Goal: Task Accomplishment & Management: Manage account settings

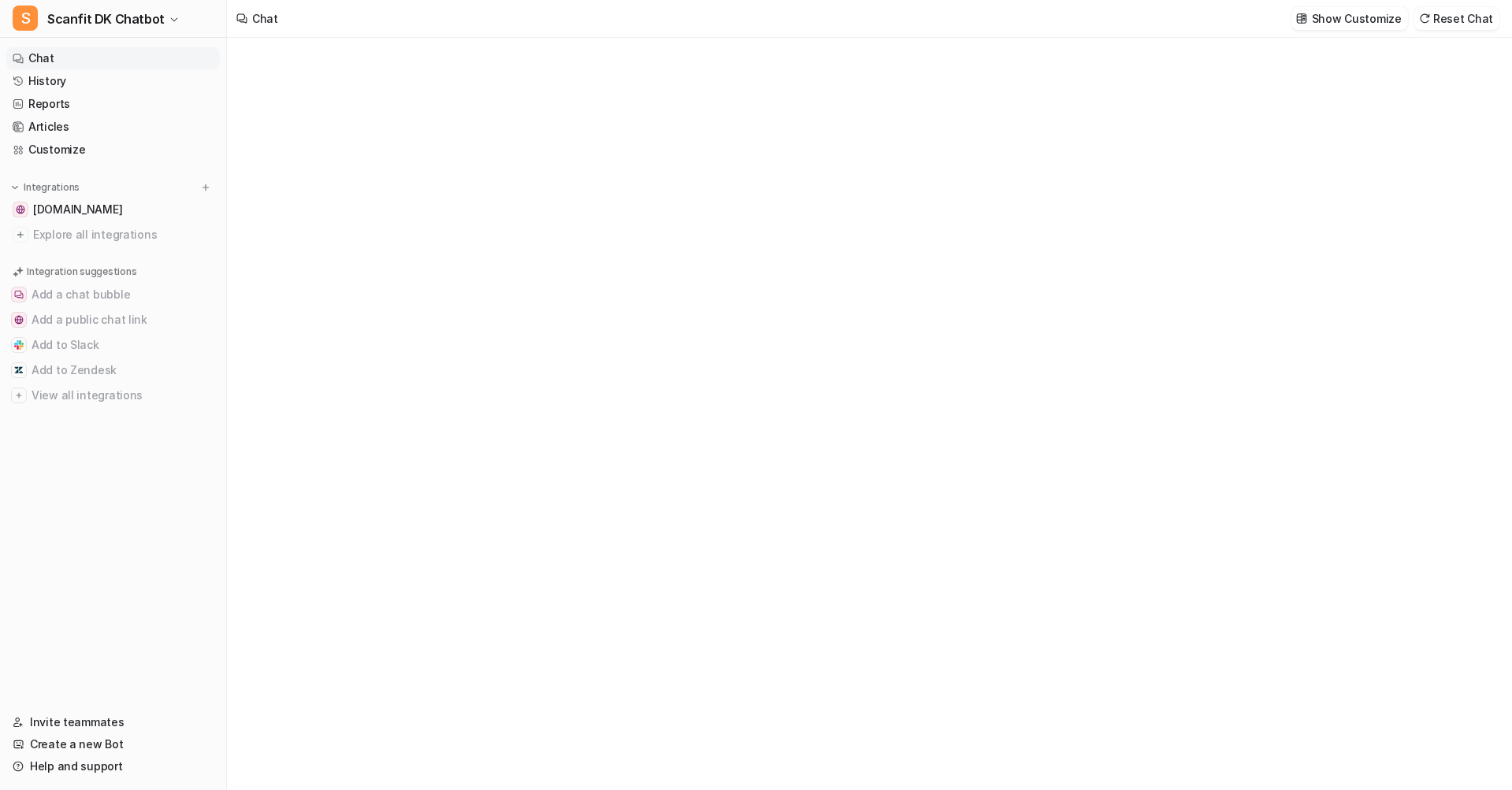
type textarea "**********"
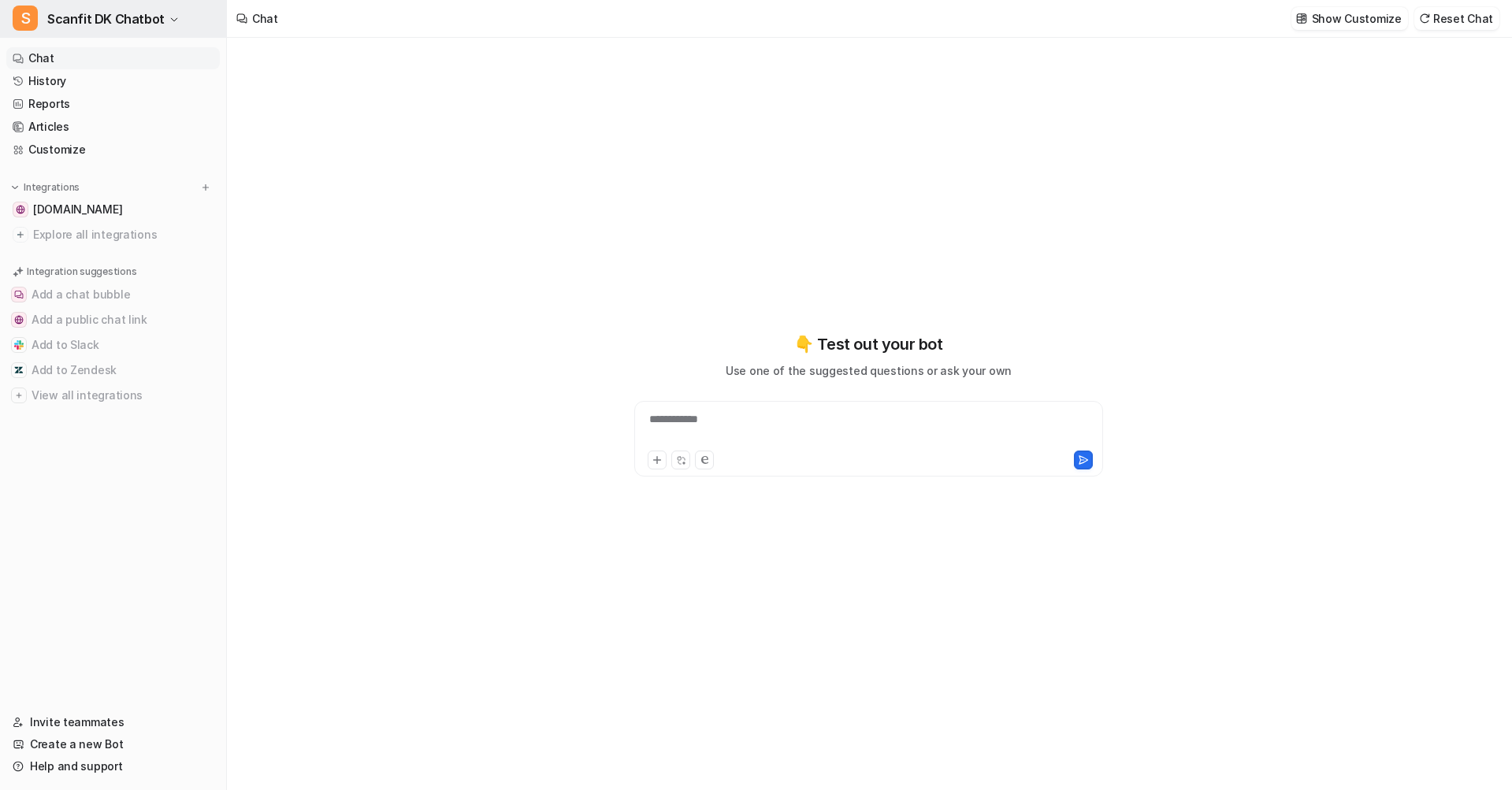
click at [102, 24] on span "Scanfit DK Chatbot" at bounding box center [106, 19] width 117 height 22
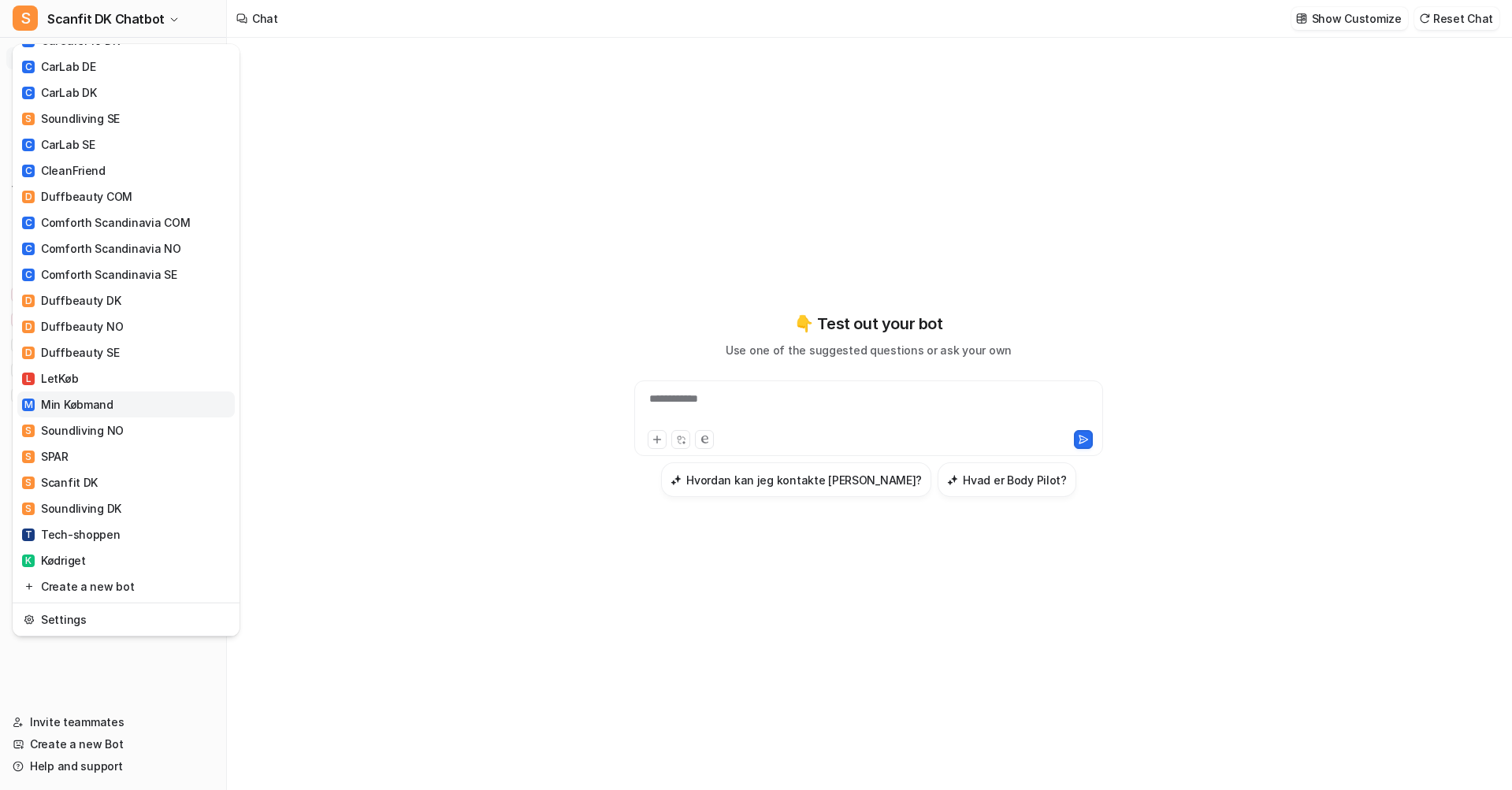
scroll to position [416, 0]
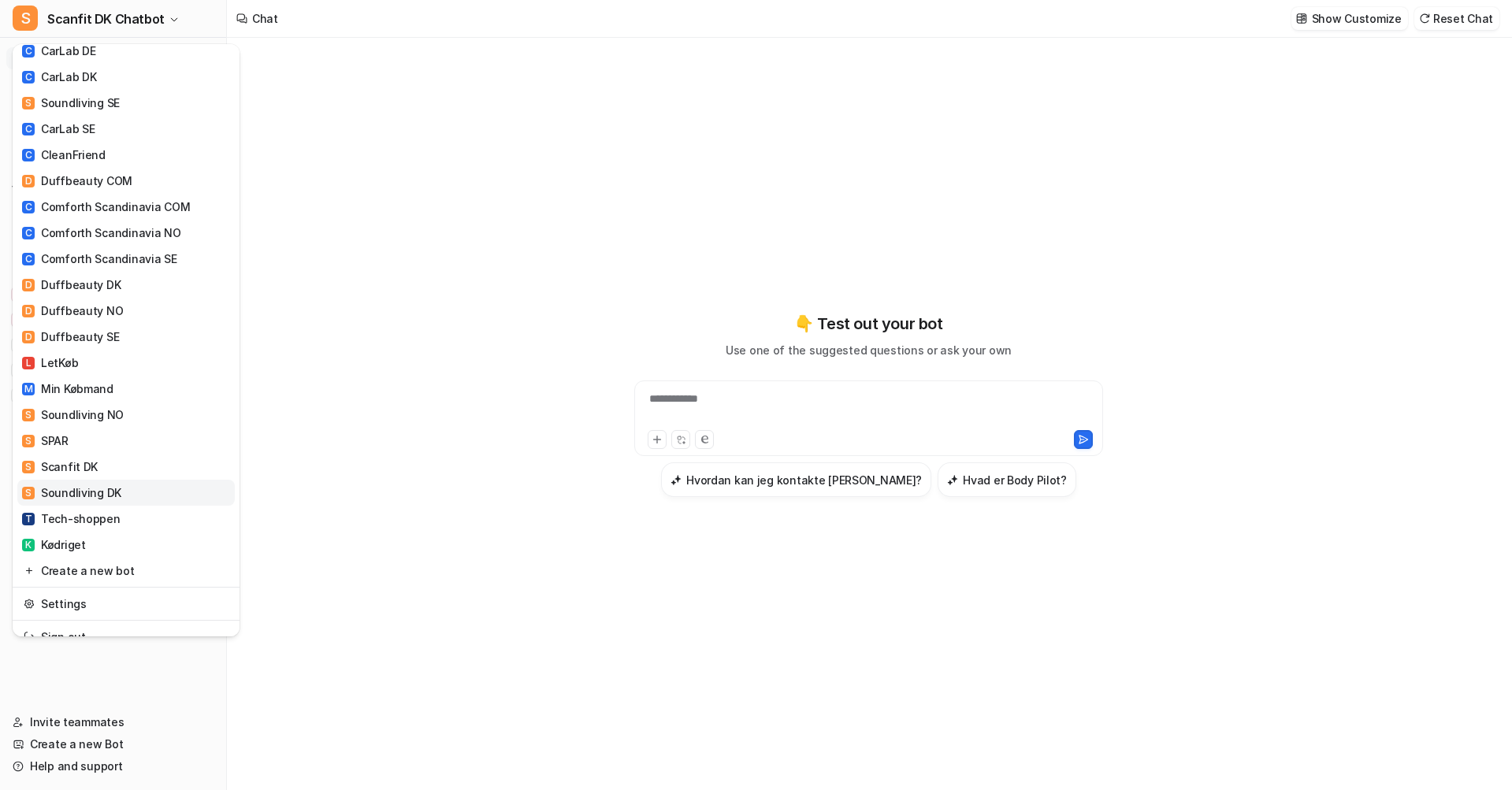
click at [128, 482] on link "S Soundliving DK" at bounding box center [126, 492] width 217 height 26
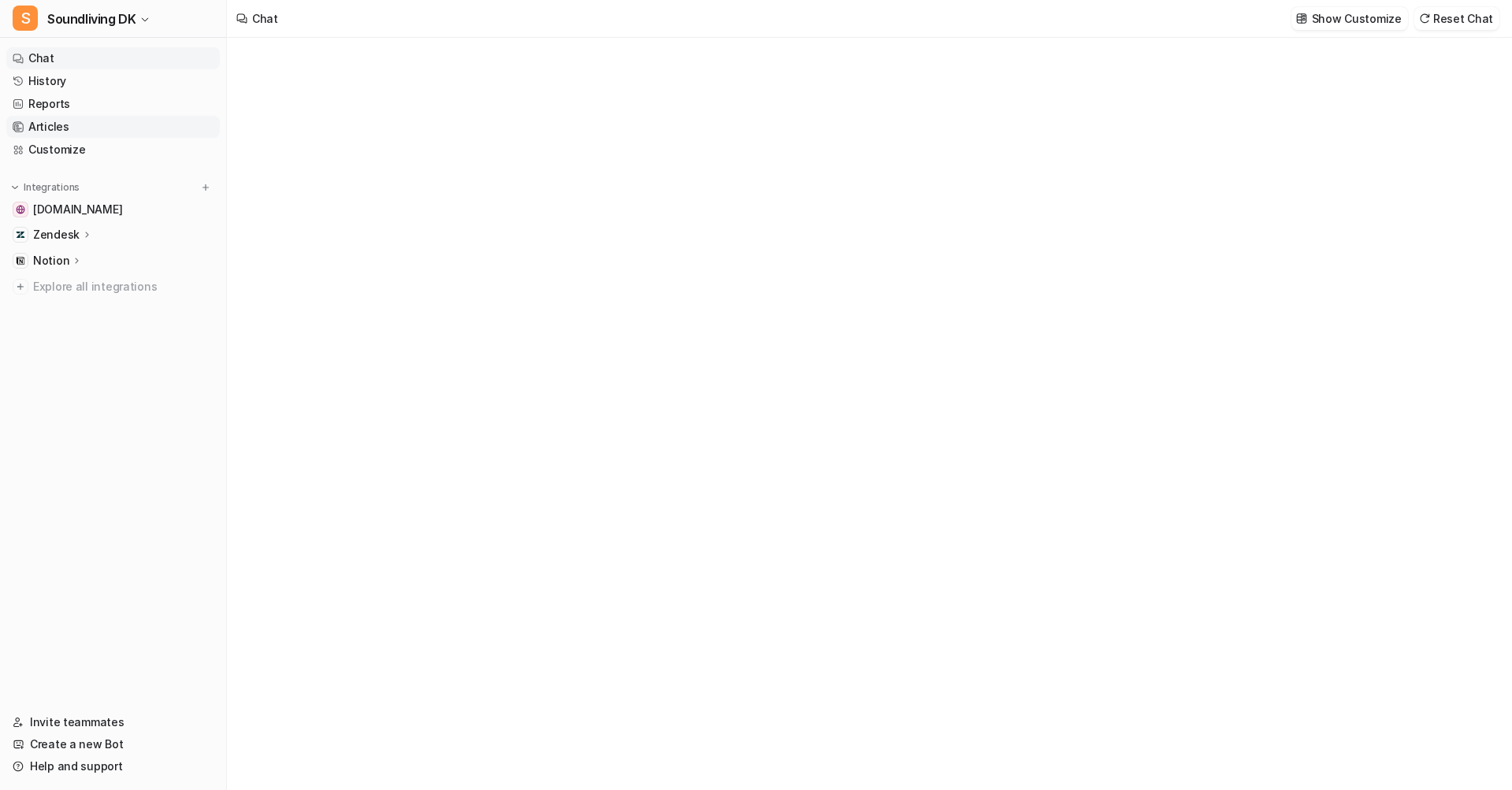
type textarea "**********"
click at [80, 118] on link "Articles" at bounding box center [113, 127] width 213 height 22
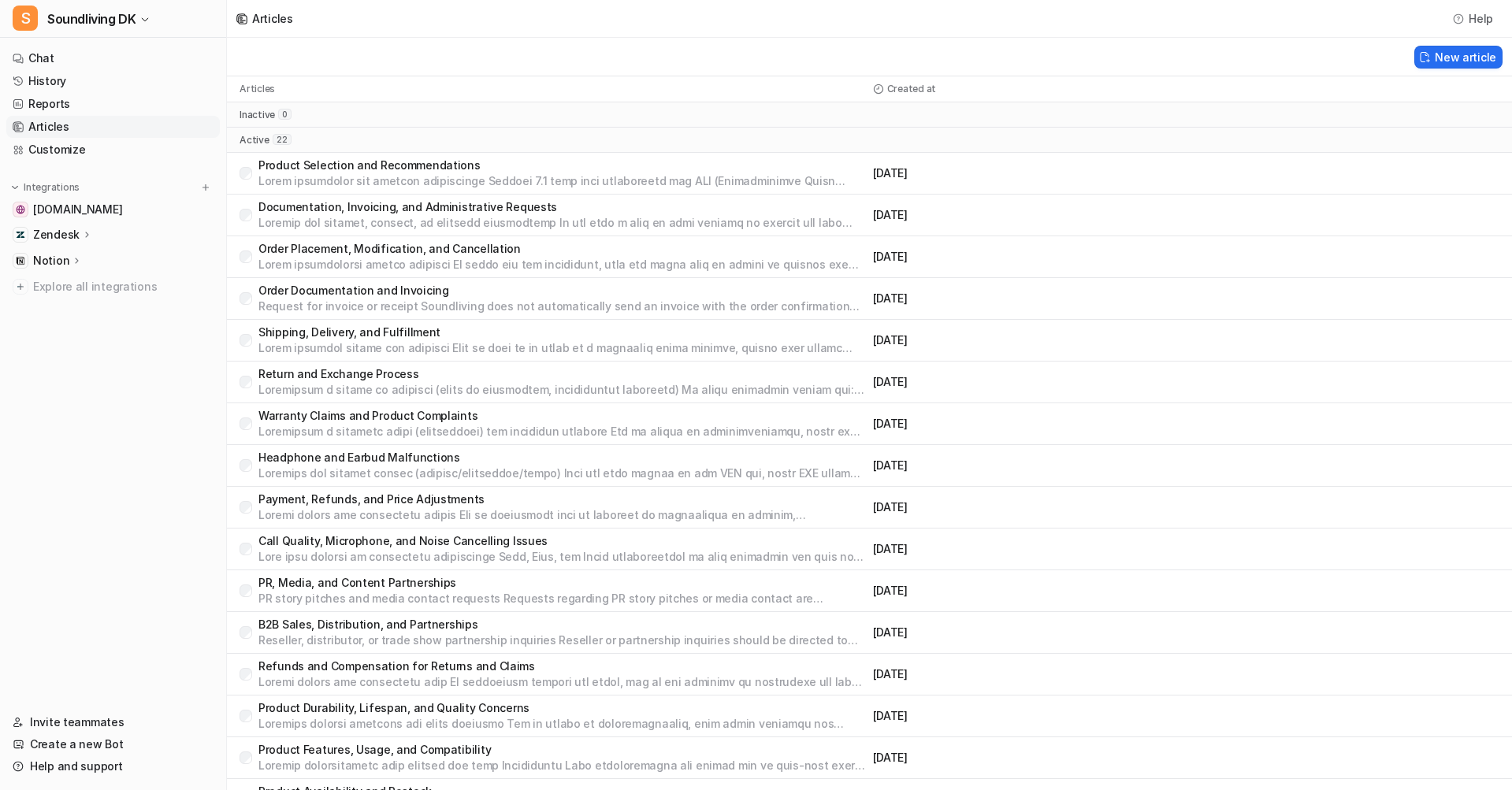
click at [335, 374] on p "Return and Exchange Process" at bounding box center [562, 374] width 608 height 16
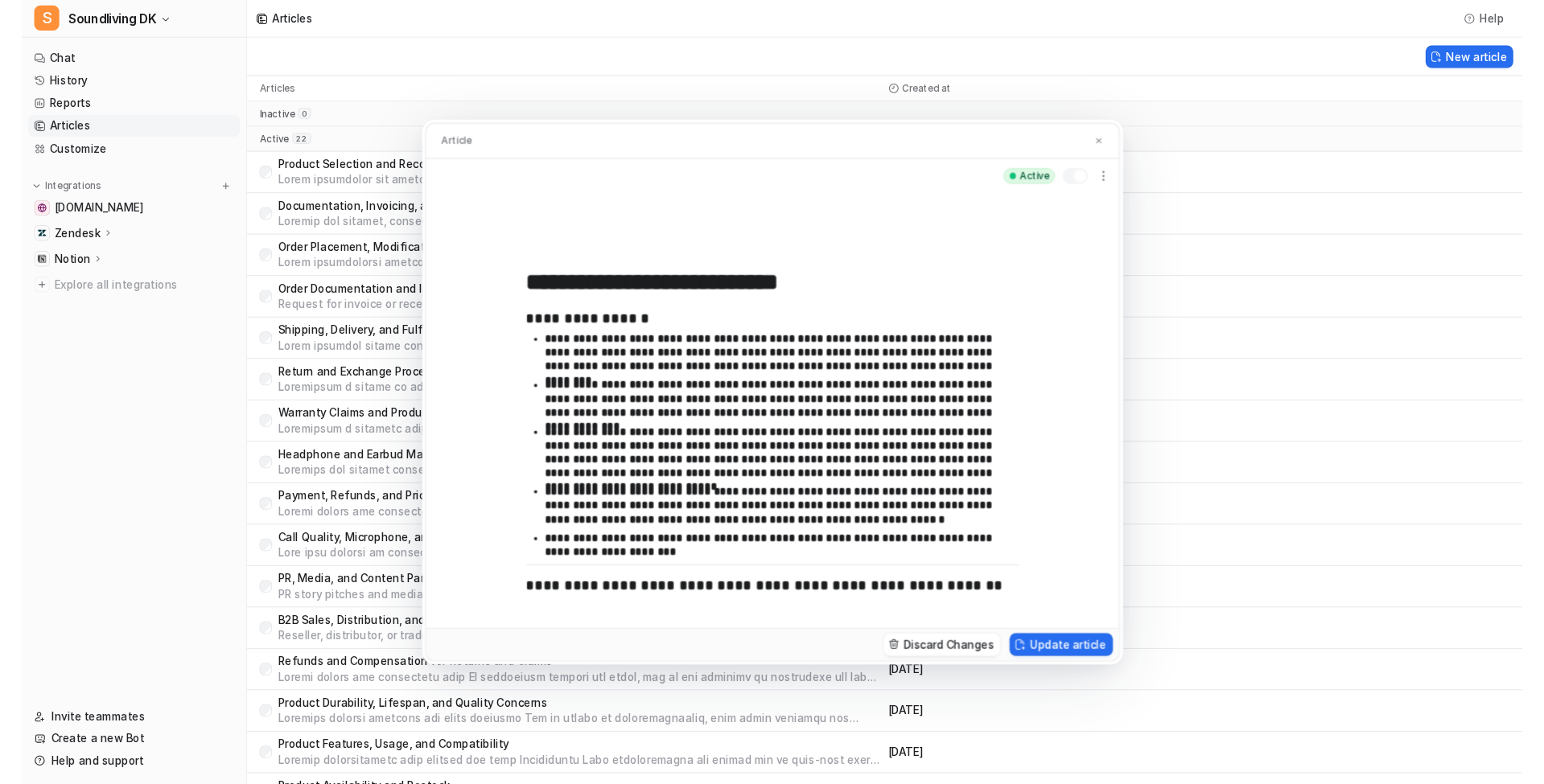
scroll to position [369, 0]
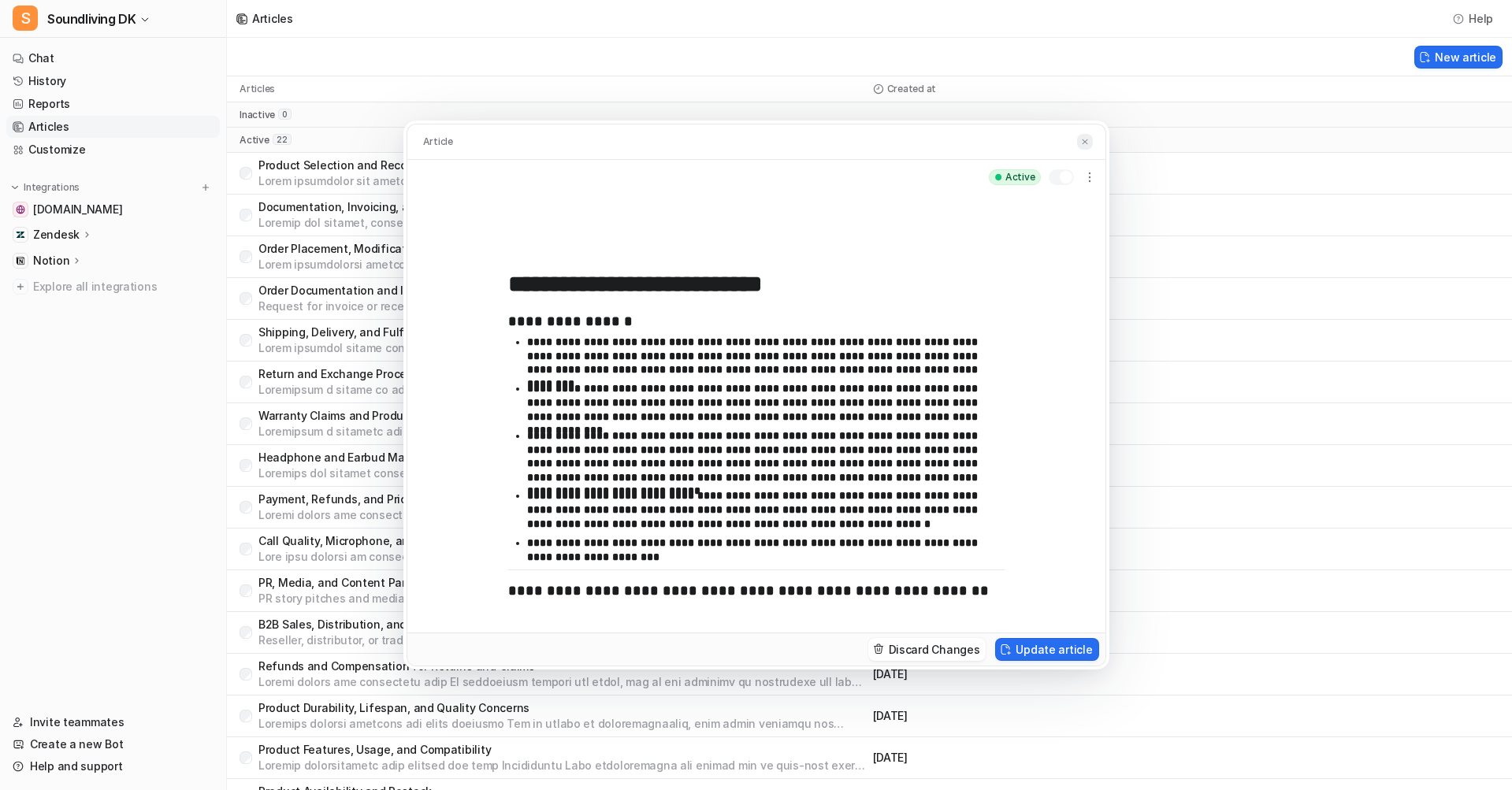
click at [1085, 139] on img at bounding box center [1085, 142] width 10 height 10
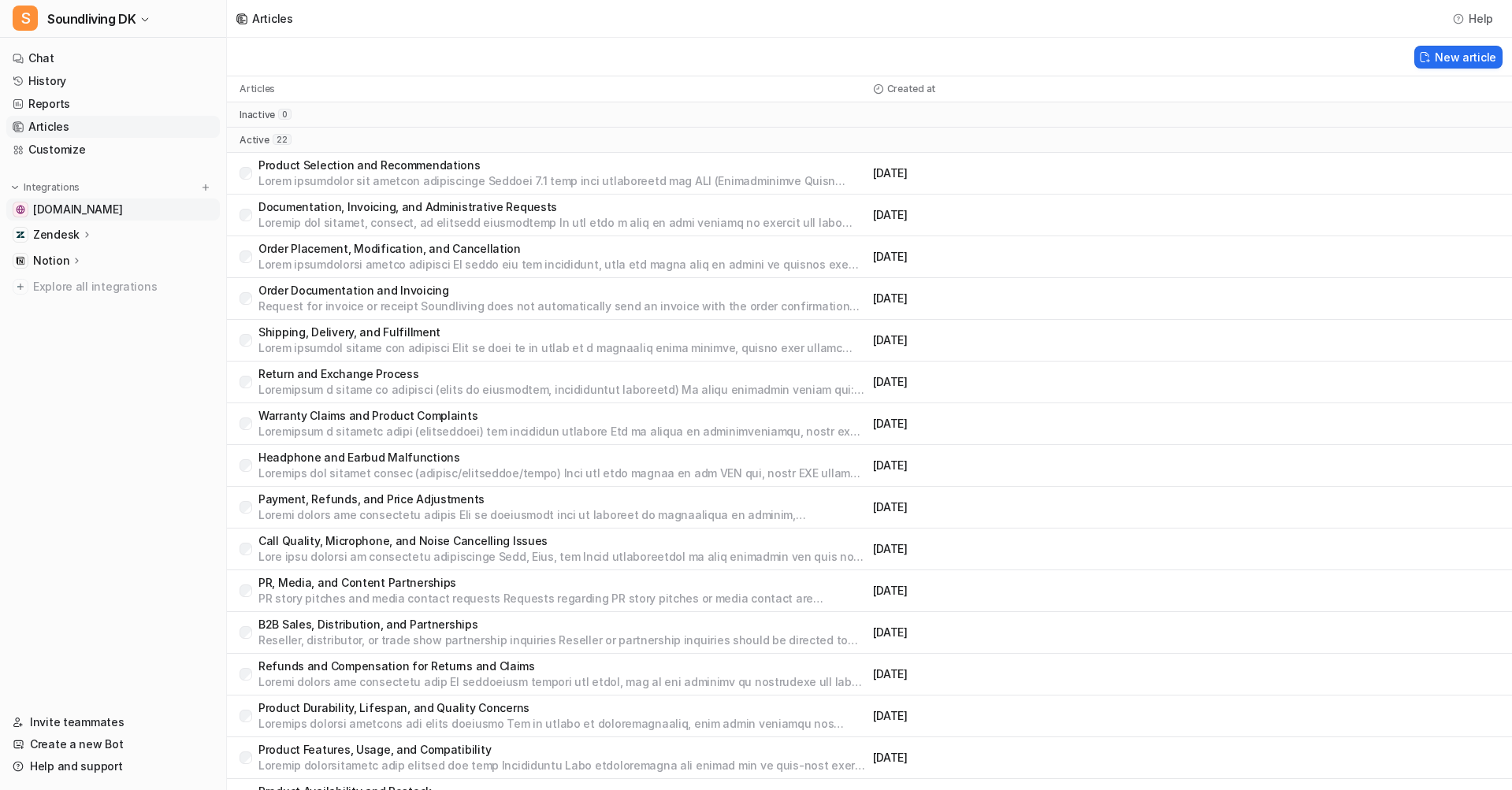
click at [82, 215] on span "[DOMAIN_NAME]" at bounding box center [78, 209] width 89 height 16
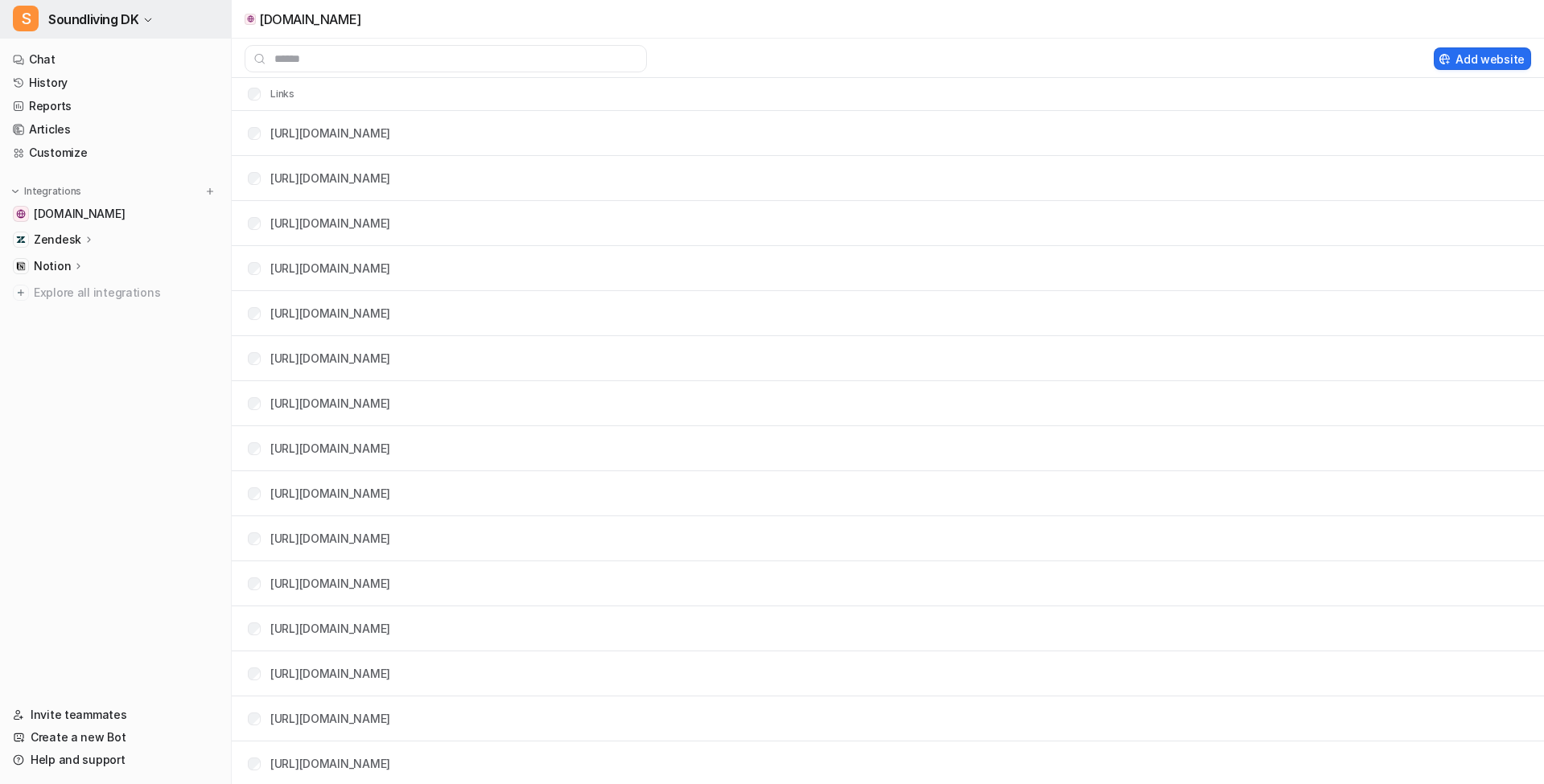
click at [115, 14] on span "Soundliving DK" at bounding box center [93, 19] width 90 height 23
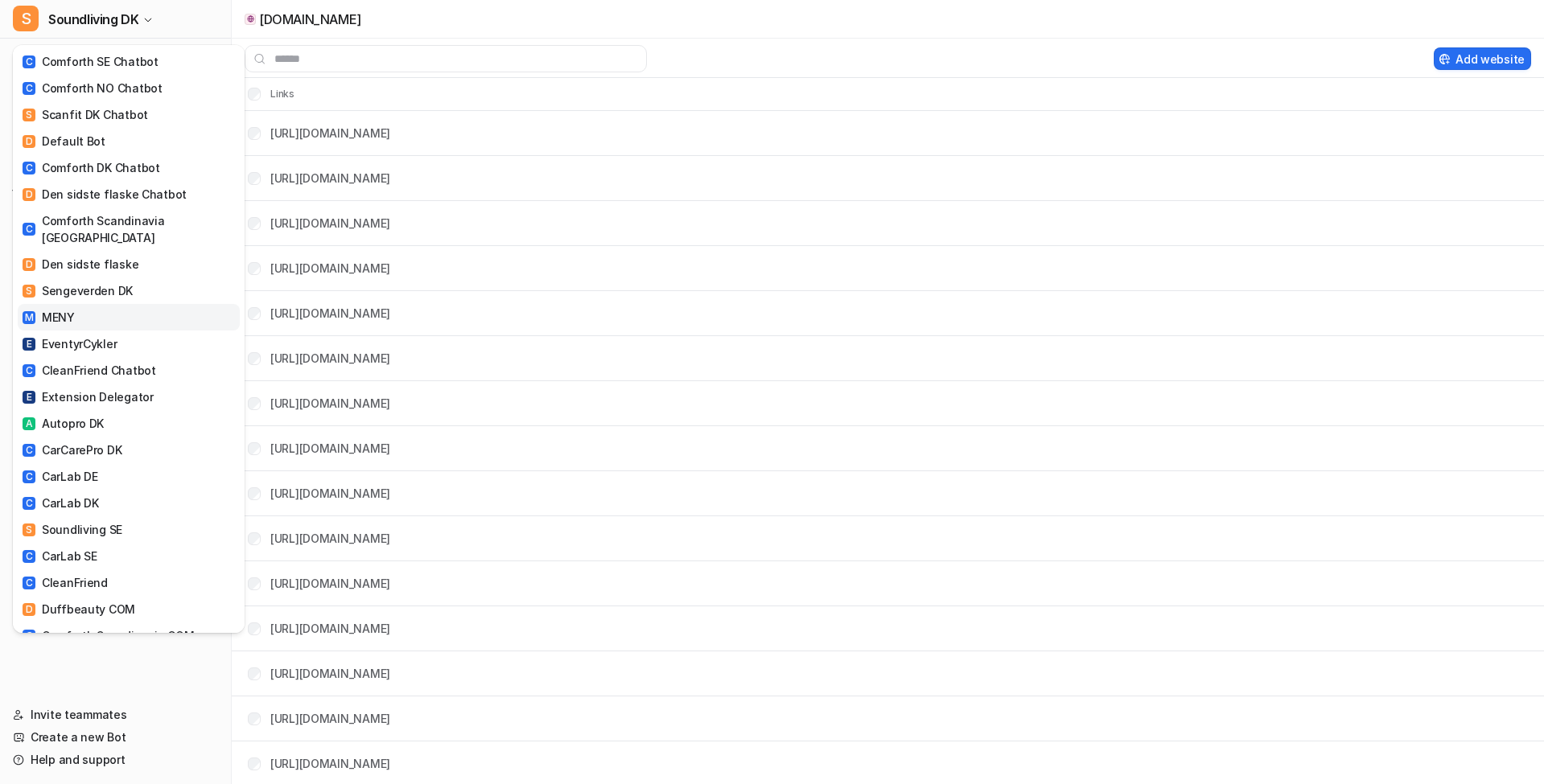
click at [117, 310] on link "M MENY" at bounding box center [129, 317] width 222 height 27
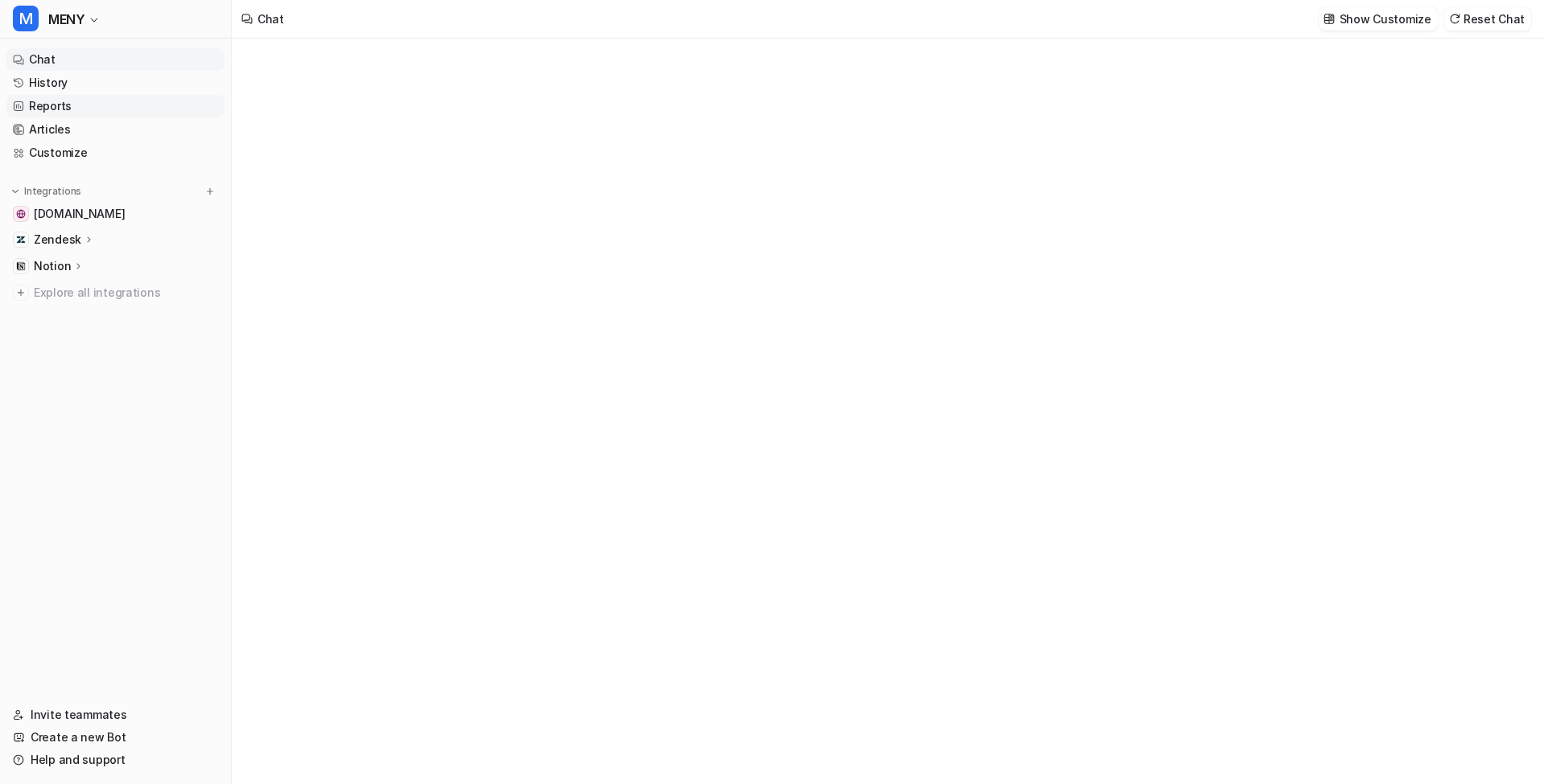
type textarea "**********"
click at [82, 87] on link "History" at bounding box center [115, 83] width 218 height 23
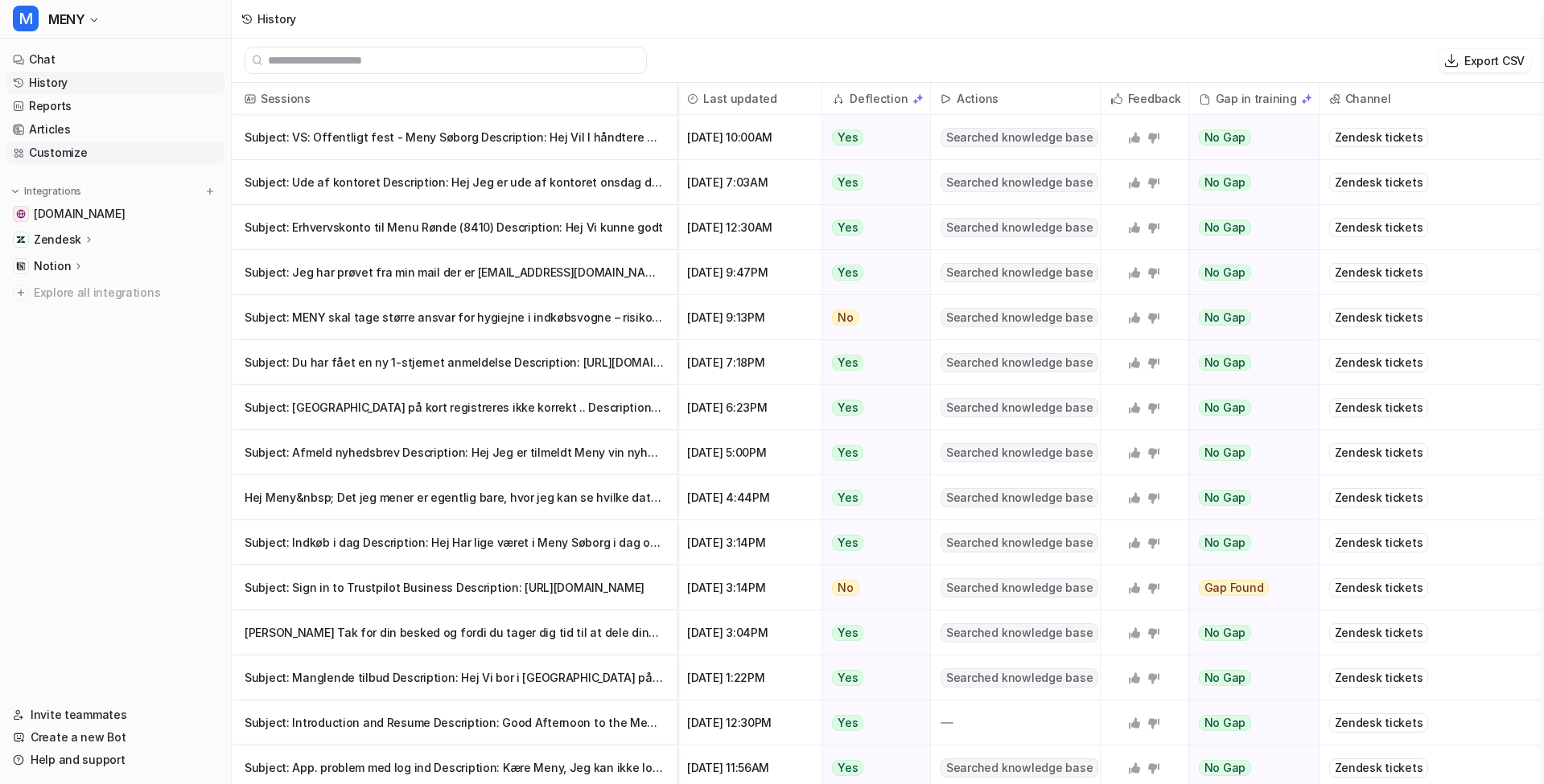
click at [91, 149] on link "Customize" at bounding box center [115, 153] width 218 height 23
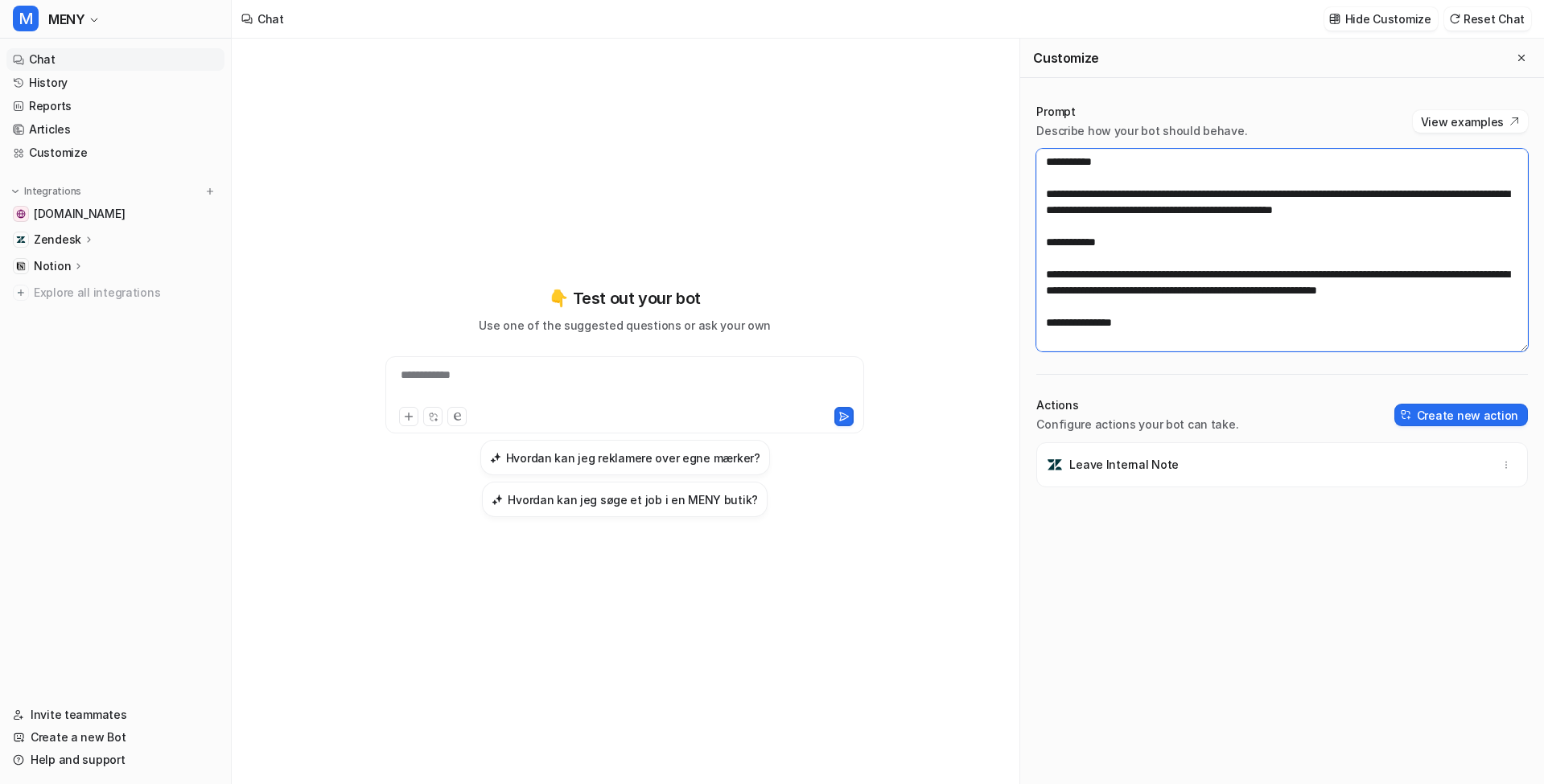
click at [1304, 222] on textarea at bounding box center [1281, 250] width 491 height 203
click at [1245, 303] on textarea at bounding box center [1281, 250] width 491 height 203
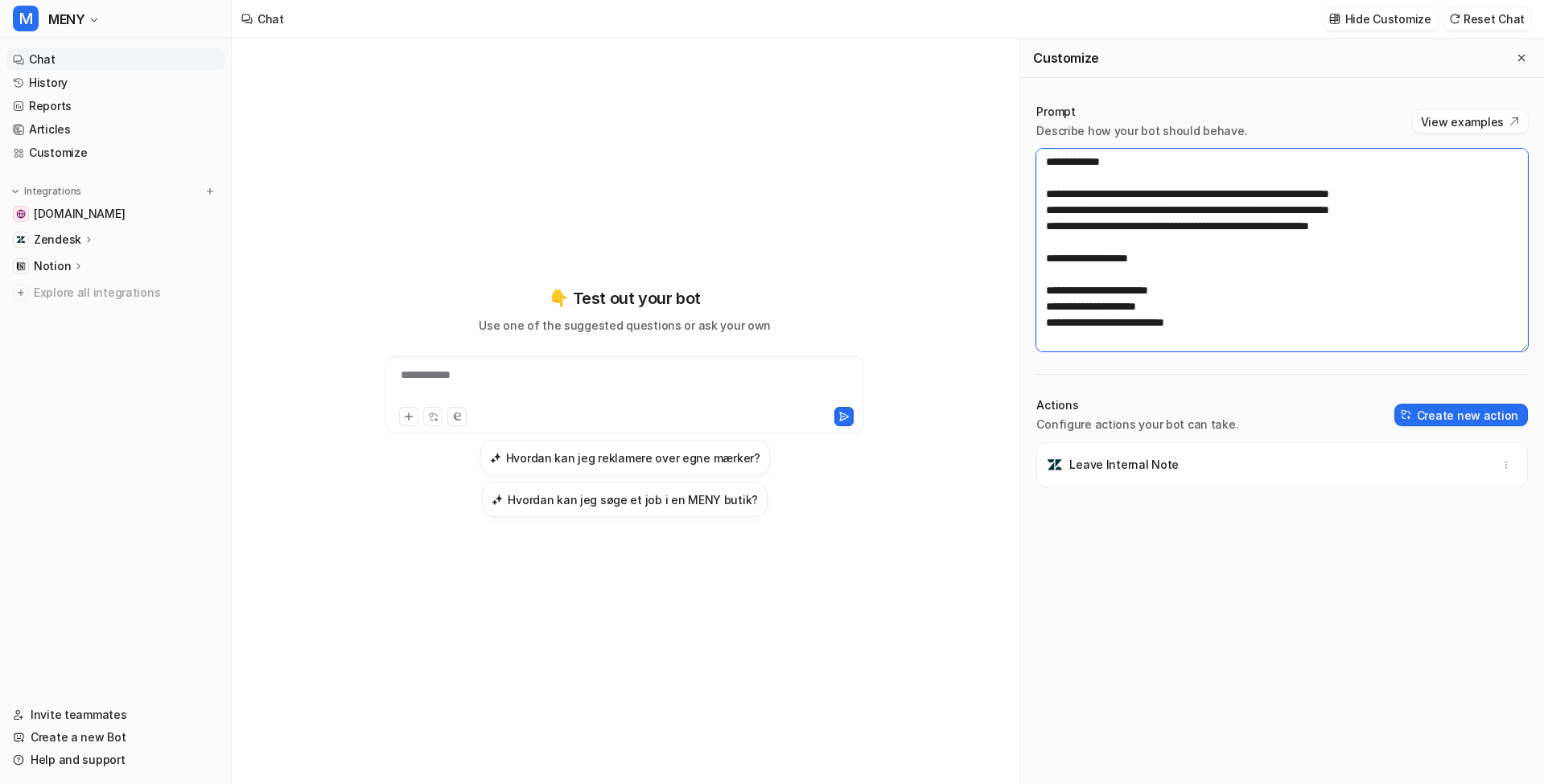
scroll to position [1078, 0]
drag, startPoint x: 1196, startPoint y: 307, endPoint x: 983, endPoint y: 286, distance: 214.0
click at [983, 286] on div "**********" at bounding box center [887, 412] width 1312 height 746
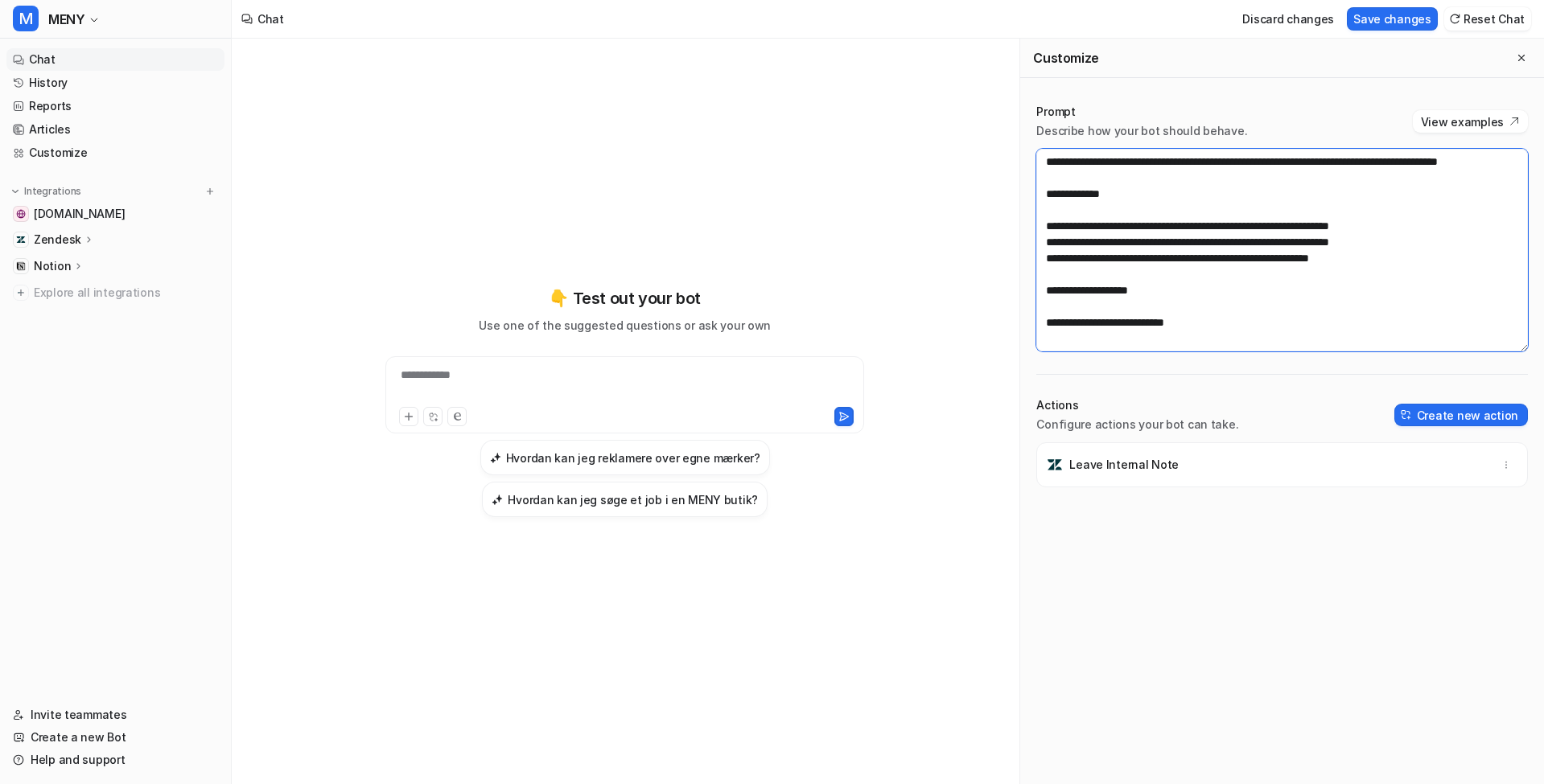
scroll to position [1045, 0]
click at [1250, 259] on textarea at bounding box center [1281, 250] width 491 height 203
paste textarea "**********"
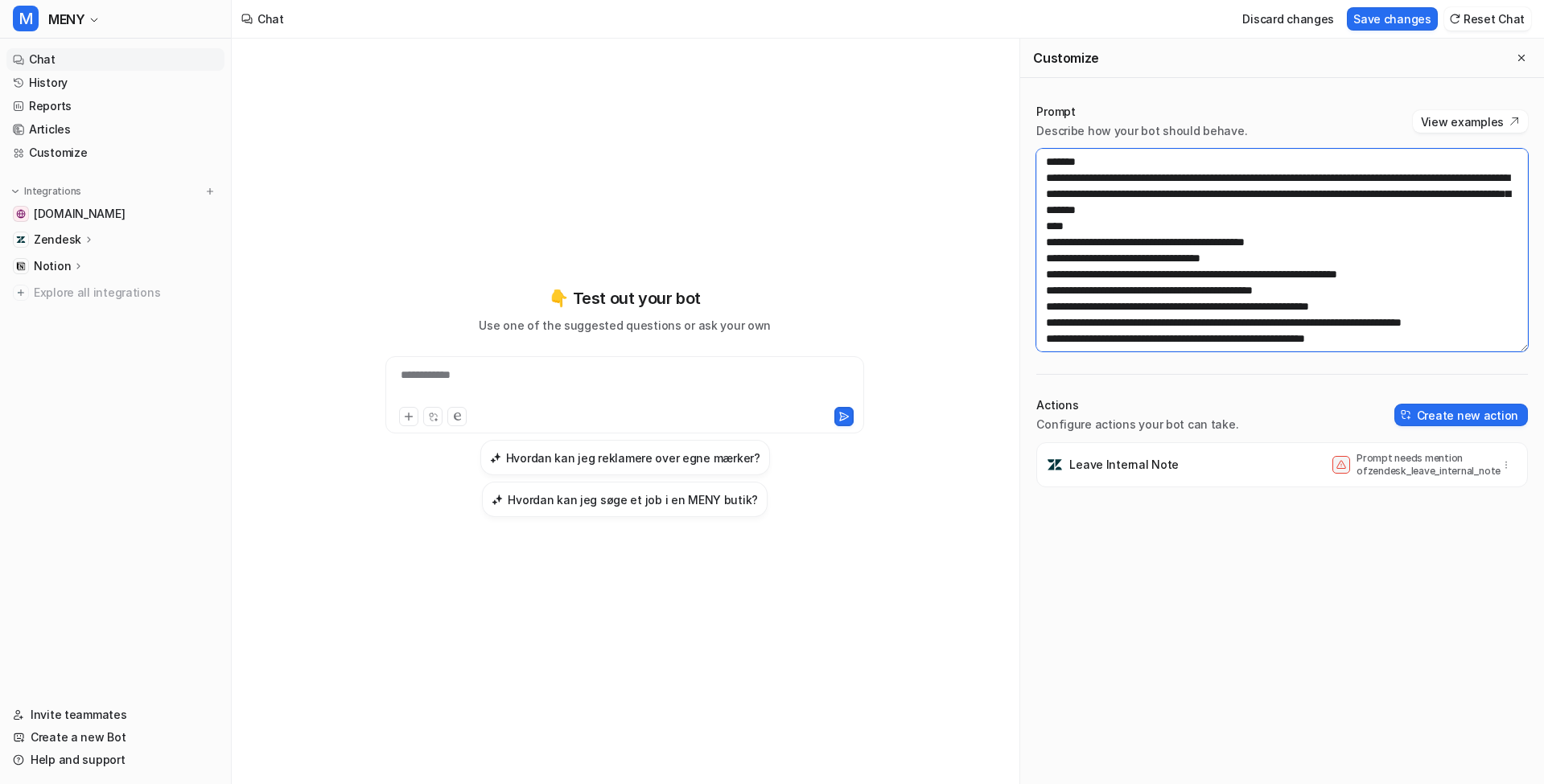
scroll to position [0, 0]
click at [1046, 222] on textarea at bounding box center [1281, 250] width 491 height 203
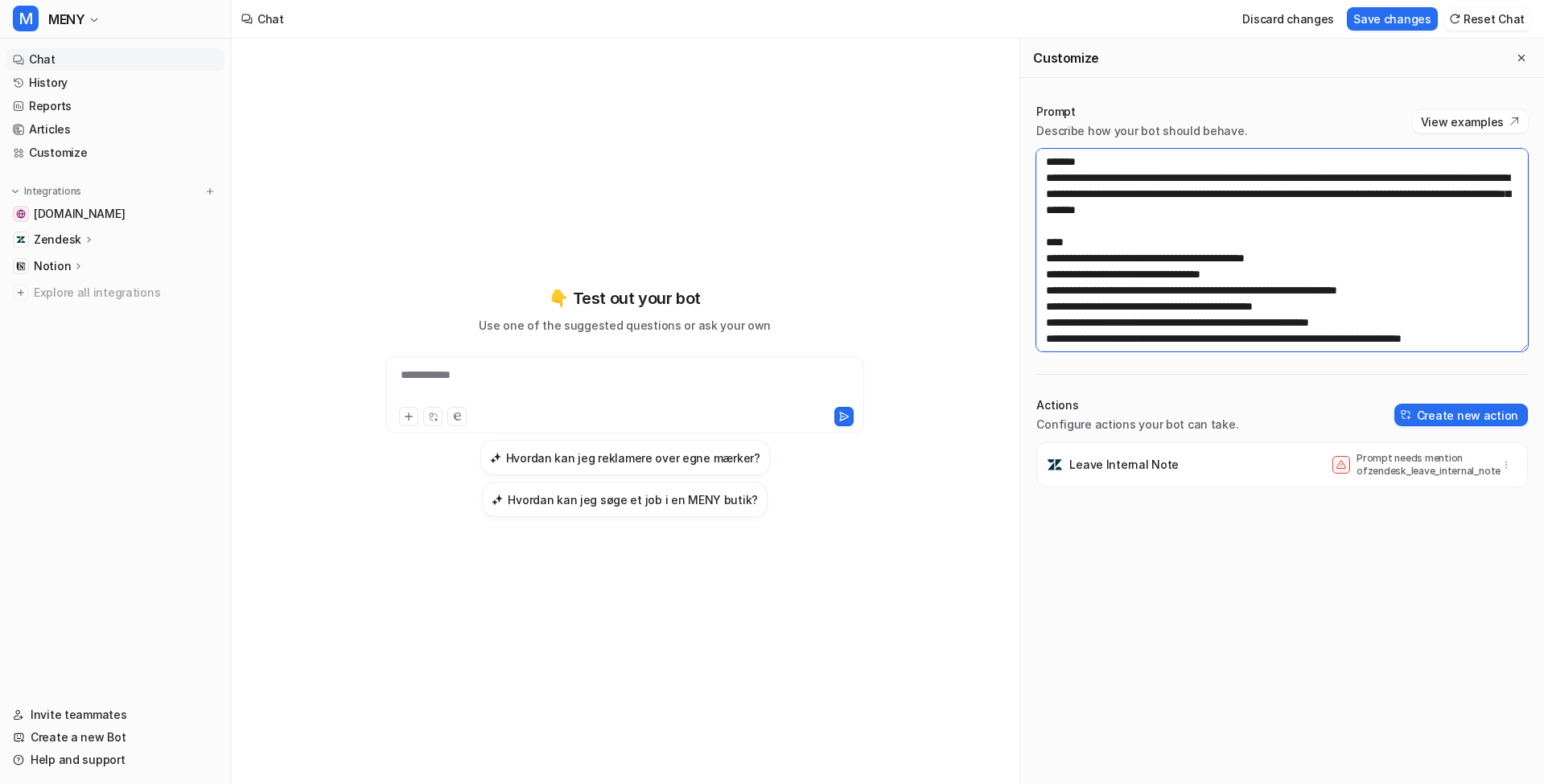
scroll to position [119, 0]
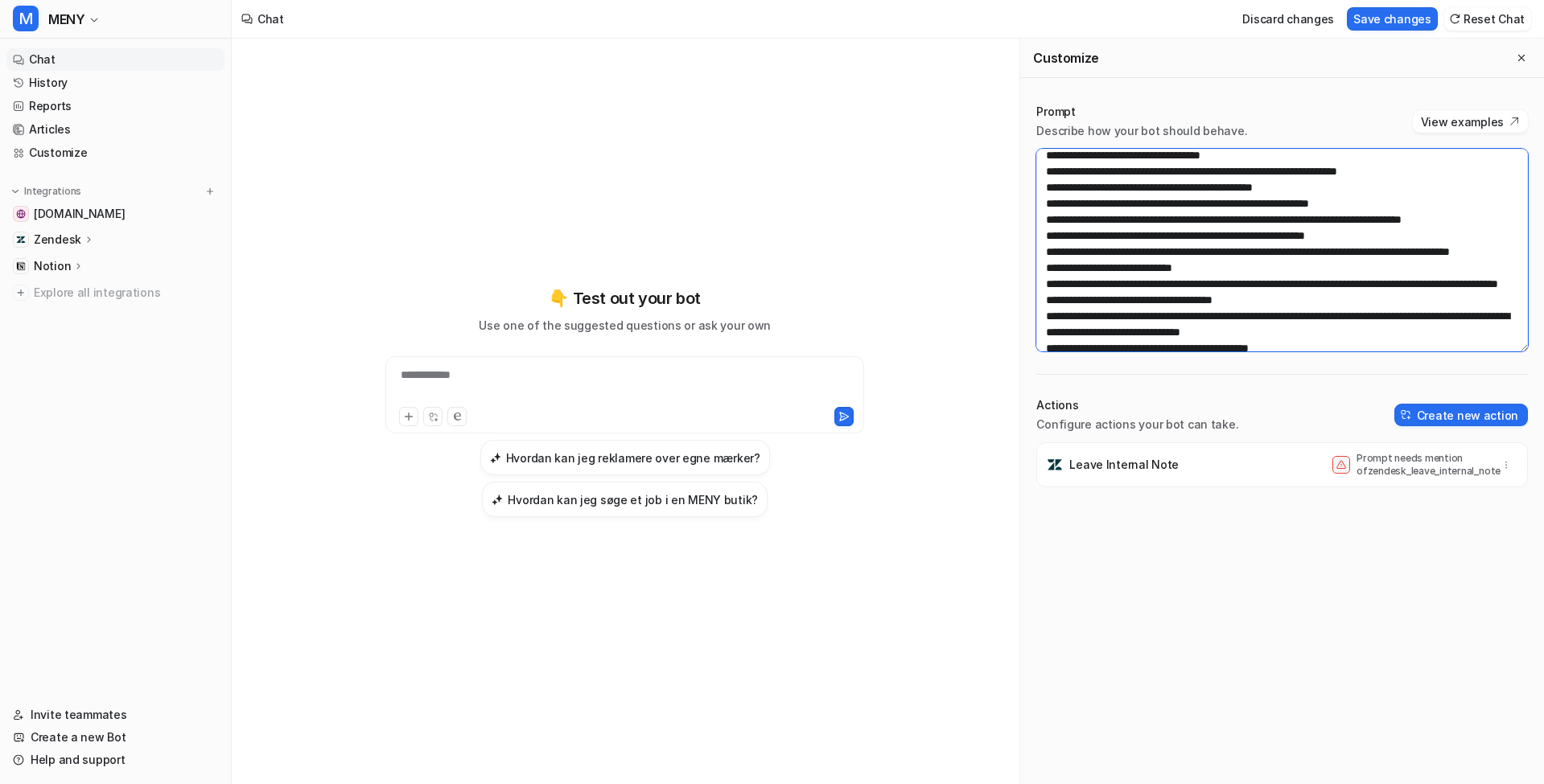
click at [1227, 265] on textarea at bounding box center [1281, 250] width 491 height 203
paste textarea "**********"
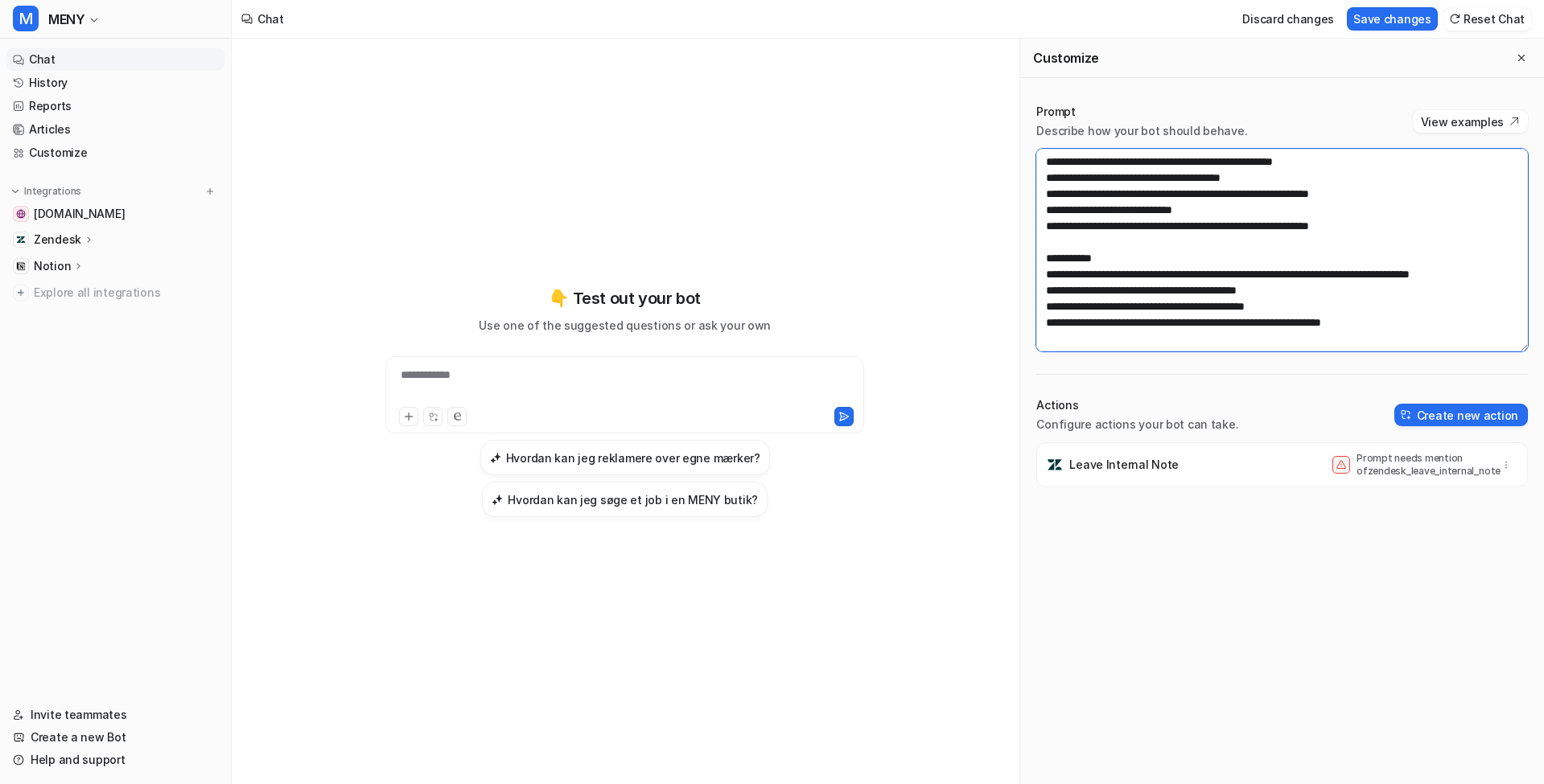
scroll to position [482, 0]
click at [1497, 468] on button "button" at bounding box center [1506, 465] width 23 height 23
click at [1443, 514] on button "Delete" at bounding box center [1427, 500] width 174 height 30
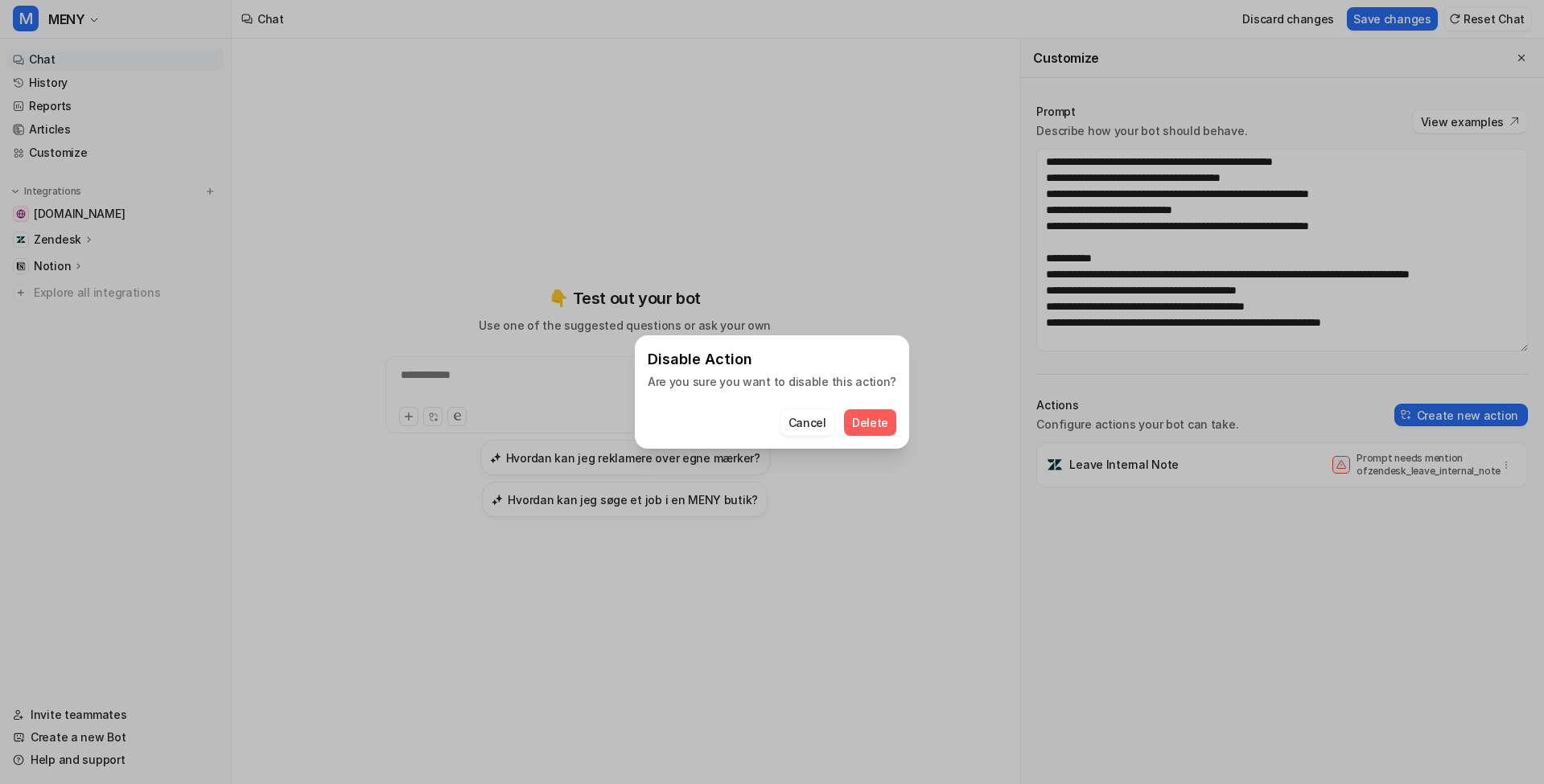
drag, startPoint x: 868, startPoint y: 419, endPoint x: 880, endPoint y: 414, distance: 13.0
click at [867, 417] on span "Delete" at bounding box center [870, 422] width 36 height 17
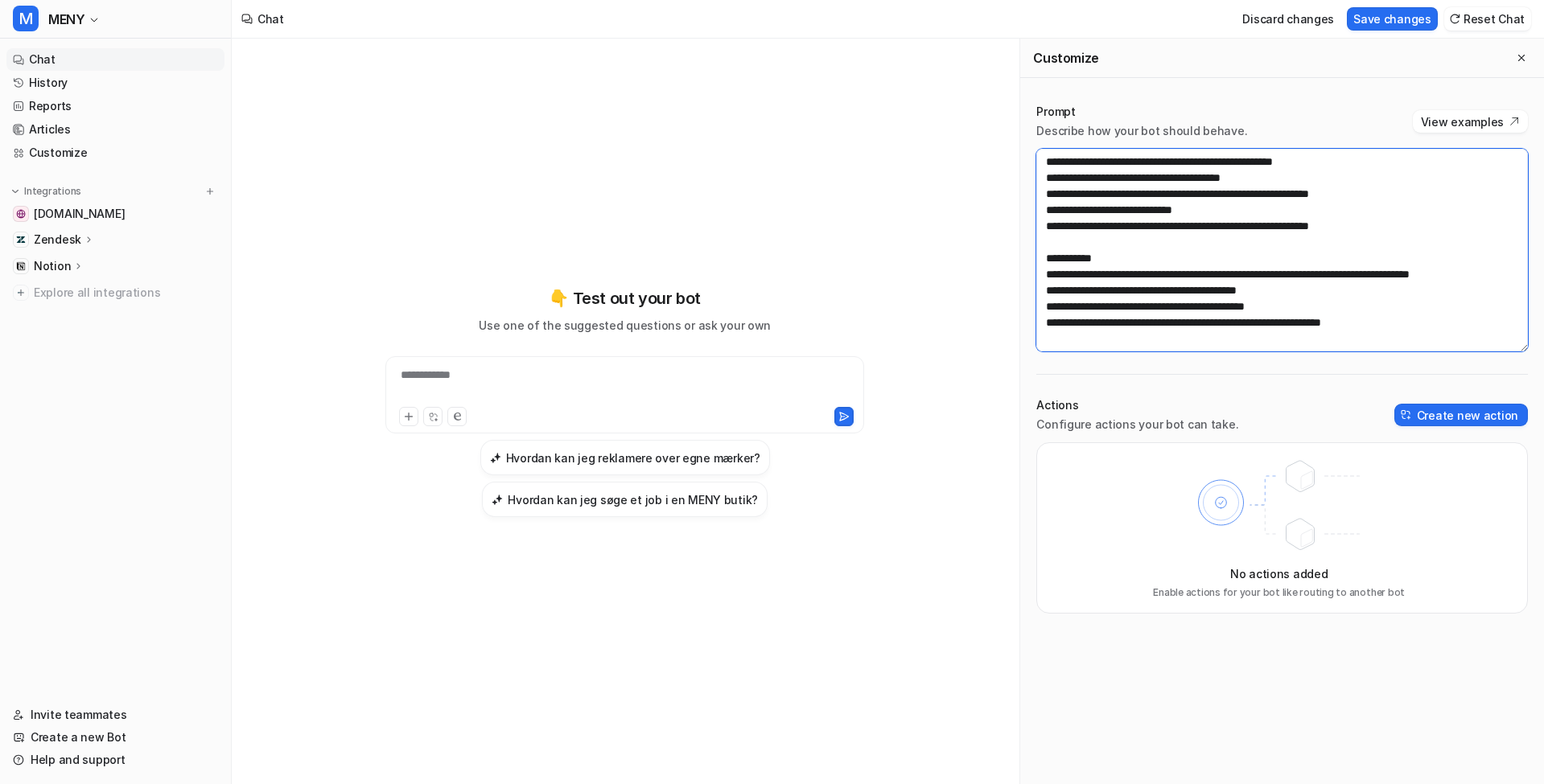
click at [1344, 298] on textarea at bounding box center [1281, 250] width 491 height 203
click at [1457, 320] on textarea at bounding box center [1281, 250] width 491 height 203
click at [1424, 19] on button "Save changes" at bounding box center [1392, 19] width 91 height 23
click at [1195, 193] on textarea at bounding box center [1281, 250] width 491 height 203
click at [1208, 212] on textarea at bounding box center [1281, 250] width 491 height 203
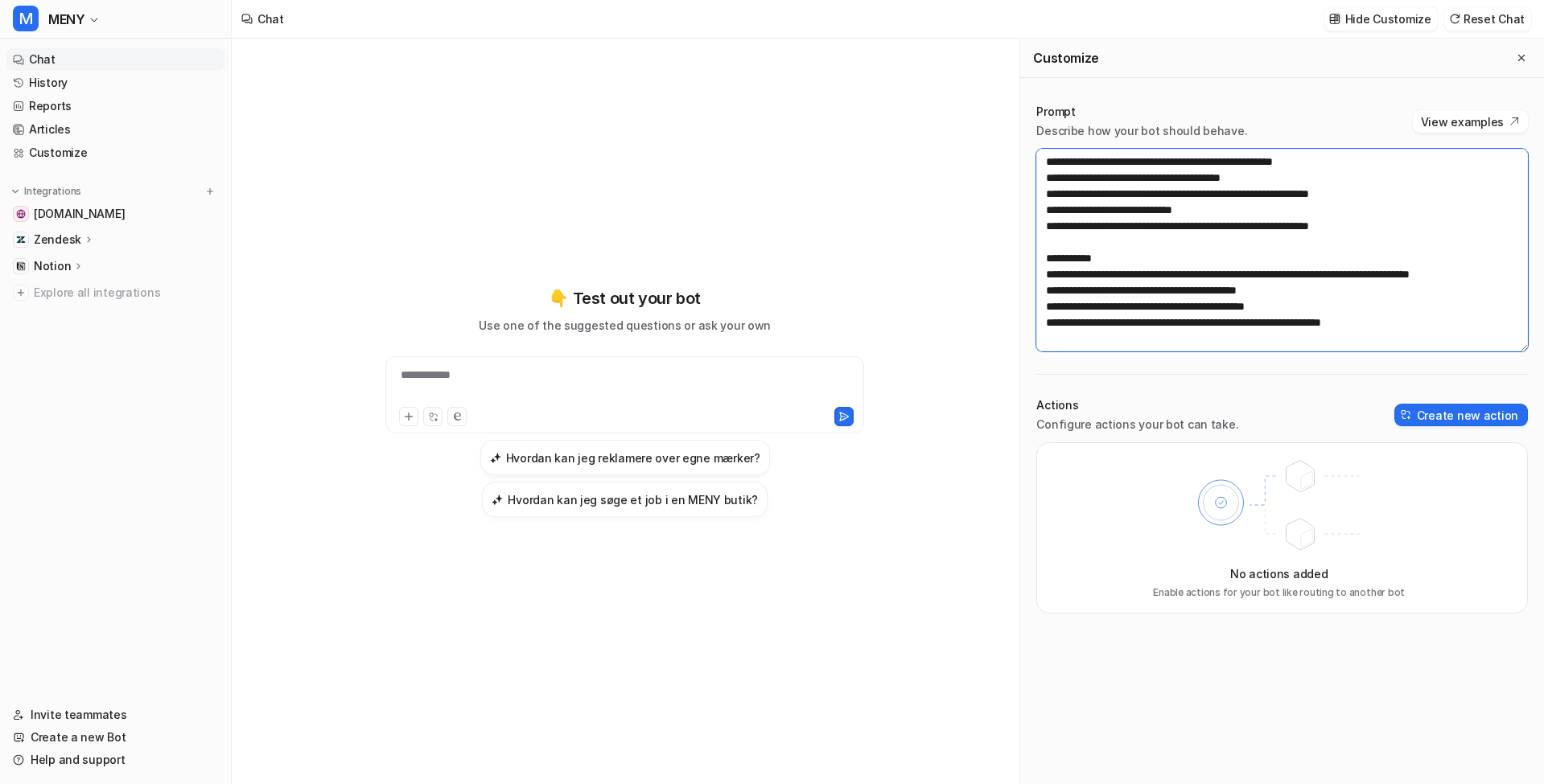
paste textarea
type textarea "**********"
click at [70, 17] on span "MENY" at bounding box center [66, 19] width 36 height 23
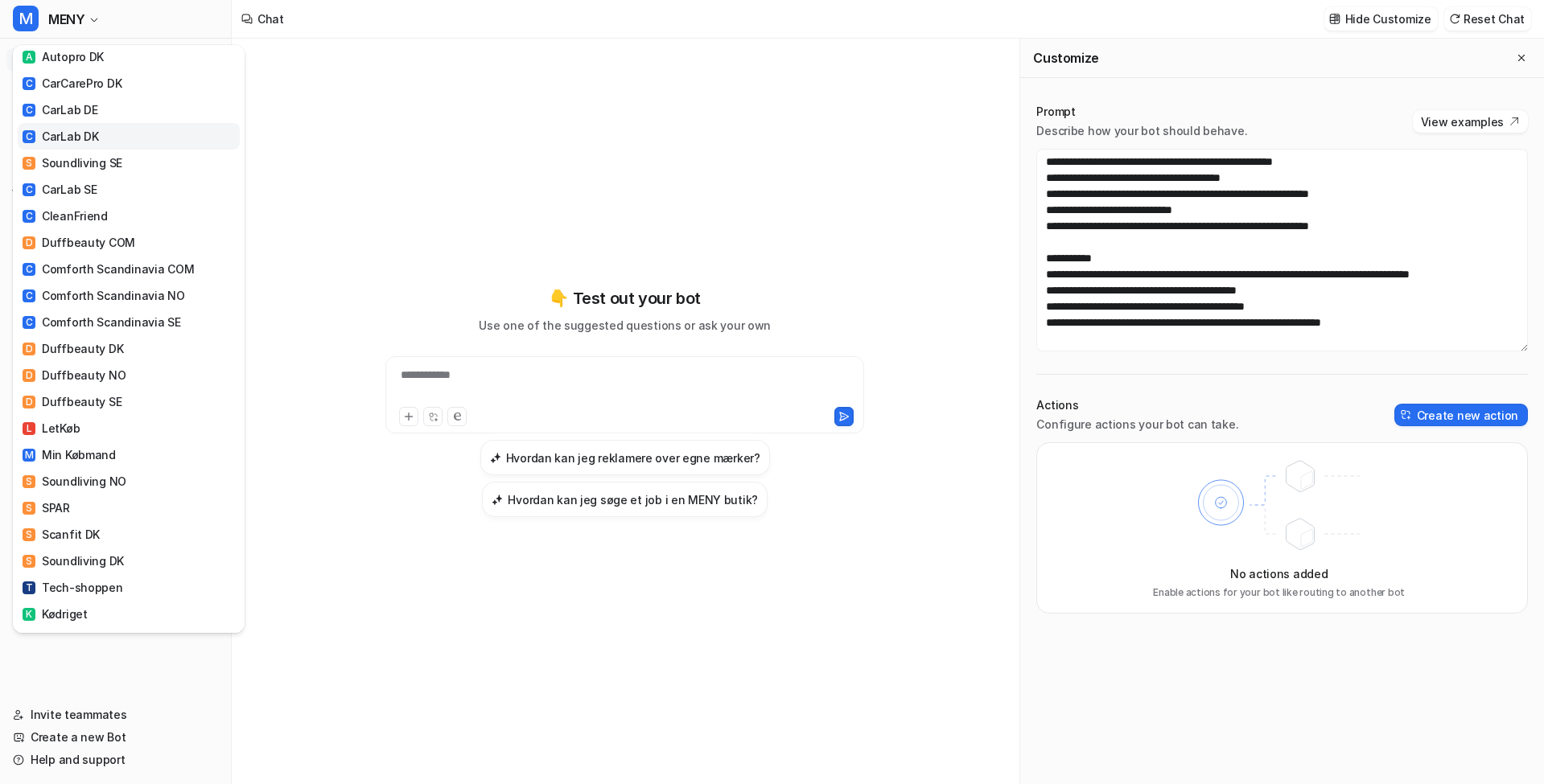
scroll to position [367, 0]
click at [117, 414] on link "L LetKøb" at bounding box center [129, 427] width 222 height 27
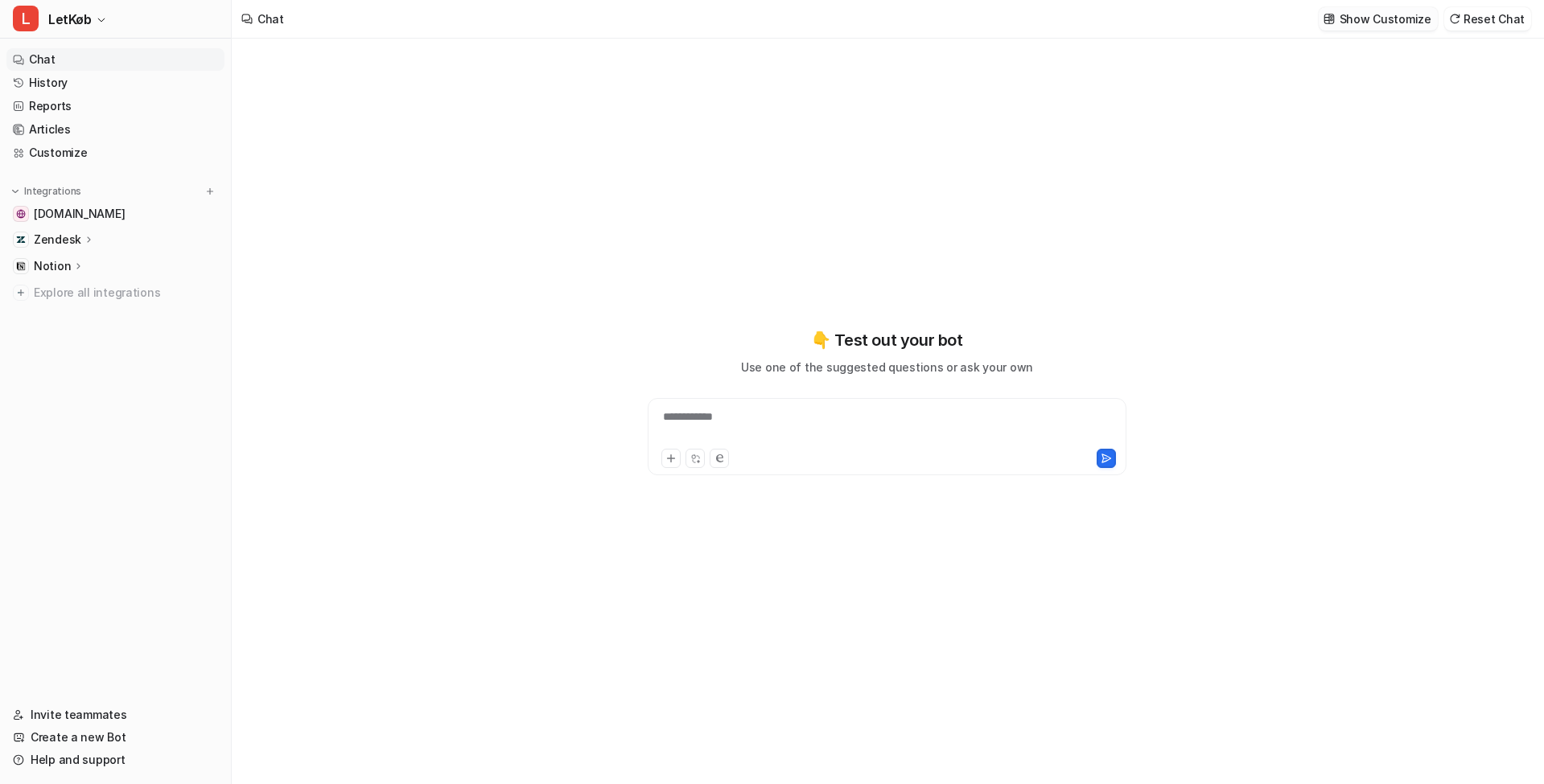
click at [1355, 23] on p "Show Customize" at bounding box center [1385, 19] width 91 height 17
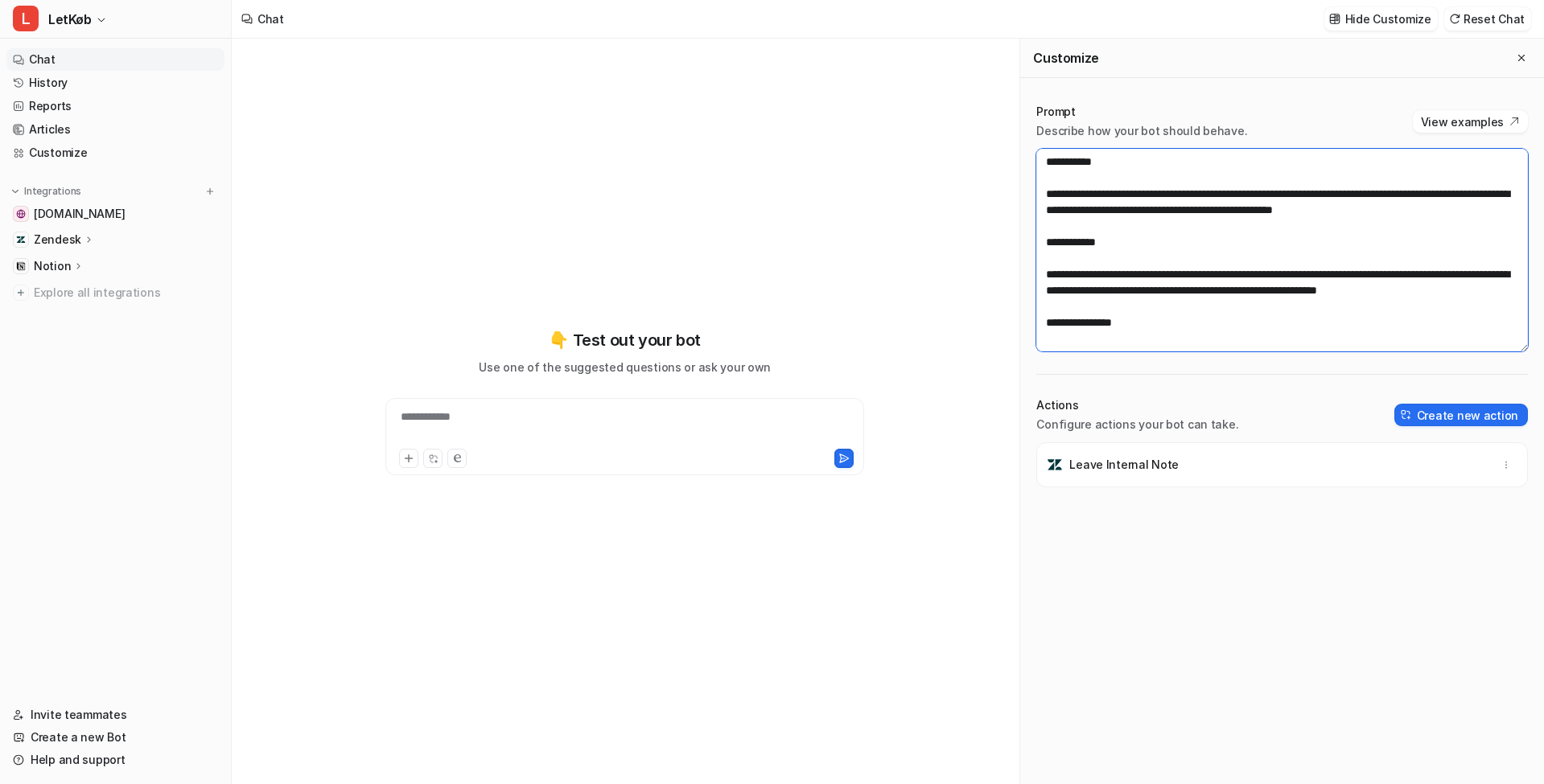
click at [1290, 165] on textarea at bounding box center [1281, 250] width 491 height 203
paste textarea "**********"
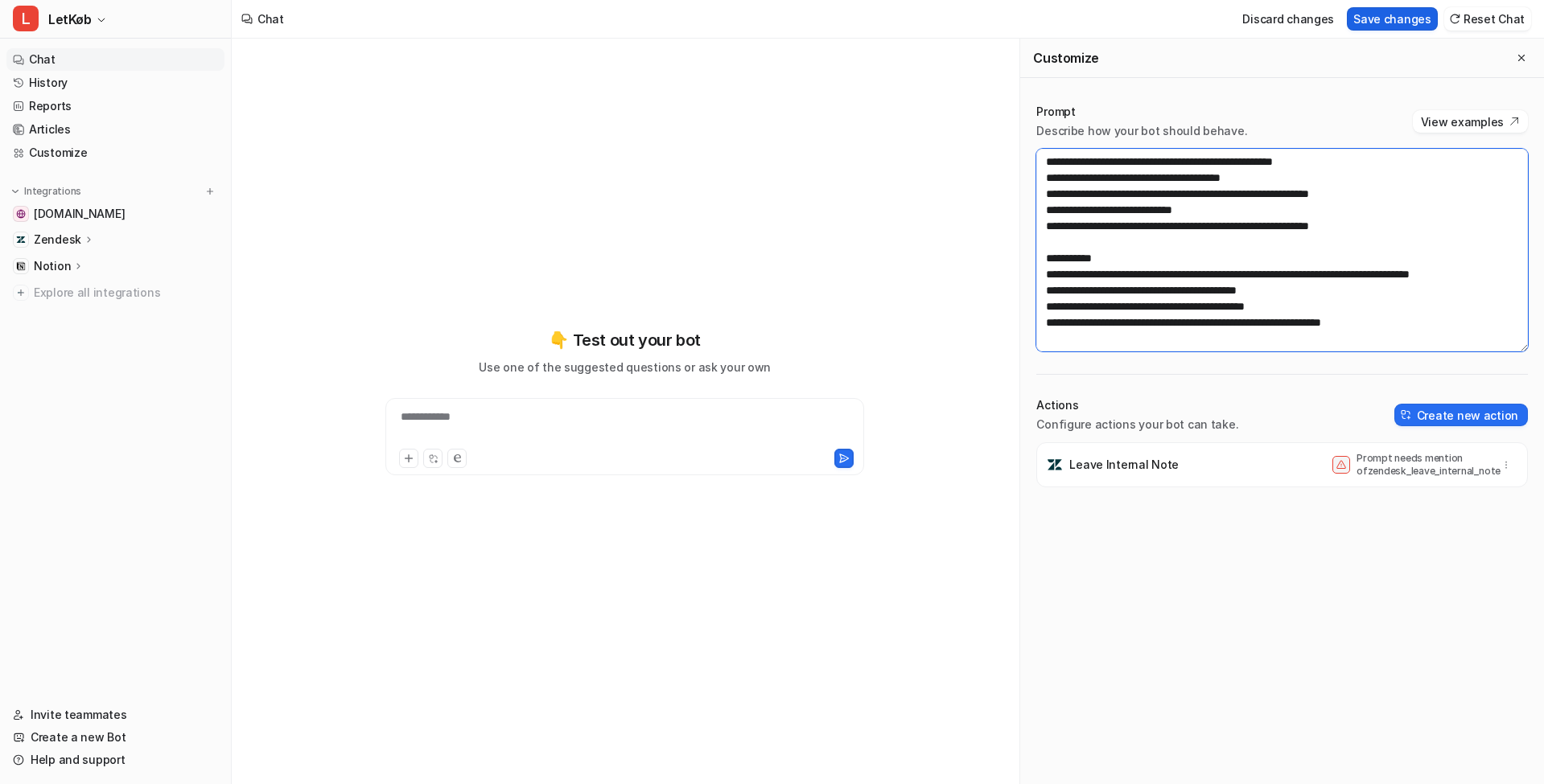
scroll to position [482, 0]
type textarea "**********"
click at [1410, 21] on button "Save changes" at bounding box center [1392, 19] width 91 height 23
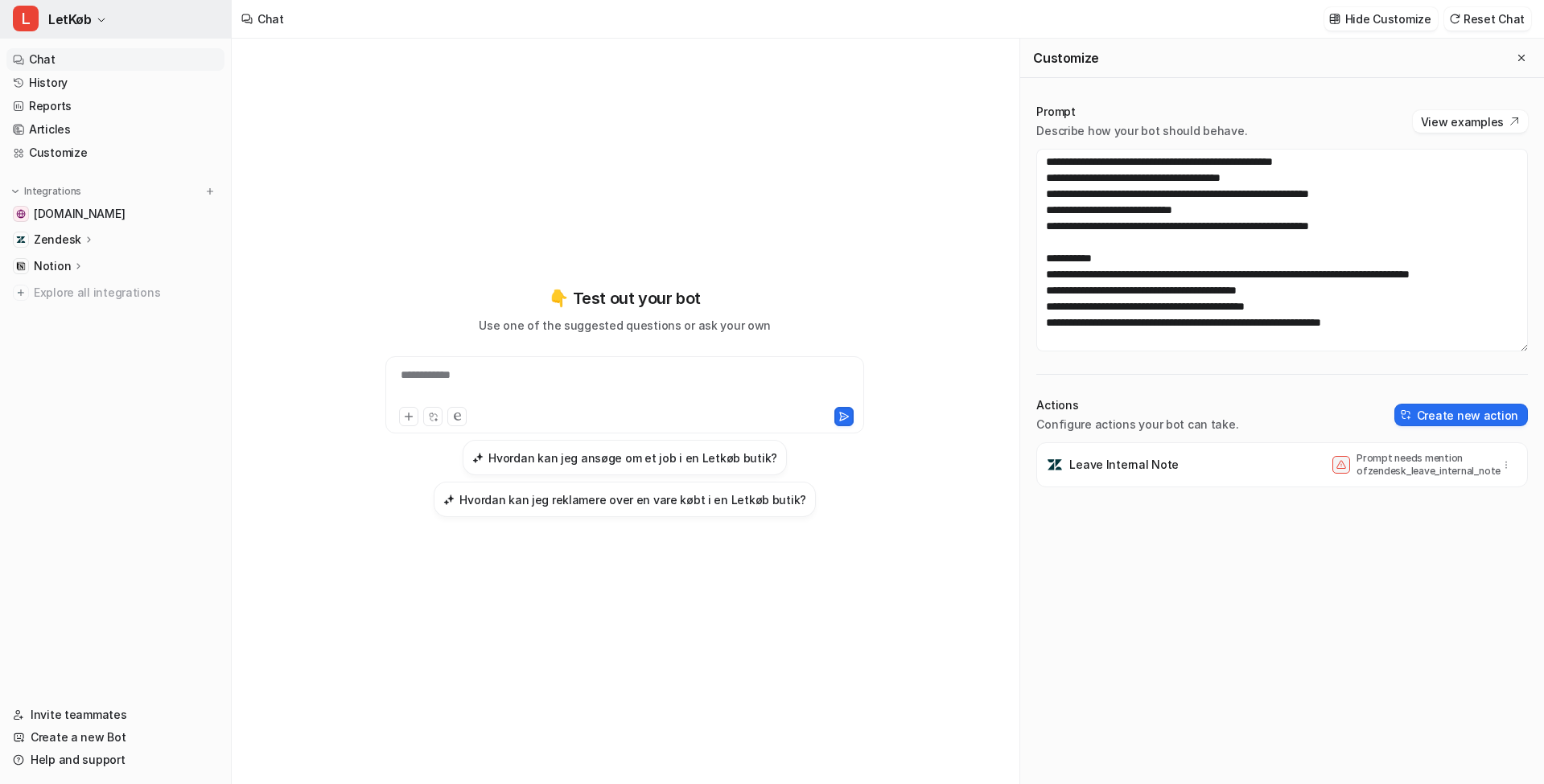
click at [70, 15] on span "LetKøb" at bounding box center [70, 19] width 44 height 23
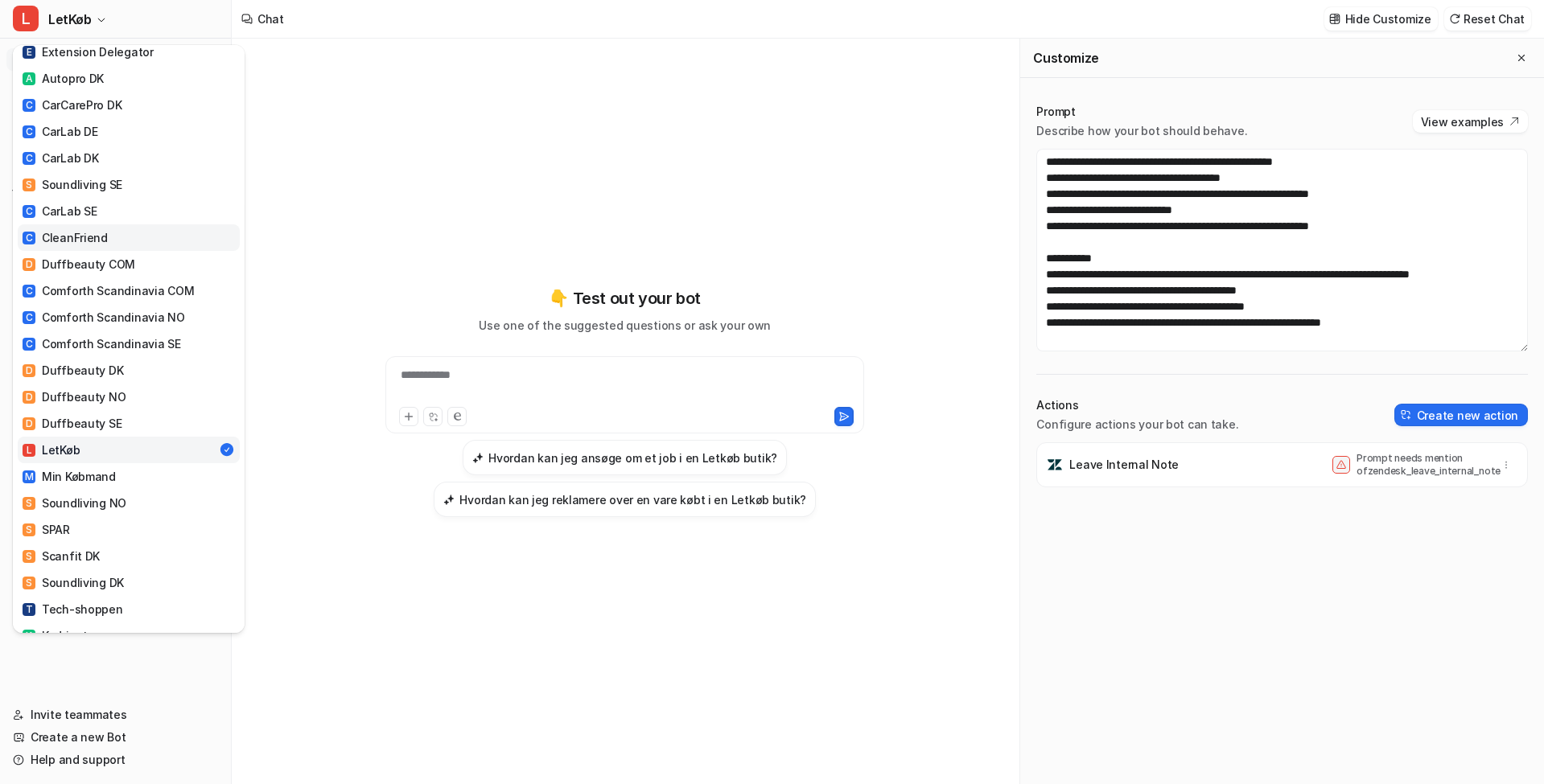
scroll to position [347, 0]
click at [99, 466] on div "M Min Købmand" at bounding box center [69, 474] width 93 height 17
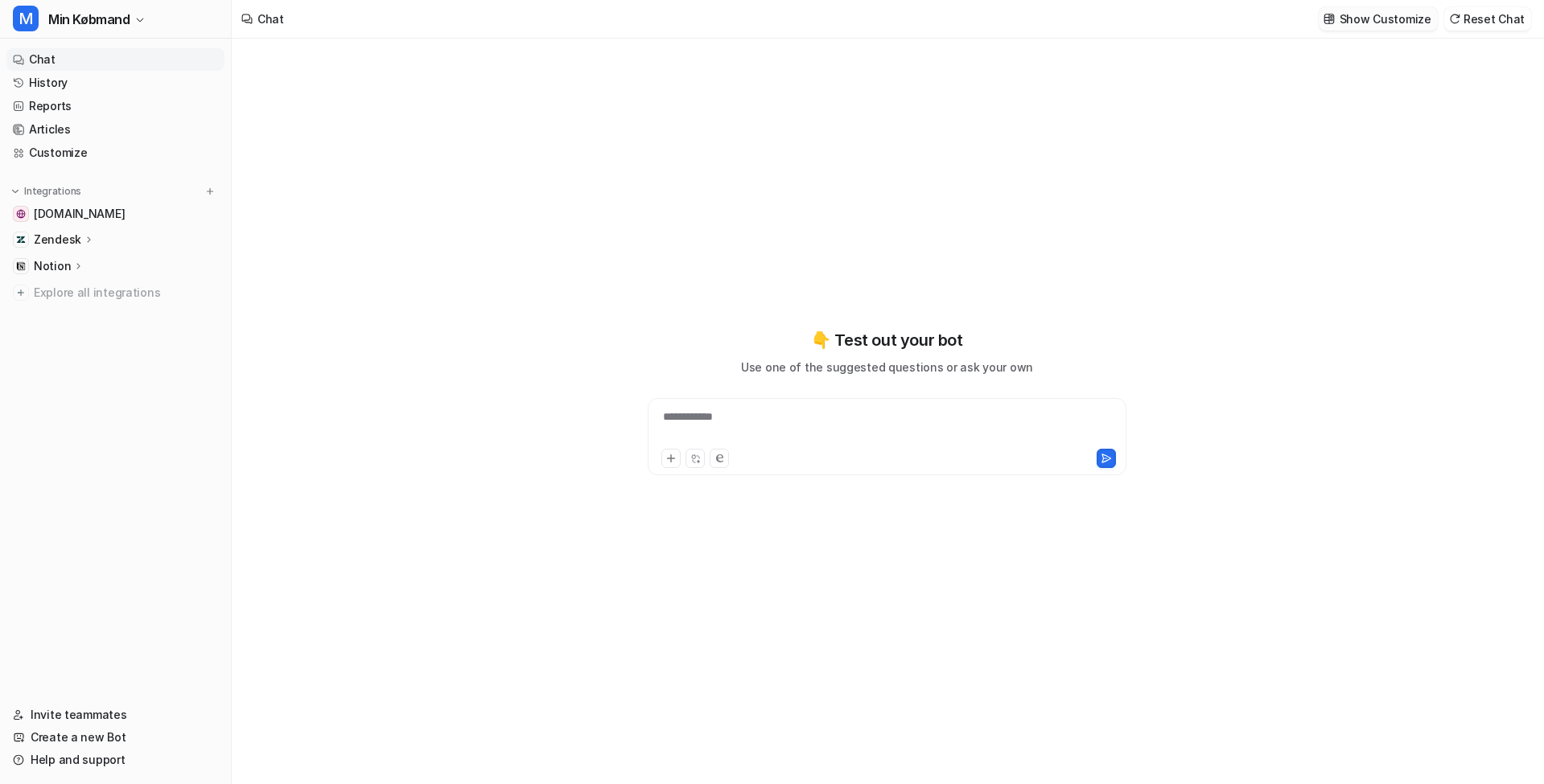
click at [1393, 19] on p "Show Customize" at bounding box center [1385, 19] width 91 height 17
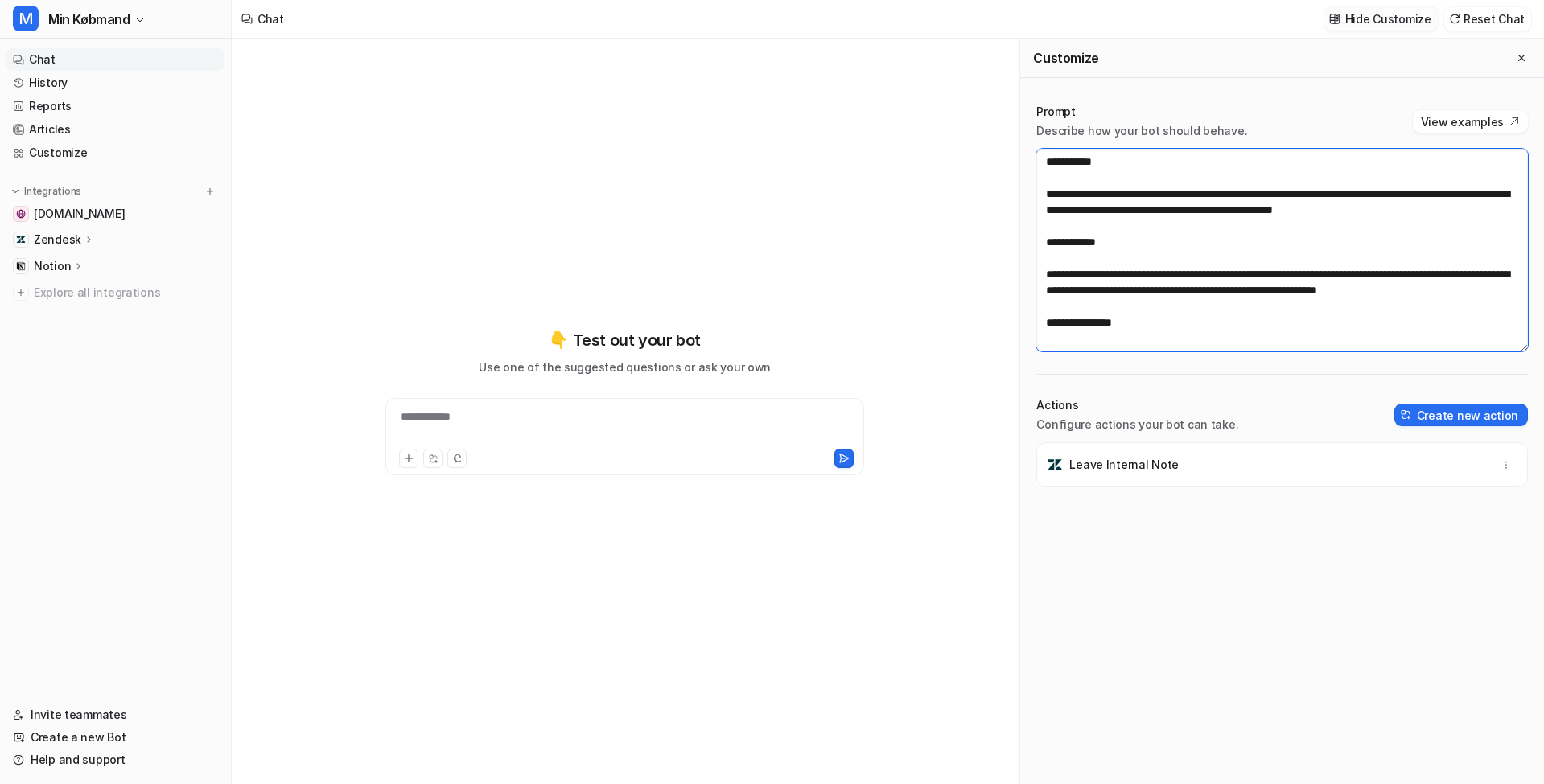
click at [1360, 186] on textarea at bounding box center [1281, 250] width 491 height 203
paste textarea "**********"
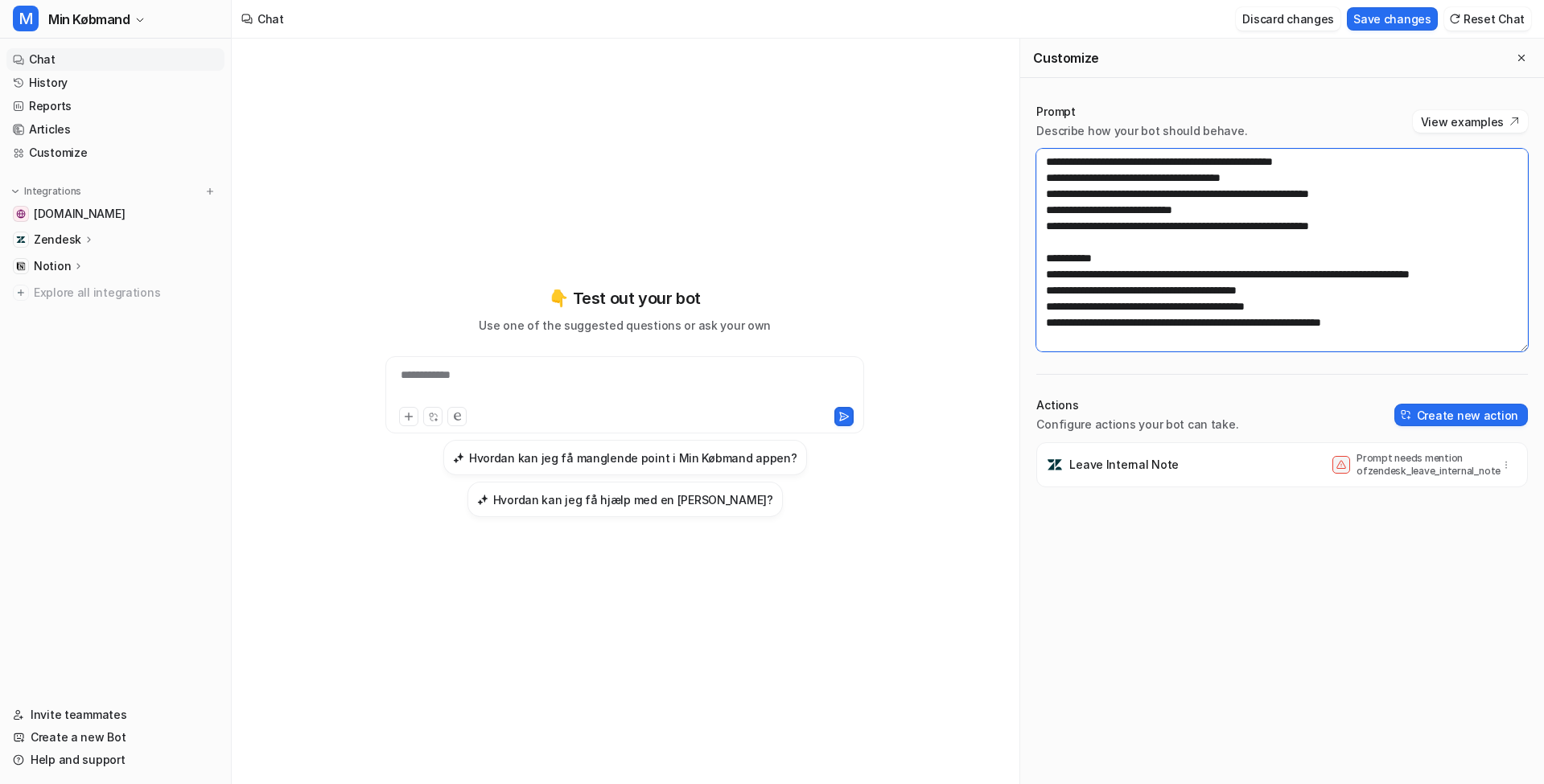
scroll to position [482, 0]
type textarea "**********"
click at [1361, 24] on button "Save changes" at bounding box center [1392, 19] width 91 height 23
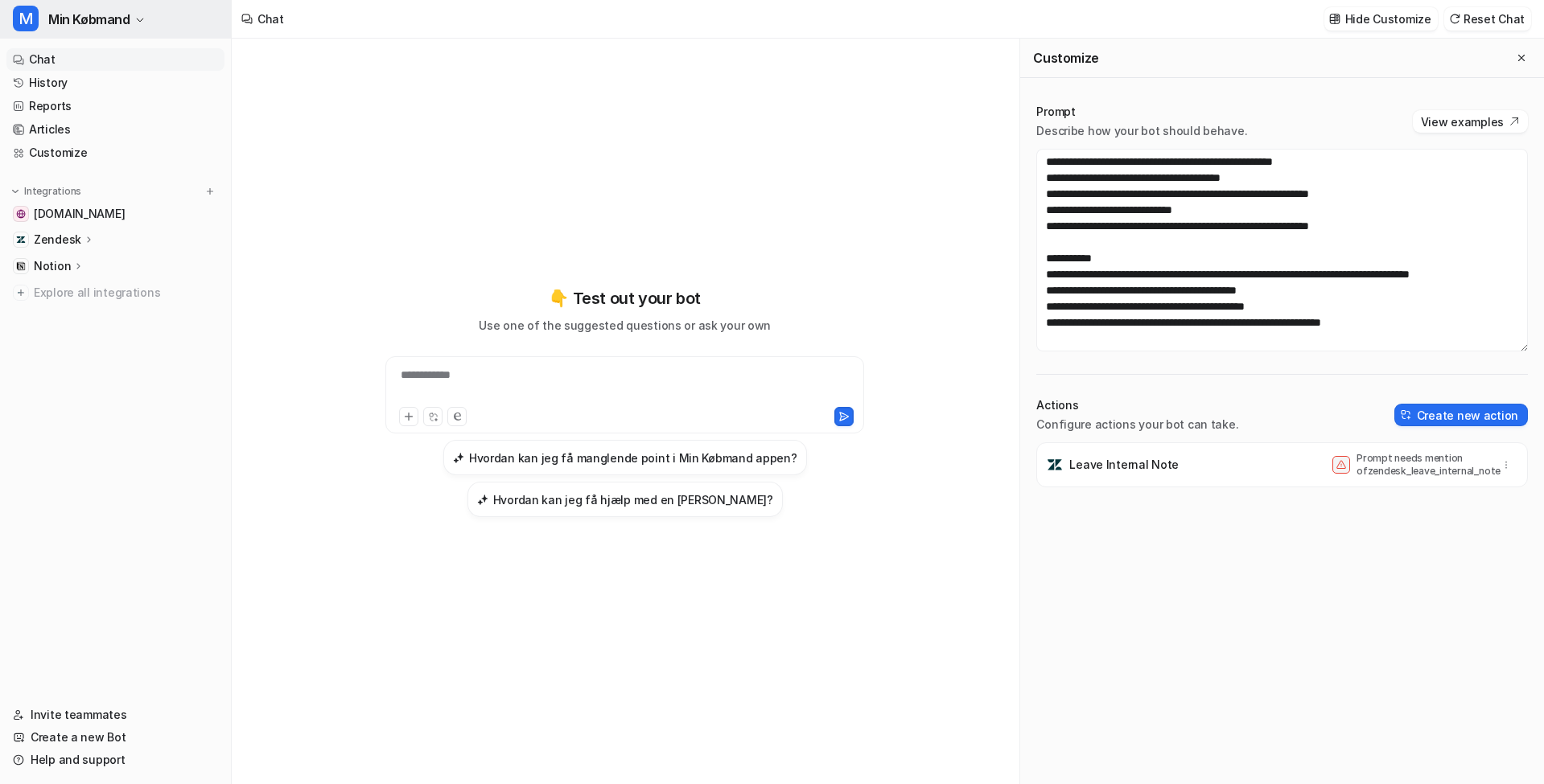
click at [70, 19] on span "Min Købmand" at bounding box center [89, 19] width 82 height 23
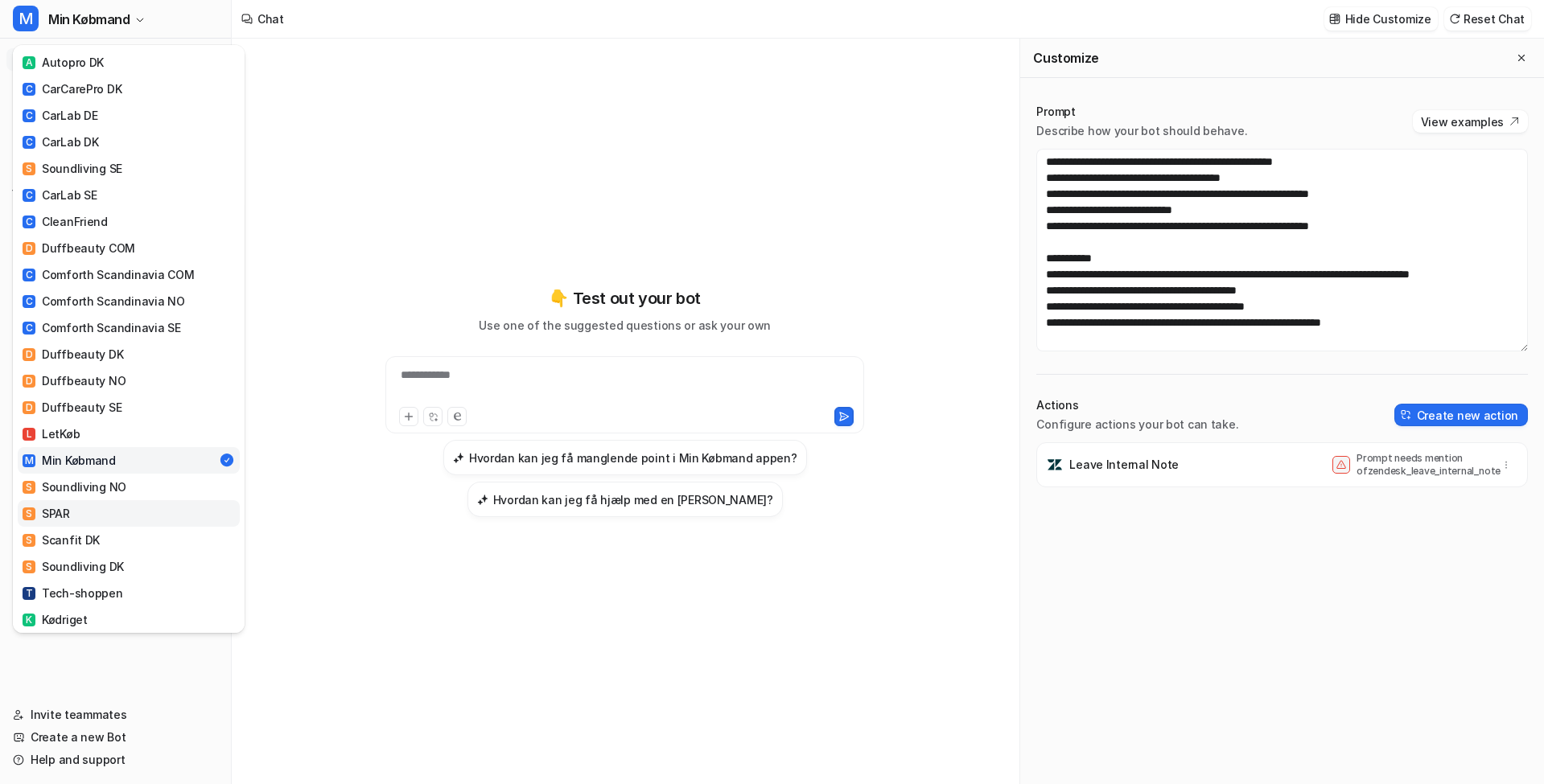
scroll to position [422, 0]
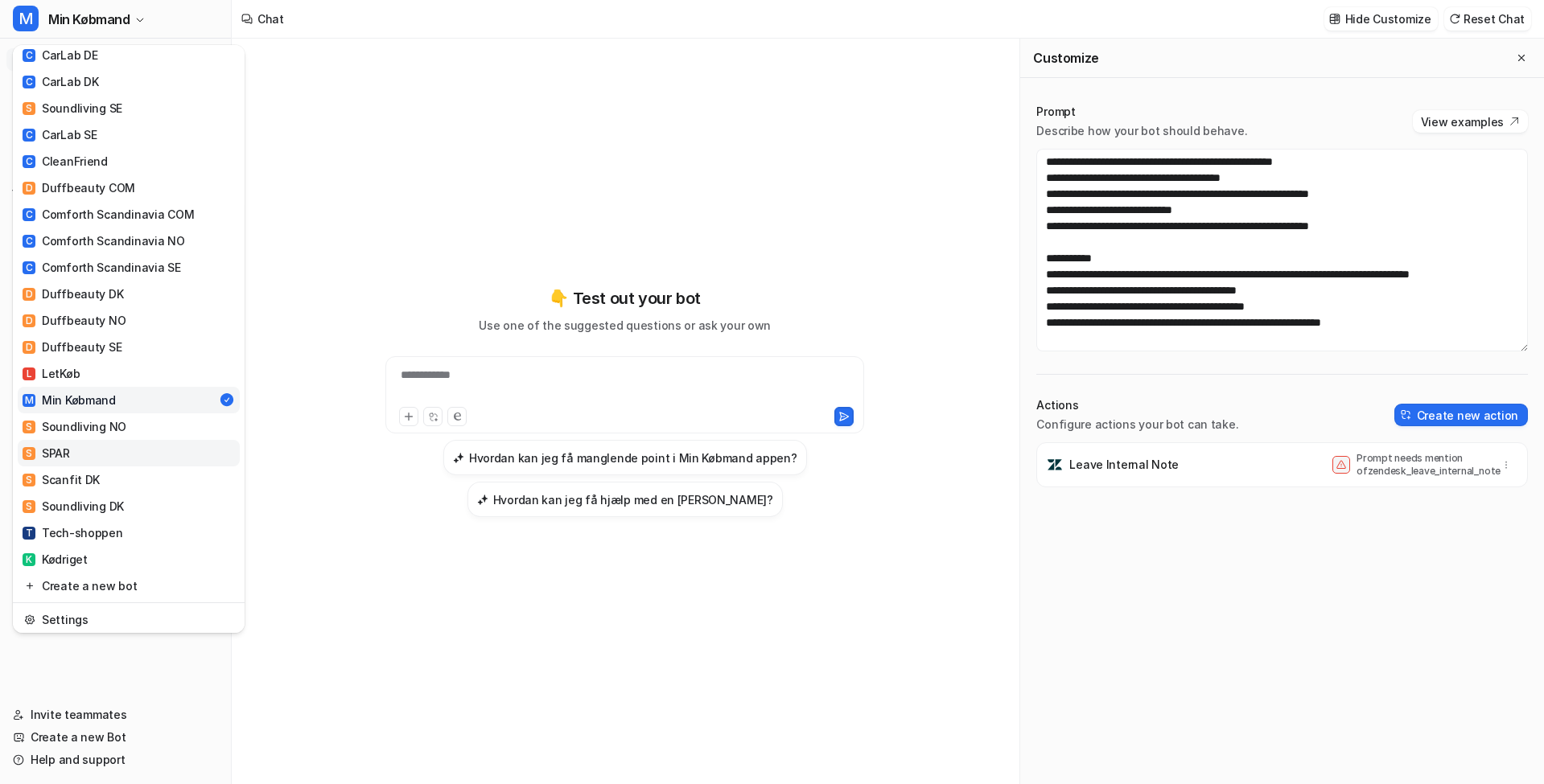
click at [84, 440] on link "S SPAR" at bounding box center [129, 453] width 222 height 27
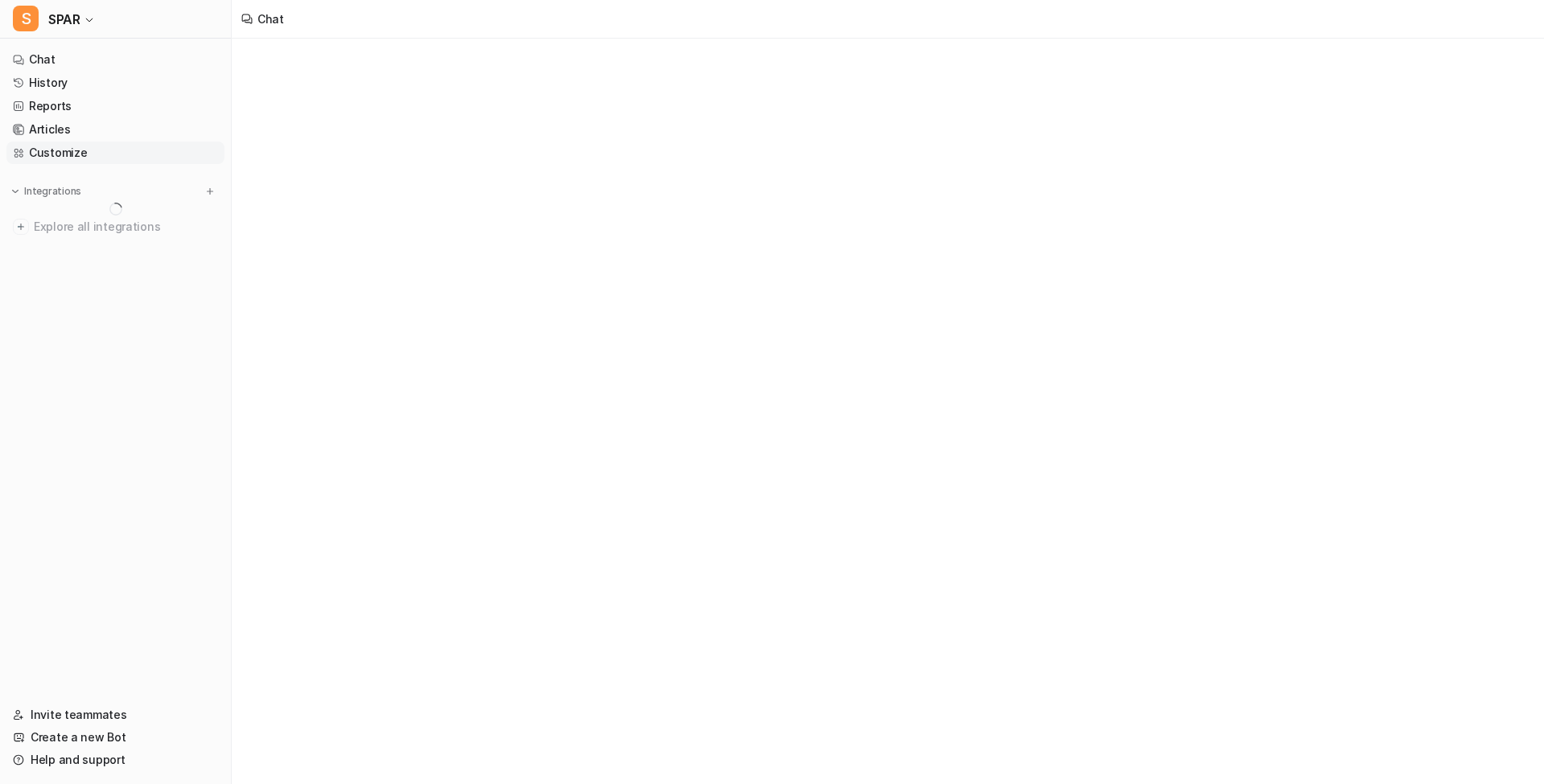
click at [104, 146] on link "Customize" at bounding box center [115, 153] width 218 height 23
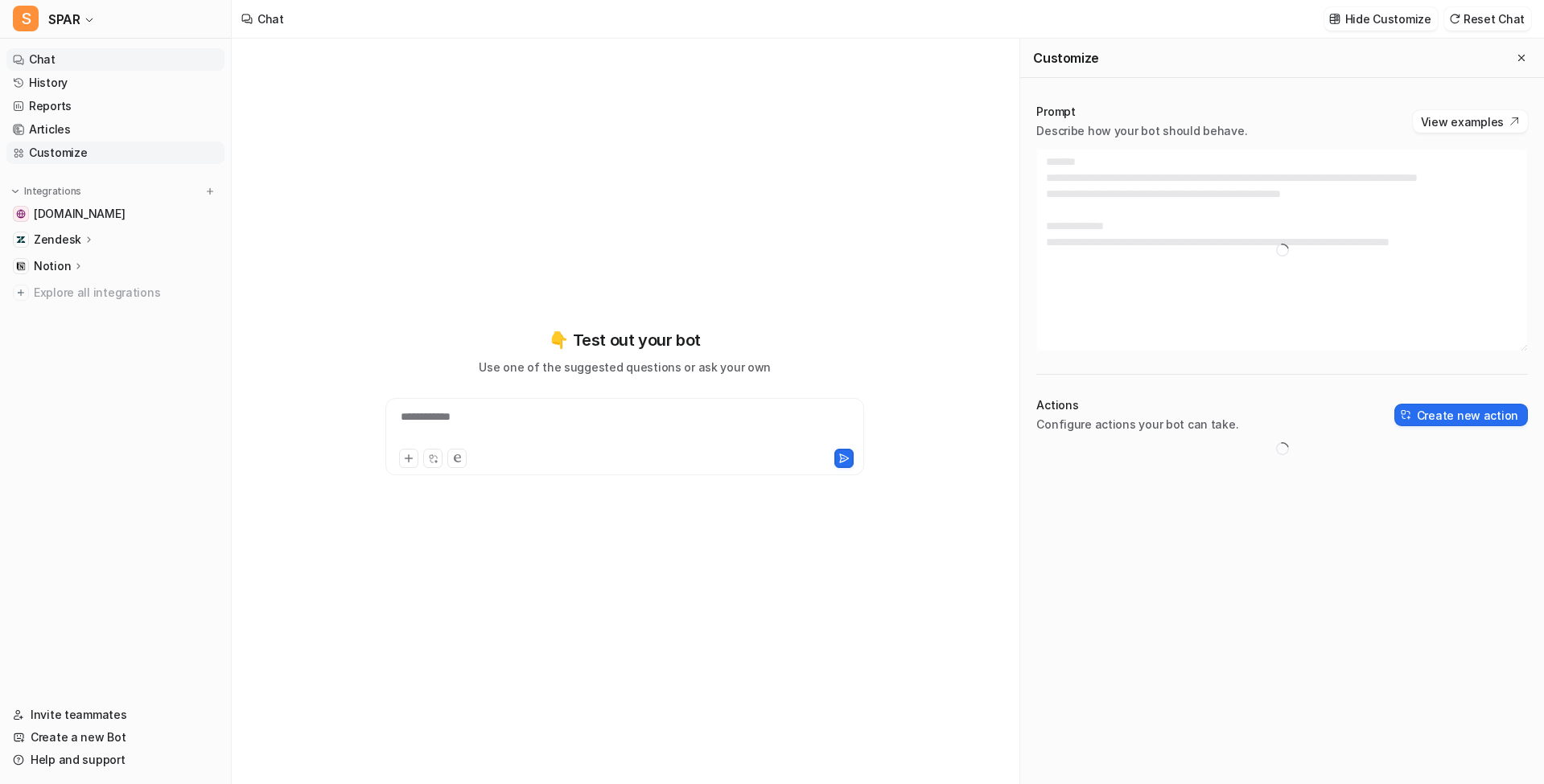
type textarea "**********"
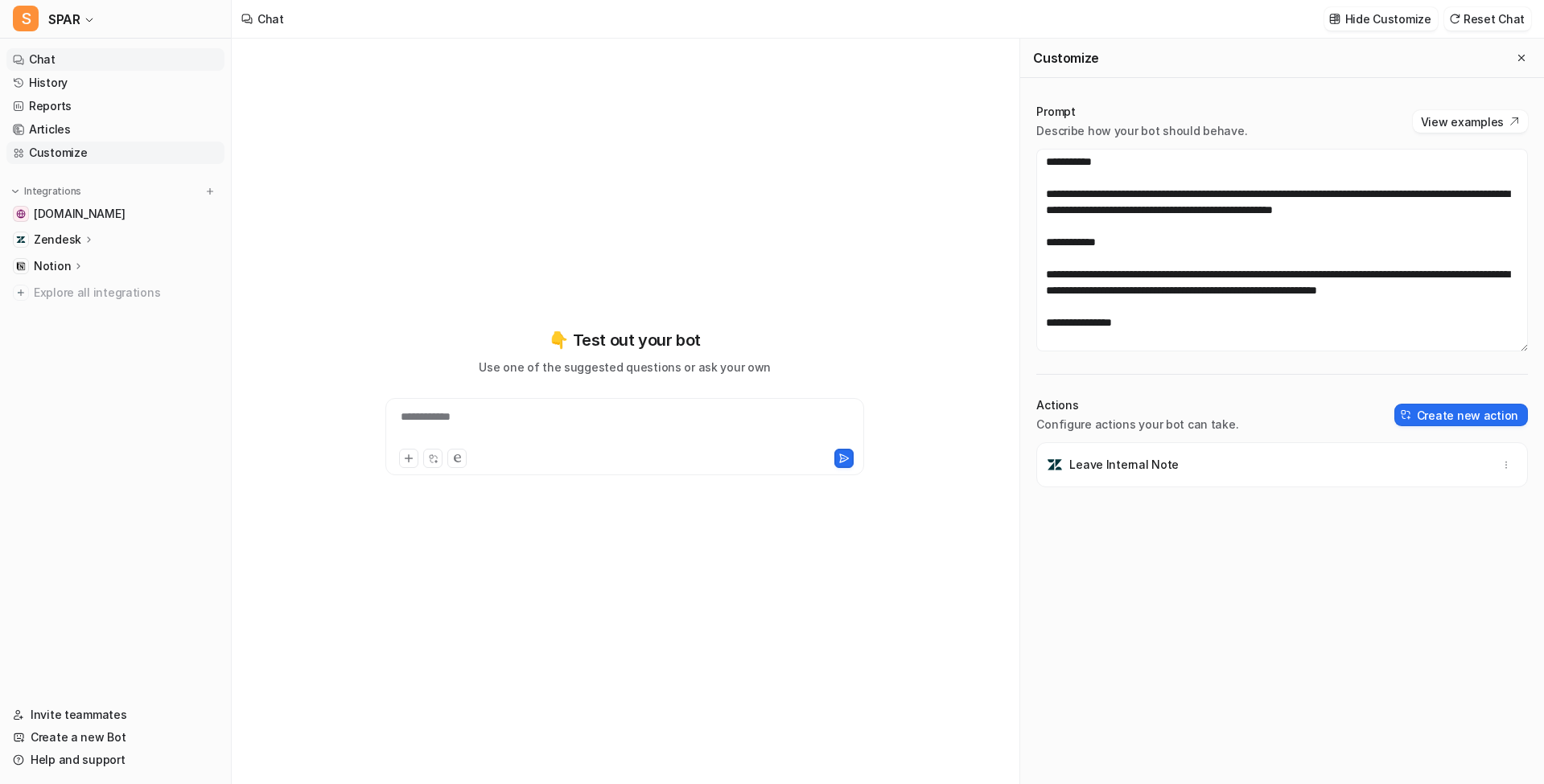
click at [129, 155] on link "Customize" at bounding box center [115, 153] width 218 height 23
click at [1258, 212] on textarea at bounding box center [1281, 250] width 491 height 203
paste textarea "**********"
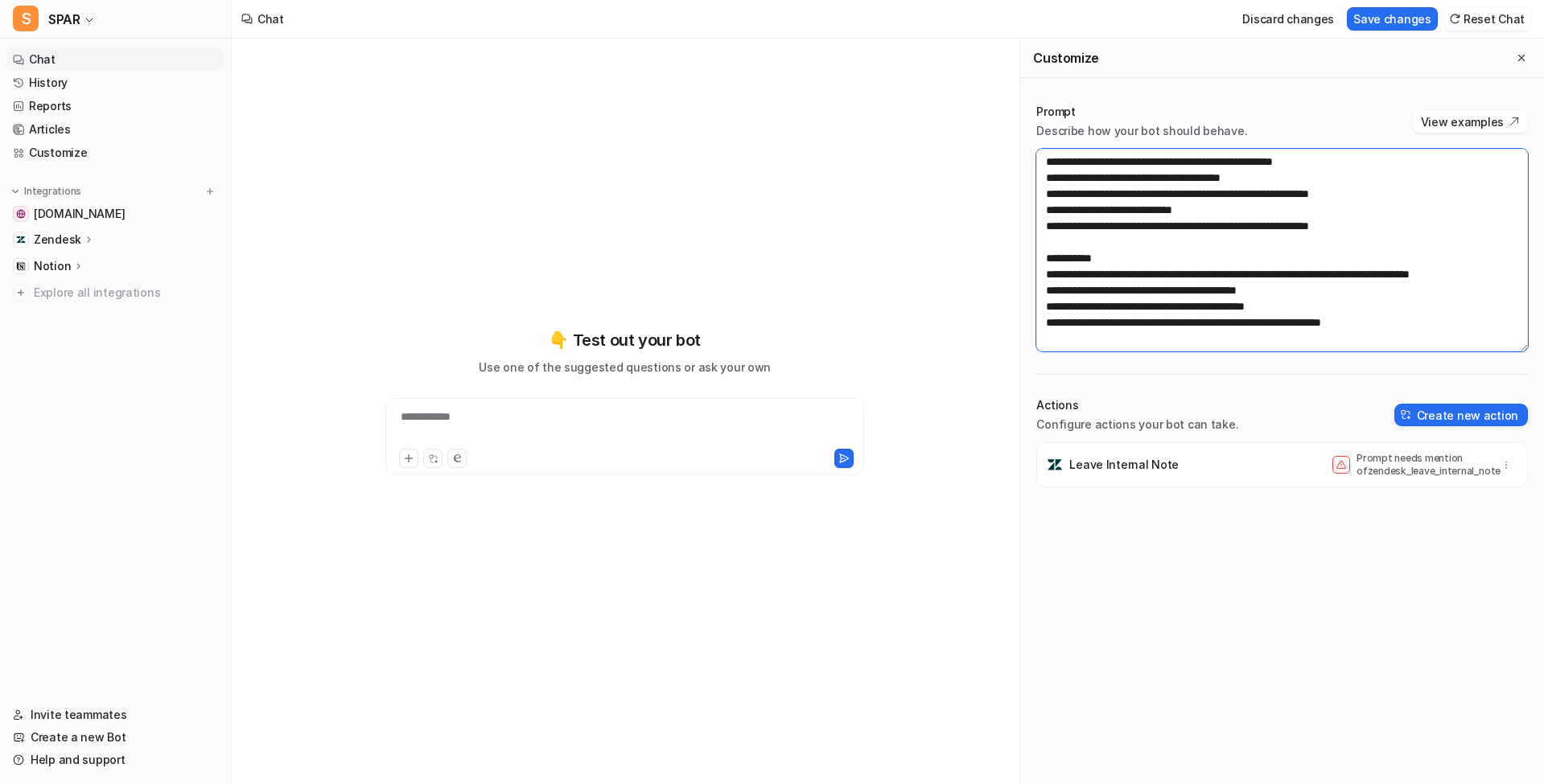
scroll to position [482, 0]
type textarea "**********"
click at [1501, 465] on button "button" at bounding box center [1506, 465] width 23 height 23
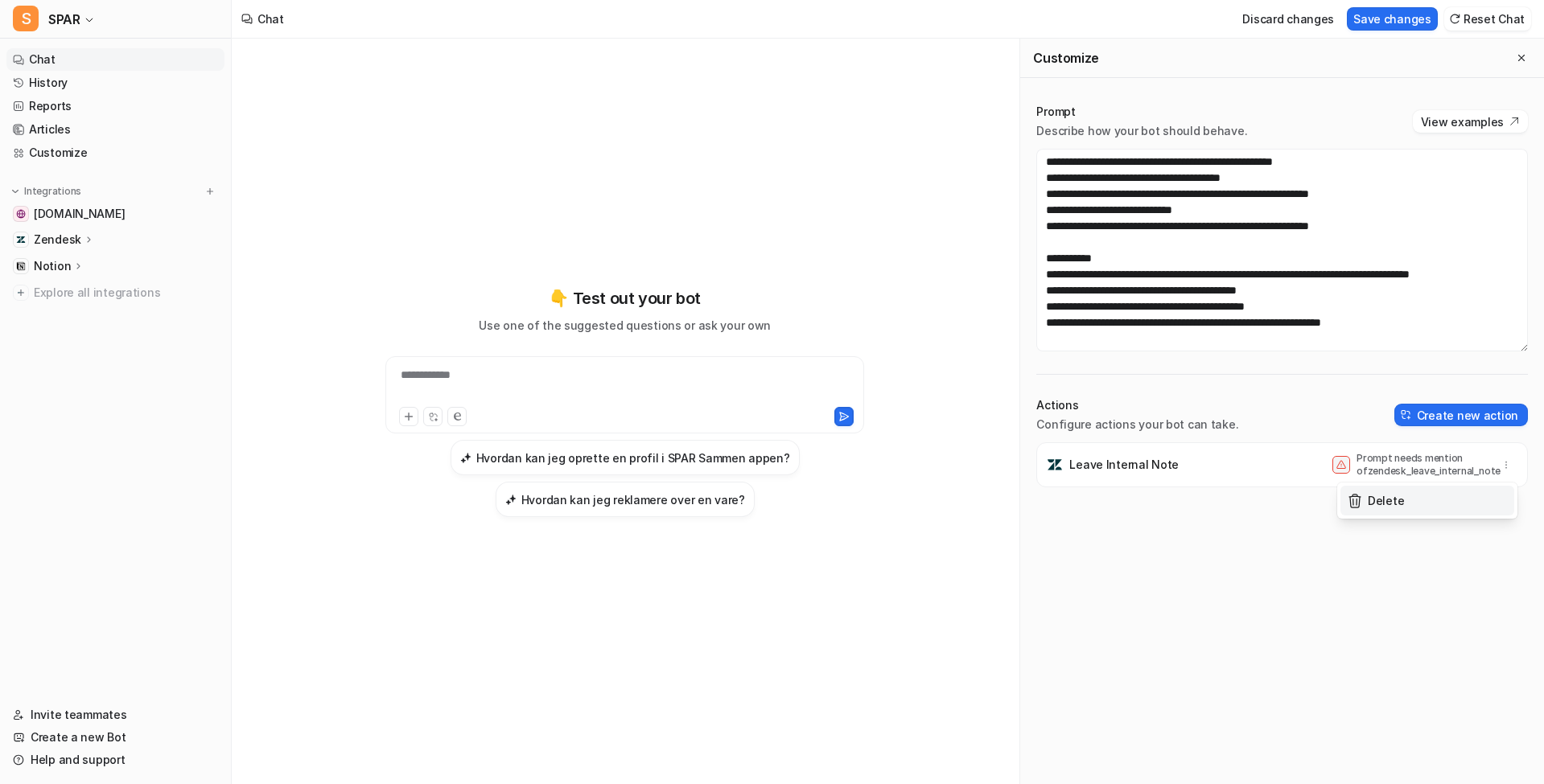
click at [1403, 509] on button "Delete" at bounding box center [1427, 500] width 174 height 30
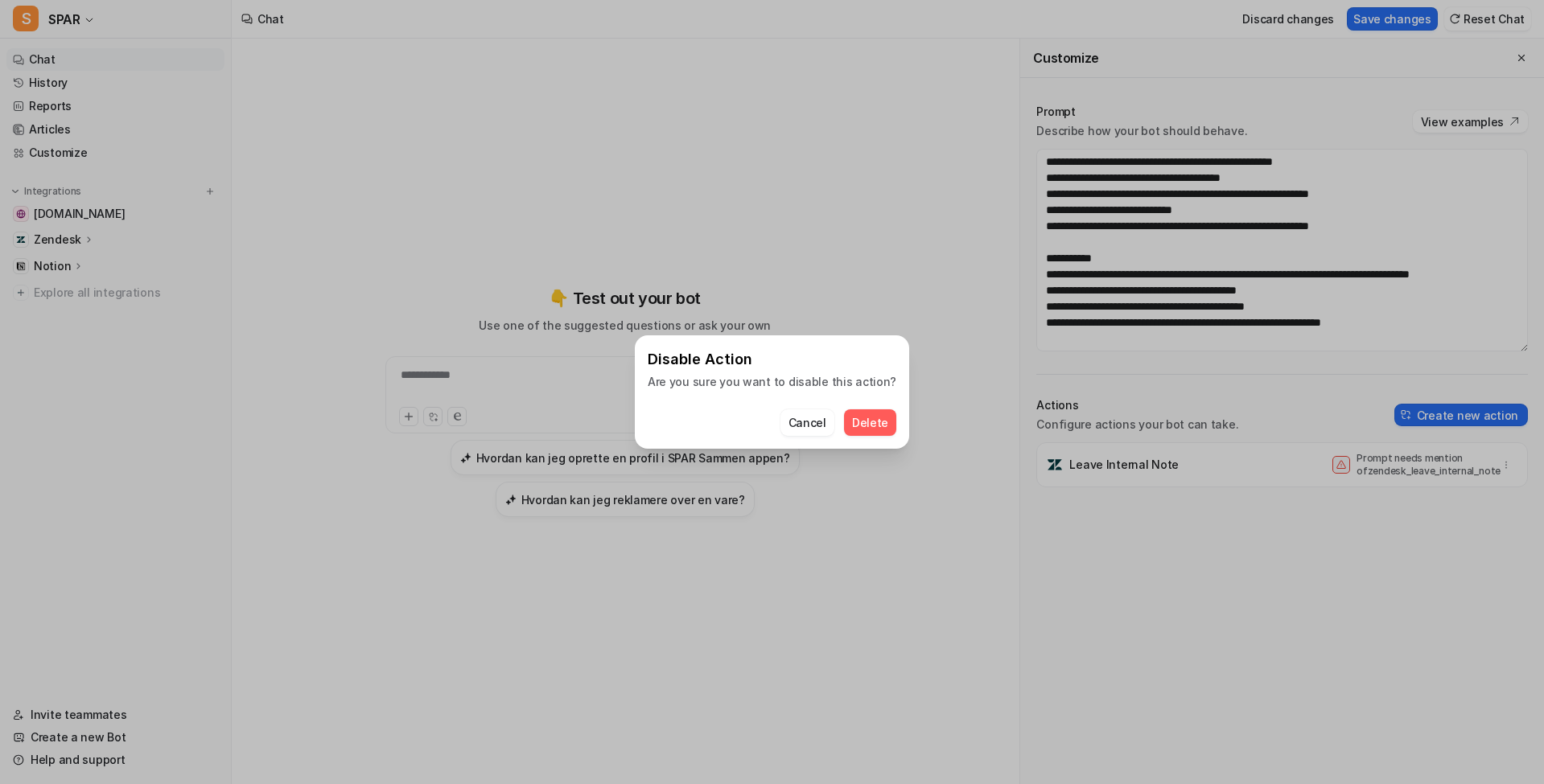
click at [867, 414] on span "Delete" at bounding box center [870, 422] width 36 height 17
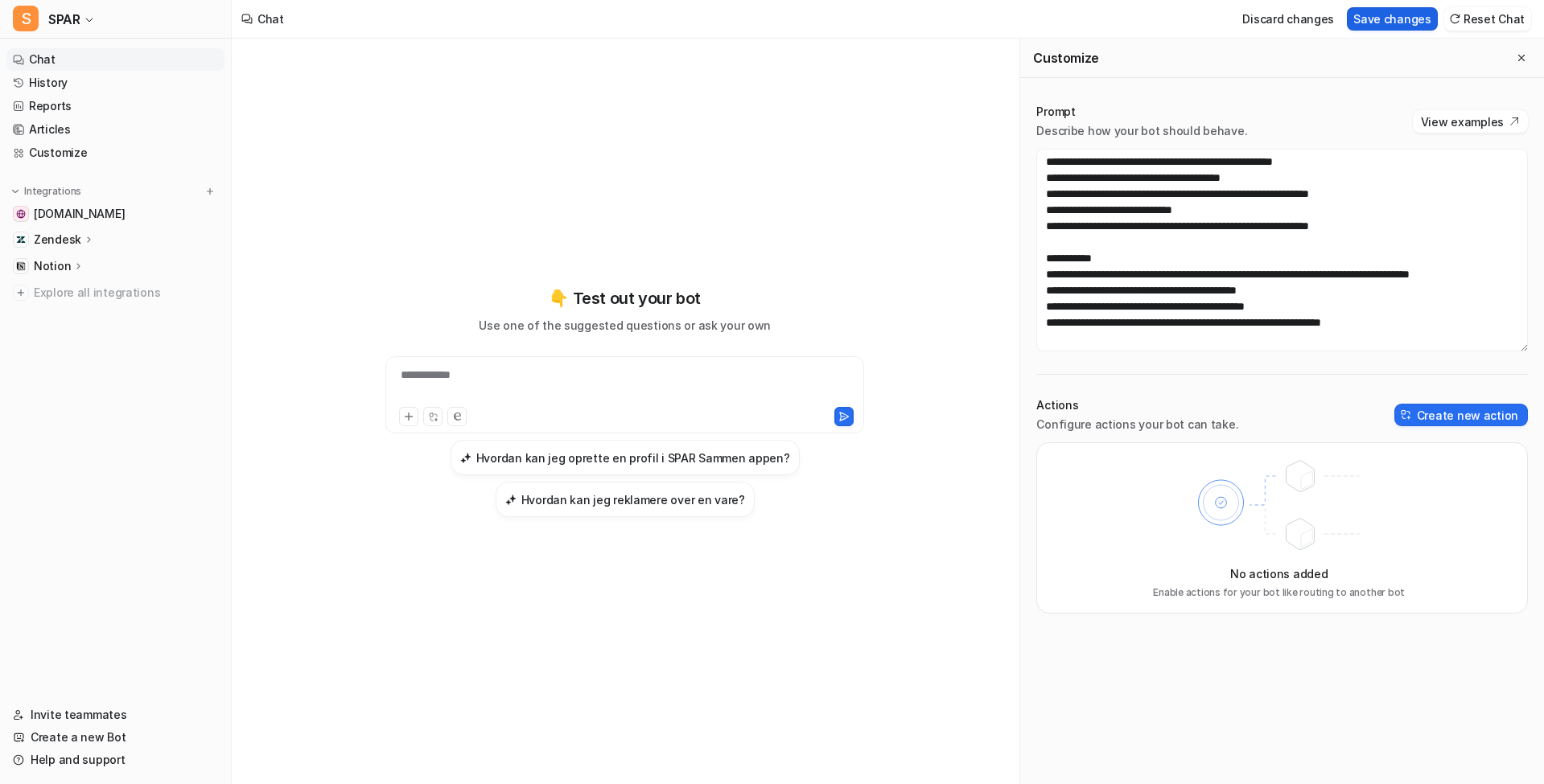
click at [1404, 28] on button "Save changes" at bounding box center [1392, 19] width 91 height 23
click at [69, 15] on span "SPAR" at bounding box center [64, 19] width 32 height 23
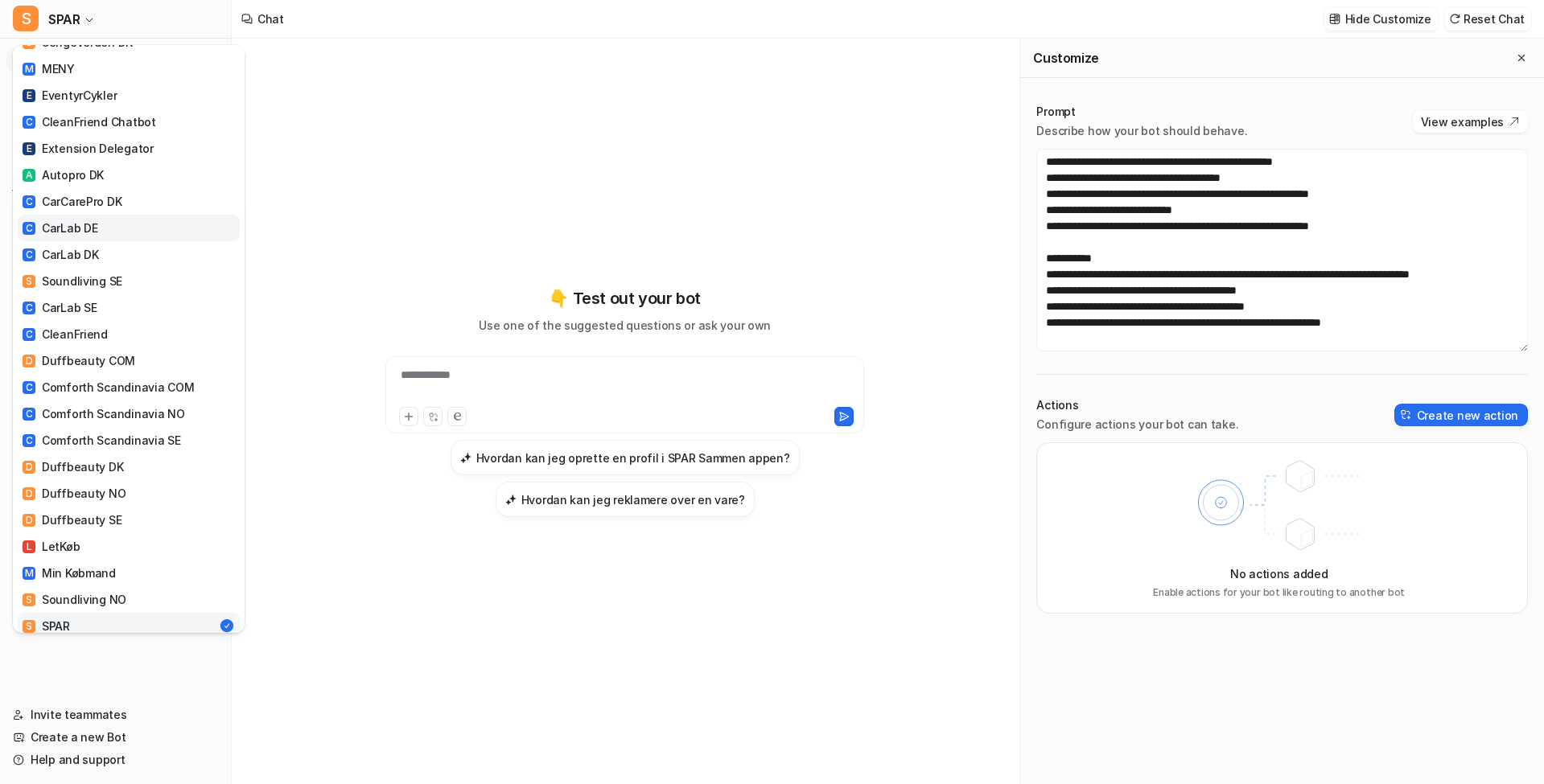
scroll to position [249, 0]
click at [125, 532] on link "L LetKøb" at bounding box center [129, 545] width 222 height 27
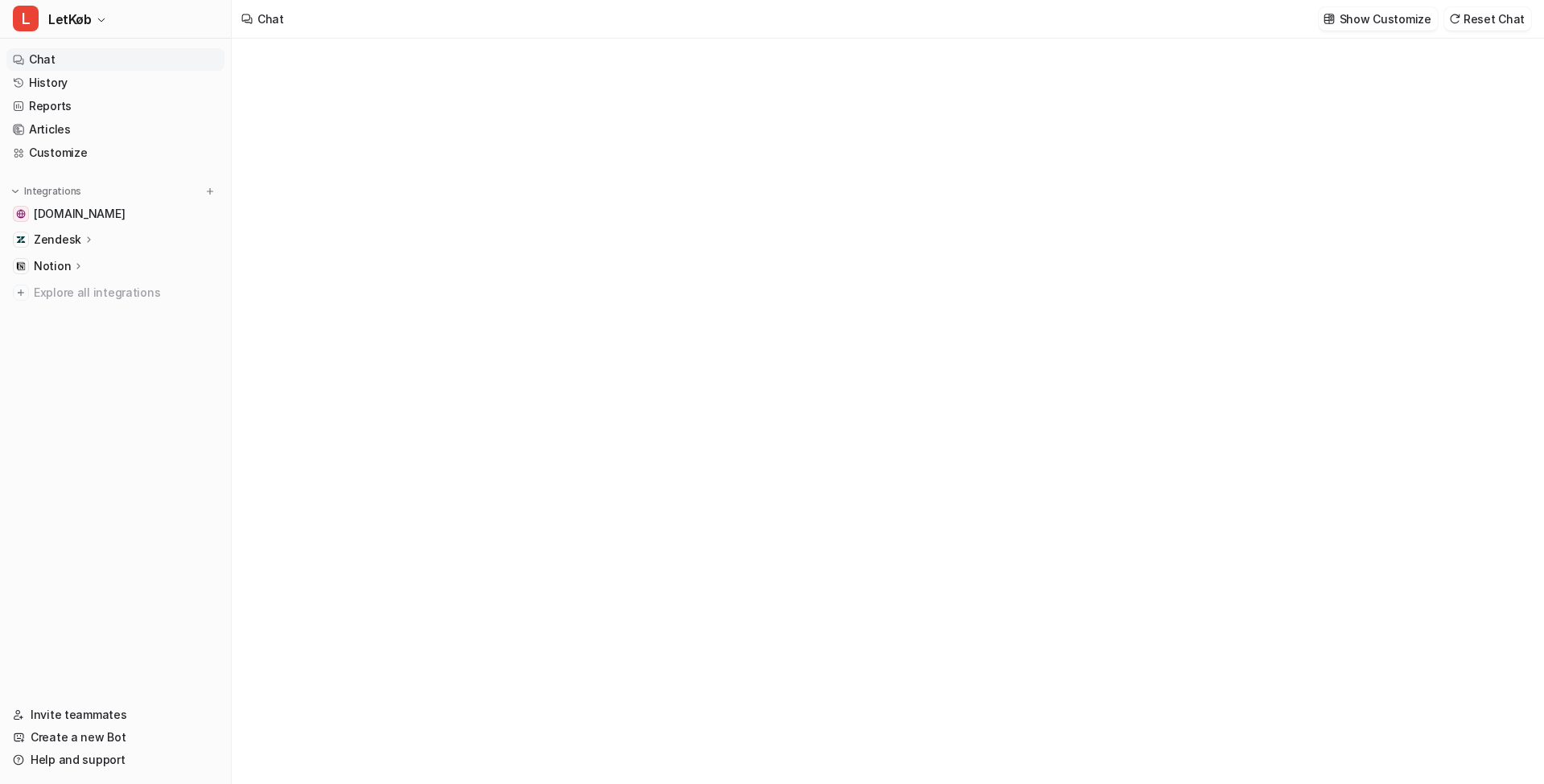
drag, startPoint x: 101, startPoint y: 157, endPoint x: 744, endPoint y: 173, distance: 643.2
click at [101, 157] on link "Customize" at bounding box center [115, 153] width 218 height 23
click at [95, 154] on link "Customize" at bounding box center [115, 153] width 218 height 23
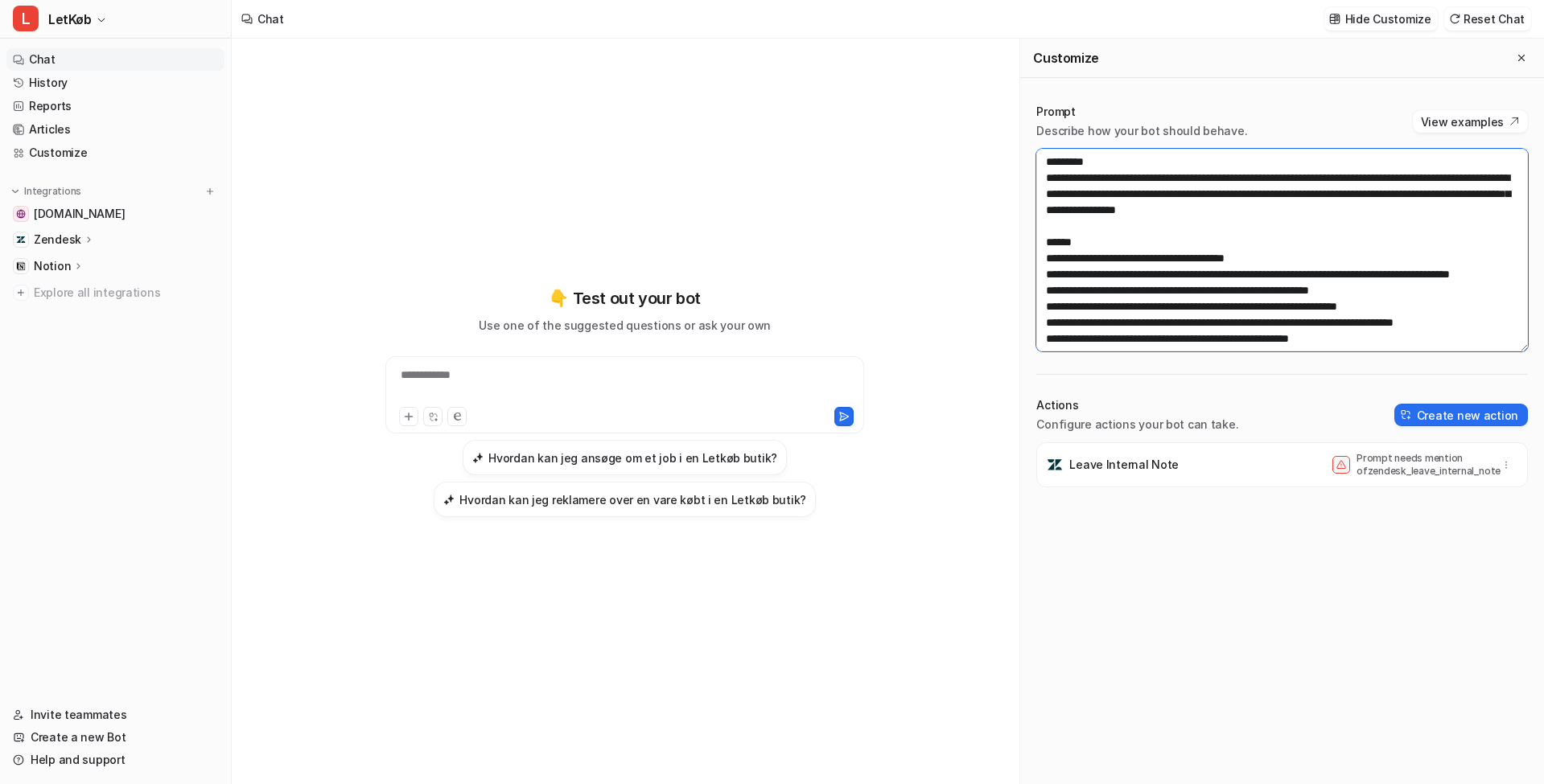
click at [1309, 177] on textarea at bounding box center [1281, 250] width 491 height 203
click at [1511, 483] on div "Leave Internal Note Prompt needs mention of zendesk_leave_internal_note" at bounding box center [1282, 465] width 477 height 45
click at [1508, 475] on button "button" at bounding box center [1506, 465] width 23 height 23
click at [1376, 503] on span "Delete" at bounding box center [1385, 500] width 36 height 17
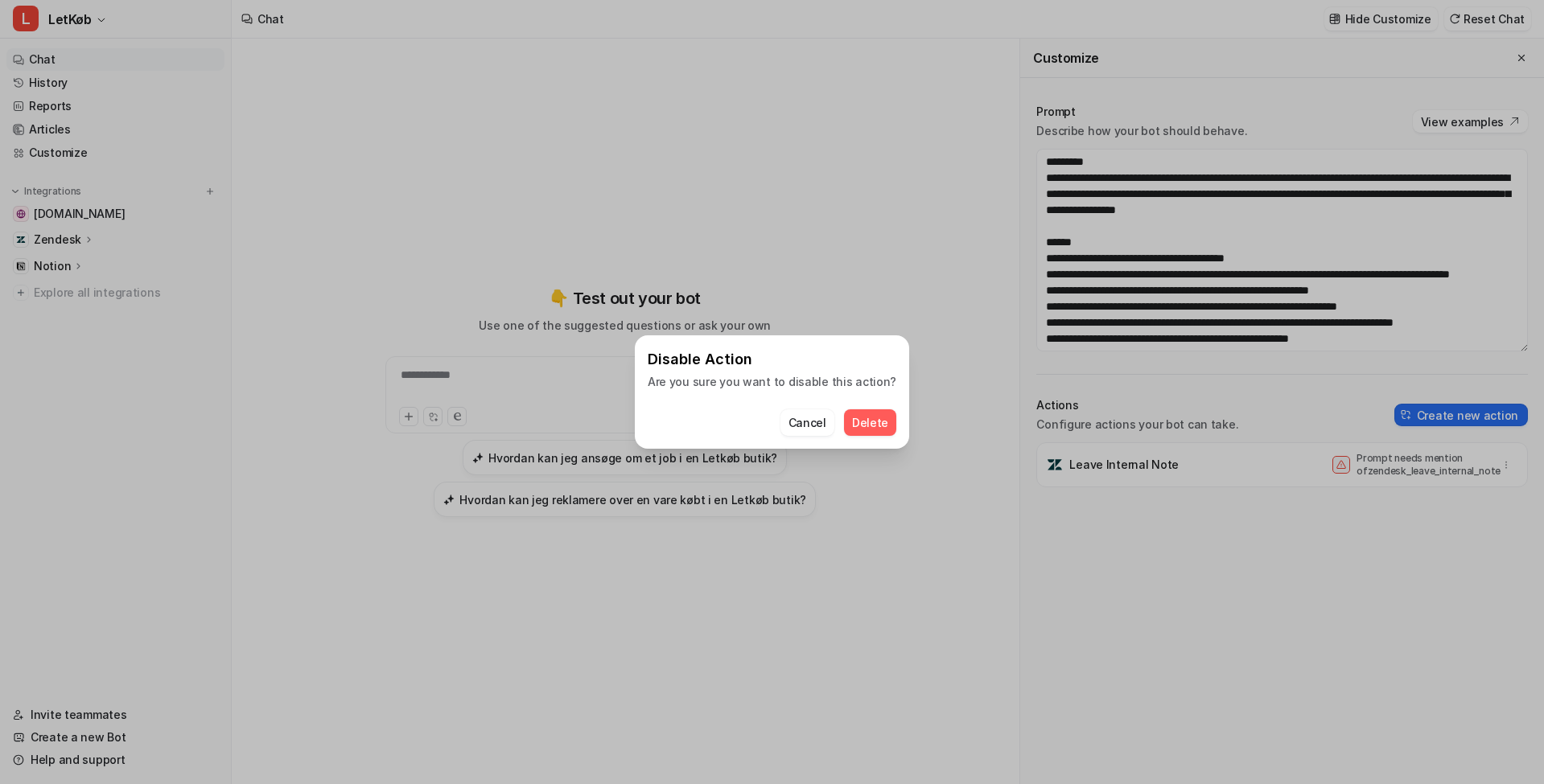
click at [872, 418] on span "Delete" at bounding box center [870, 422] width 36 height 17
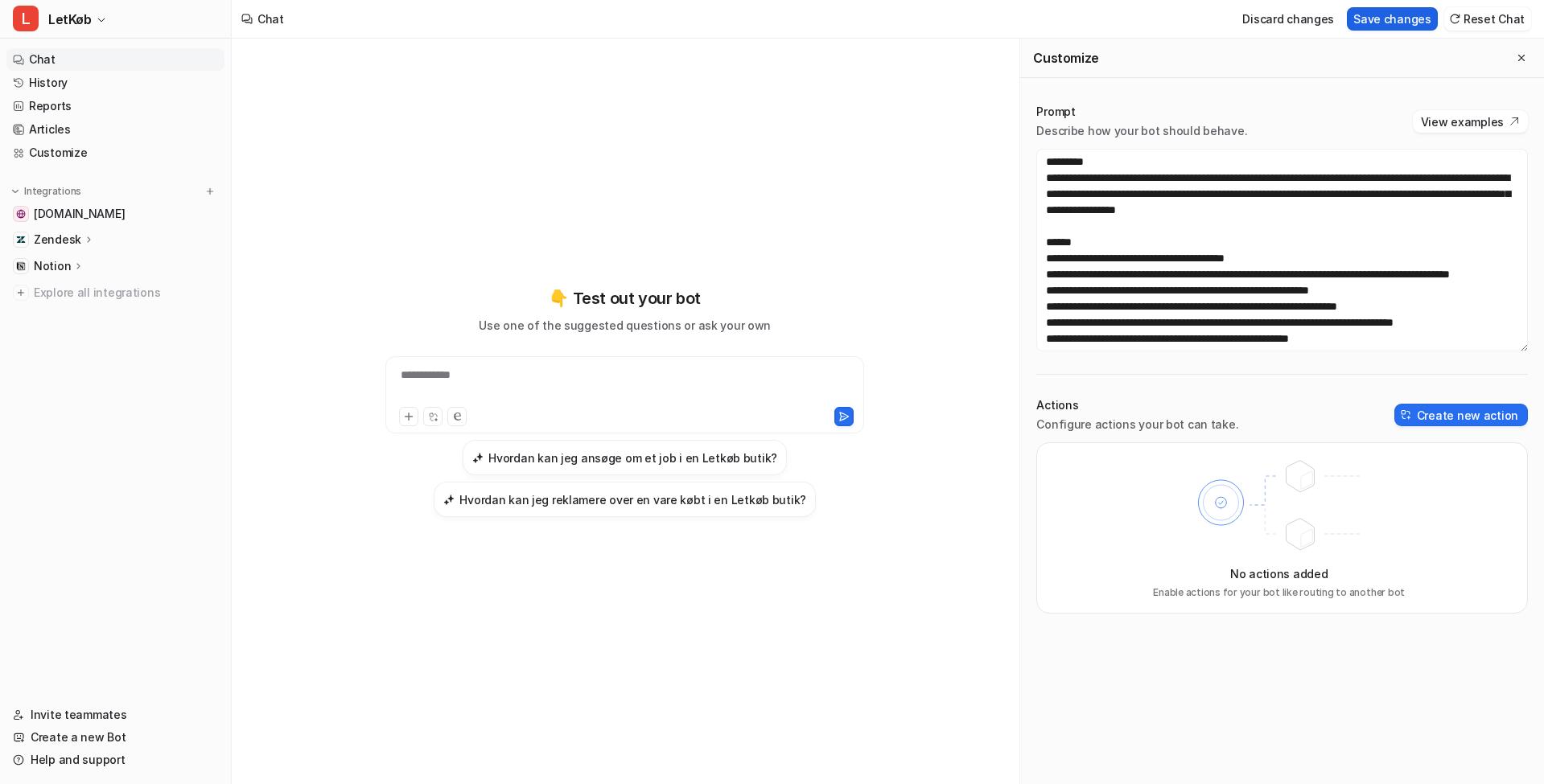
click at [1390, 18] on button "Save changes" at bounding box center [1392, 19] width 91 height 23
click at [41, 11] on button "L LetKøb" at bounding box center [115, 19] width 231 height 39
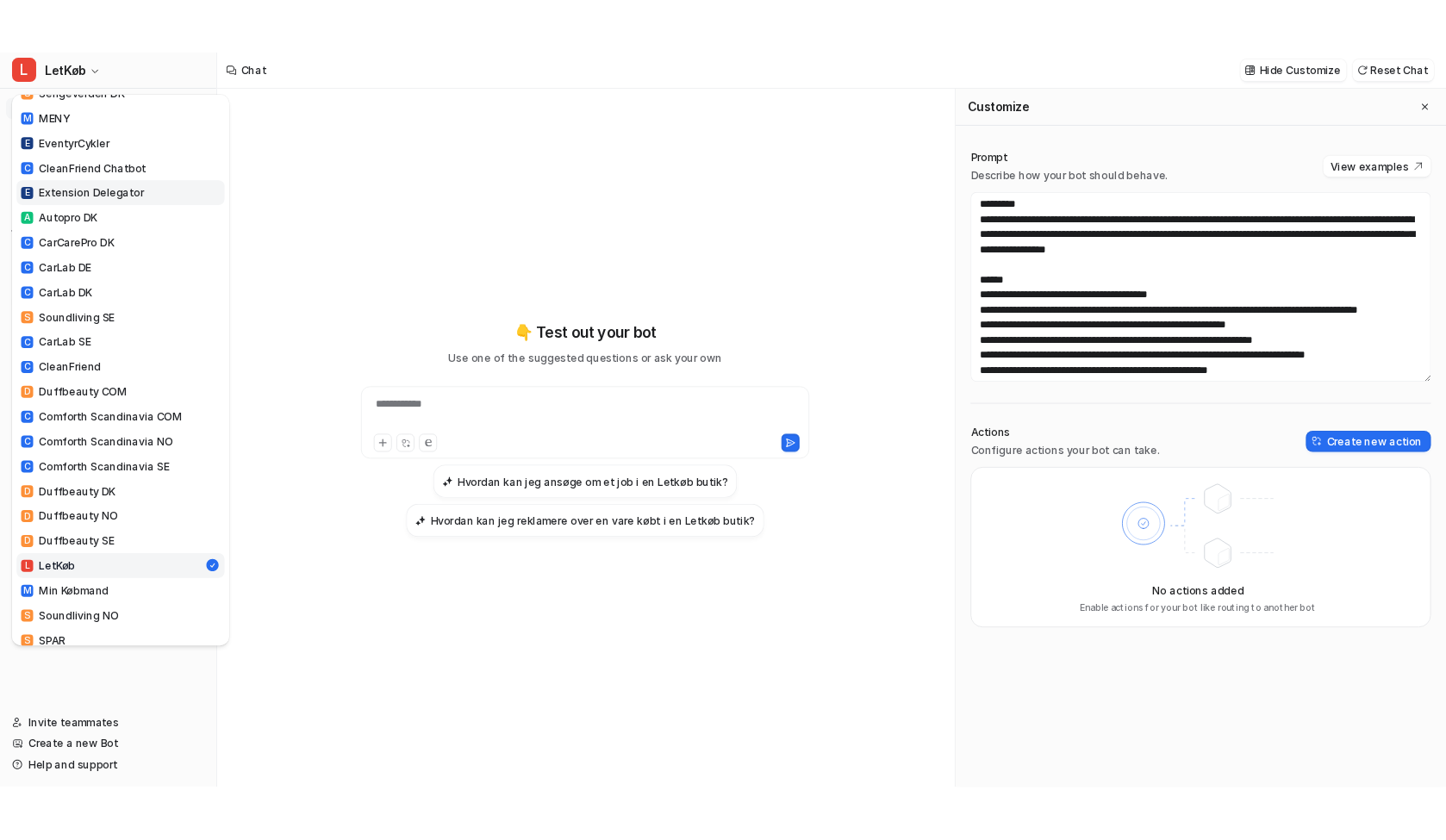
scroll to position [273, 0]
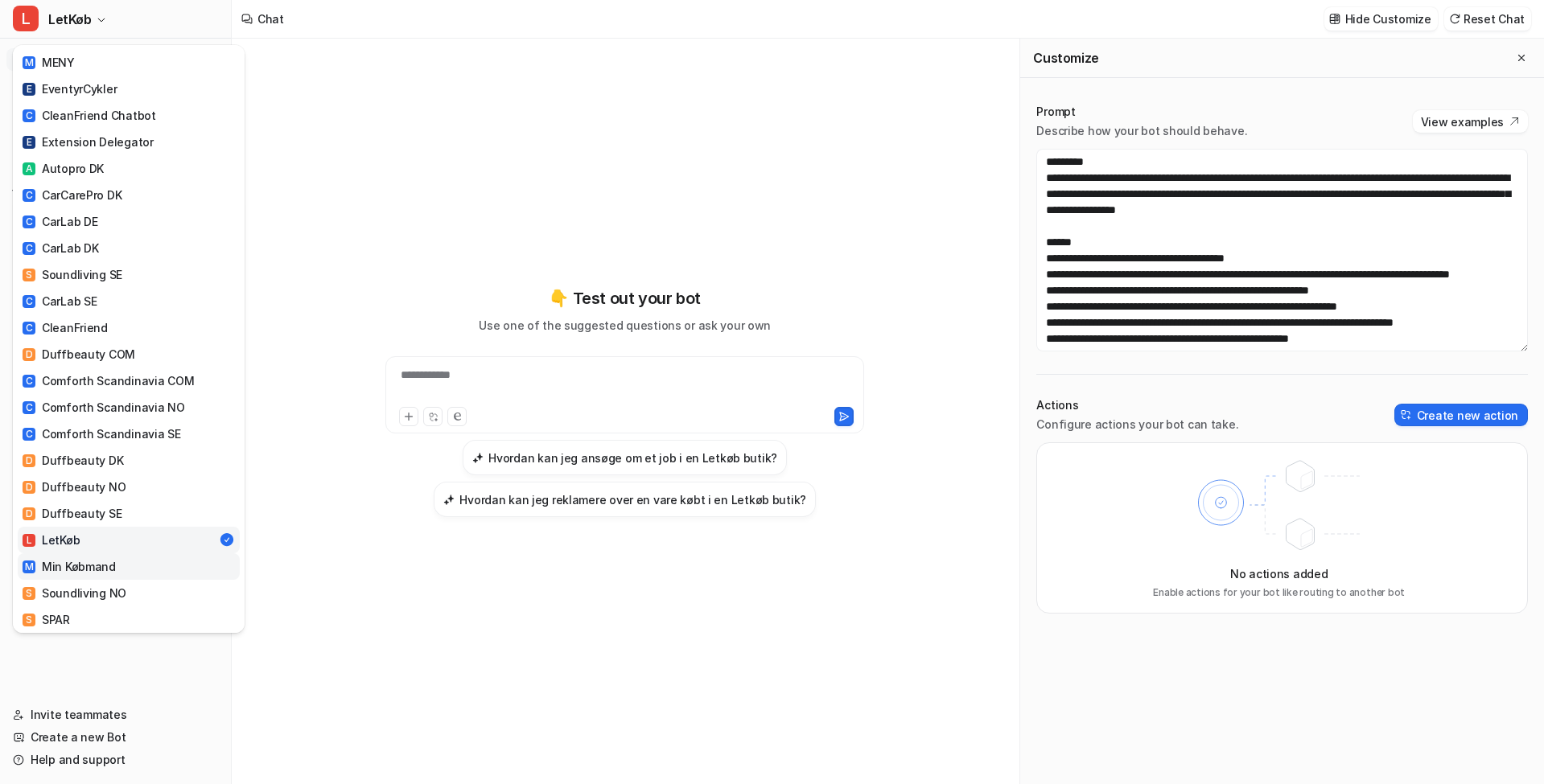
click at [119, 553] on link "M Min Købmand" at bounding box center [129, 566] width 222 height 27
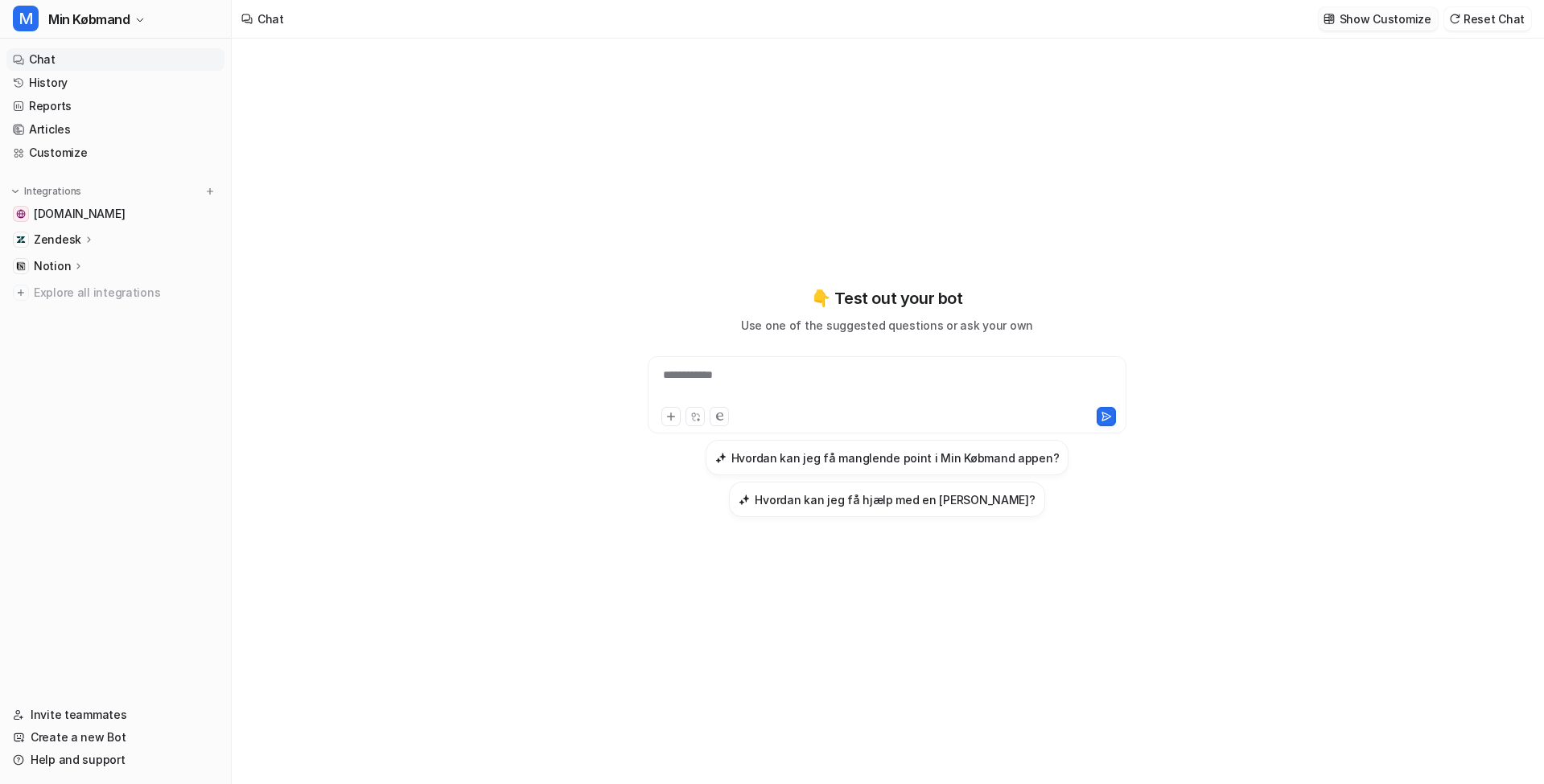
click at [1370, 14] on p "Show Customize" at bounding box center [1385, 19] width 91 height 17
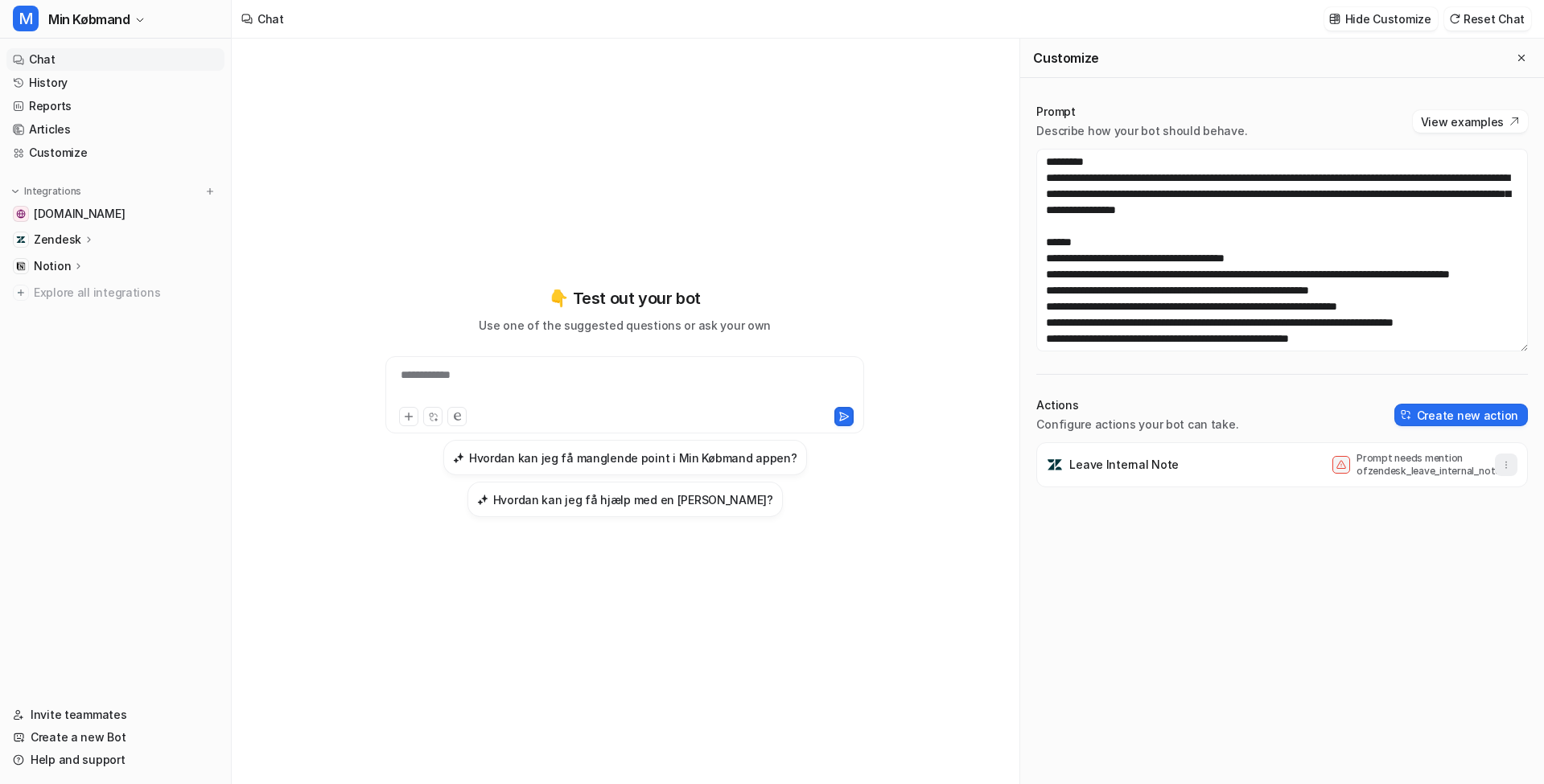
click at [1504, 460] on icon "button" at bounding box center [1506, 465] width 11 height 11
click at [1396, 506] on span "Delete" at bounding box center [1385, 500] width 36 height 17
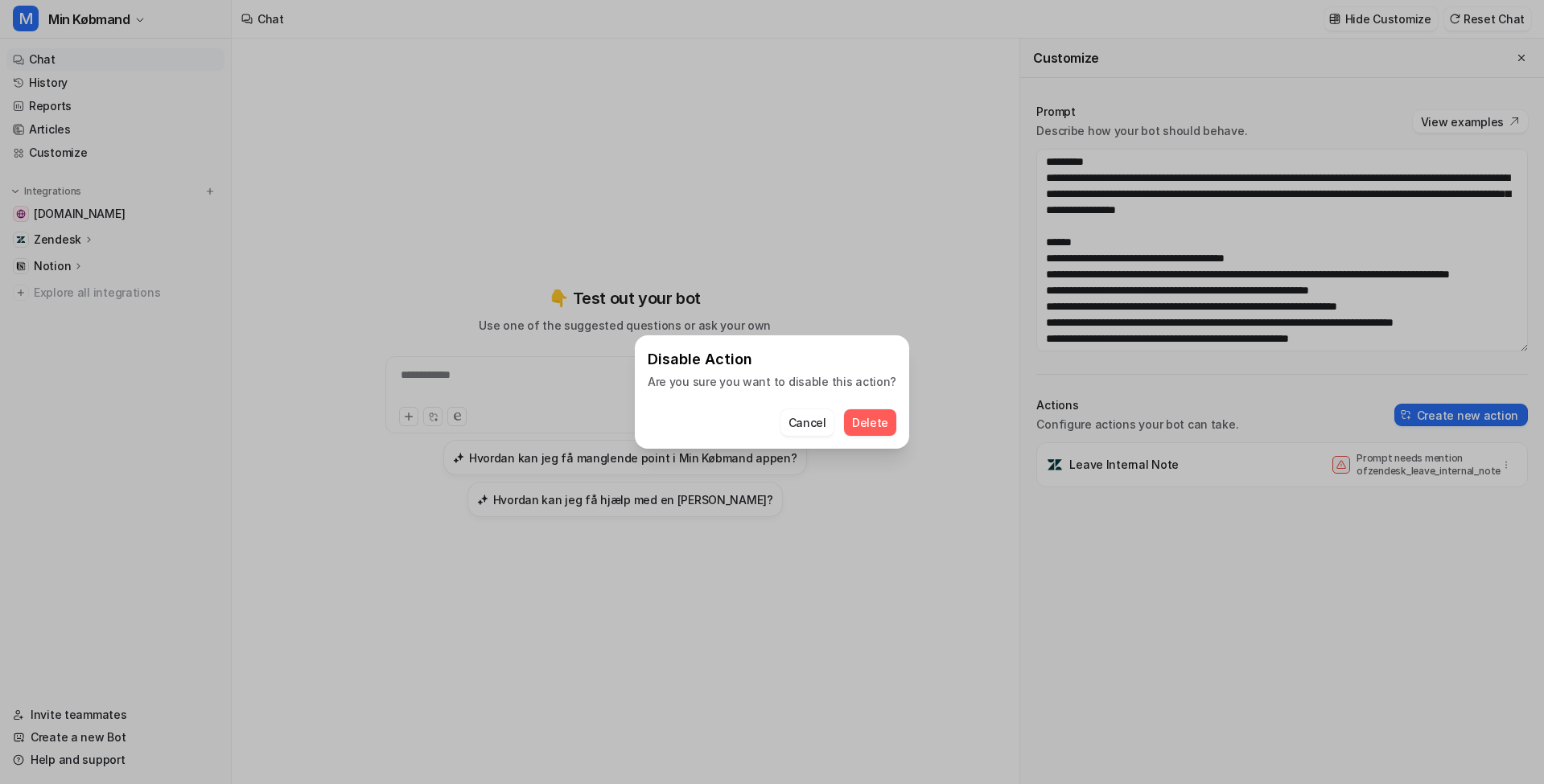
drag, startPoint x: 870, startPoint y: 422, endPoint x: 1418, endPoint y: 53, distance: 660.7
click at [870, 422] on span "Delete" at bounding box center [870, 422] width 36 height 17
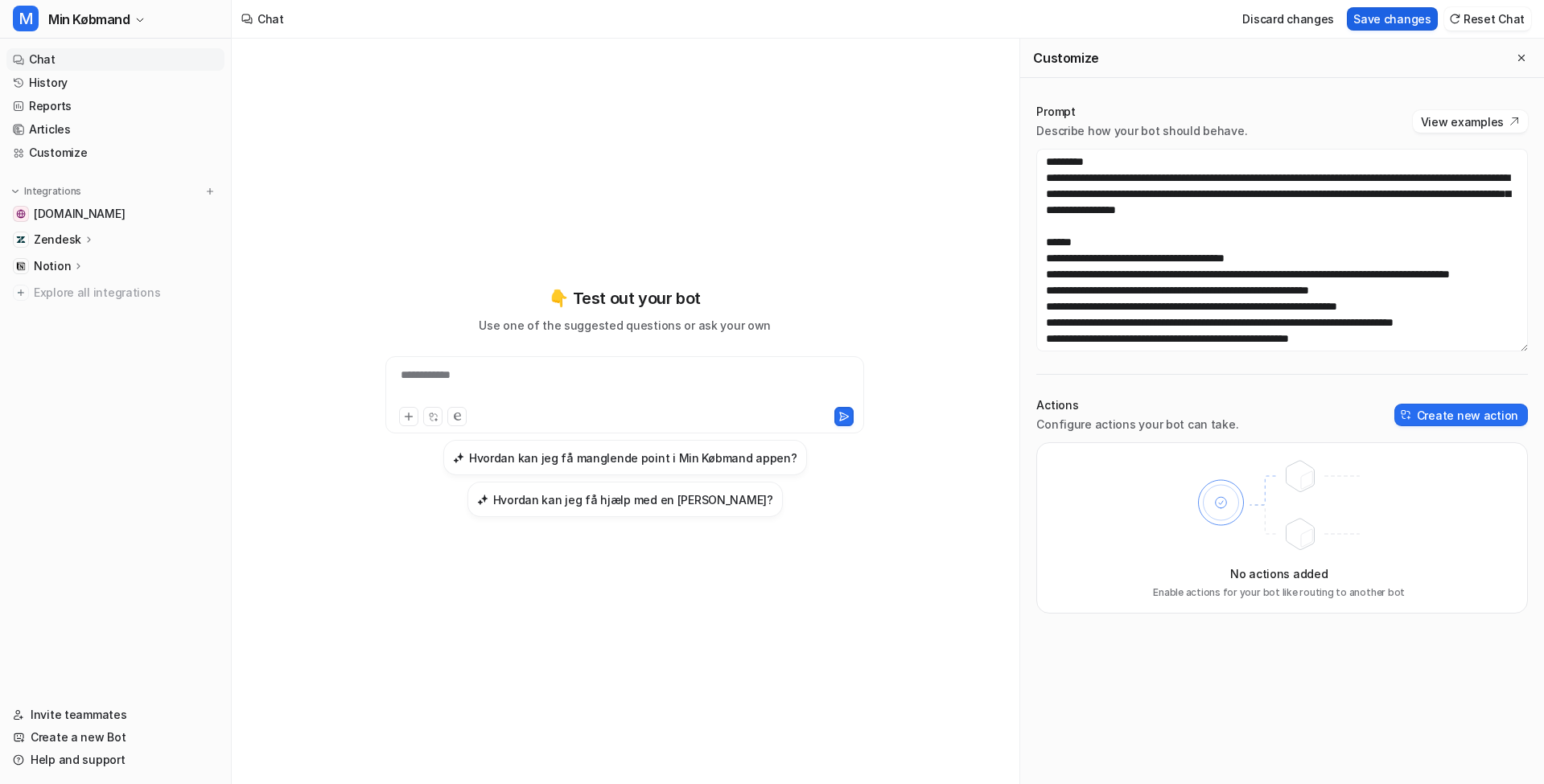
click at [1385, 22] on button "Save changes" at bounding box center [1392, 19] width 91 height 23
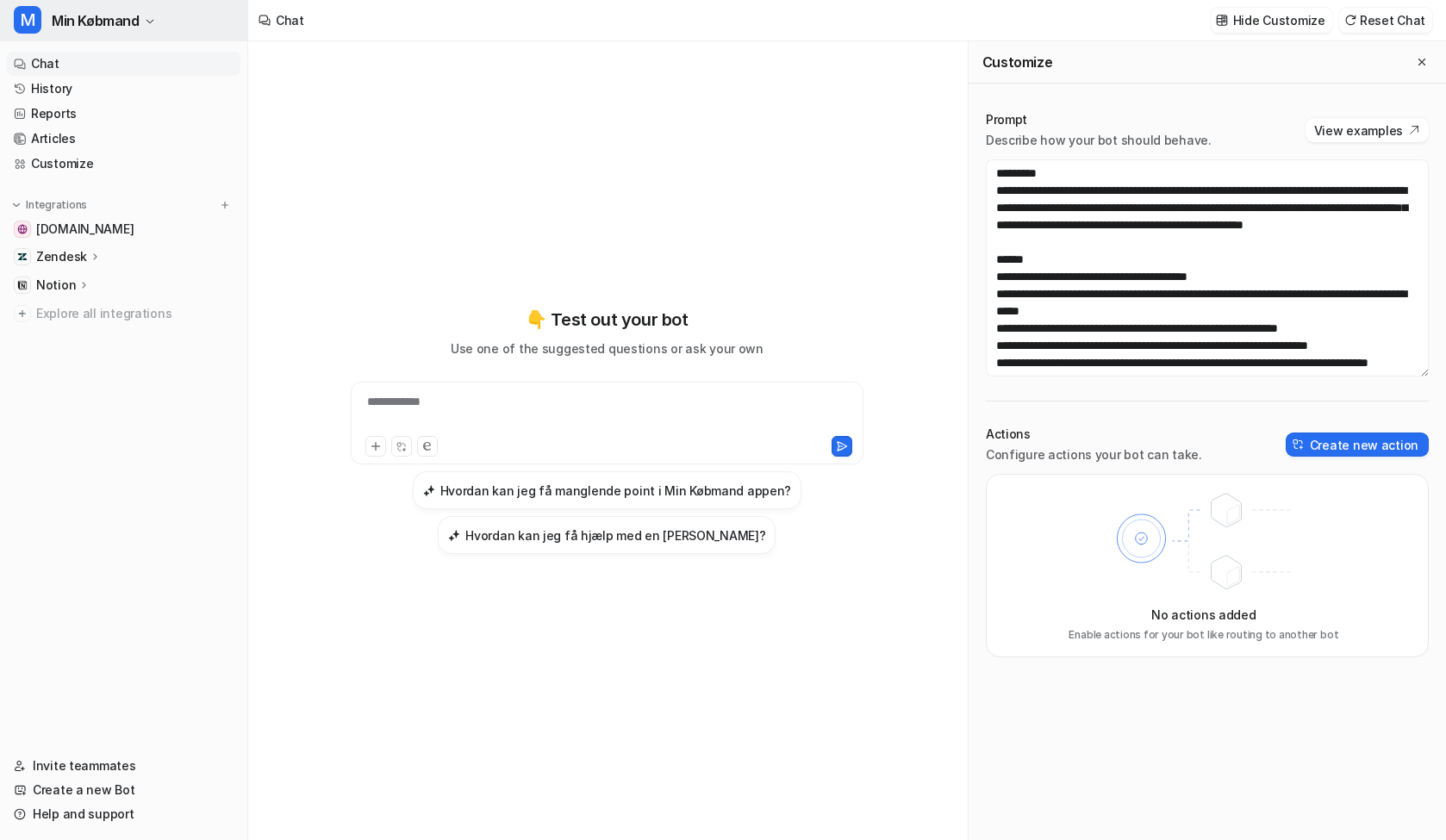
click at [127, 23] on span "Min Købmand" at bounding box center [95, 21] width 88 height 24
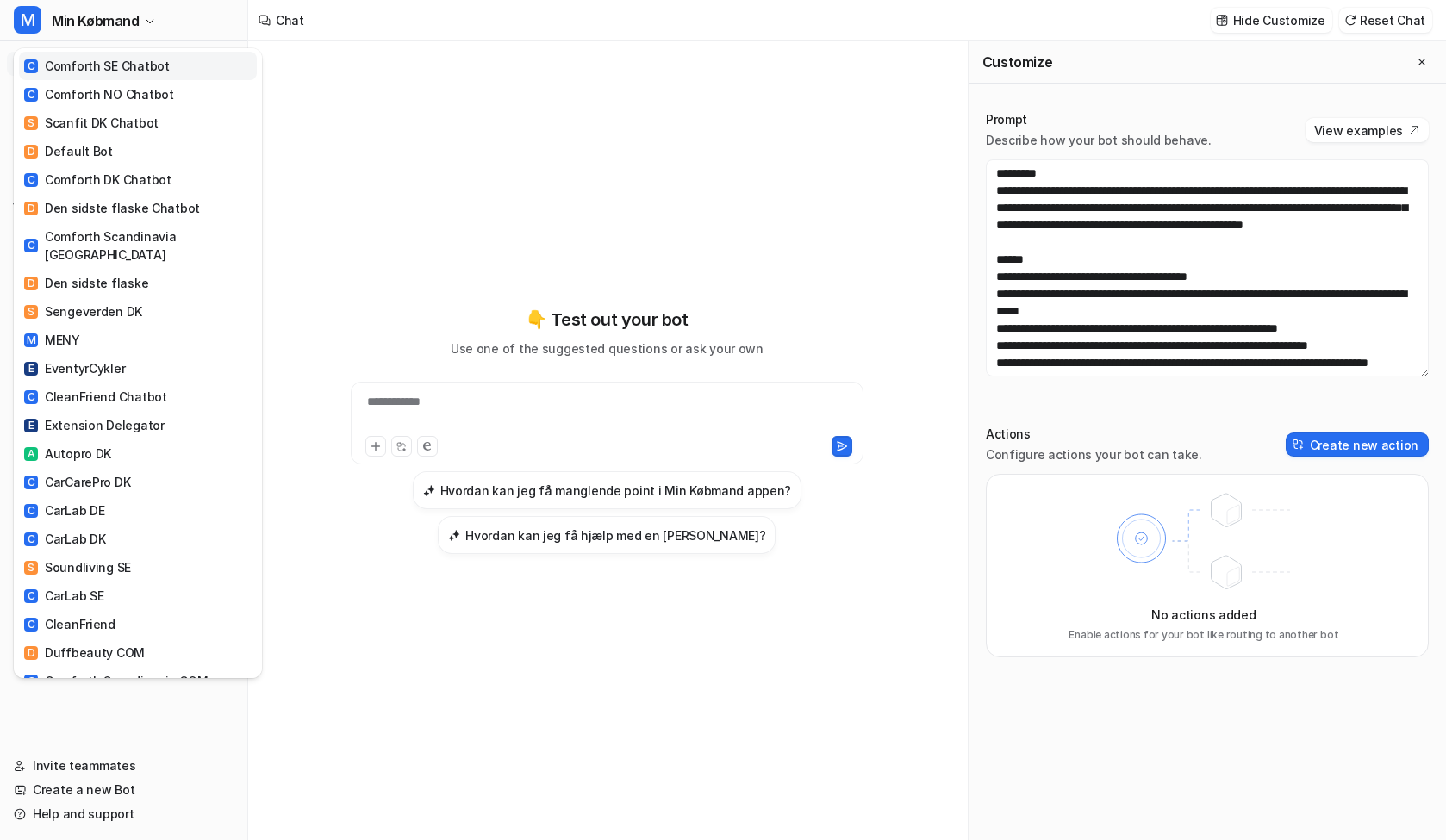
click at [143, 72] on div "C Comforth SE Chatbot" at bounding box center [97, 66] width 146 height 18
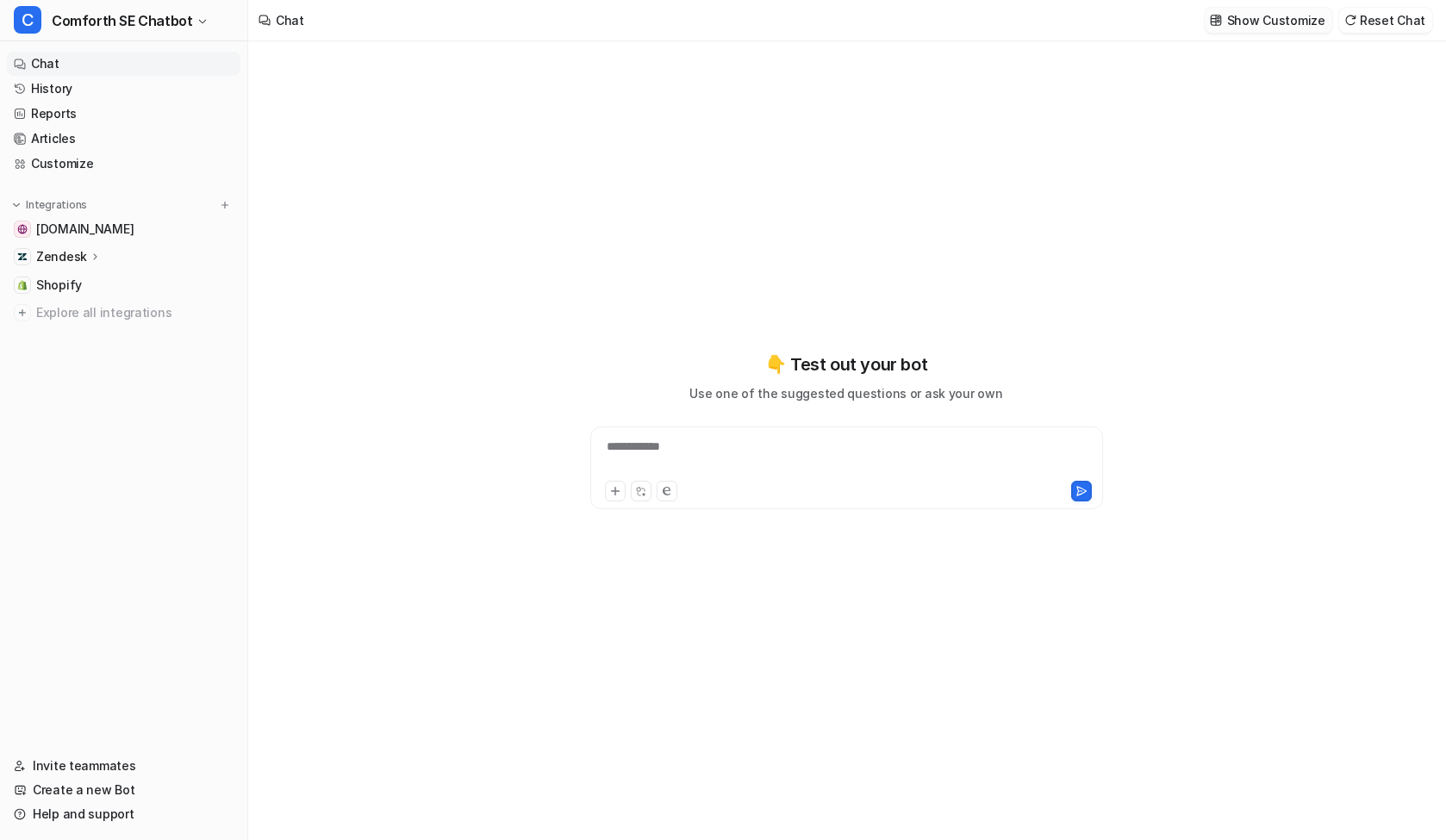
click at [1282, 17] on p "Show Customize" at bounding box center [1276, 20] width 98 height 18
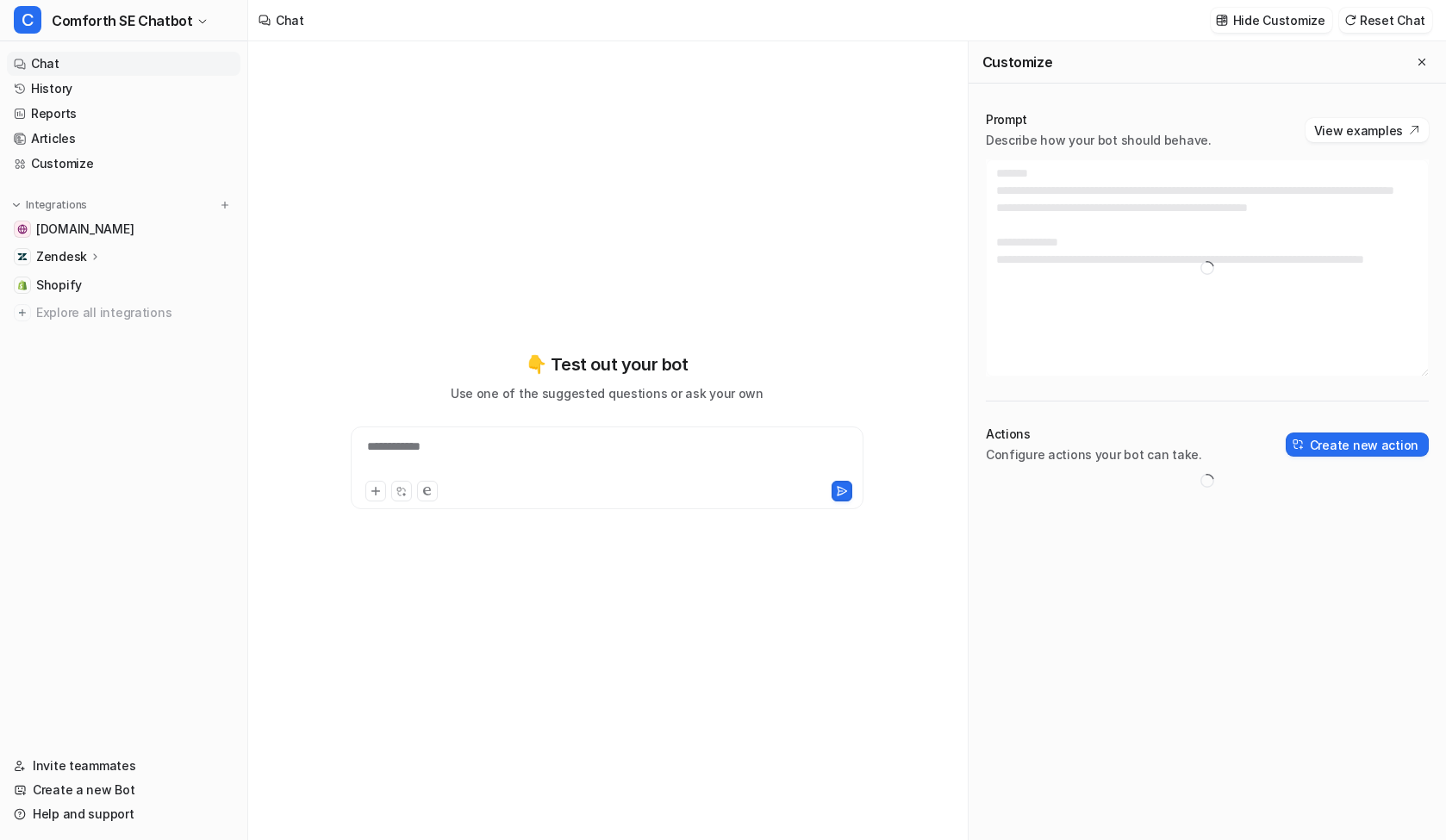
type textarea "**********"
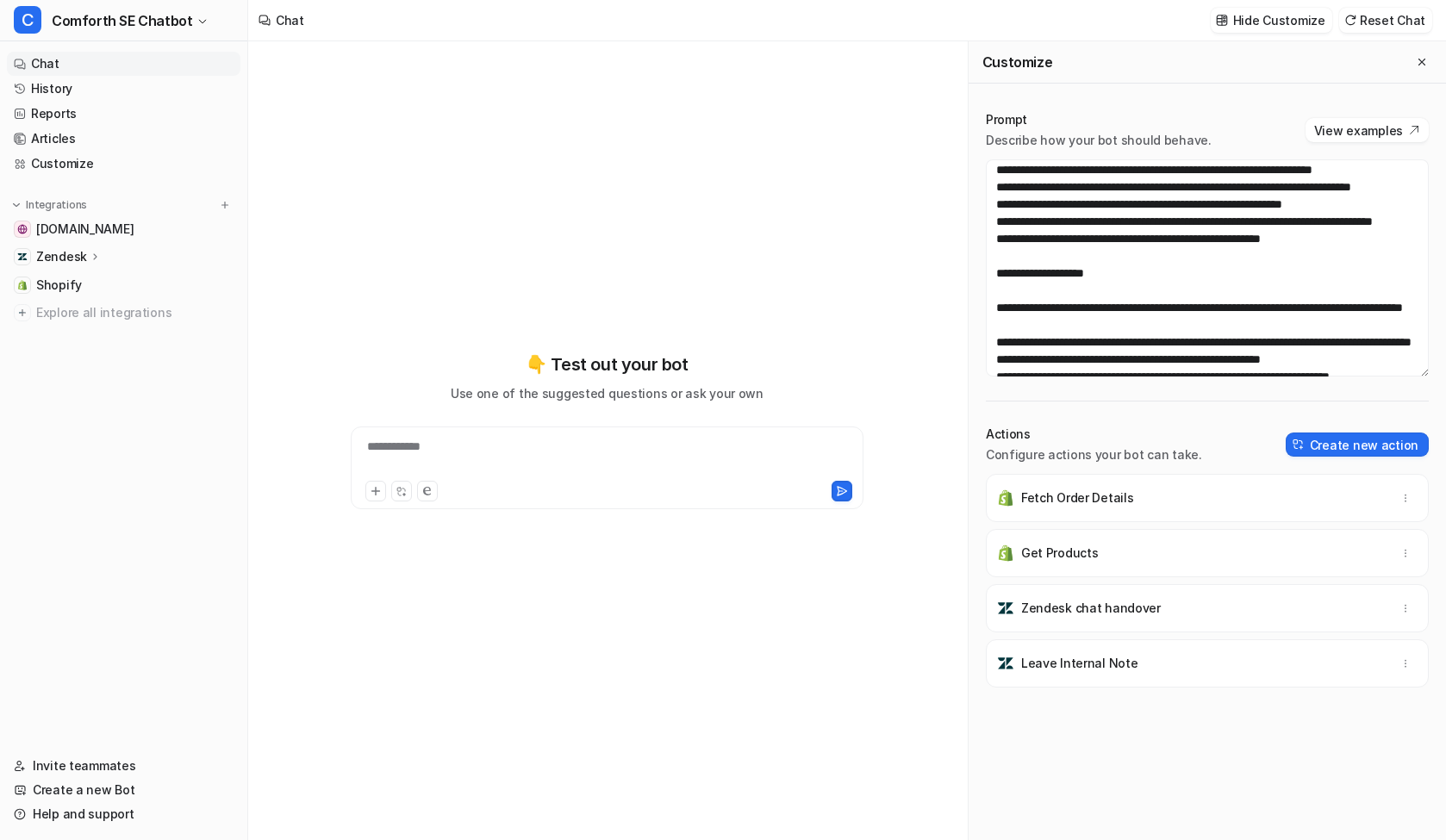
scroll to position [246, 0]
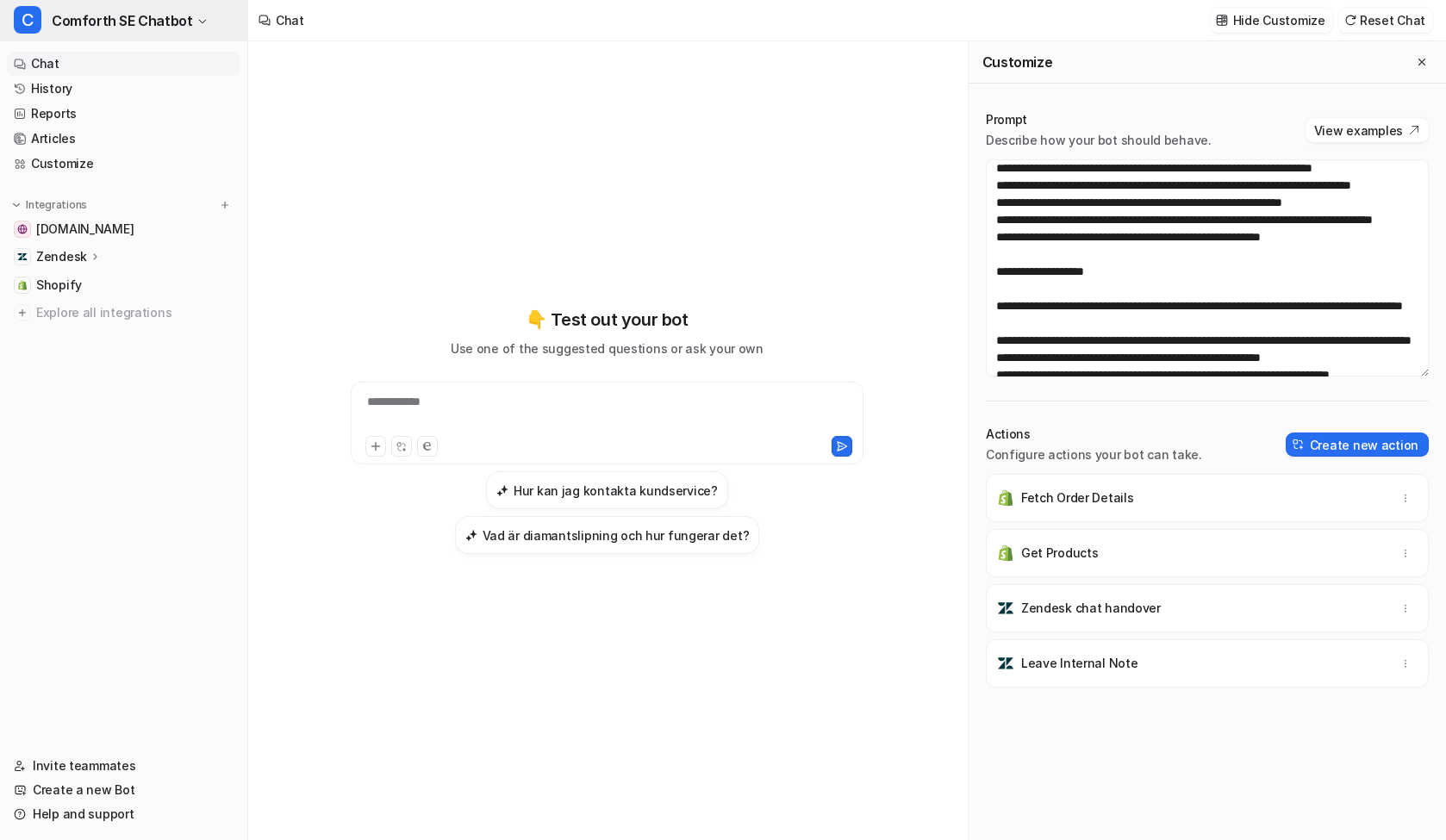
click at [145, 14] on span "Comforth SE Chatbot" at bounding box center [122, 21] width 140 height 24
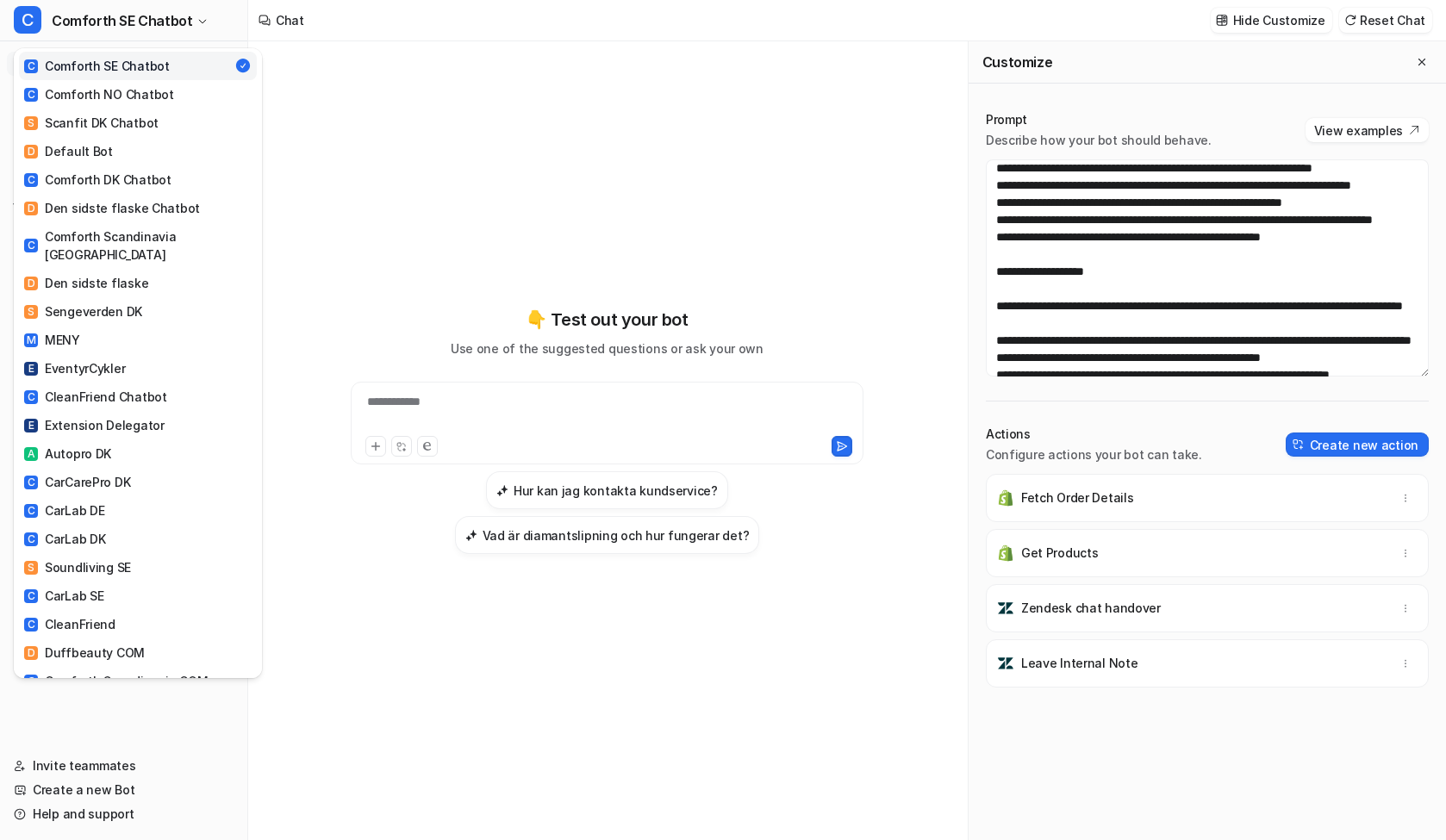
click at [1177, 321] on div "C Comforth SE Chatbot C Comforth SE Chatbot C Comforth NO Chatbot S Scanfit DK …" at bounding box center [723, 420] width 1446 height 840
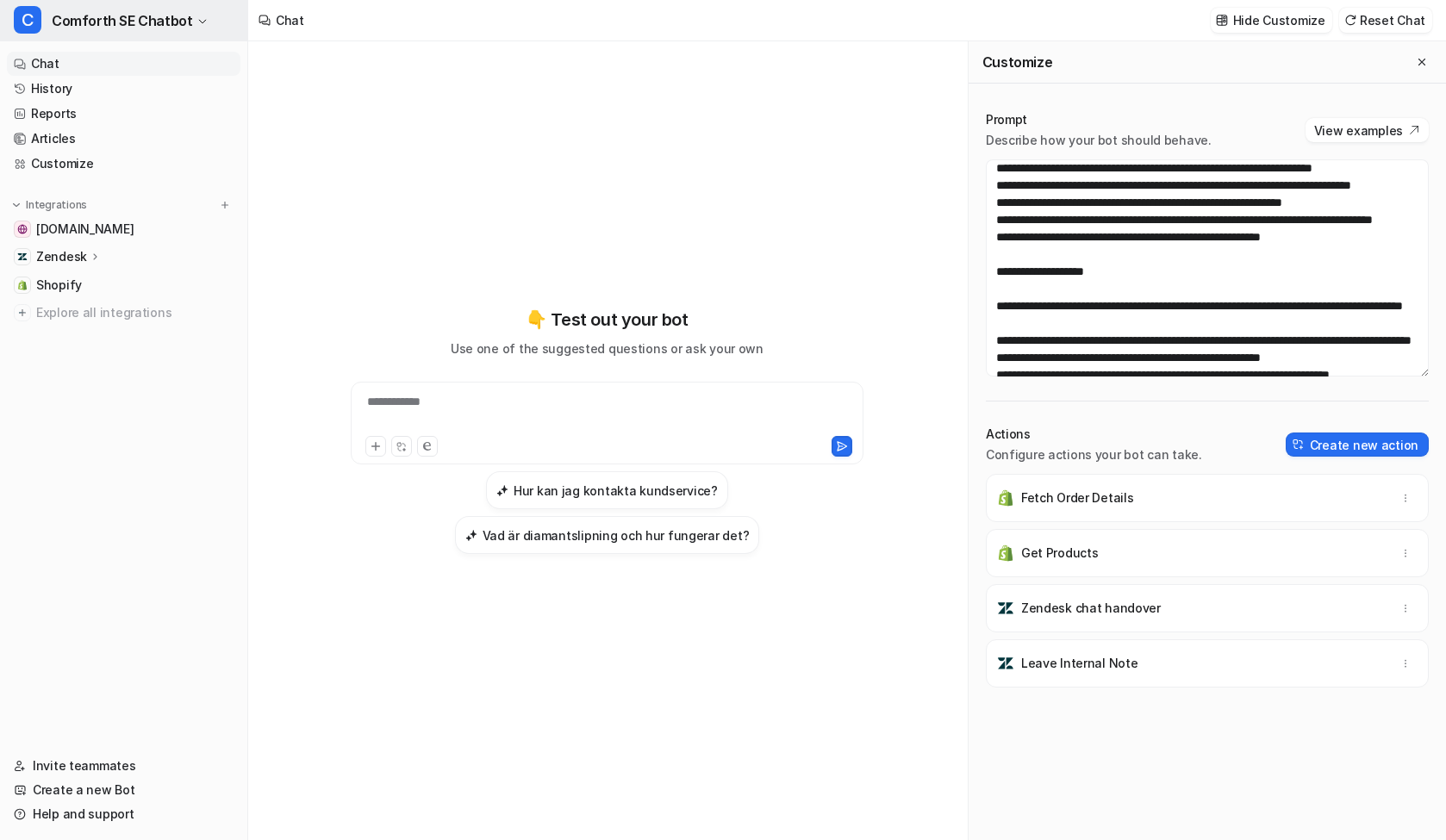
drag, startPoint x: 90, startPoint y: 18, endPoint x: 81, endPoint y: 16, distance: 9.2
click at [87, 17] on span "Comforth SE Chatbot" at bounding box center [122, 21] width 140 height 24
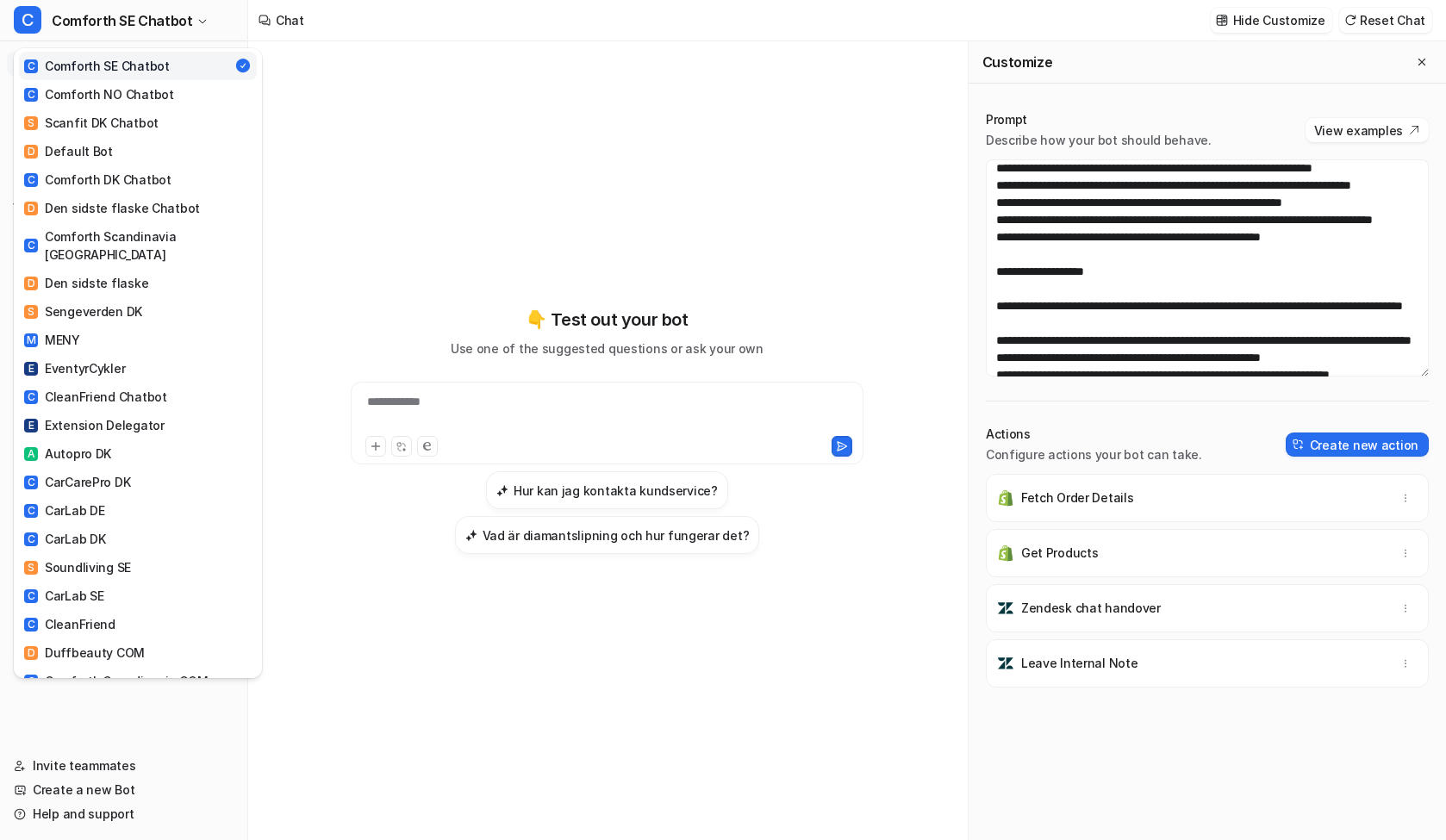
click at [1331, 310] on div "C Comforth SE Chatbot C Comforth SE Chatbot C Comforth NO Chatbot S Scanfit DK …" at bounding box center [723, 420] width 1446 height 840
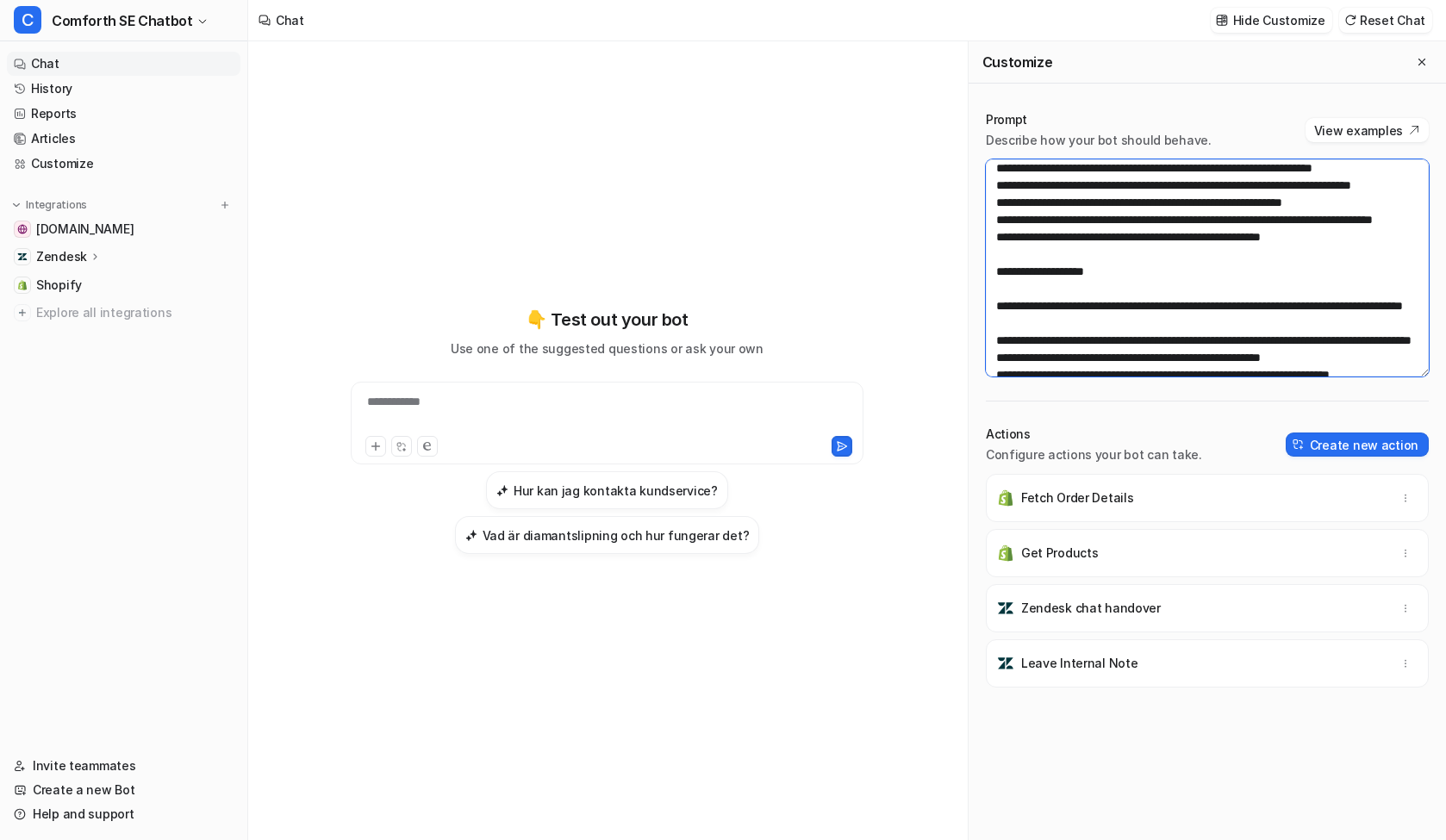
click at [1288, 279] on textarea at bounding box center [1207, 268] width 443 height 218
paste textarea "**********"
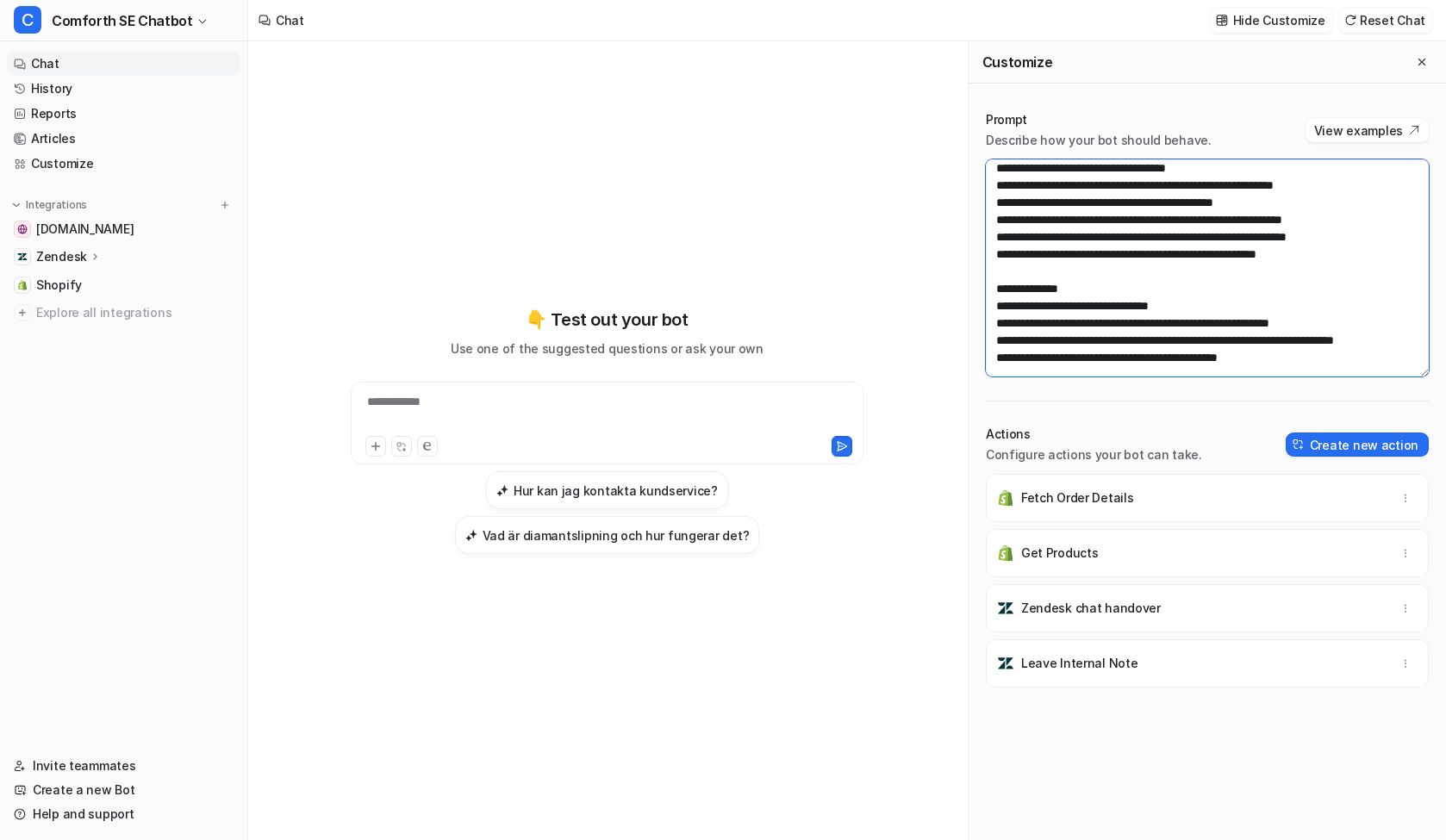
scroll to position [1413, 0]
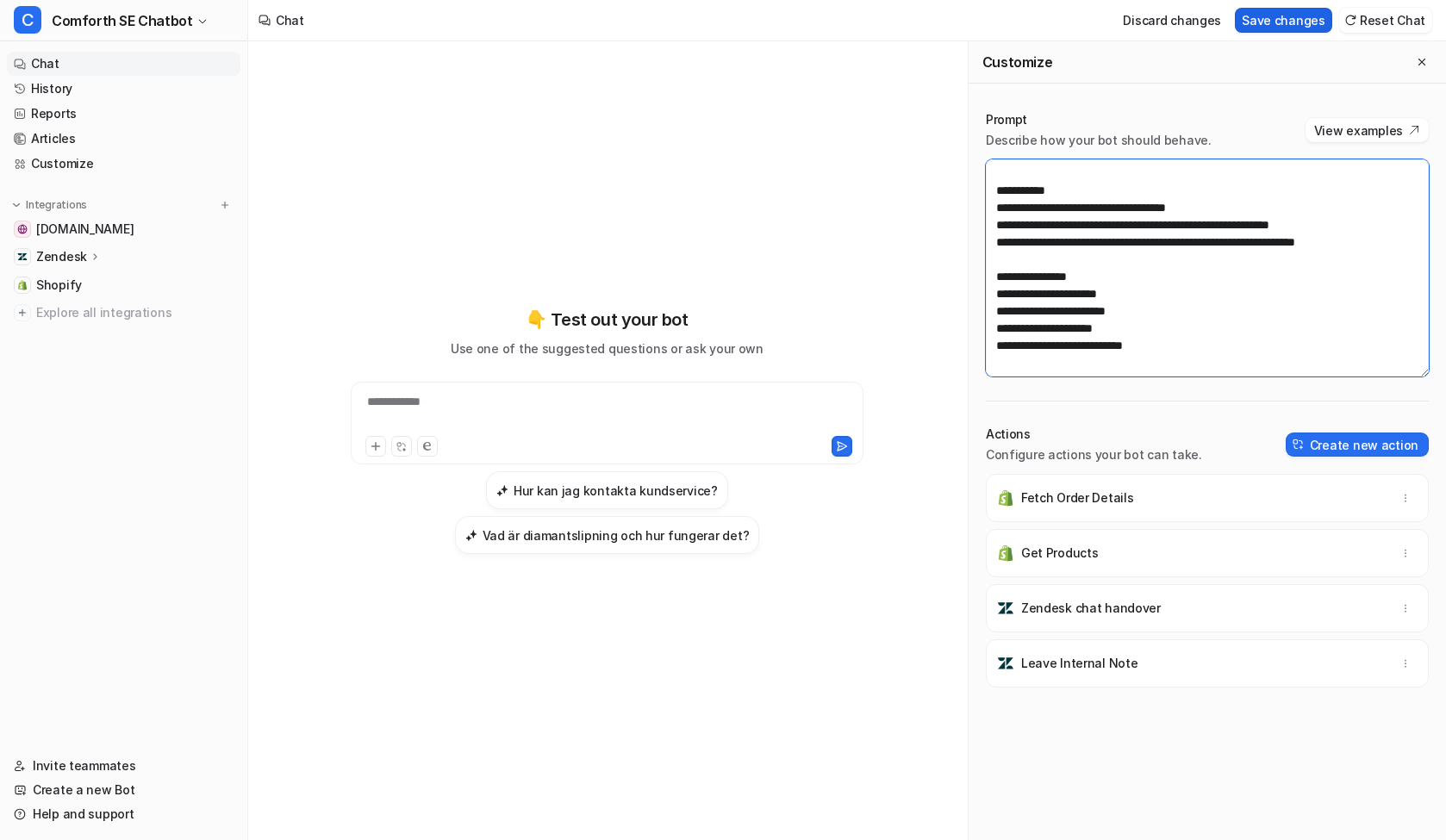
type textarea "**********"
click at [1293, 27] on button "Save changes" at bounding box center [1284, 20] width 97 height 25
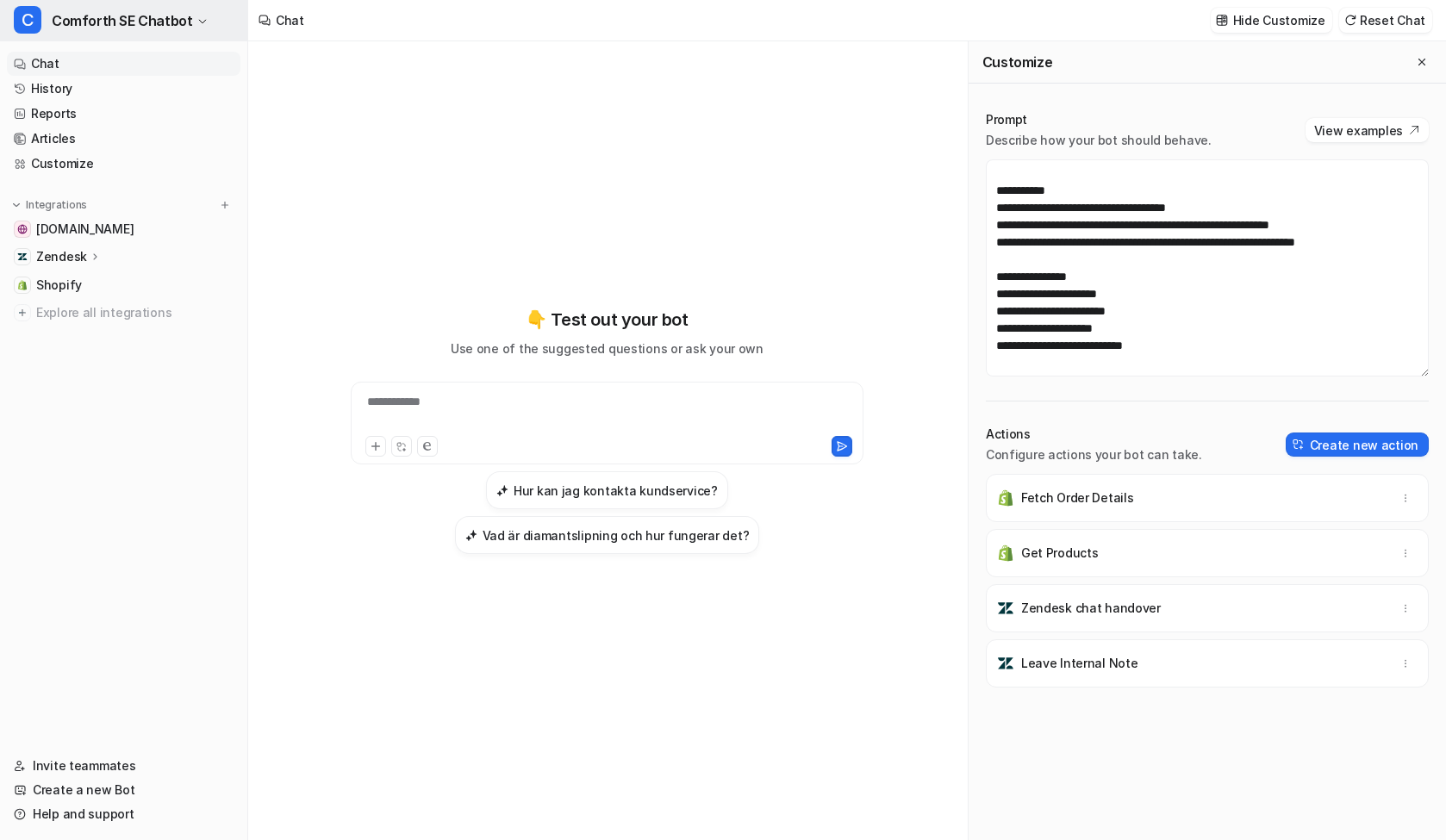
click at [148, 21] on span "Comforth SE Chatbot" at bounding box center [122, 21] width 140 height 24
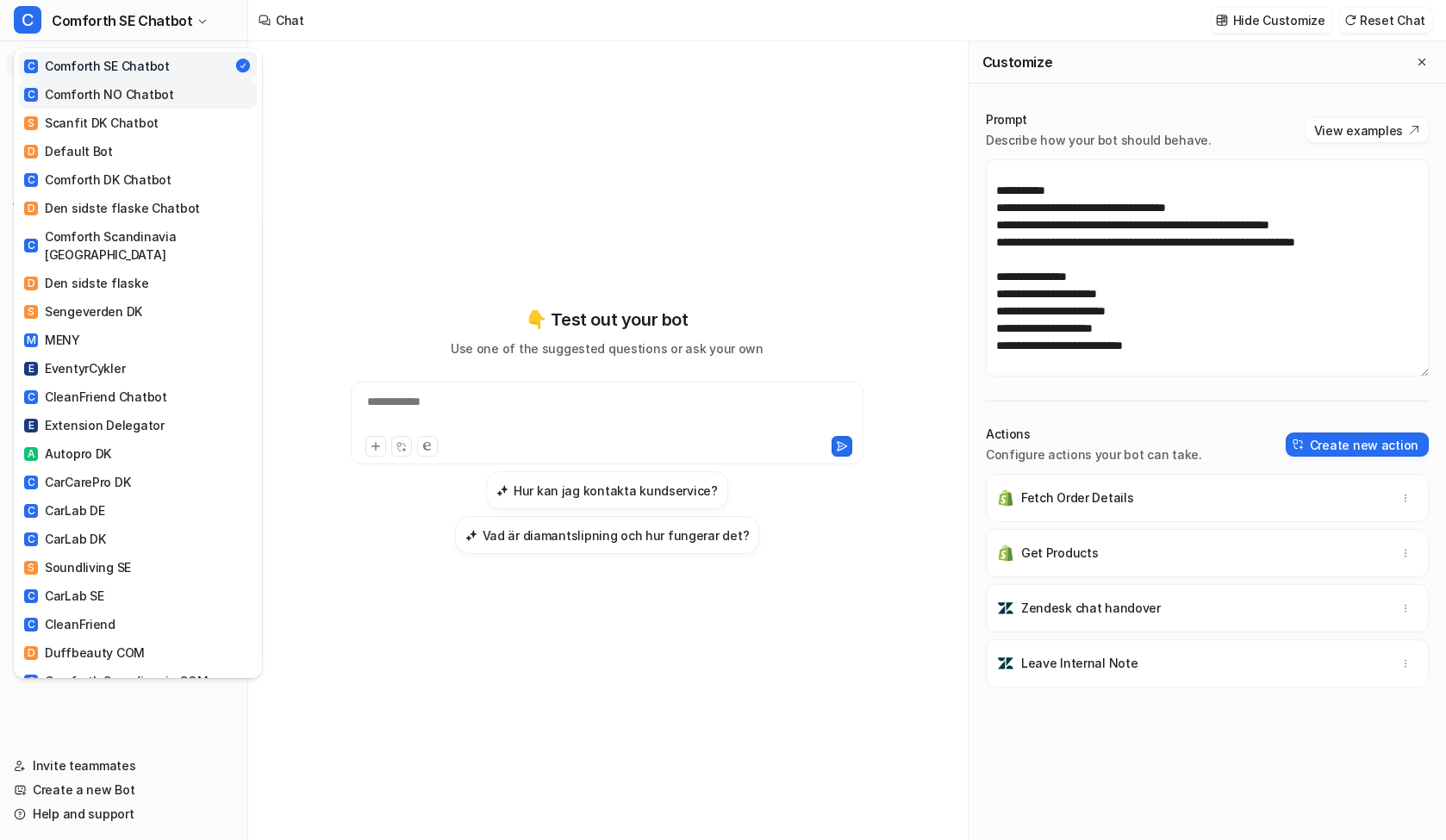
click at [149, 87] on div "C Comforth NO Chatbot" at bounding box center [99, 94] width 150 height 18
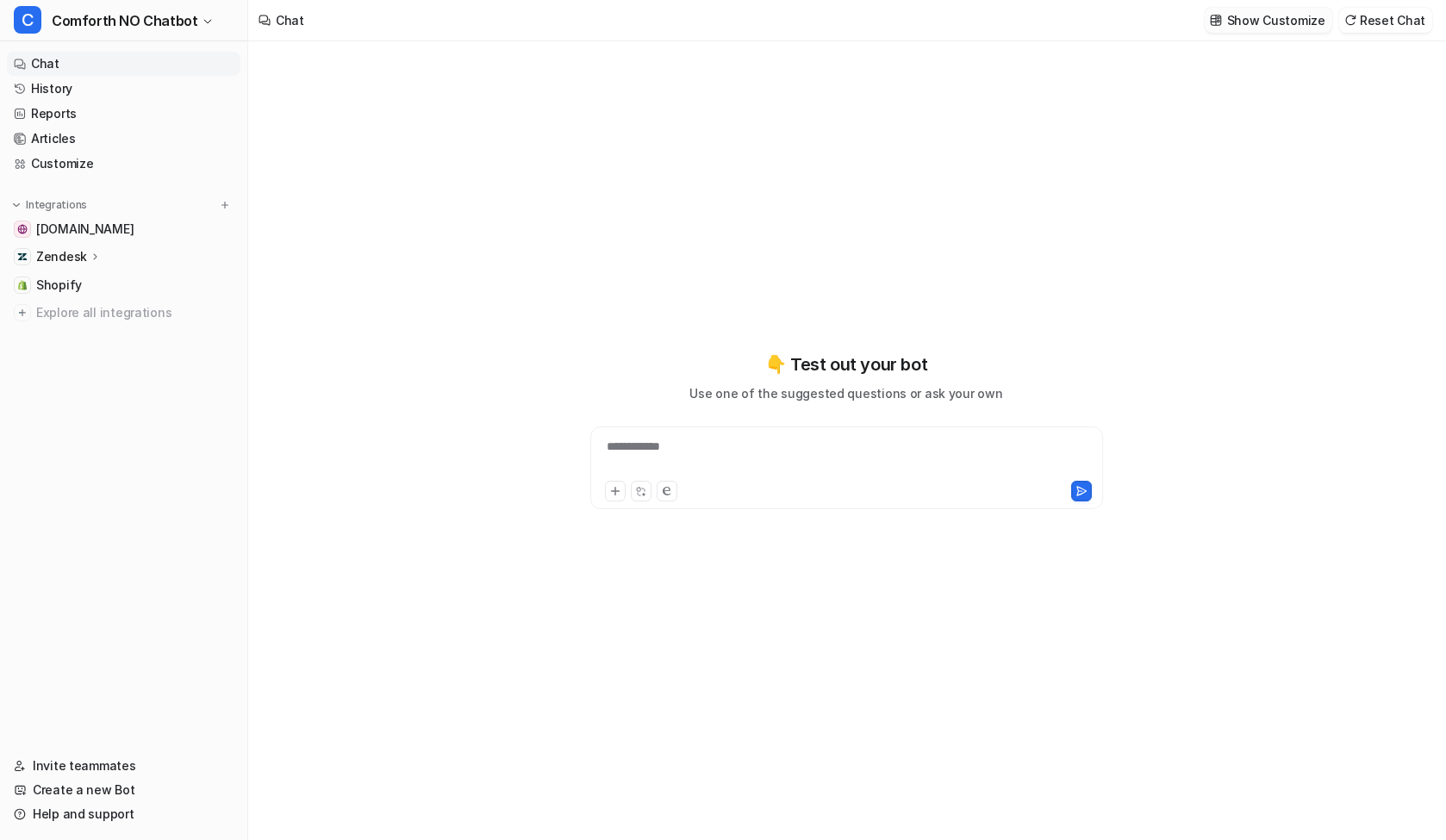
click at [1282, 23] on p "Show Customize" at bounding box center [1276, 20] width 98 height 18
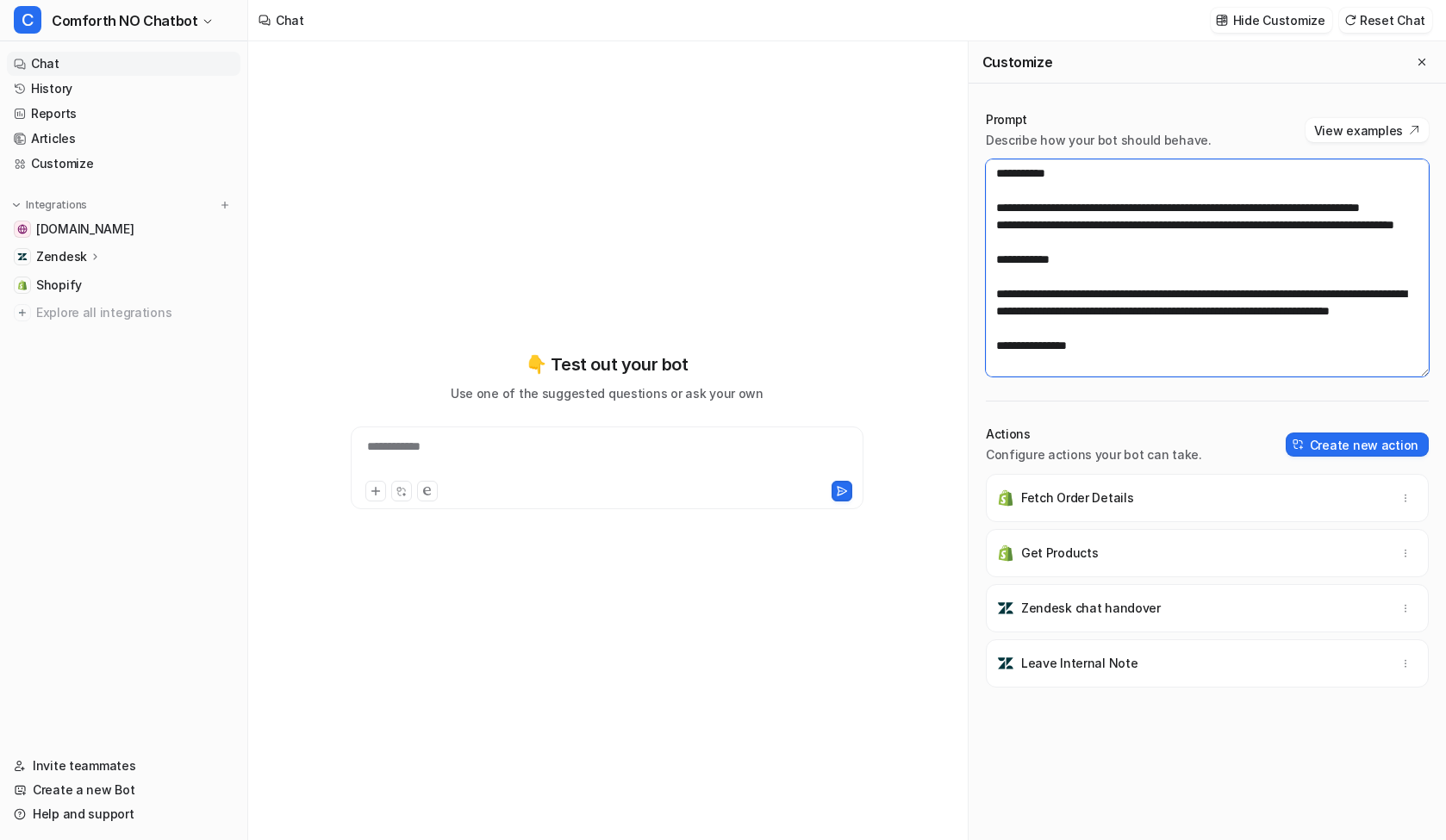
click at [1183, 232] on textarea at bounding box center [1207, 268] width 443 height 218
paste textarea "**********"
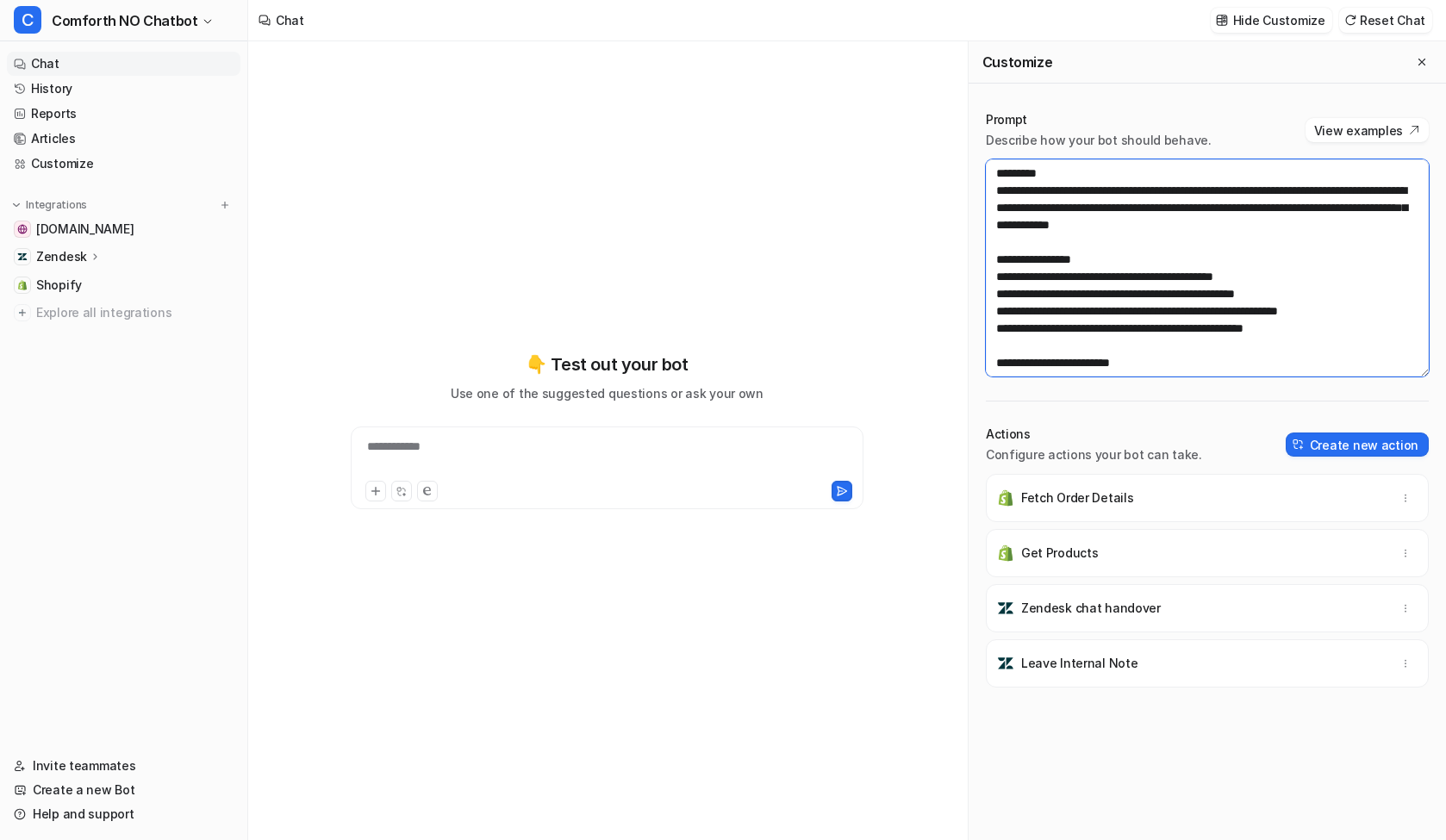
scroll to position [1413, 0]
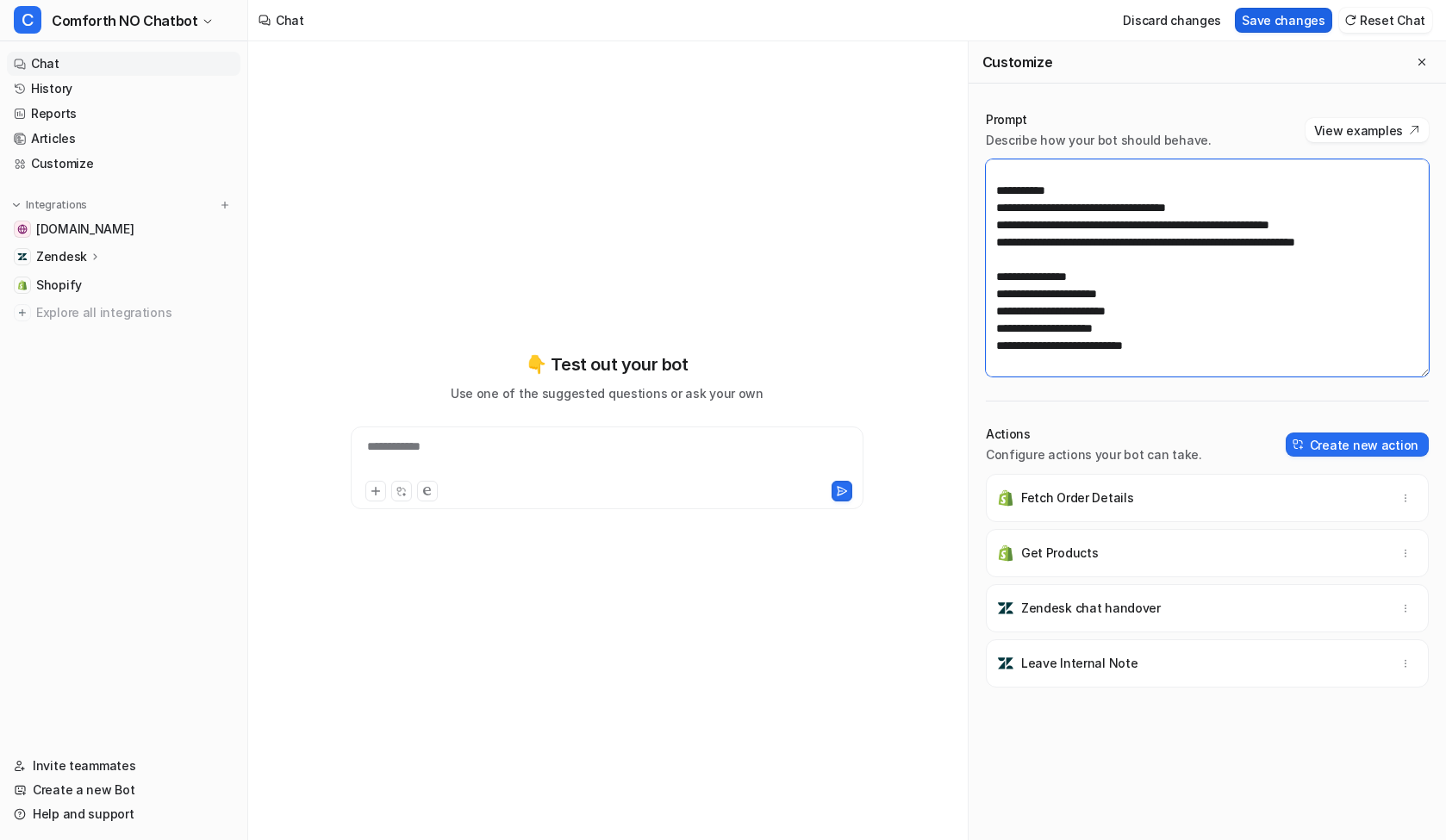
type textarea "**********"
click at [1271, 29] on button "Save changes" at bounding box center [1284, 20] width 97 height 25
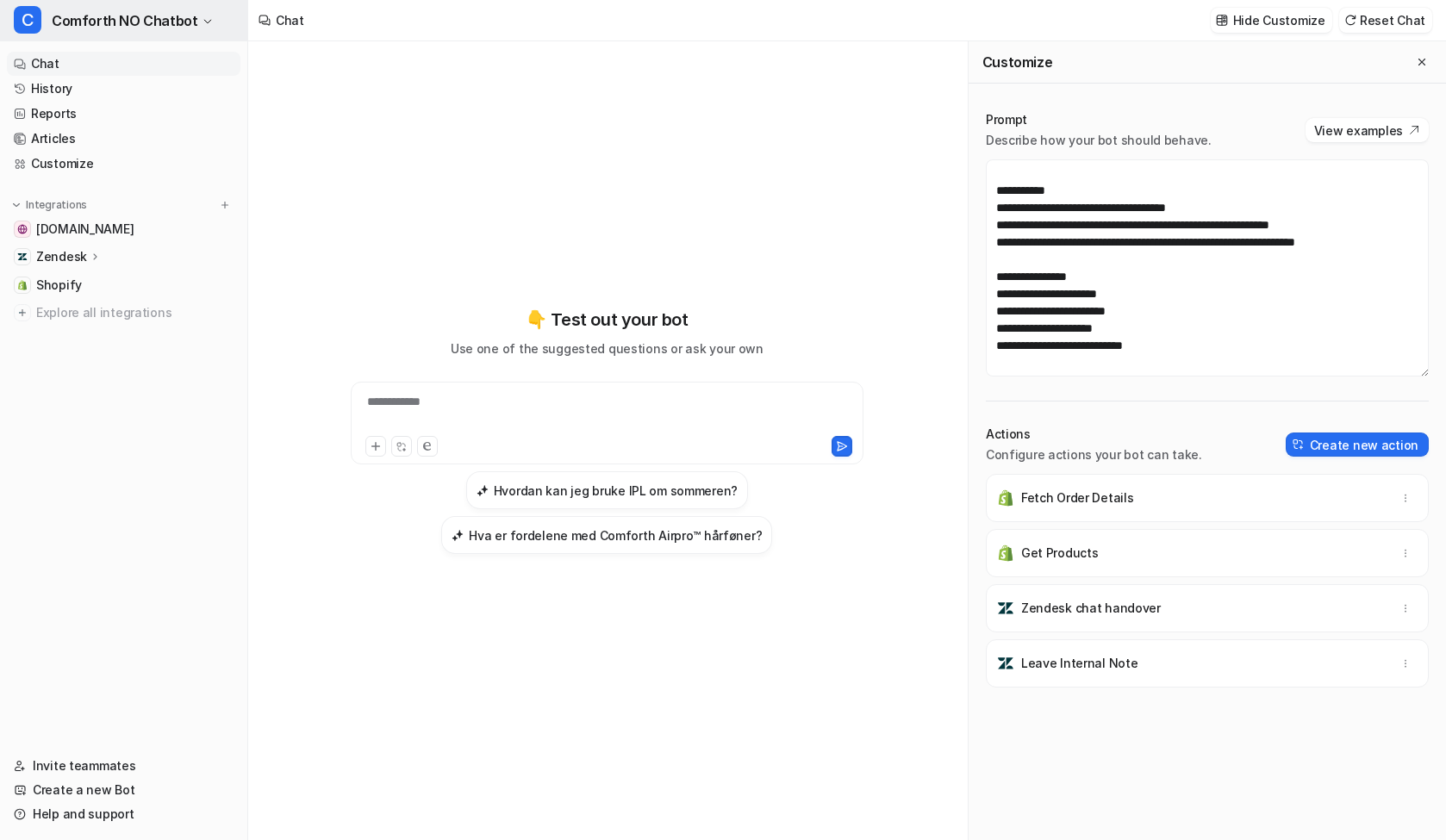
click at [146, 26] on span "Comforth NO Chatbot" at bounding box center [125, 21] width 146 height 24
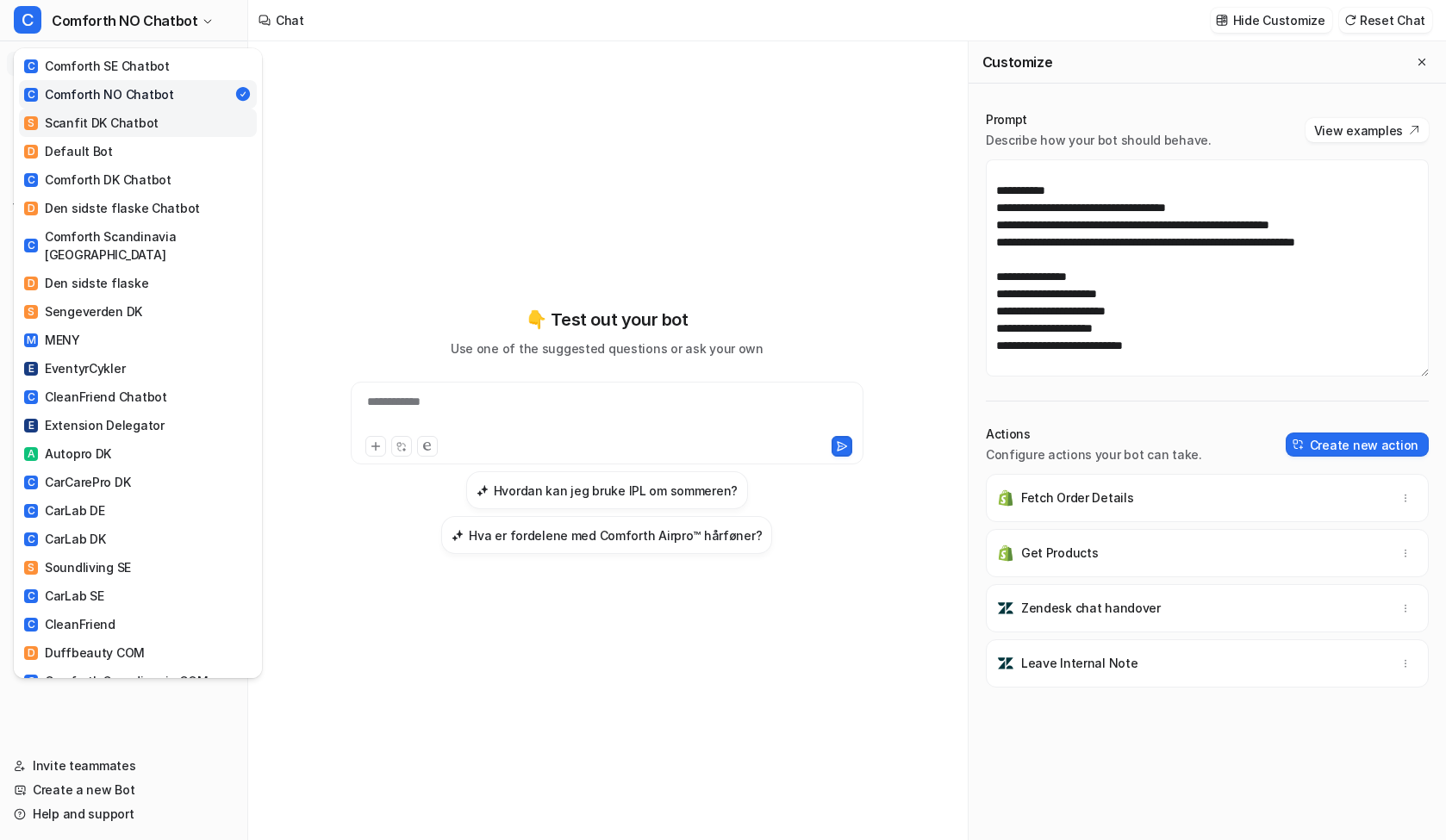
click at [147, 127] on div "S Scanfit DK Chatbot" at bounding box center [91, 122] width 134 height 18
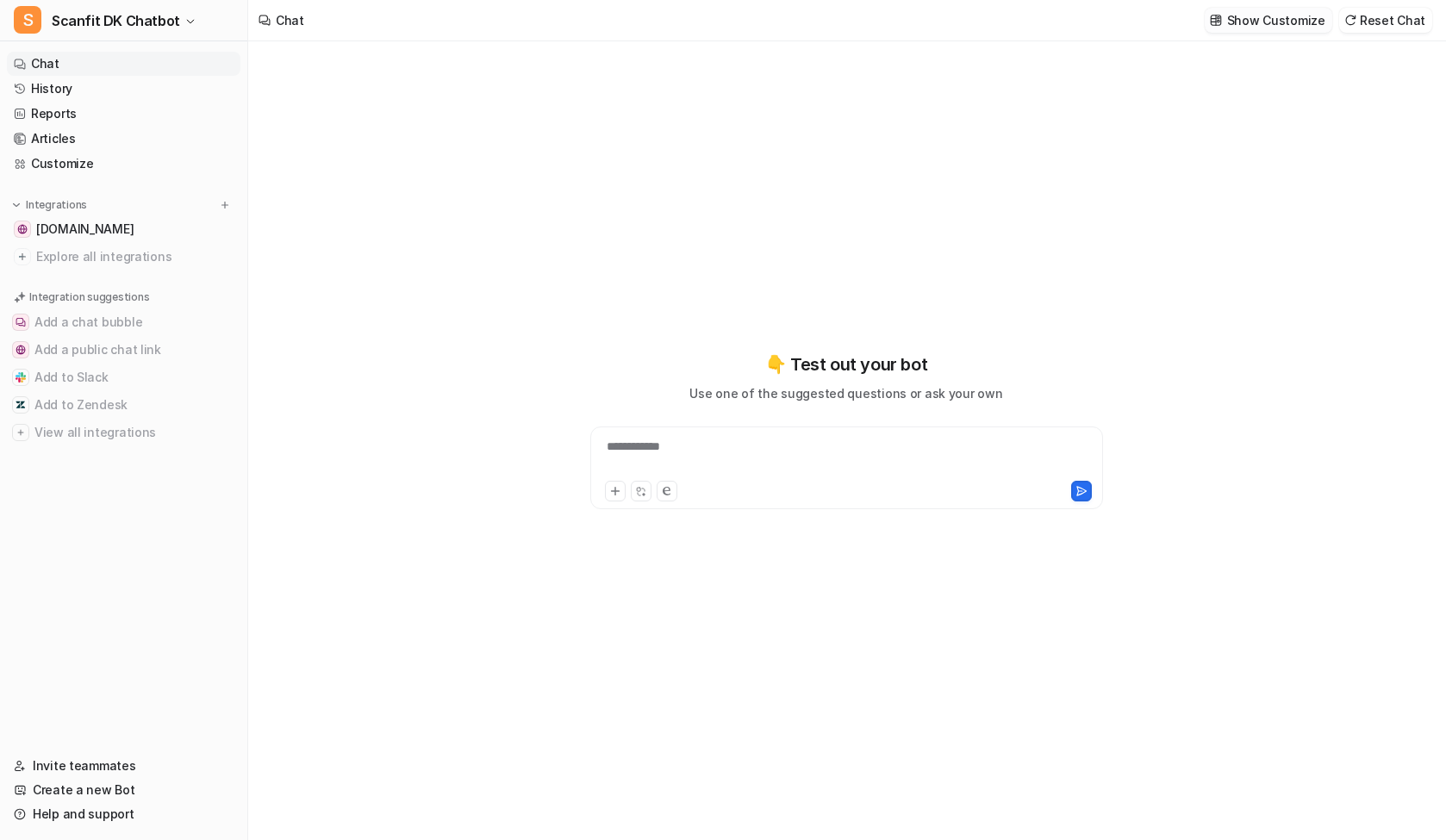
click at [1283, 20] on p "Show Customize" at bounding box center [1276, 20] width 98 height 18
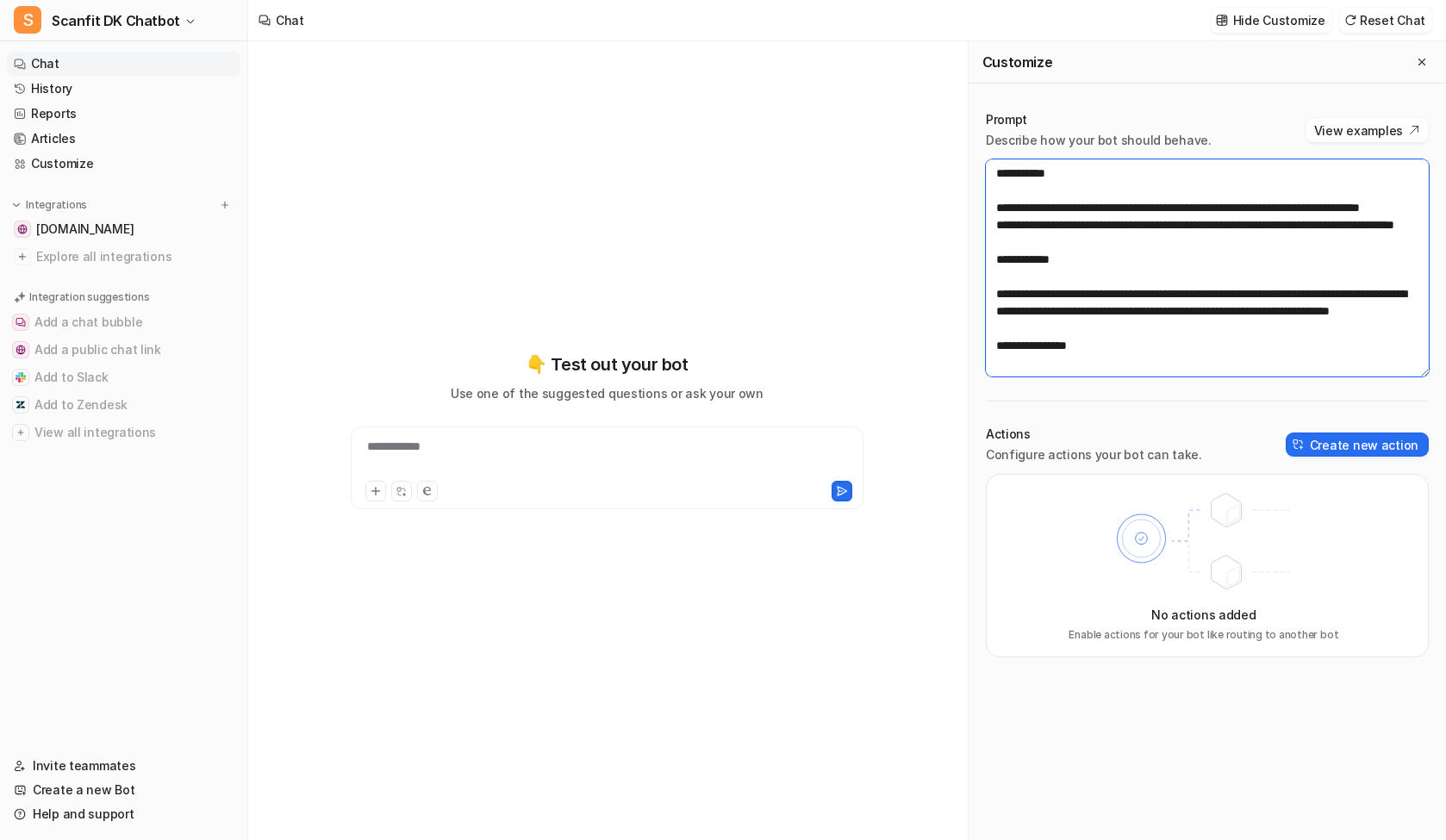
click at [1125, 237] on textarea at bounding box center [1207, 268] width 443 height 218
paste textarea "**********"
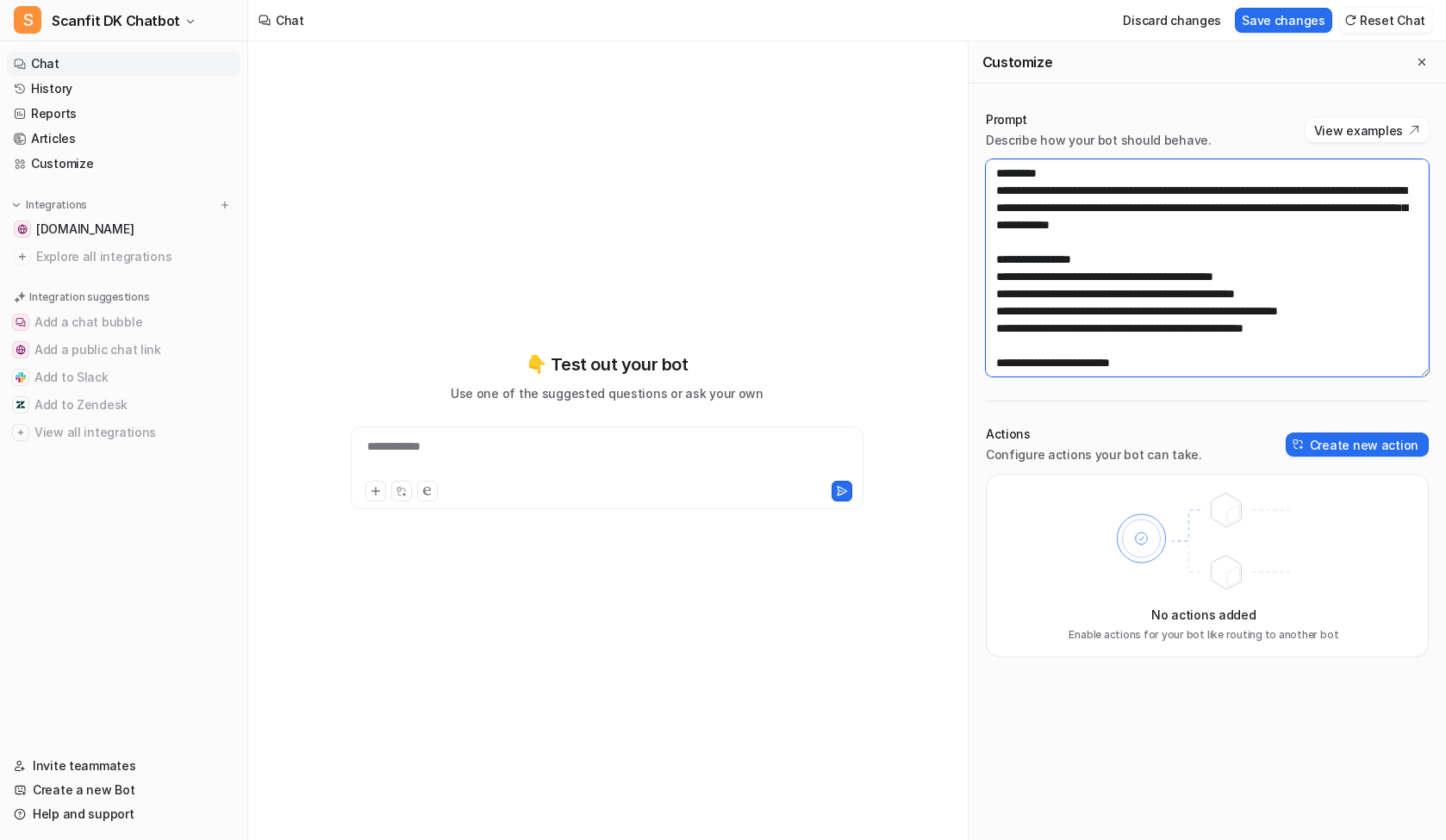
scroll to position [1413, 0]
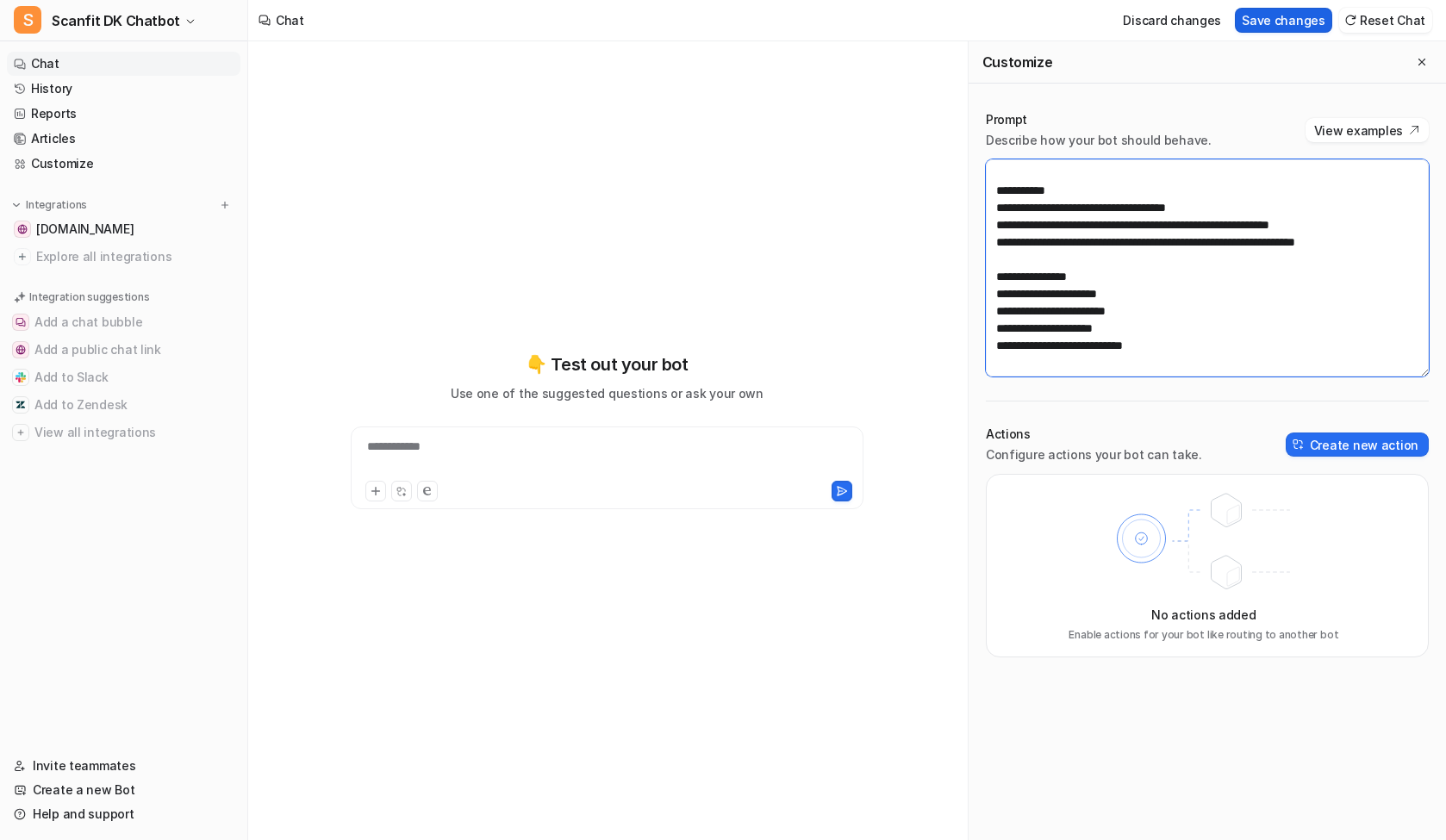
type textarea "**********"
click at [1278, 27] on button "Save changes" at bounding box center [1284, 20] width 97 height 25
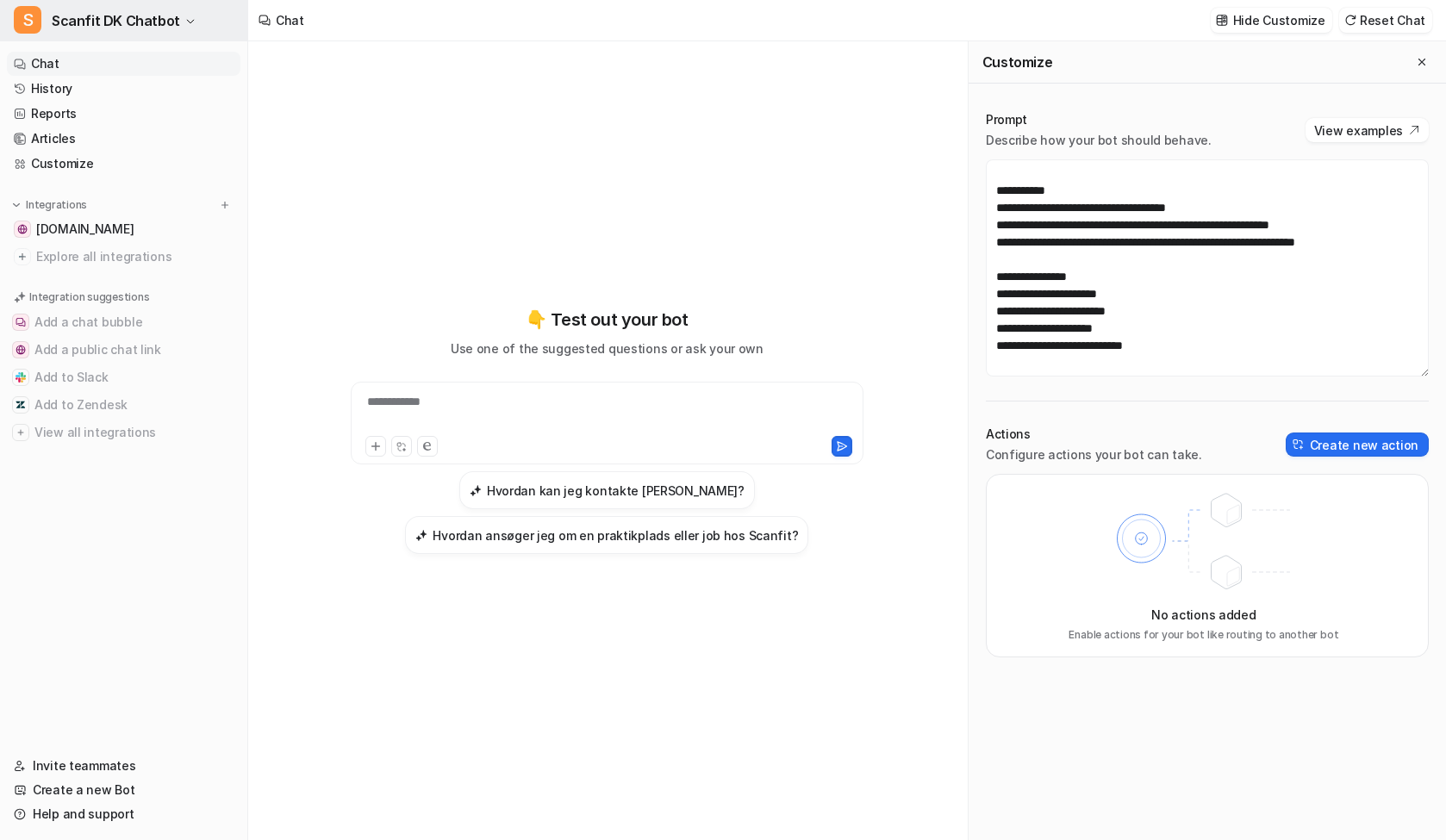
click at [94, 23] on span "Scanfit DK Chatbot" at bounding box center [116, 21] width 128 height 24
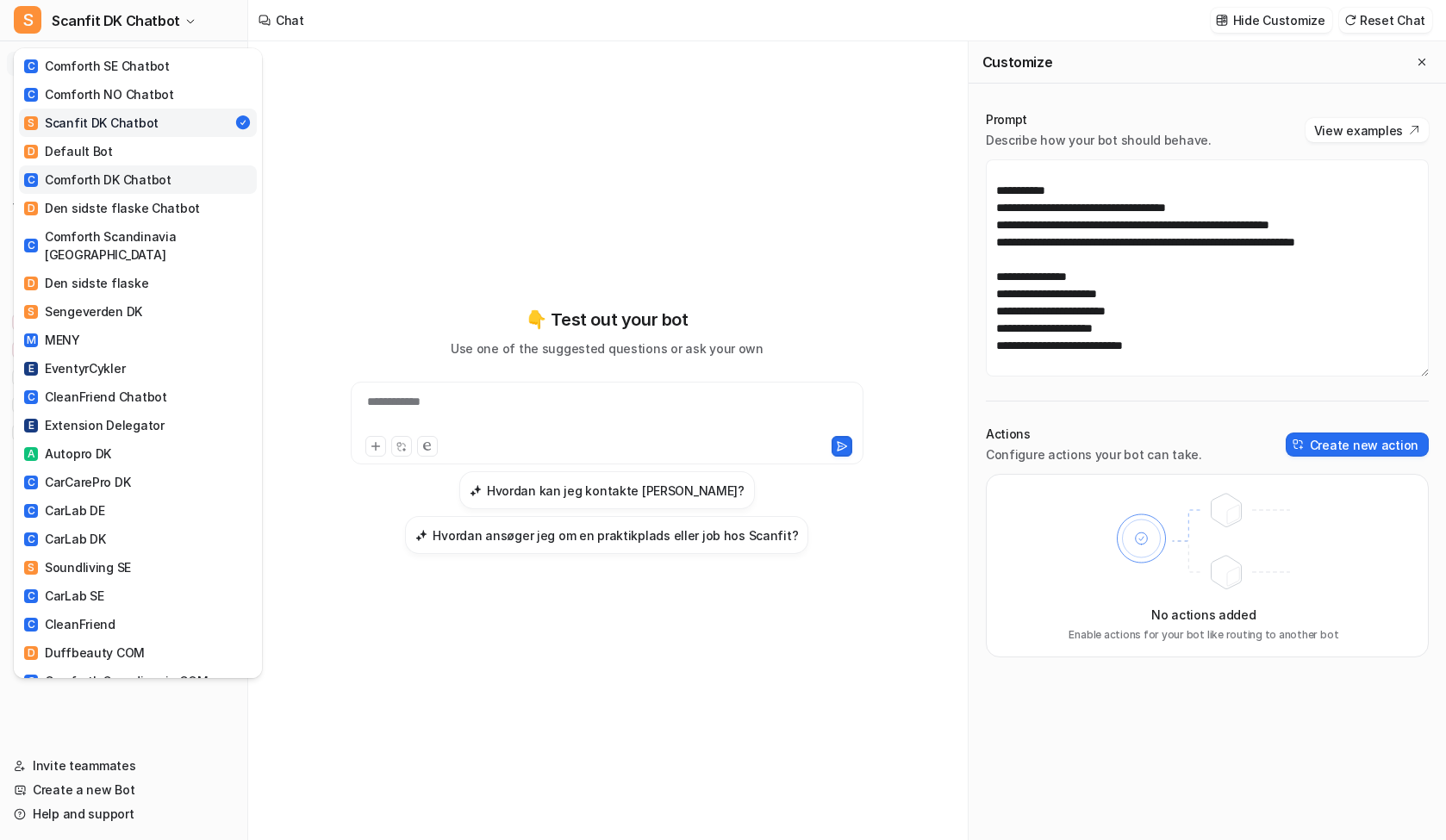
click at [138, 183] on div "C Comforth DK Chatbot" at bounding box center [98, 179] width 147 height 18
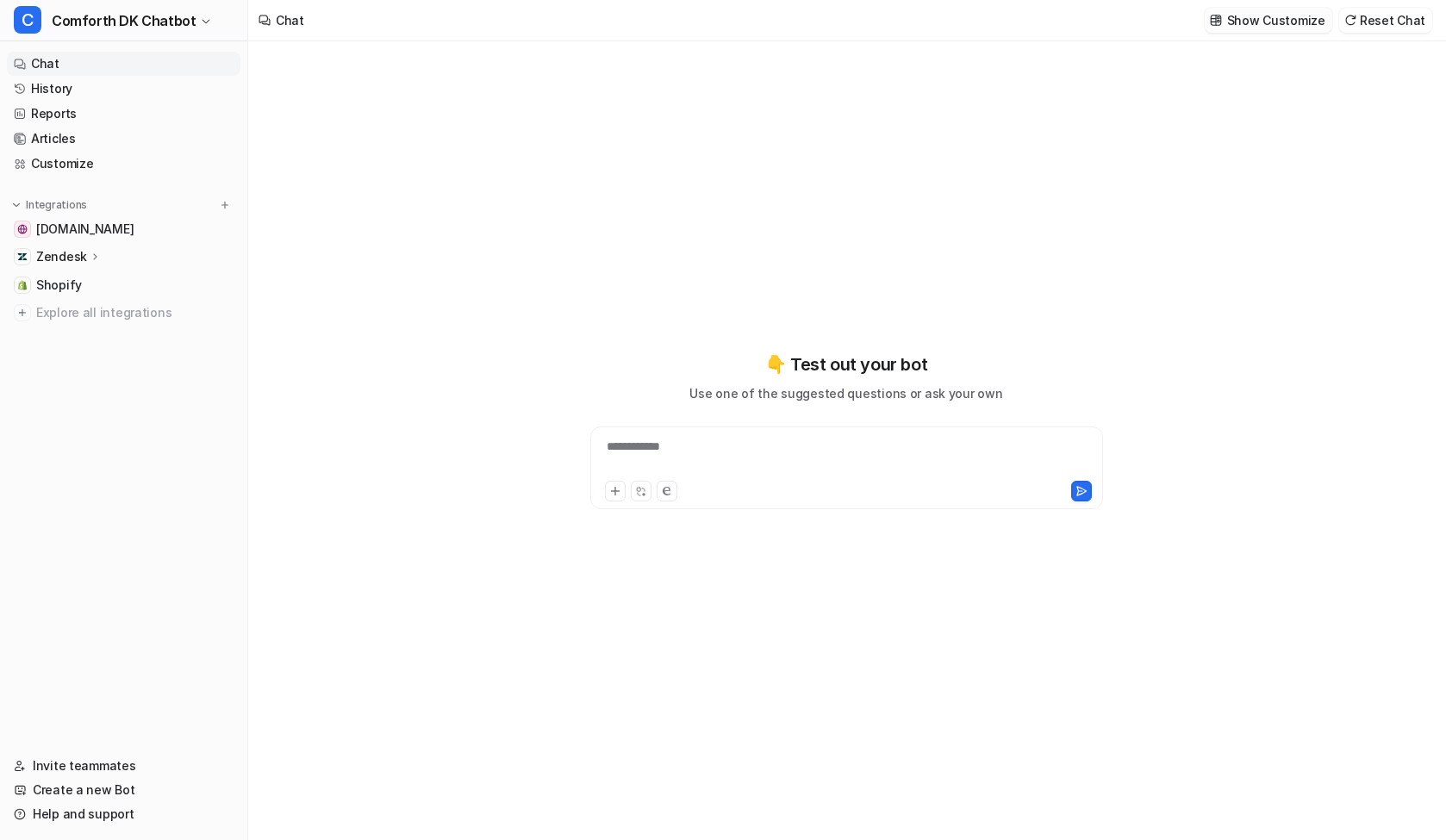
click at [1269, 20] on p "Show Customize" at bounding box center [1276, 20] width 98 height 18
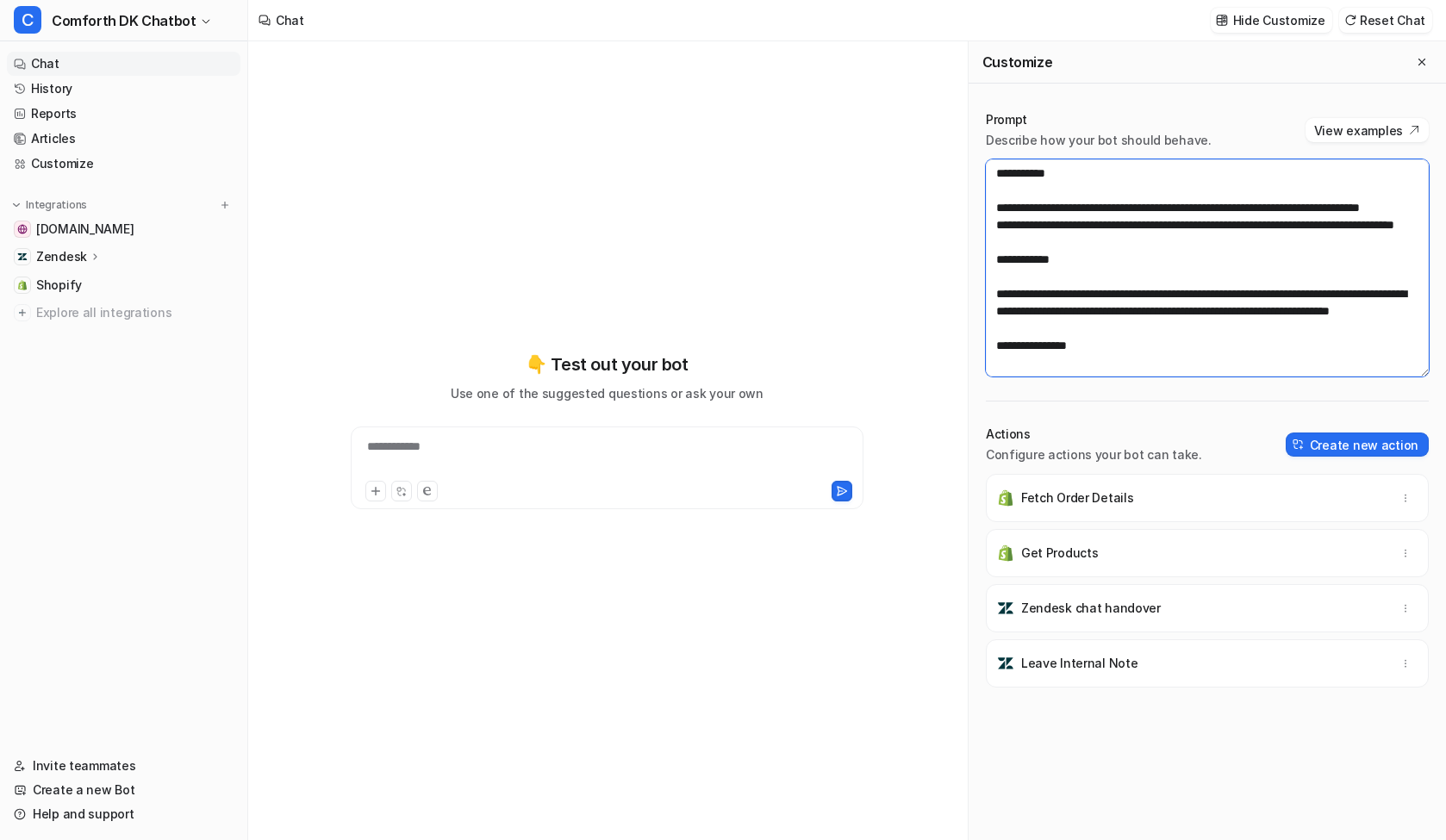
click at [1181, 187] on textarea at bounding box center [1207, 268] width 443 height 218
paste textarea "**********"
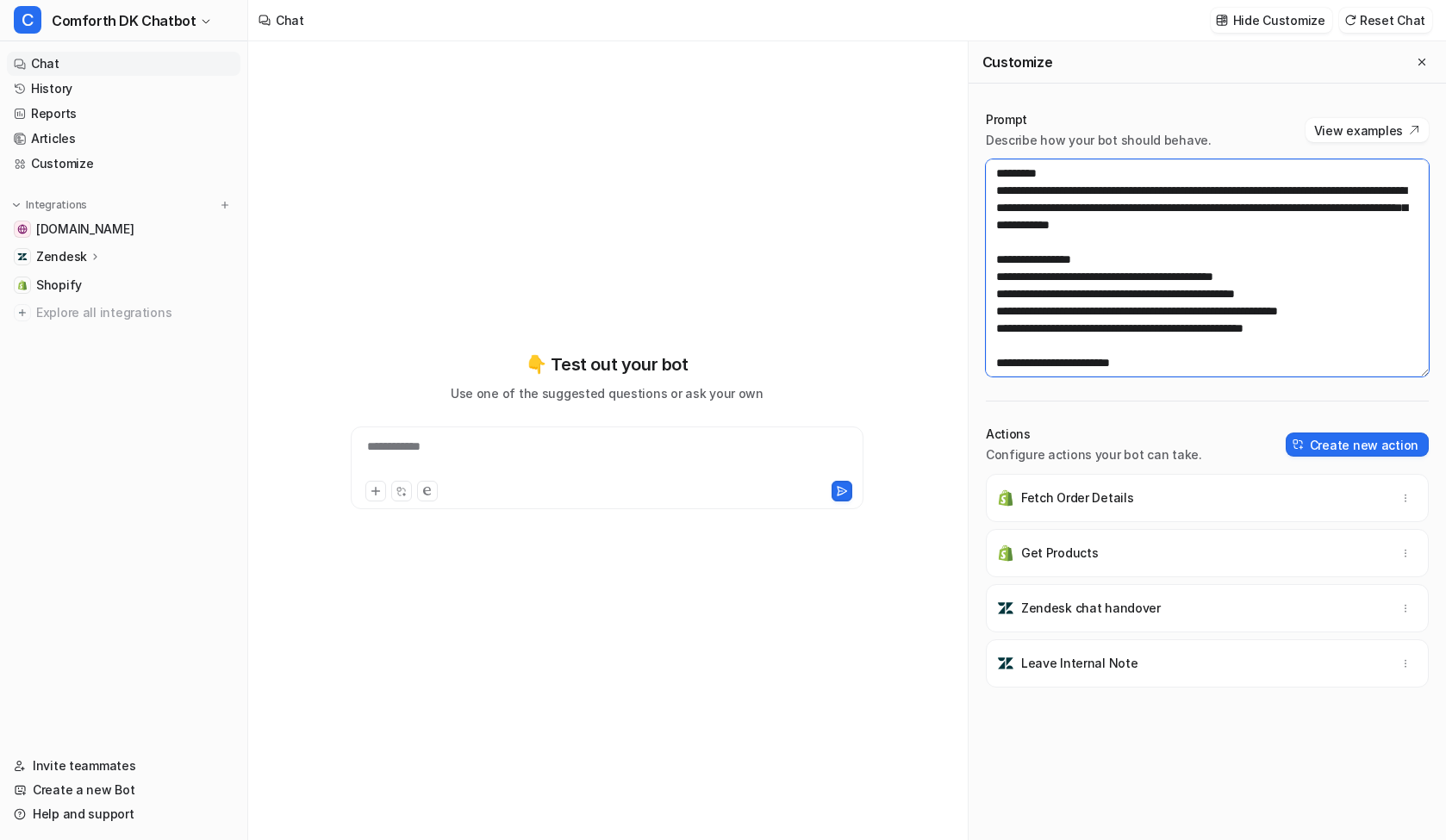
scroll to position [1413, 0]
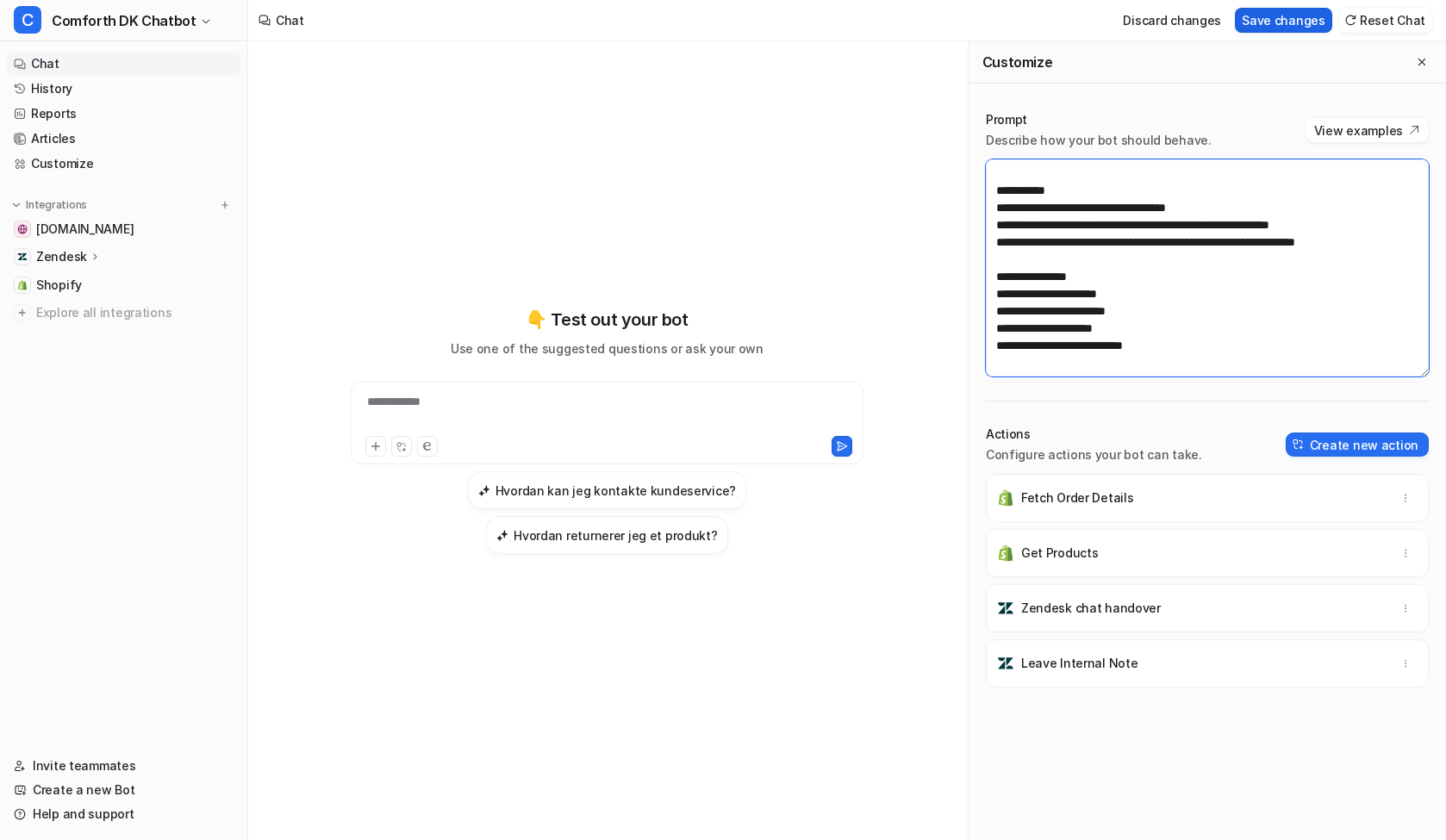
type textarea "**********"
click at [1268, 25] on button "Save changes" at bounding box center [1284, 20] width 97 height 25
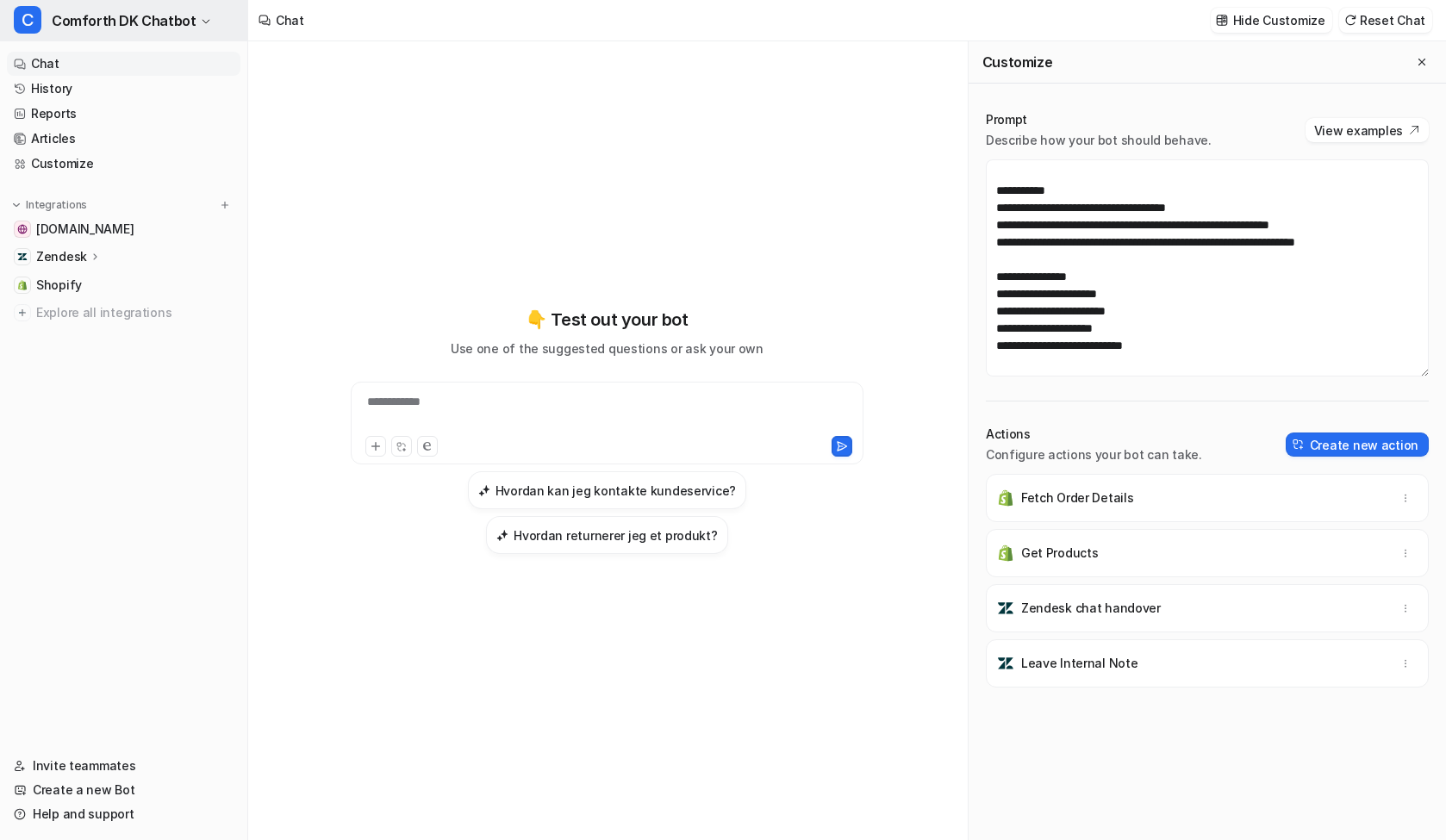
click at [137, 15] on span "Comforth DK Chatbot" at bounding box center [124, 21] width 144 height 24
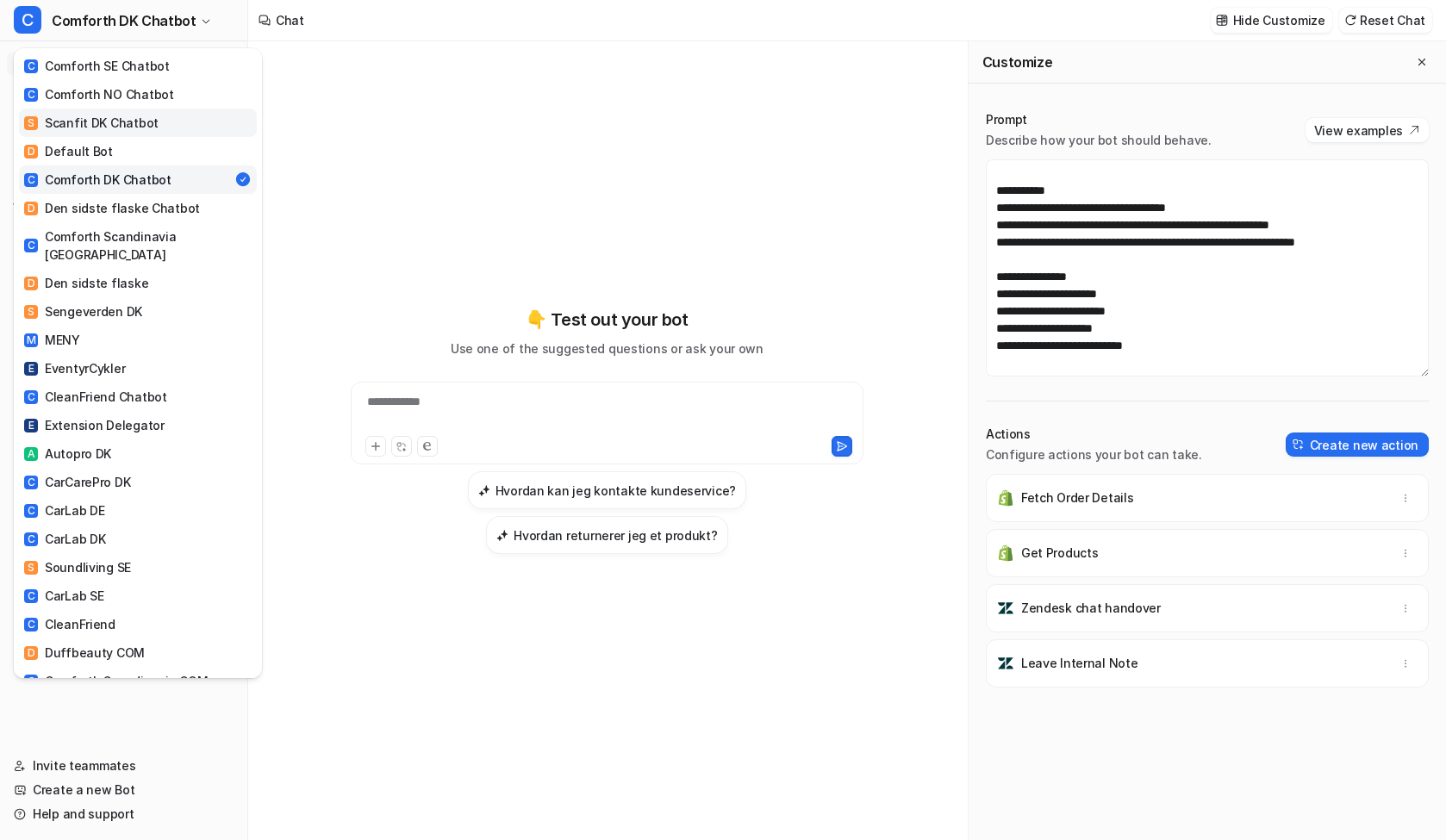
click at [133, 121] on div "S Scanfit DK Chatbot" at bounding box center [91, 122] width 134 height 18
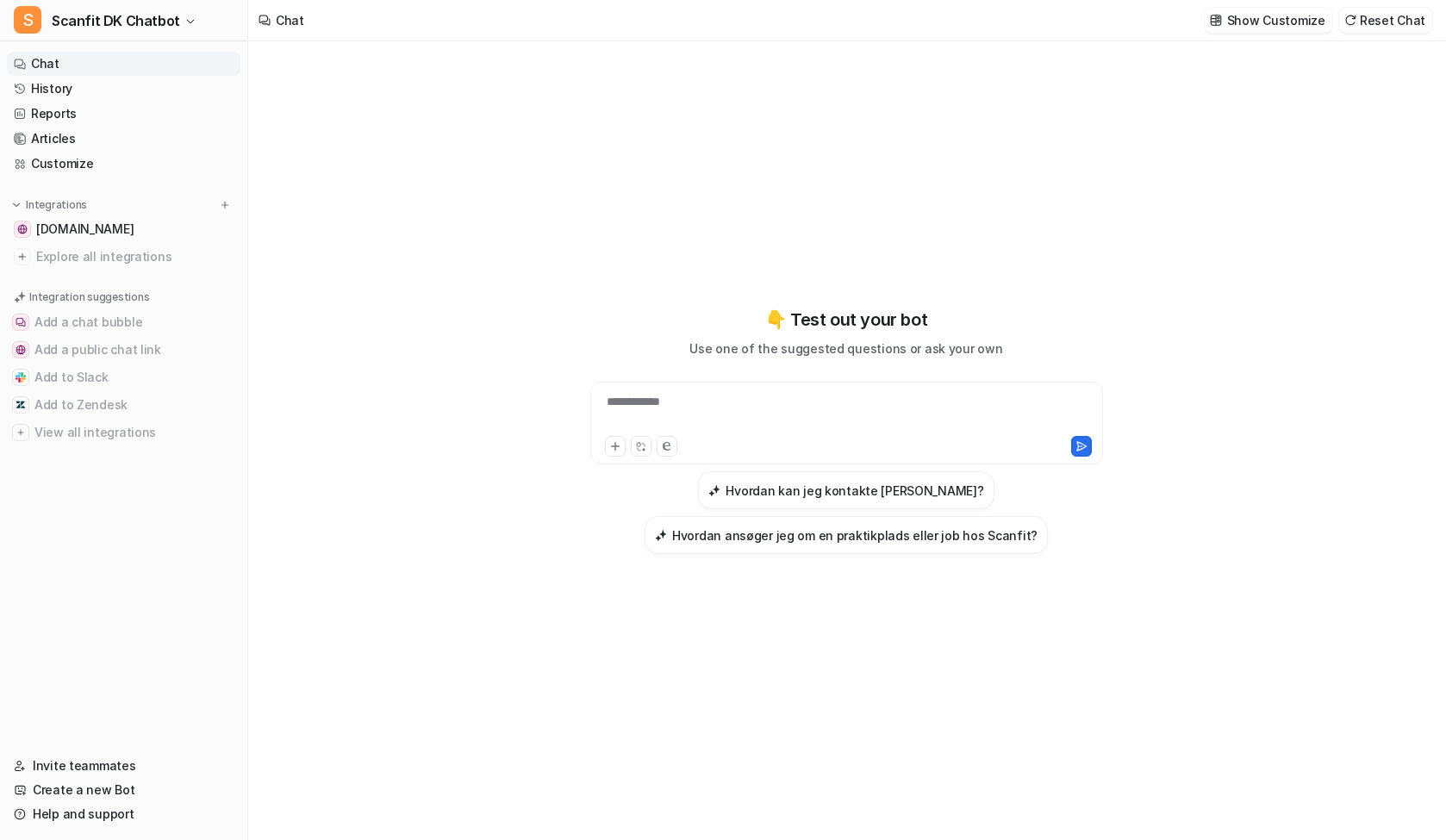
click at [704, 381] on div "**********" at bounding box center [846, 430] width 635 height 247
click at [687, 396] on div "**********" at bounding box center [847, 413] width 505 height 40
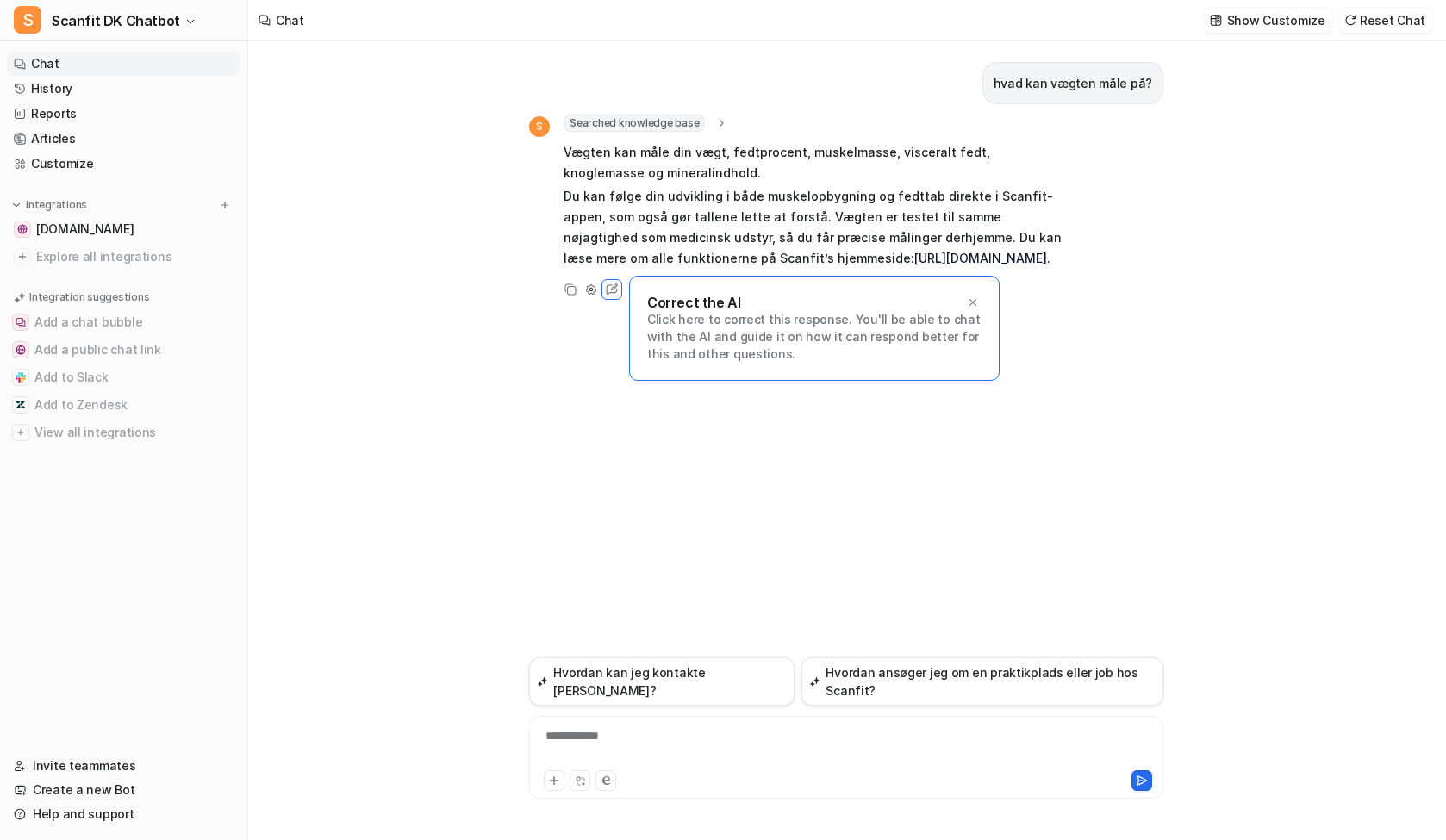
click at [876, 413] on div "hvad kan vægten måle på? S Searched knowledge base search_queries : [ "hvad kan…" at bounding box center [846, 349] width 635 height 616
click at [972, 296] on icon at bounding box center [973, 303] width 12 height 12
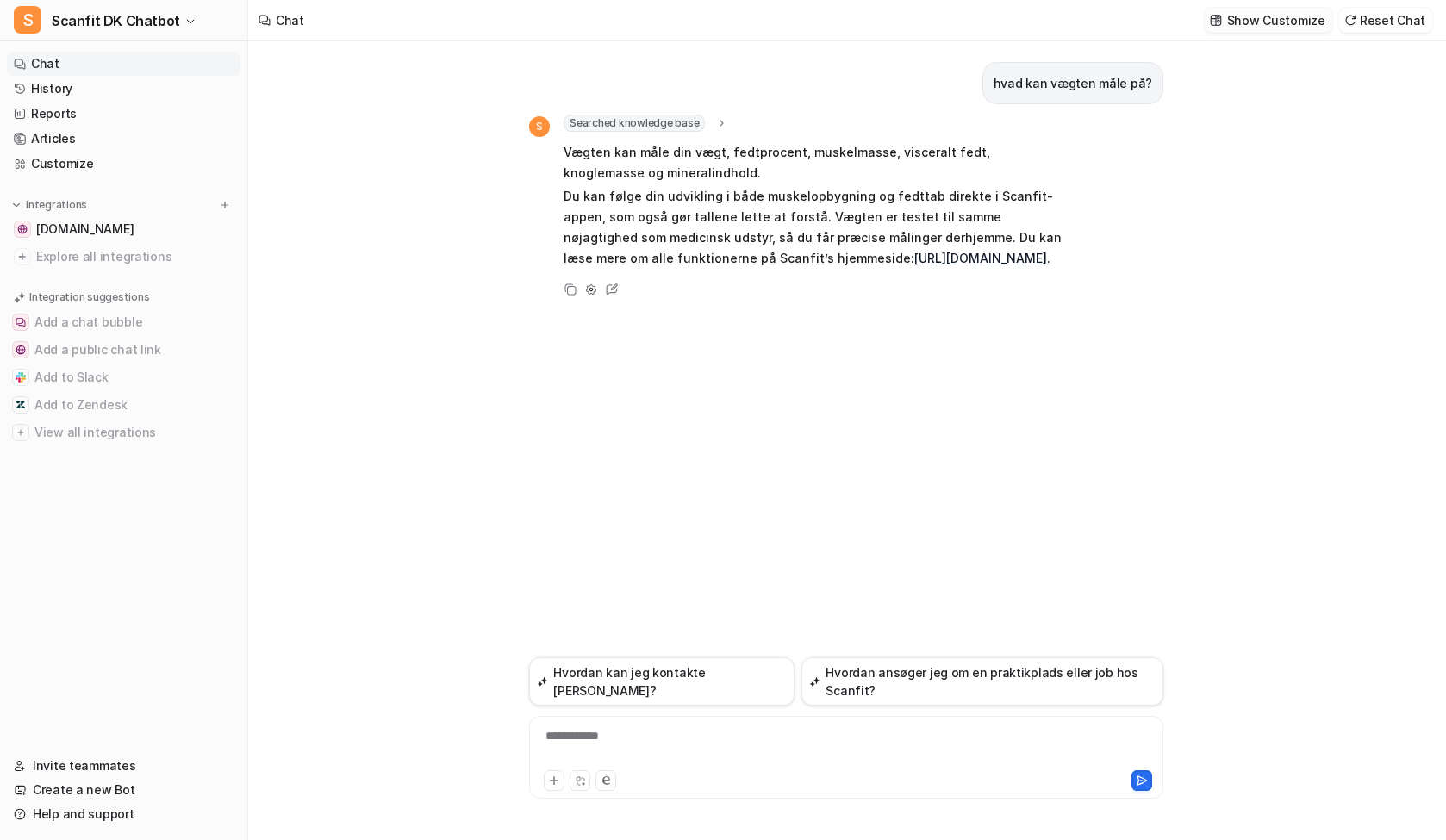
click at [1294, 30] on button "Show Customize" at bounding box center [1268, 20] width 127 height 25
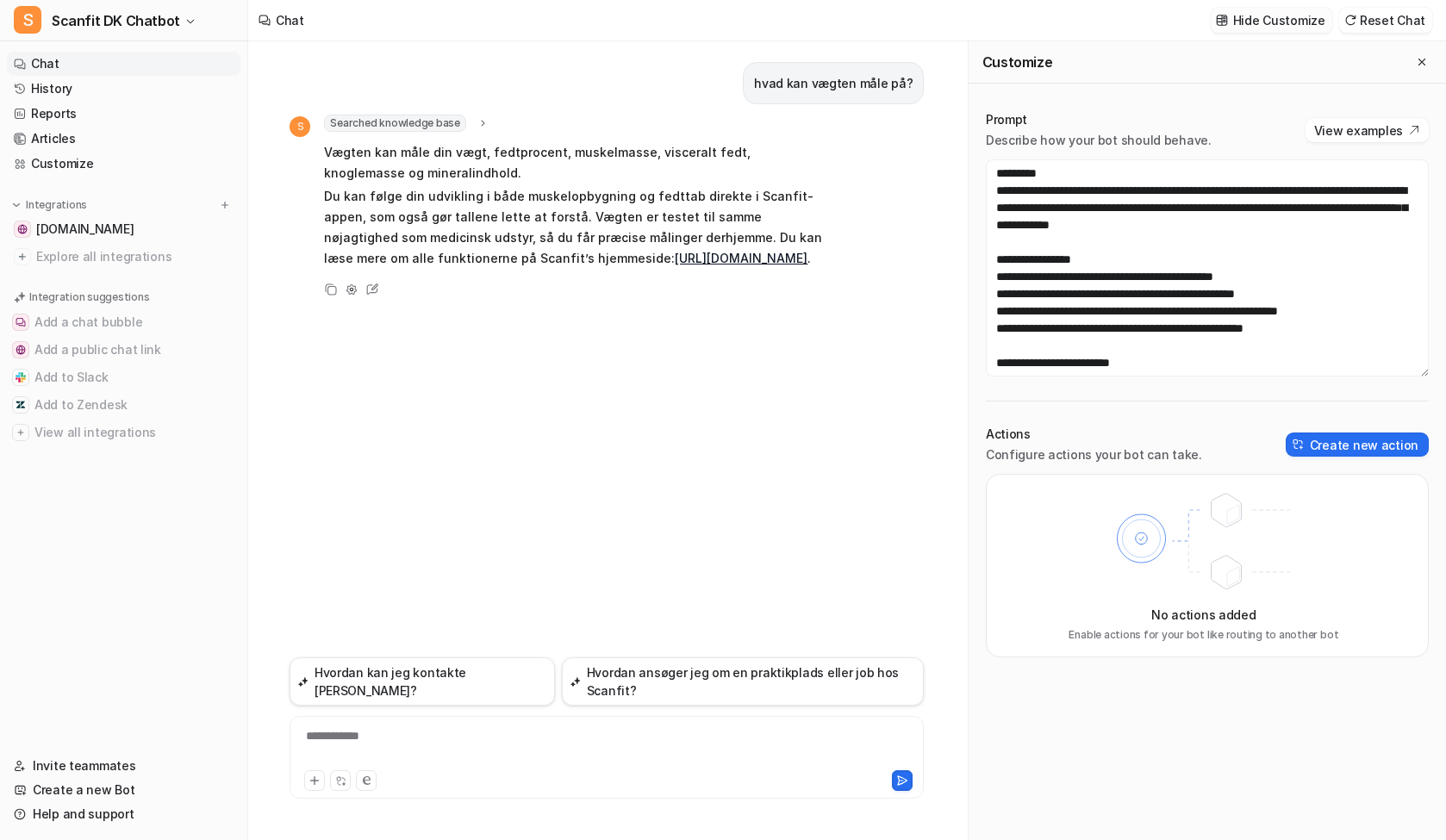
click at [1228, 19] on img at bounding box center [1222, 20] width 12 height 13
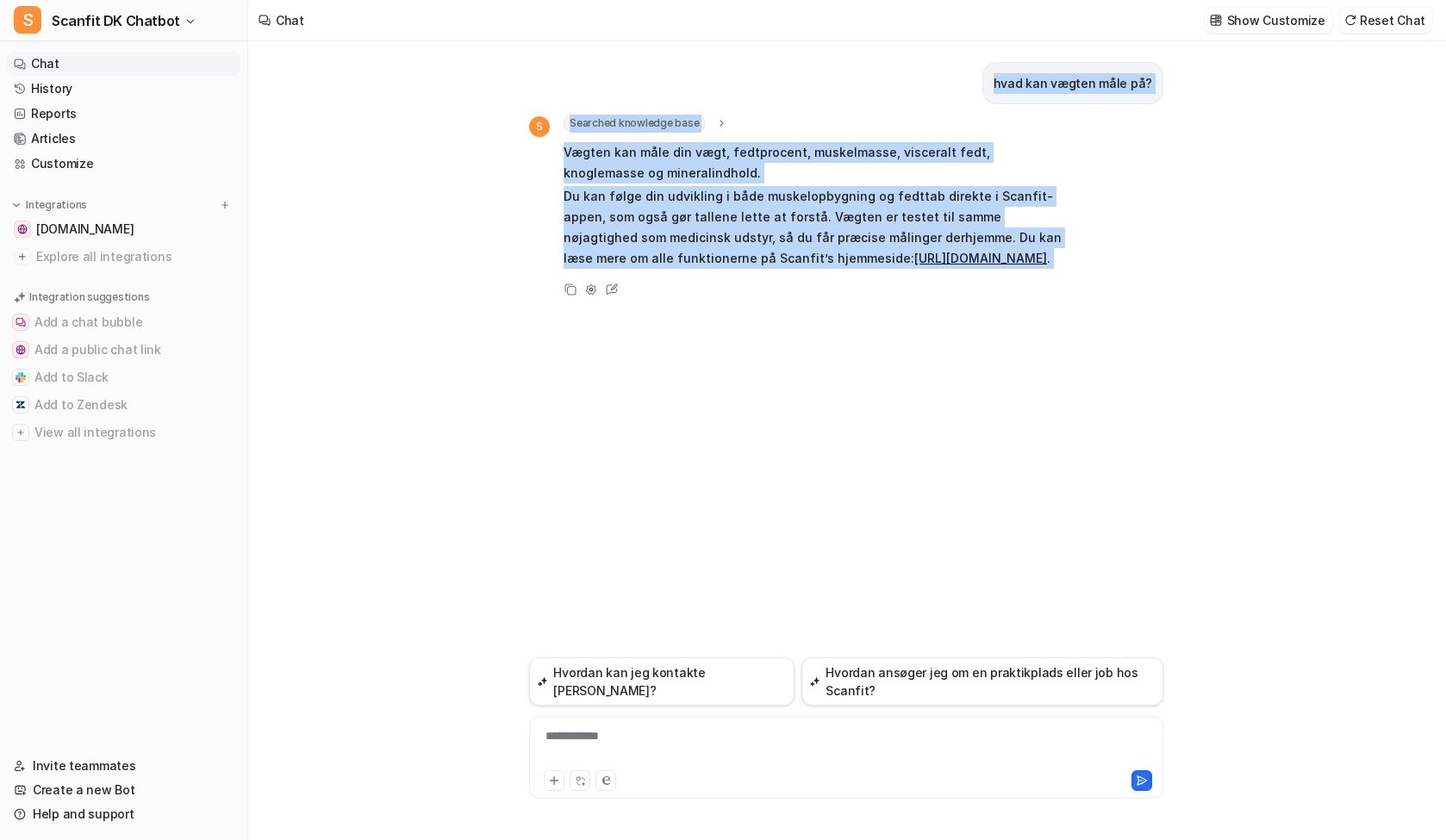
drag, startPoint x: 1088, startPoint y: 313, endPoint x: 992, endPoint y: 85, distance: 247.4
click at [992, 85] on div "hvad kan vægten måle på? S Searched knowledge base search_queries : [ "hvad kan…" at bounding box center [846, 349] width 635 height 616
copy div "hvad kan vægten måle på? S Searched knowledge base search_queries : [ "hvad kan…"
click at [140, 16] on span "Scanfit DK Chatbot" at bounding box center [116, 21] width 128 height 24
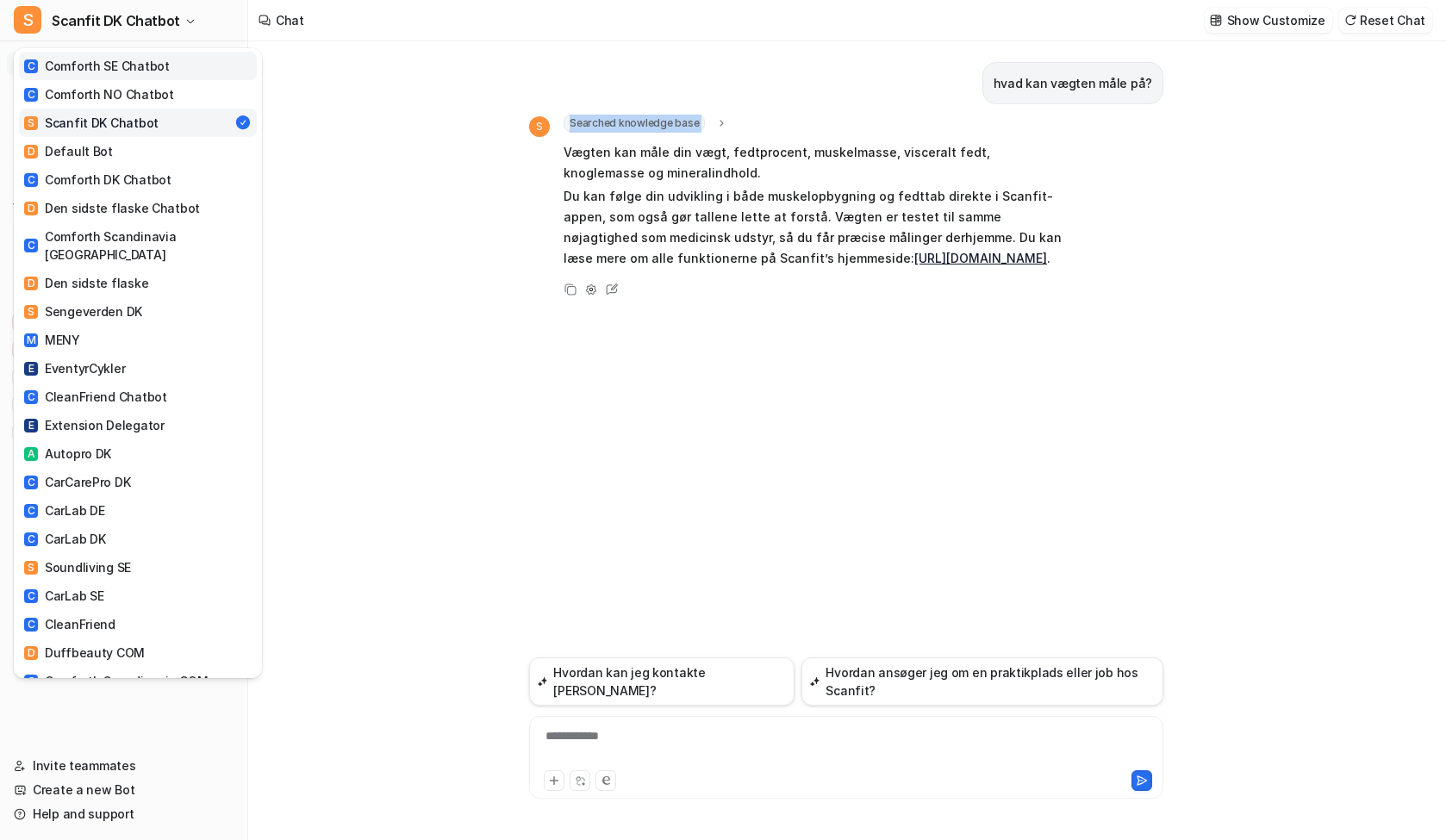
click at [120, 57] on div "C Comforth SE Chatbot" at bounding box center [97, 66] width 146 height 18
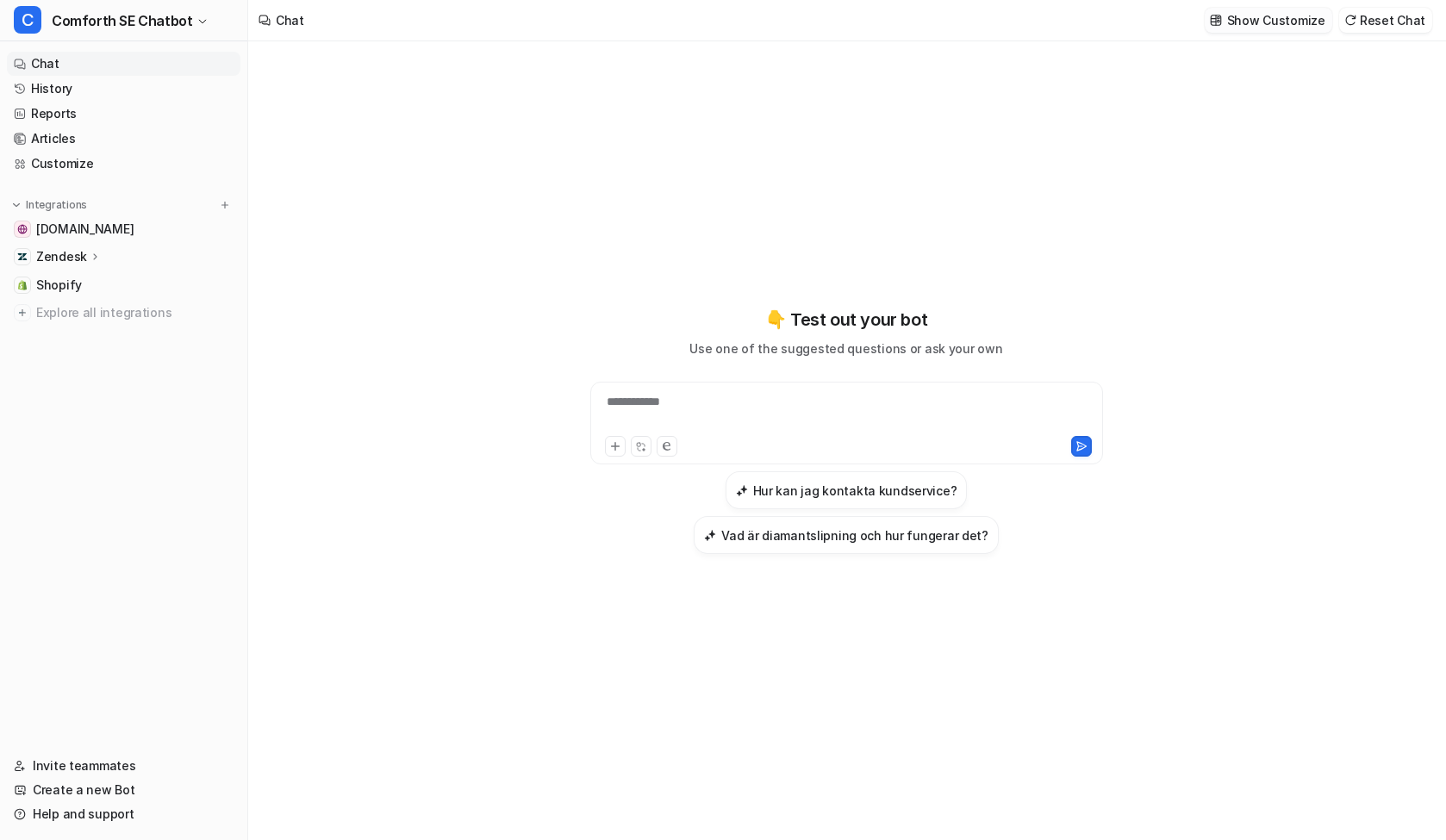
click at [1275, 26] on p "Show Customize" at bounding box center [1276, 20] width 98 height 18
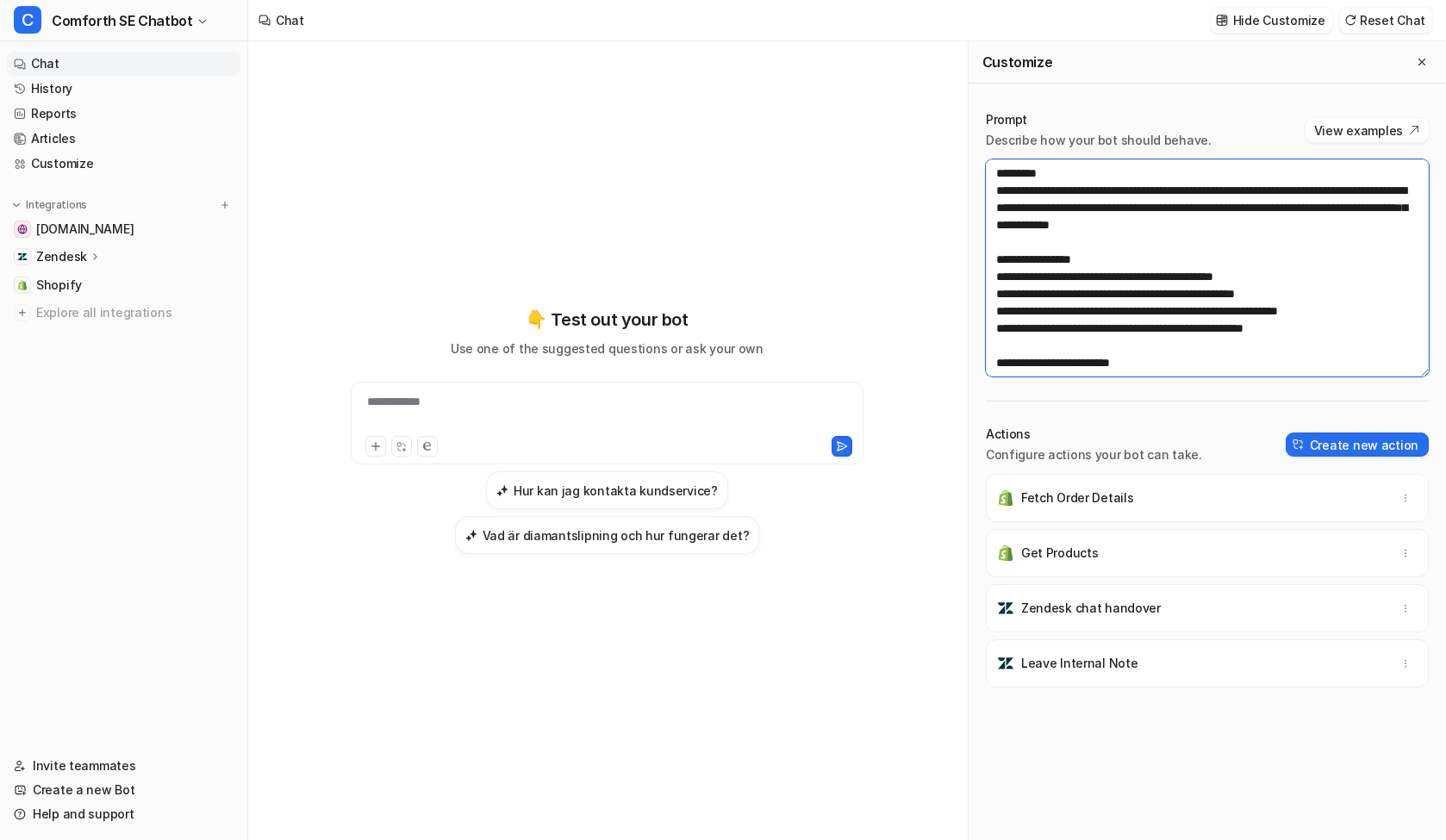
click at [1182, 261] on textarea at bounding box center [1207, 268] width 443 height 218
paste textarea "**********"
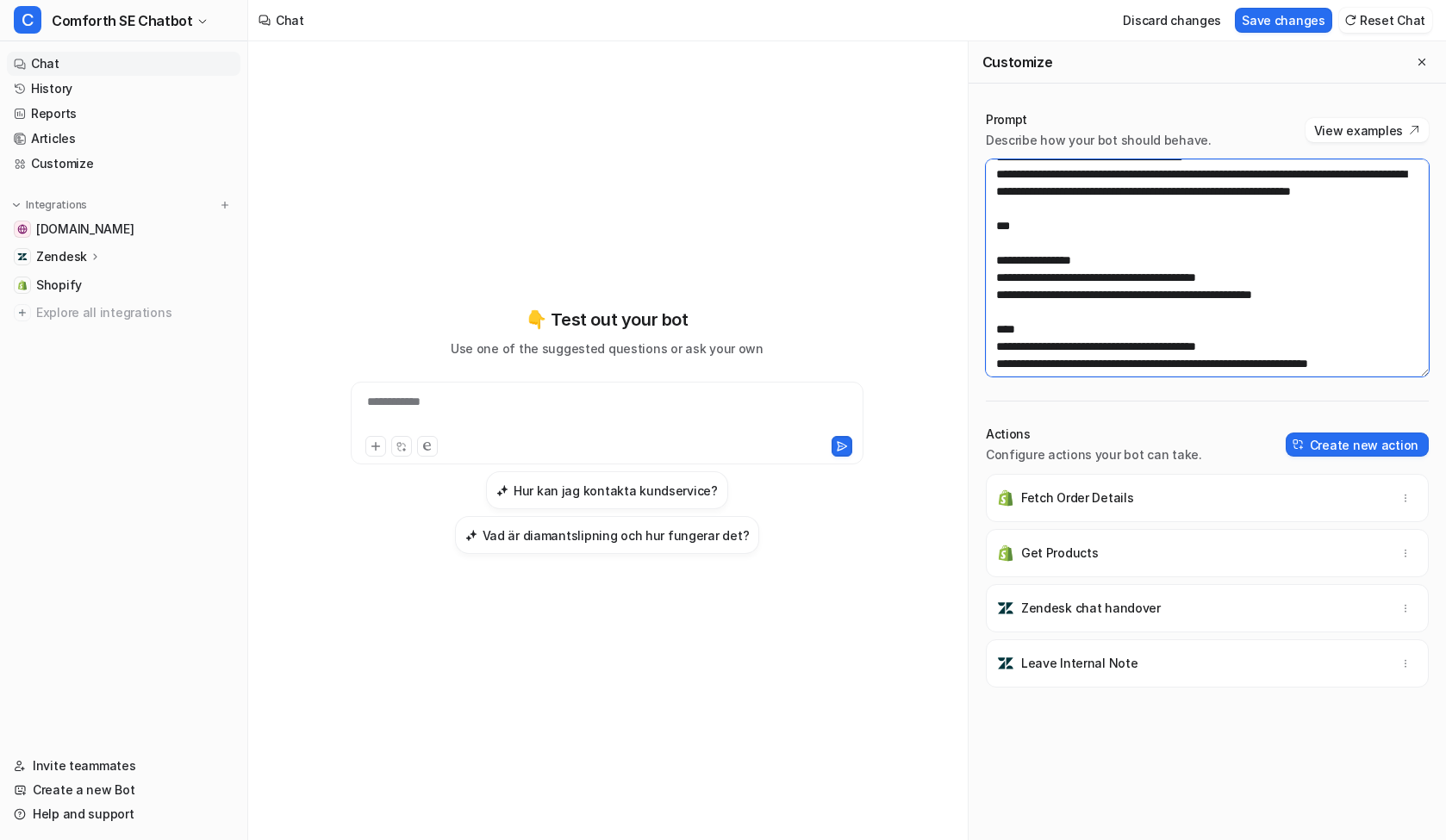
scroll to position [2052, 0]
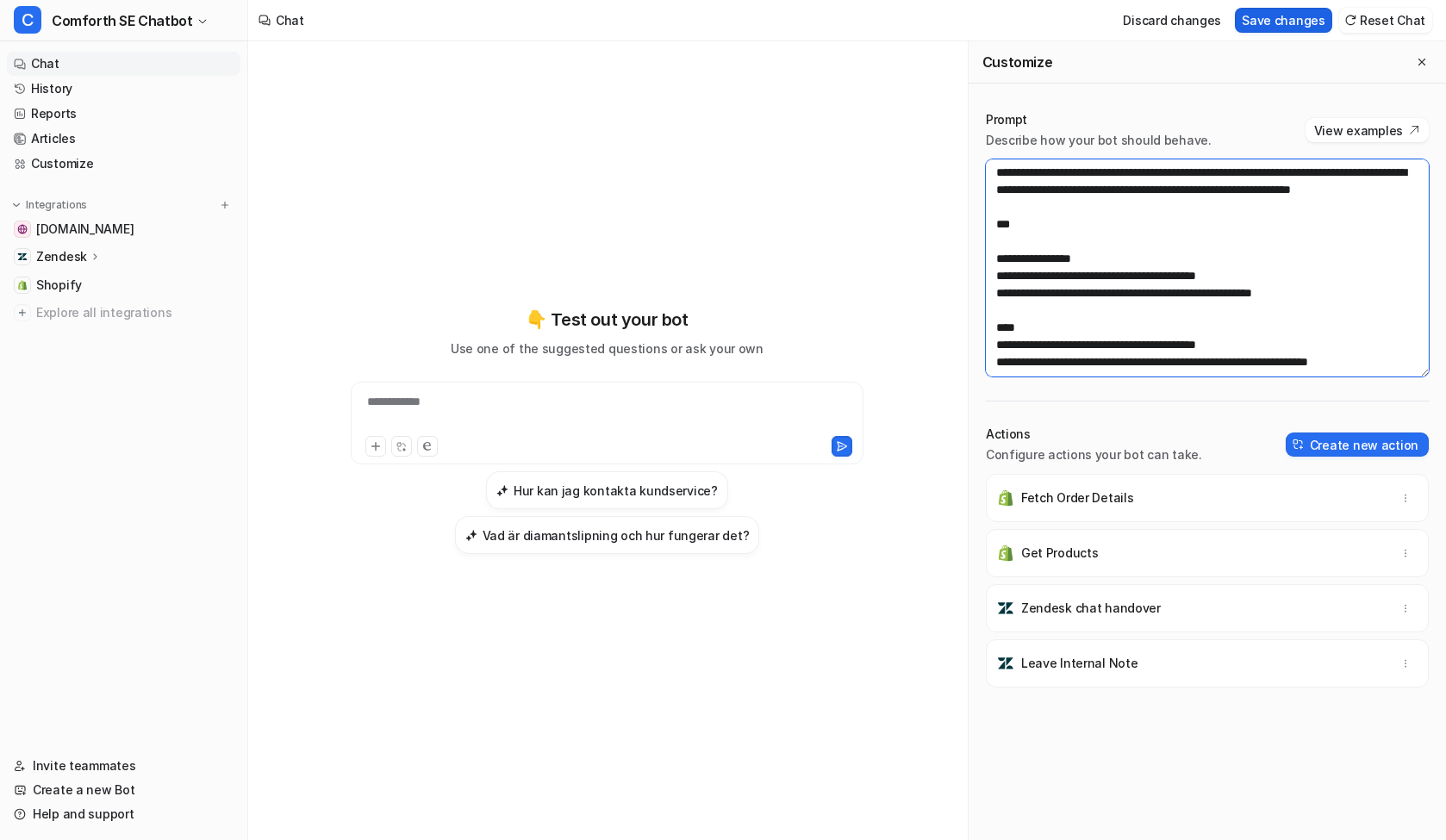
type textarea "**********"
click at [1277, 23] on button "Save changes" at bounding box center [1284, 20] width 97 height 25
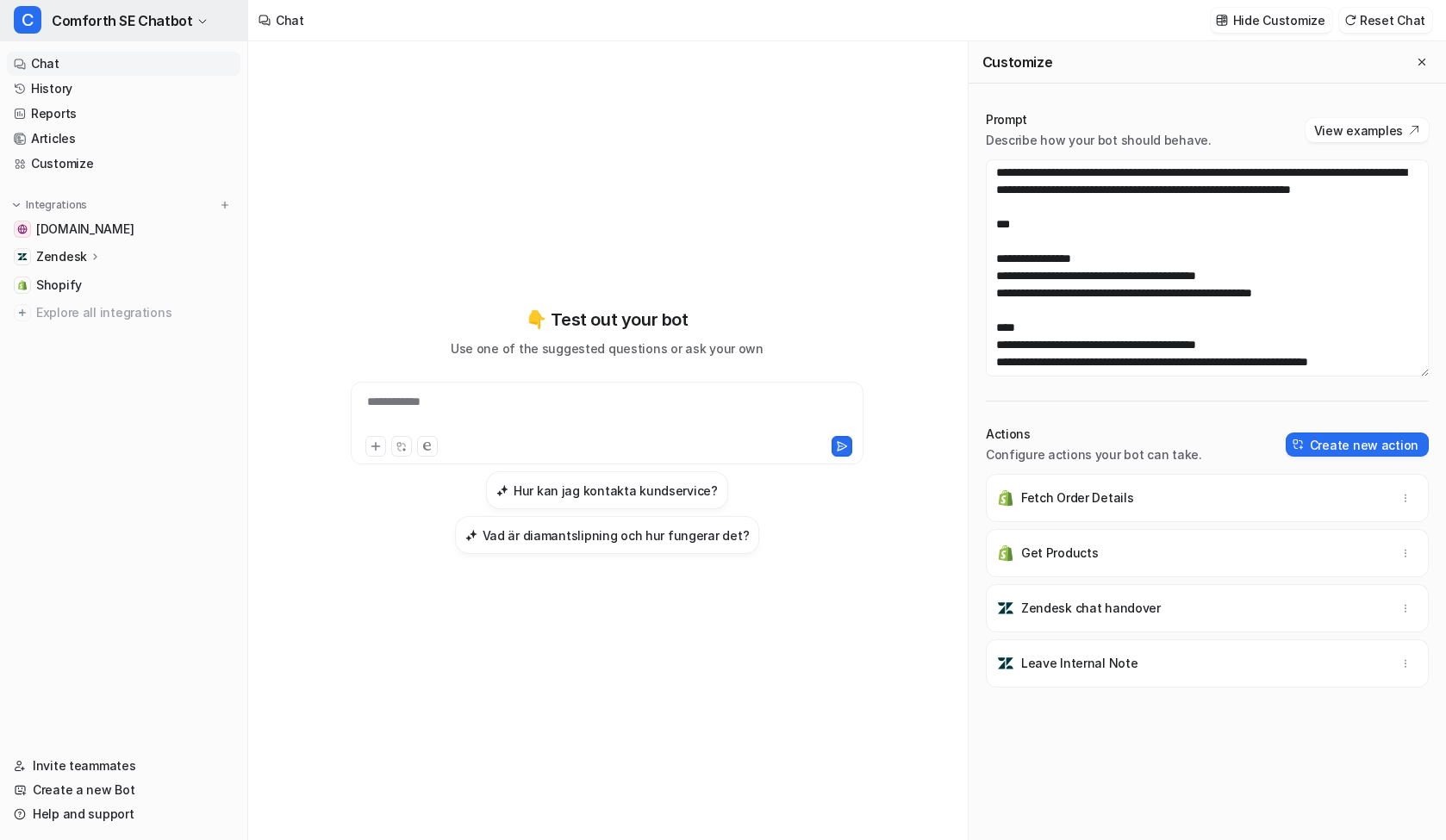
click at [164, 19] on span "Comforth SE Chatbot" at bounding box center [122, 21] width 140 height 24
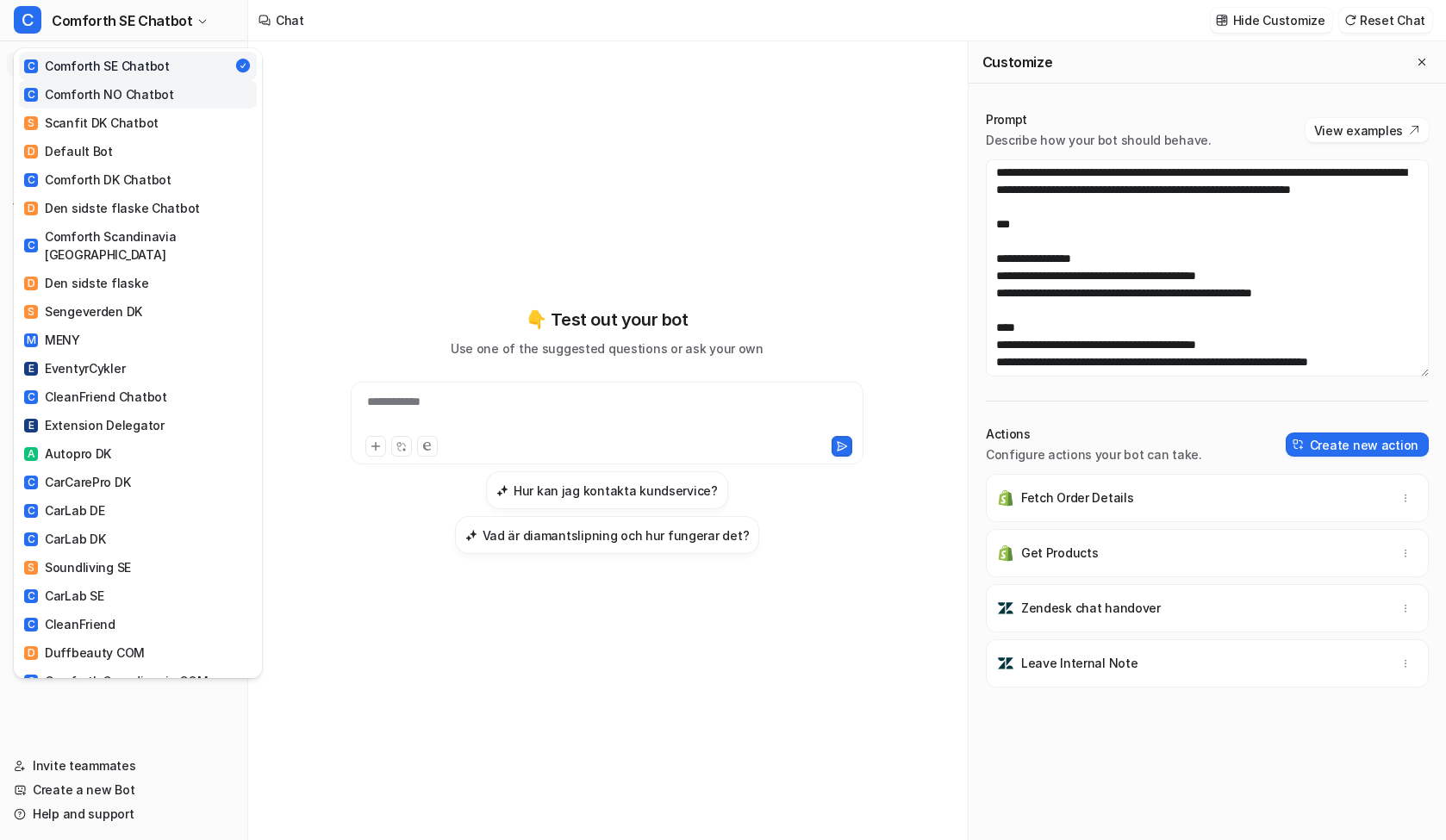
click at [160, 94] on div "C Comforth NO Chatbot" at bounding box center [99, 94] width 150 height 18
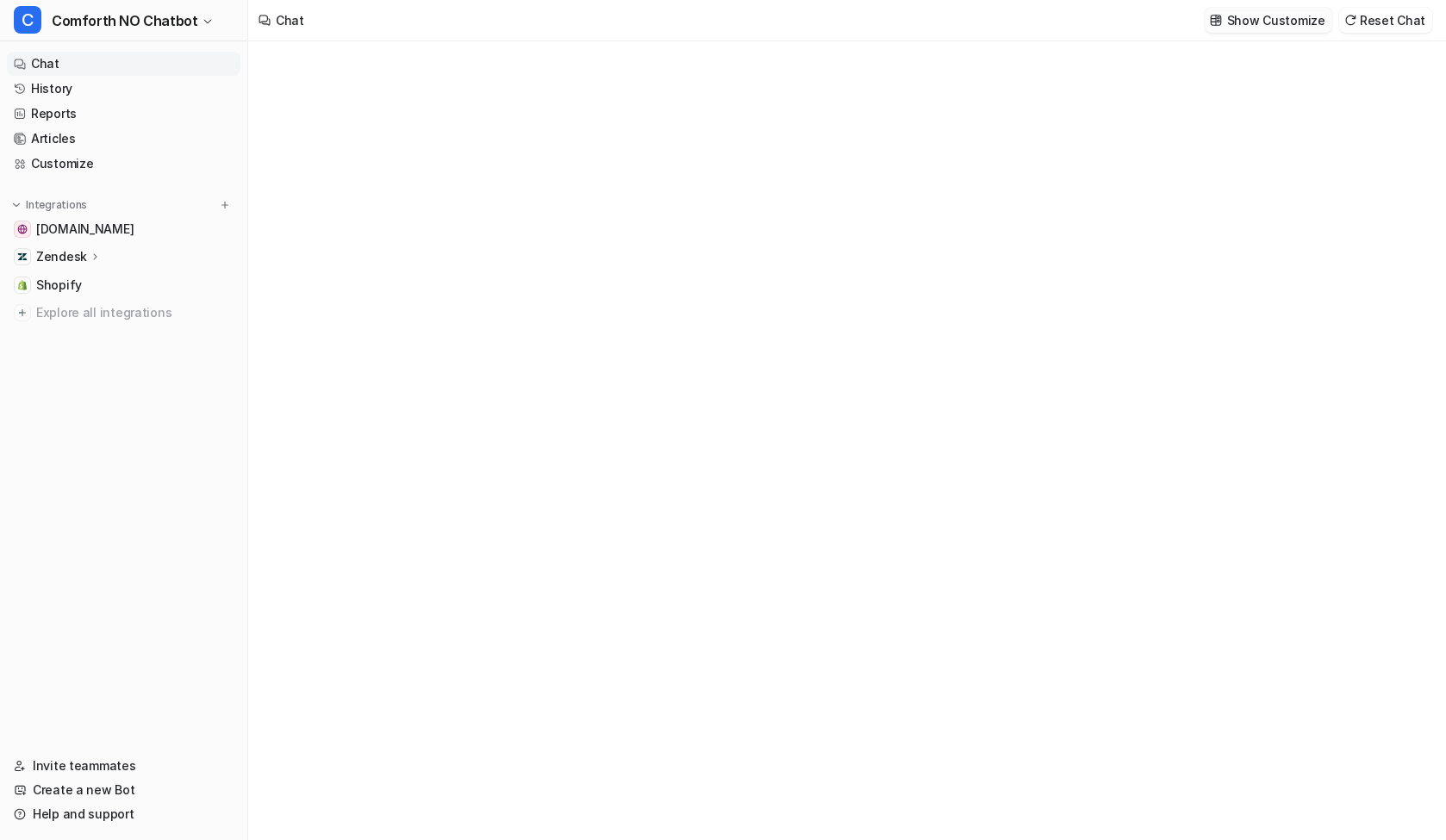
click at [1304, 21] on p "Show Customize" at bounding box center [1276, 20] width 98 height 18
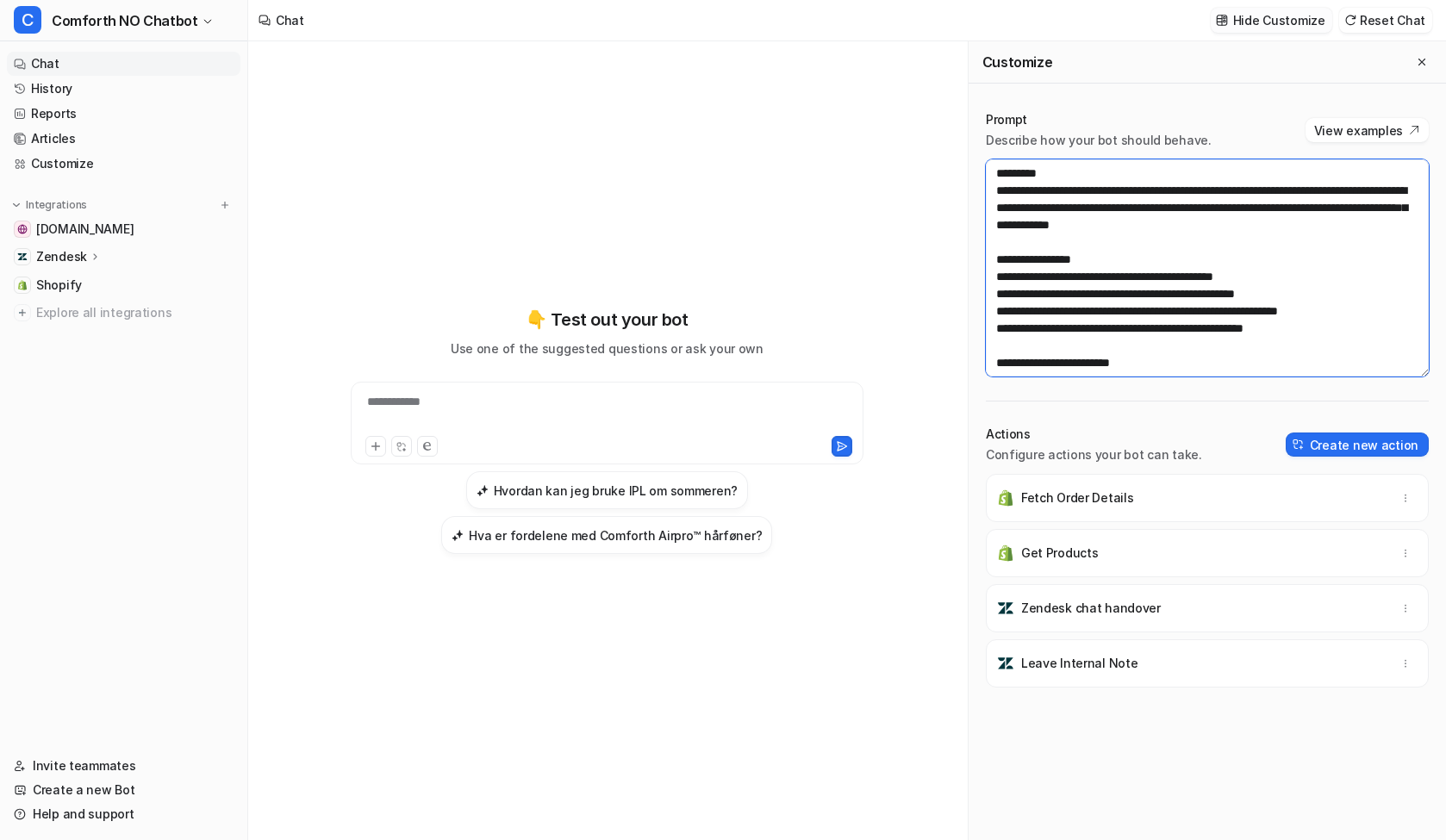
click at [1214, 282] on textarea at bounding box center [1207, 268] width 443 height 218
paste textarea "**********"
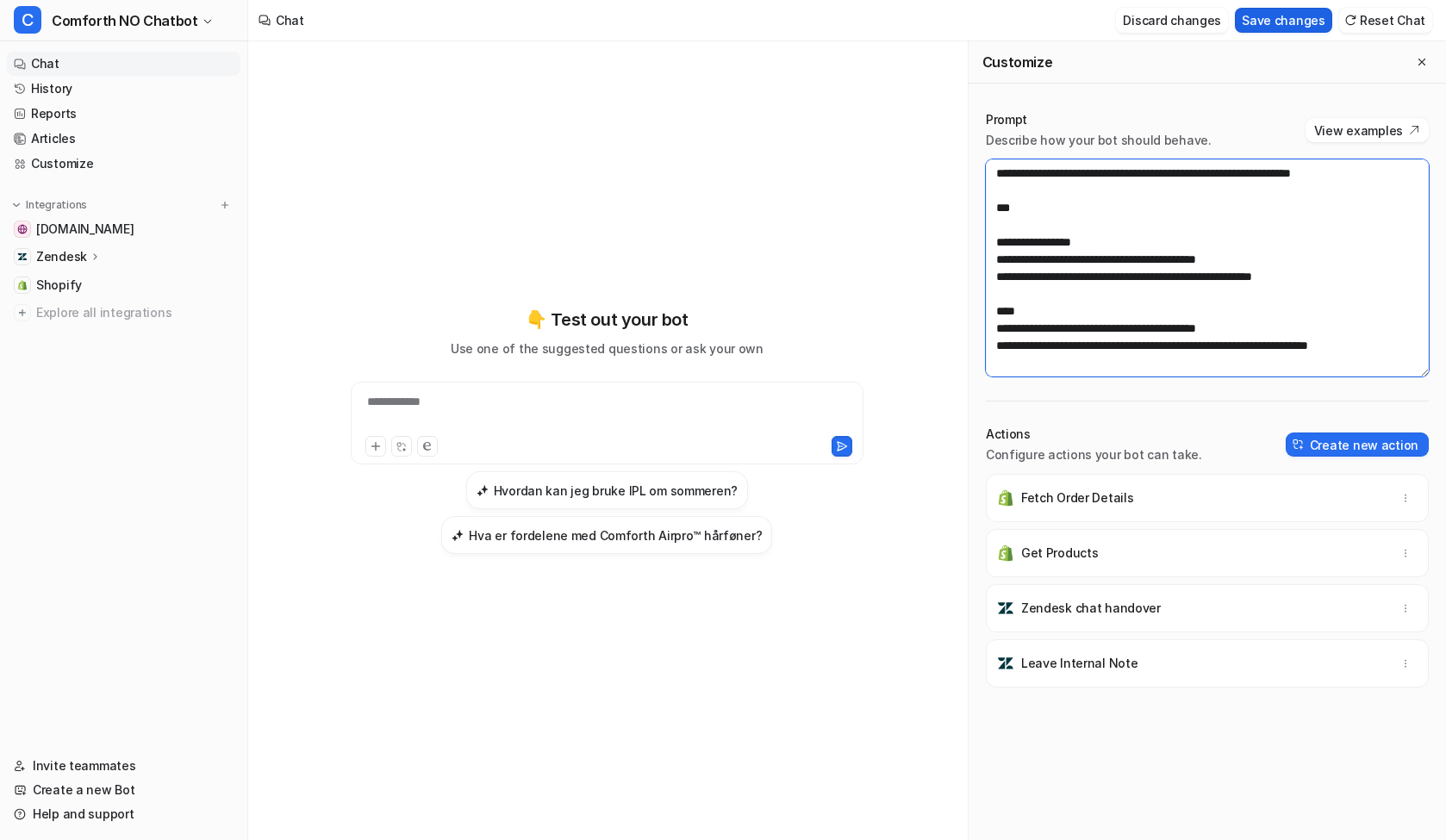
type textarea "**********"
click at [1278, 9] on button "Save changes" at bounding box center [1284, 20] width 97 height 25
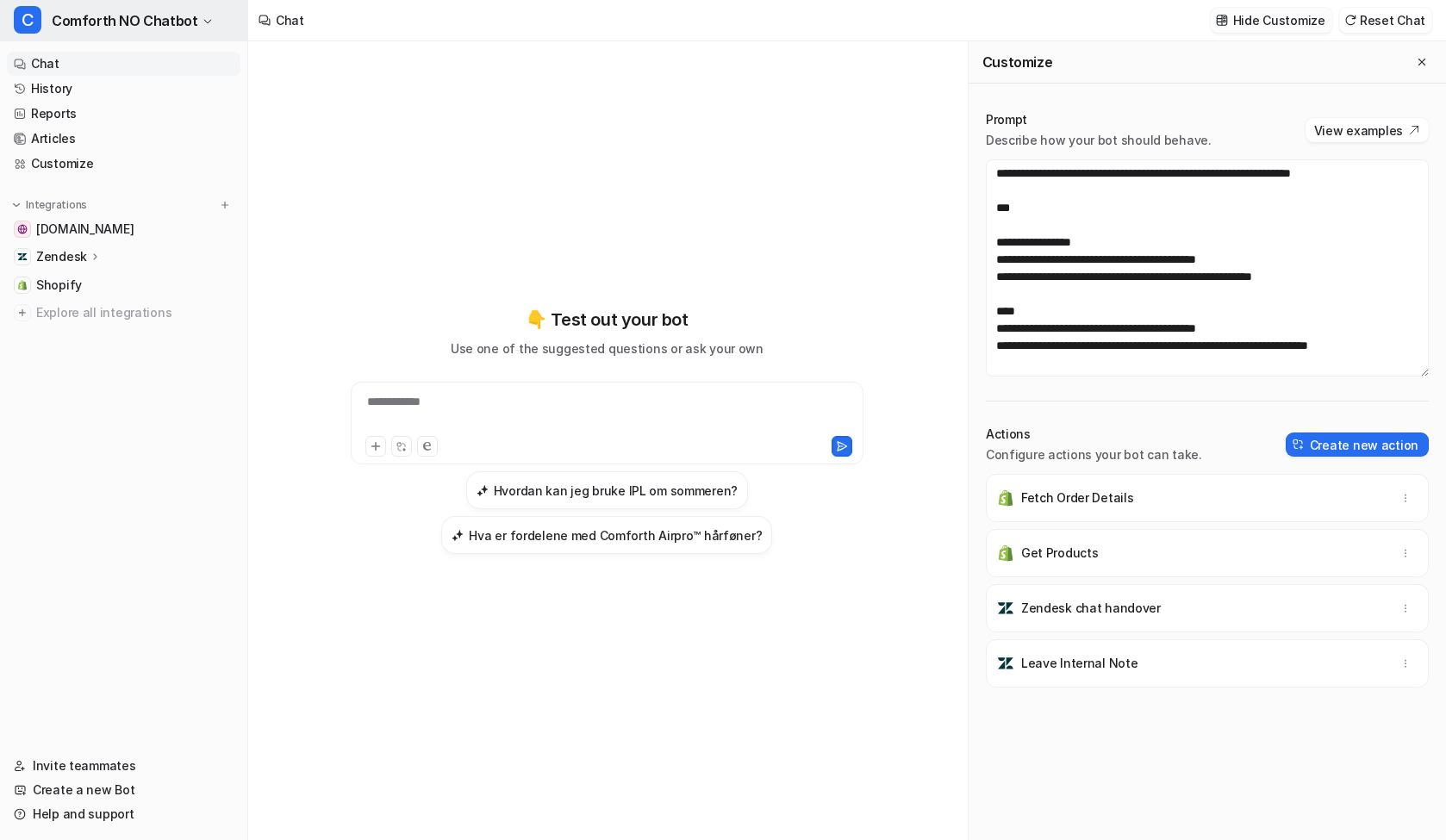
click at [121, 17] on span "Comforth NO Chatbot" at bounding box center [125, 21] width 146 height 24
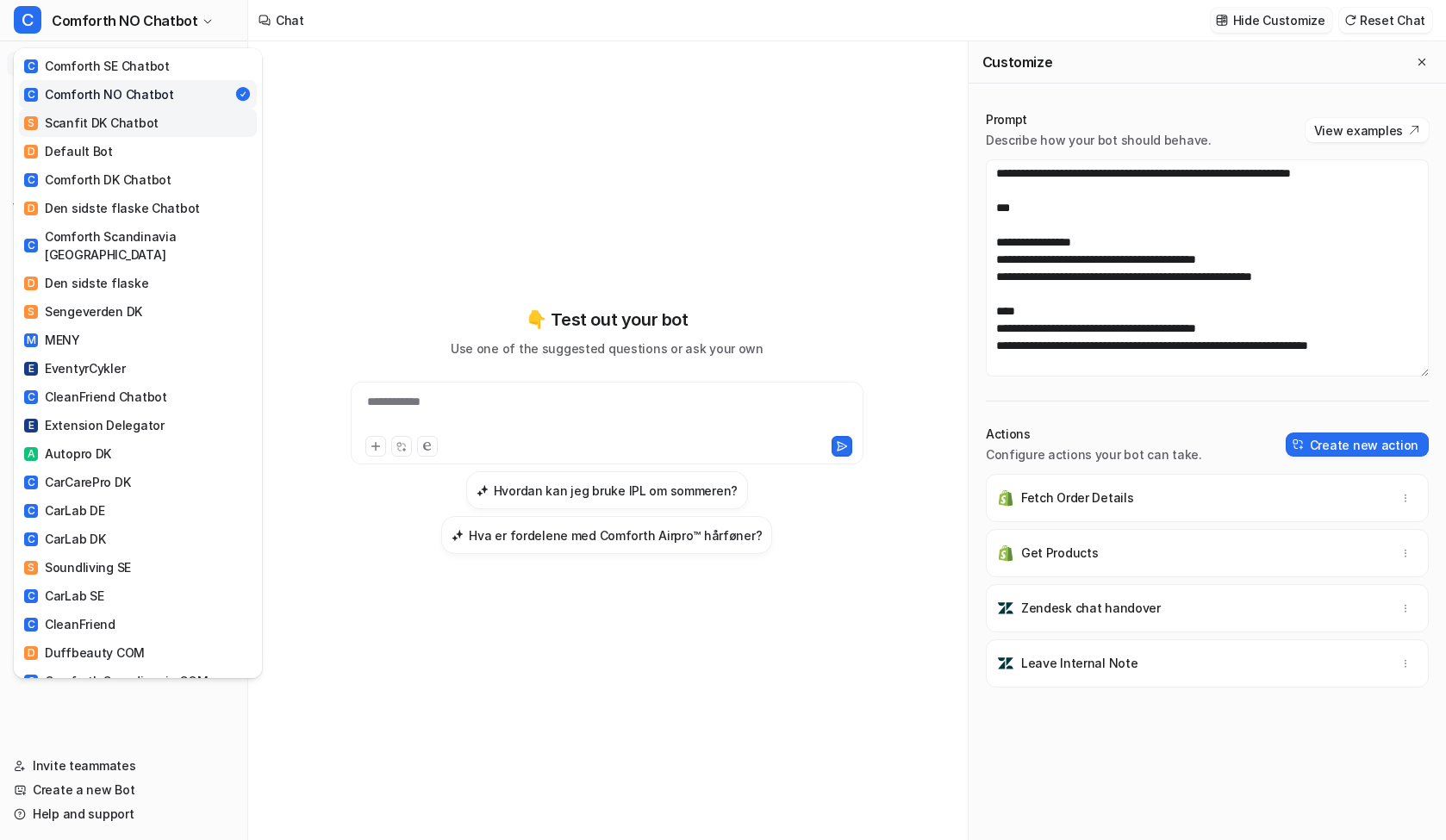
click at [120, 129] on div "S Scanfit DK Chatbot" at bounding box center [91, 122] width 134 height 18
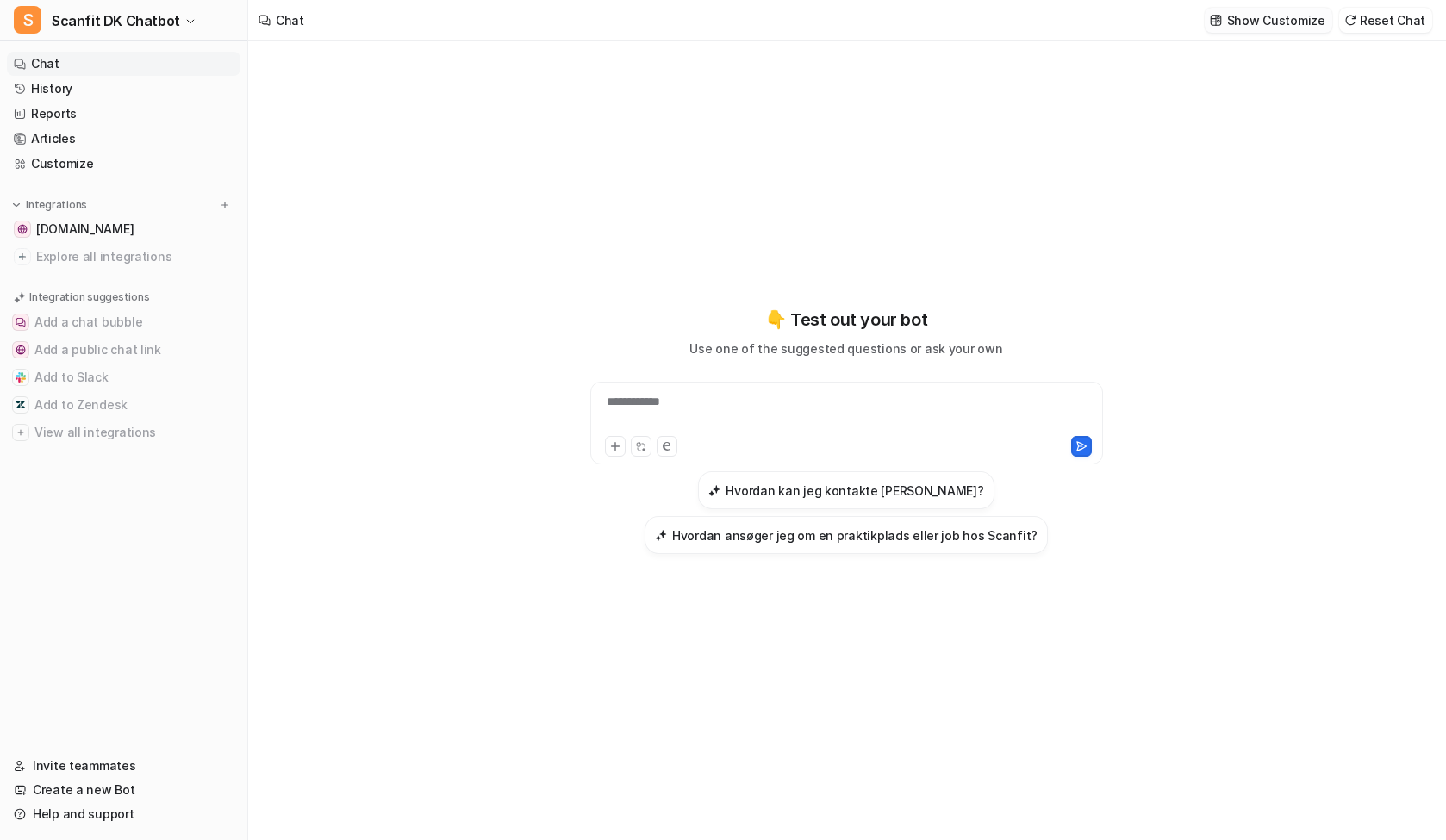
click at [1292, 25] on p "Show Customize" at bounding box center [1276, 20] width 98 height 18
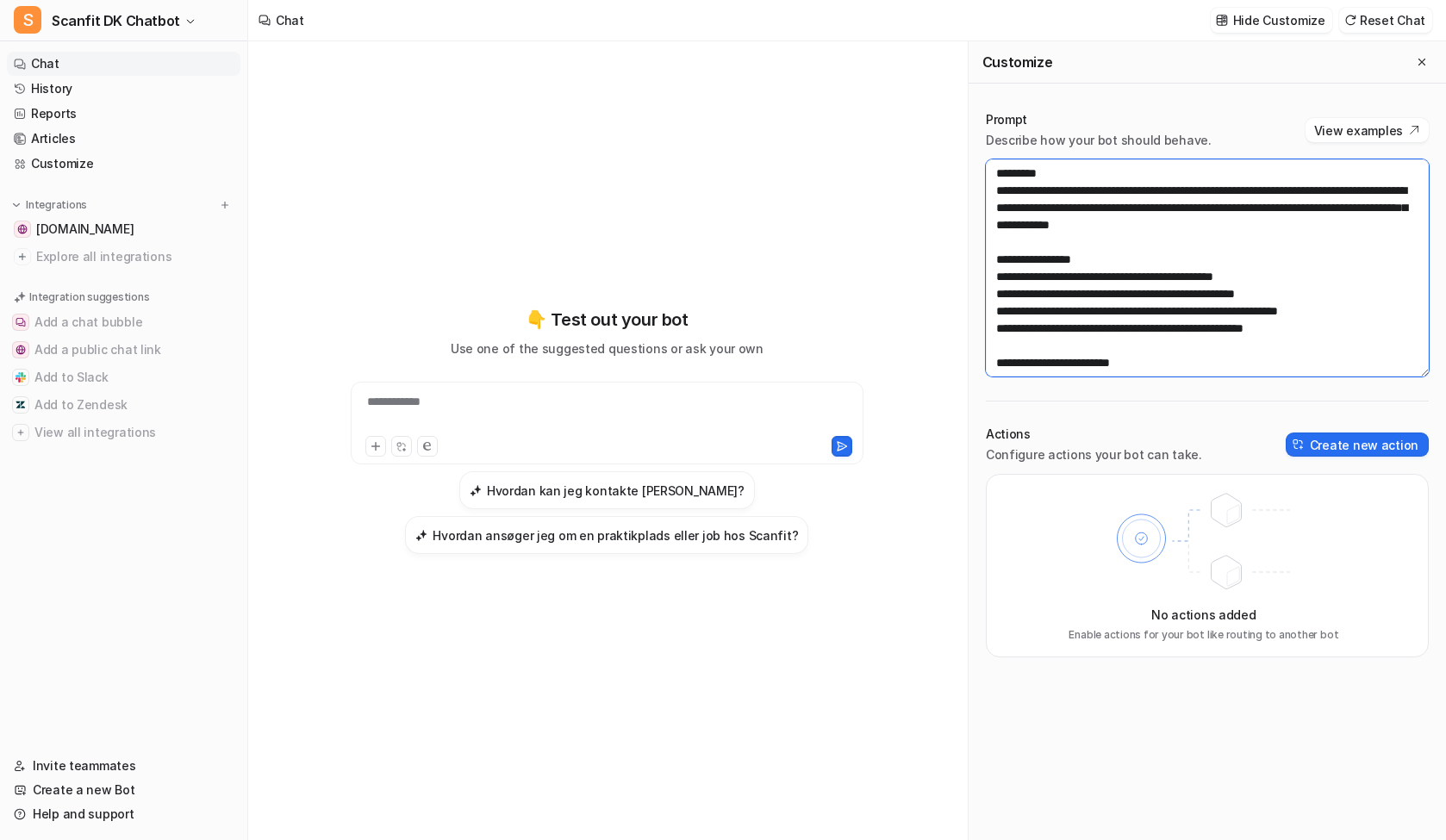
click at [1225, 180] on textarea at bounding box center [1207, 268] width 443 height 218
paste textarea "**********"
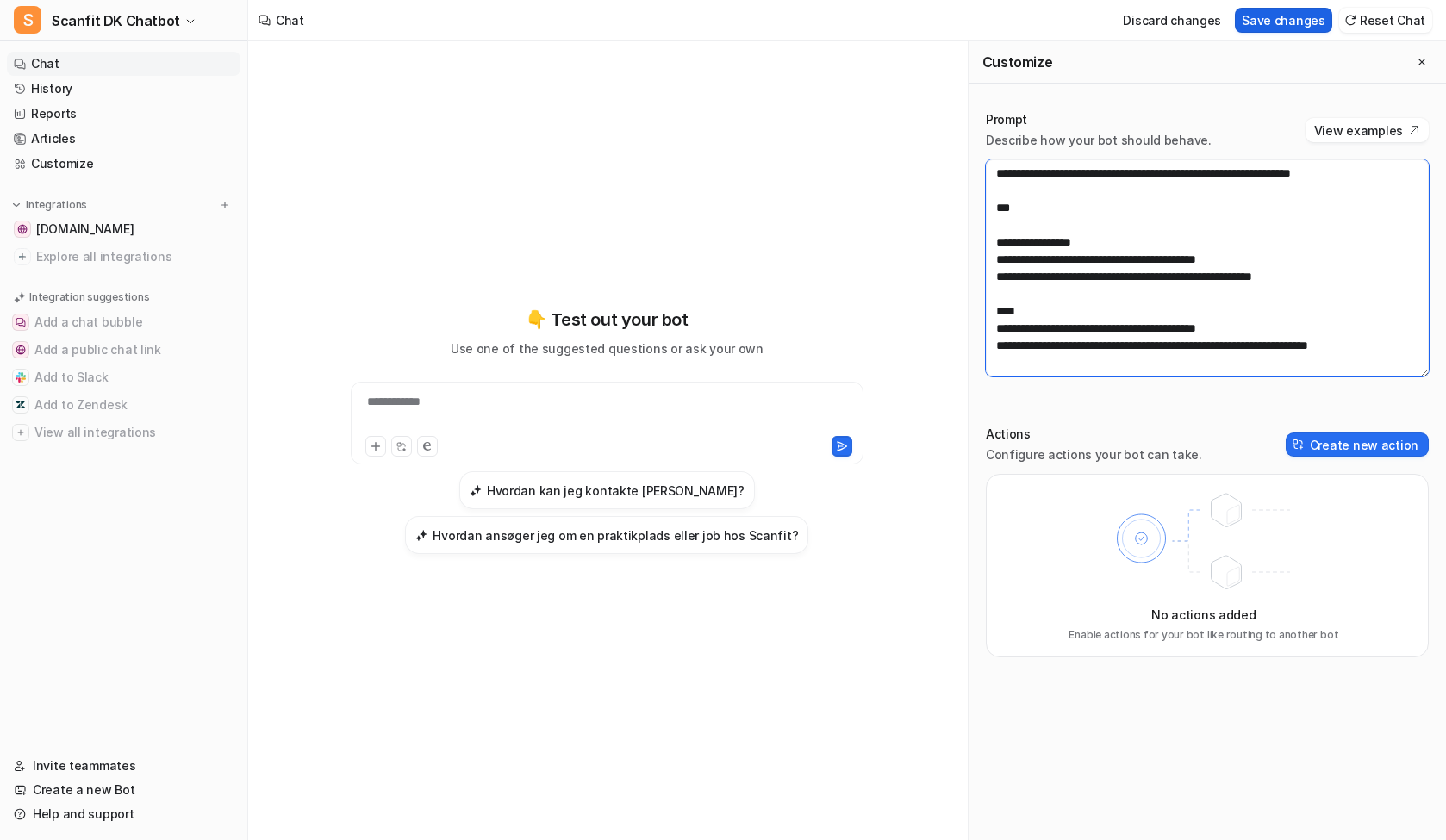
type textarea "**********"
click at [1270, 25] on button "Save changes" at bounding box center [1284, 20] width 97 height 25
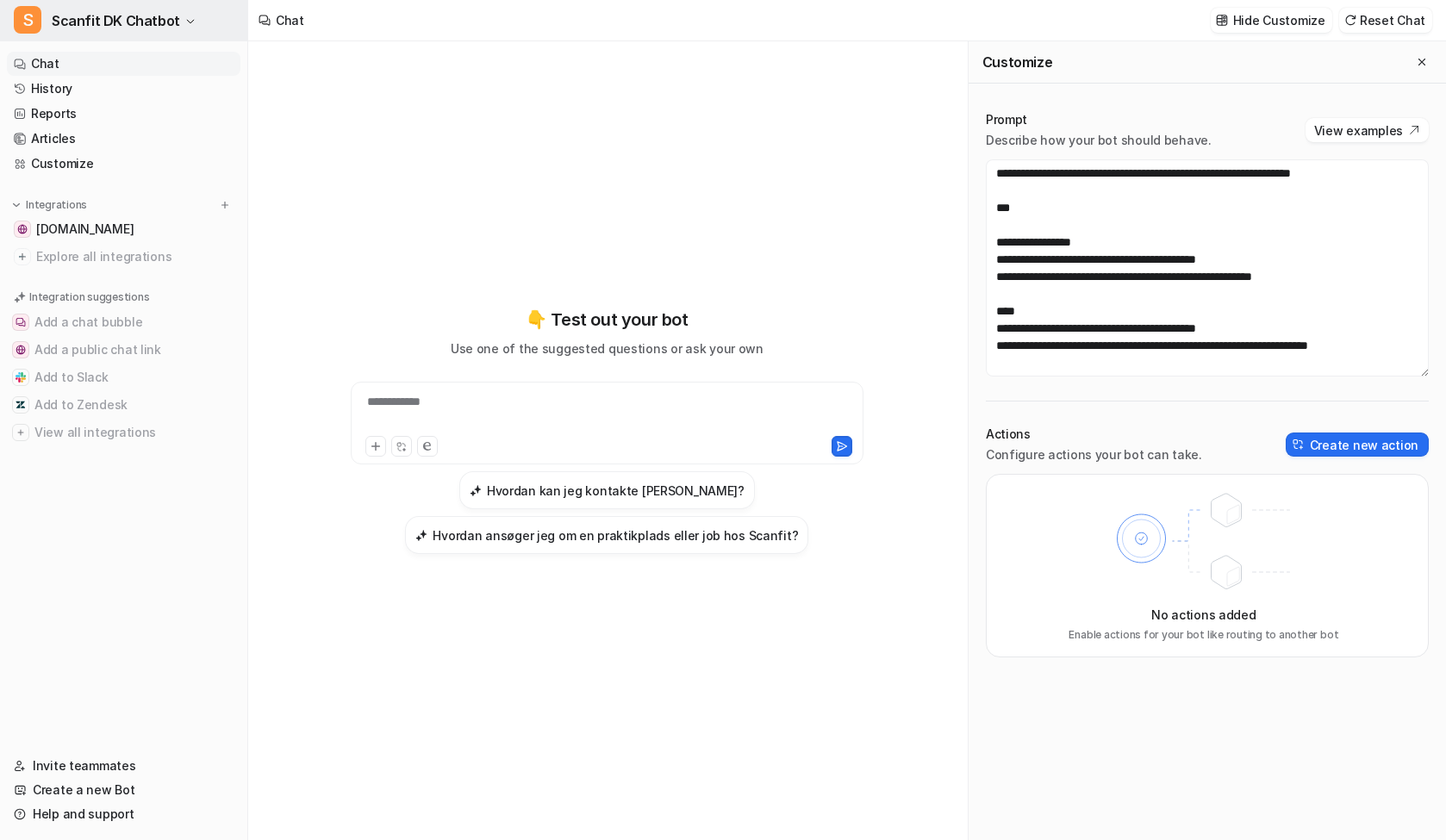
click at [121, 16] on span "Scanfit DK Chatbot" at bounding box center [116, 21] width 128 height 24
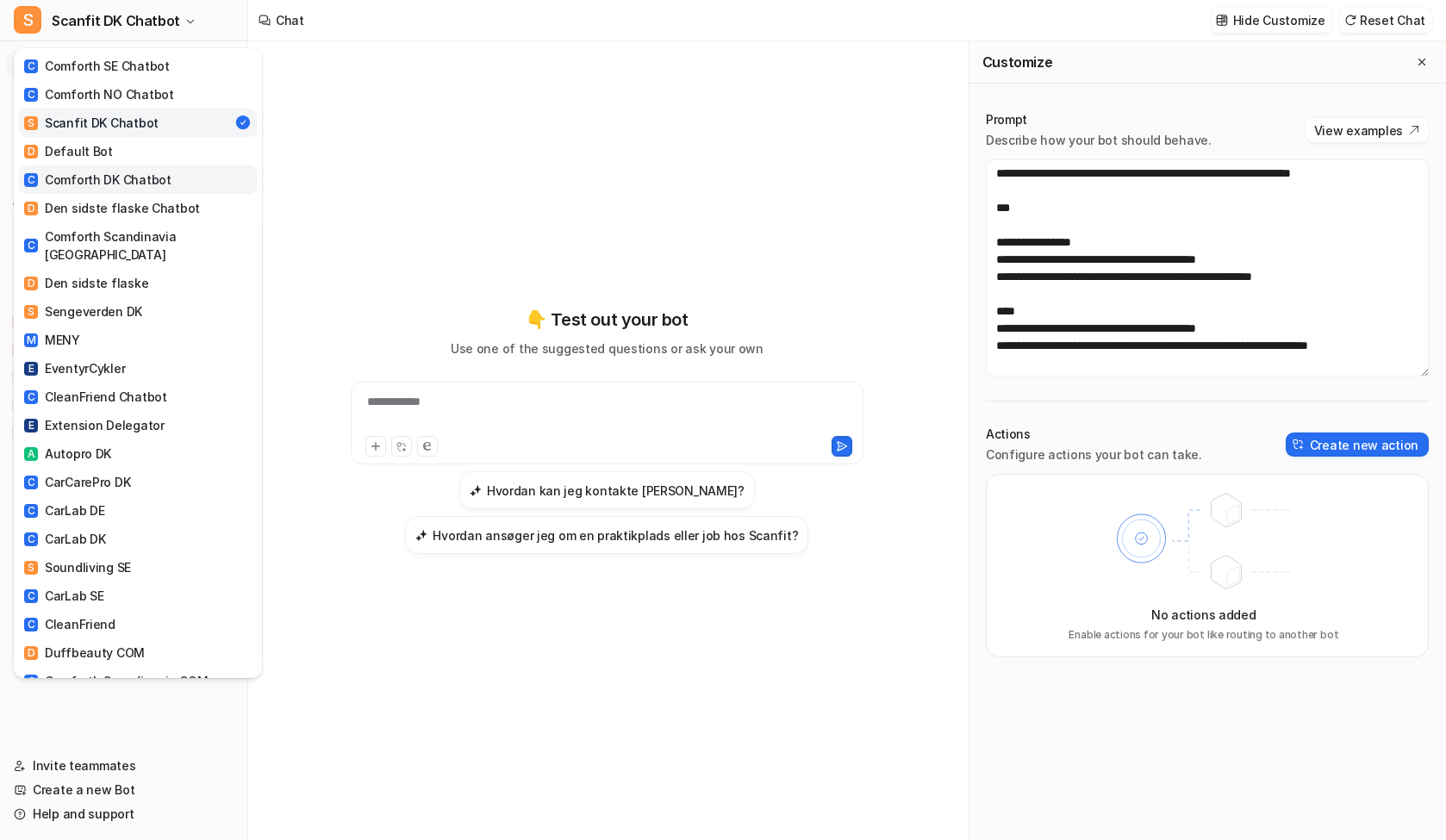
click at [140, 173] on div "C Comforth DK Chatbot" at bounding box center [98, 179] width 147 height 18
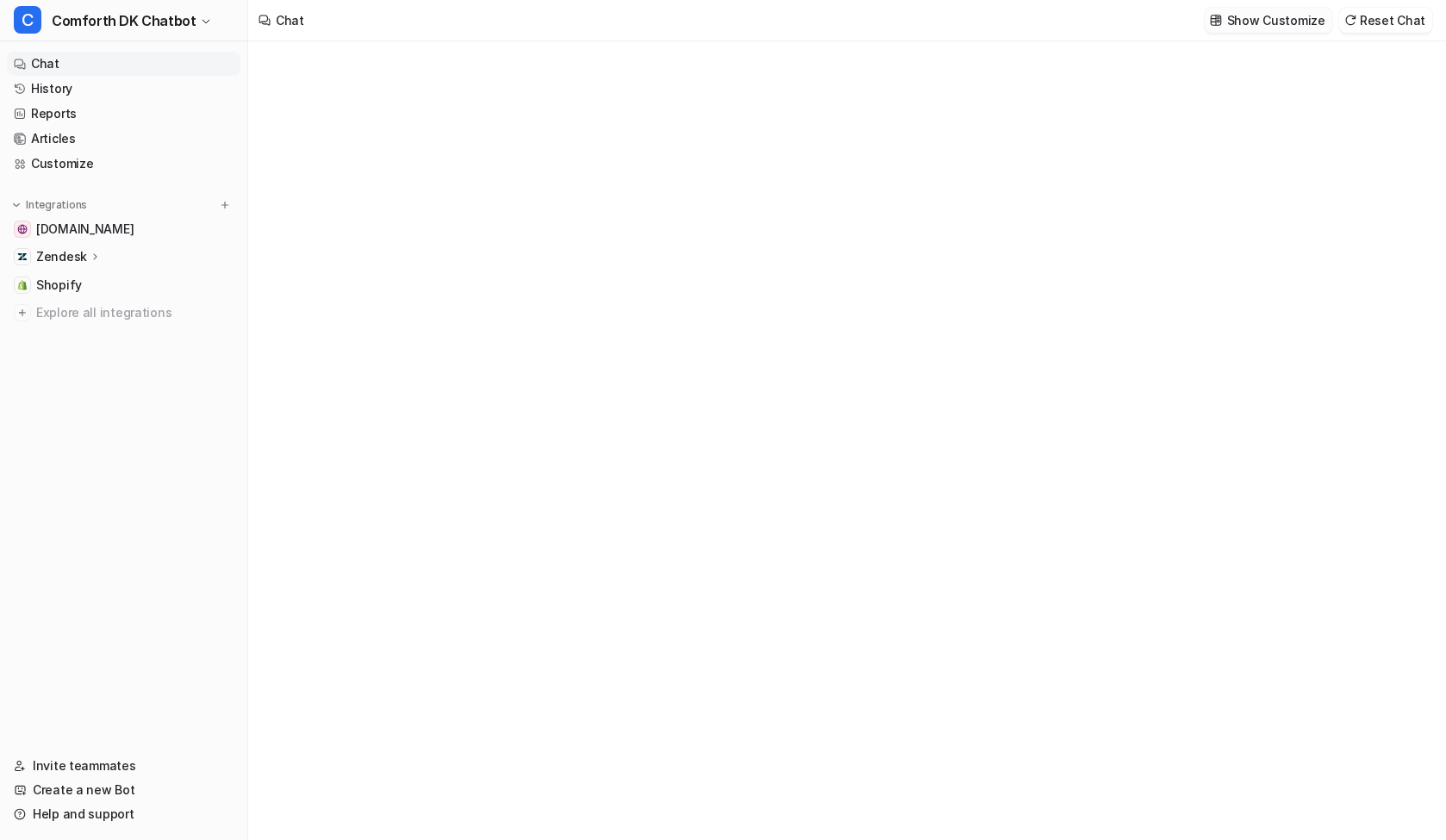
click at [1270, 25] on p "Show Customize" at bounding box center [1276, 20] width 98 height 18
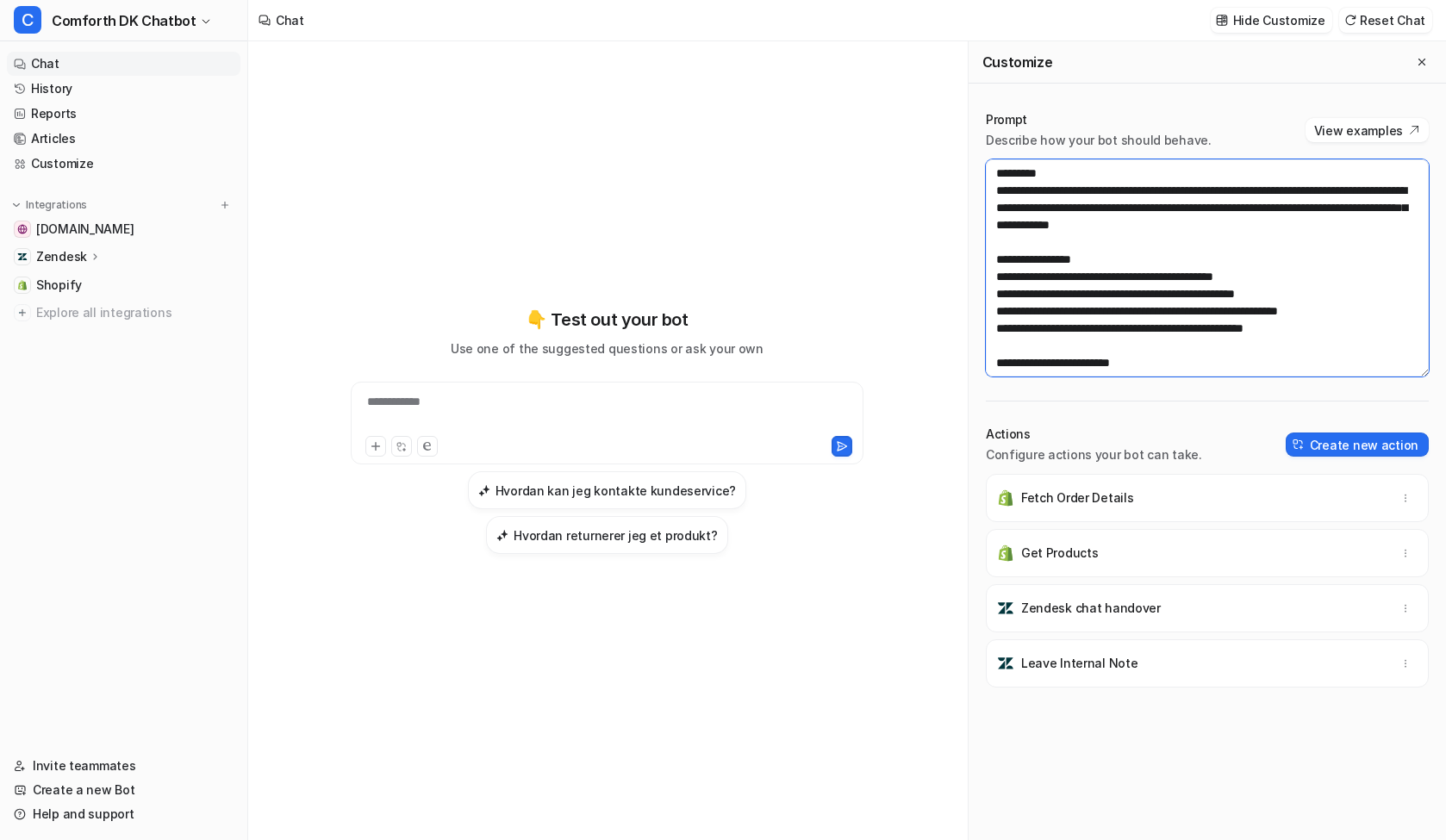
click at [1230, 178] on textarea at bounding box center [1207, 268] width 443 height 218
paste textarea "**********"
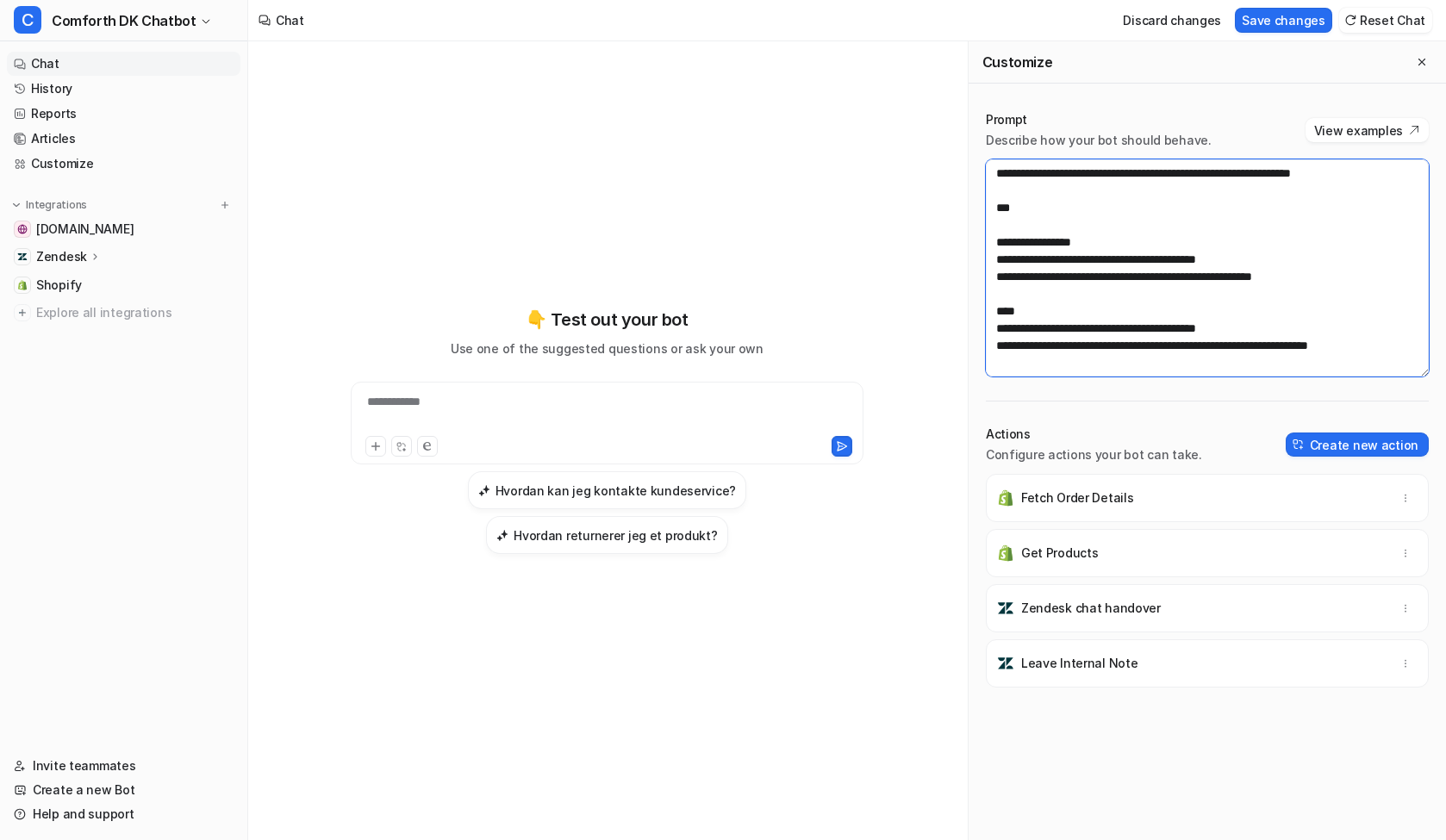
type textarea "**********"
click at [1277, 19] on button "Save changes" at bounding box center [1284, 20] width 97 height 25
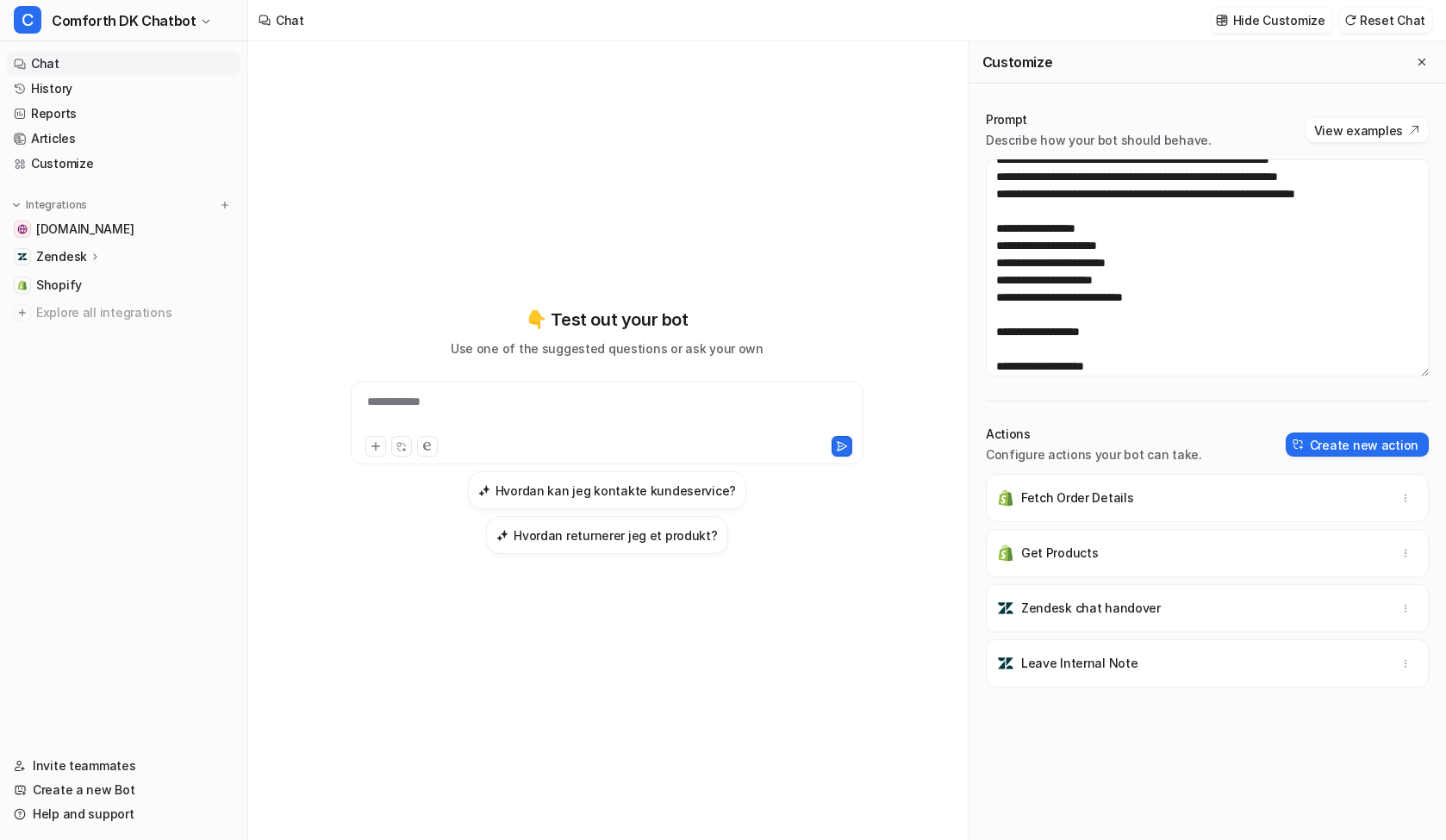
scroll to position [1539, 0]
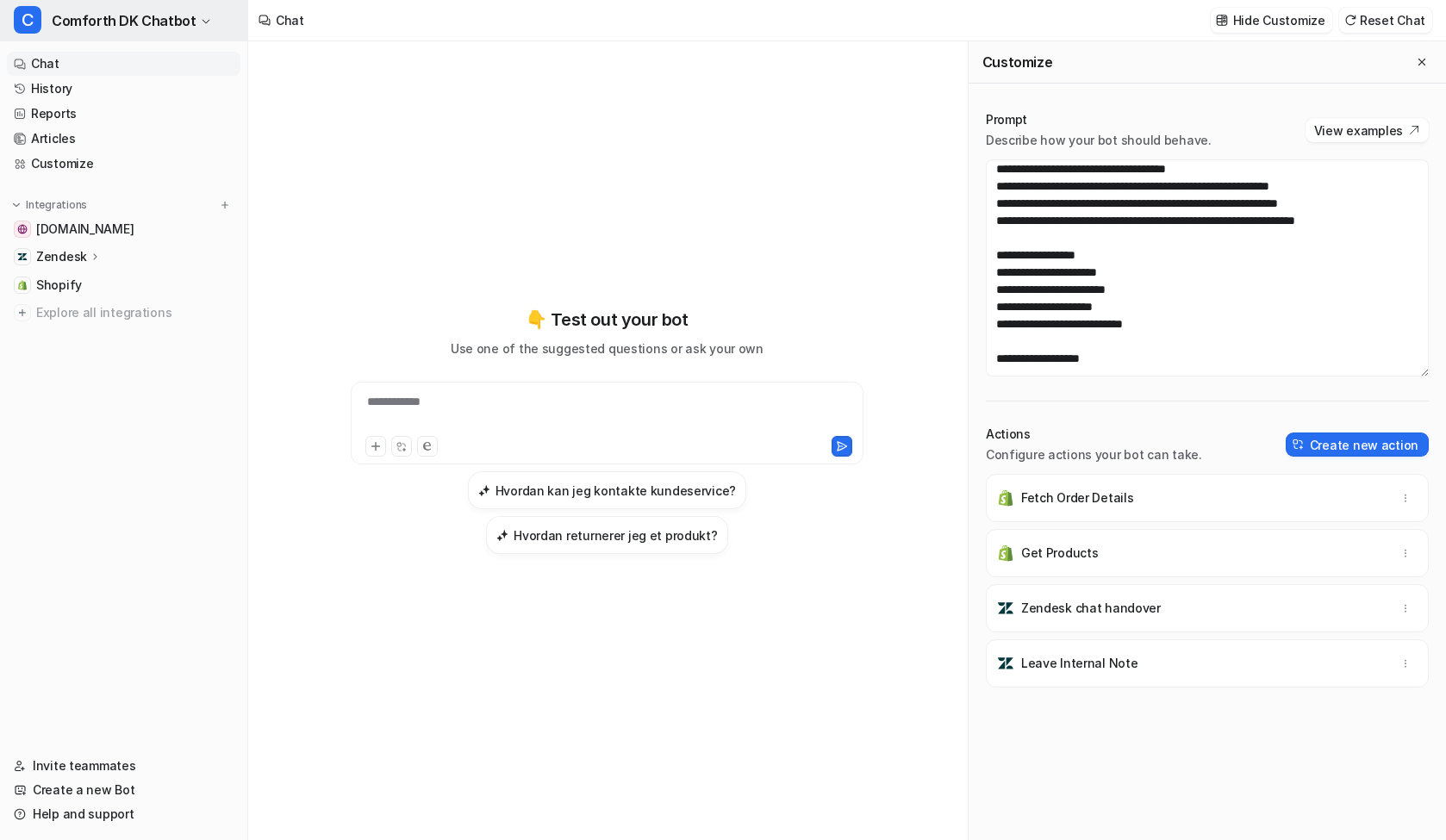
click at [139, 24] on span "Comforth DK Chatbot" at bounding box center [124, 21] width 144 height 24
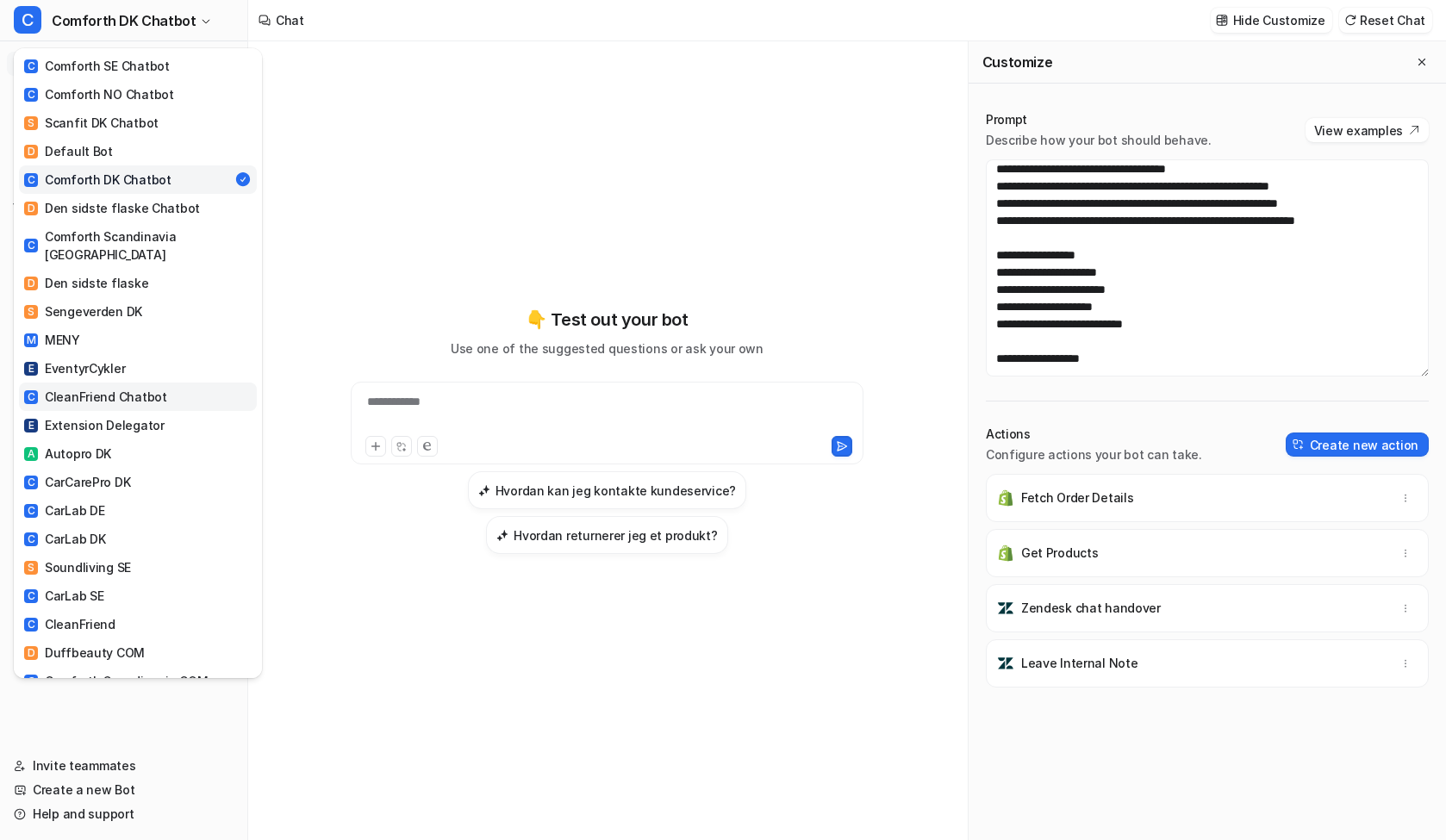
click at [160, 382] on link "C CleanFriend Chatbot" at bounding box center [138, 396] width 238 height 29
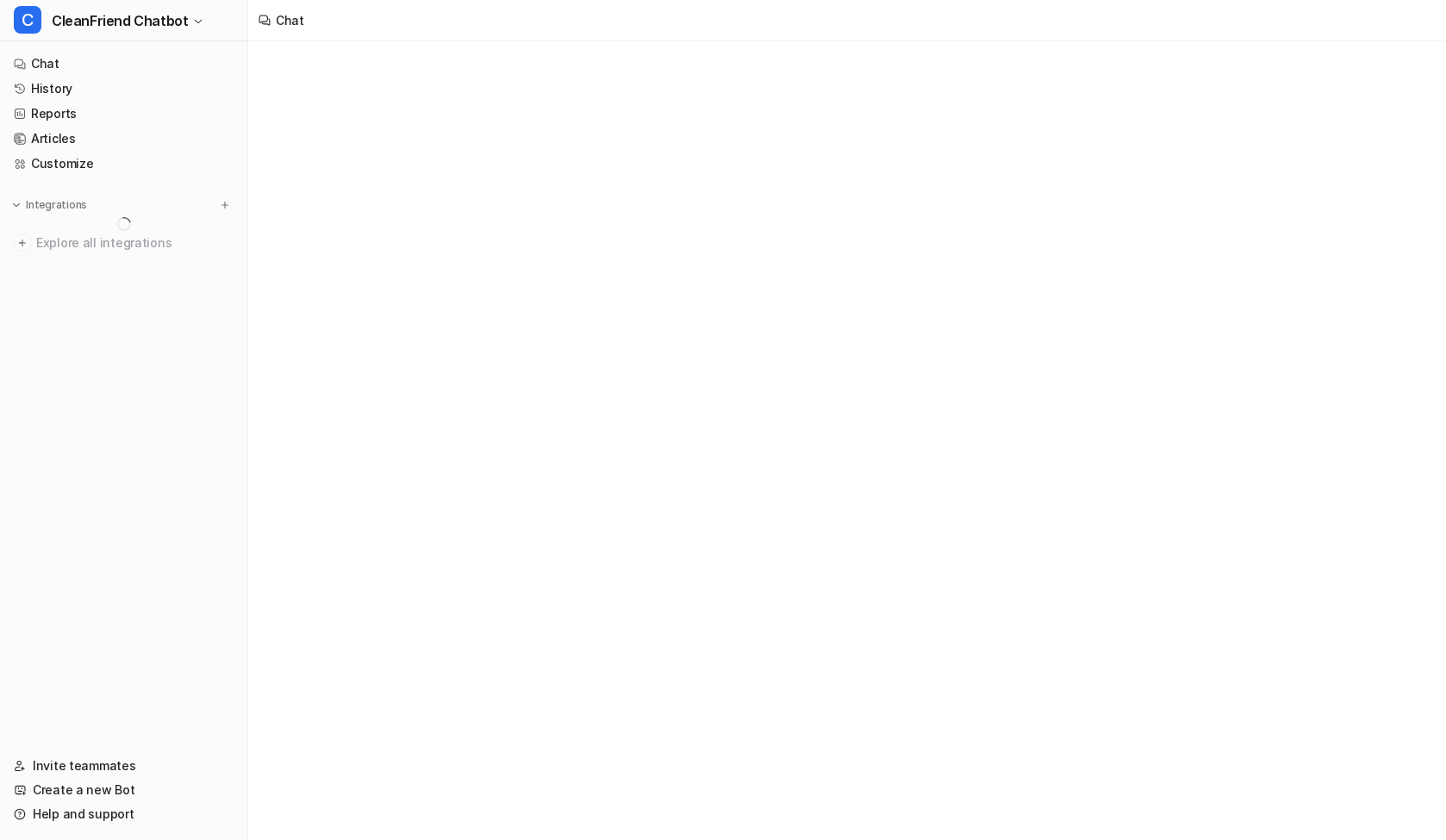
click at [1258, 28] on div "Chat" at bounding box center [847, 21] width 1198 height 42
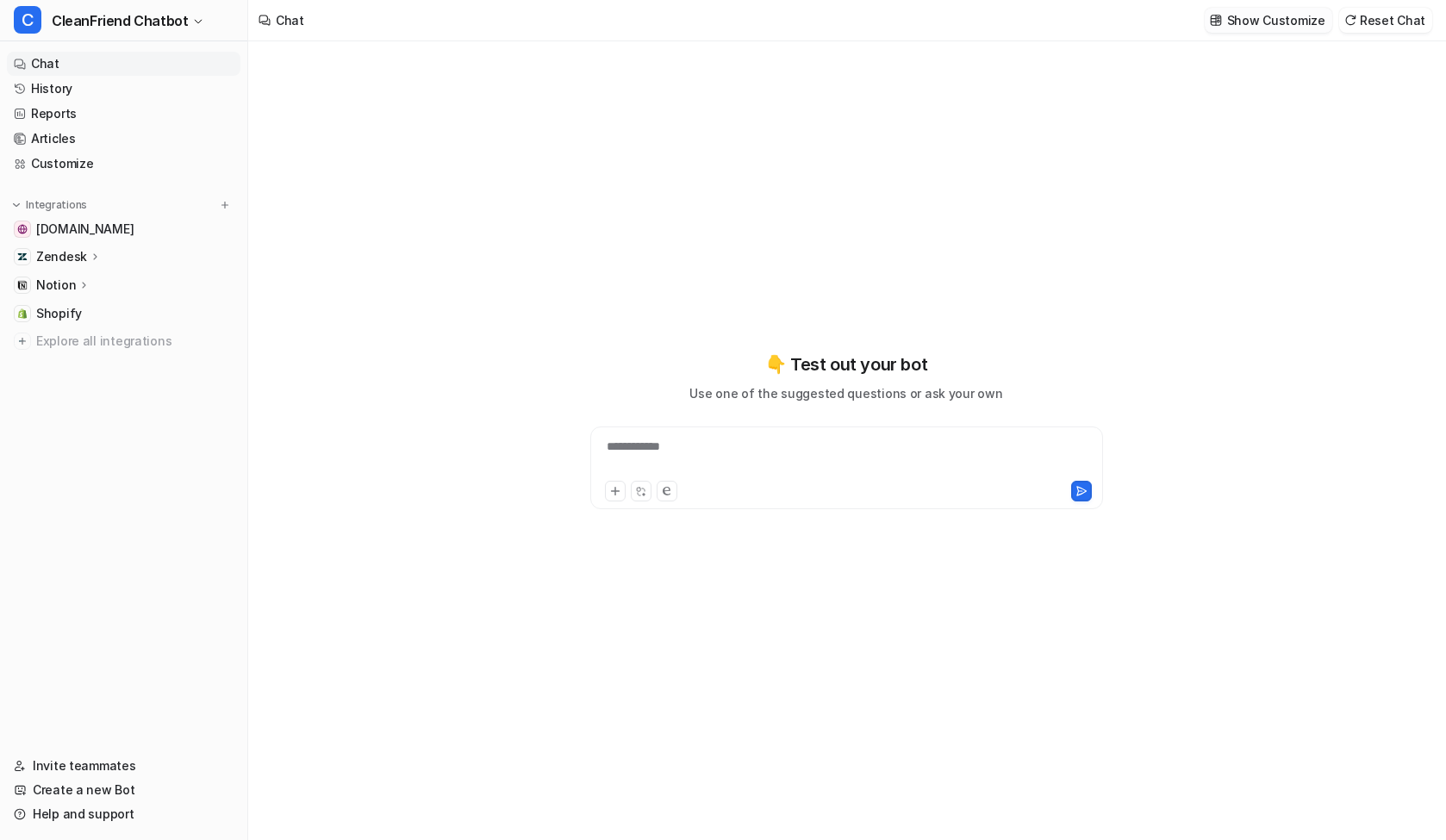
click at [1262, 26] on p "Show Customize" at bounding box center [1276, 20] width 98 height 18
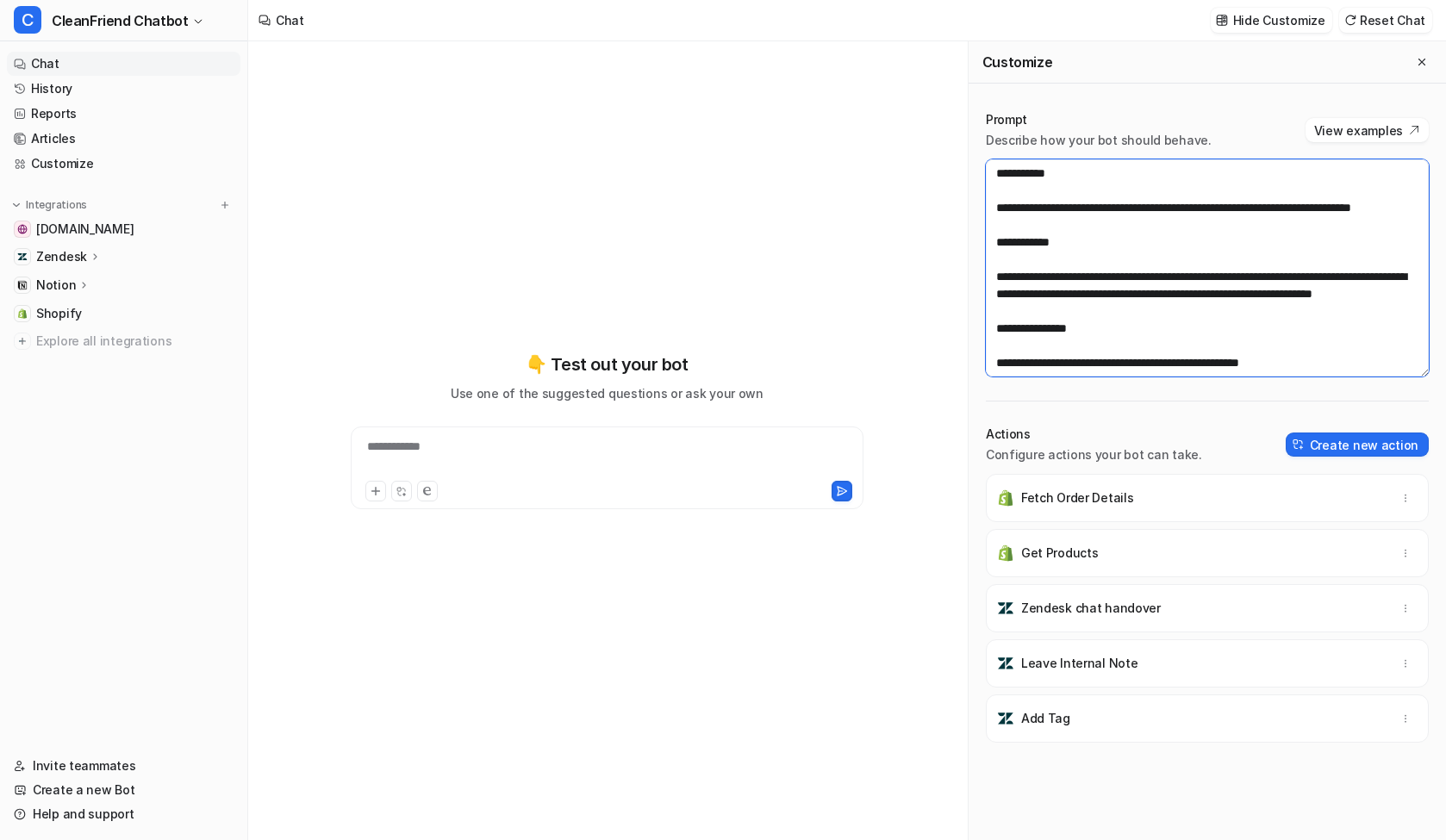
click at [1179, 193] on textarea at bounding box center [1207, 268] width 443 height 218
paste textarea "**********"
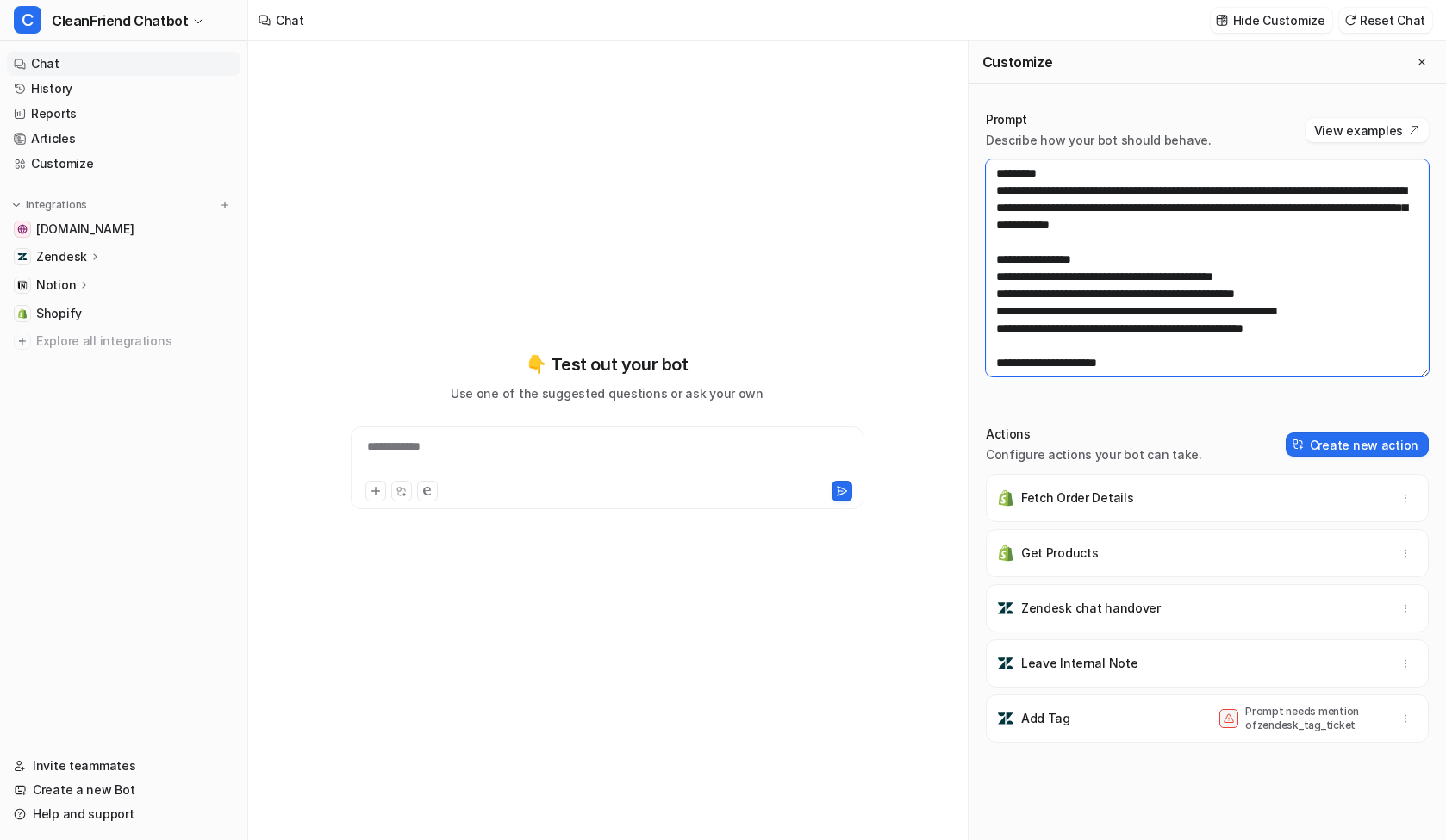
scroll to position [2224, 0]
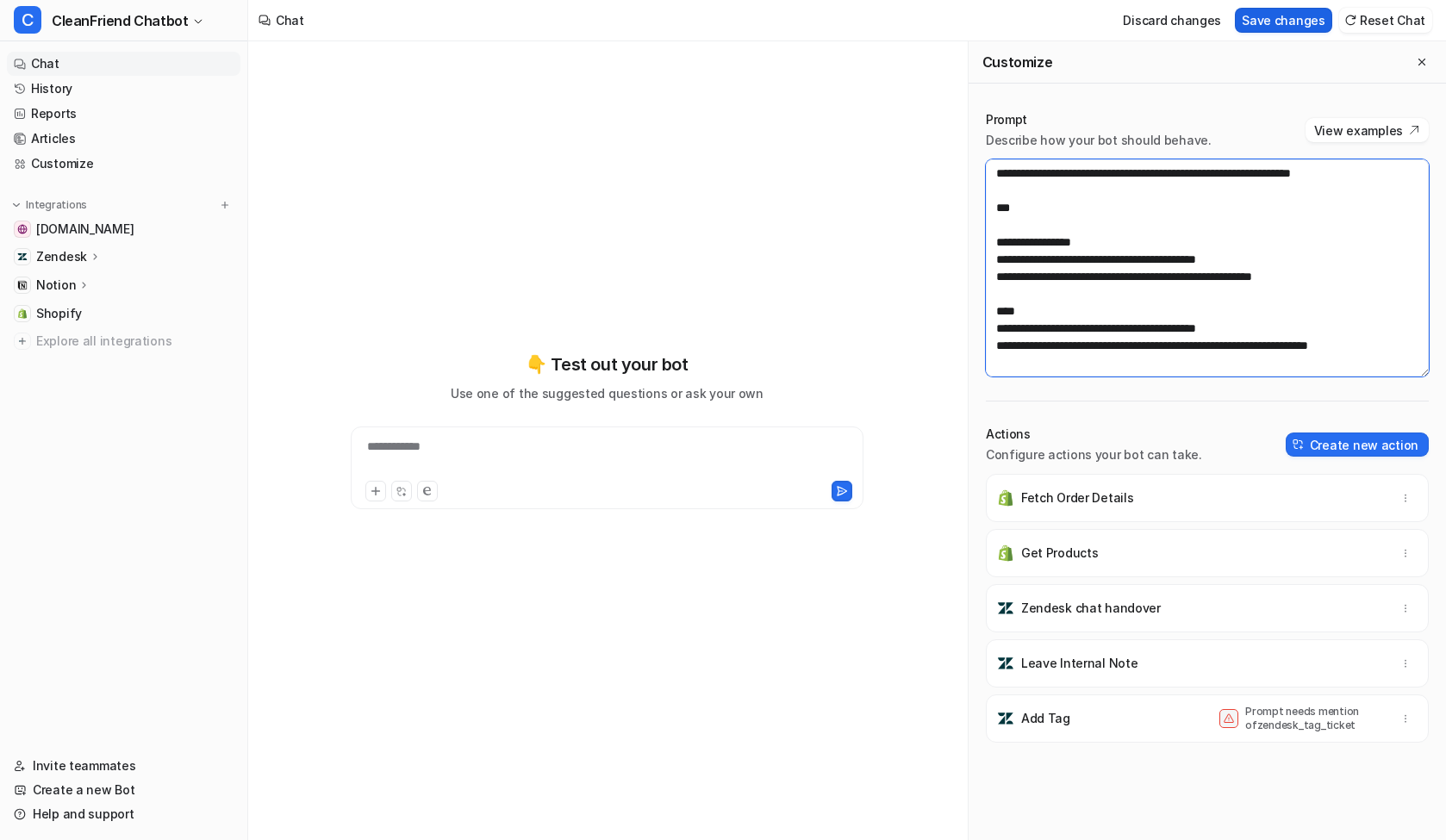
type textarea "**********"
click at [1273, 29] on button "Save changes" at bounding box center [1284, 20] width 97 height 25
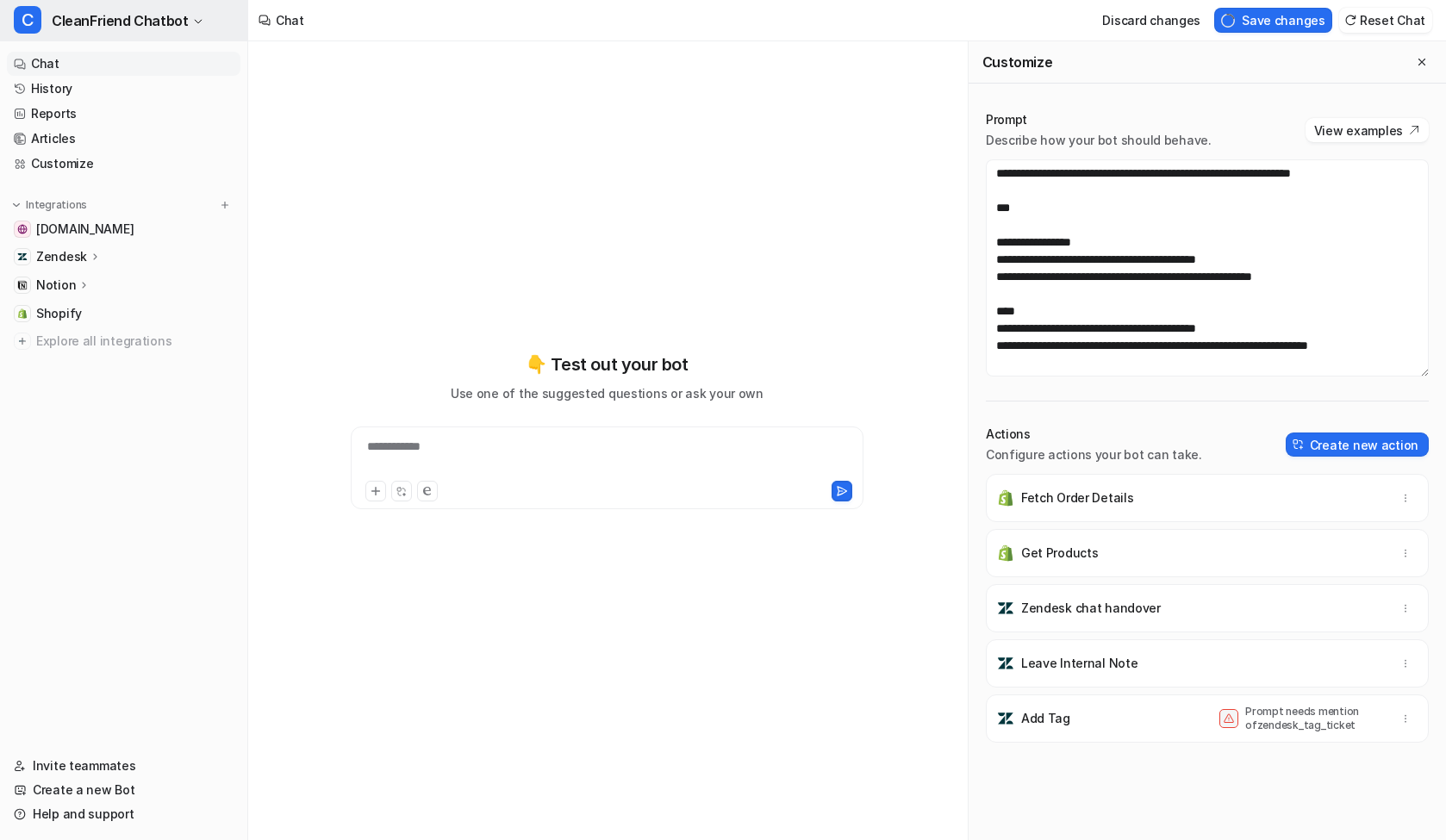
click at [63, 14] on span "CleanFriend Chatbot" at bounding box center [120, 21] width 136 height 24
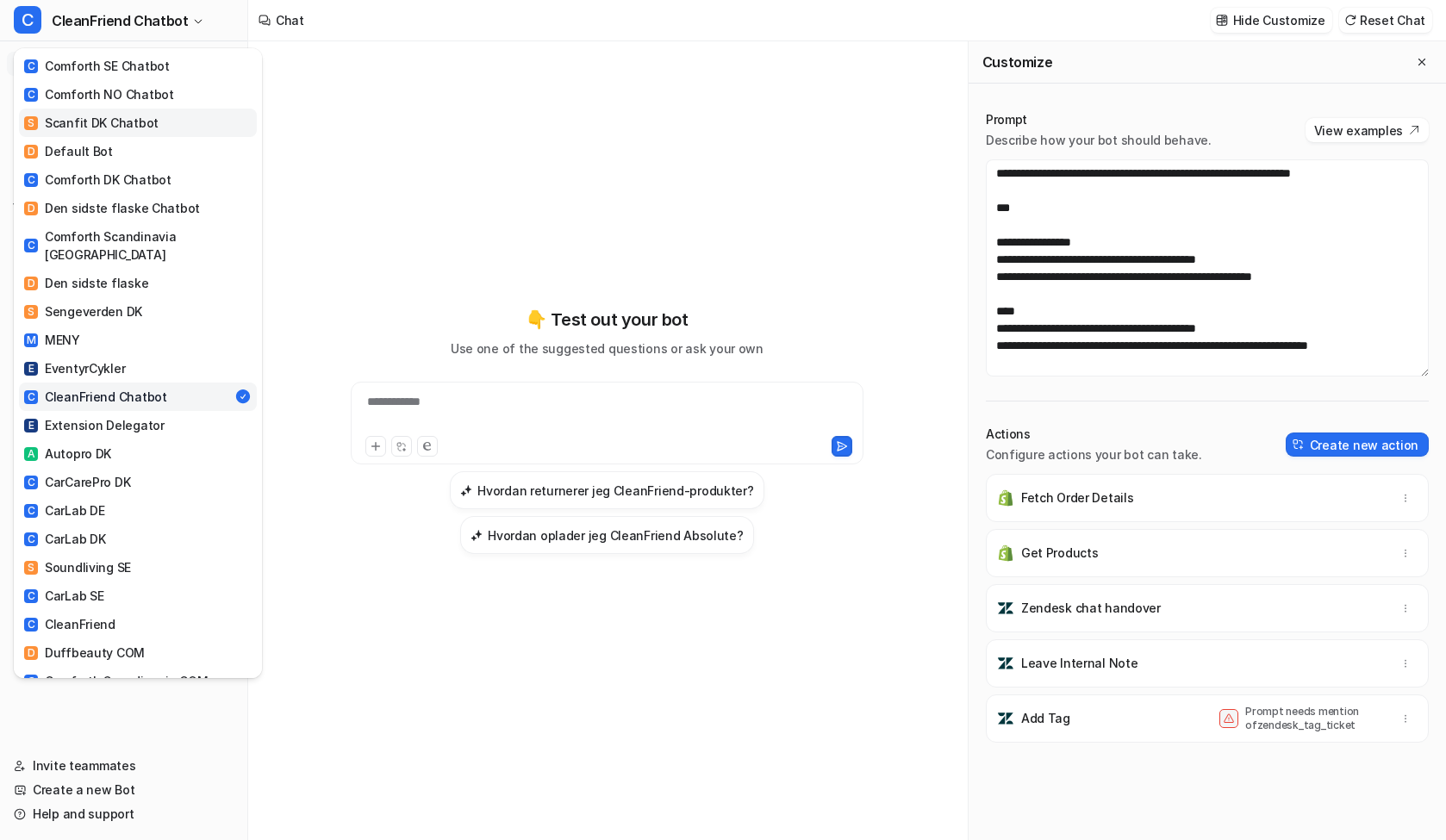
scroll to position [0, 0]
click at [149, 121] on div "S Scanfit DK Chatbot" at bounding box center [91, 122] width 134 height 18
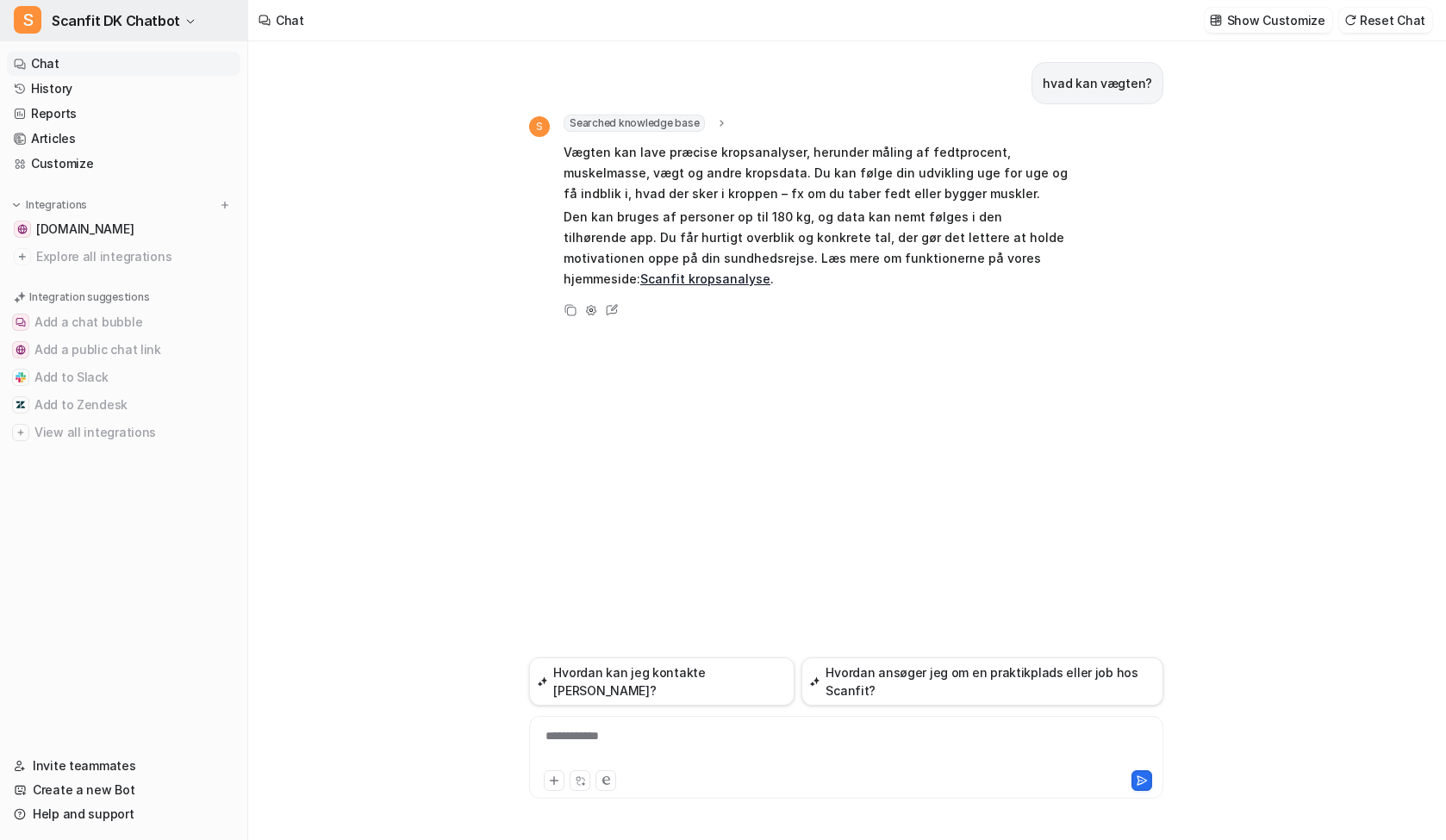
click at [83, 23] on span "Scanfit DK Chatbot" at bounding box center [116, 21] width 128 height 24
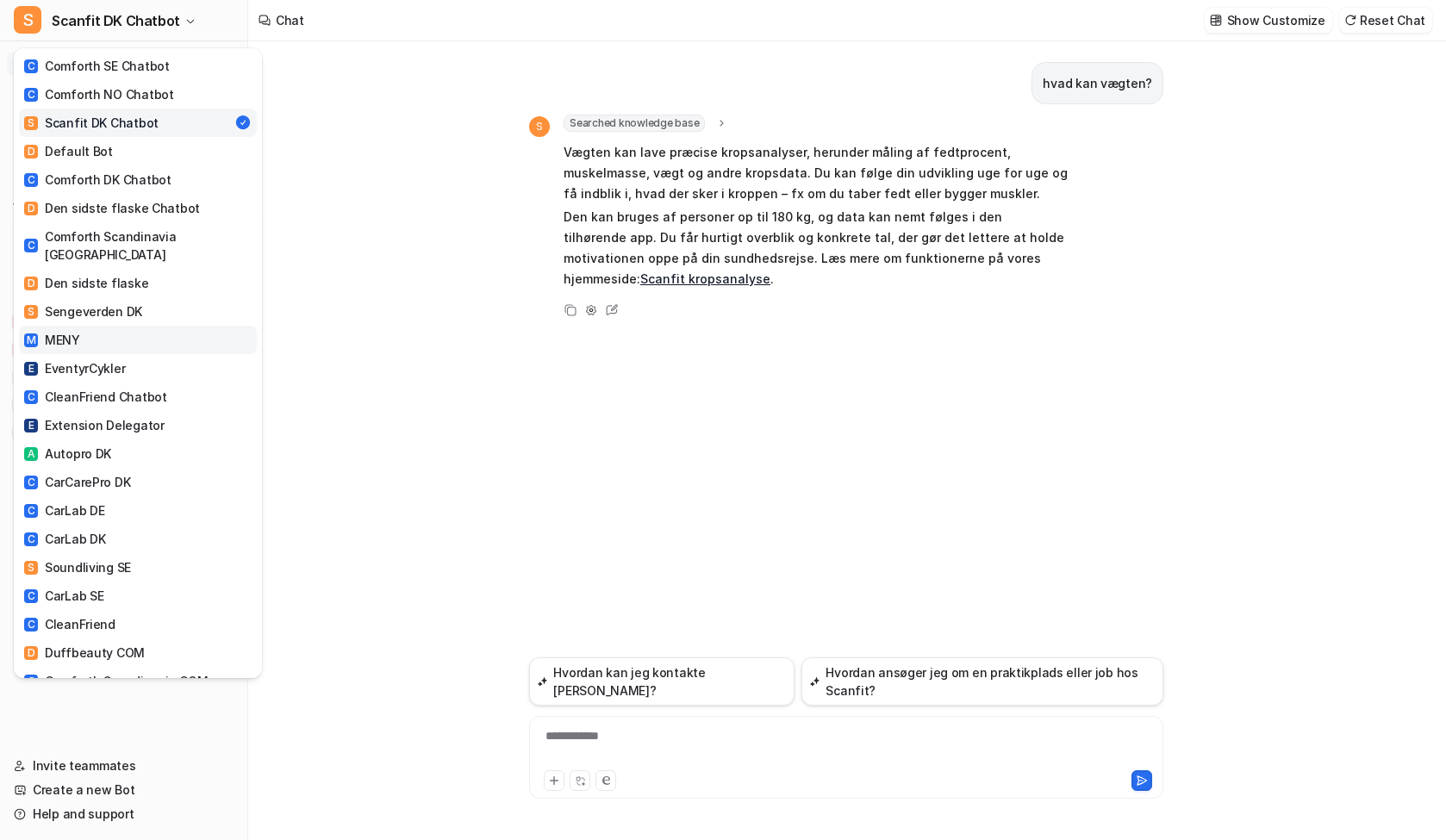
click at [108, 326] on link "M MENY" at bounding box center [138, 340] width 238 height 29
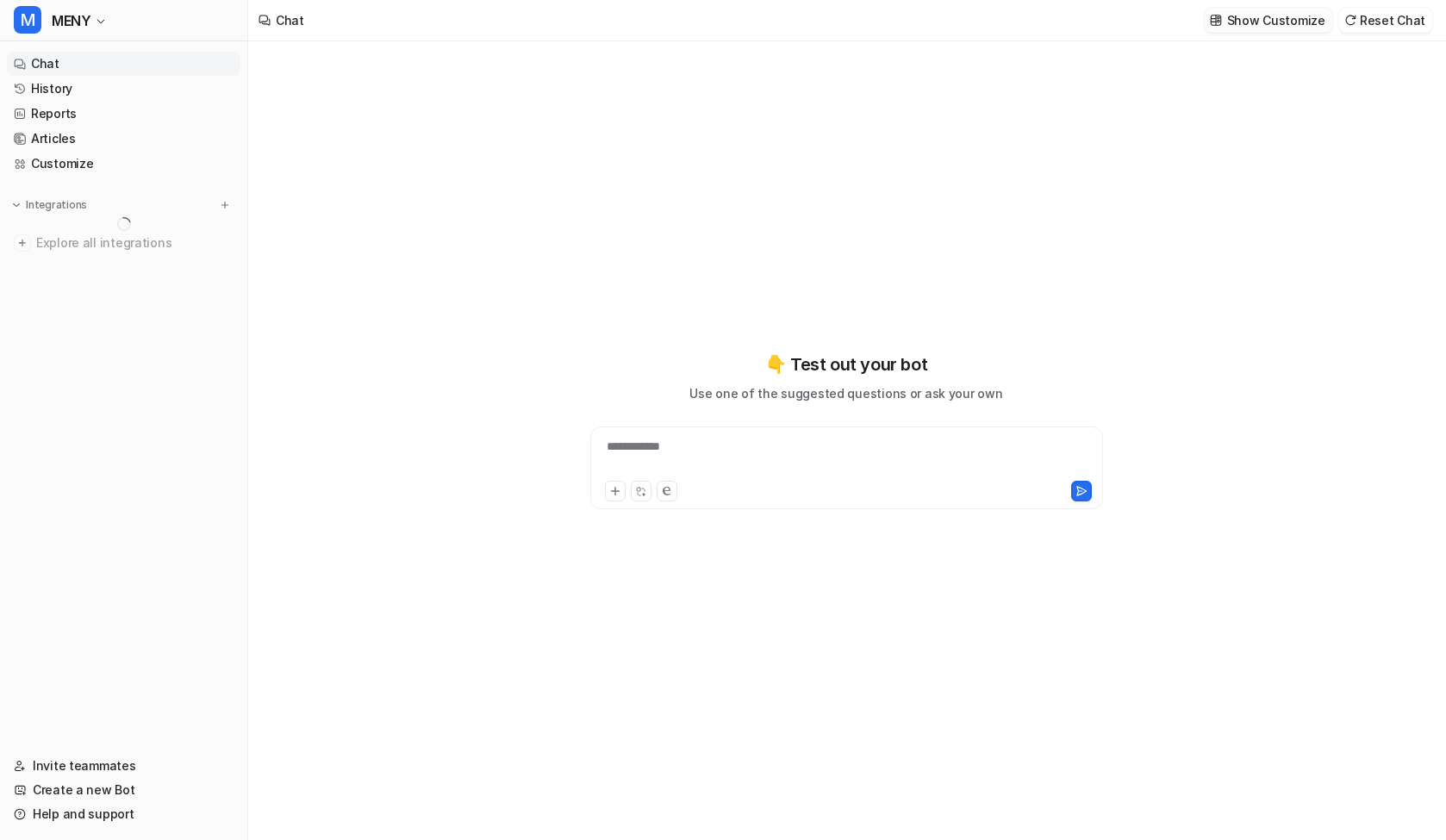
click at [1275, 24] on p "Show Customize" at bounding box center [1276, 20] width 98 height 18
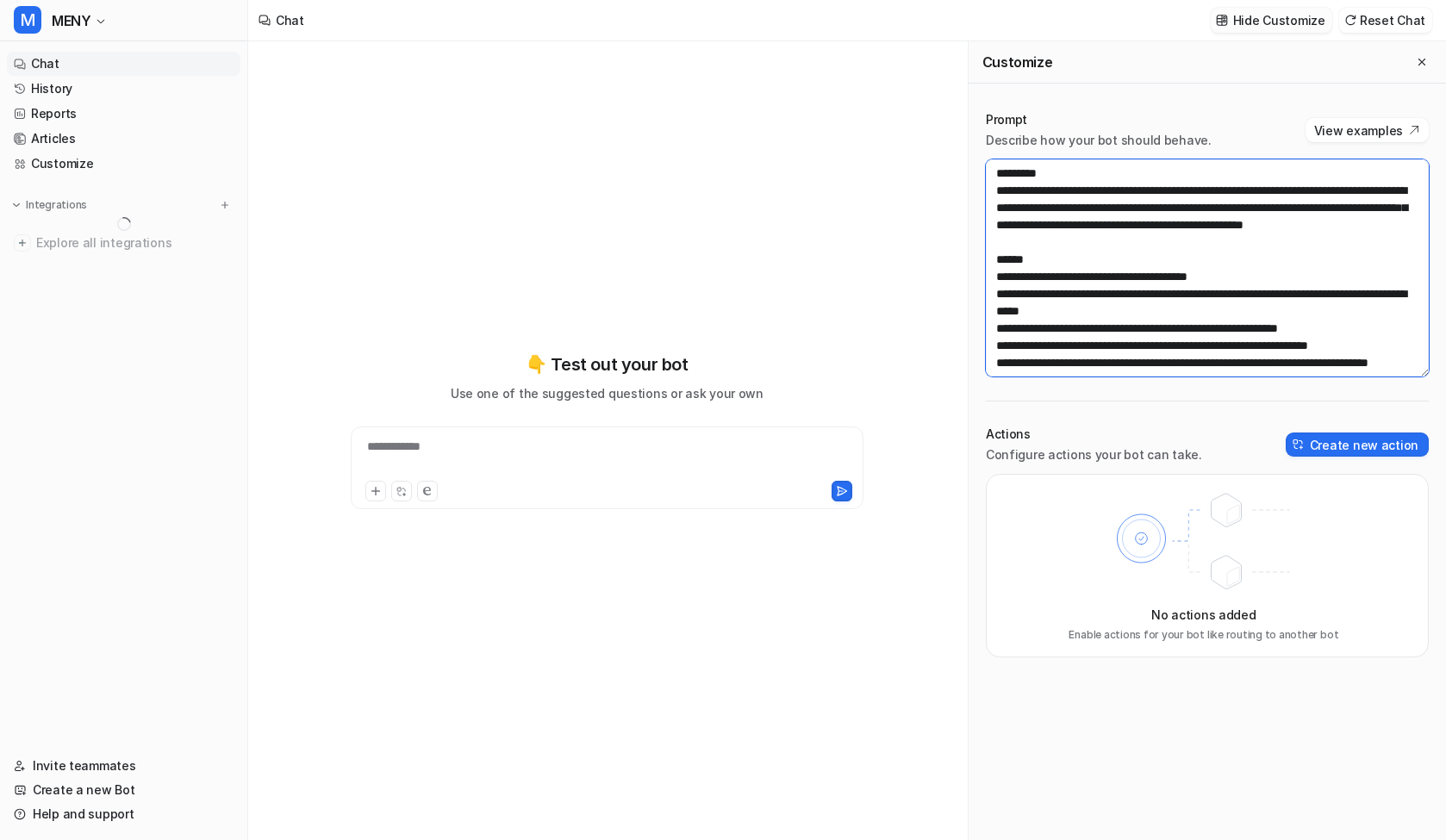
click at [1138, 281] on textarea at bounding box center [1207, 268] width 443 height 218
paste textarea "**********"
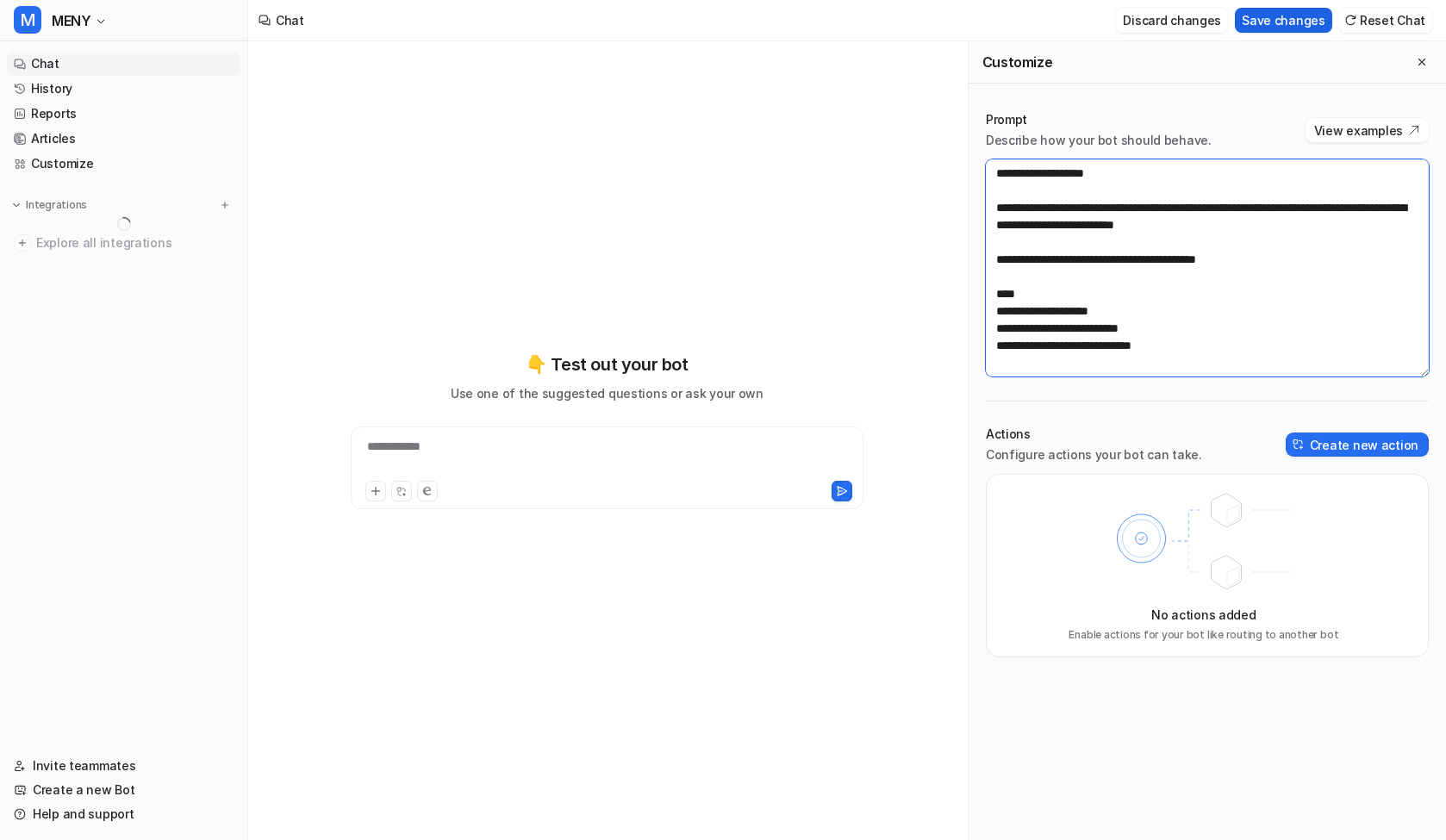
type textarea "**********"
click at [1268, 19] on button "Save changes" at bounding box center [1284, 20] width 97 height 25
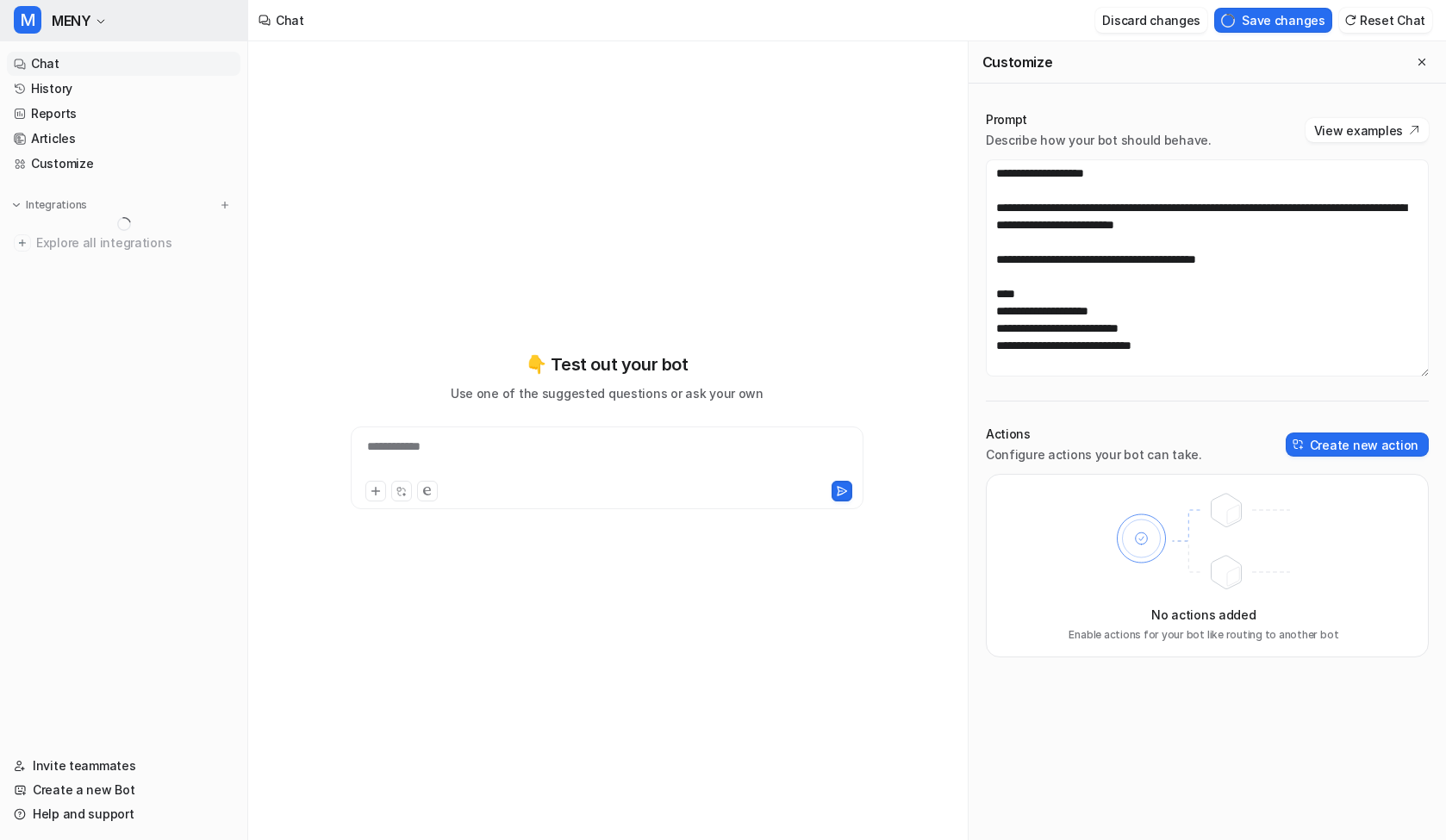
click at [54, 18] on span "MENY" at bounding box center [71, 21] width 39 height 24
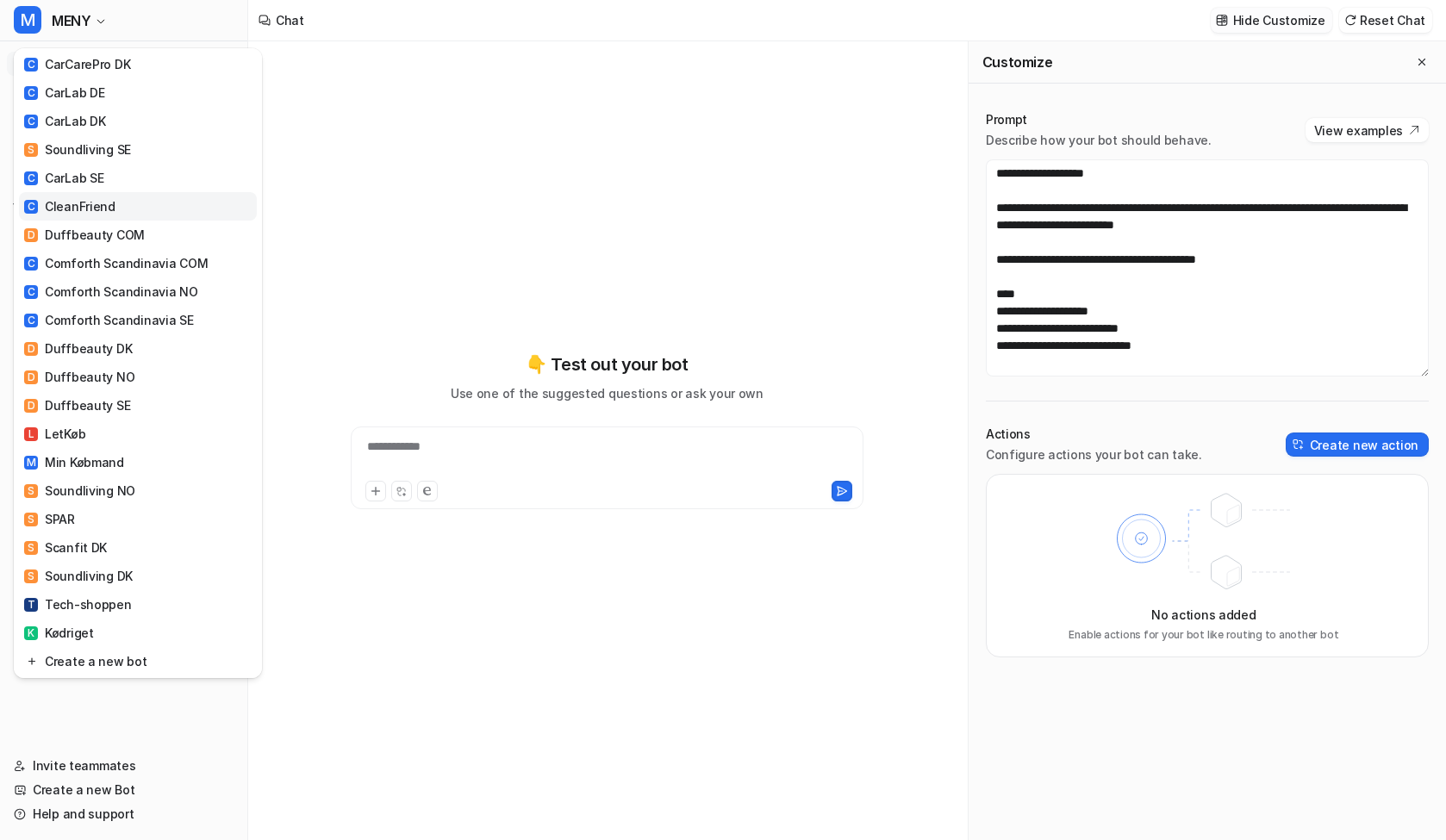
scroll to position [431, 0]
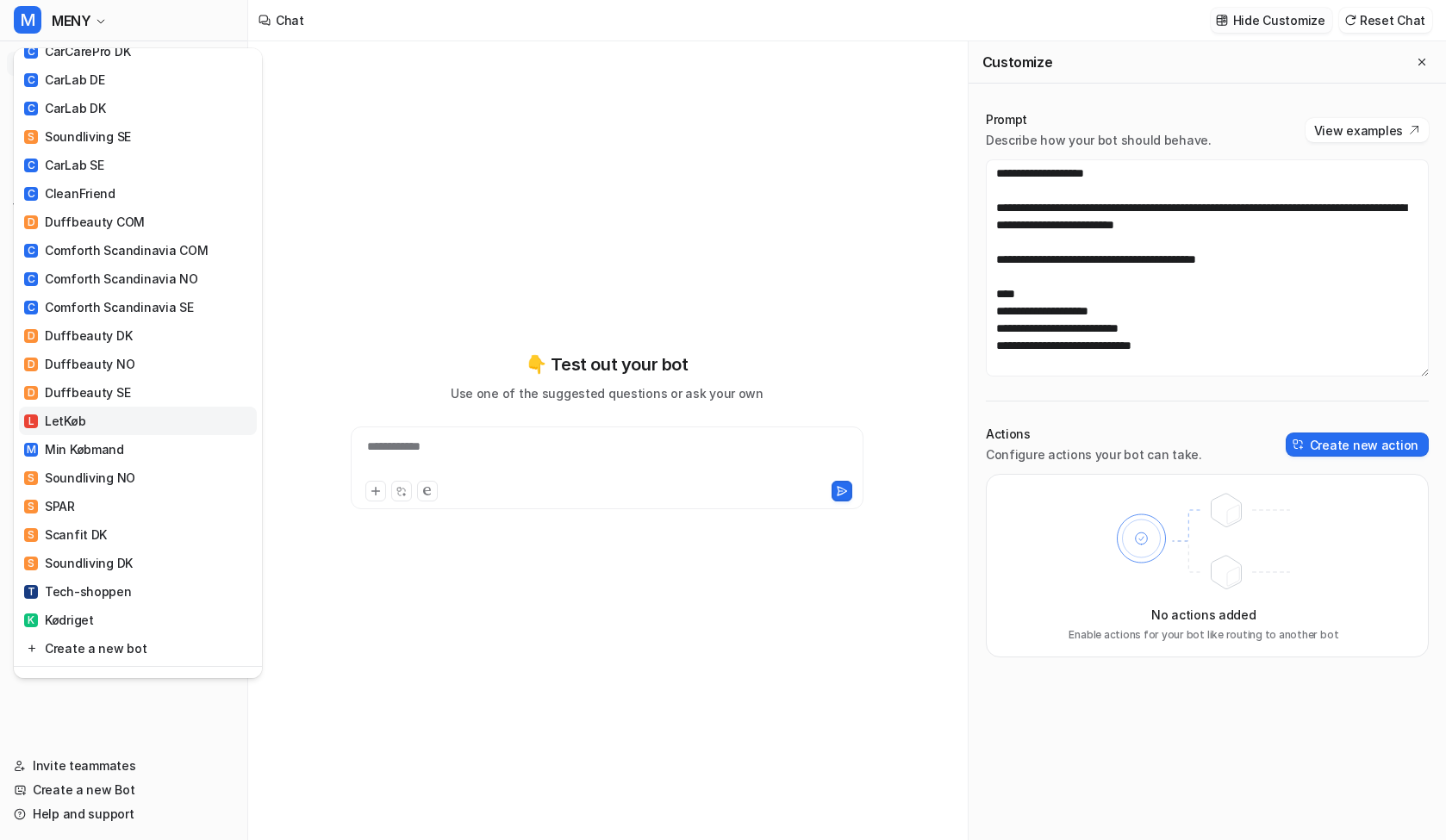
click at [94, 407] on link "L LetKøb" at bounding box center [138, 420] width 238 height 29
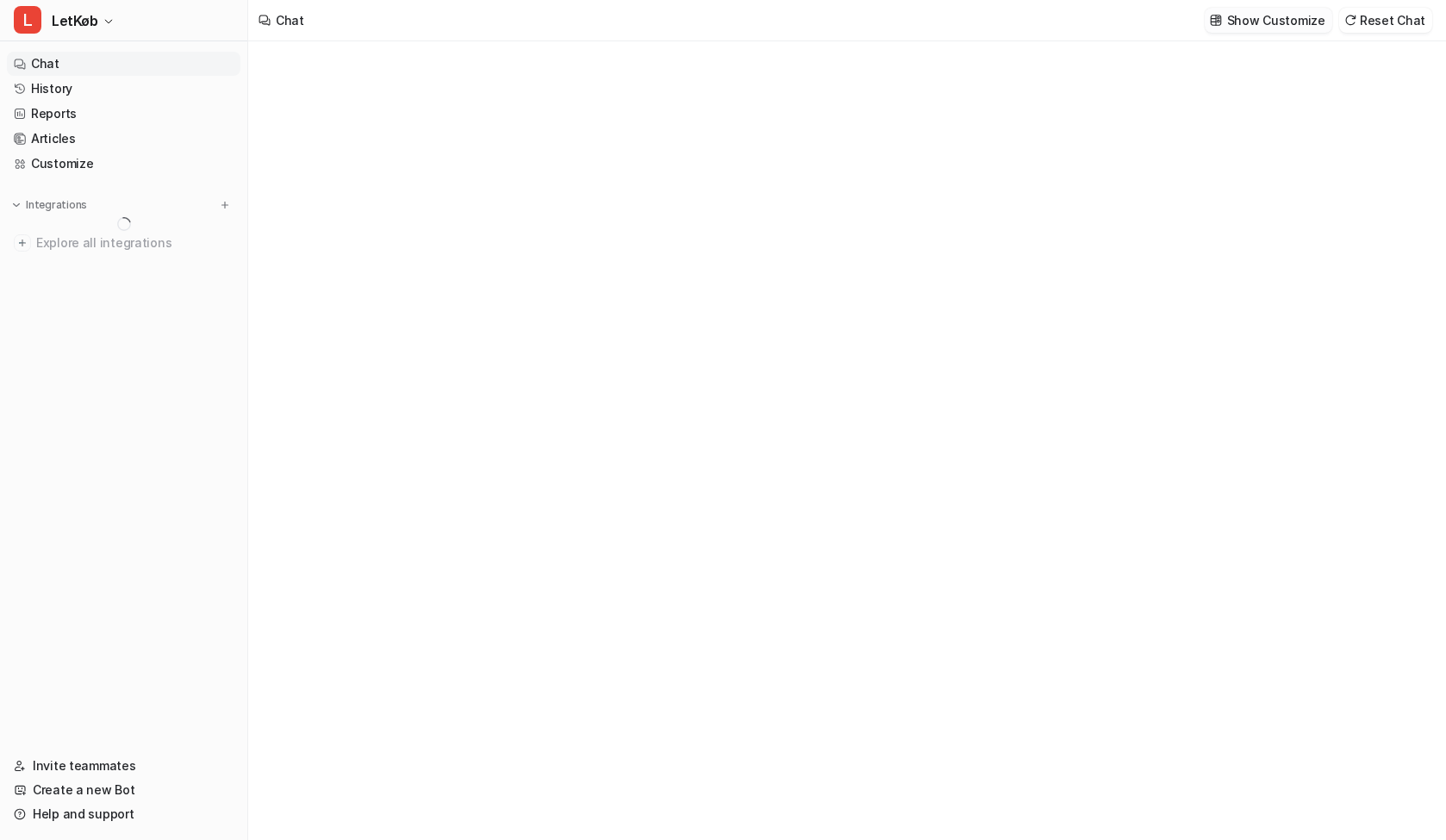
click at [1270, 19] on p "Show Customize" at bounding box center [1276, 20] width 98 height 18
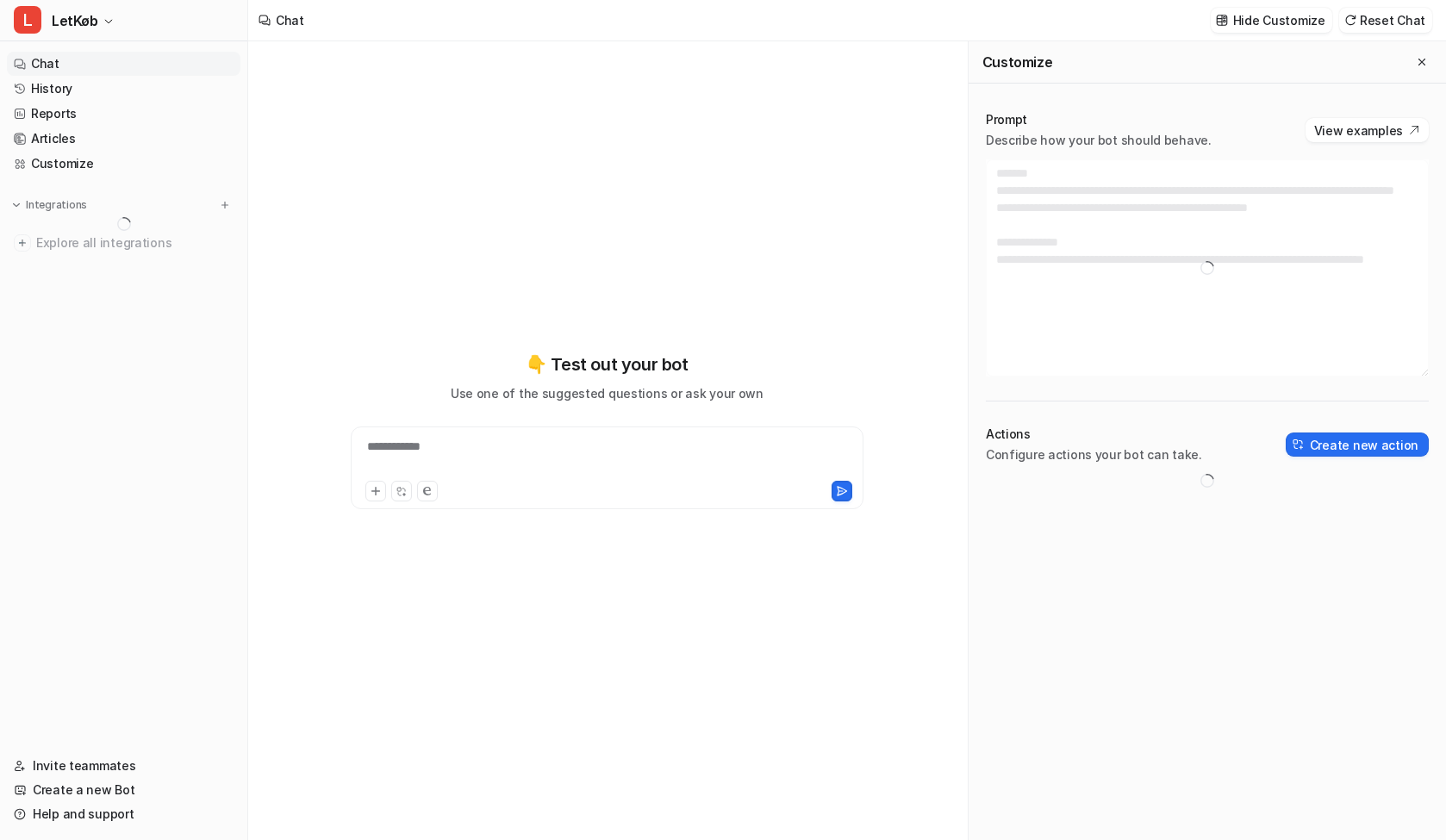
click at [1203, 231] on div at bounding box center [1207, 268] width 443 height 218
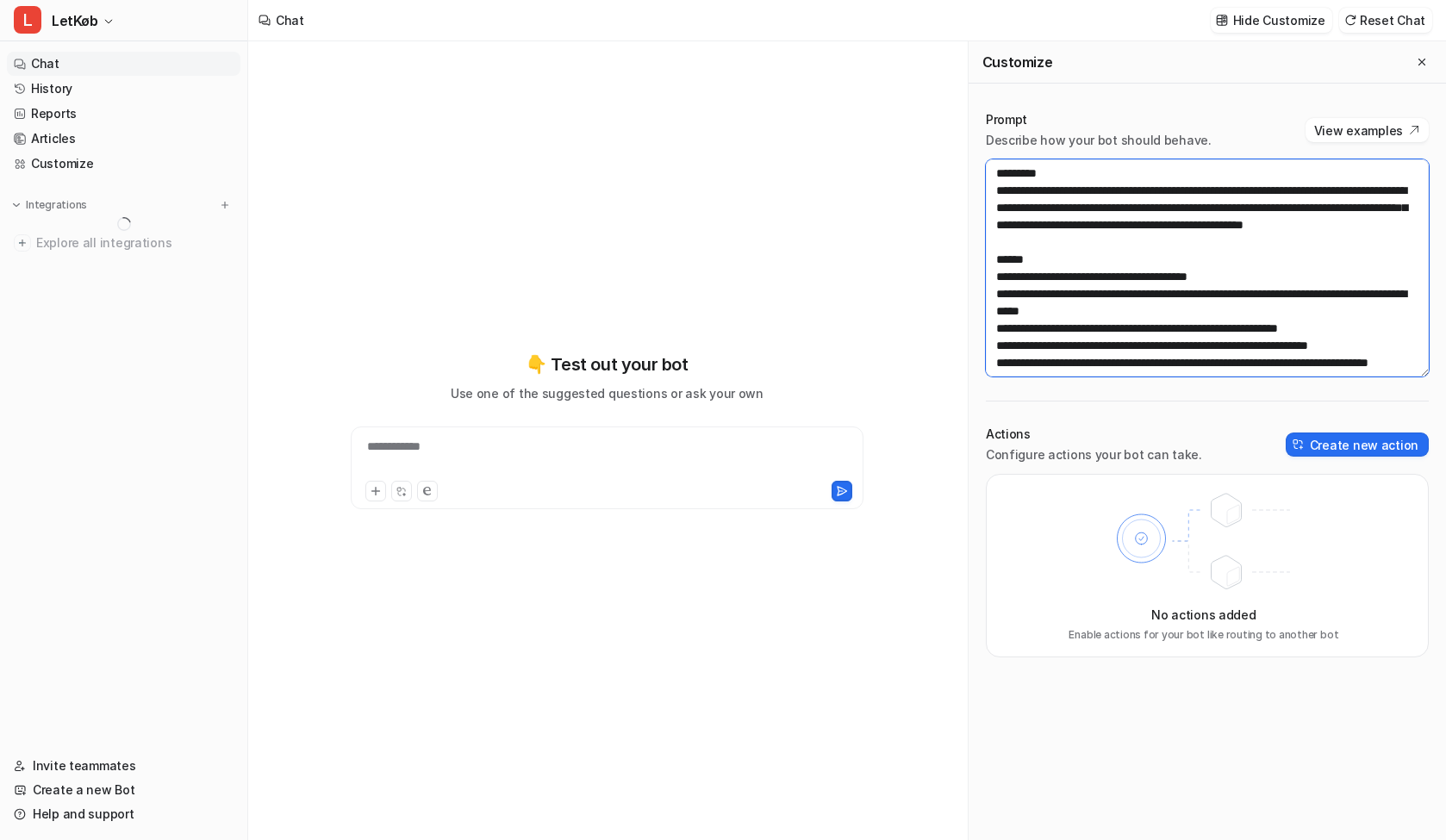
click at [1172, 228] on textarea at bounding box center [1207, 268] width 443 height 218
paste textarea "**********"
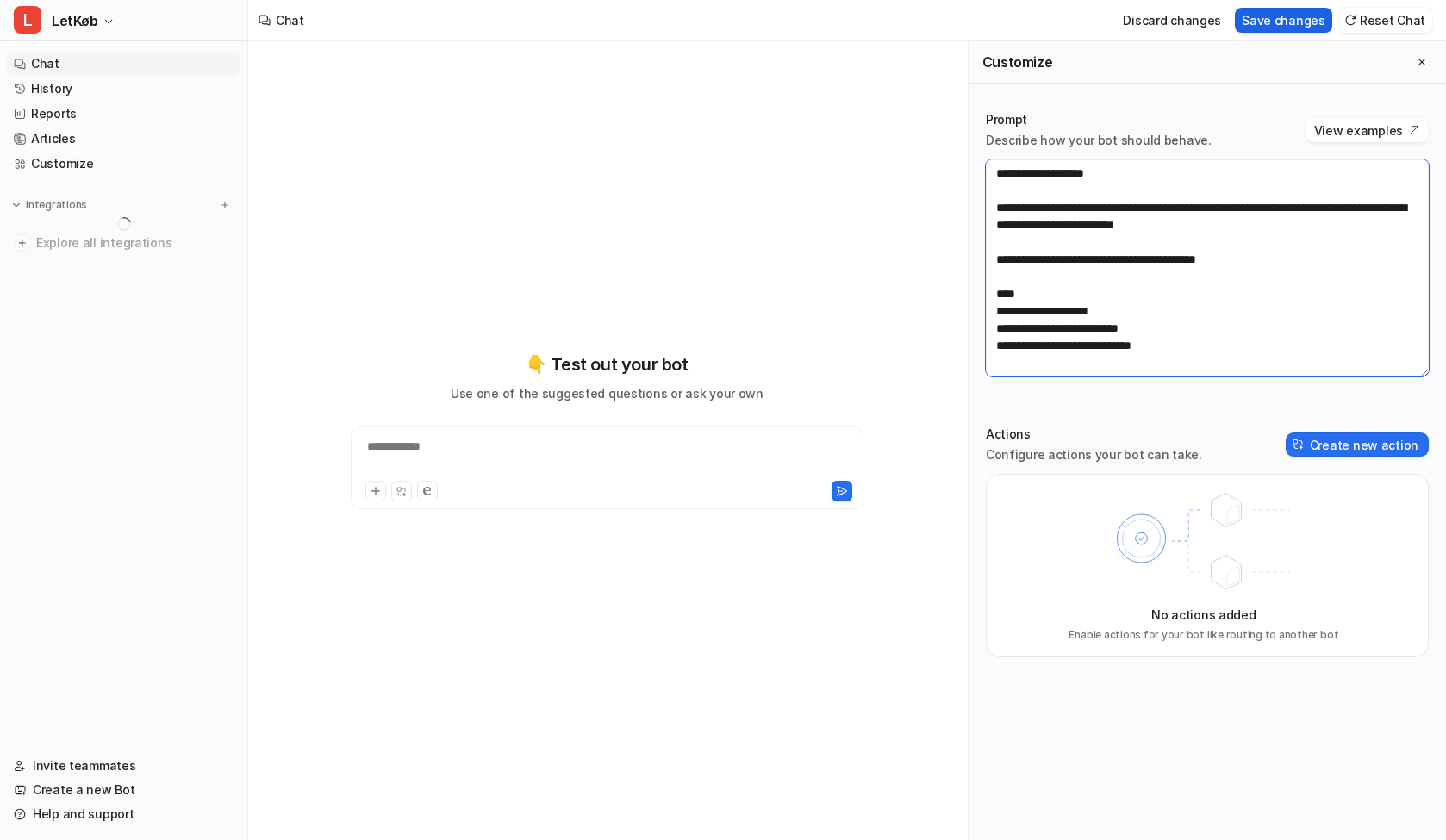
type textarea "**********"
click at [1266, 20] on button "Save changes" at bounding box center [1284, 20] width 97 height 25
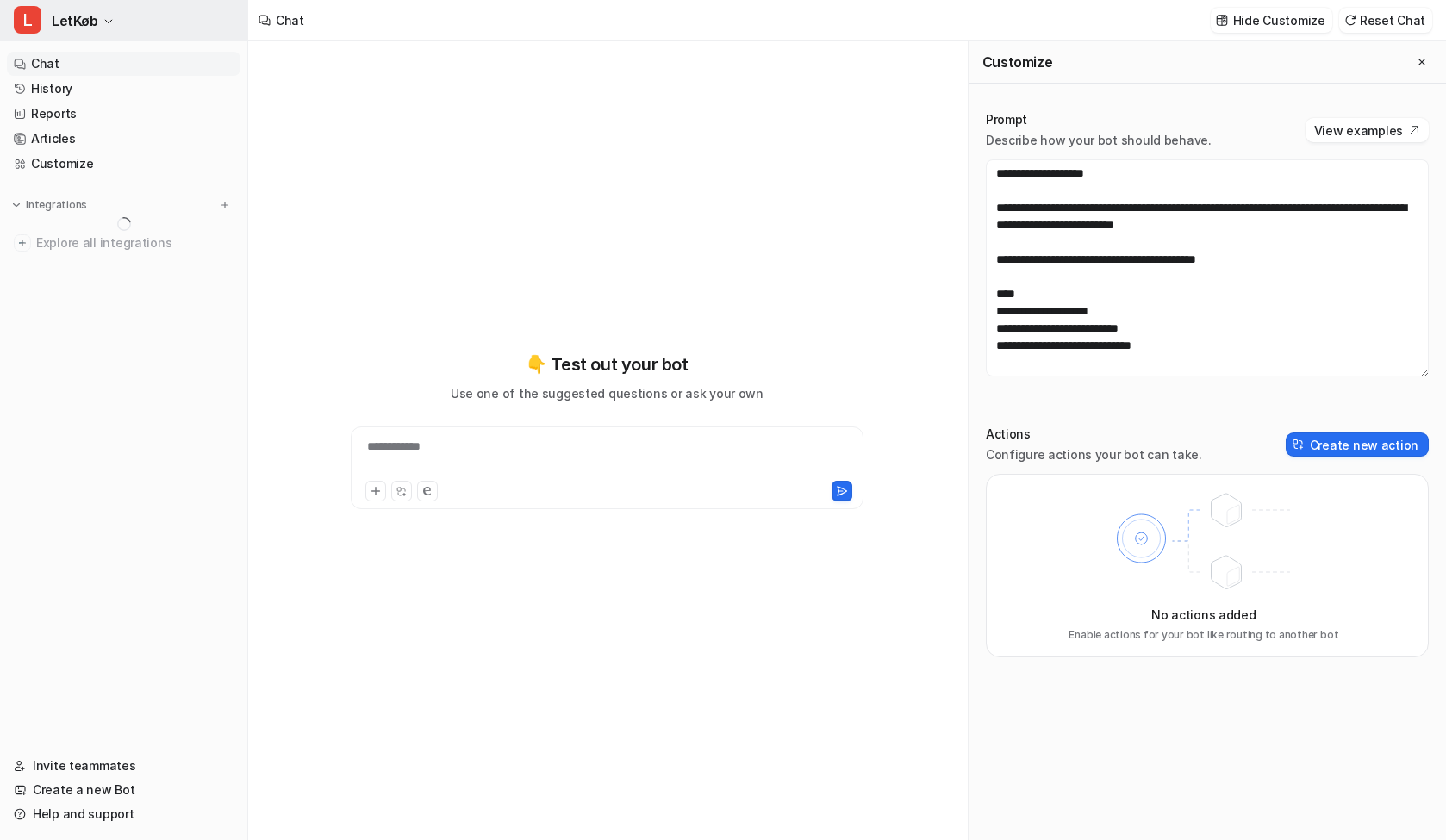
click at [80, 23] on span "LetKøb" at bounding box center [75, 21] width 47 height 24
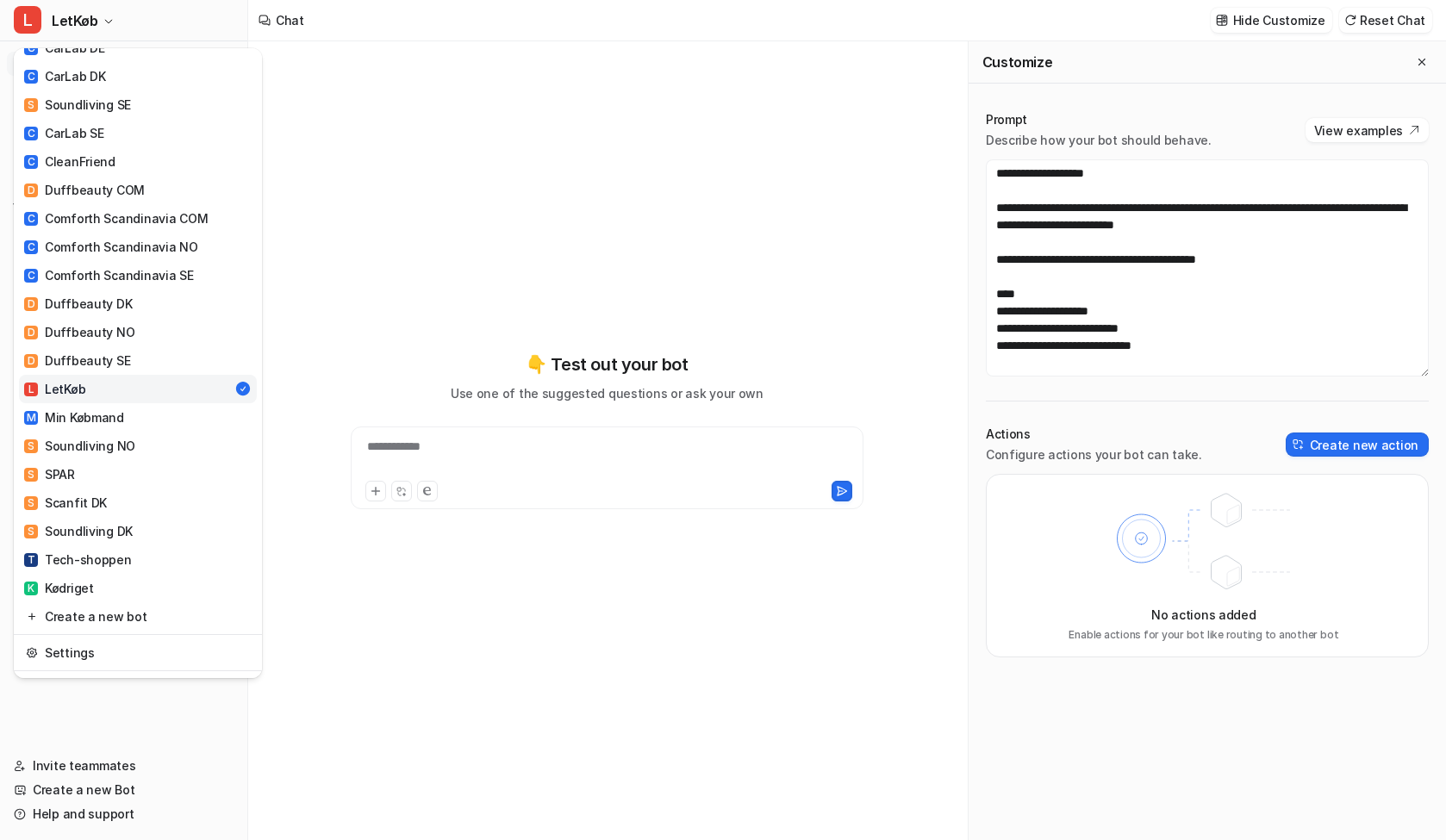
scroll to position [465, 0]
click at [110, 407] on div "M Min Købmand" at bounding box center [74, 415] width 100 height 18
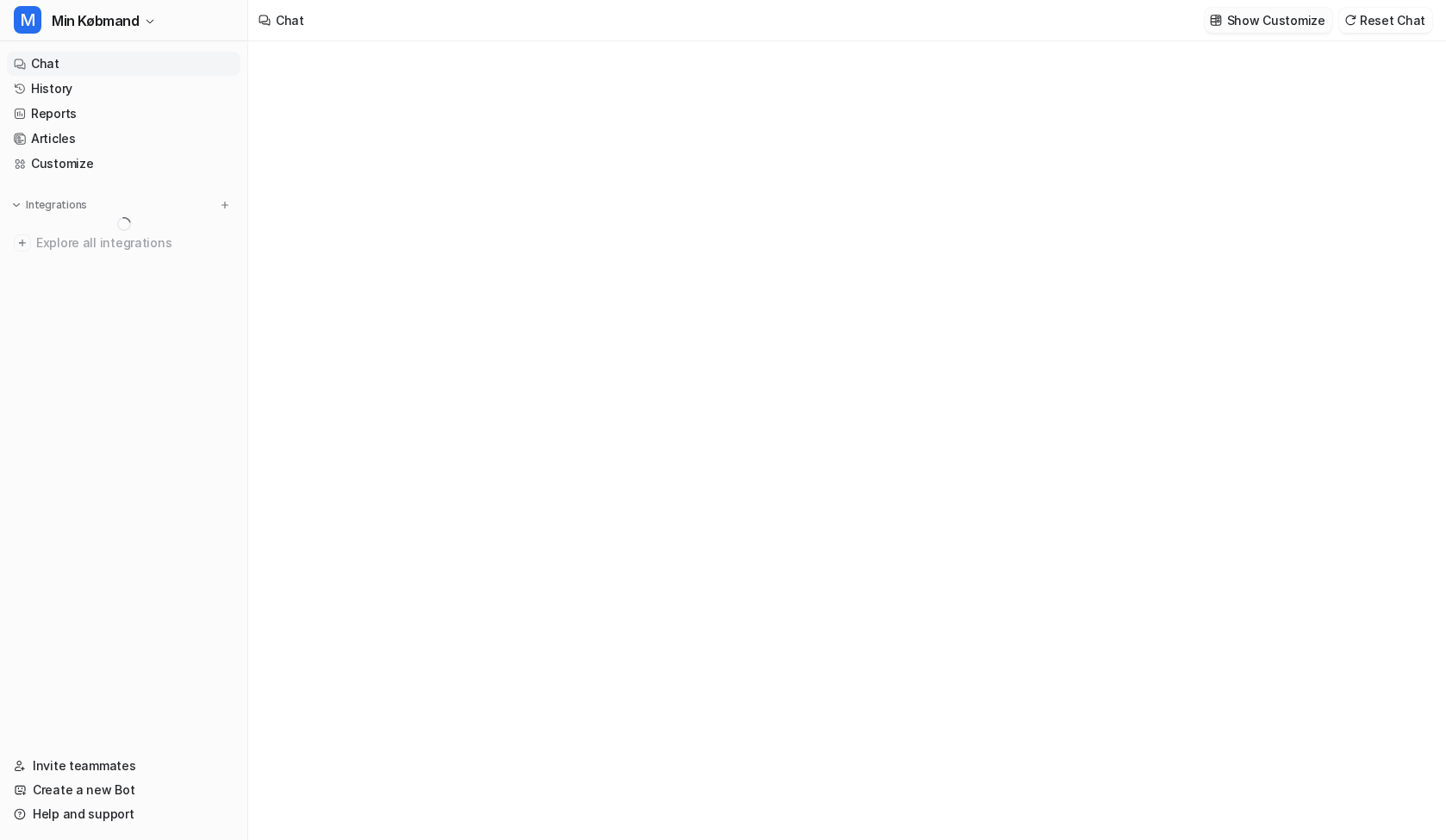
click at [1289, 18] on p "Show Customize" at bounding box center [1276, 20] width 98 height 18
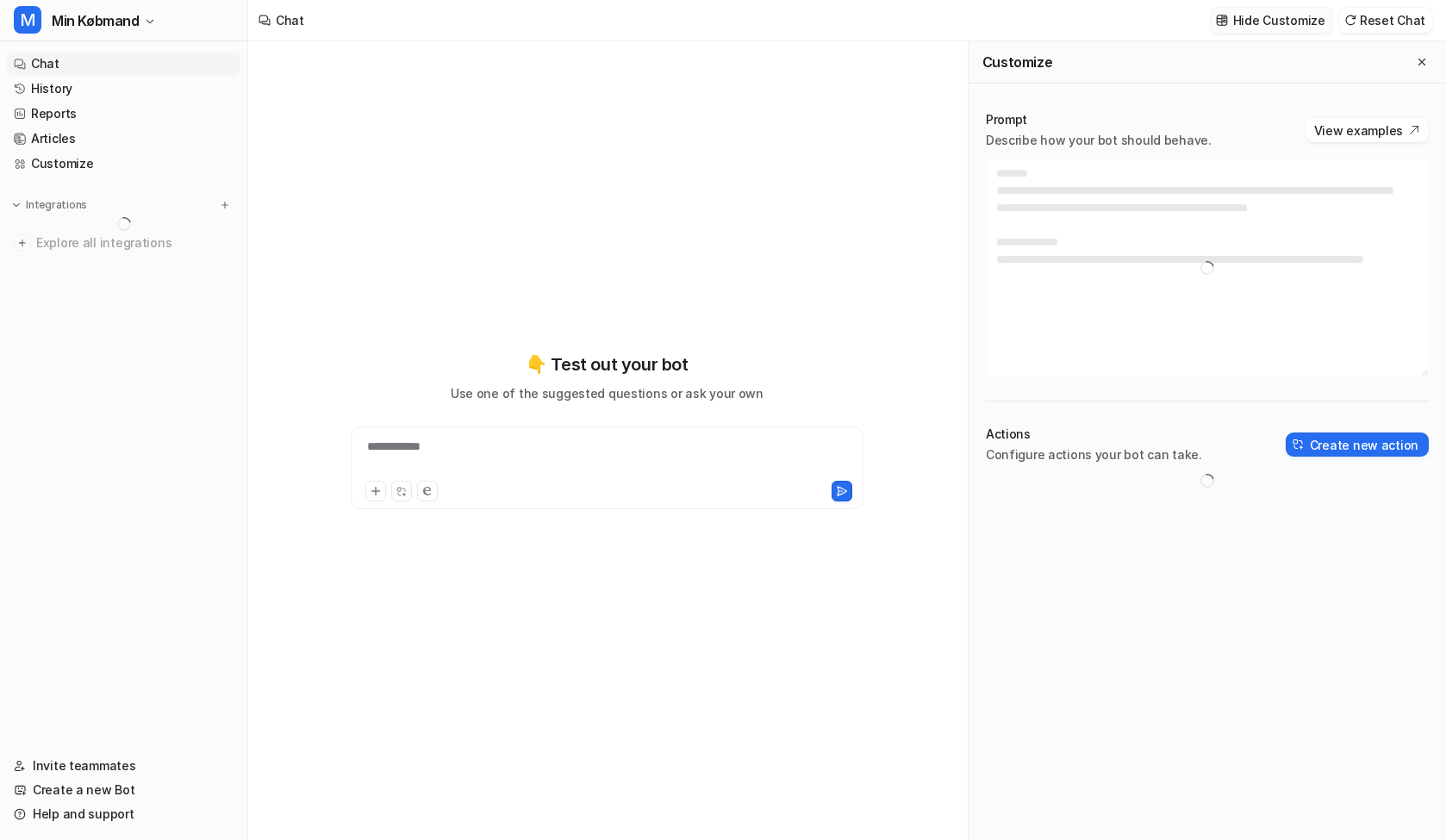
click at [1248, 19] on p "Hide Customize" at bounding box center [1280, 20] width 92 height 18
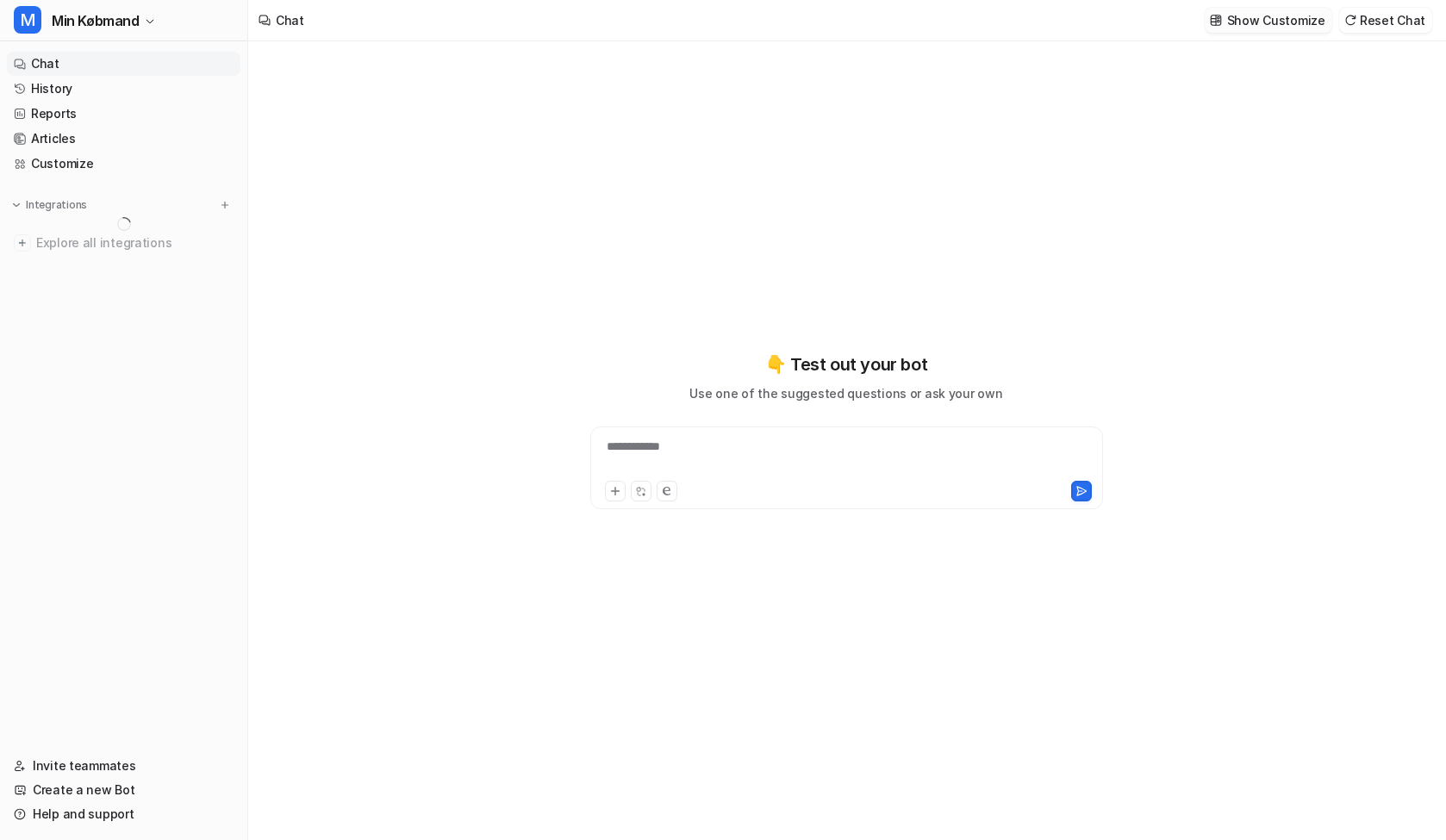
click at [1284, 19] on p "Show Customize" at bounding box center [1276, 20] width 98 height 18
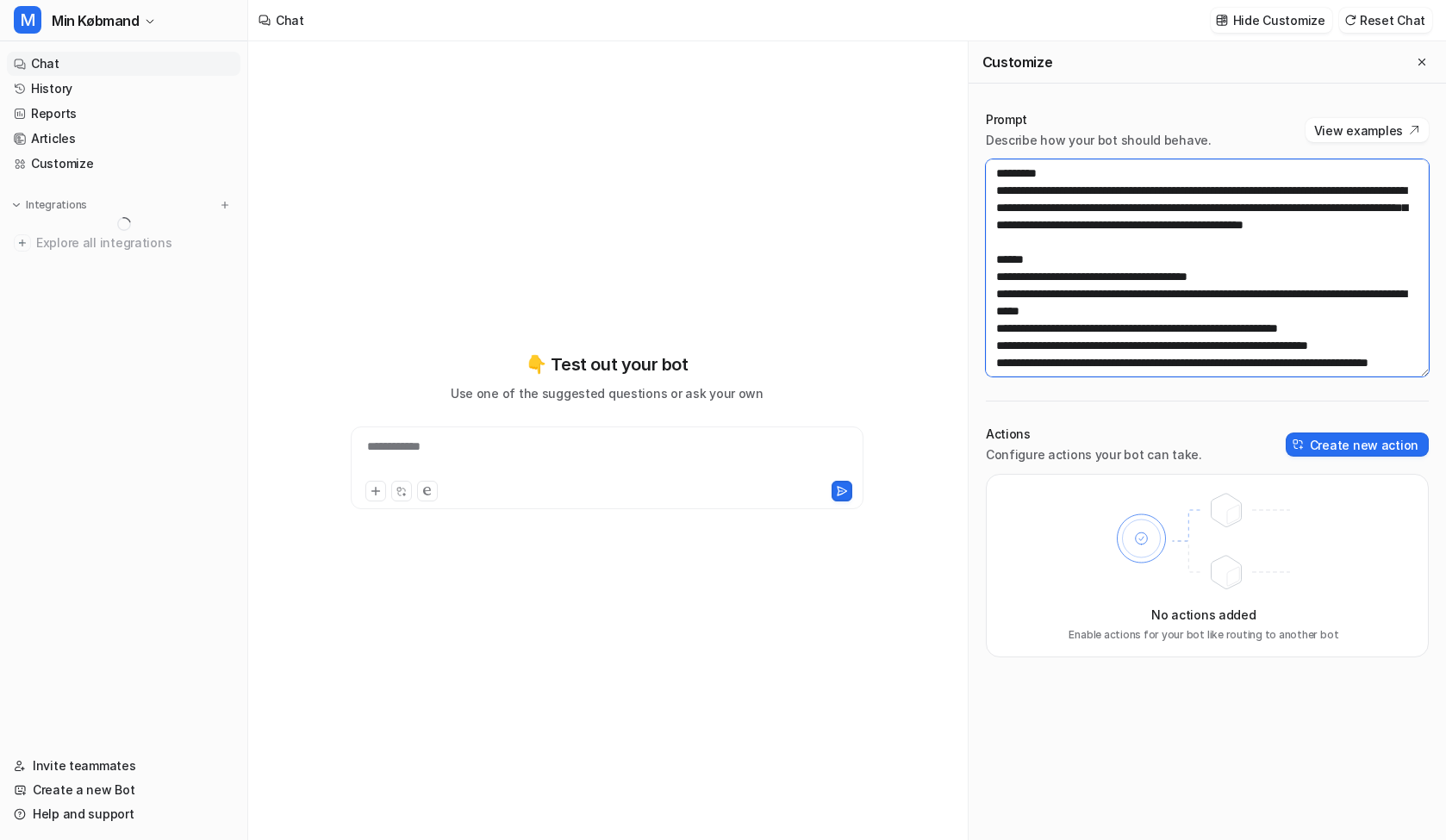
click at [1069, 282] on textarea at bounding box center [1207, 268] width 443 height 218
paste textarea "**********"
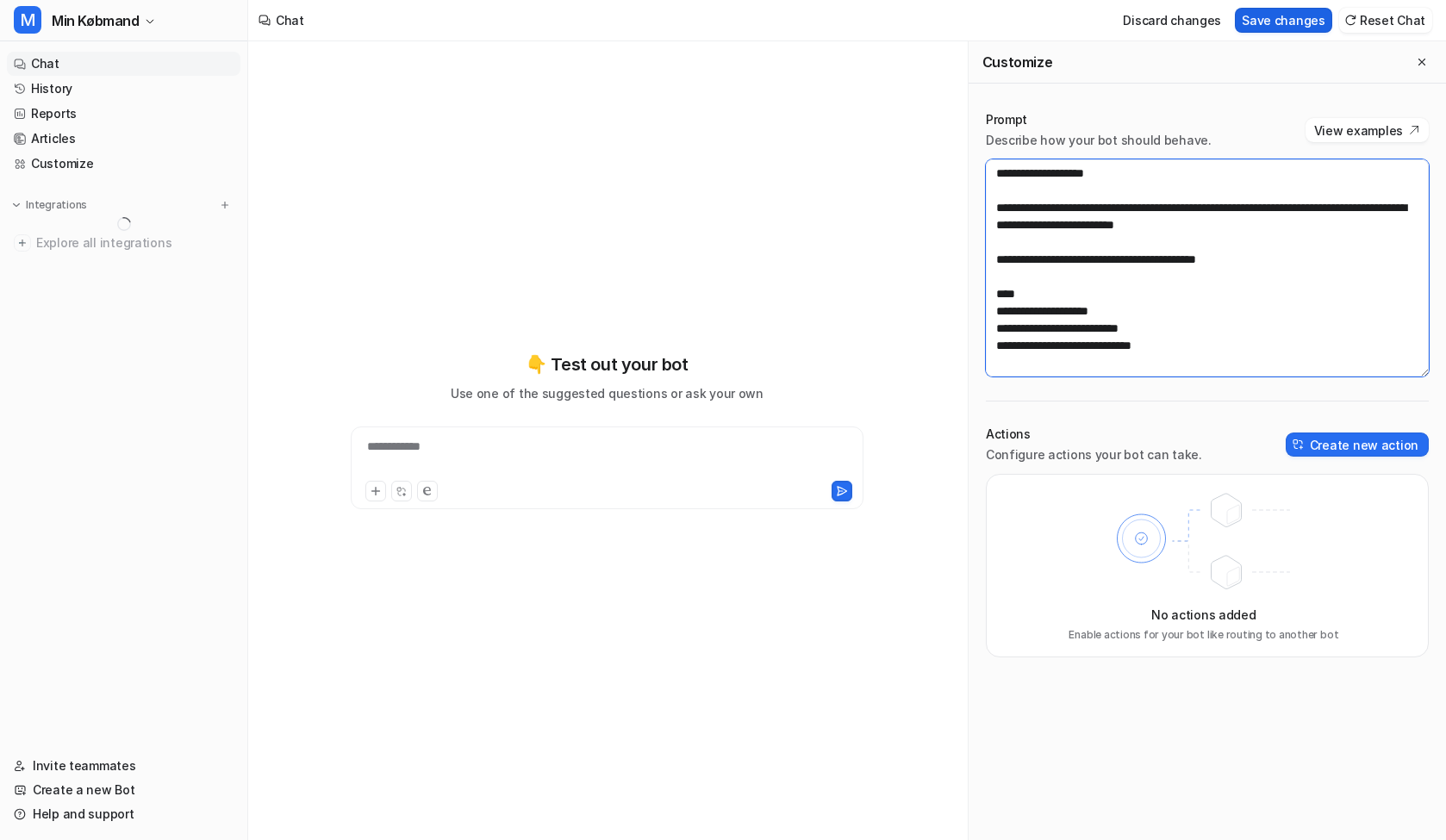
type textarea "**********"
click at [1276, 25] on button "Save changes" at bounding box center [1284, 20] width 97 height 25
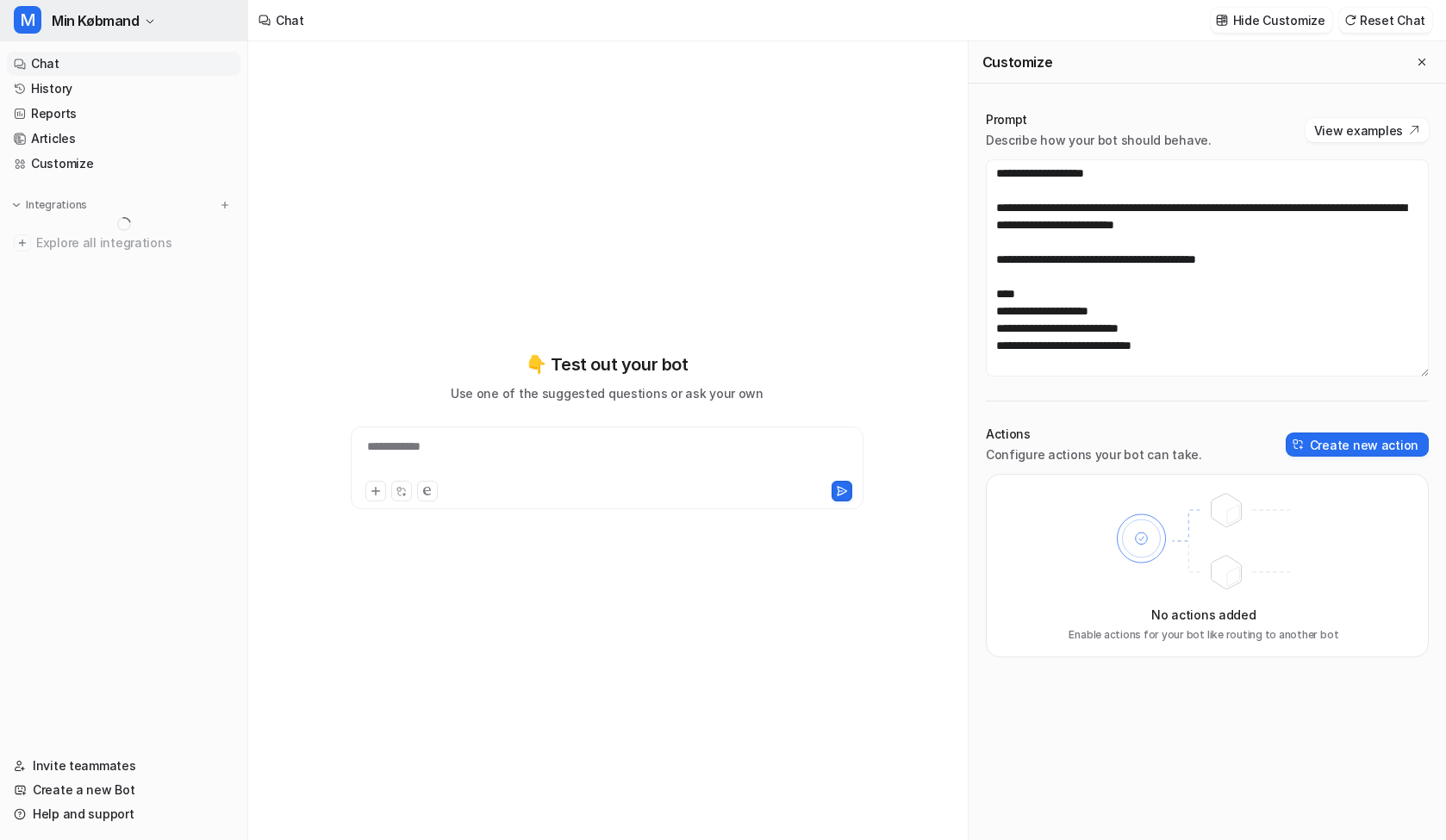
click at [112, 17] on span "Min Købmand" at bounding box center [95, 21] width 88 height 24
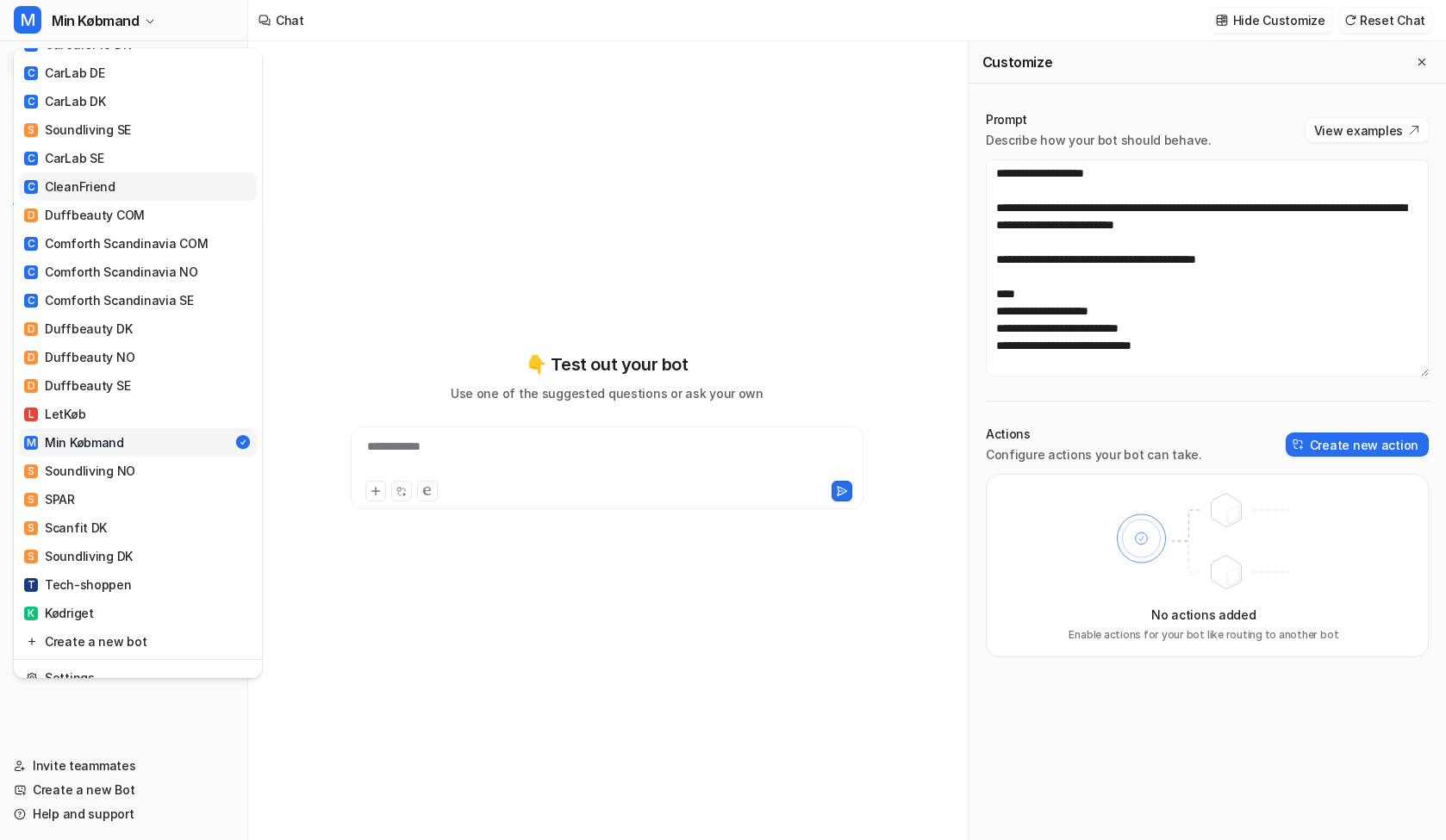
scroll to position [441, 0]
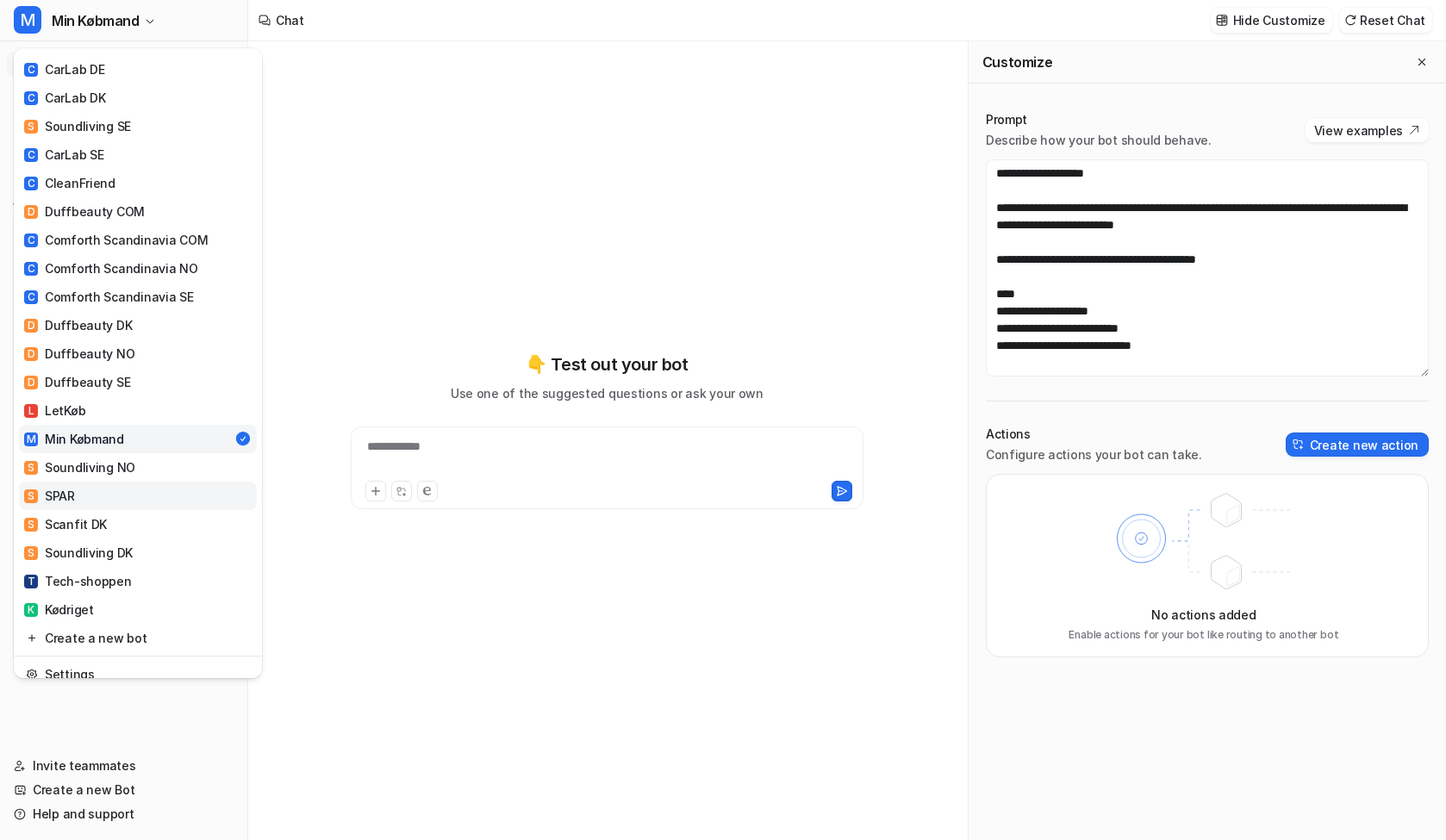
click at [88, 482] on link "S SPAR" at bounding box center [138, 496] width 238 height 29
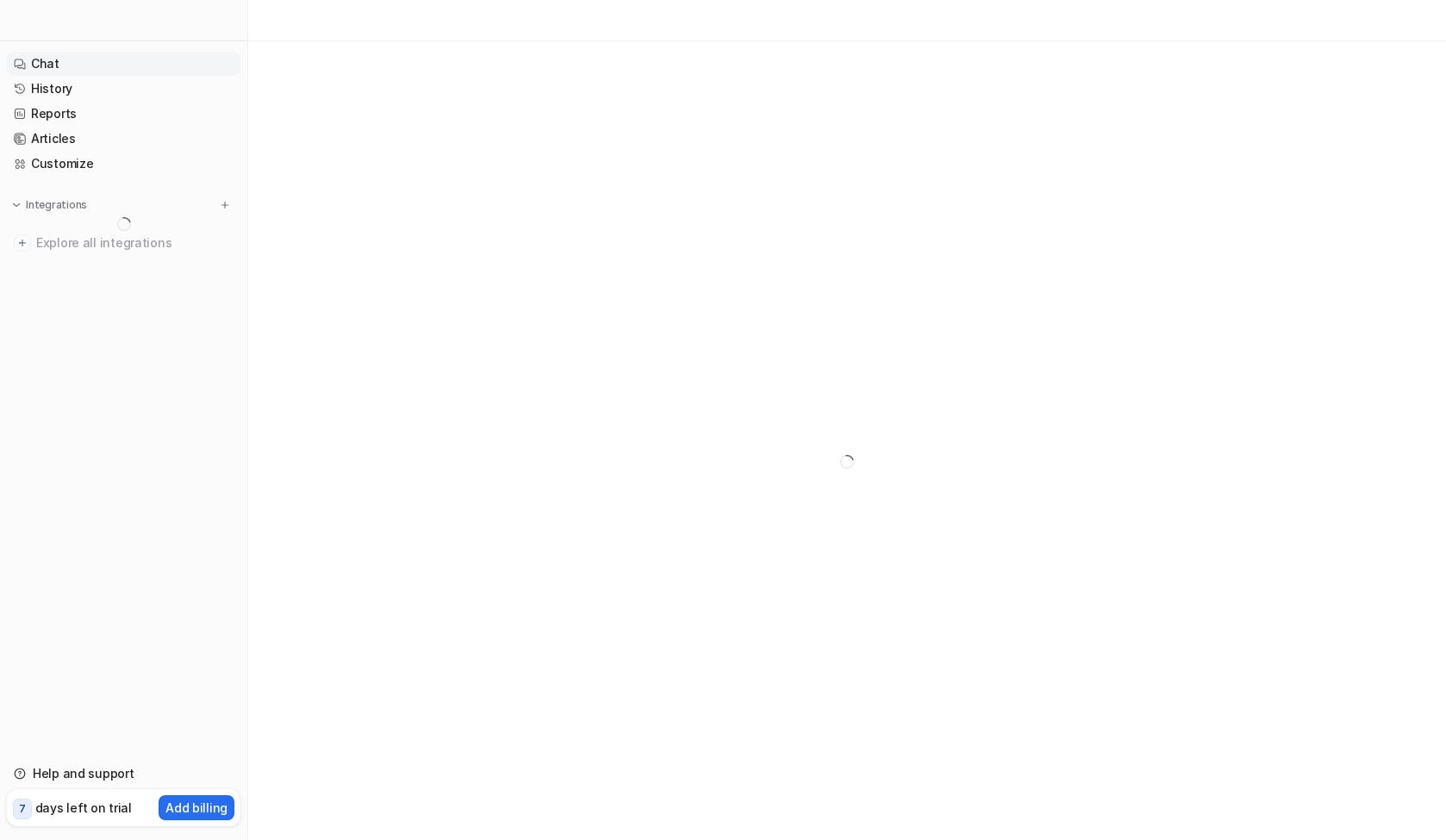
click at [1032, 127] on div at bounding box center [847, 461] width 1198 height 840
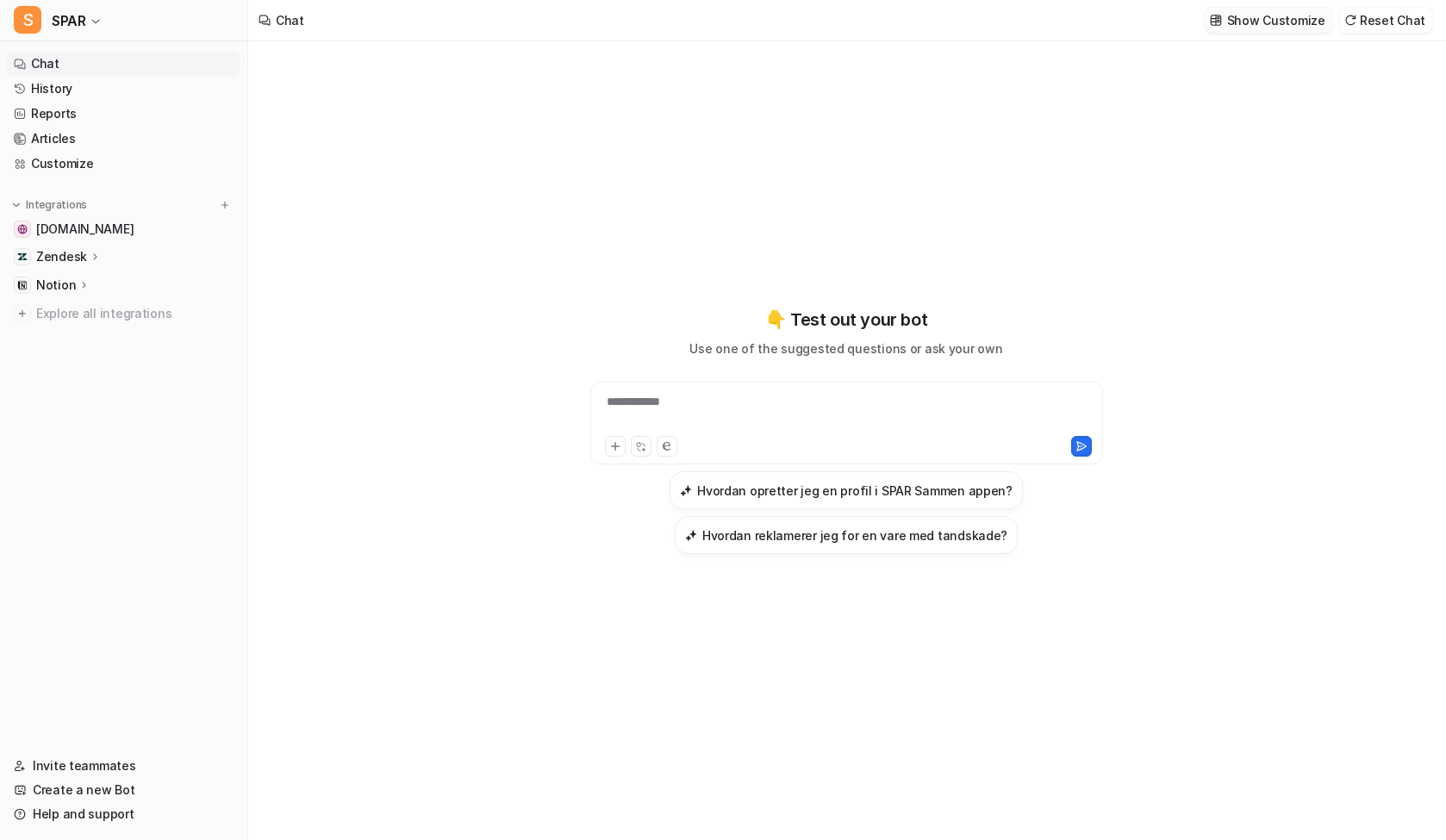
click at [1327, 32] on button "Show Customize" at bounding box center [1268, 20] width 127 height 25
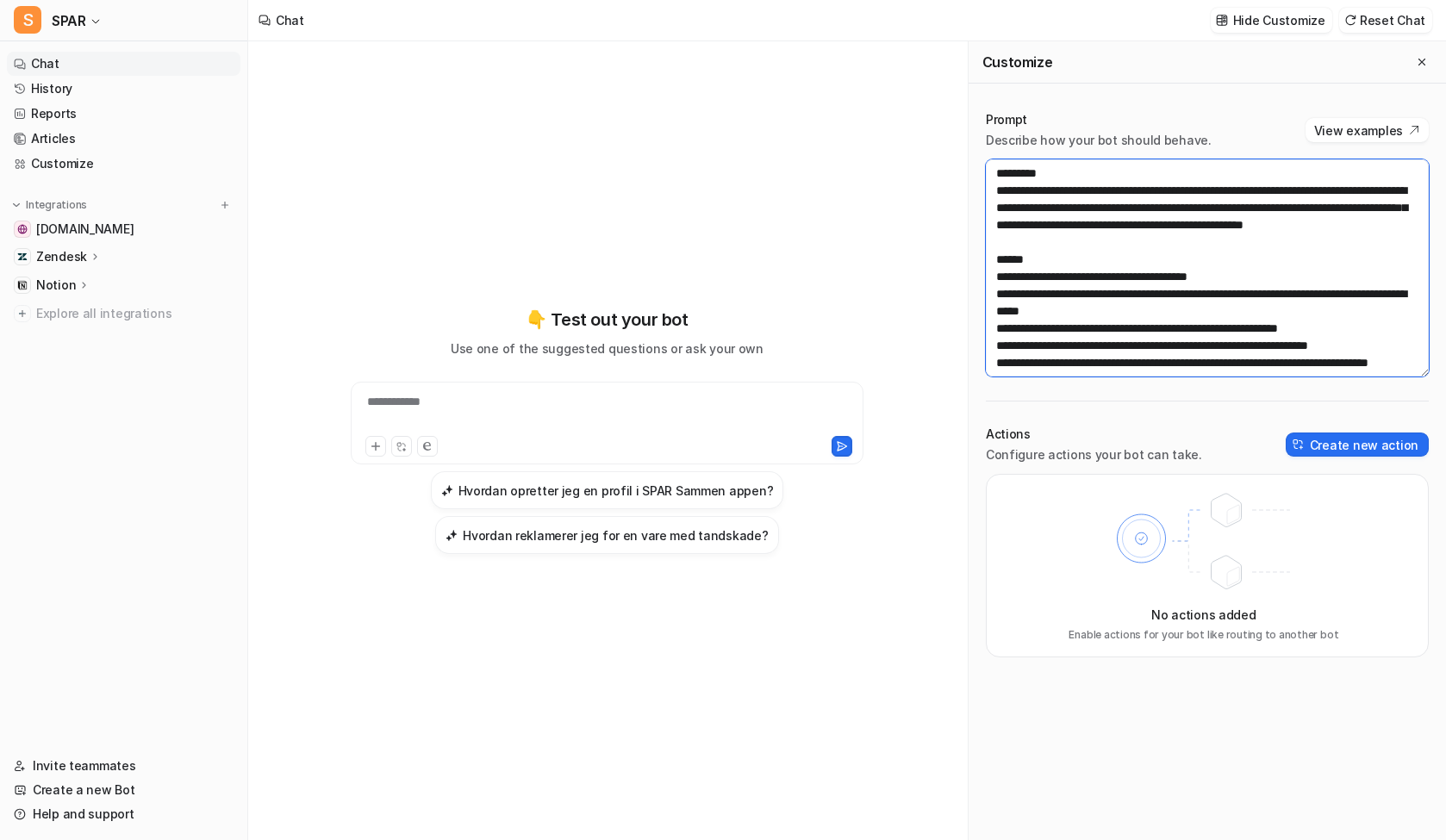
click at [1095, 204] on textarea at bounding box center [1207, 268] width 443 height 218
paste textarea "**********"
type textarea "**********"
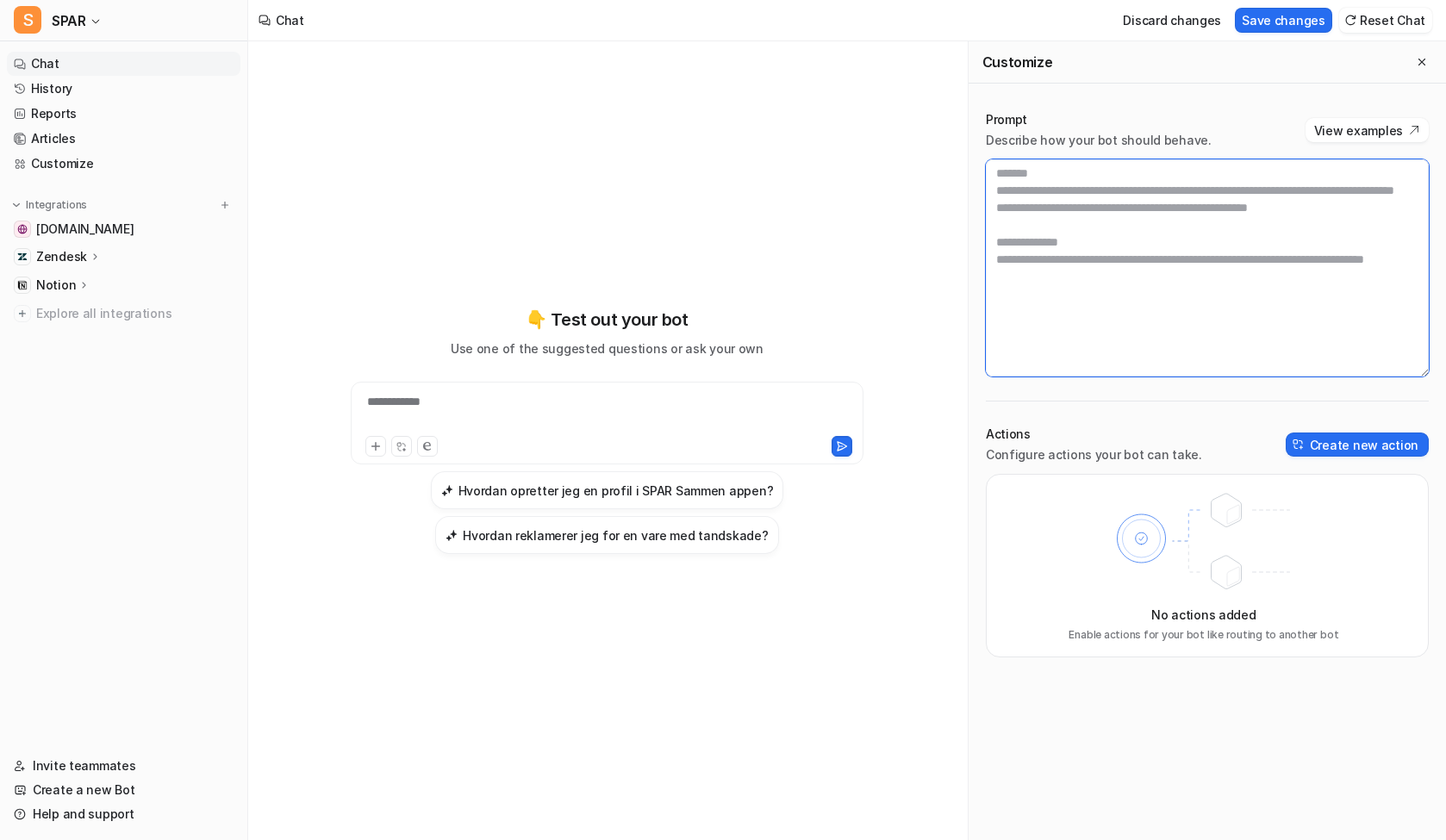
click at [1221, 239] on textarea at bounding box center [1207, 268] width 443 height 218
paste textarea "**********"
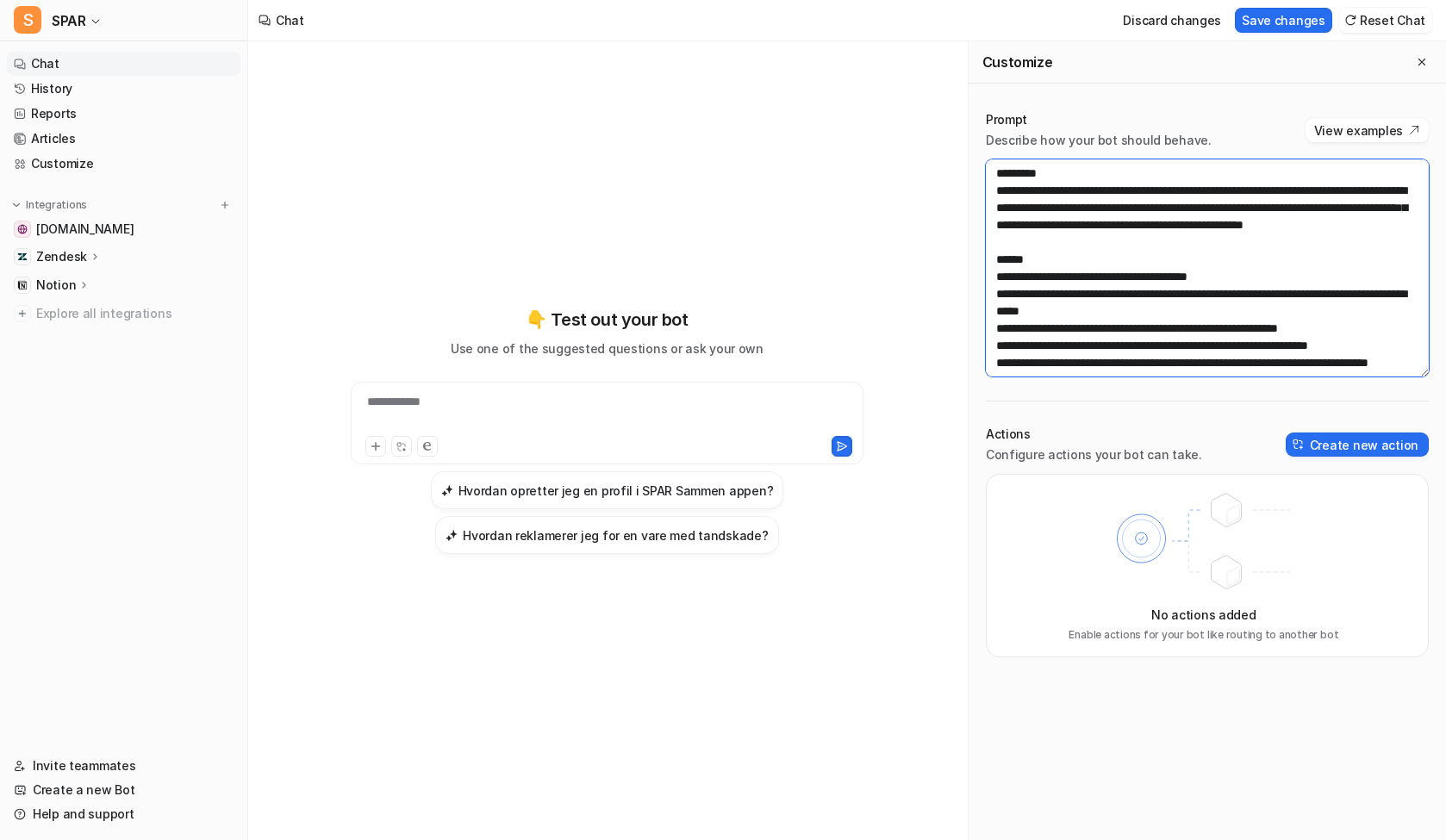
scroll to position [1172, 0]
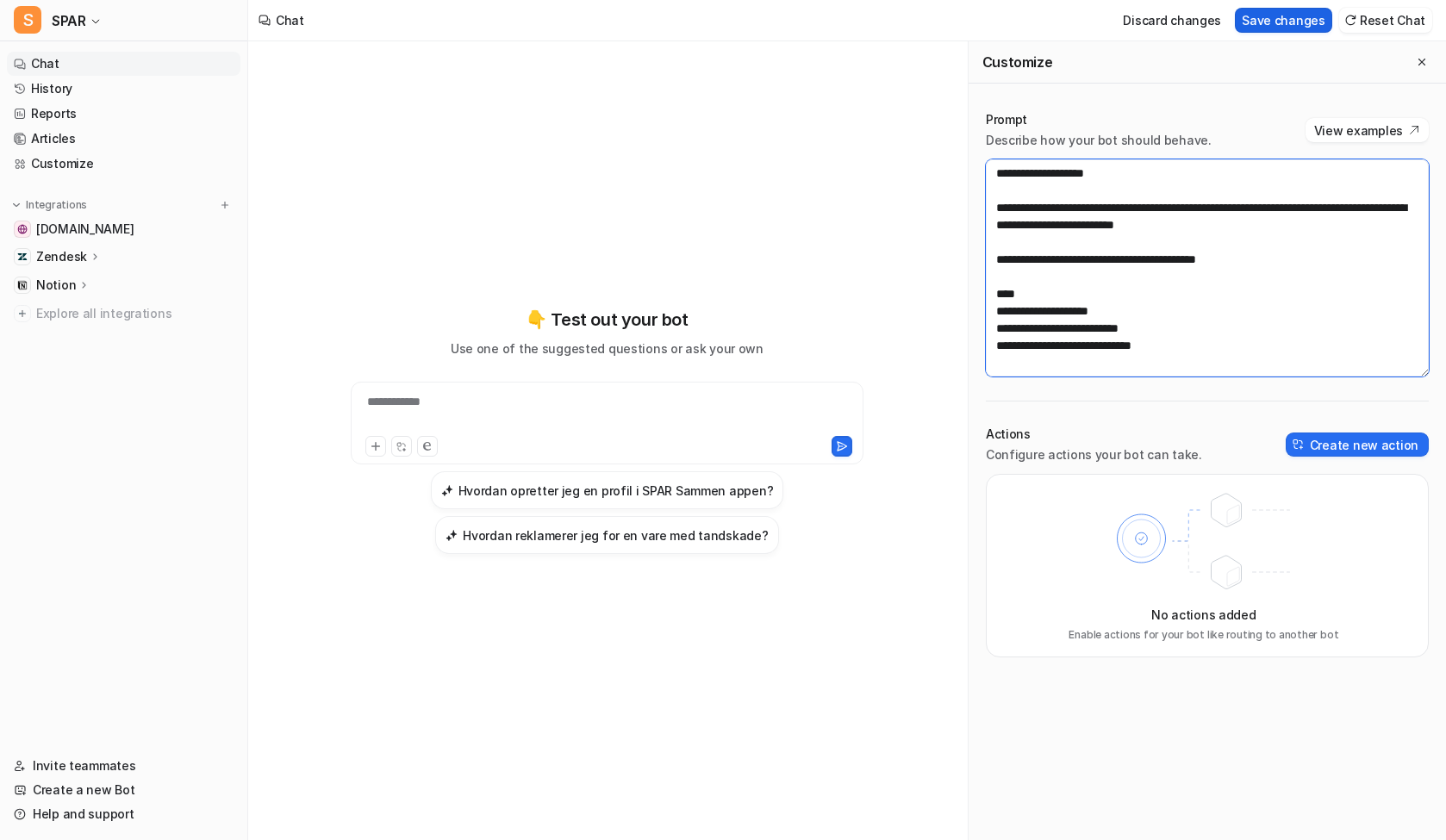
type textarea "**********"
click at [1291, 25] on button "Save changes" at bounding box center [1284, 20] width 97 height 25
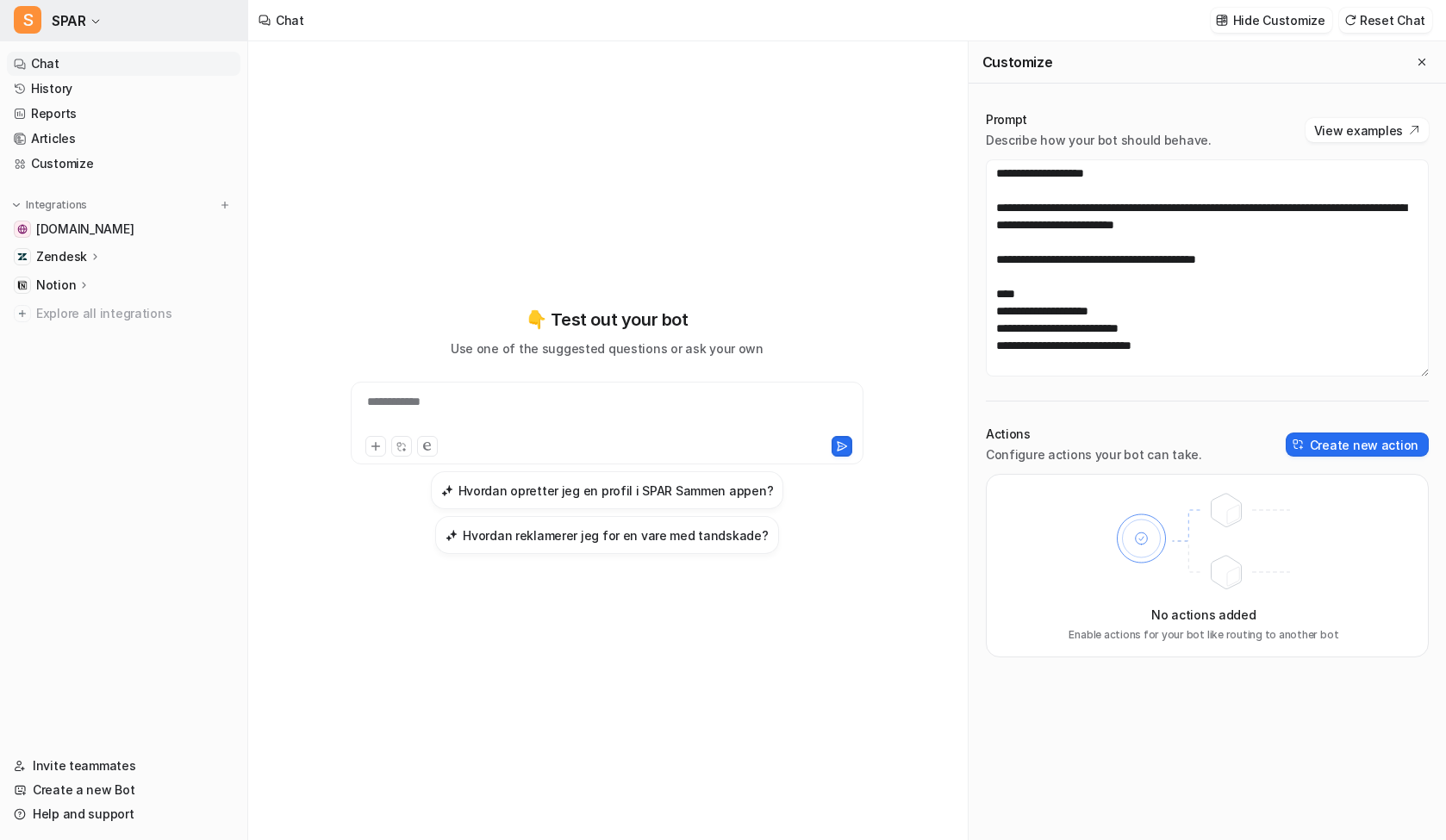
click at [88, 23] on button "S SPAR" at bounding box center [123, 21] width 247 height 42
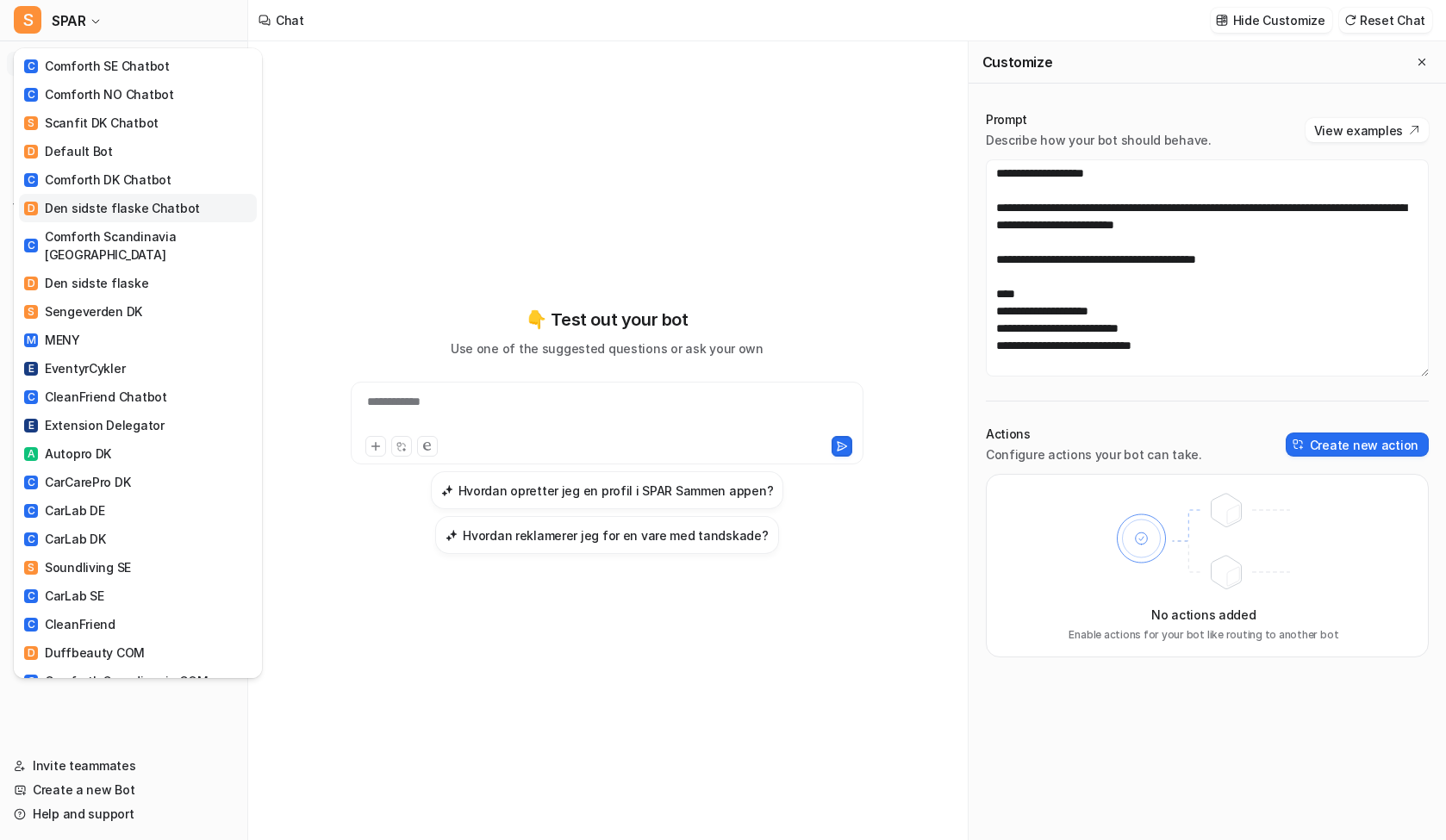
click at [142, 206] on div "D Den sidste flaske Chatbot" at bounding box center [112, 208] width 176 height 18
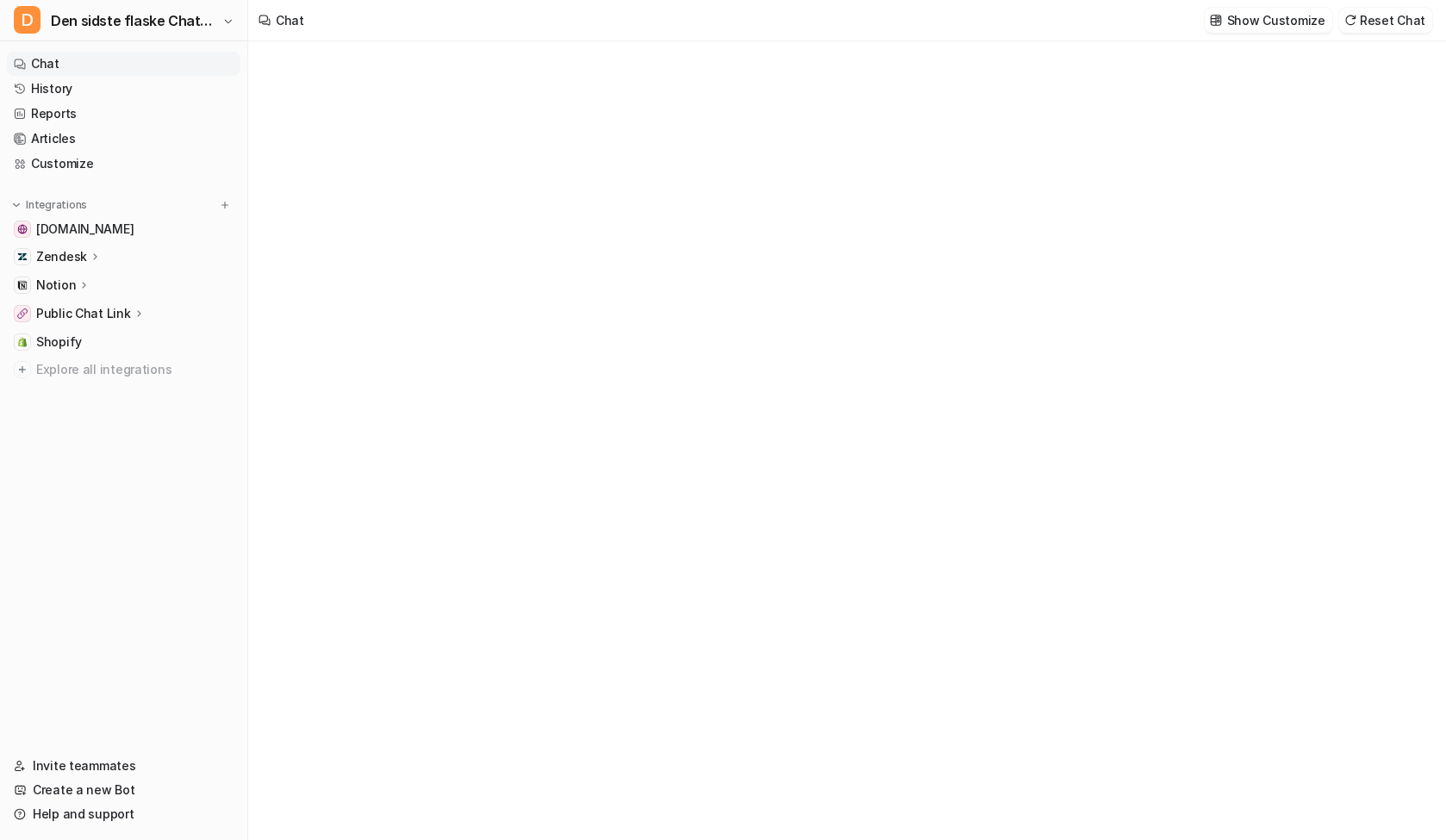
type textarea "**********"
click at [39, 289] on p "Notion" at bounding box center [56, 285] width 40 height 17
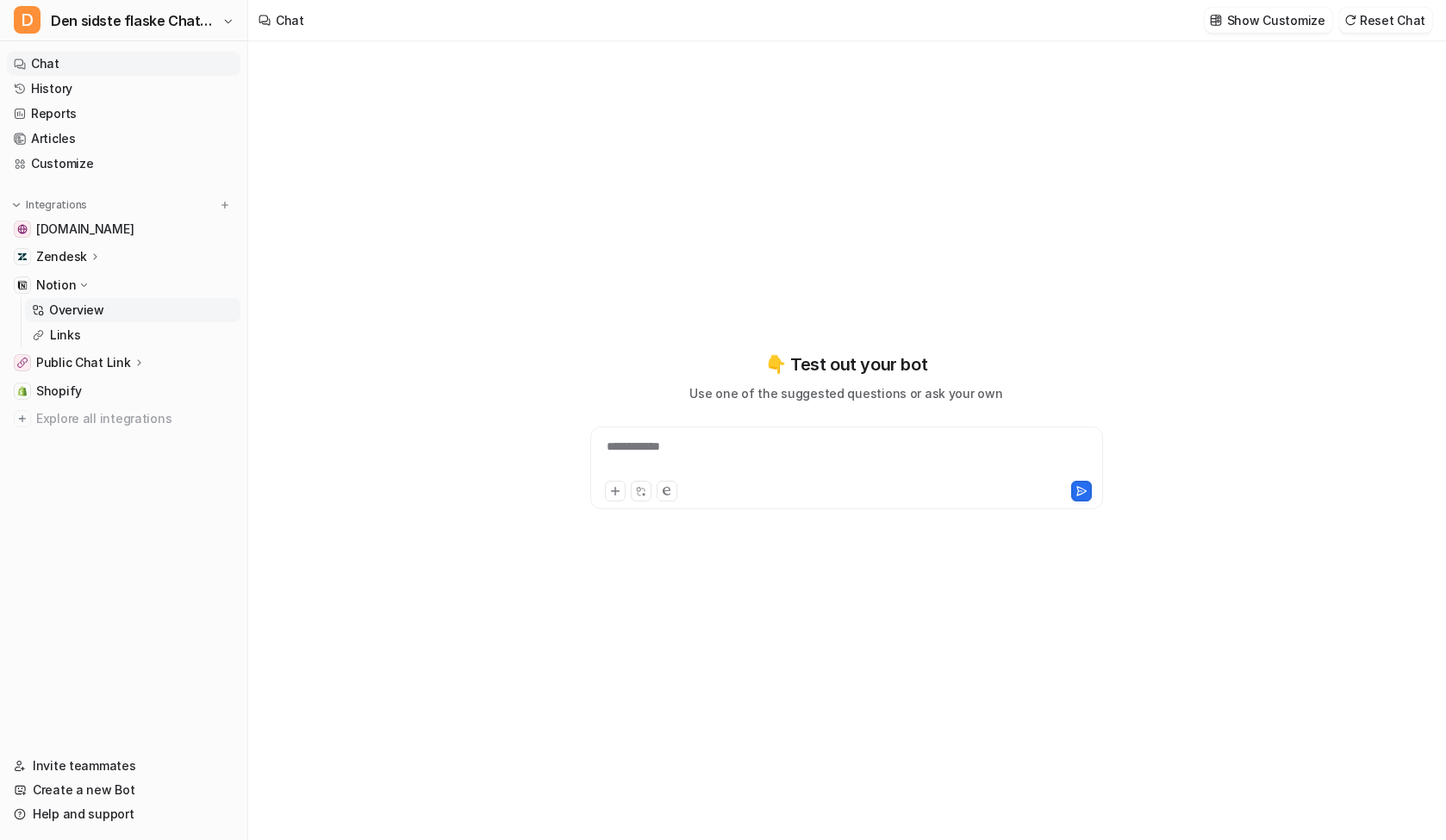
click at [66, 310] on p "Overview" at bounding box center [77, 310] width 55 height 17
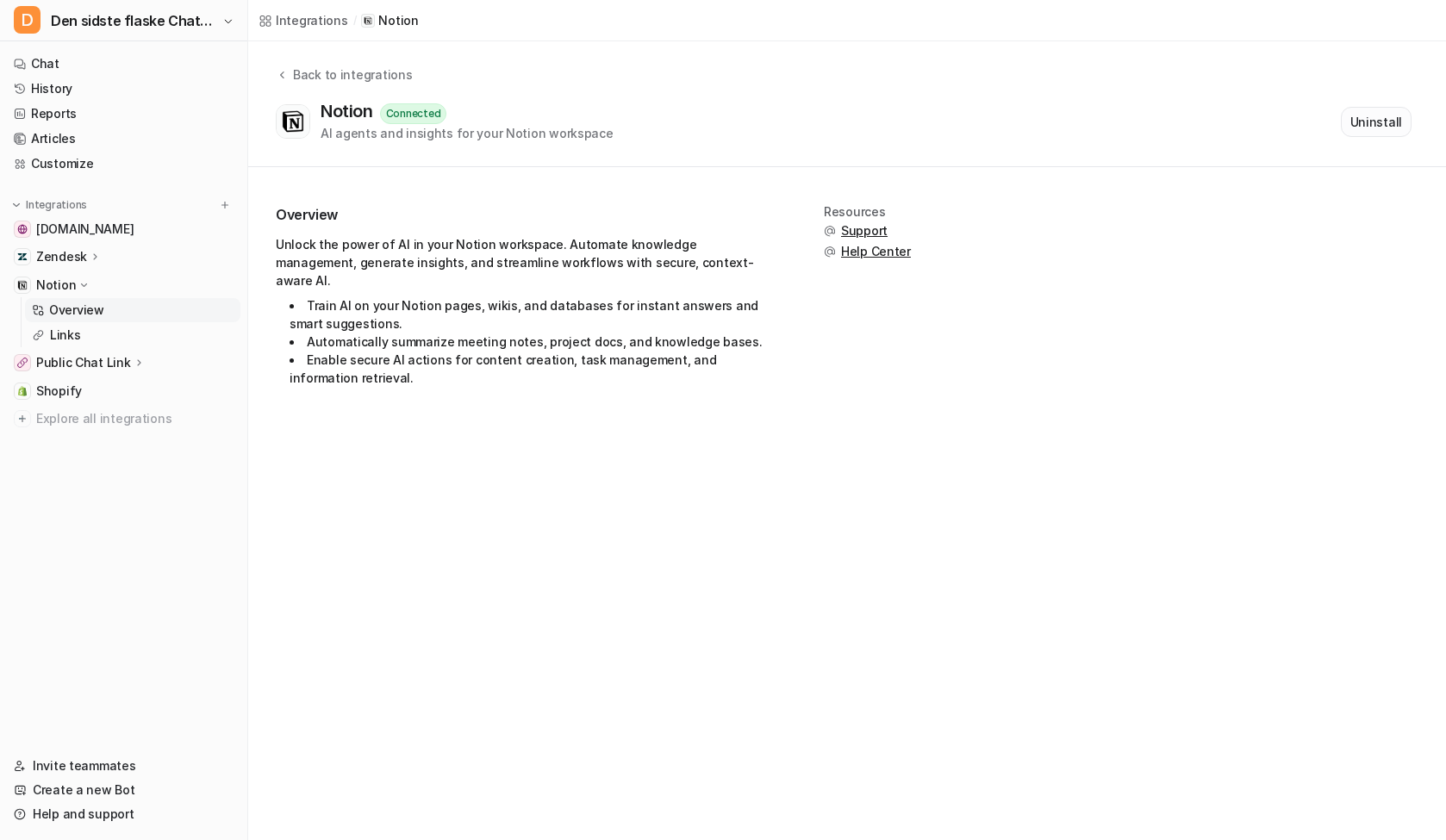
click at [1387, 128] on button "Uninstall" at bounding box center [1377, 121] width 71 height 30
click at [107, 338] on link "Links" at bounding box center [133, 335] width 216 height 24
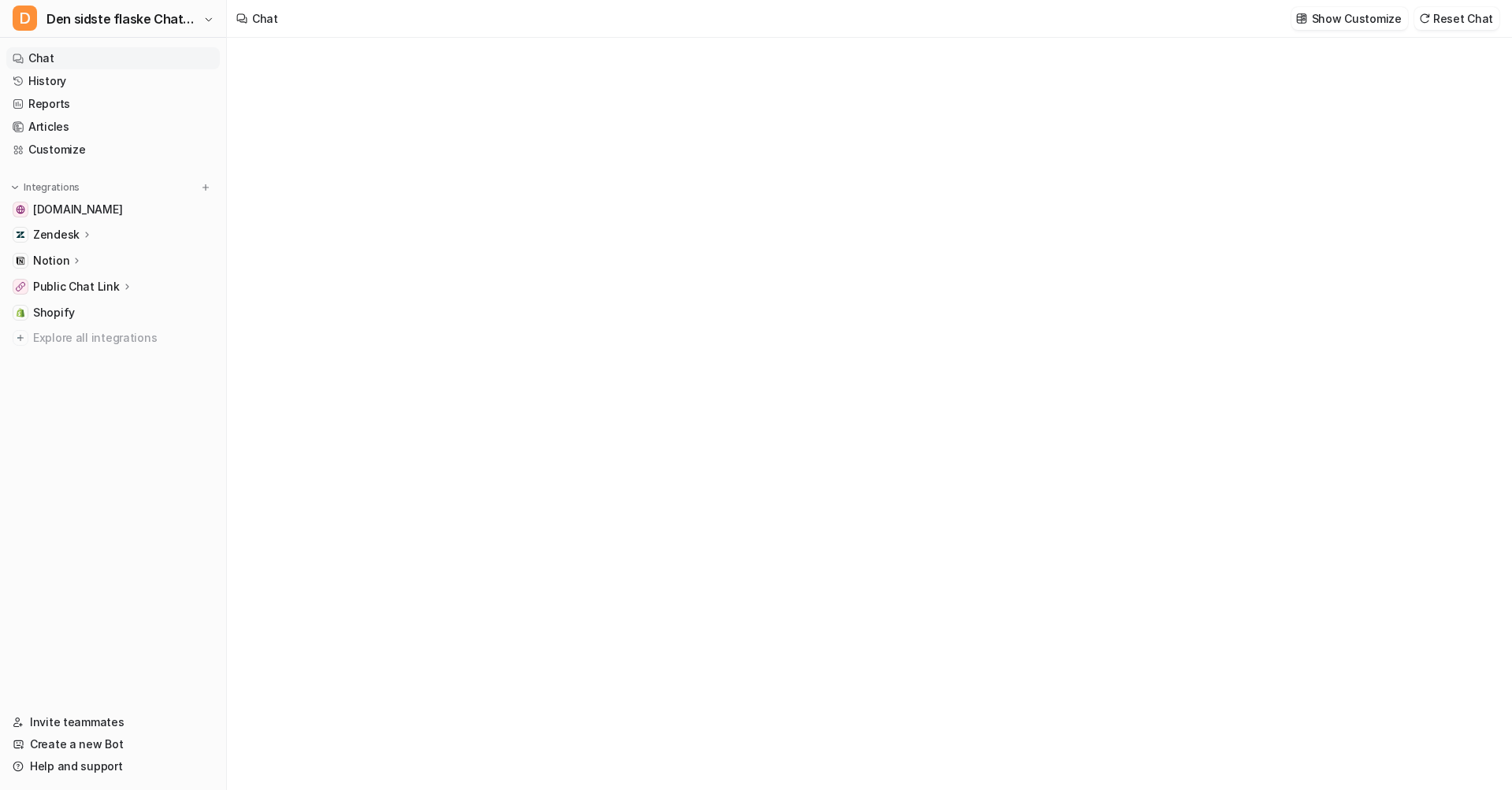
type textarea "**********"
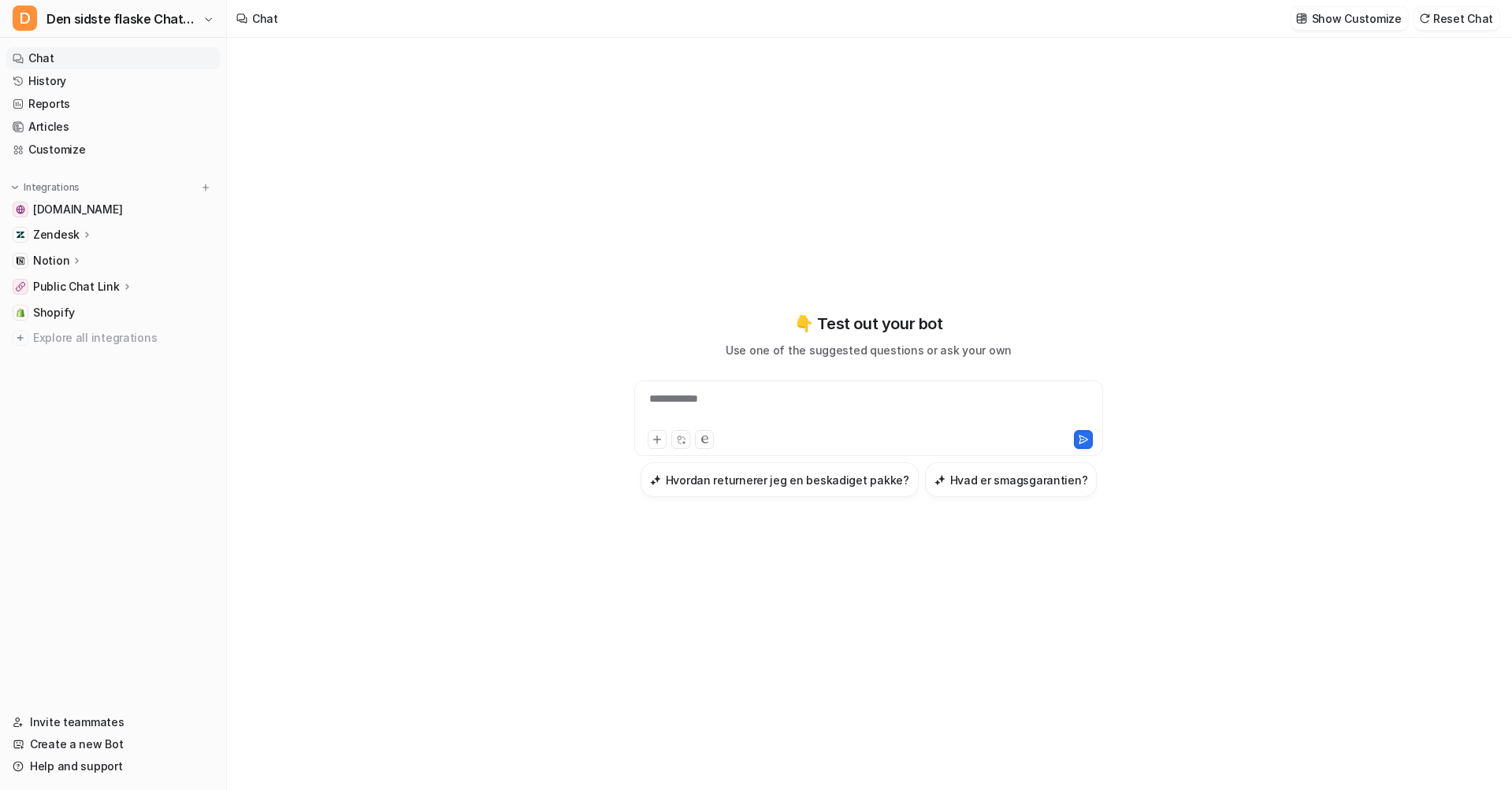
click at [54, 266] on p "Notion" at bounding box center [52, 261] width 36 height 16
click at [101, 306] on link "Links" at bounding box center [121, 307] width 197 height 22
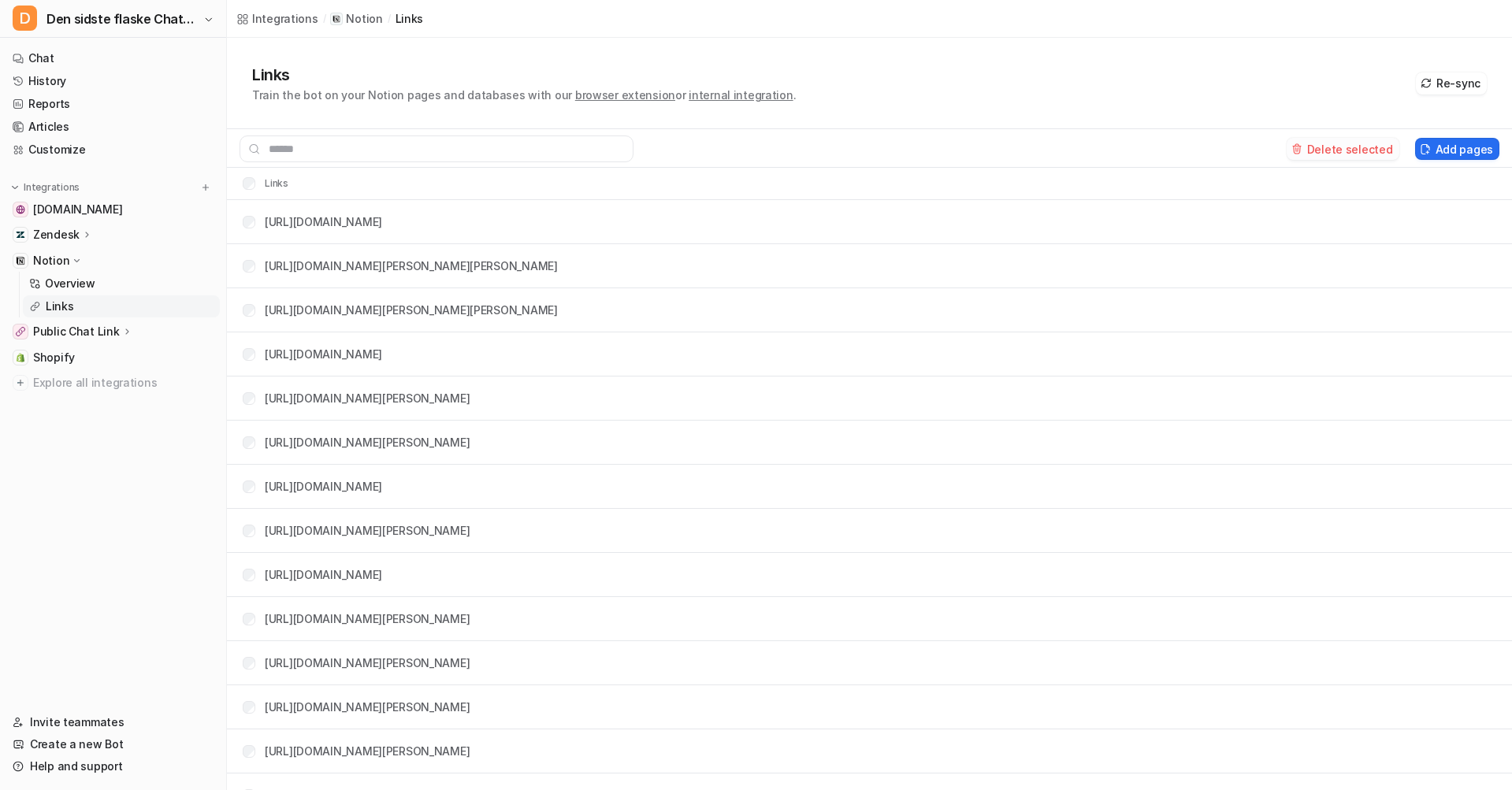
click at [1339, 155] on button "Delete selected" at bounding box center [1342, 149] width 113 height 22
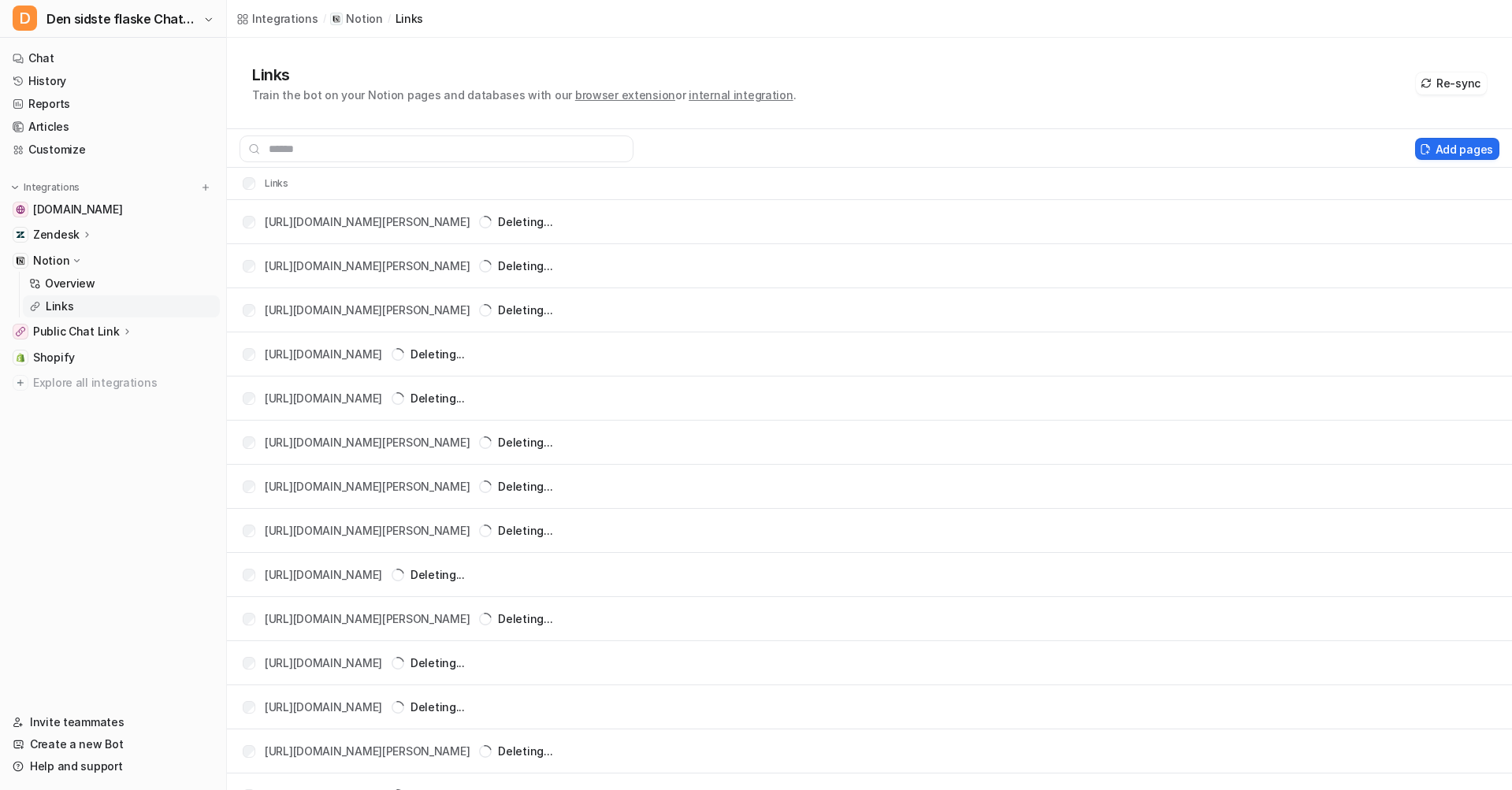
click at [74, 235] on p "Zendesk" at bounding box center [56, 235] width 47 height 16
click at [80, 124] on link "Articles" at bounding box center [113, 127] width 213 height 22
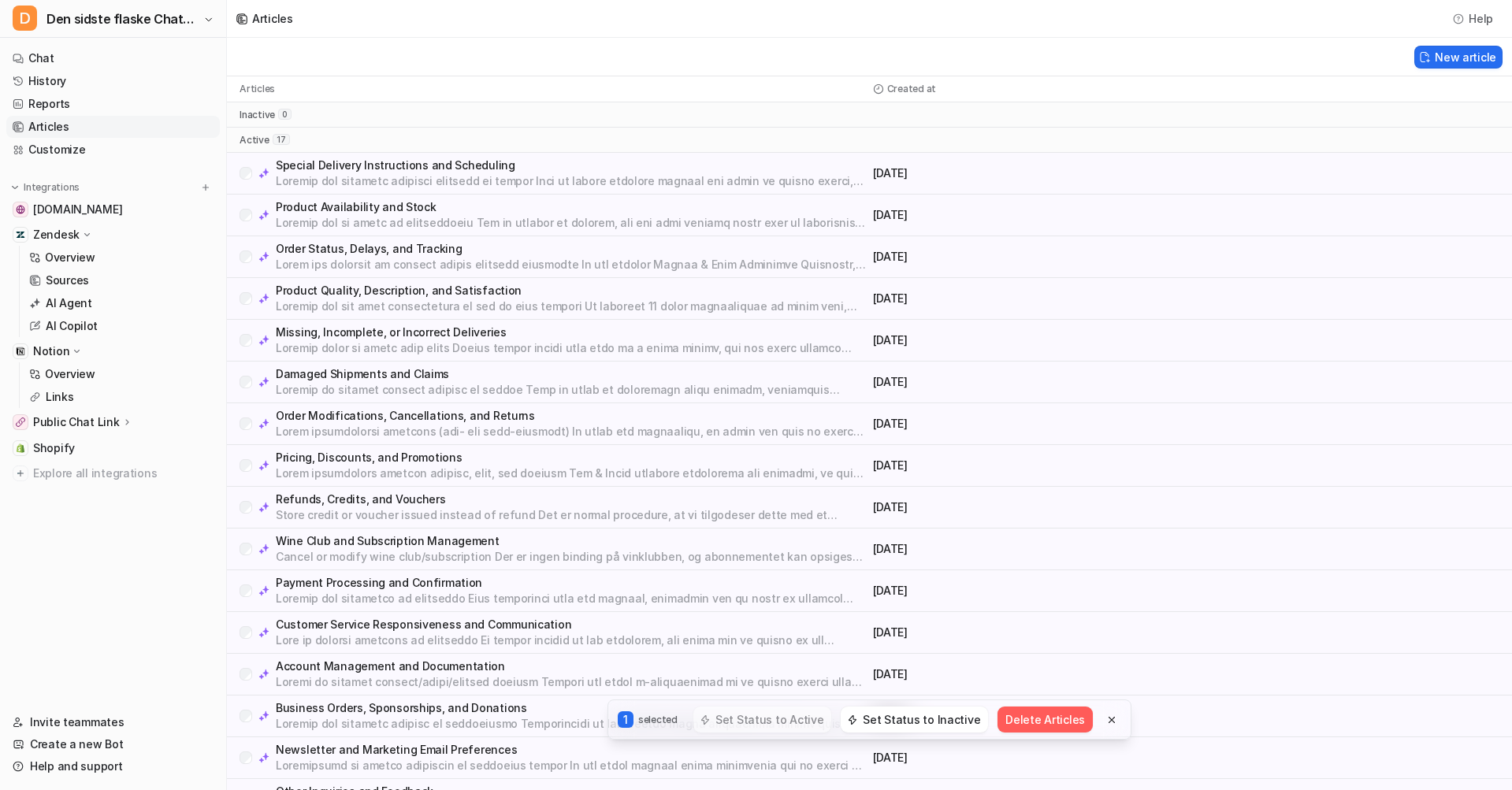
click at [247, 197] on div "Product Availability and Stock August 08, 2025" at bounding box center [869, 216] width 1285 height 42
click at [251, 260] on div "Order Status, Delays, and Tracking" at bounding box center [552, 257] width 627 height 32
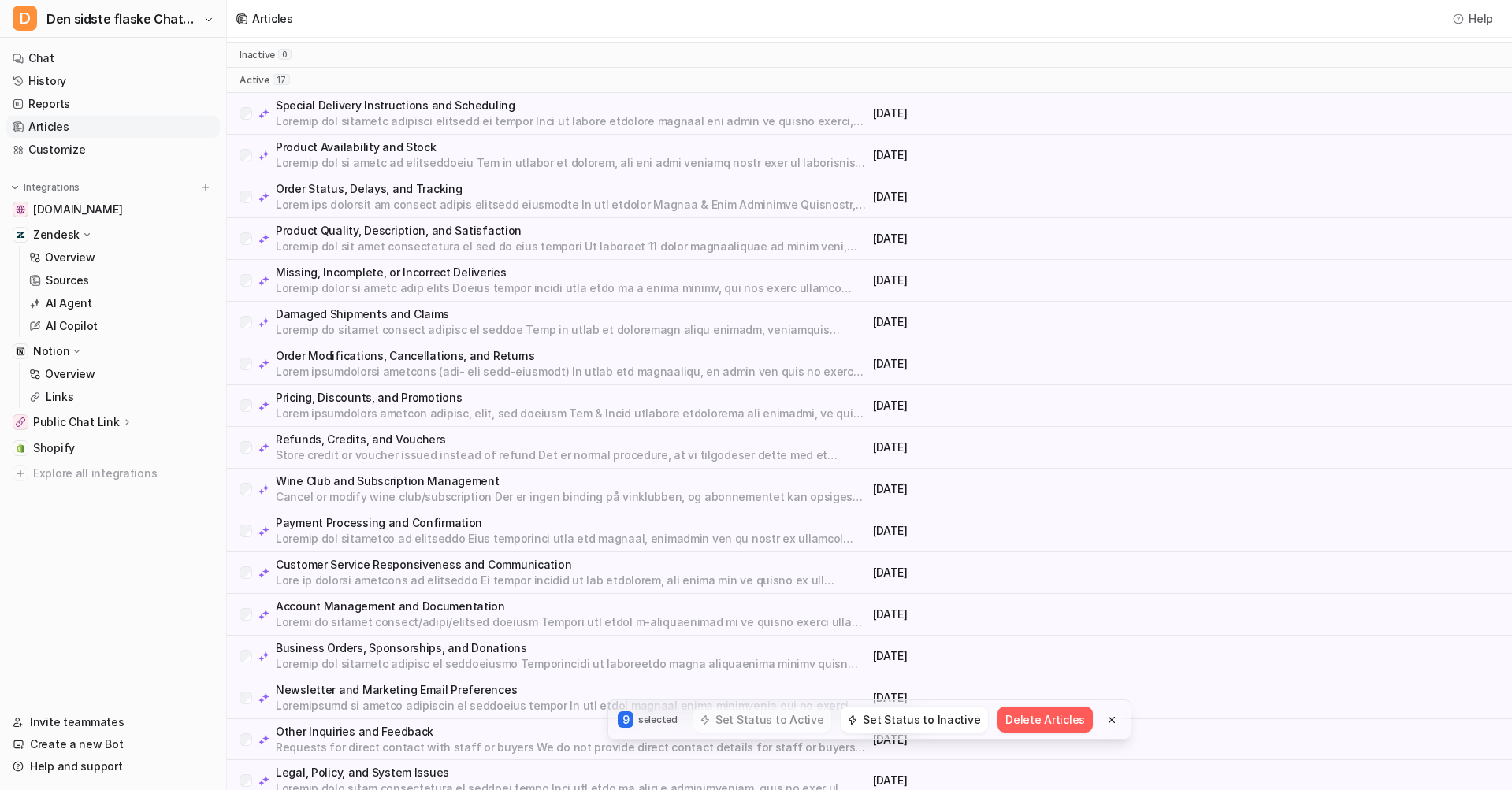
scroll to position [59, 0]
click at [252, 480] on div "Wine Club and Subscription Management Cancel or modify wine club/subscription D…" at bounding box center [552, 490] width 627 height 32
click at [245, 740] on div "Other Inquiries and Feedback Requests for direct contact with staff or buyers W…" at bounding box center [552, 742] width 627 height 32
click at [246, 726] on div "Other Inquiries and Feedback Requests for direct contact with staff or buyers W…" at bounding box center [552, 742] width 627 height 32
click at [1022, 719] on button "Delete Articles" at bounding box center [1046, 719] width 95 height 26
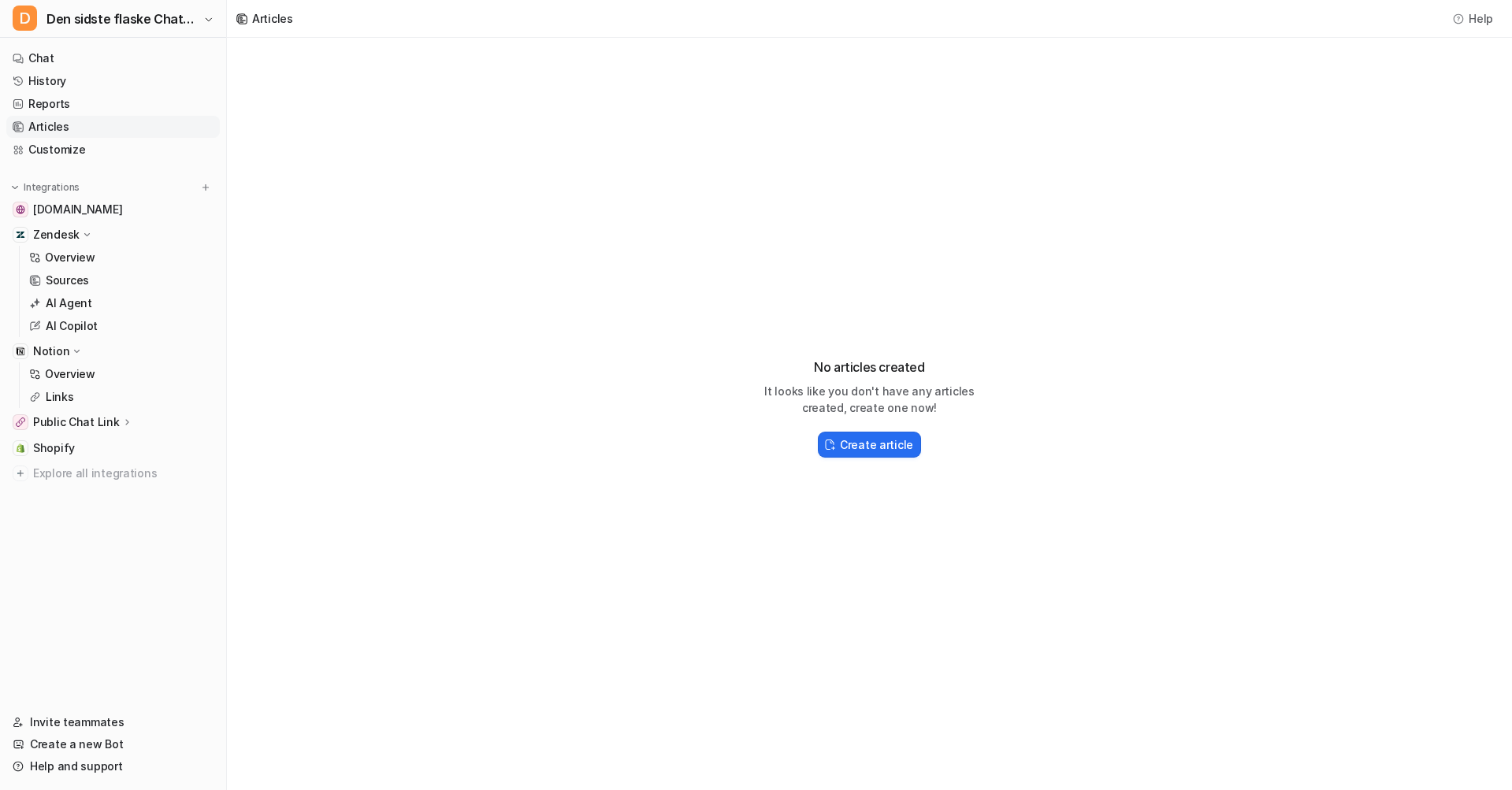
scroll to position [0, 0]
click at [77, 273] on p "Sources" at bounding box center [67, 281] width 44 height 16
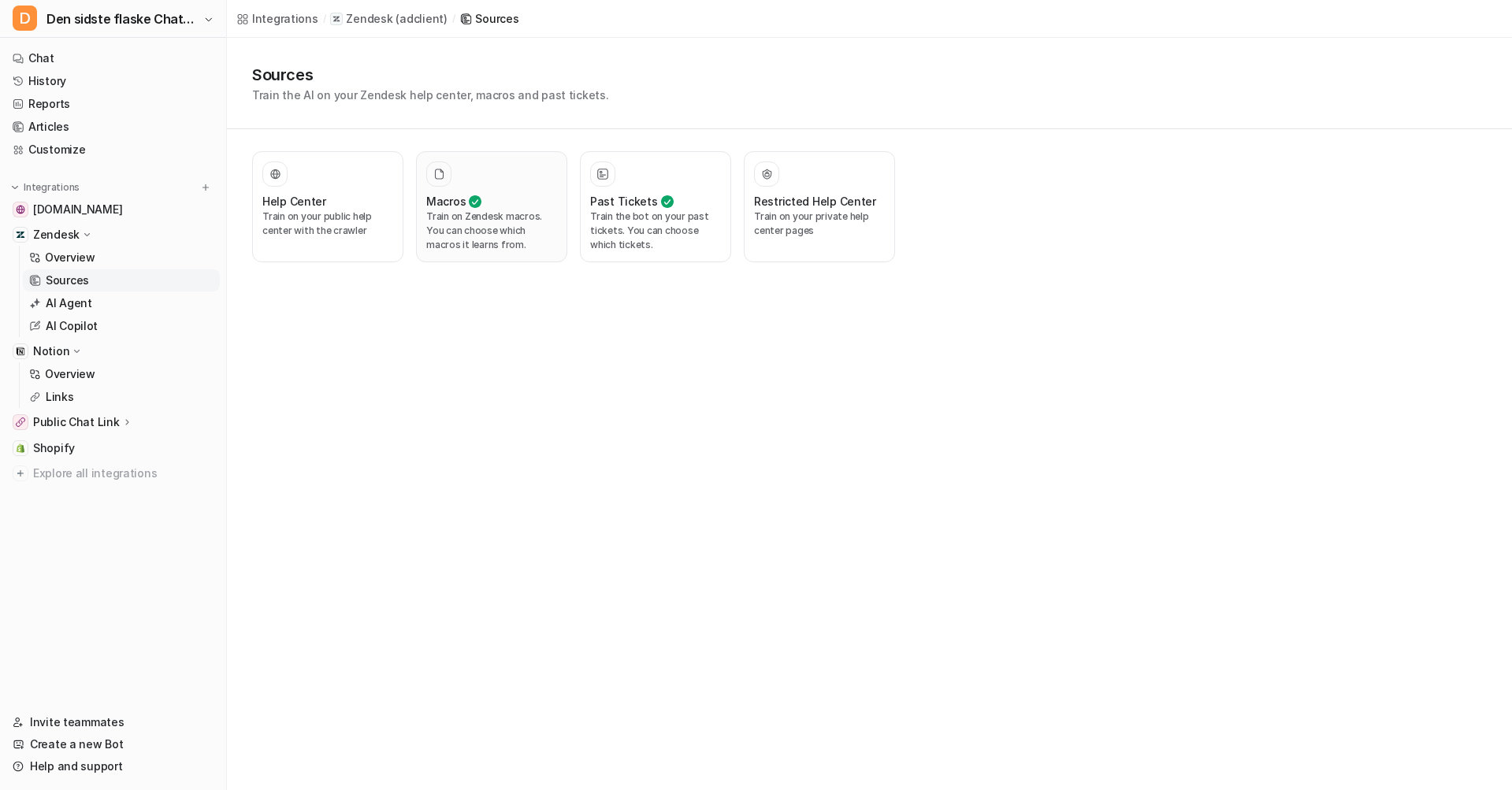
click at [475, 215] on p "Train on Zendesk macros. You can choose which macros it learns from." at bounding box center [491, 231] width 131 height 43
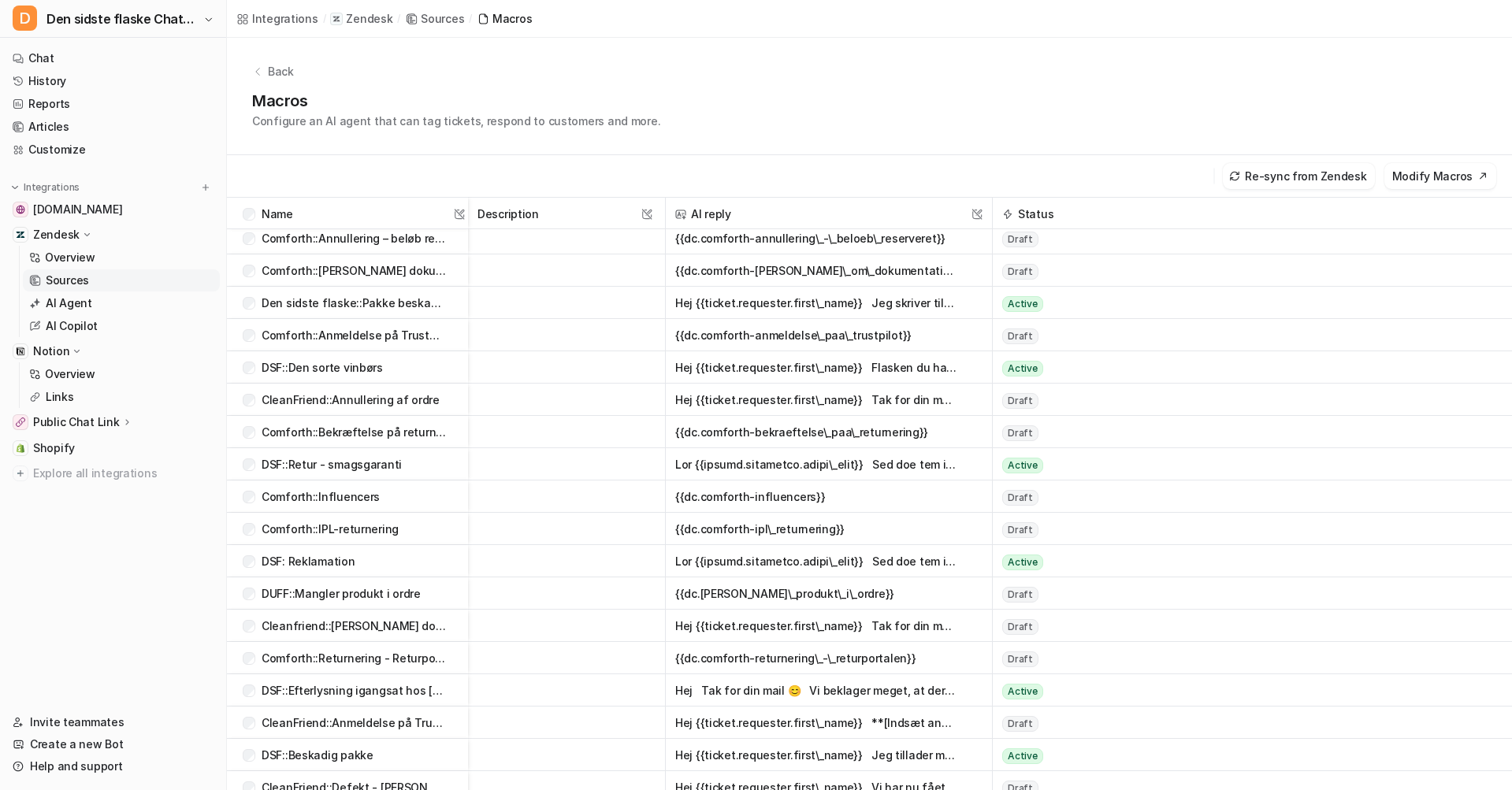
scroll to position [3398, 0]
click at [940, 716] on button "Set Status to Draft" at bounding box center [971, 719] width 132 height 26
click at [66, 397] on p "Links" at bounding box center [60, 397] width 29 height 16
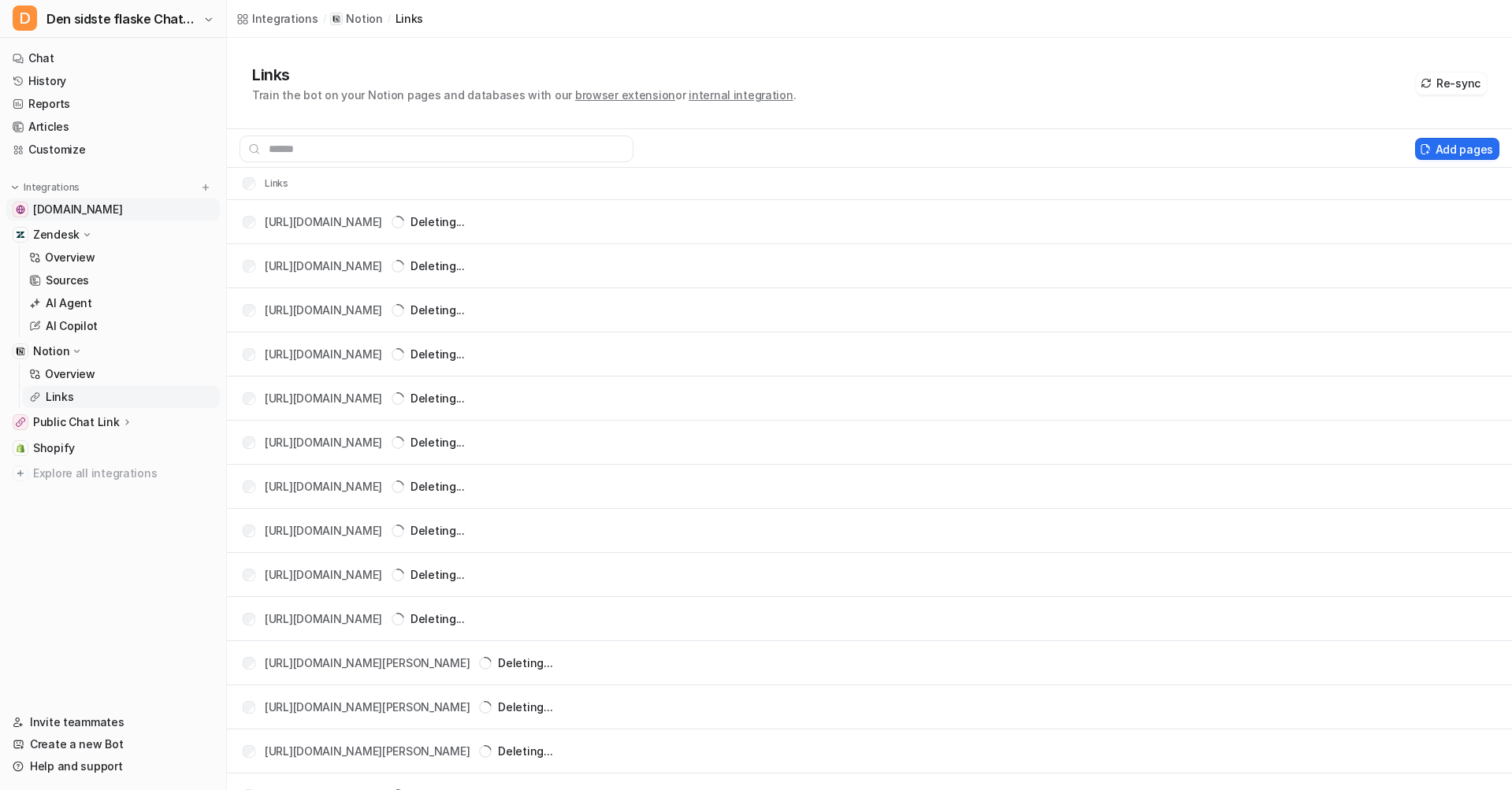
click at [90, 212] on span "[DOMAIN_NAME]" at bounding box center [78, 209] width 89 height 16
click at [101, 154] on link "Customize" at bounding box center [113, 150] width 213 height 22
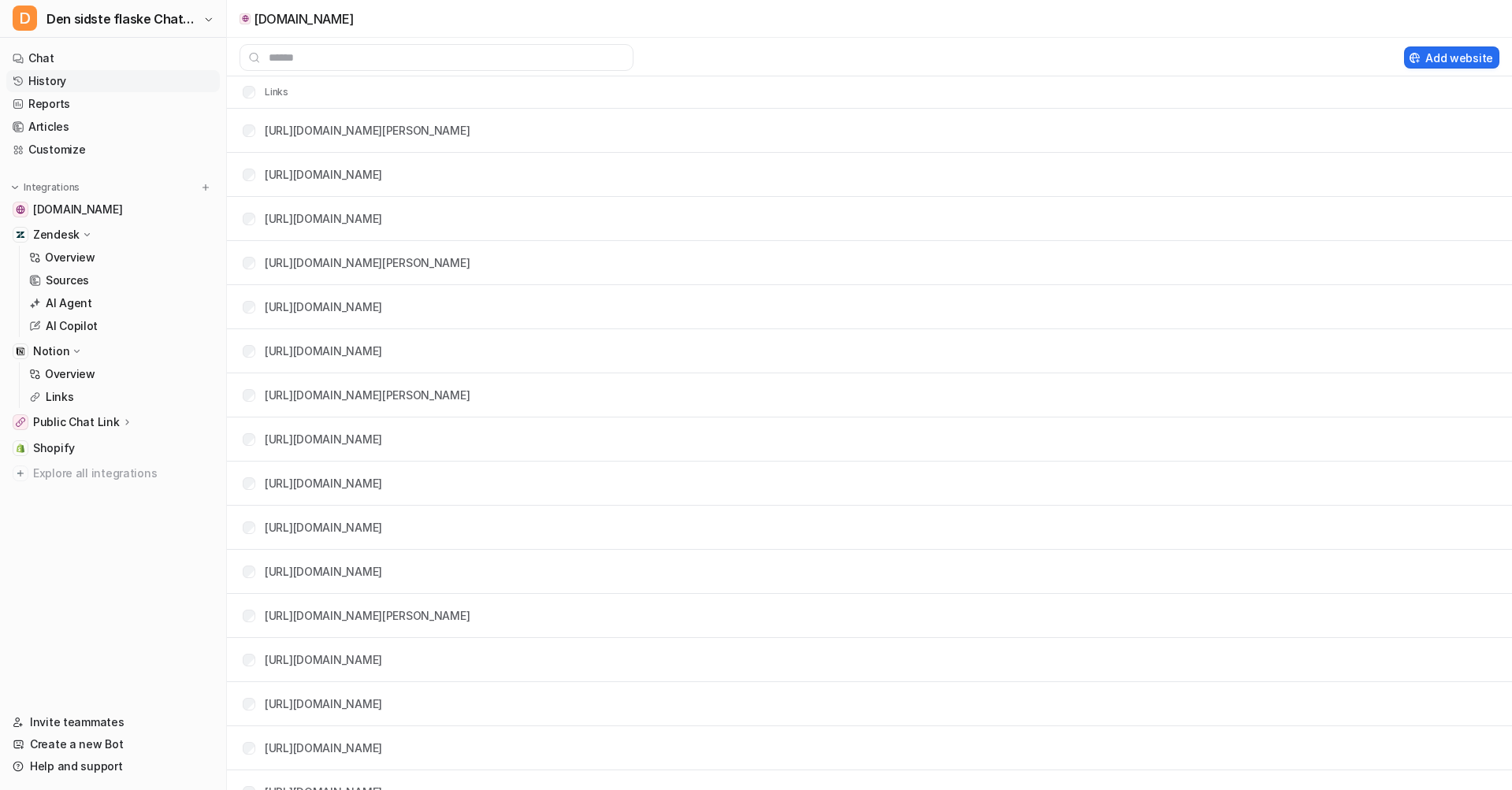
click at [63, 150] on link "Customize" at bounding box center [113, 150] width 213 height 22
click at [50, 57] on link "Chat" at bounding box center [113, 59] width 213 height 22
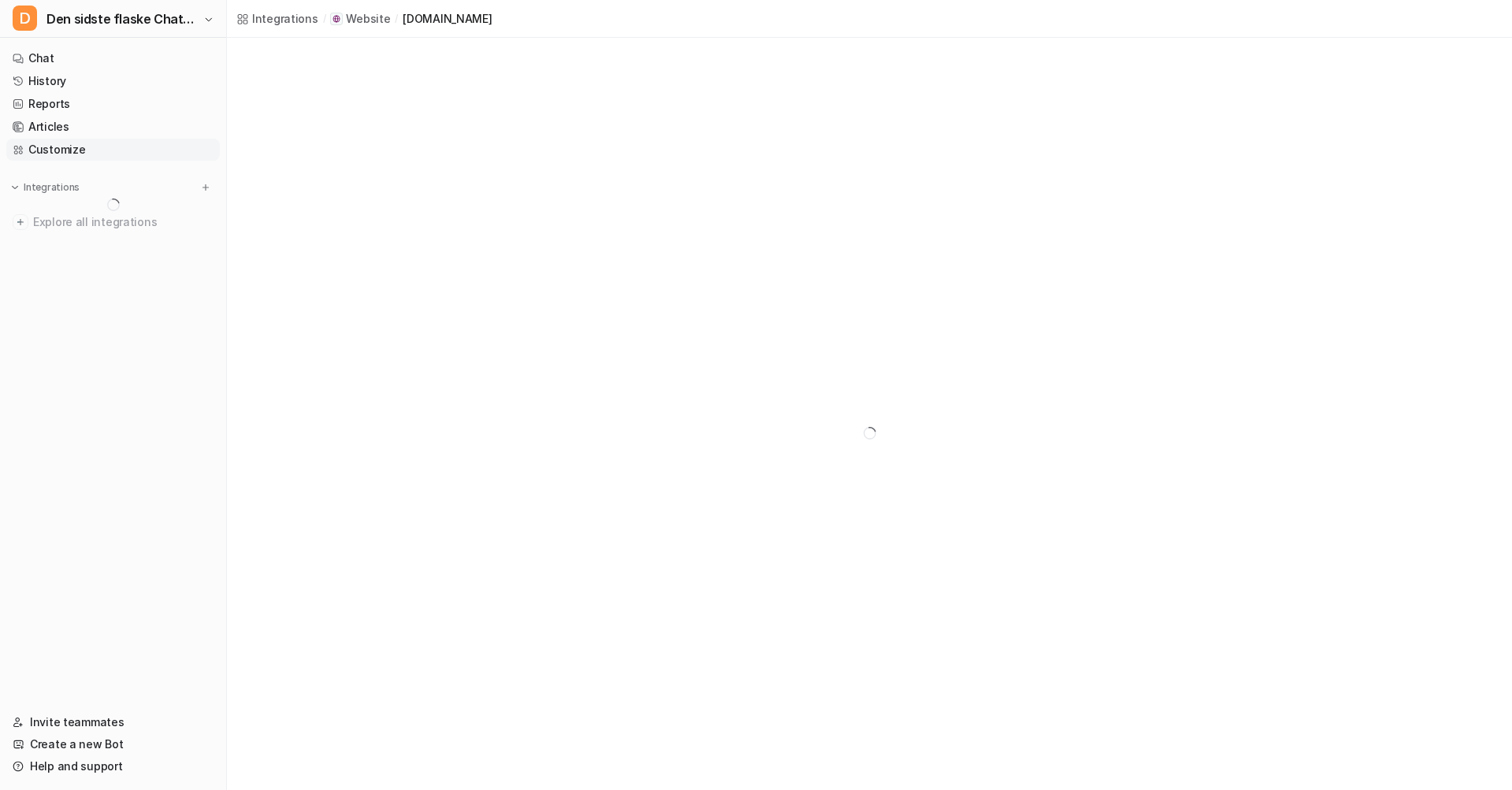
click at [70, 147] on link "Customize" at bounding box center [113, 150] width 213 height 22
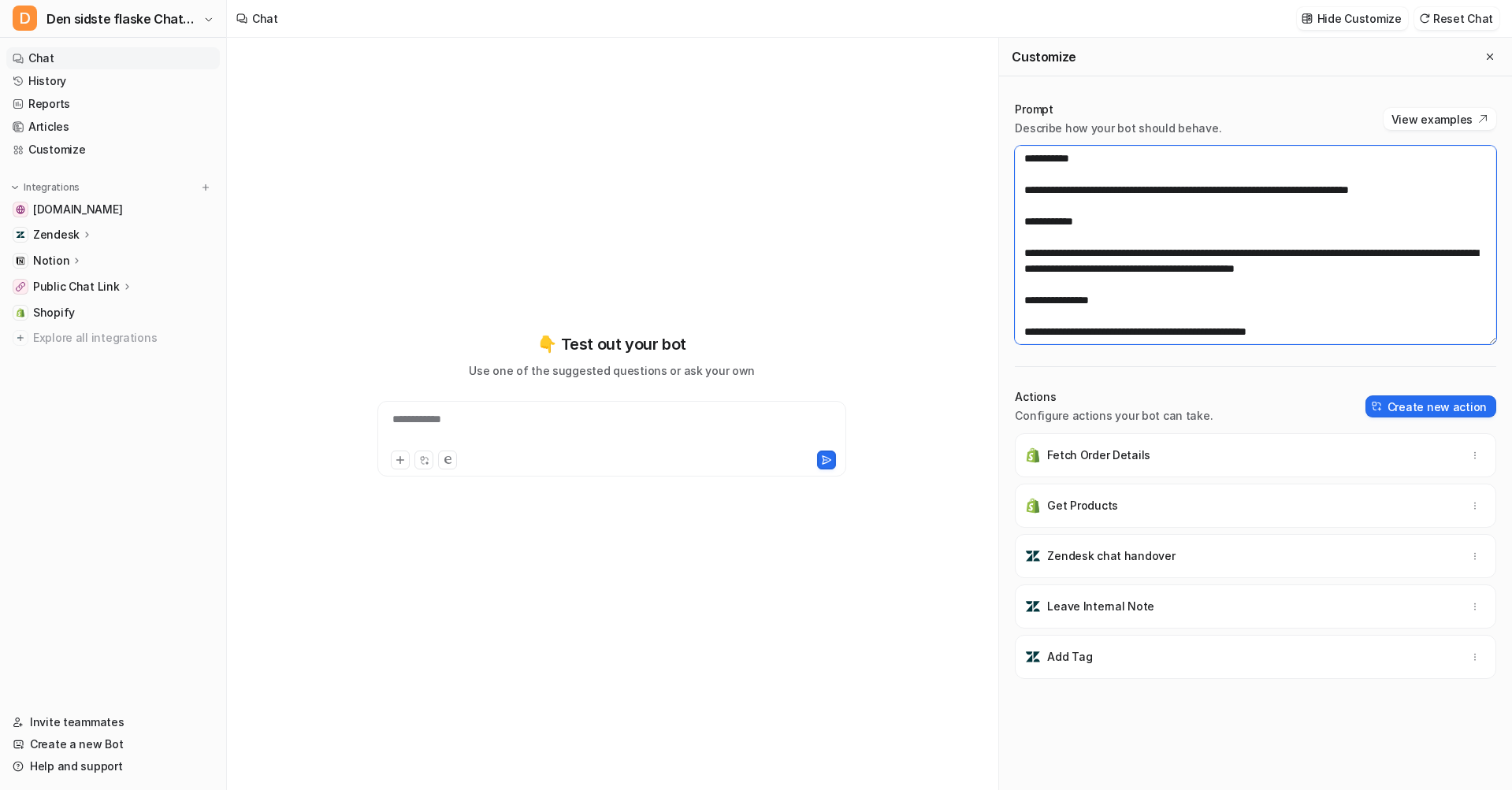
click at [1207, 182] on textarea at bounding box center [1254, 245] width 481 height 199
paste textarea "**********"
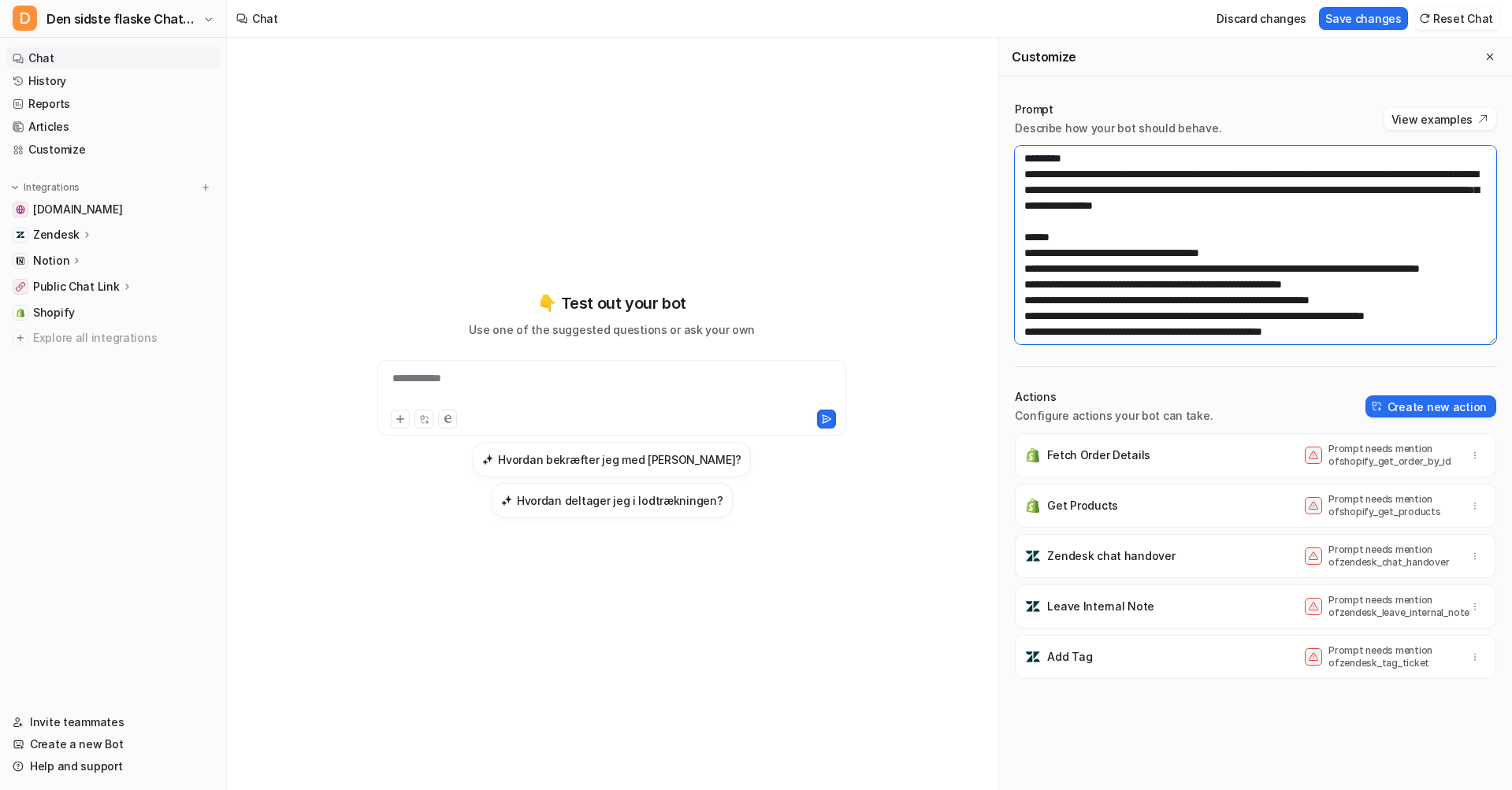
click at [1227, 219] on textarea at bounding box center [1254, 245] width 481 height 199
paste textarea "**********"
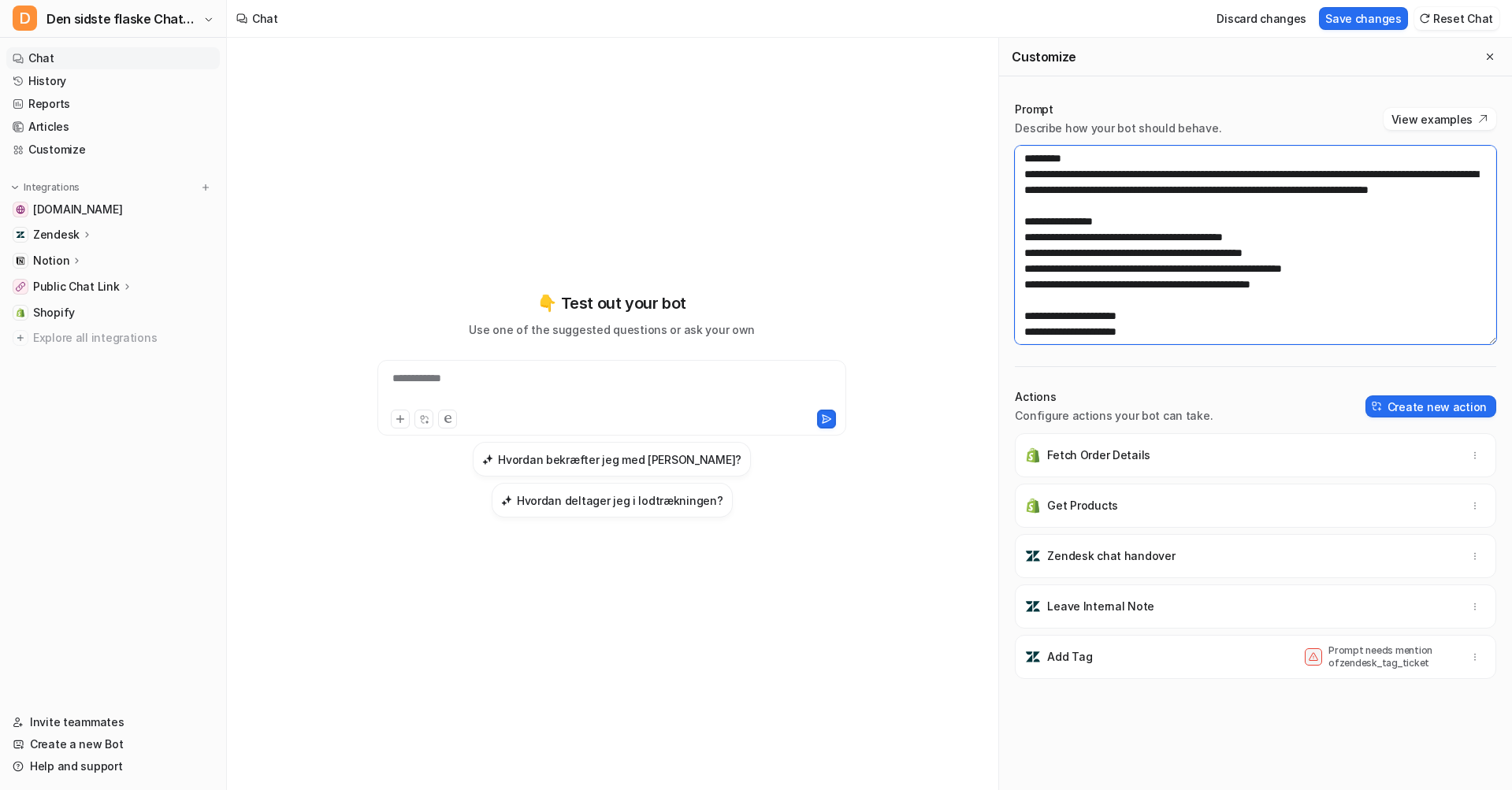
scroll to position [1906, 0]
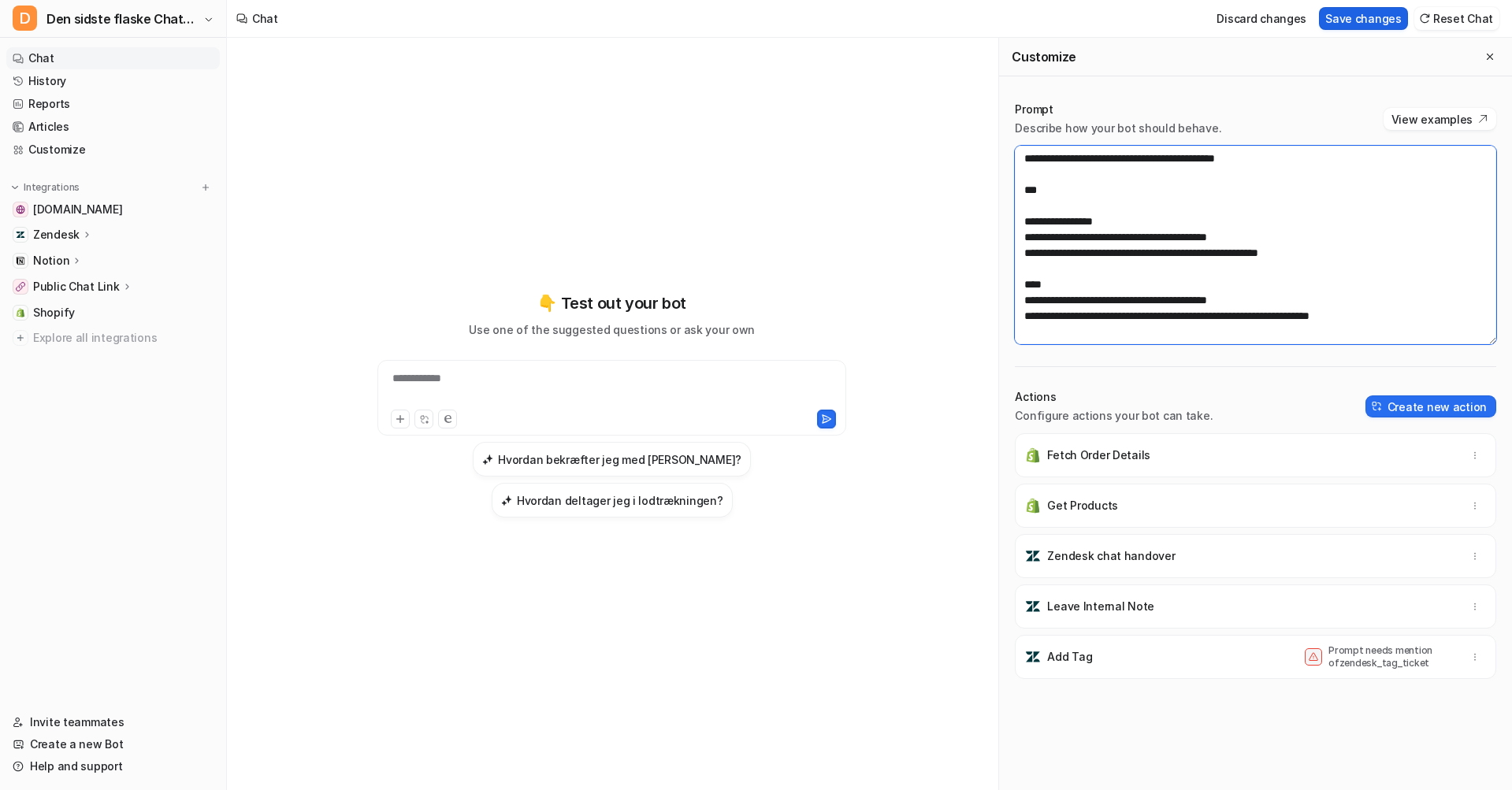
type textarea "**********"
click at [1357, 24] on button "Save changes" at bounding box center [1363, 18] width 89 height 23
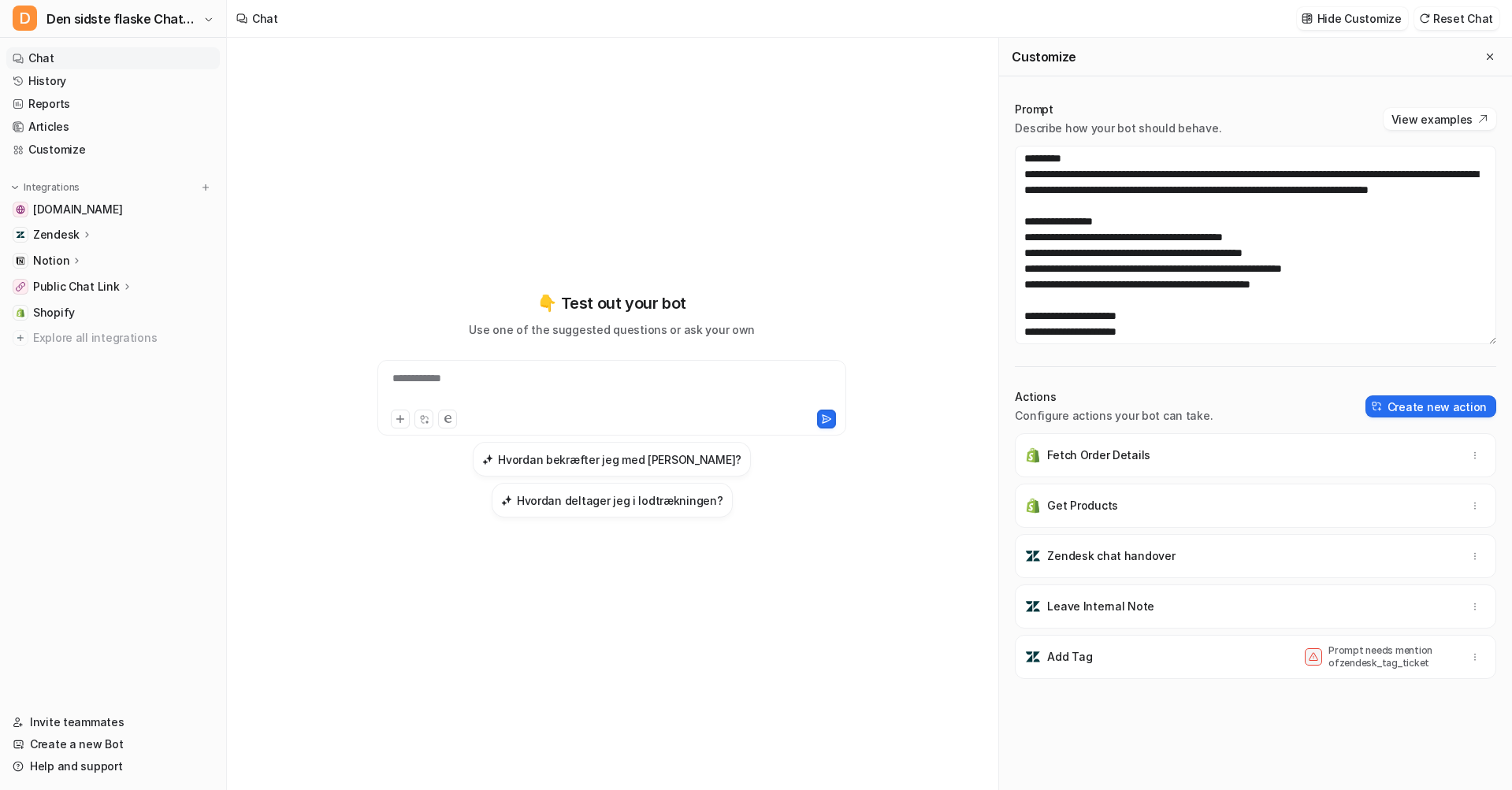
scroll to position [0, 0]
click at [115, 11] on span "Den sidste flaske Chatbot" at bounding box center [123, 19] width 153 height 22
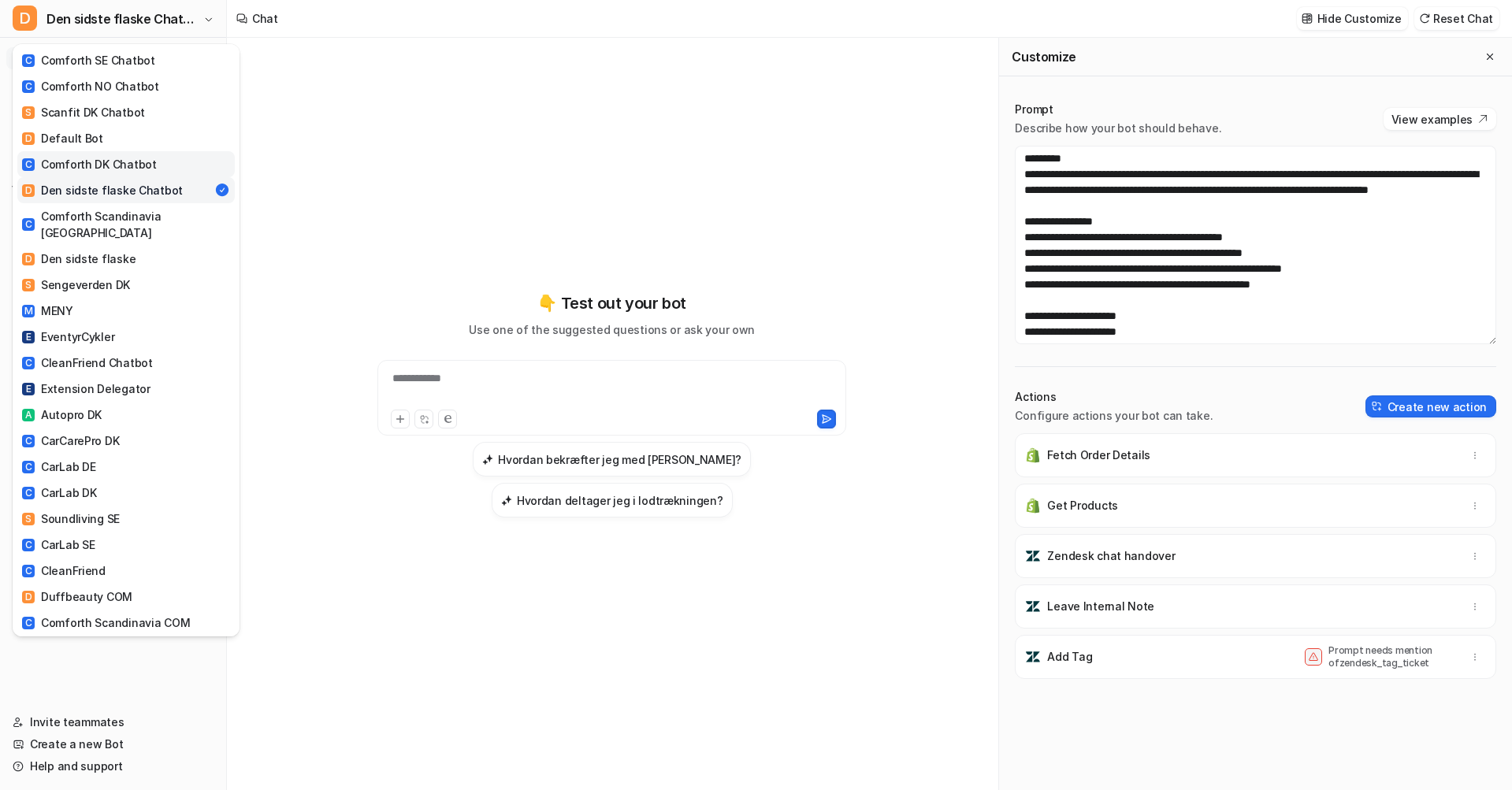
click at [148, 162] on div "C Comforth DK Chatbot" at bounding box center [90, 164] width 135 height 17
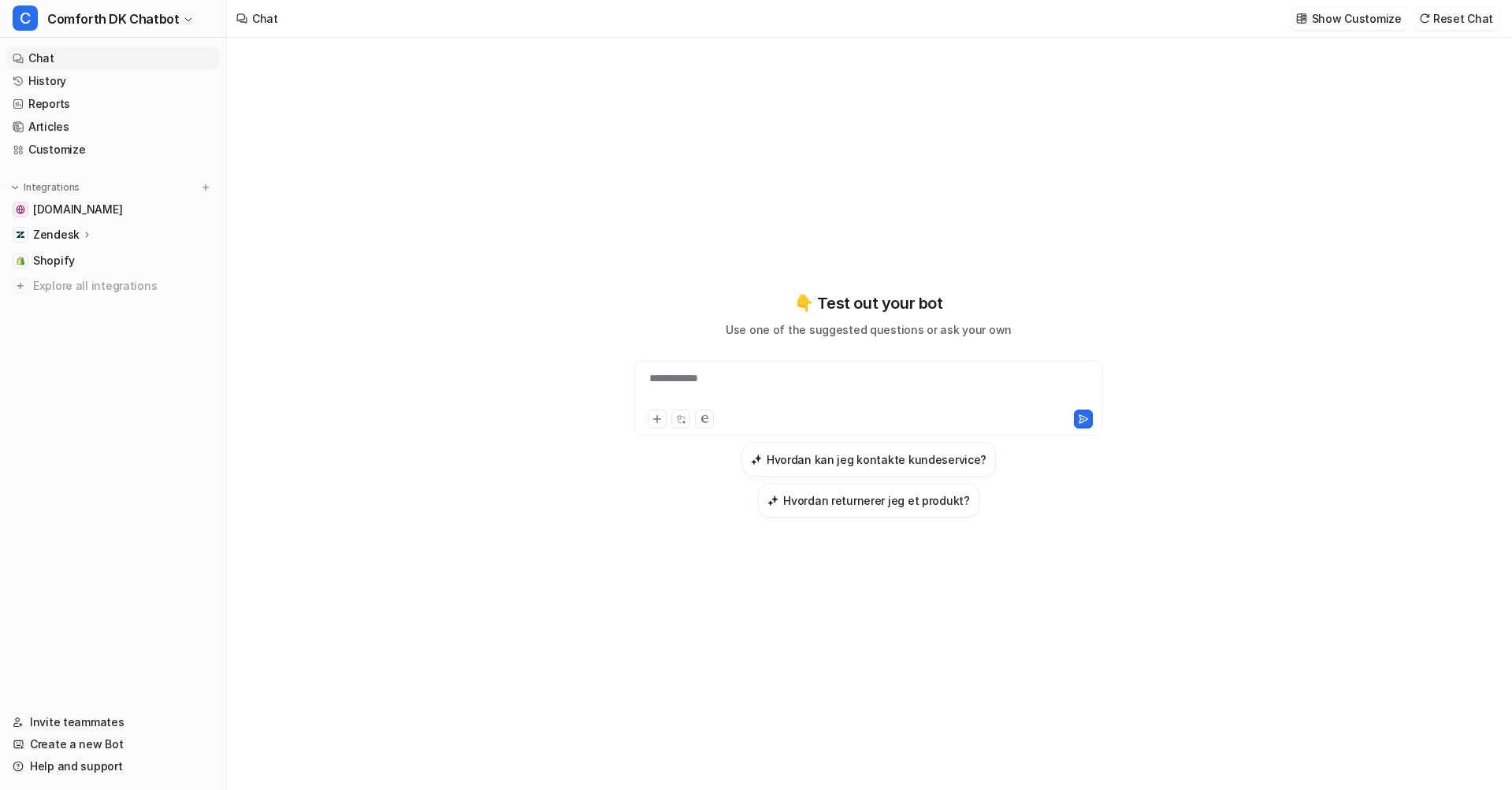
type textarea "**********"
click at [94, 155] on link "Customize" at bounding box center [113, 150] width 213 height 22
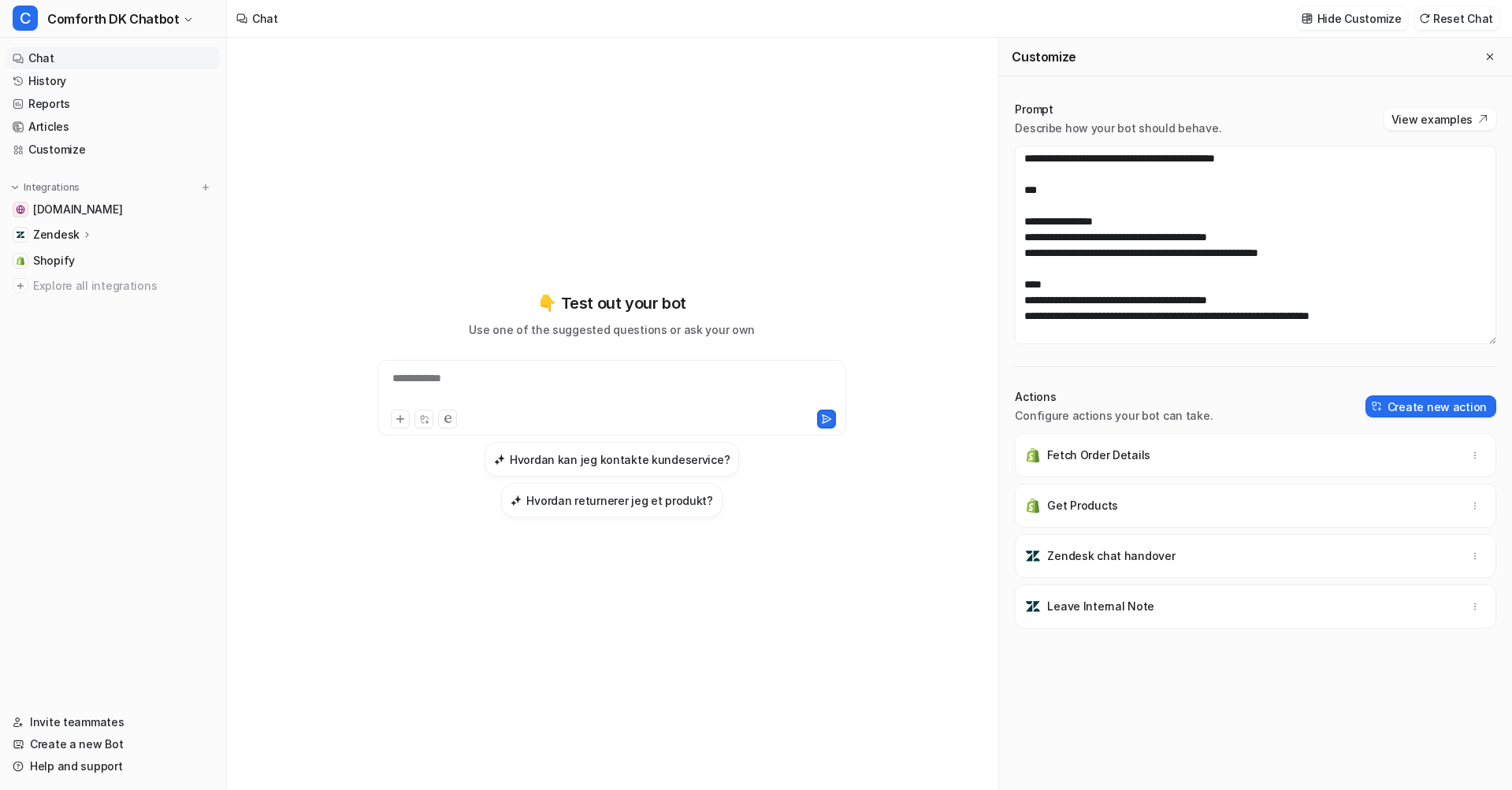
scroll to position [1906, 0]
click at [103, 17] on span "Comforth DK Chatbot" at bounding box center [113, 19] width 132 height 22
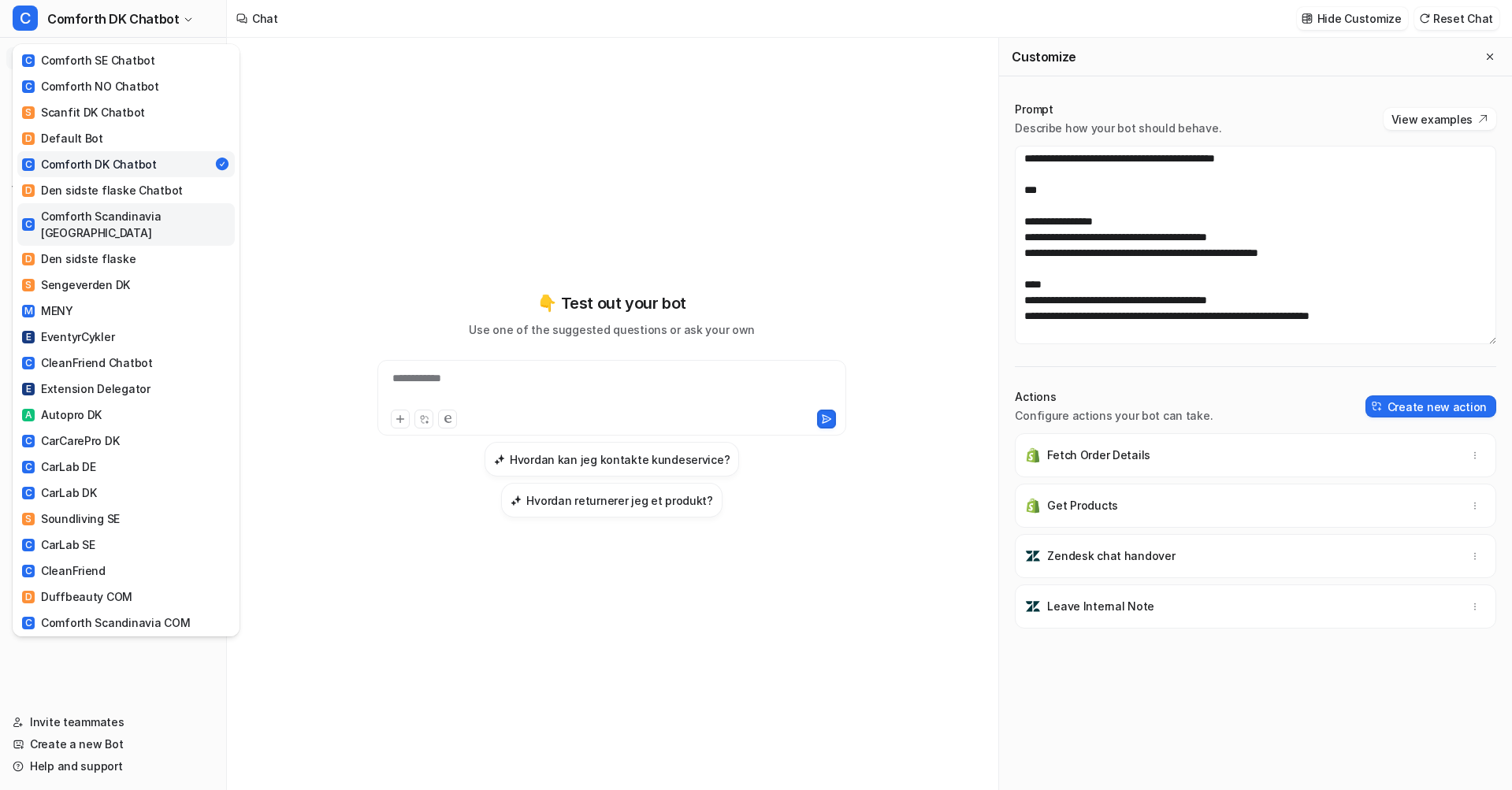
click at [124, 210] on div "C Comforth Scandinavia [GEOGRAPHIC_DATA]" at bounding box center [126, 224] width 208 height 33
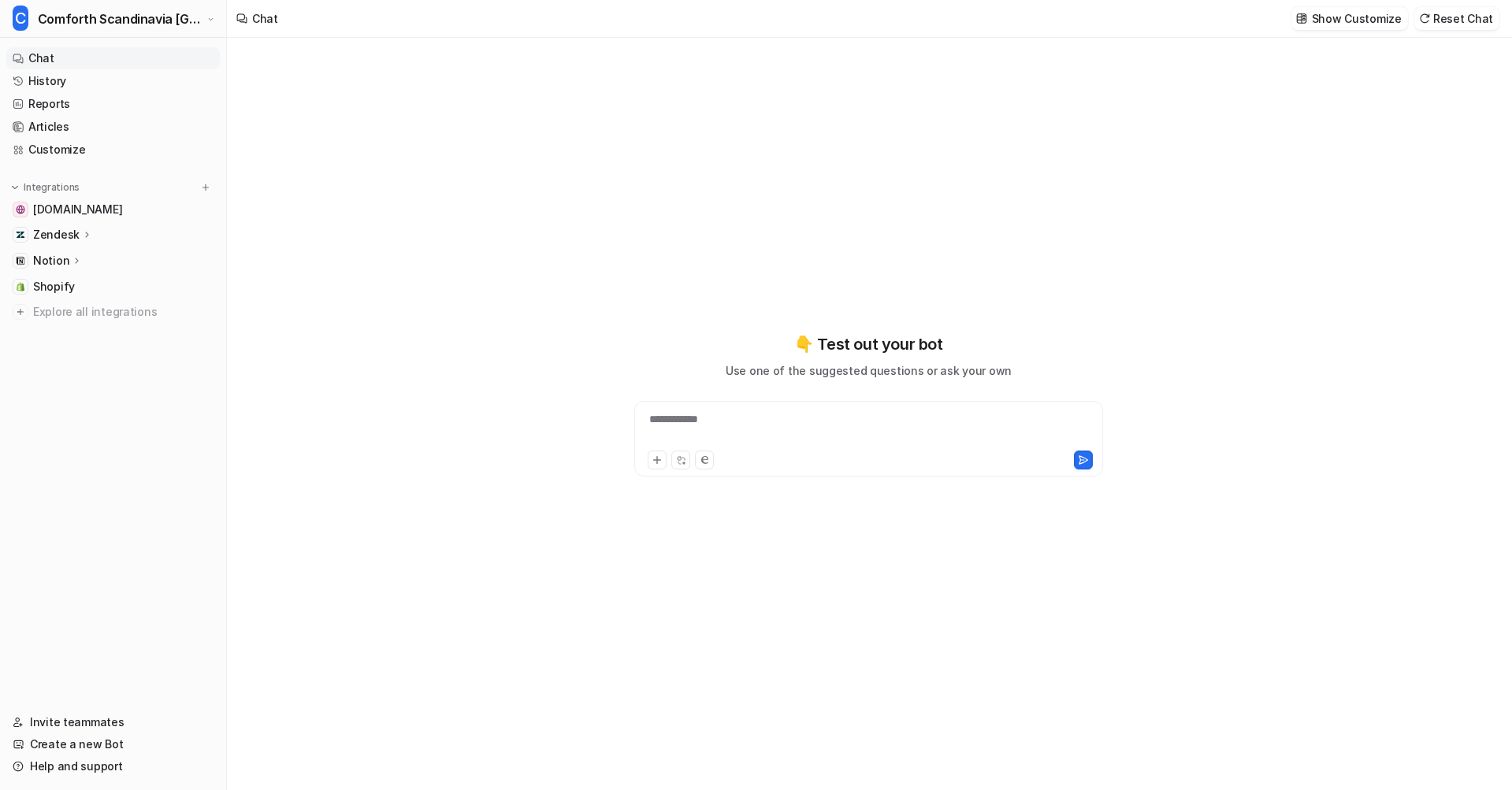
click at [1325, 30] on div "Show Customize Reset Chat" at bounding box center [1395, 18] width 220 height 36
click at [1324, 22] on p "Show Customize" at bounding box center [1356, 18] width 90 height 17
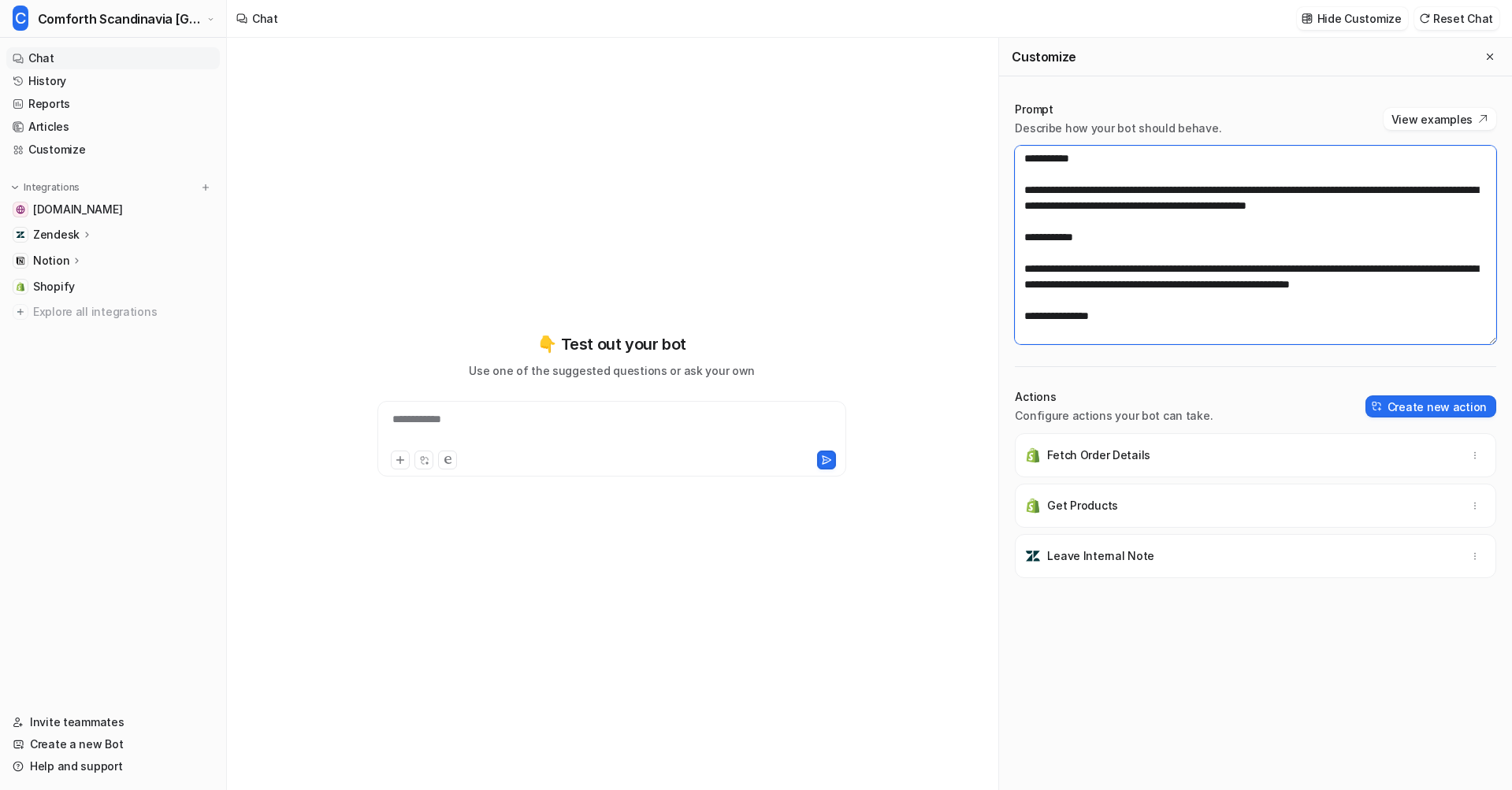
click at [1189, 196] on textarea at bounding box center [1254, 245] width 481 height 199
paste textarea "**********"
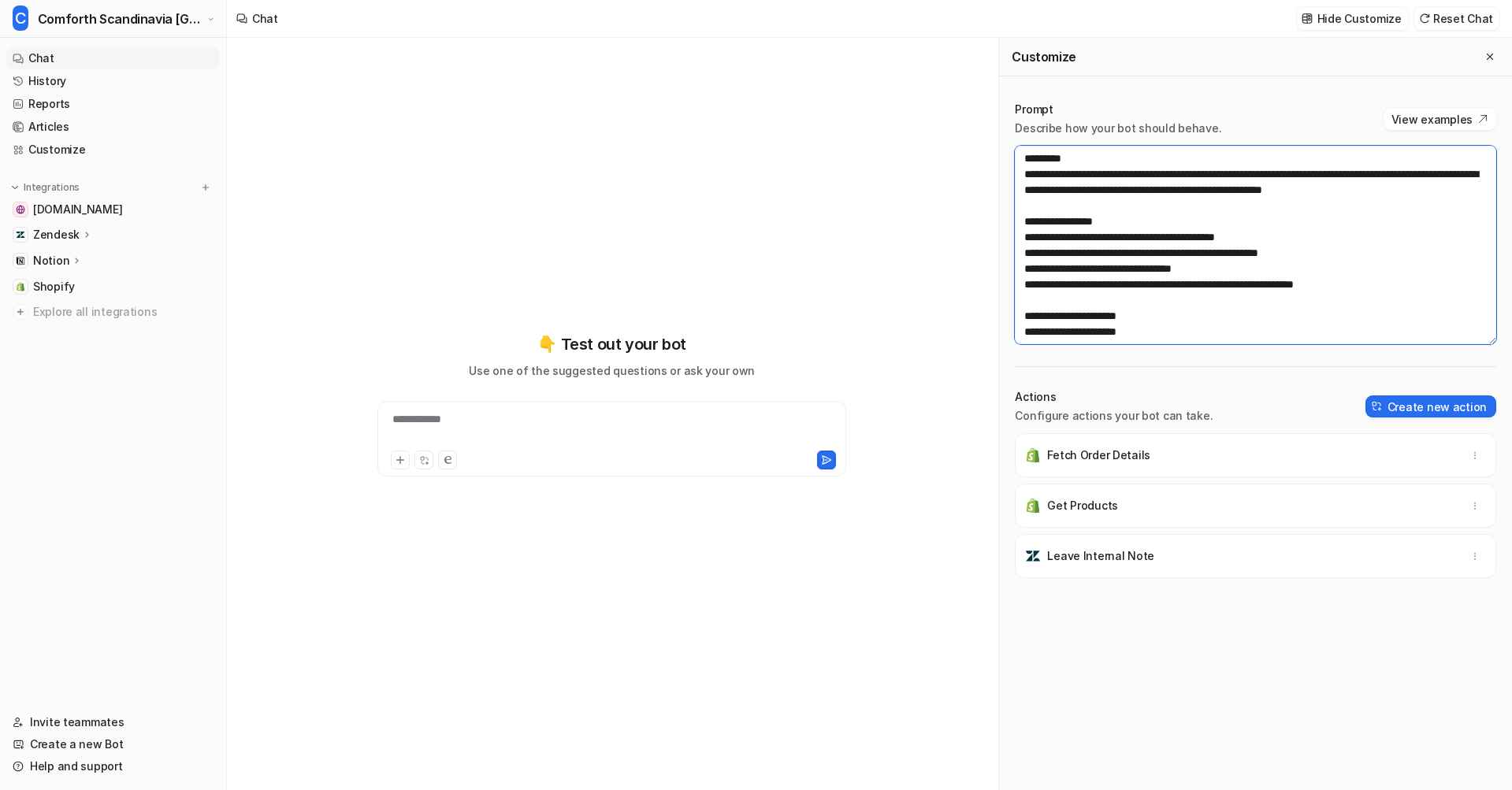
scroll to position [961, 0]
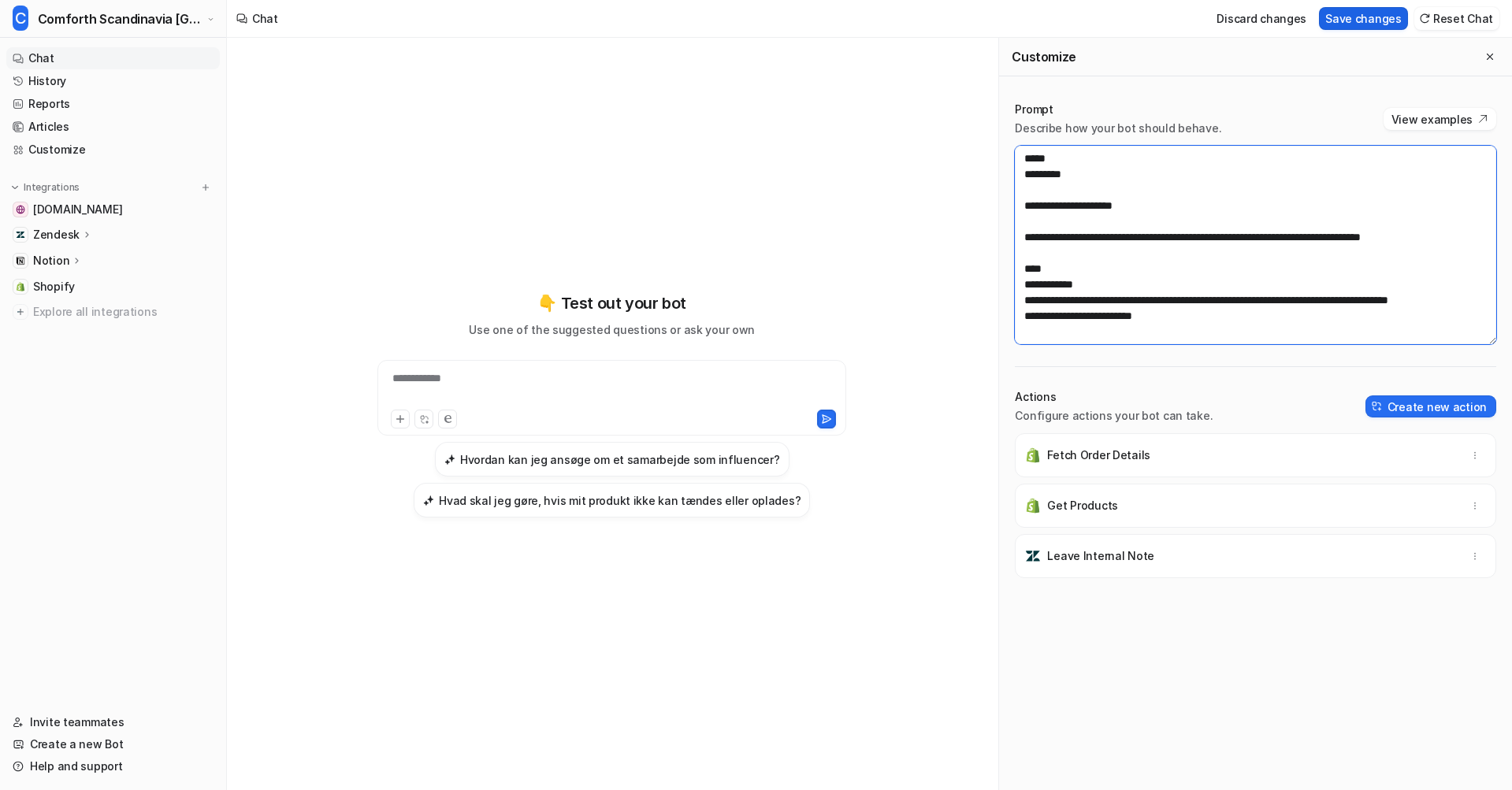
type textarea "**********"
click at [1350, 21] on button "Save changes" at bounding box center [1363, 18] width 89 height 23
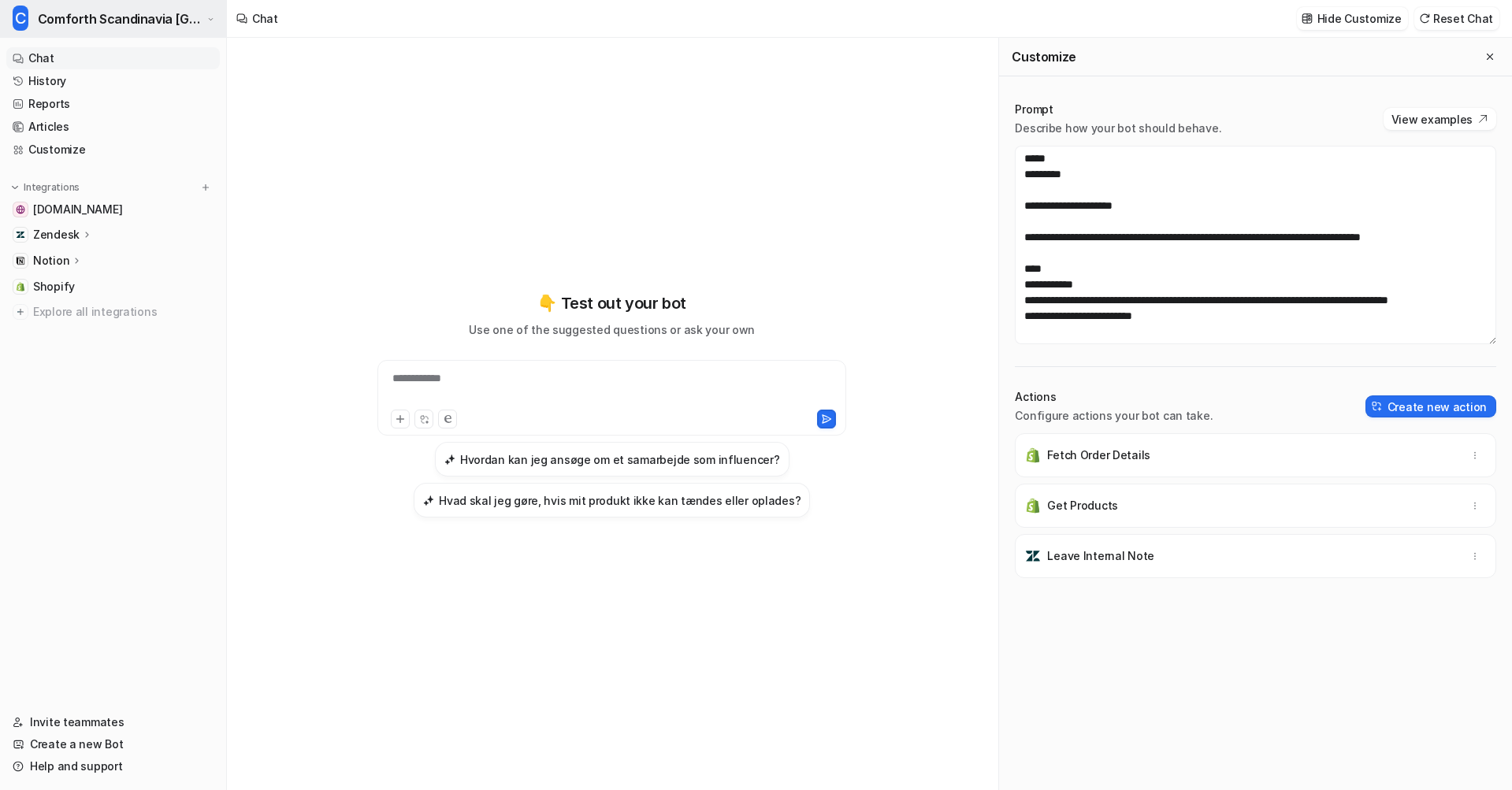
click at [167, 22] on span "Comforth Scandinavia [GEOGRAPHIC_DATA]" at bounding box center [120, 19] width 166 height 22
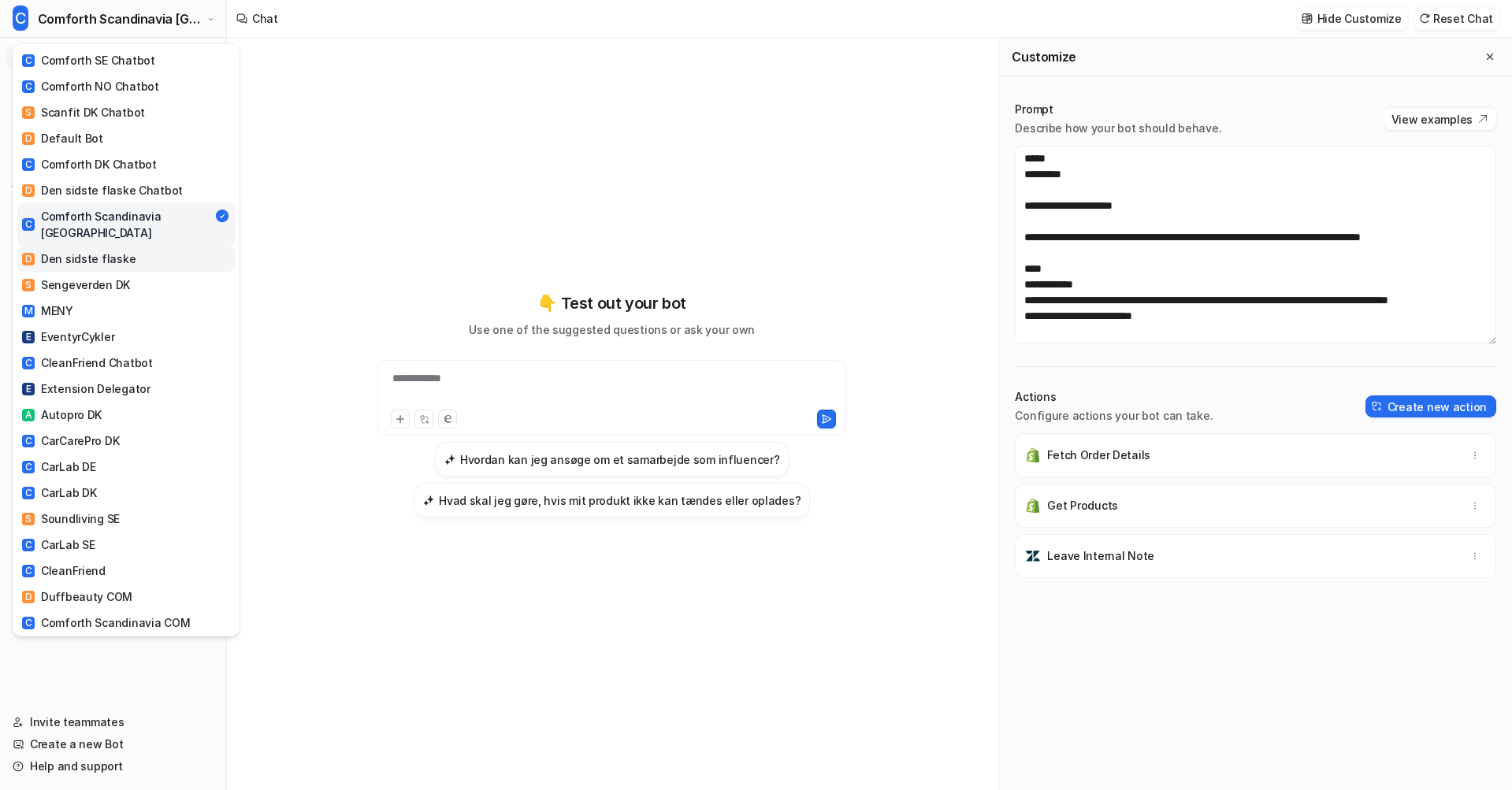
click at [113, 250] on div "D Den sidste flaske" at bounding box center [78, 258] width 113 height 17
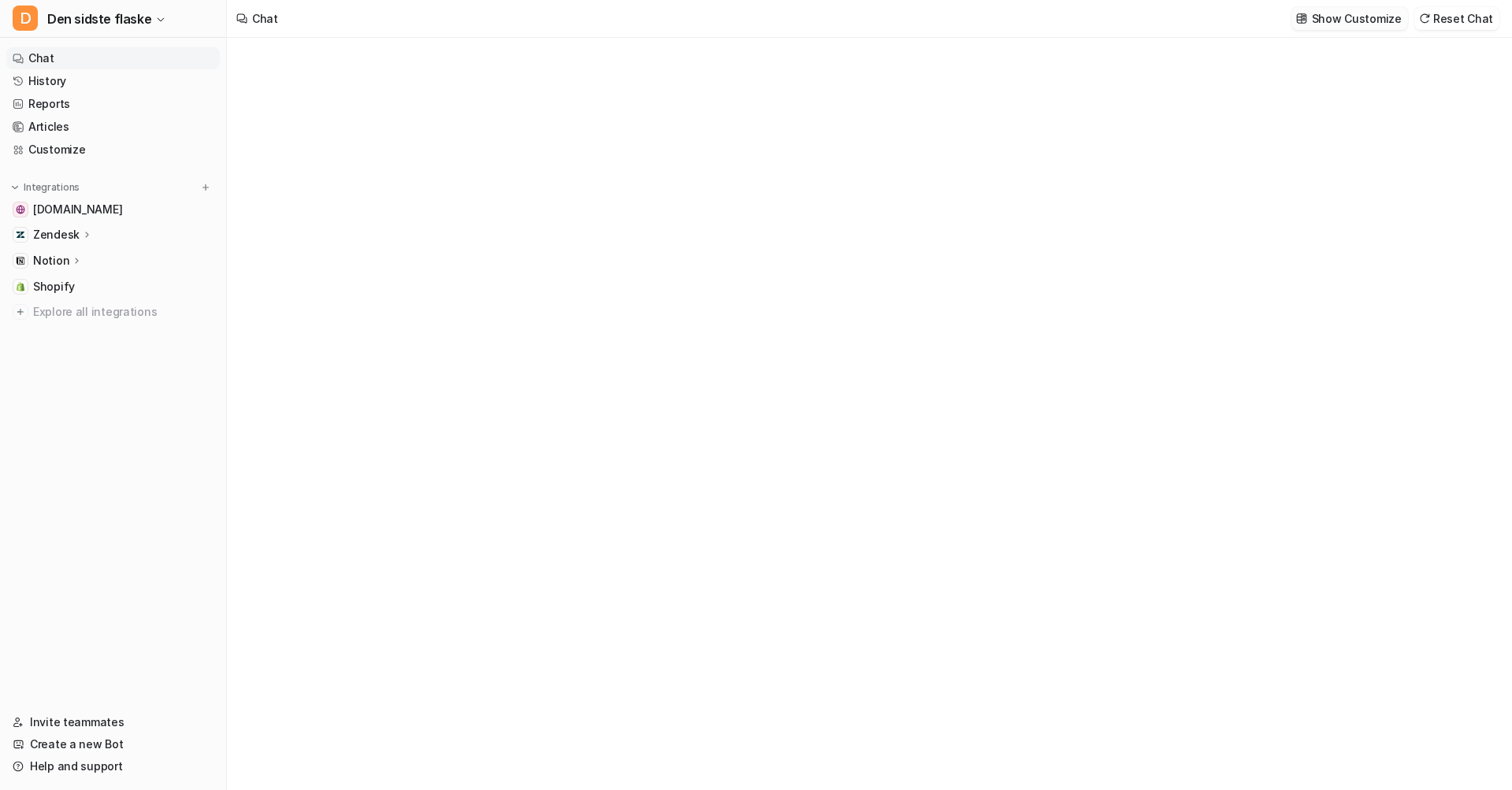
click at [1358, 23] on p "Show Customize" at bounding box center [1356, 18] width 90 height 17
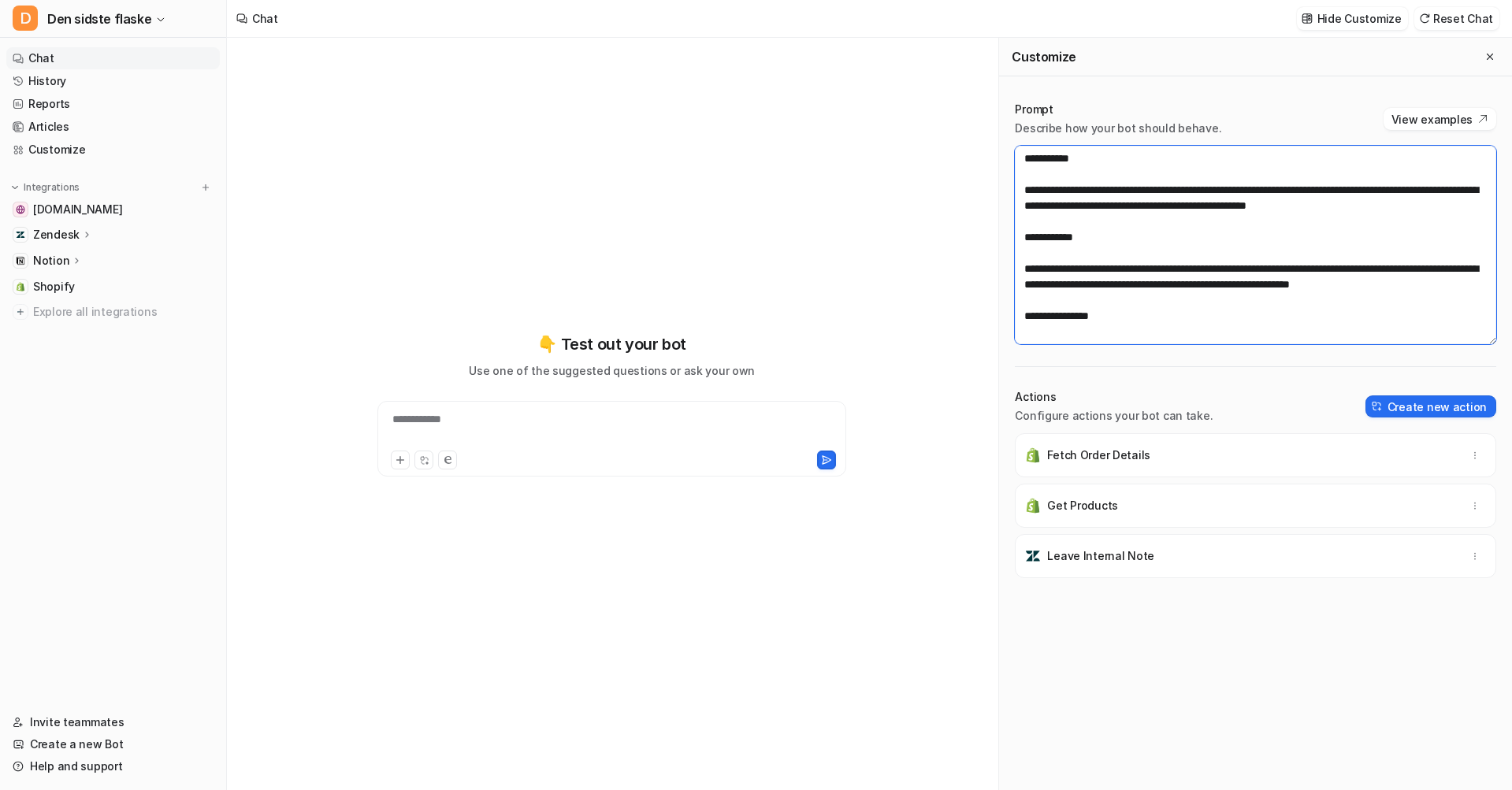
click at [1251, 162] on textarea at bounding box center [1254, 245] width 481 height 199
paste textarea "**********"
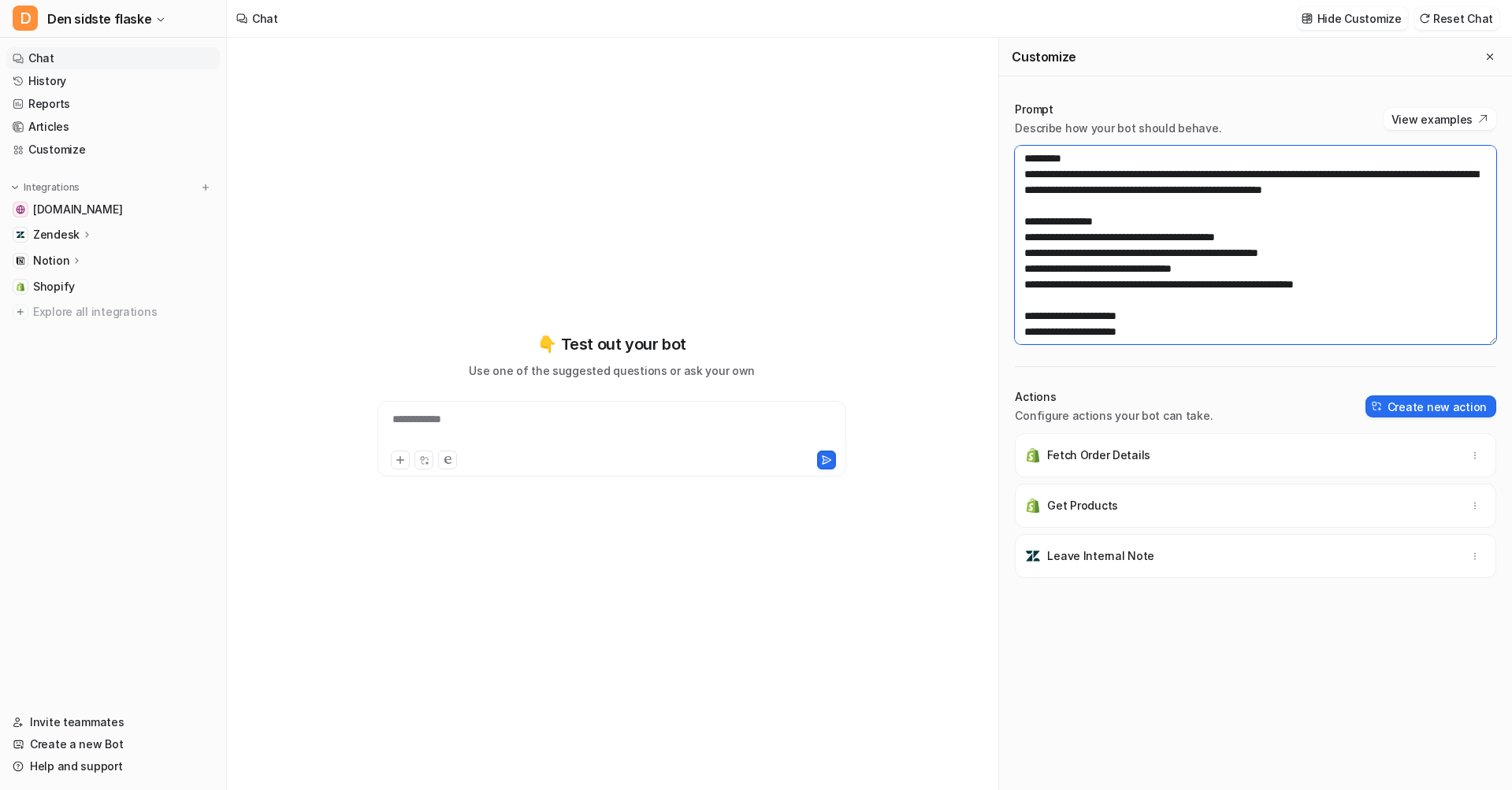
scroll to position [961, 0]
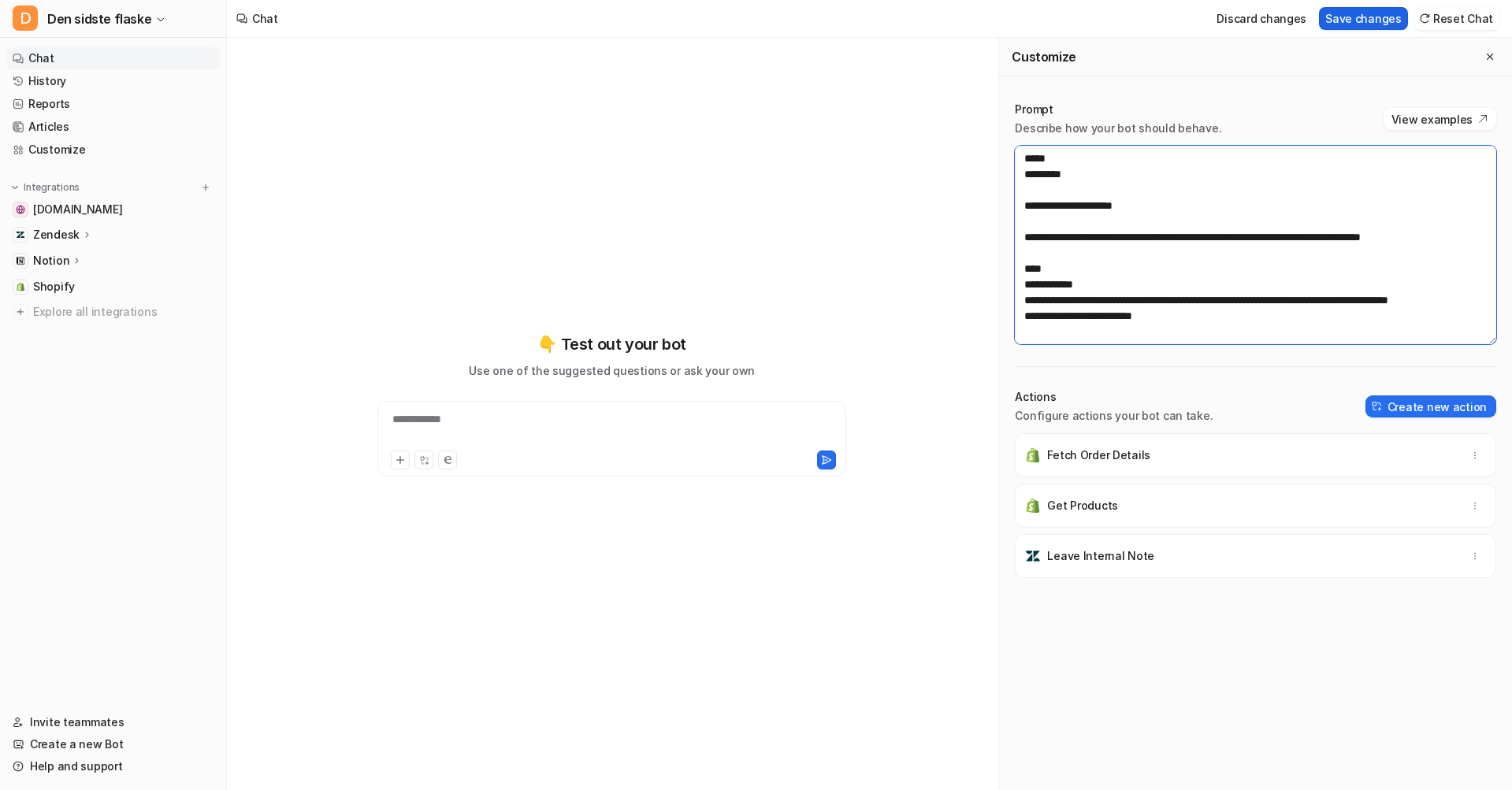
type textarea "**********"
click at [1347, 23] on button "Save changes" at bounding box center [1363, 18] width 89 height 23
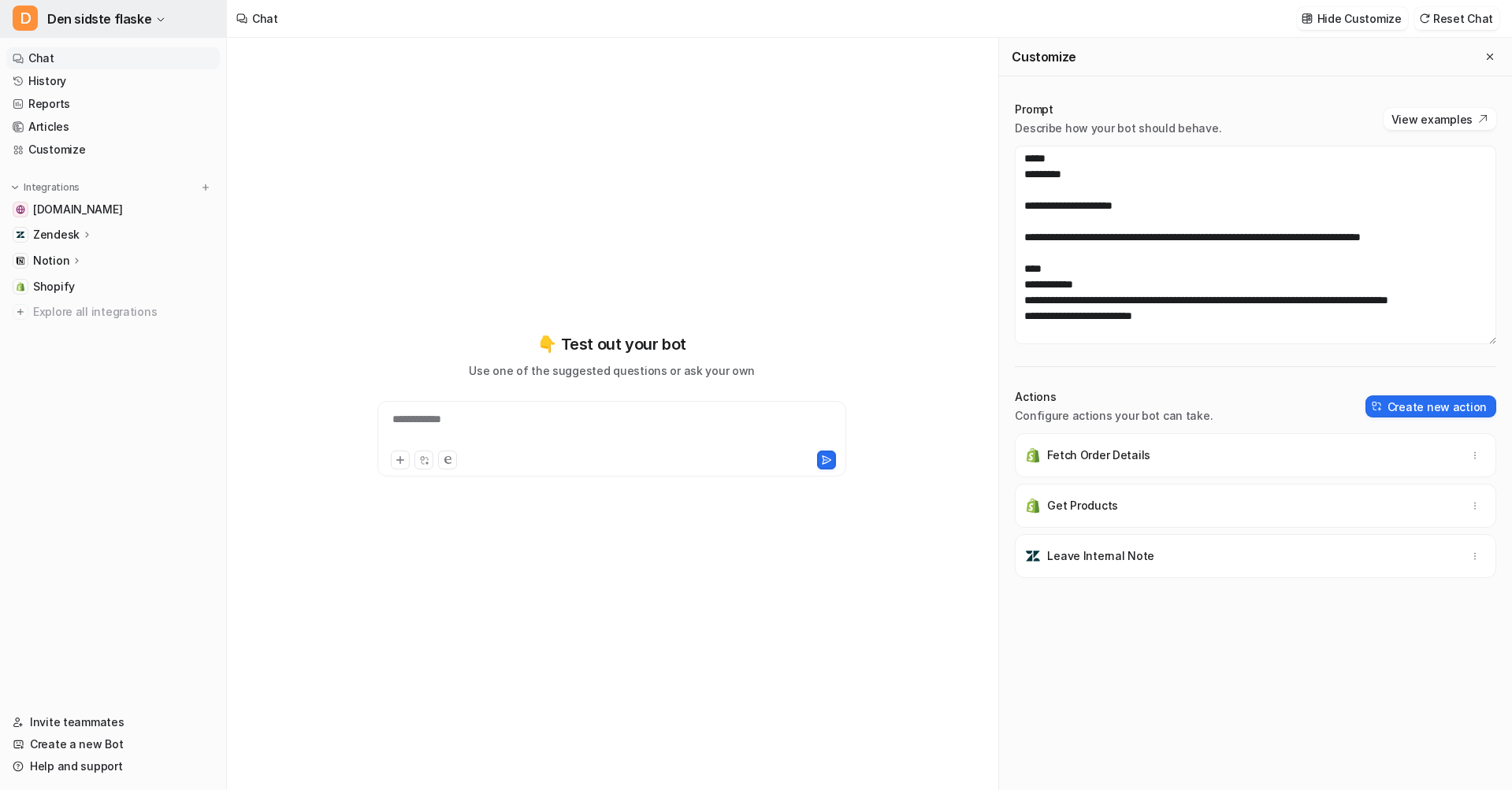
click at [111, 24] on span "Den sidste flaske" at bounding box center [99, 19] width 104 height 22
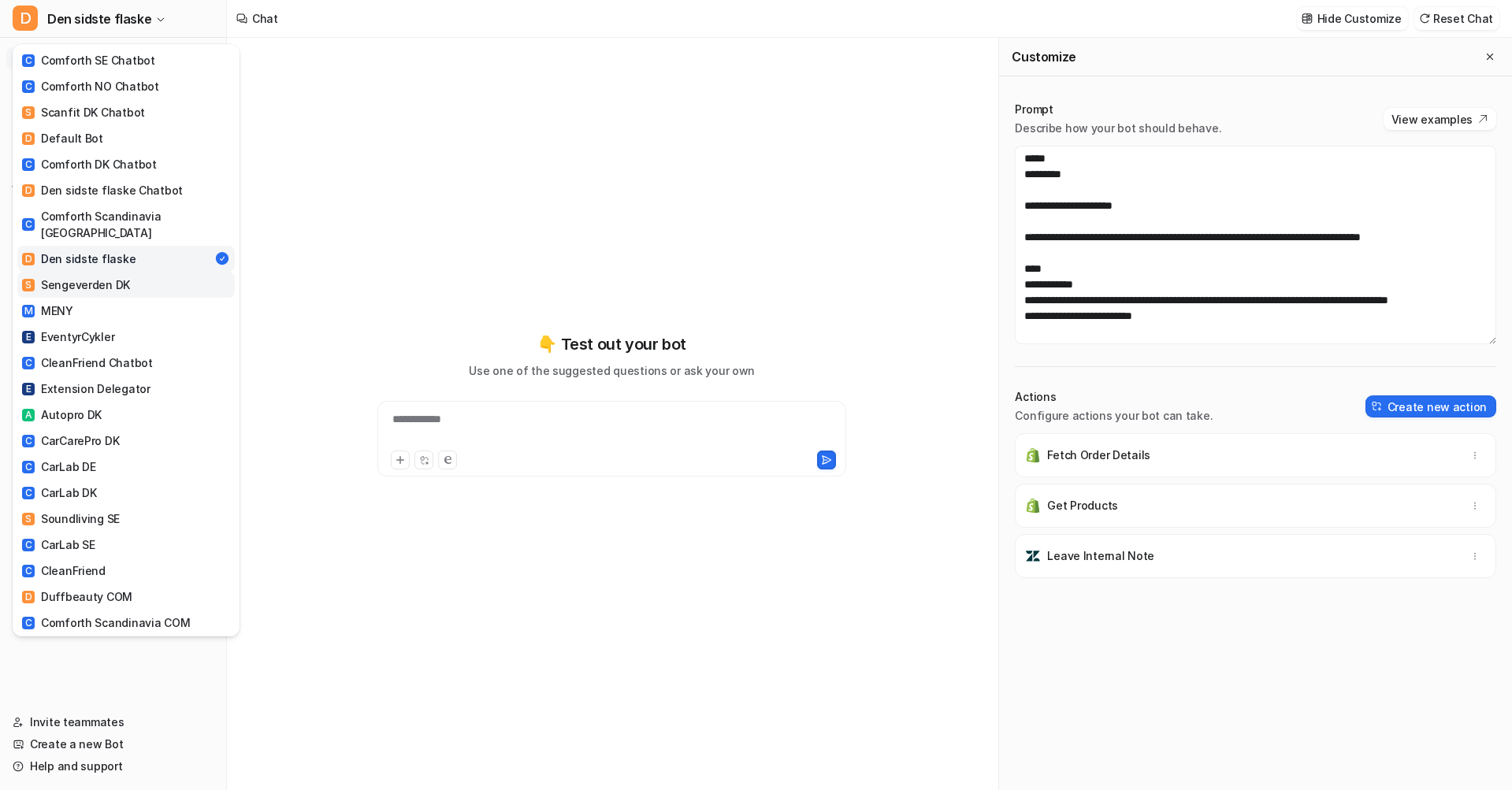
click at [149, 272] on link "S Sengeverden DK" at bounding box center [126, 284] width 217 height 26
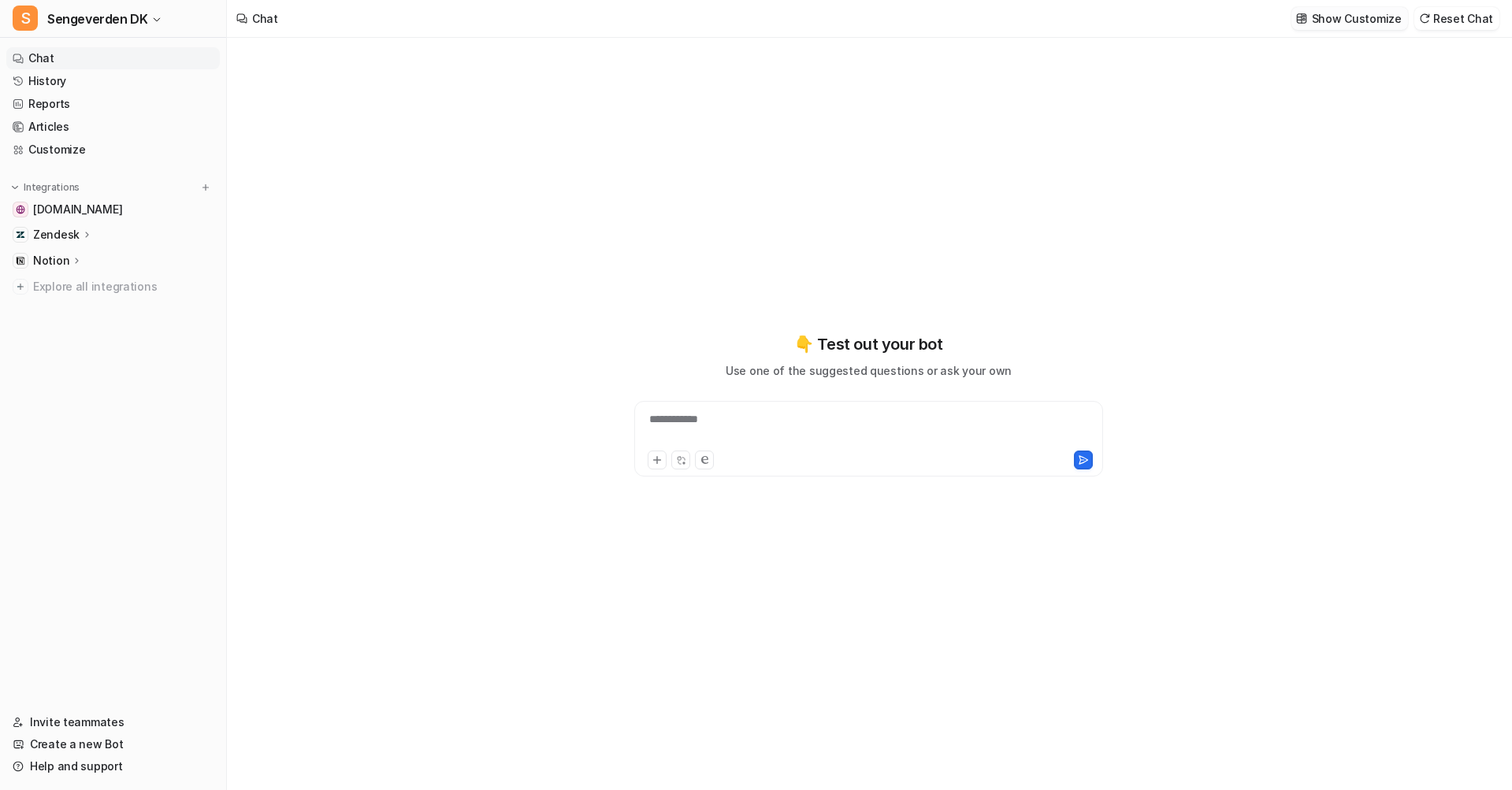
click at [1373, 21] on p "Show Customize" at bounding box center [1356, 18] width 90 height 17
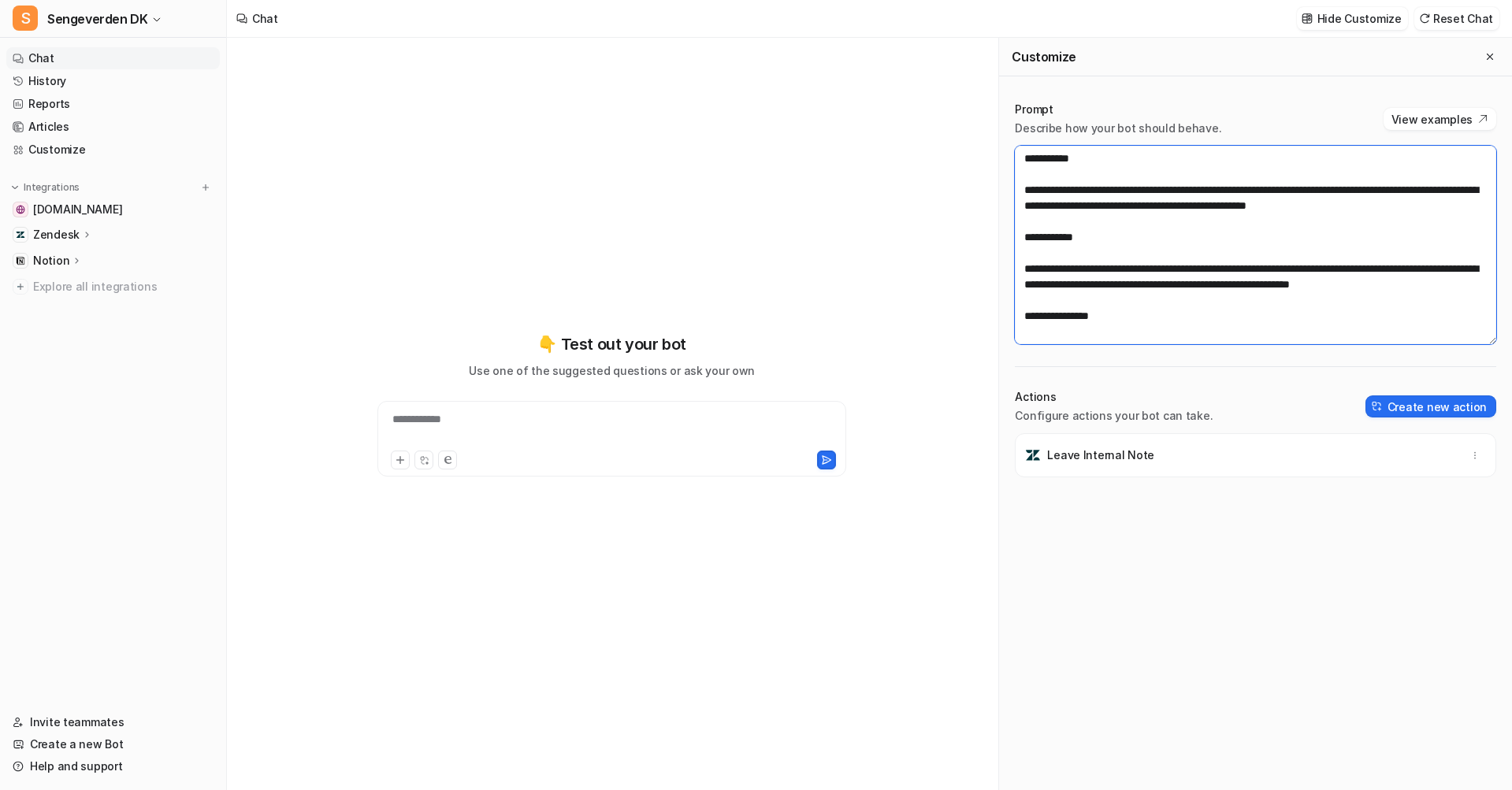
click at [1293, 197] on textarea at bounding box center [1254, 245] width 481 height 199
paste textarea "**********"
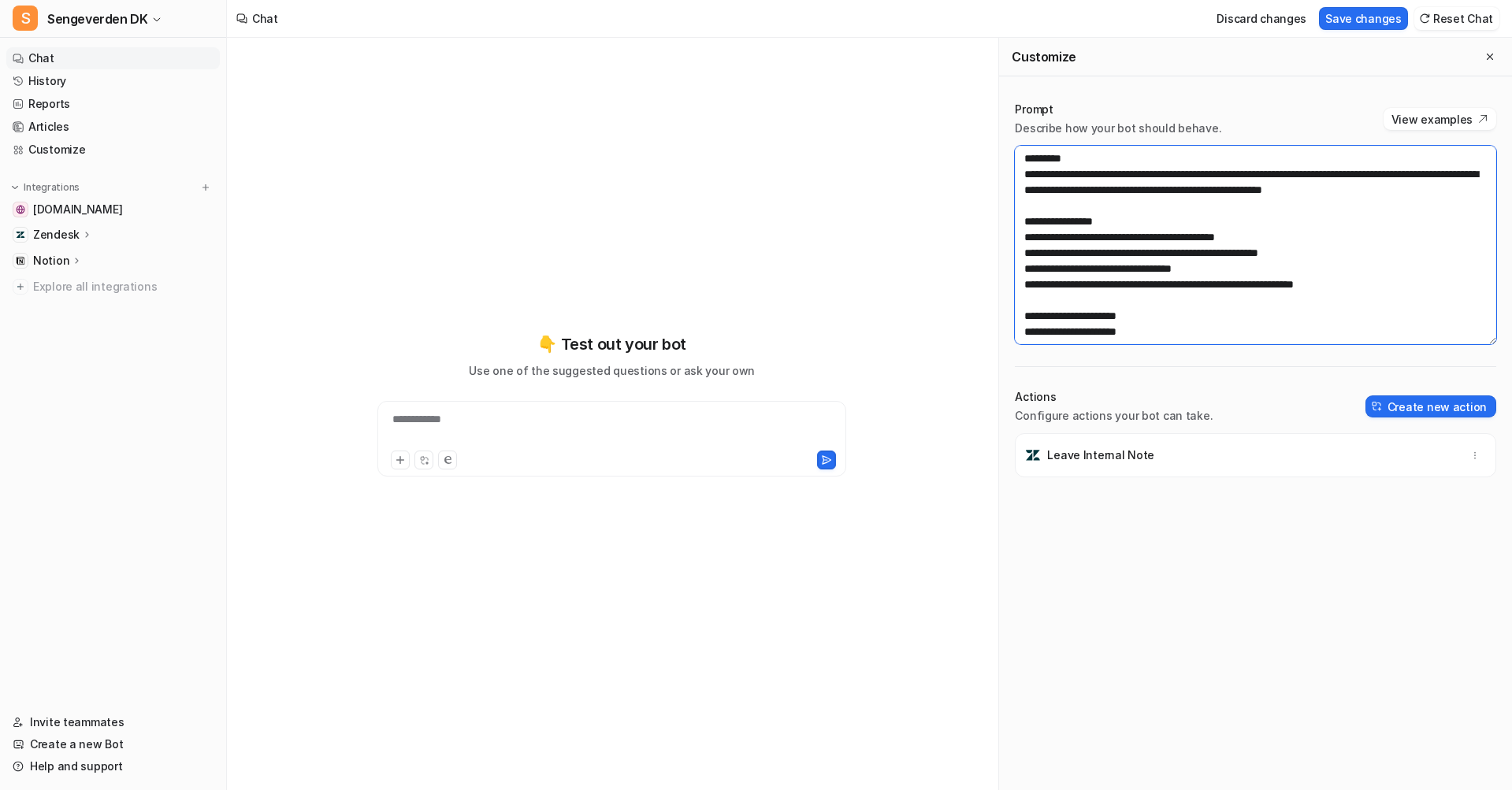
scroll to position [961, 0]
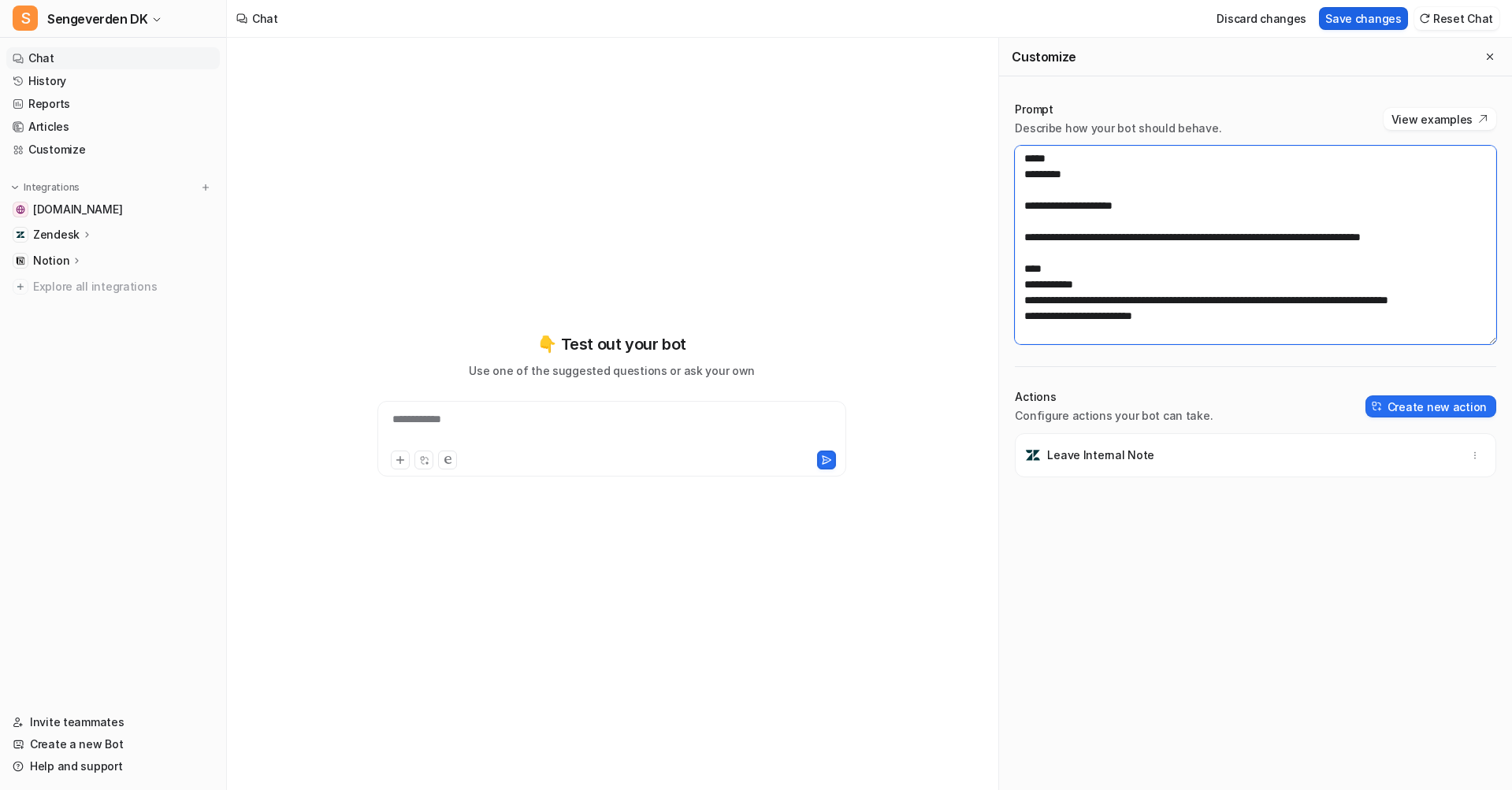
type textarea "**********"
click at [1373, 13] on button "Save changes" at bounding box center [1363, 18] width 89 height 23
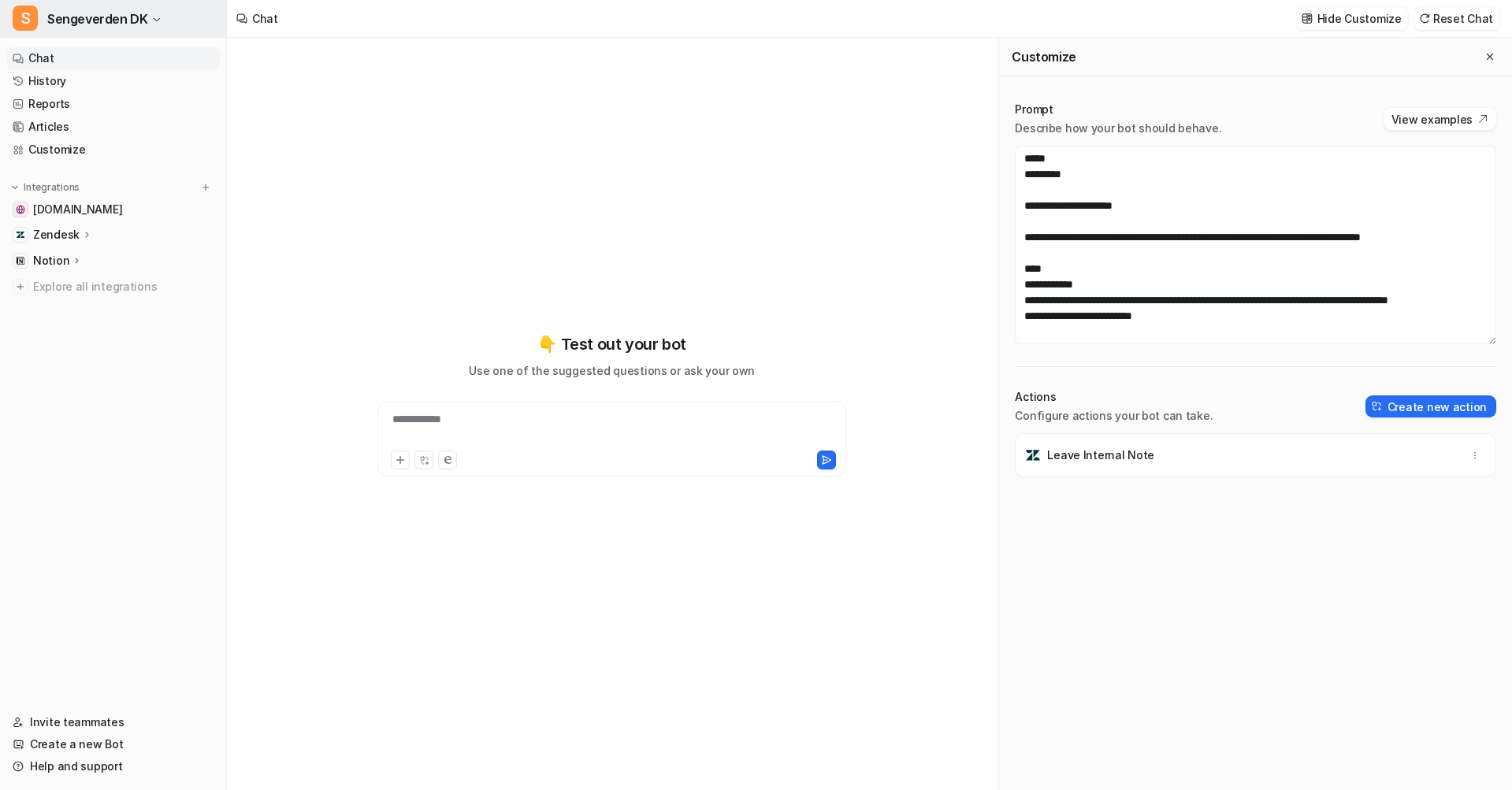
click at [86, 21] on span "Sengeverden DK" at bounding box center [97, 19] width 100 height 22
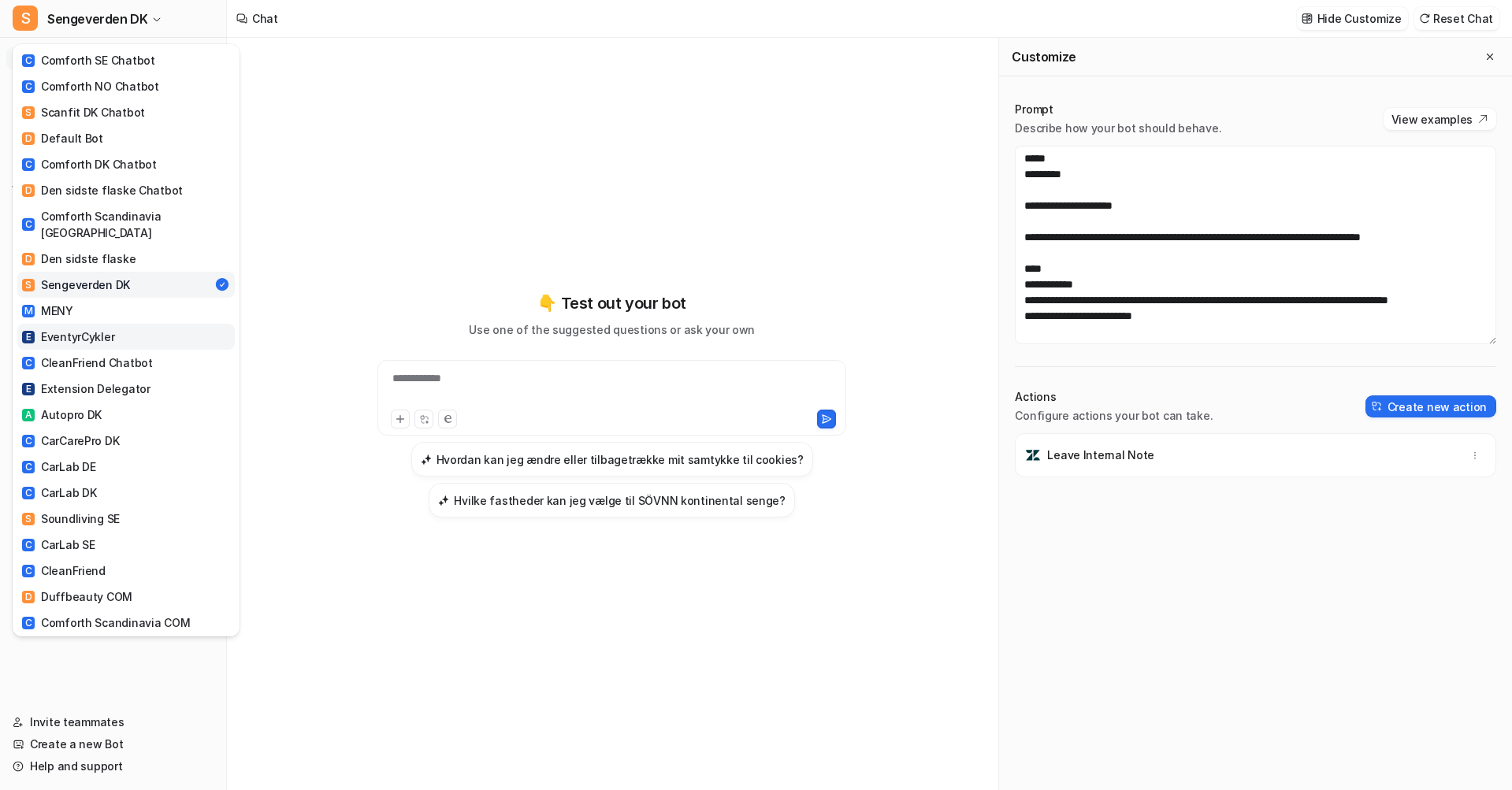
click at [70, 329] on div "E EventyrCykler" at bounding box center [68, 337] width 92 height 17
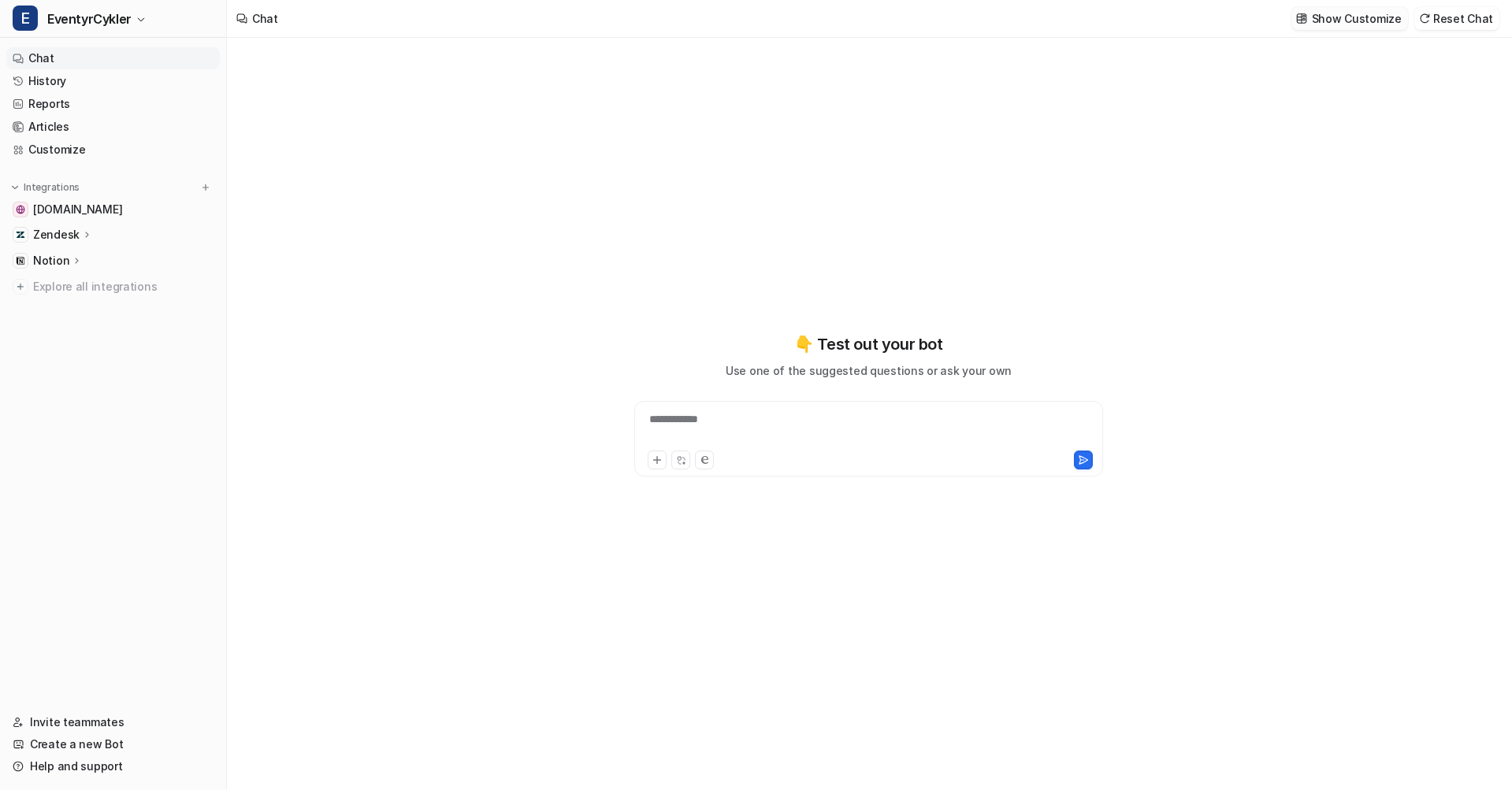
click at [1357, 26] on p "Show Customize" at bounding box center [1356, 18] width 90 height 17
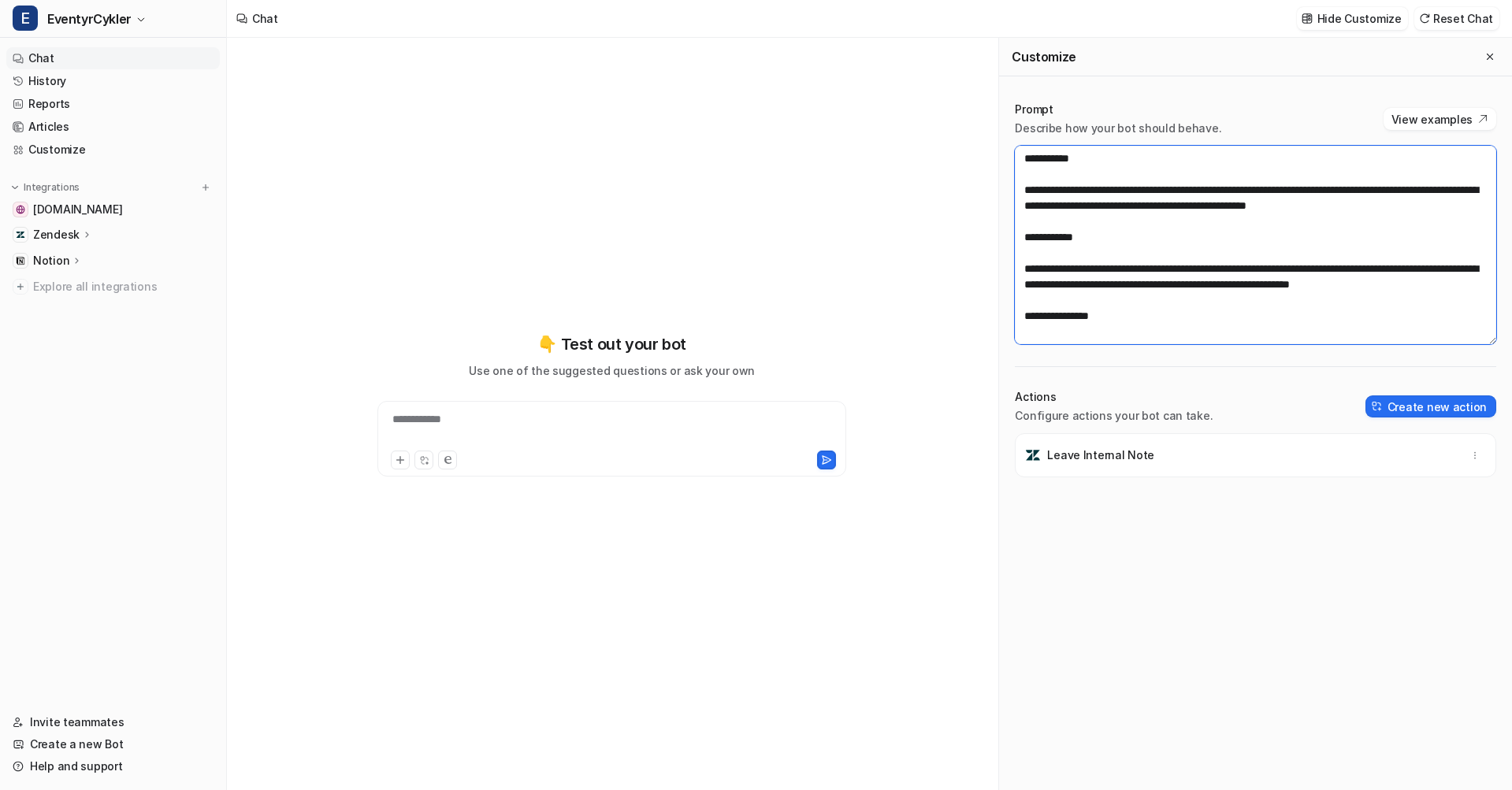
click at [1273, 201] on textarea at bounding box center [1254, 245] width 481 height 199
paste textarea "**********"
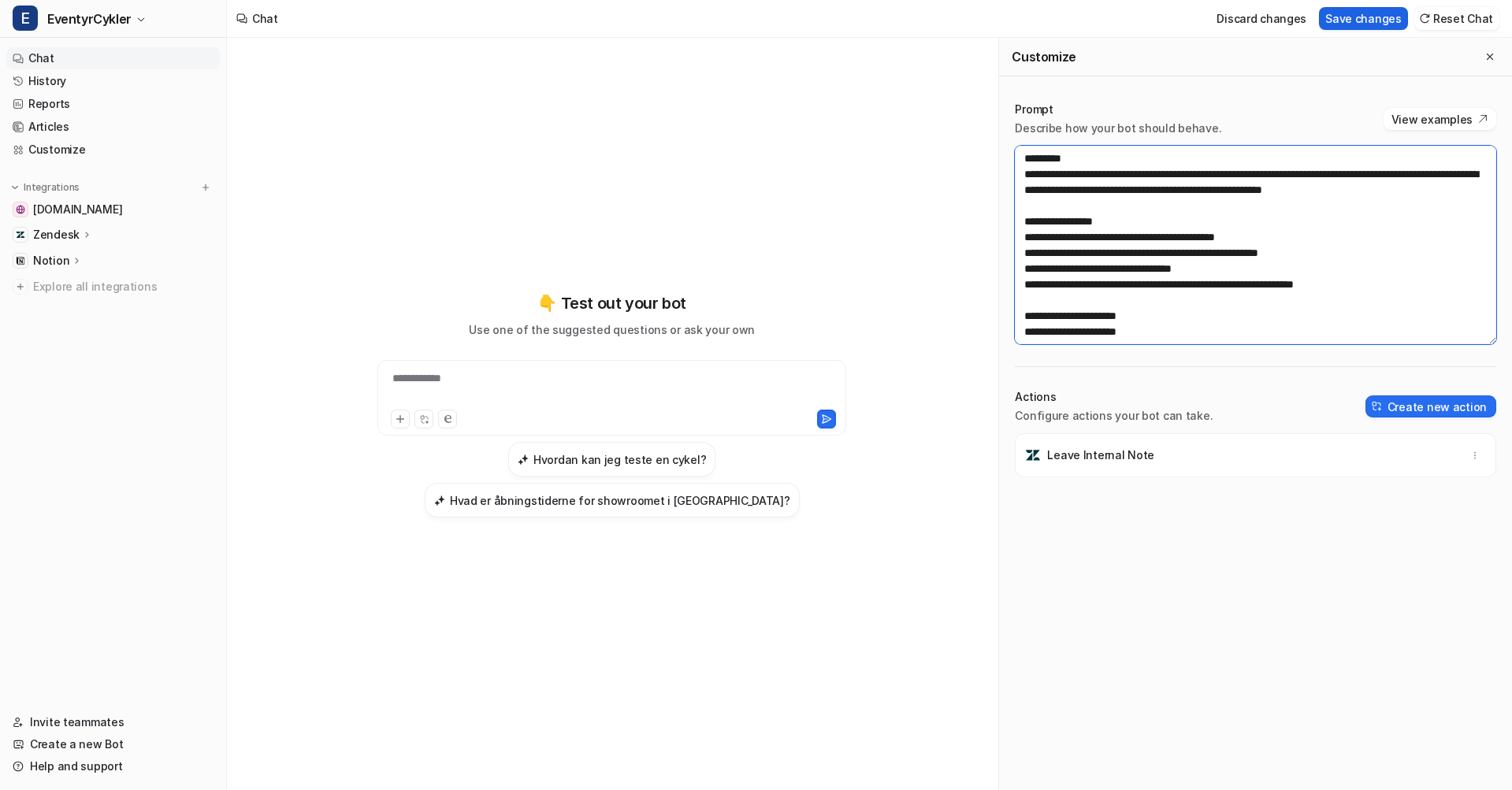
type textarea "**********"
click at [1357, 26] on button "Save changes" at bounding box center [1363, 18] width 89 height 23
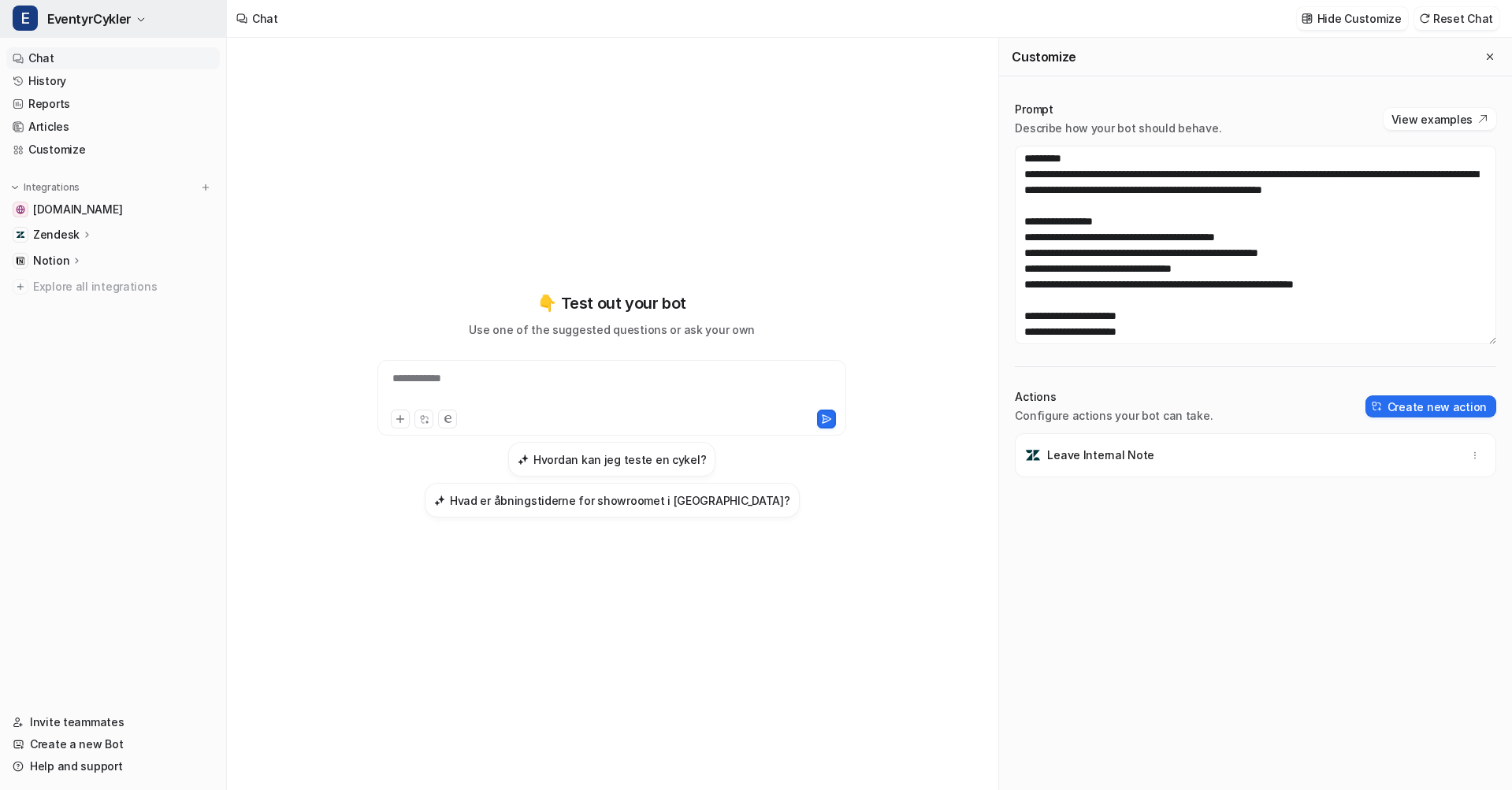
click at [71, 14] on span "EventyrCykler" at bounding box center [90, 19] width 84 height 22
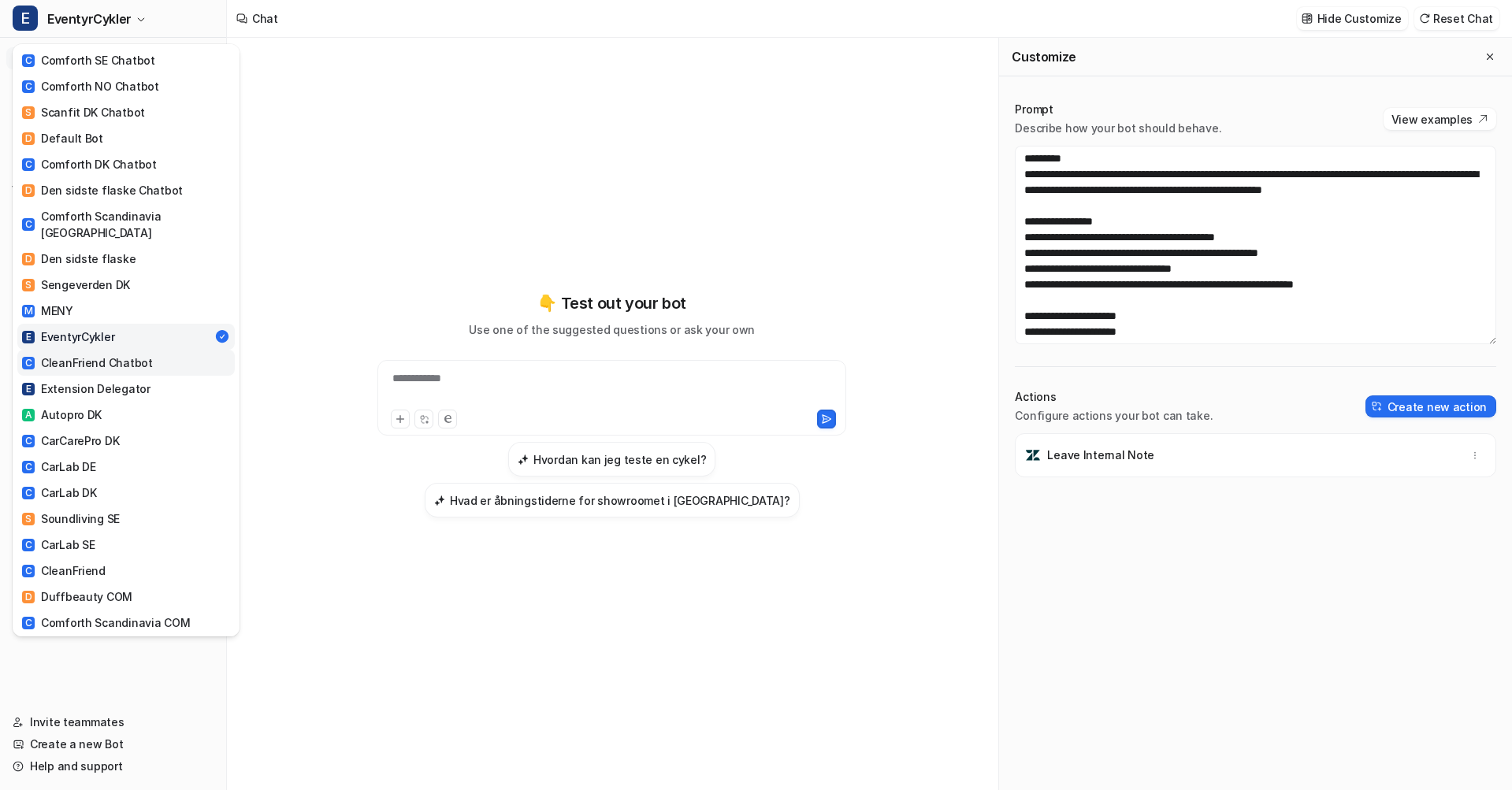
click at [124, 354] on div "C CleanFriend Chatbot" at bounding box center [87, 362] width 131 height 17
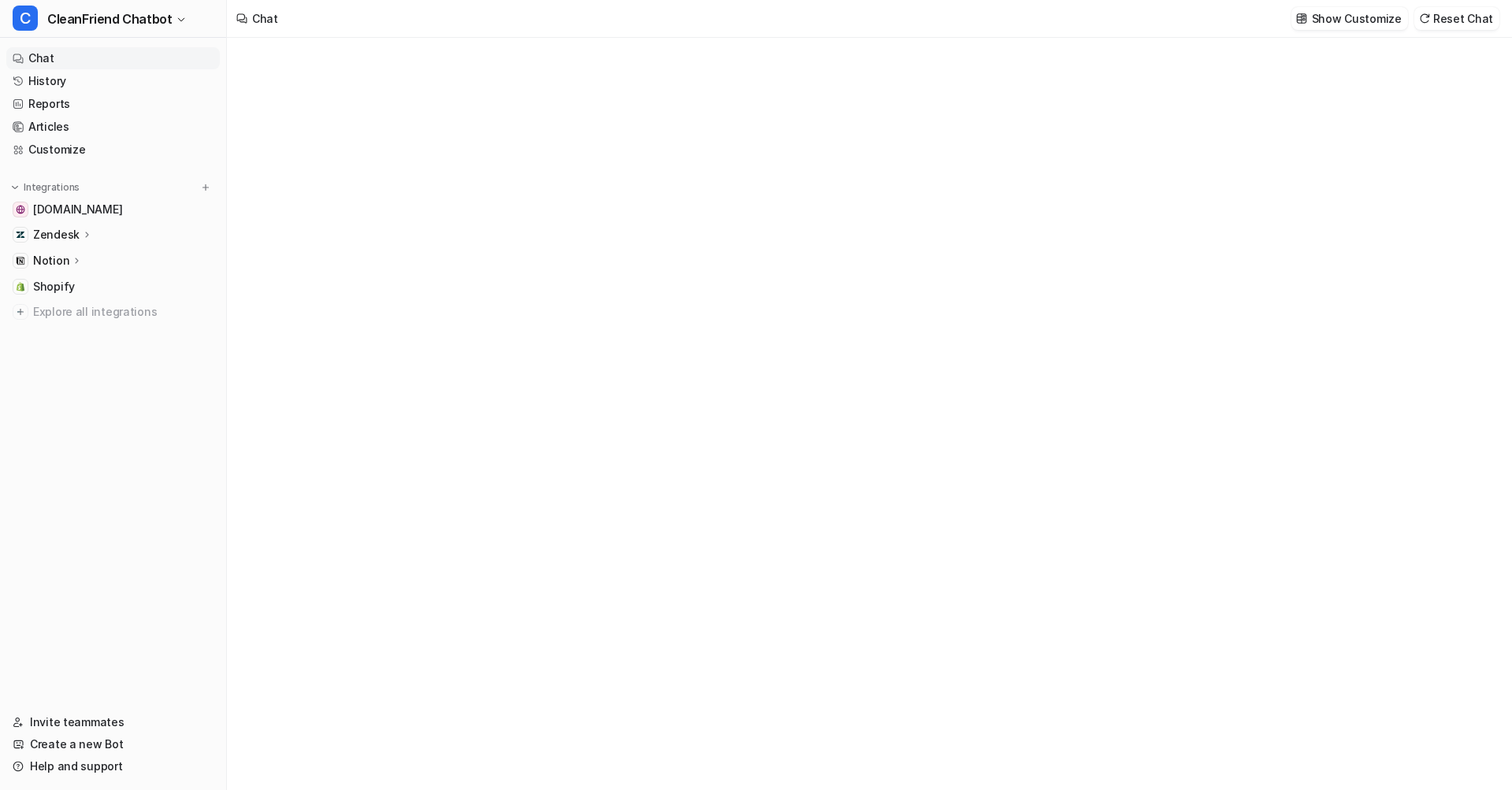
type textarea "**********"
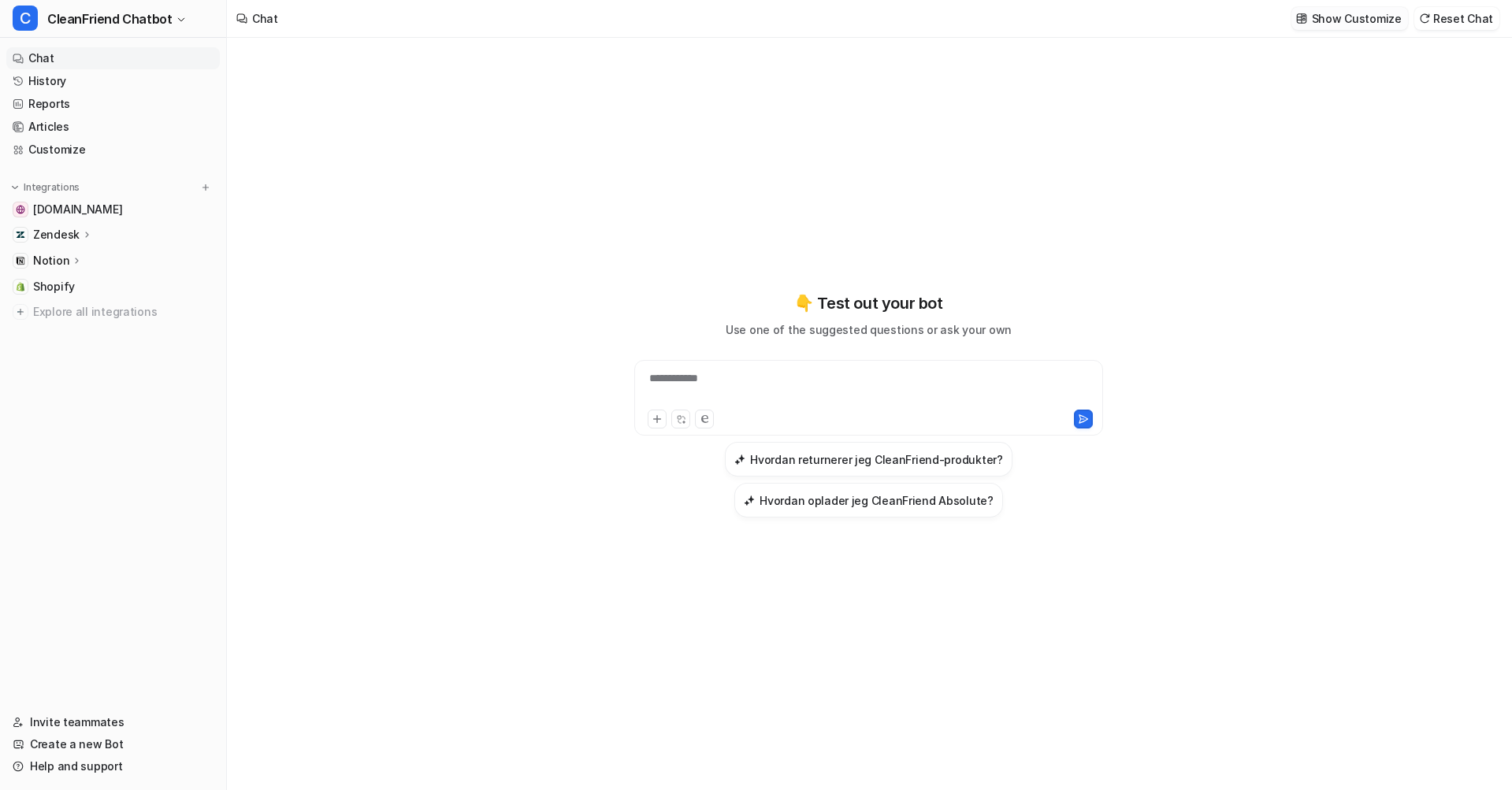
click at [1365, 16] on p "Show Customize" at bounding box center [1356, 18] width 90 height 17
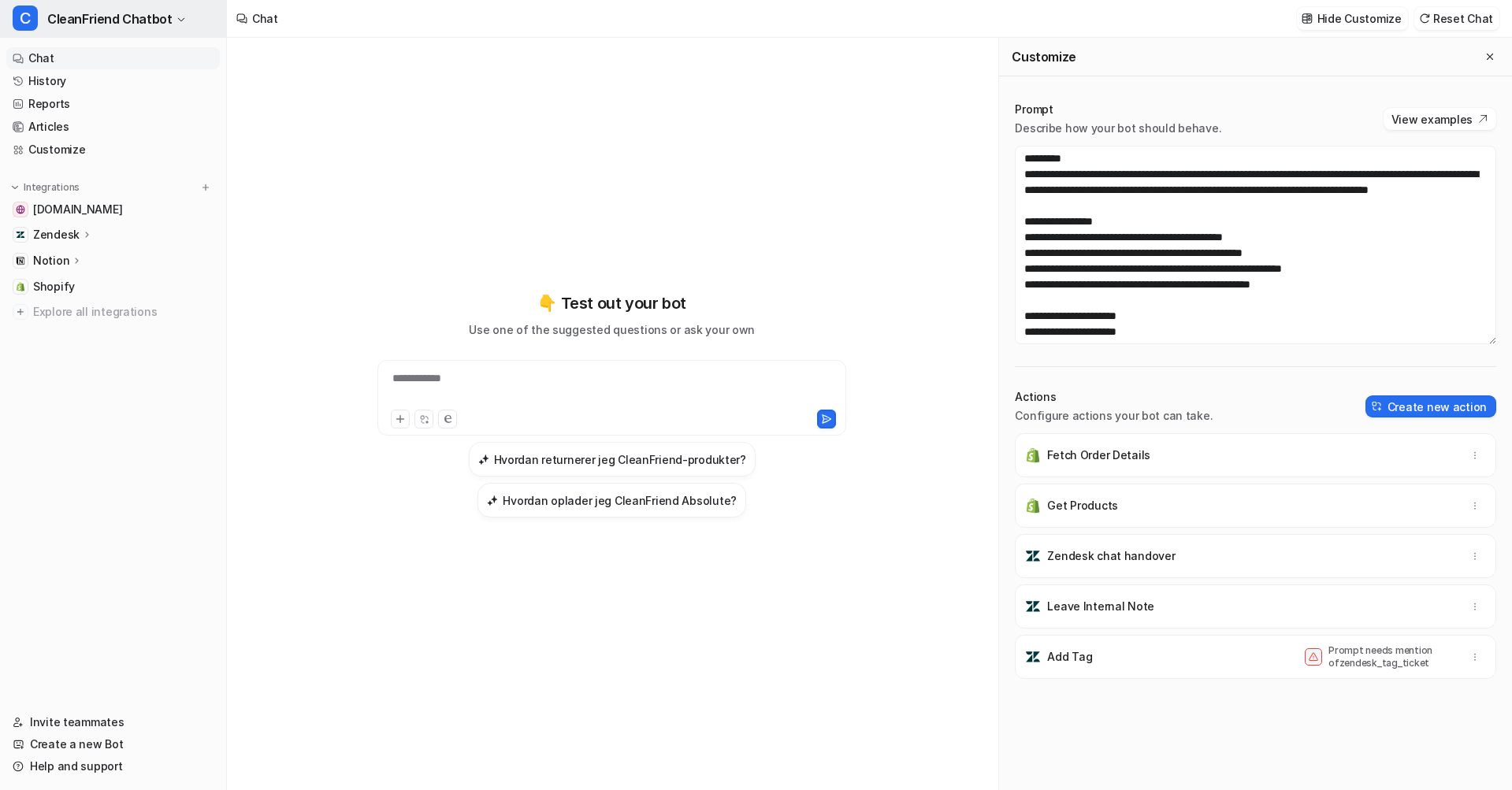
click at [122, 15] on span "CleanFriend Chatbot" at bounding box center [109, 19] width 124 height 22
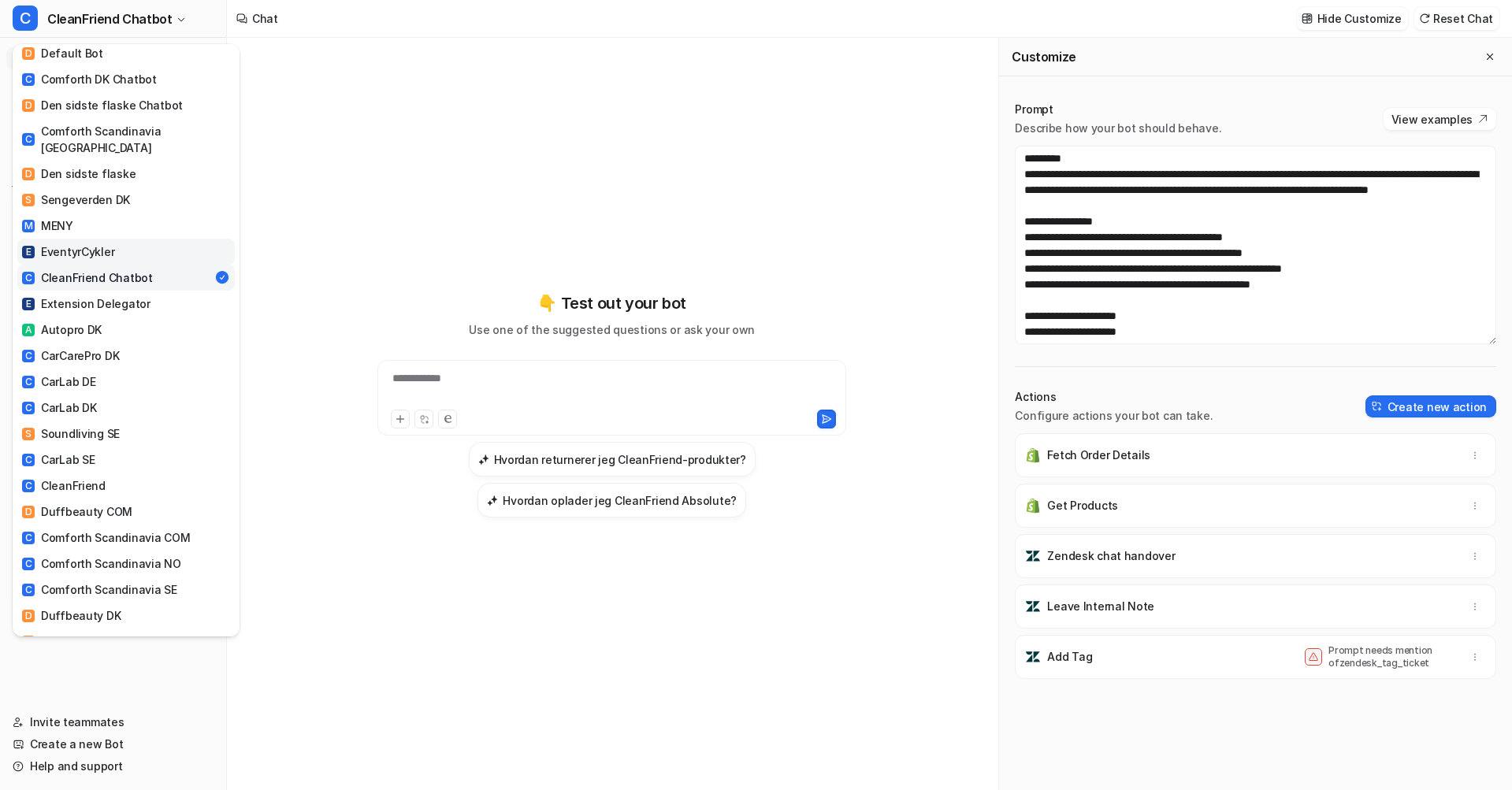
scroll to position [112, 0]
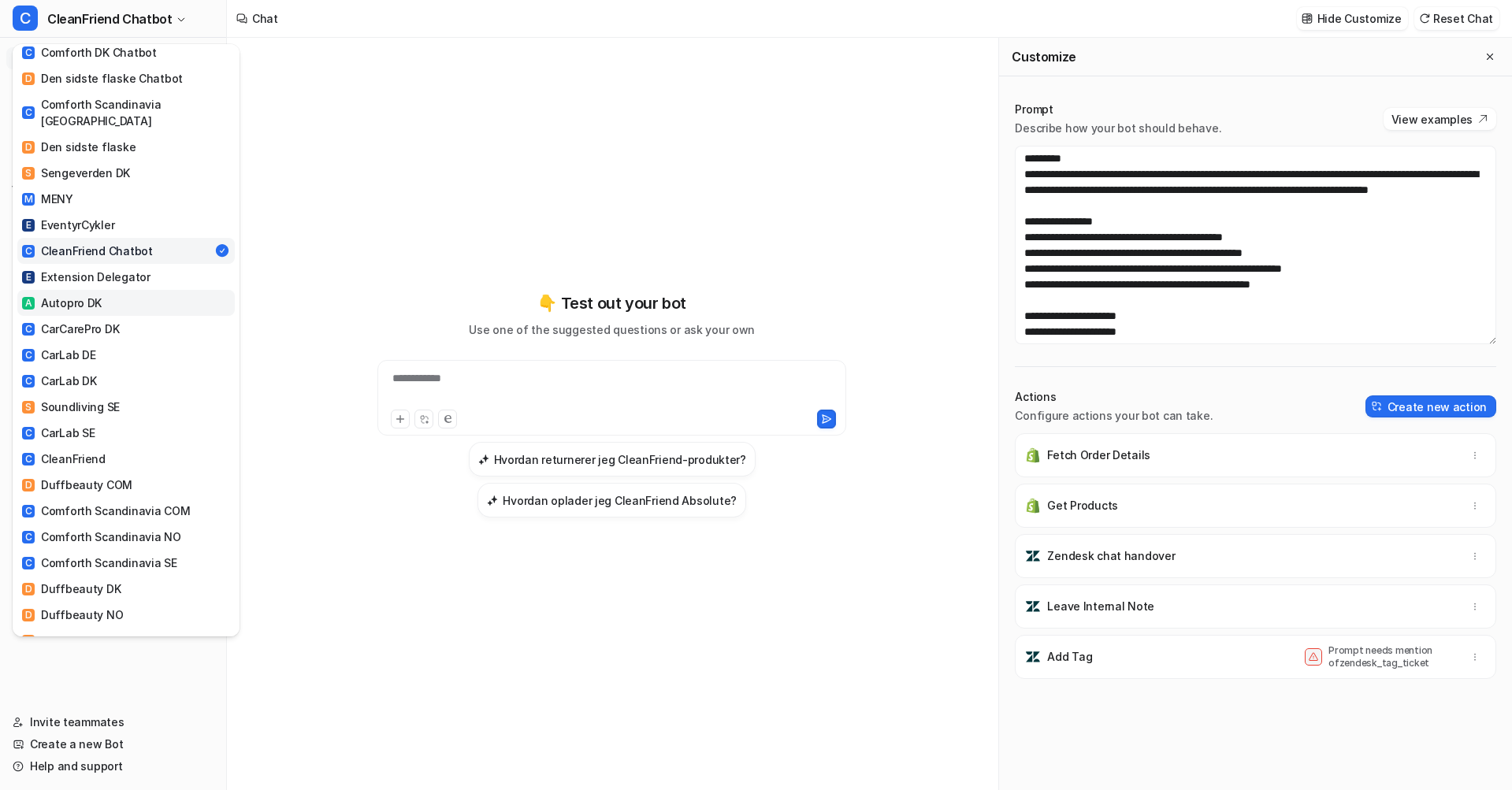
click at [79, 295] on div "A Autopro DK" at bounding box center [62, 303] width 79 height 17
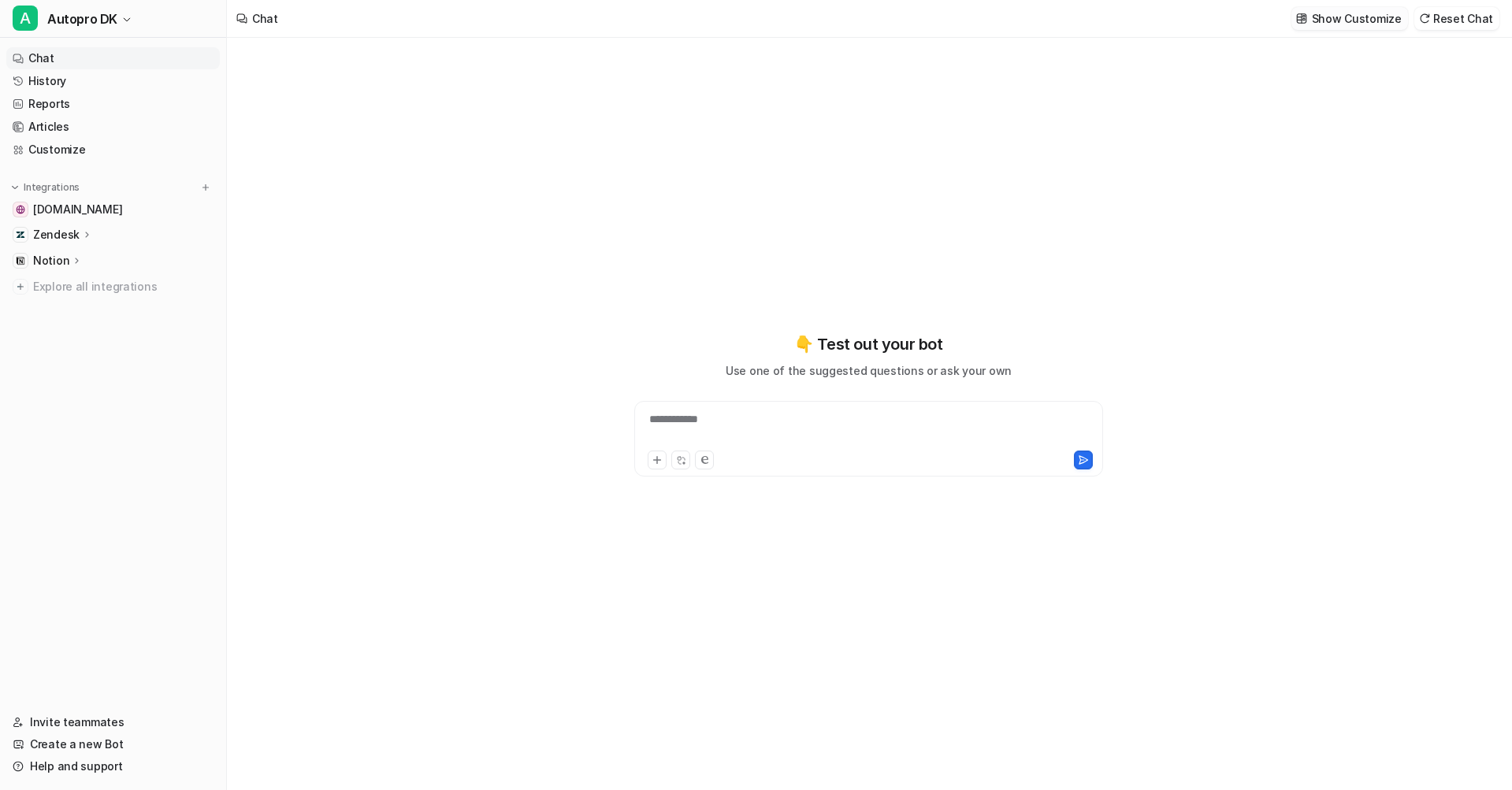
click at [1356, 22] on p "Show Customize" at bounding box center [1356, 18] width 90 height 17
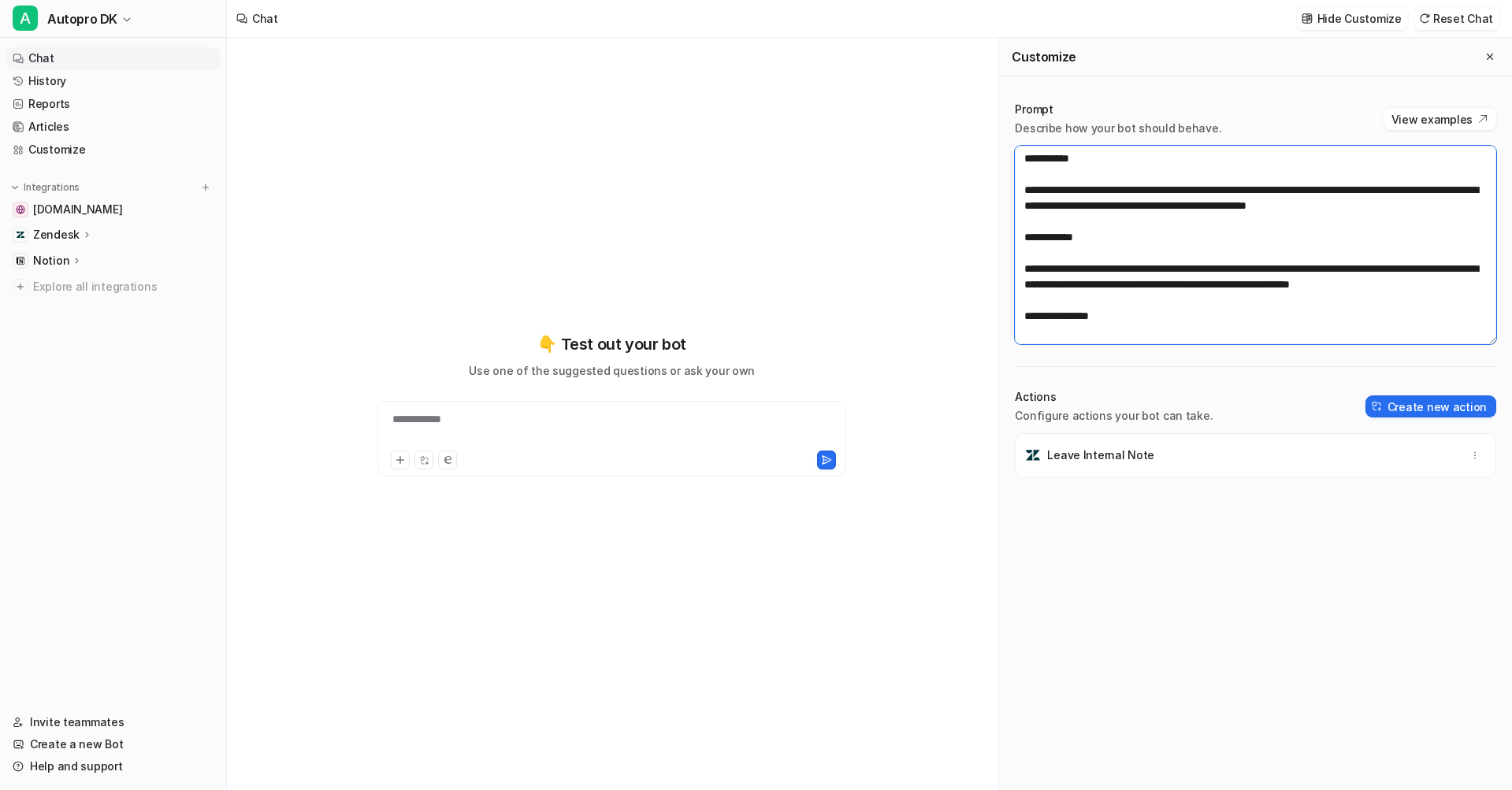
click at [1280, 212] on textarea at bounding box center [1254, 245] width 481 height 199
paste textarea "**********"
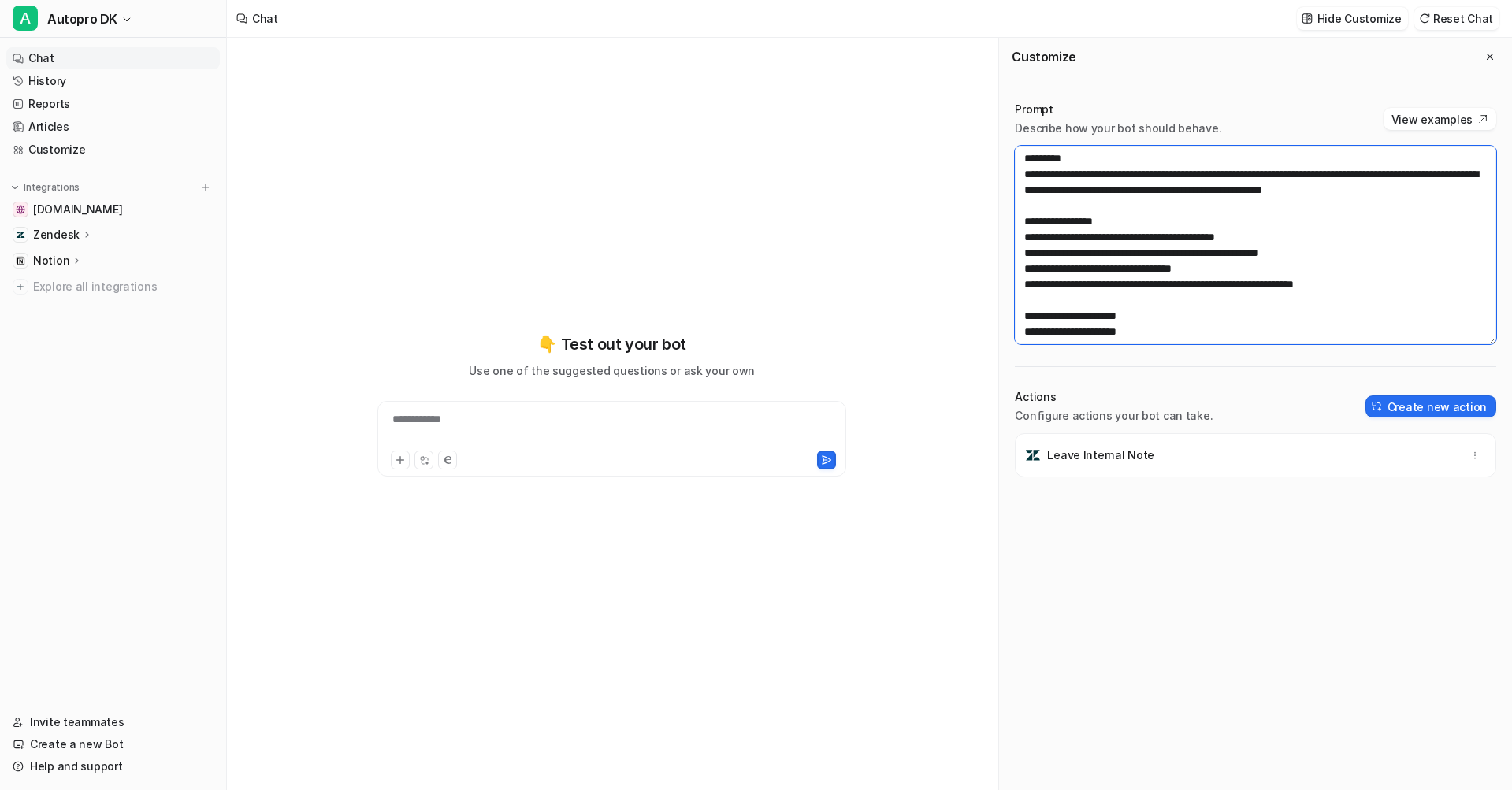
scroll to position [961, 0]
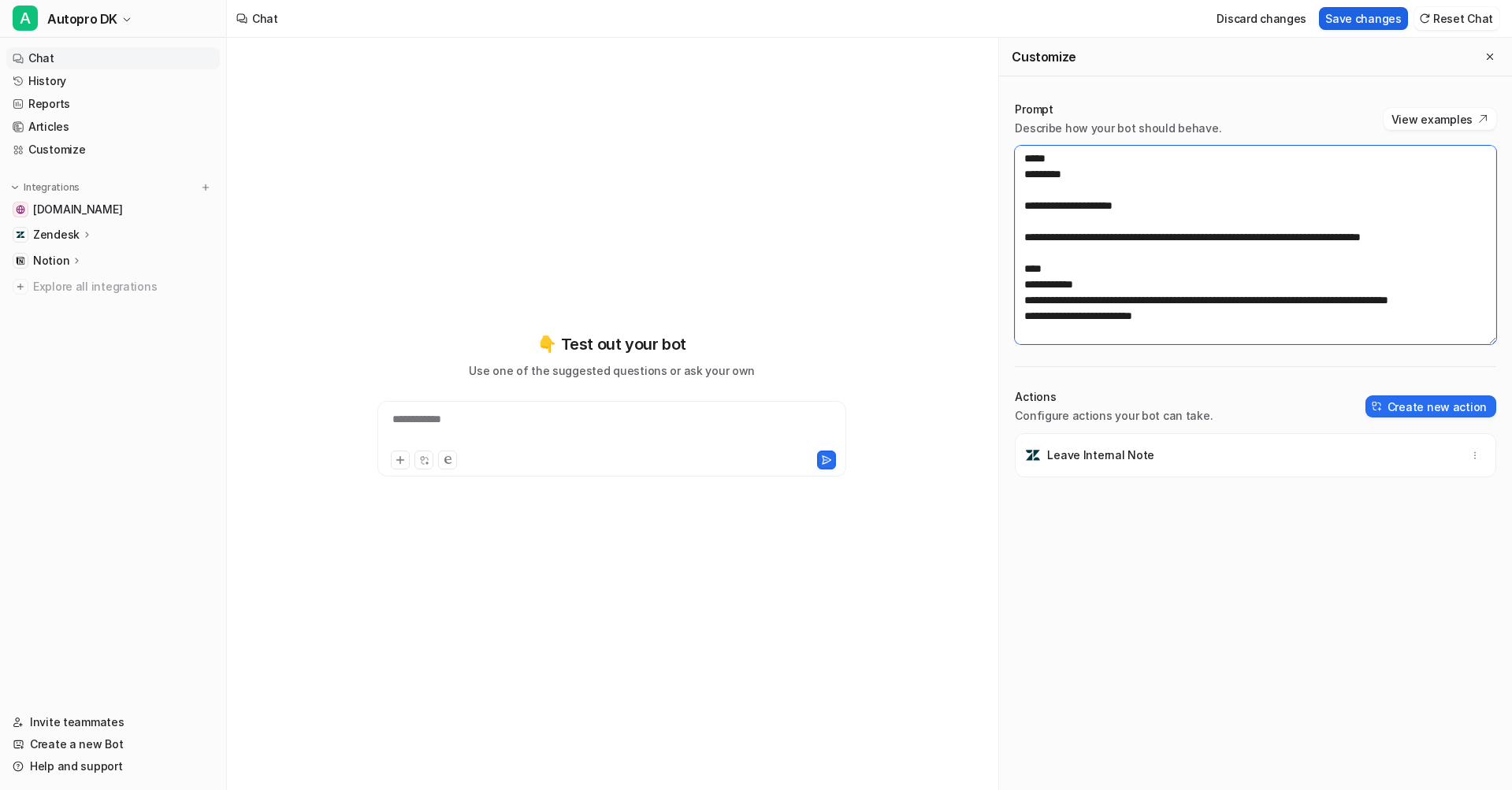
type textarea "**********"
click at [1361, 25] on button "Save changes" at bounding box center [1363, 18] width 89 height 23
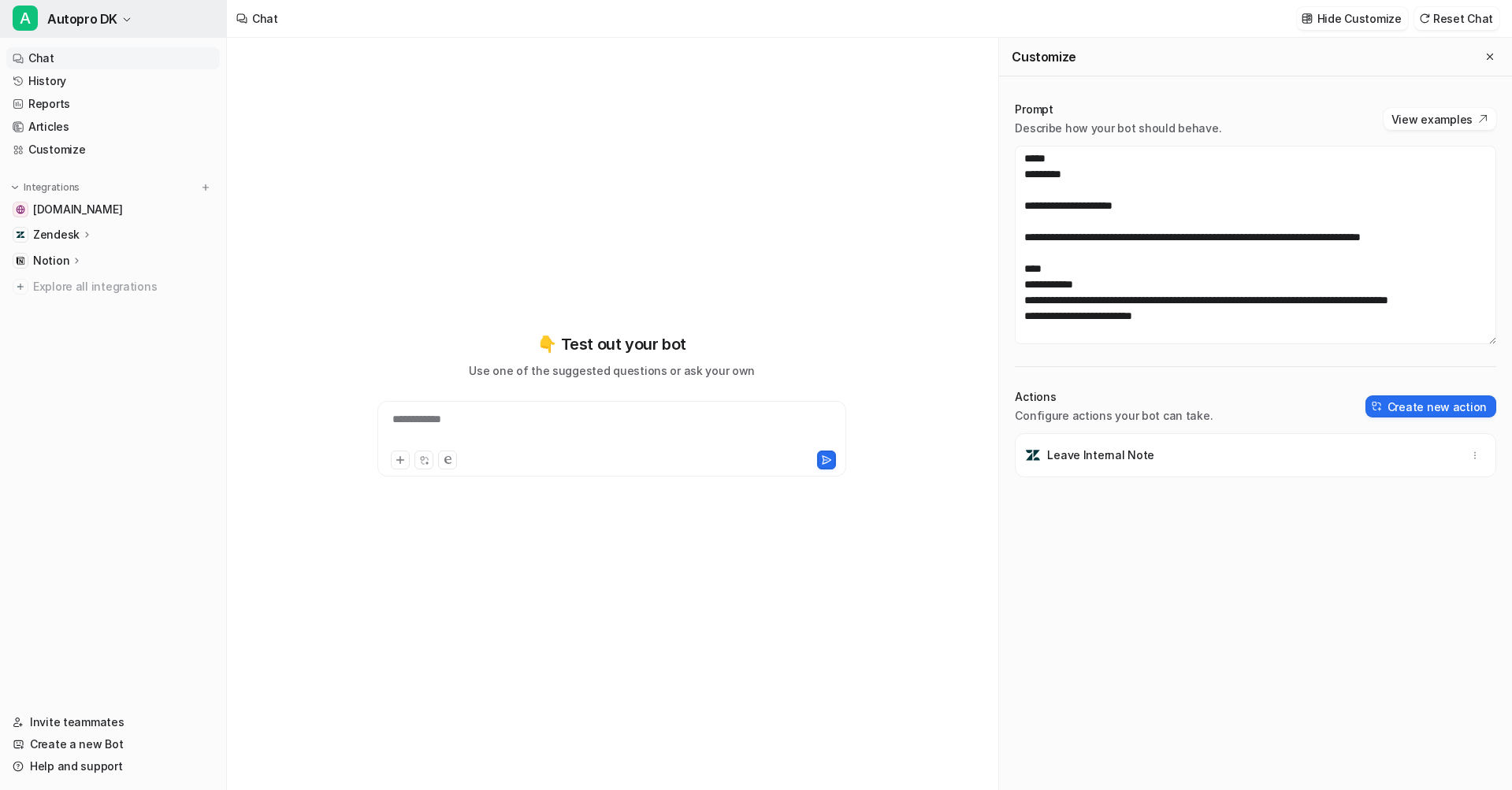
click at [94, 11] on span "Autopro DK" at bounding box center [82, 19] width 70 height 22
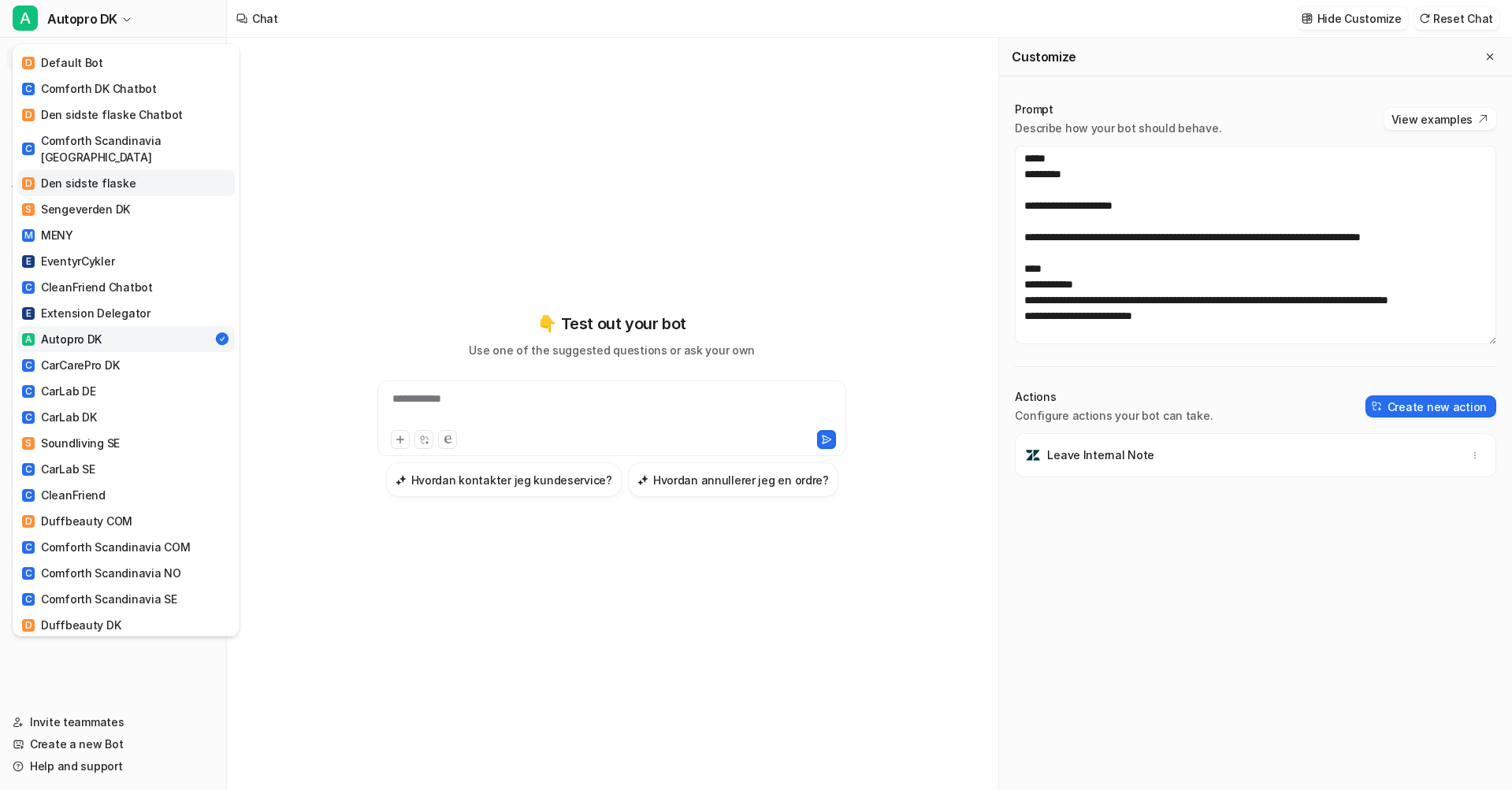
scroll to position [105, 0]
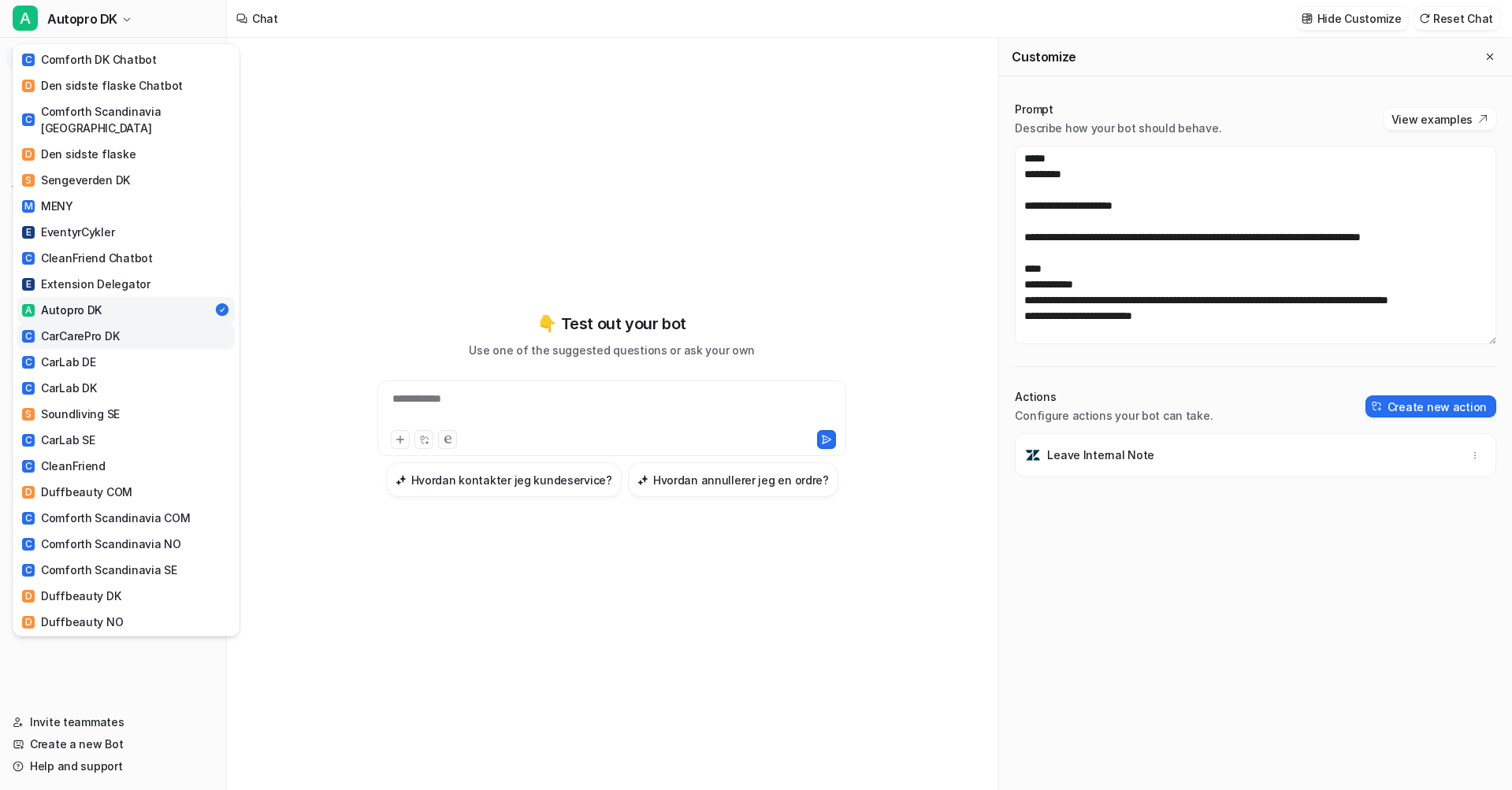
click at [86, 328] on div "C CarCarePro DK" at bounding box center [71, 336] width 97 height 17
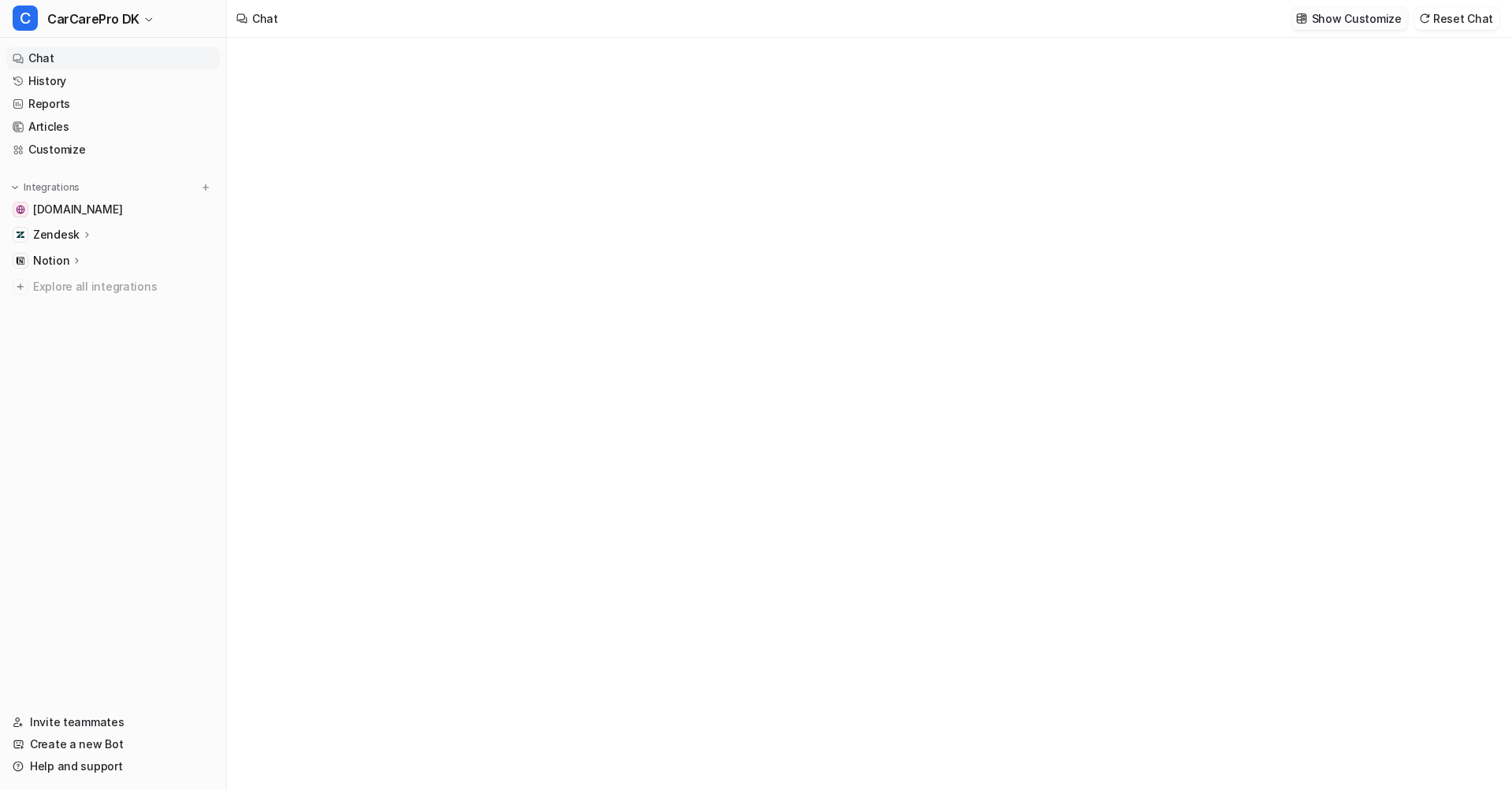
click at [1352, 21] on p "Show Customize" at bounding box center [1356, 18] width 90 height 17
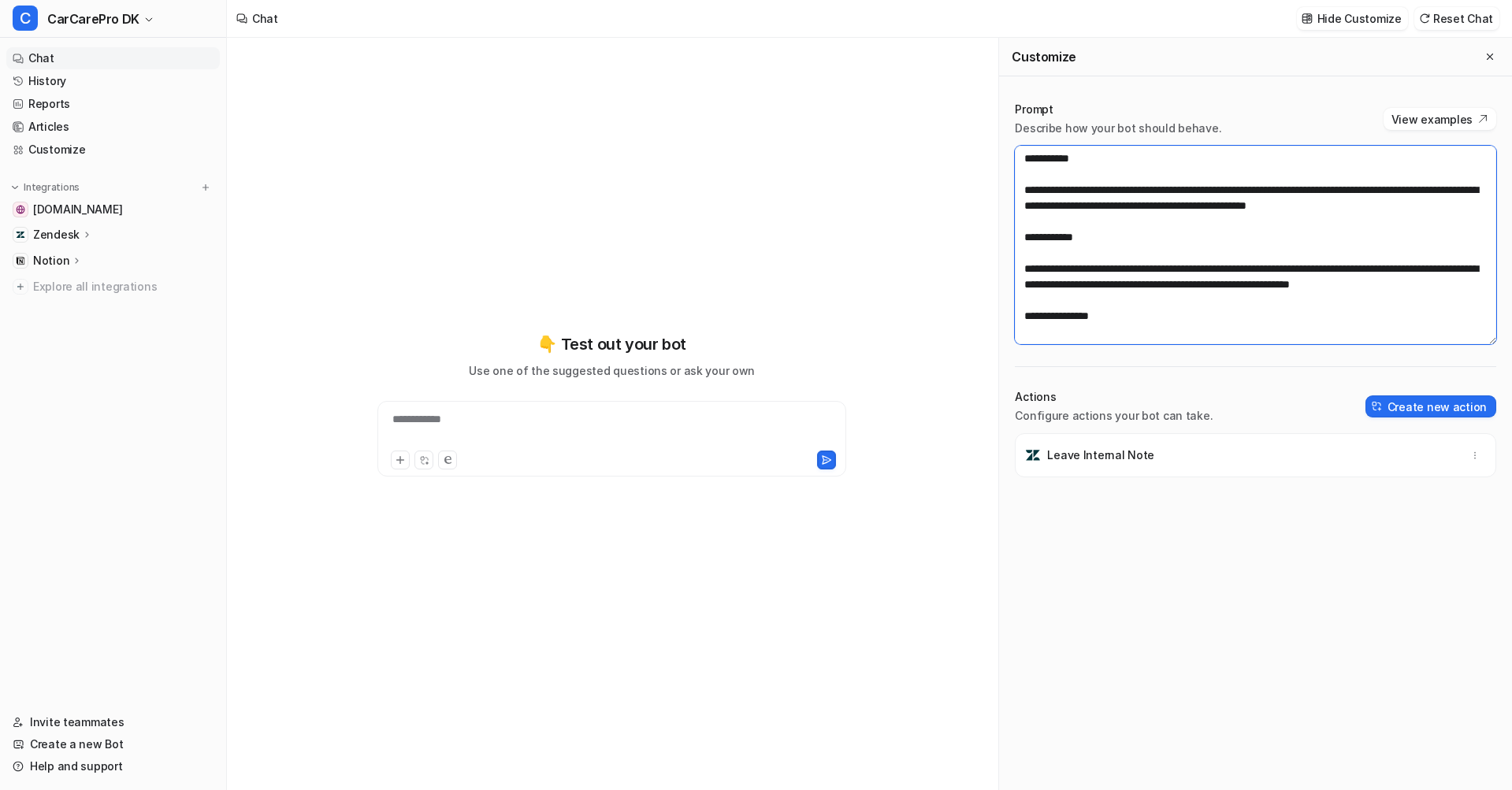
click at [1280, 254] on textarea at bounding box center [1254, 245] width 481 height 199
paste textarea "**********"
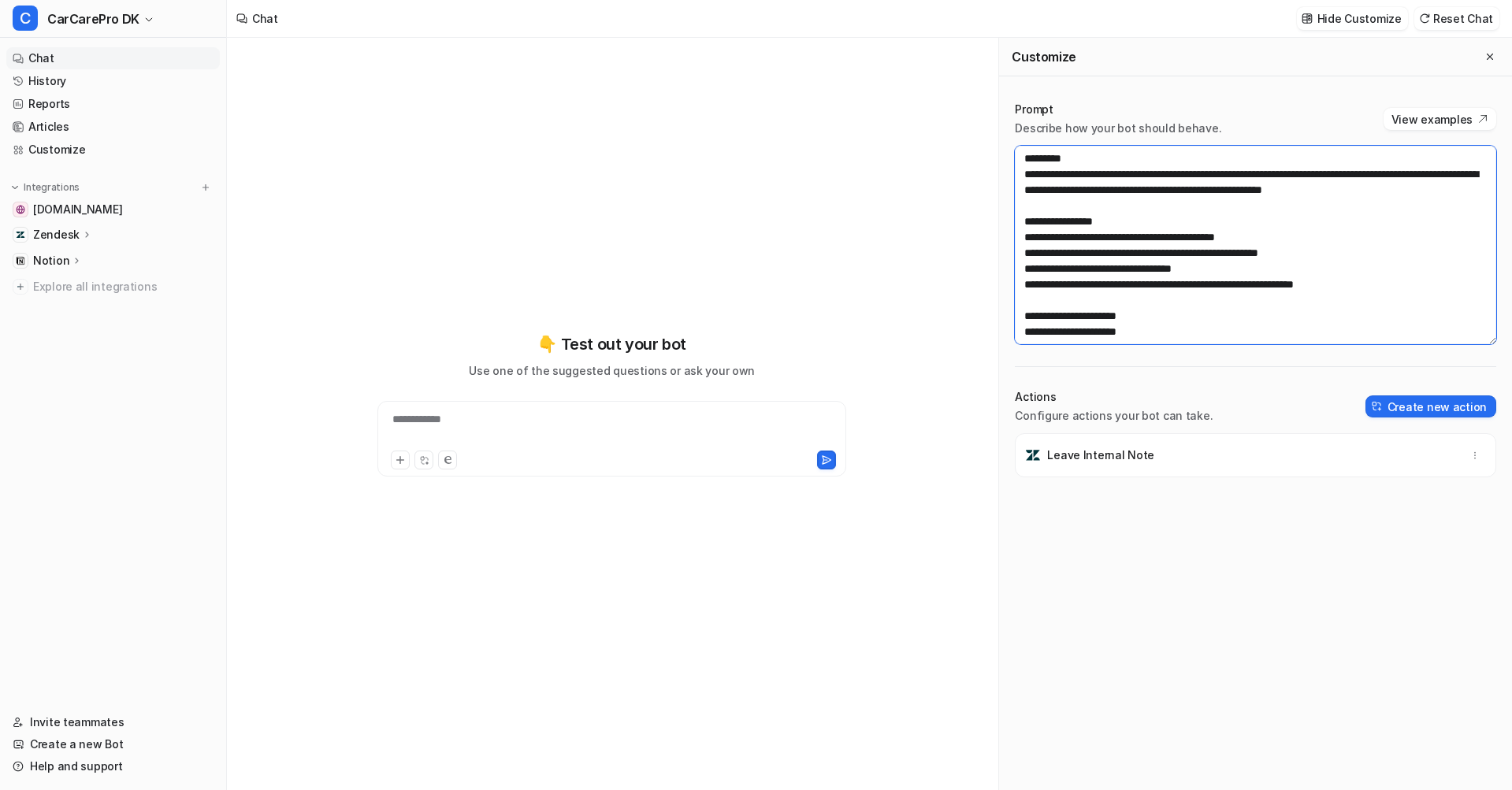
scroll to position [961, 0]
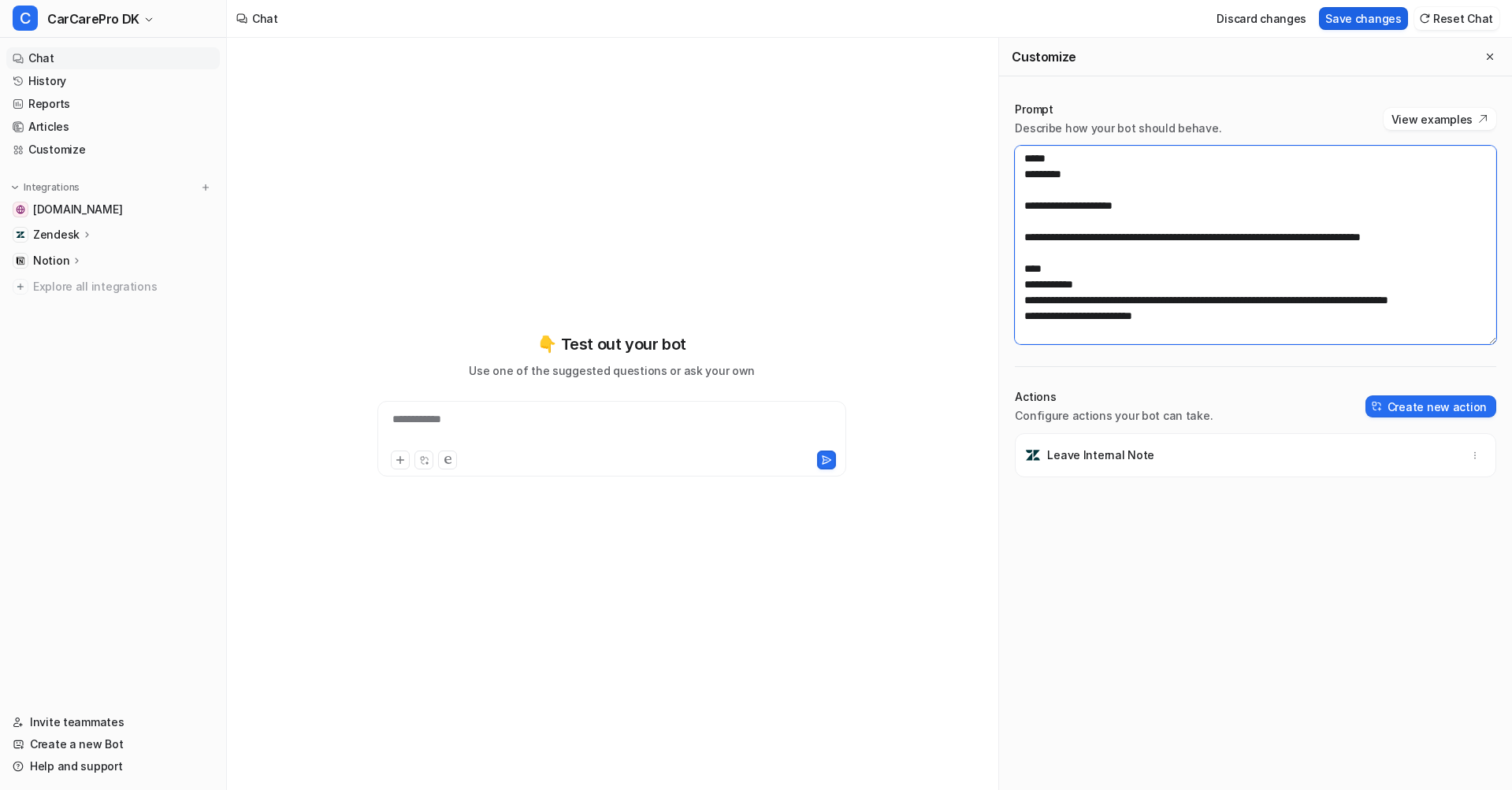
type textarea "**********"
click at [1347, 25] on button "Save changes" at bounding box center [1363, 18] width 89 height 23
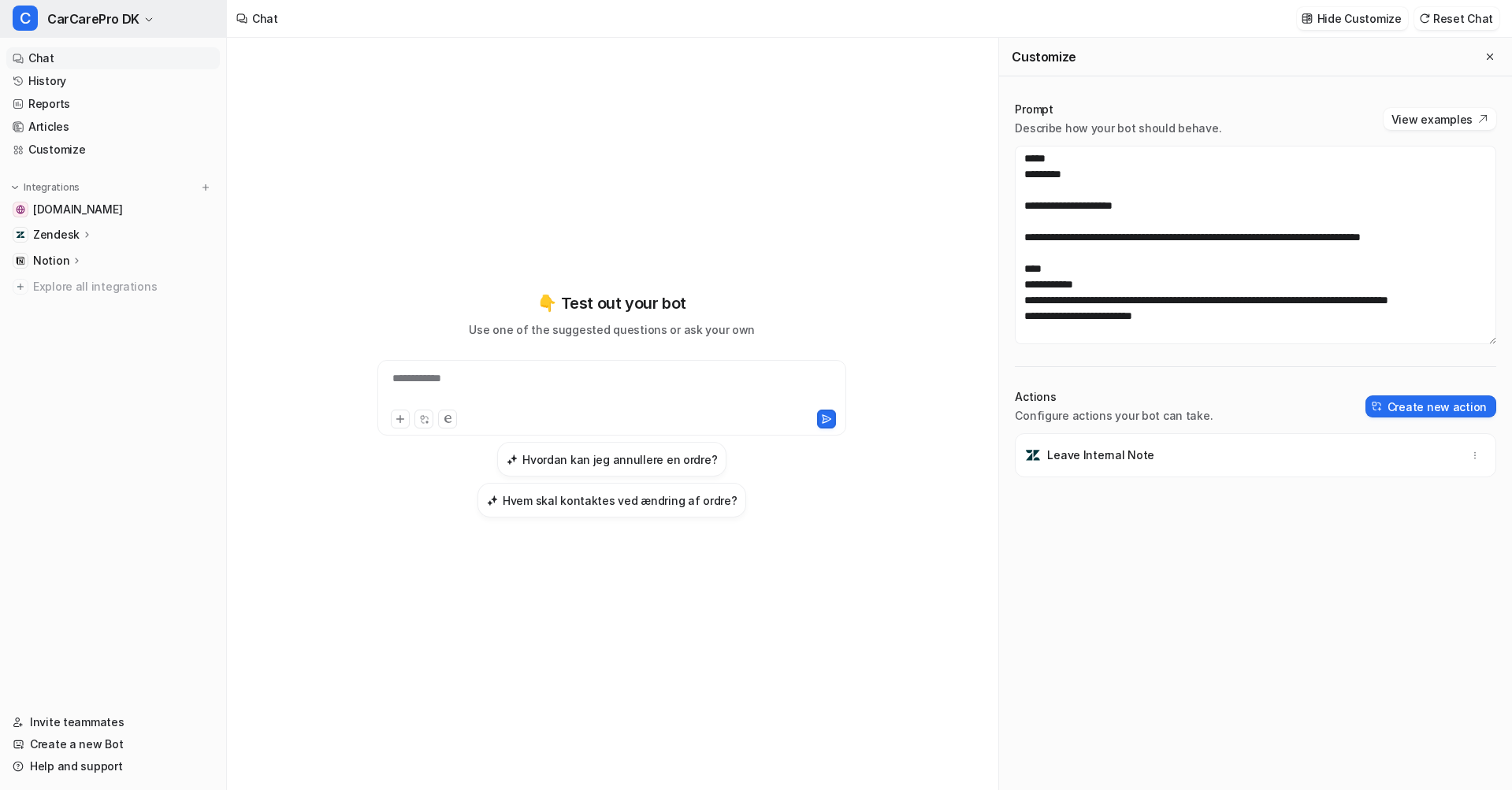
click at [112, 19] on span "CarCarePro DK" at bounding box center [94, 19] width 92 height 22
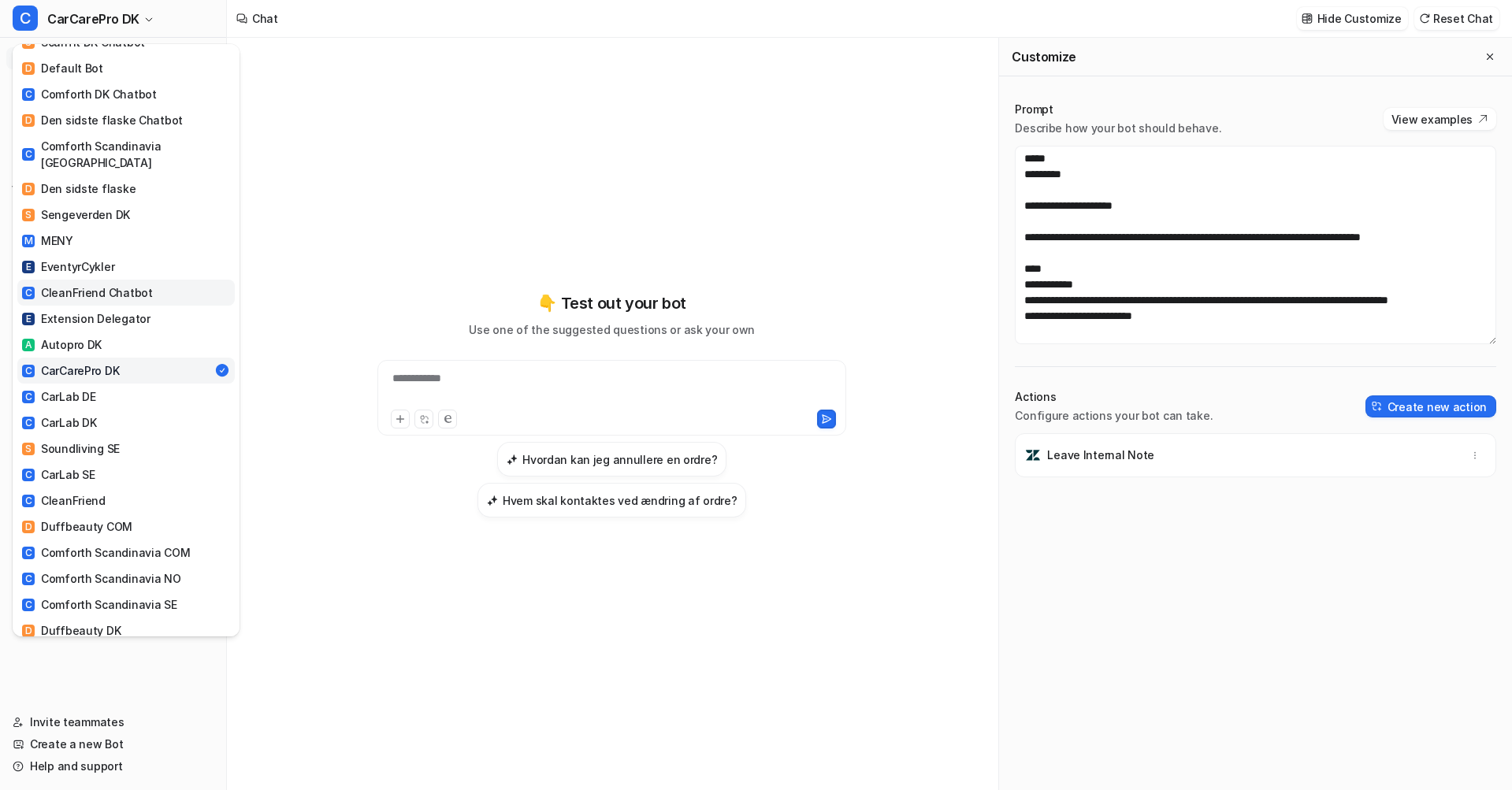
scroll to position [86, 0]
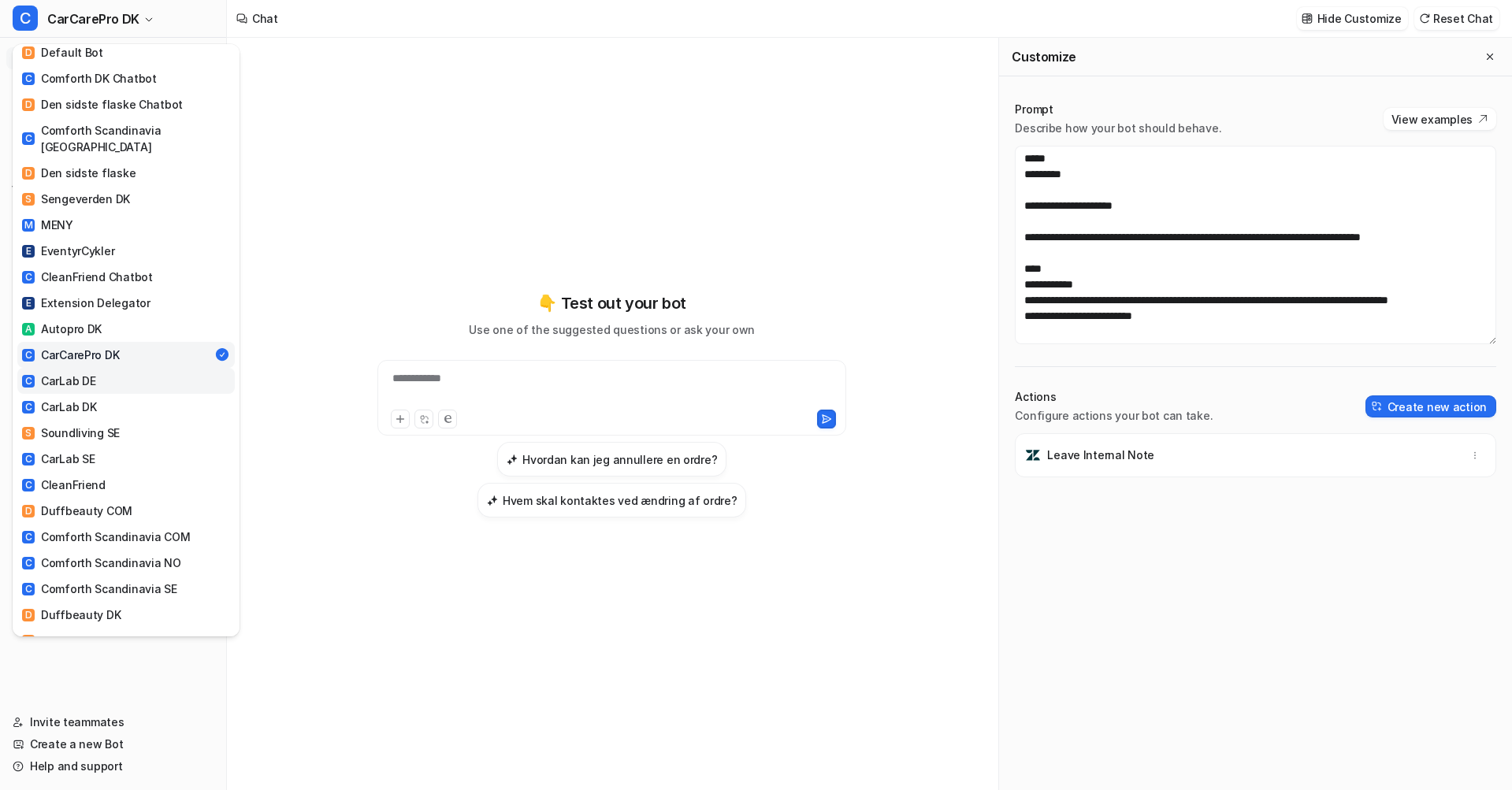
click at [97, 368] on link "C CarLab DE" at bounding box center [126, 380] width 217 height 26
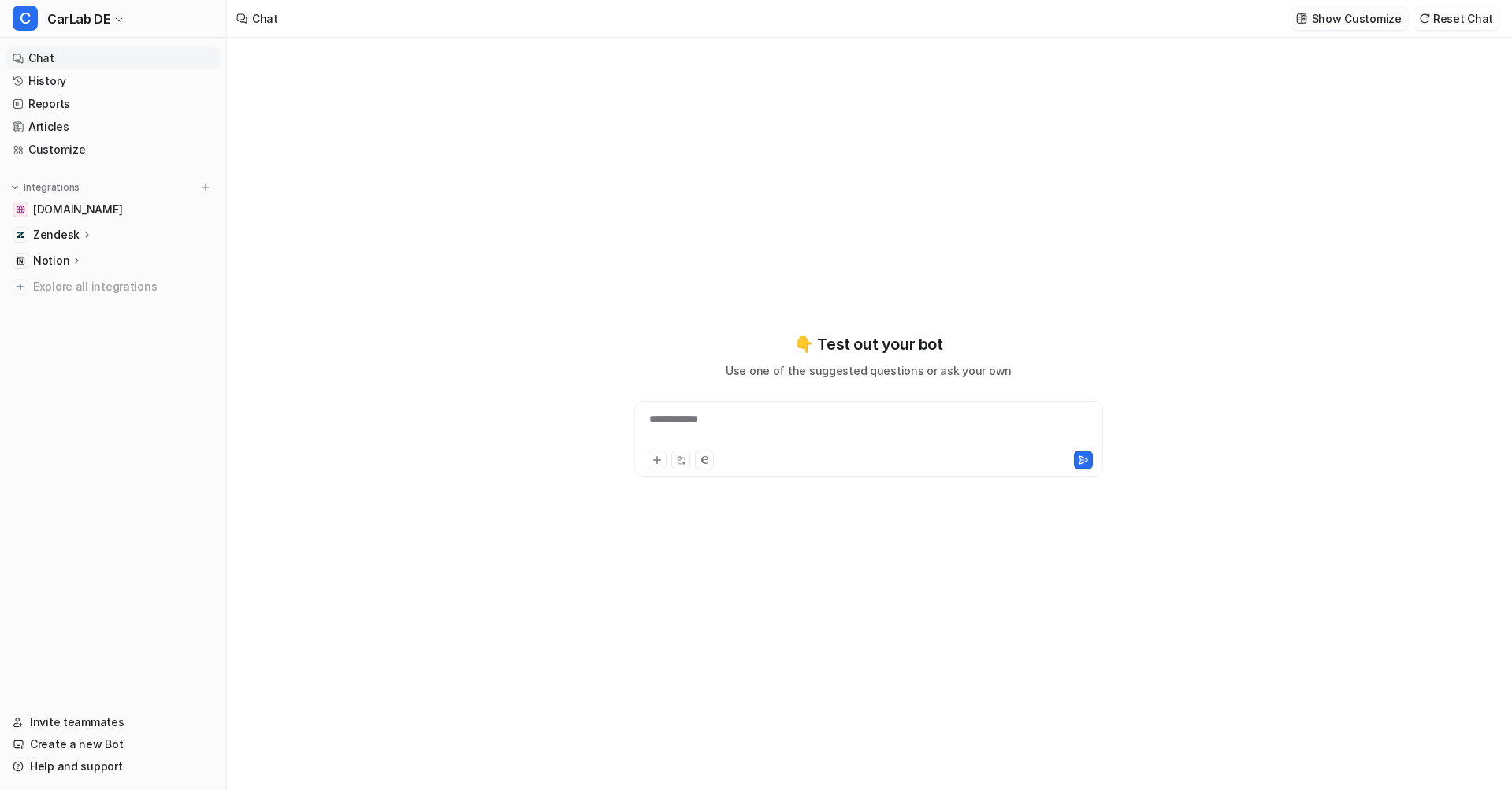
click at [1319, 25] on button "Show Customize" at bounding box center [1349, 18] width 116 height 23
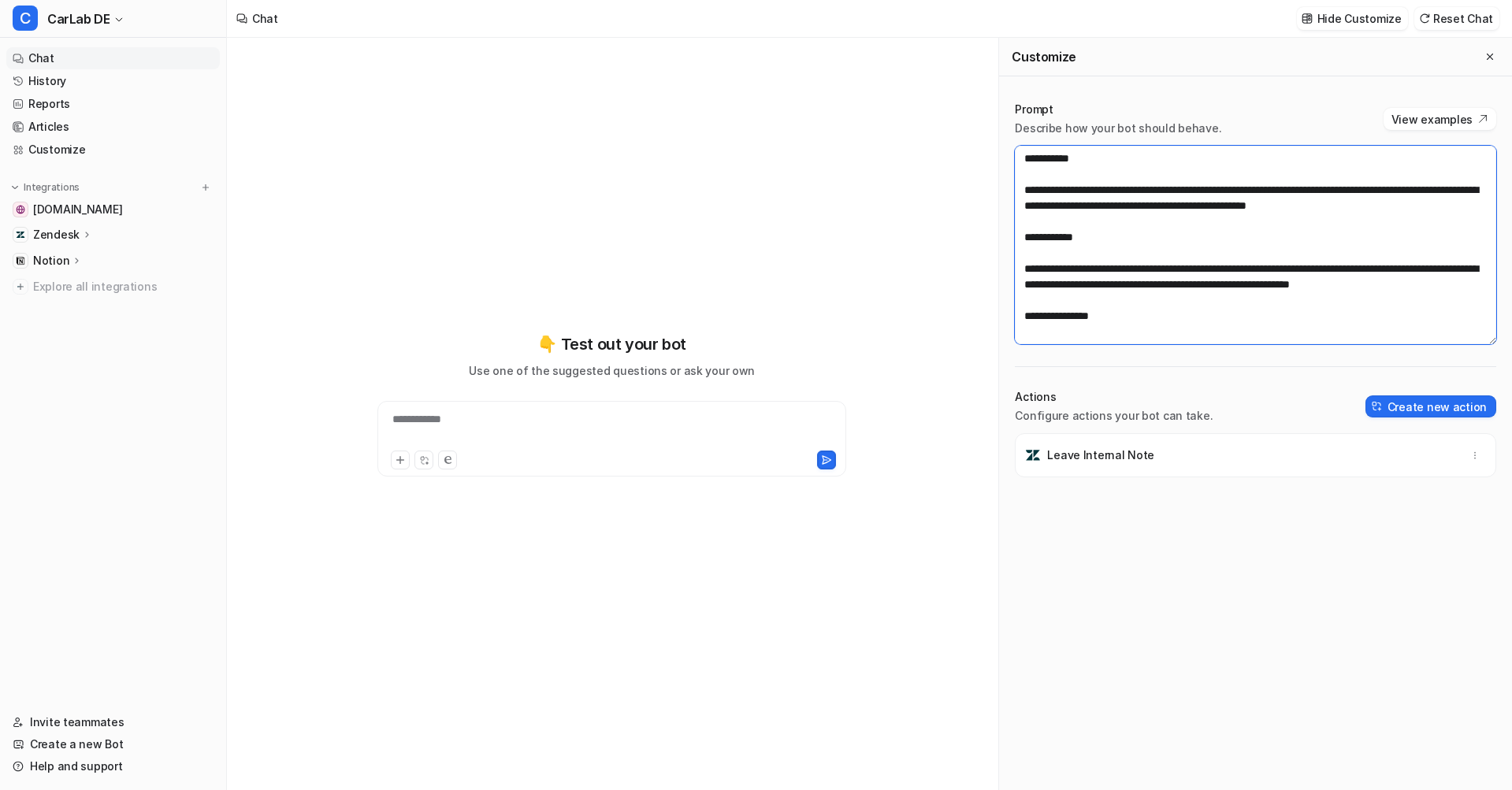
click at [1238, 197] on textarea at bounding box center [1254, 245] width 481 height 199
paste textarea "**********"
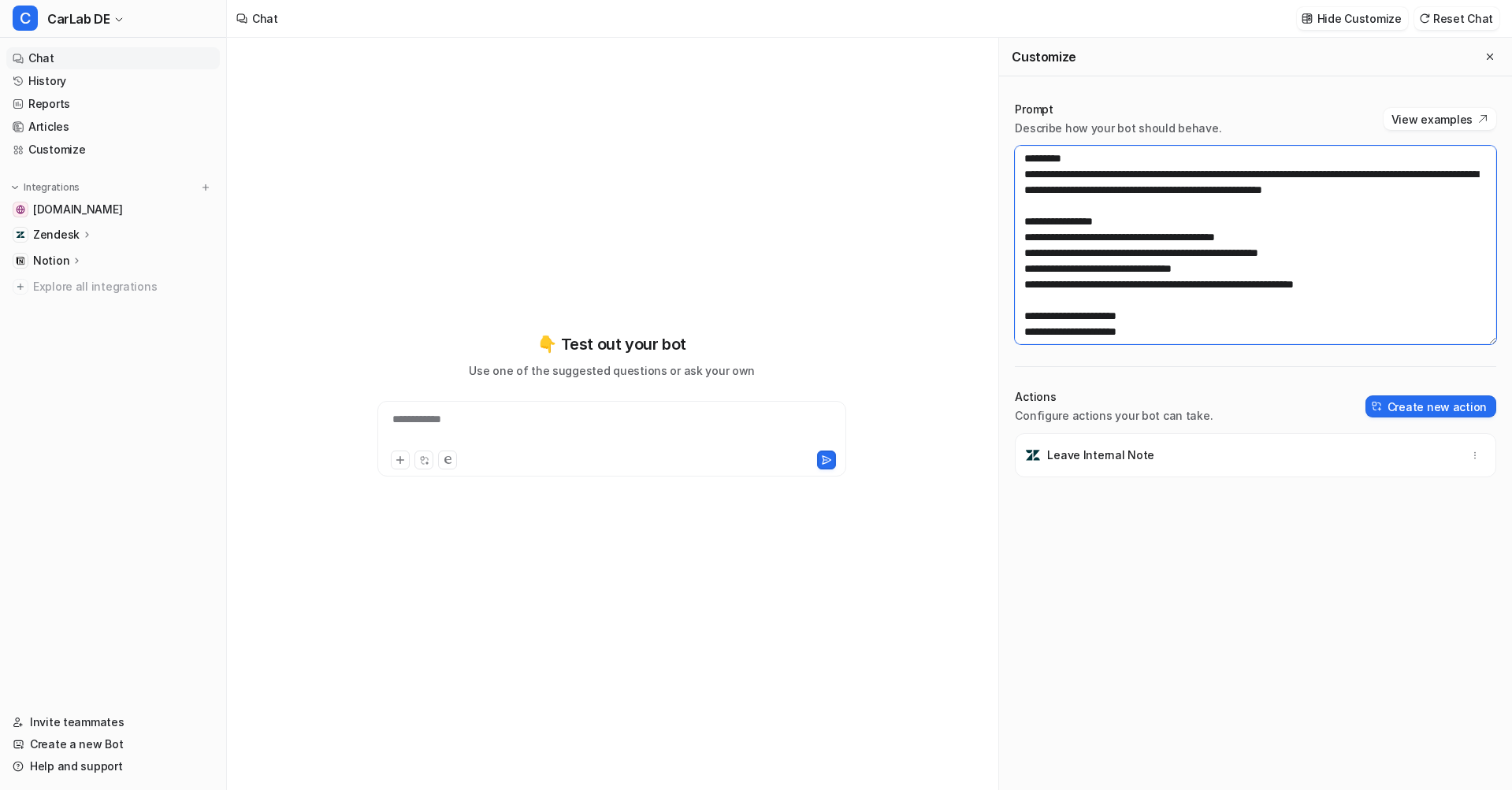
scroll to position [961, 0]
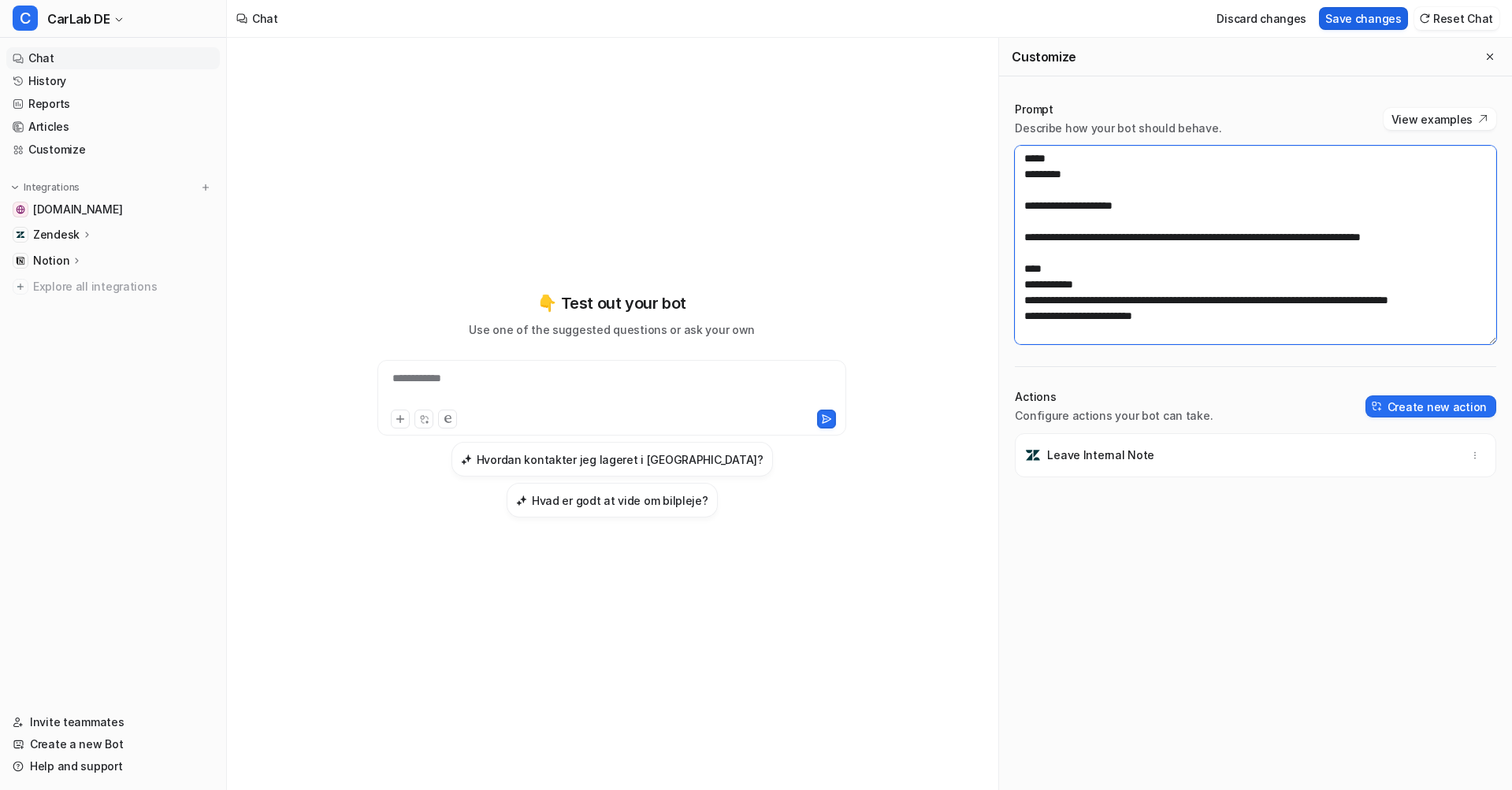
type textarea "**********"
drag, startPoint x: 1358, startPoint y: 14, endPoint x: 771, endPoint y: 38, distance: 587.5
click at [1358, 14] on button "Save changes" at bounding box center [1363, 18] width 89 height 23
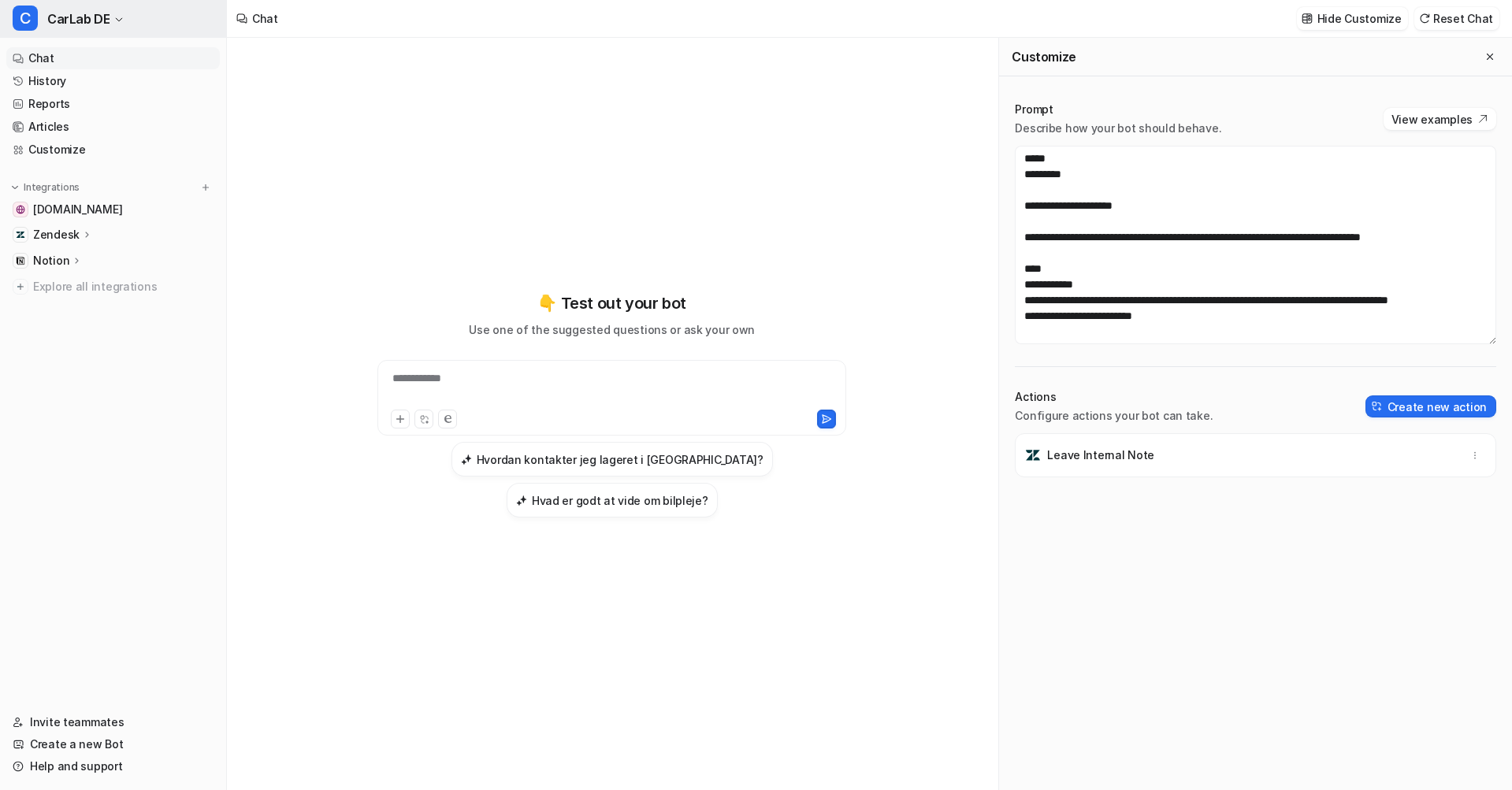
click at [99, 25] on span "CarLab DE" at bounding box center [78, 19] width 63 height 22
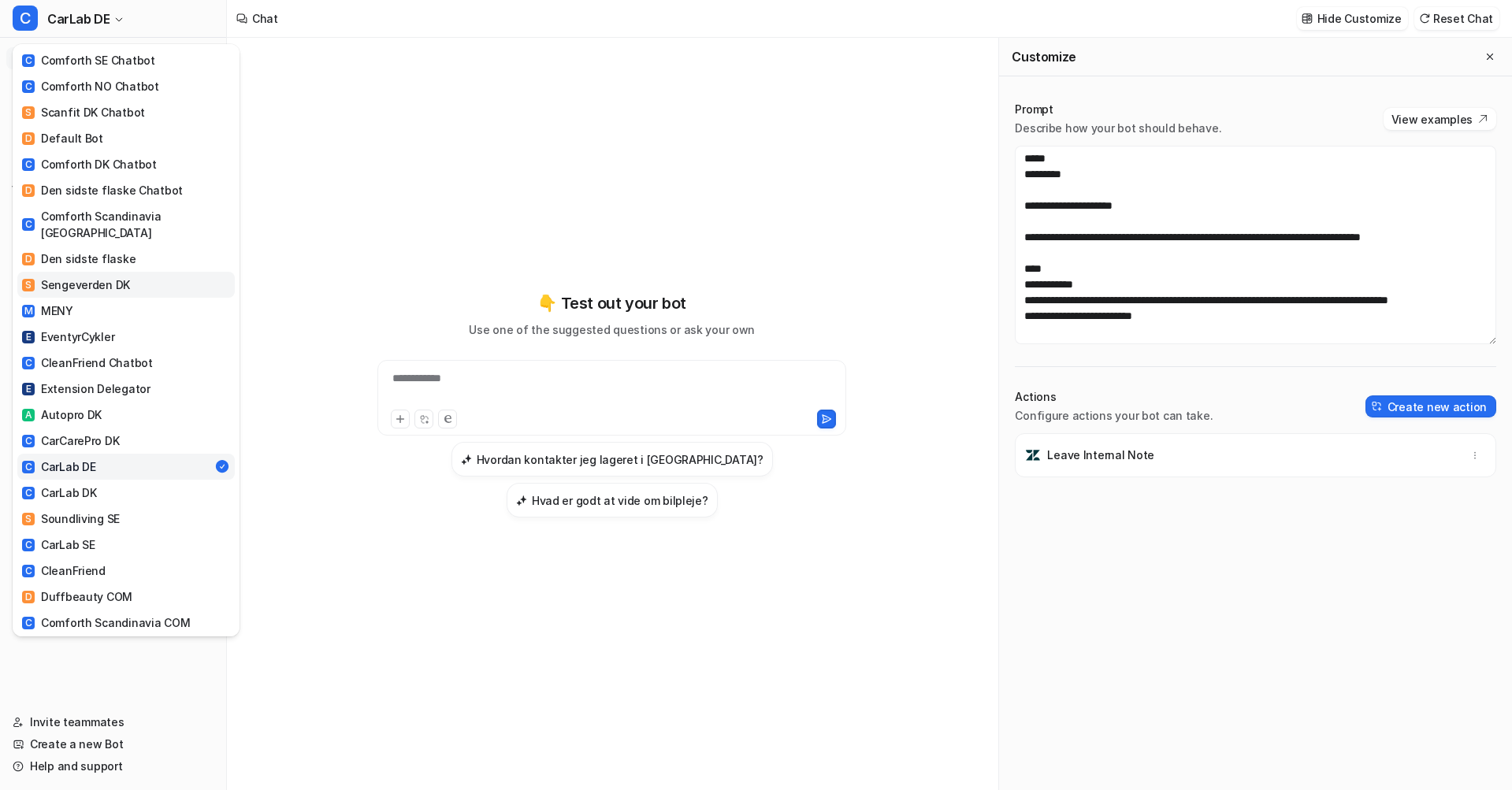
scroll to position [148, 0]
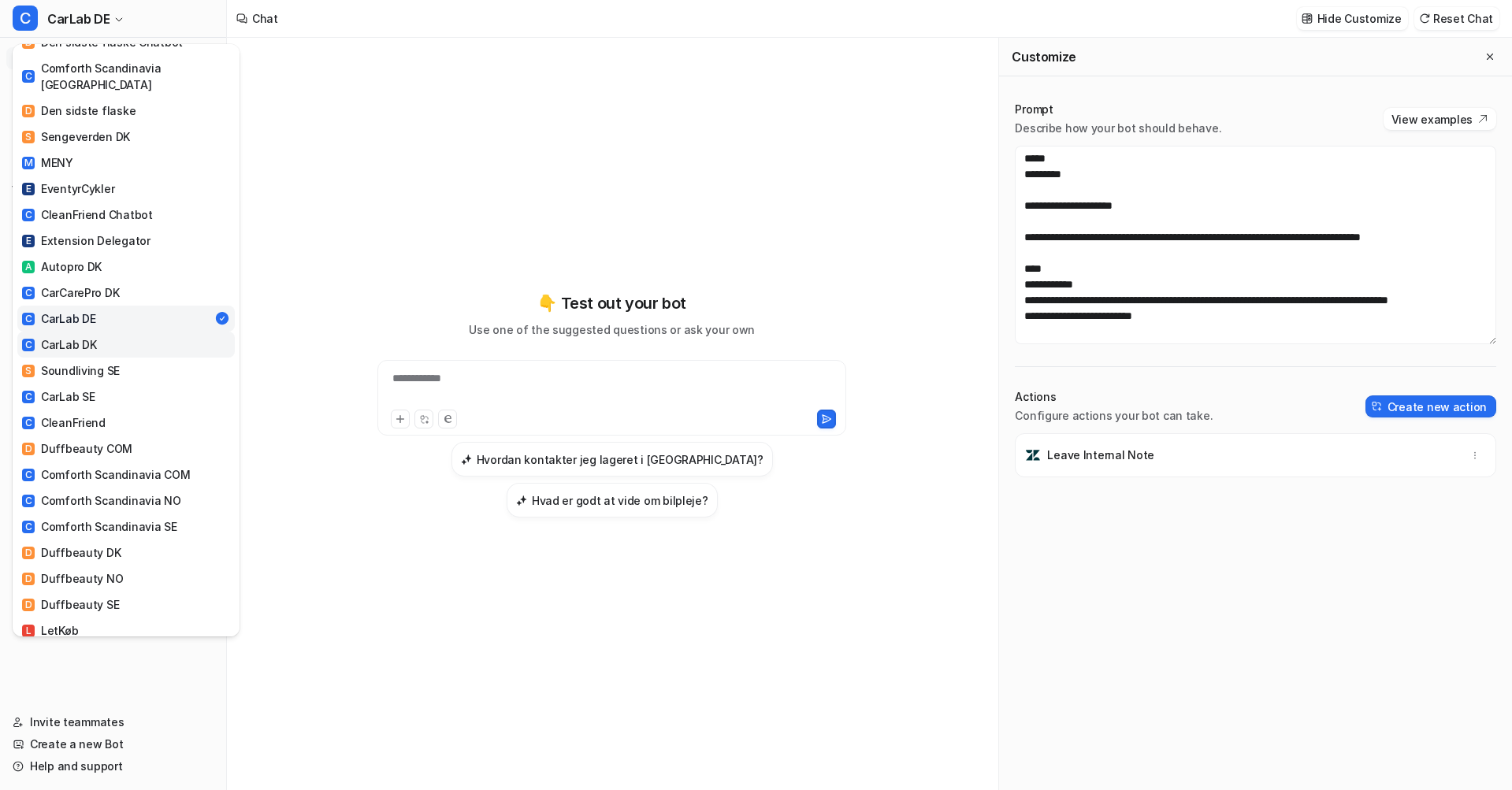
click at [84, 336] on div "C CarLab DK" at bounding box center [59, 344] width 74 height 17
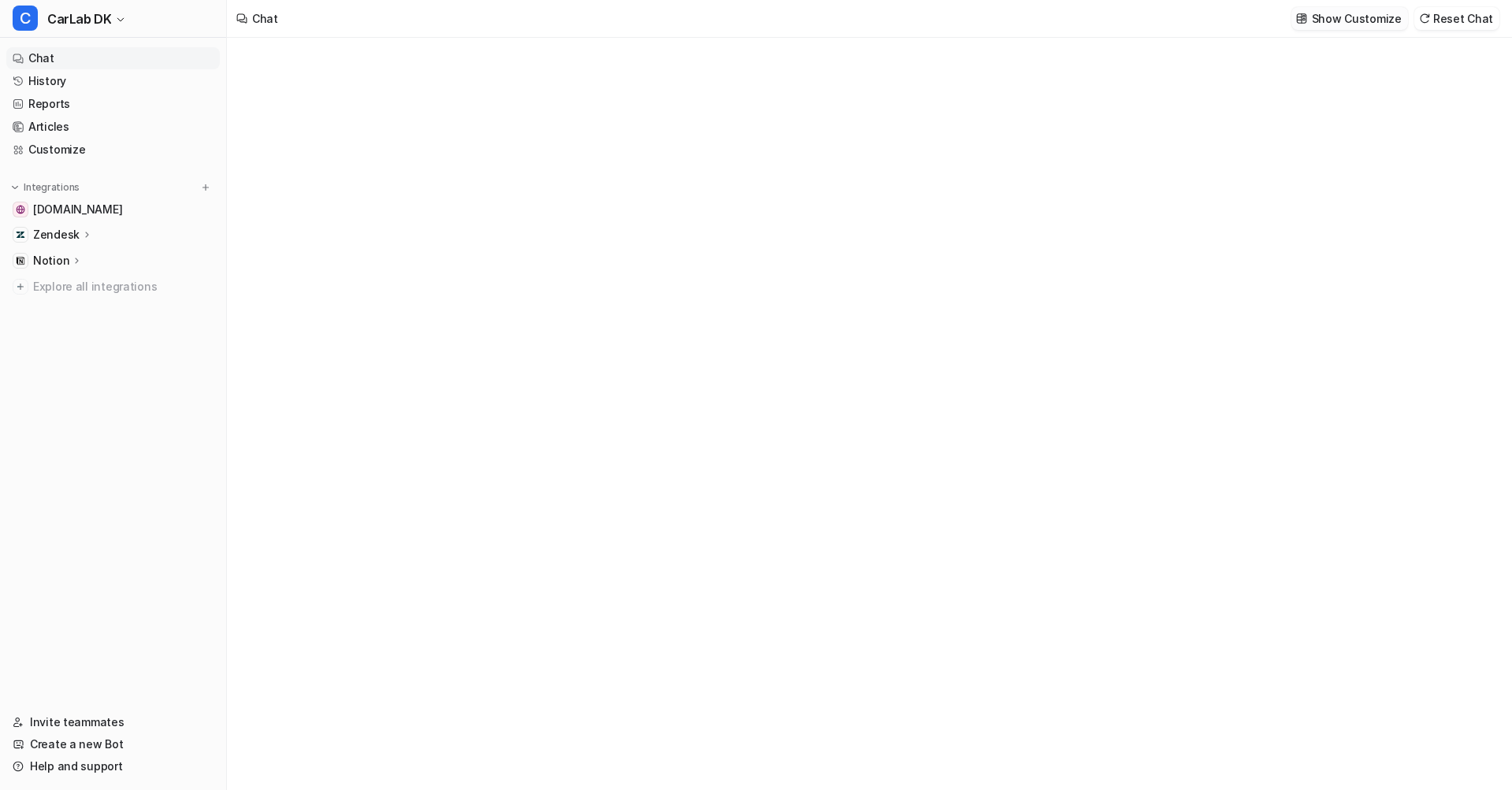
click at [1357, 19] on p "Show Customize" at bounding box center [1356, 18] width 90 height 17
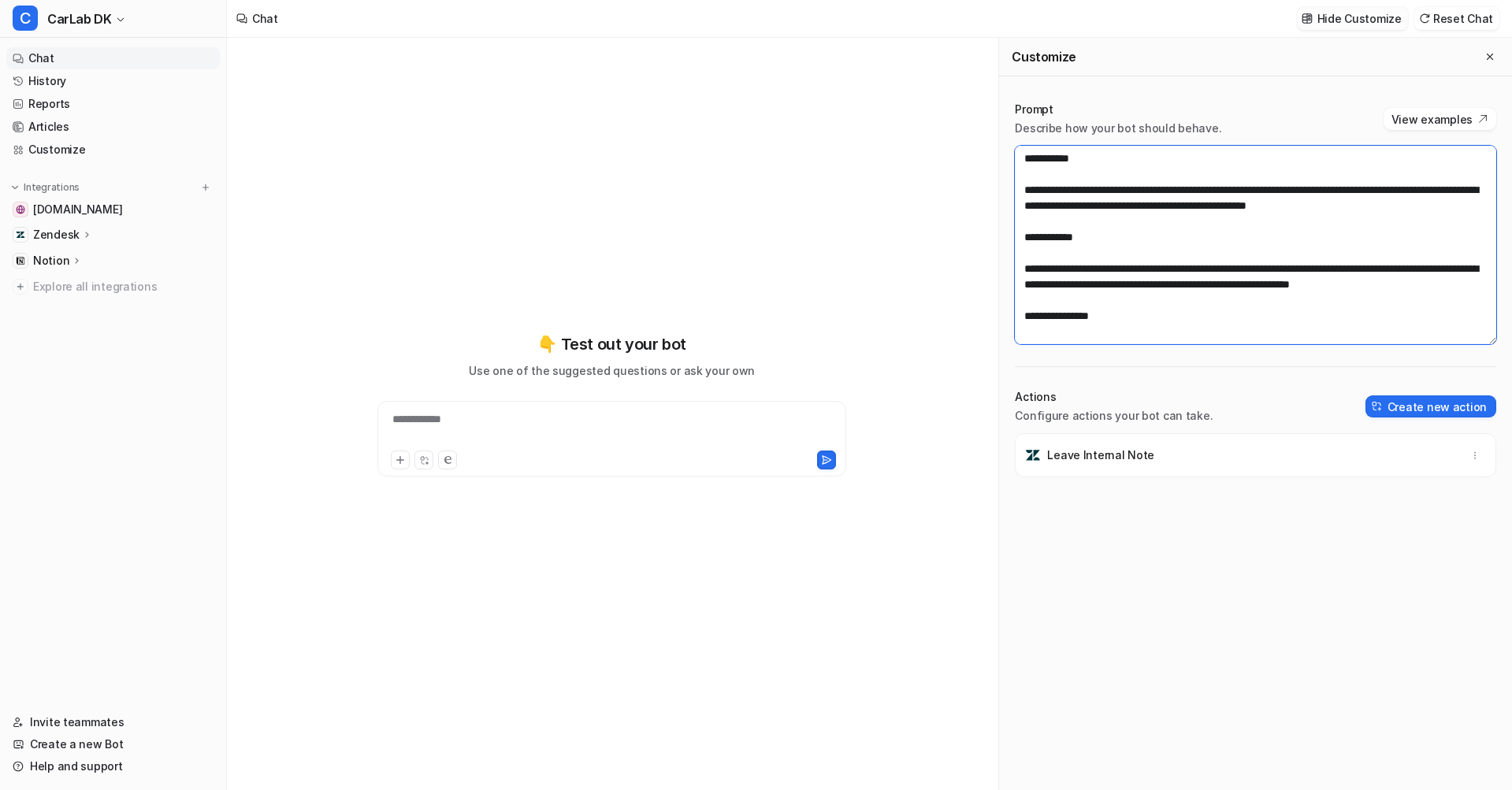
click at [1265, 231] on textarea at bounding box center [1254, 245] width 481 height 199
paste textarea "**********"
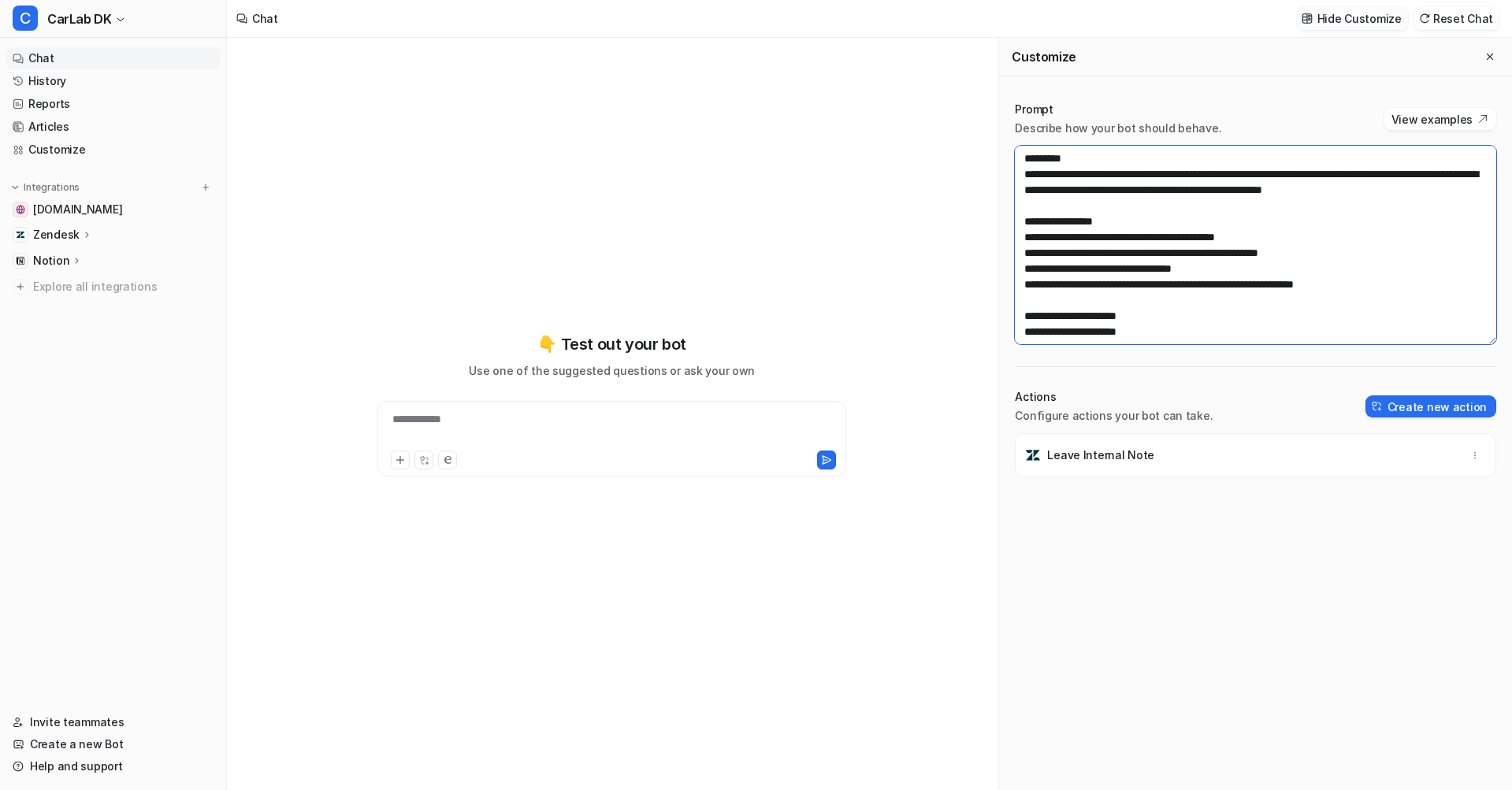
scroll to position [961, 0]
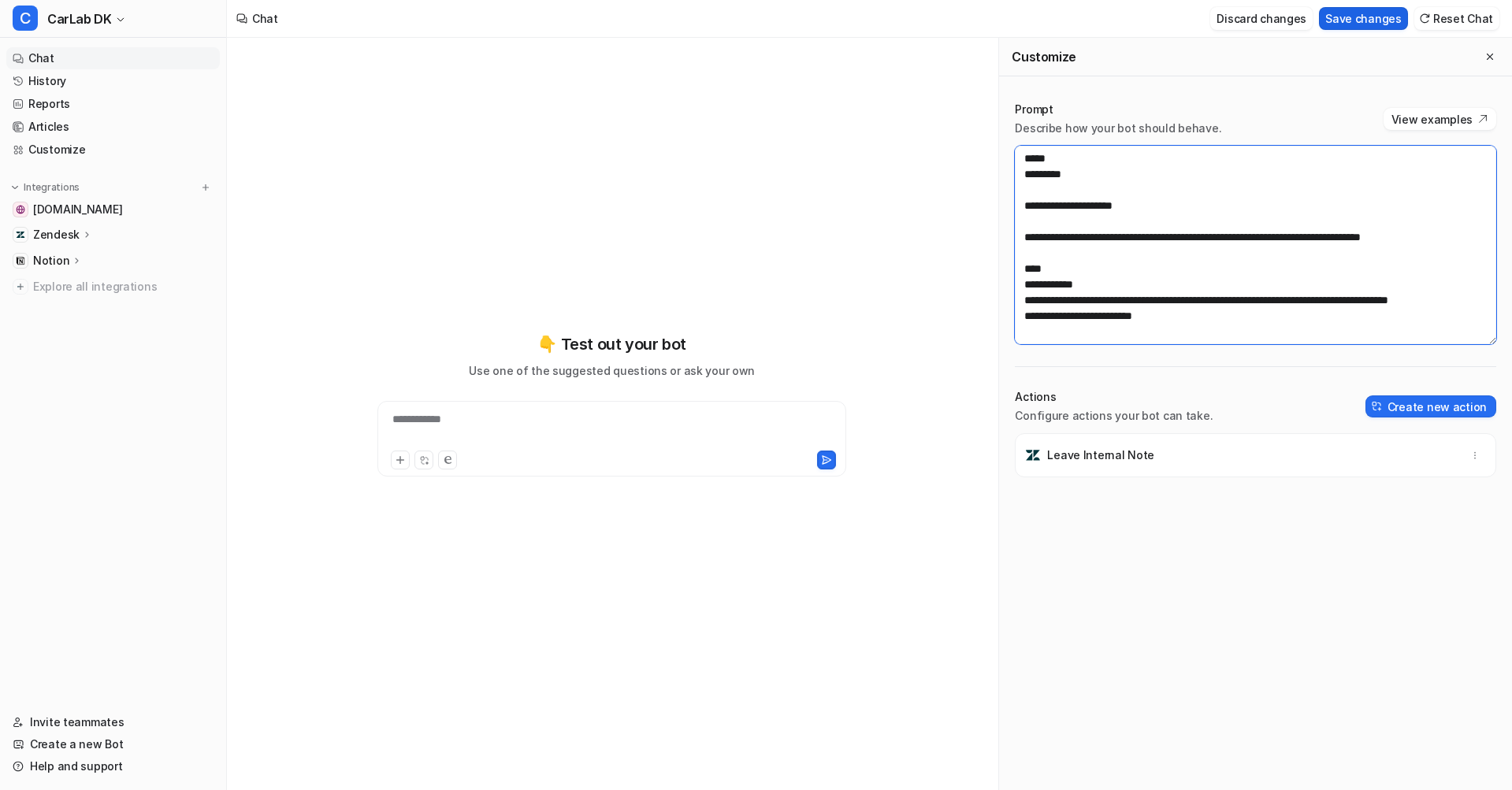
type textarea "**********"
click at [1373, 25] on button "Save changes" at bounding box center [1363, 18] width 89 height 23
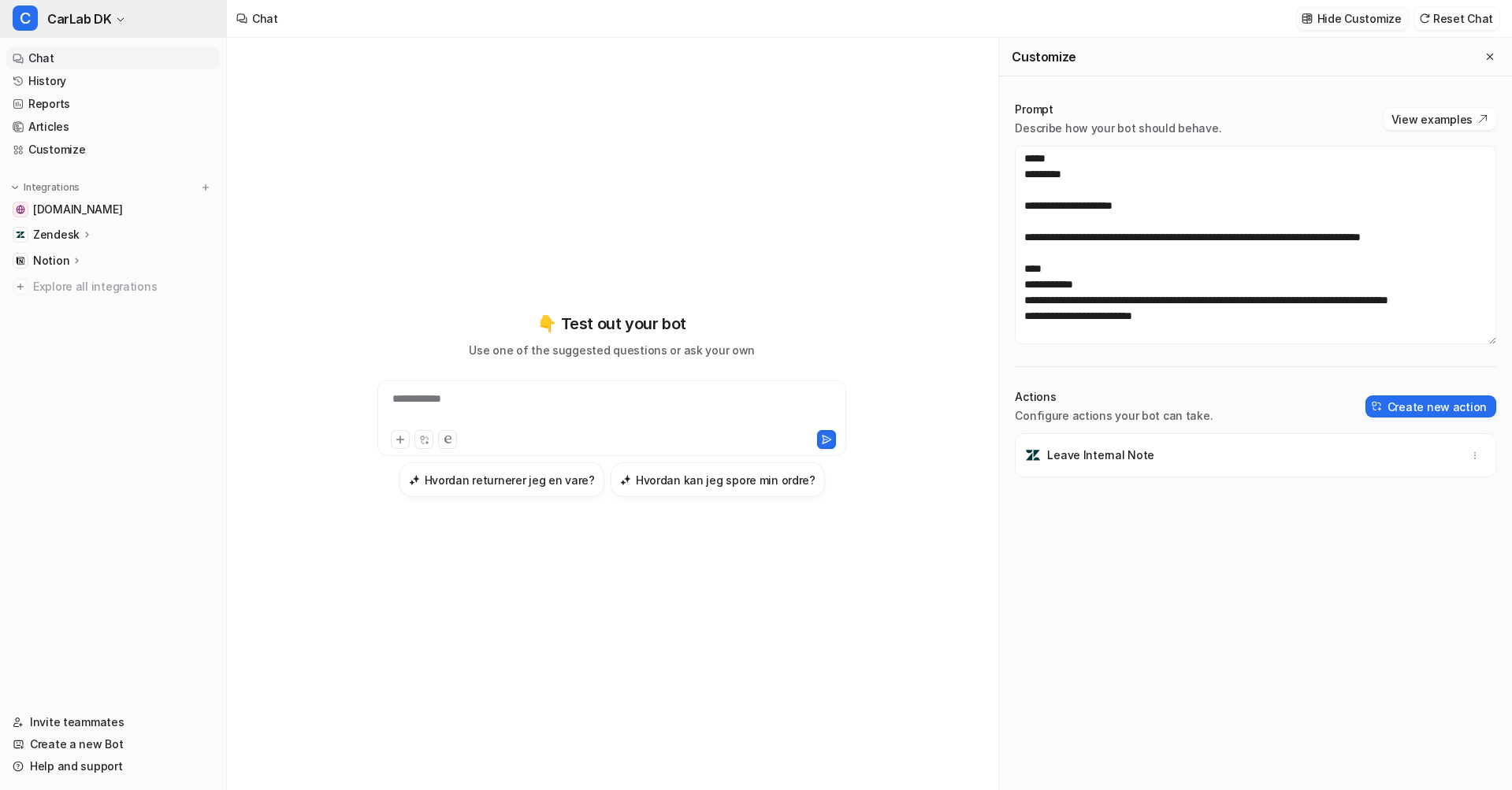
click at [96, 25] on span "CarLab DK" at bounding box center [79, 19] width 64 height 22
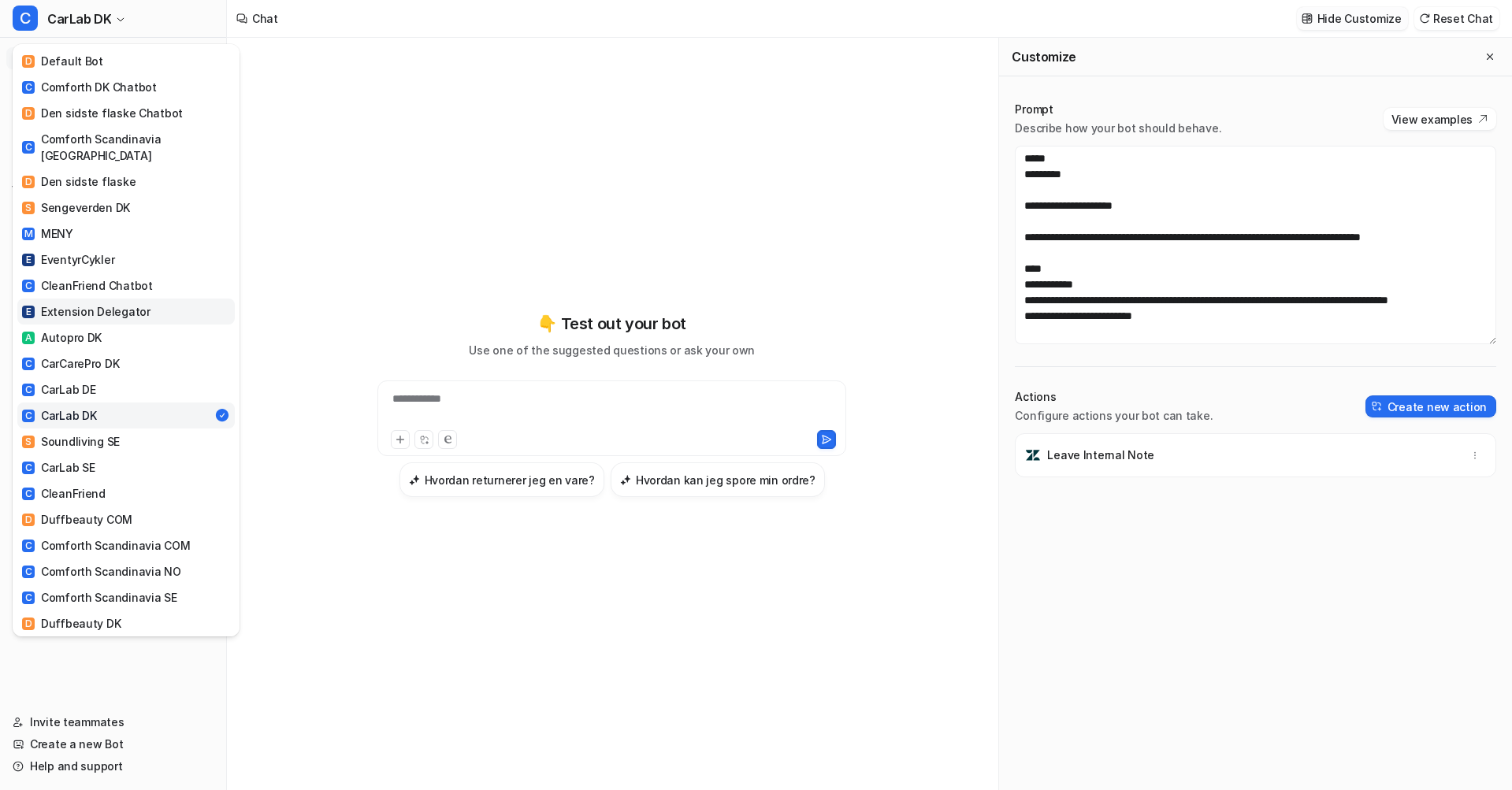
scroll to position [88, 0]
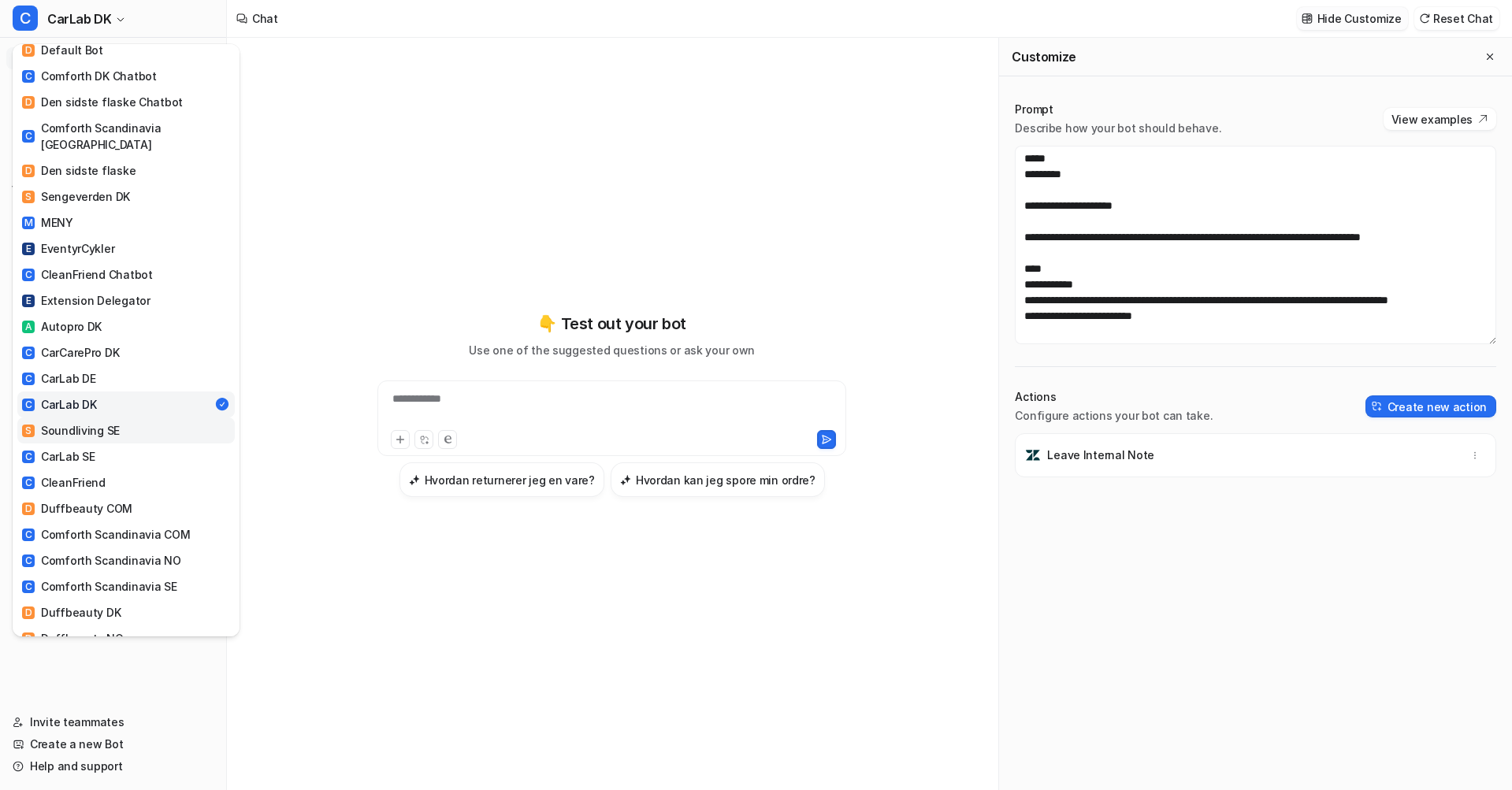
click at [80, 422] on div "S Soundliving SE" at bounding box center [71, 430] width 97 height 17
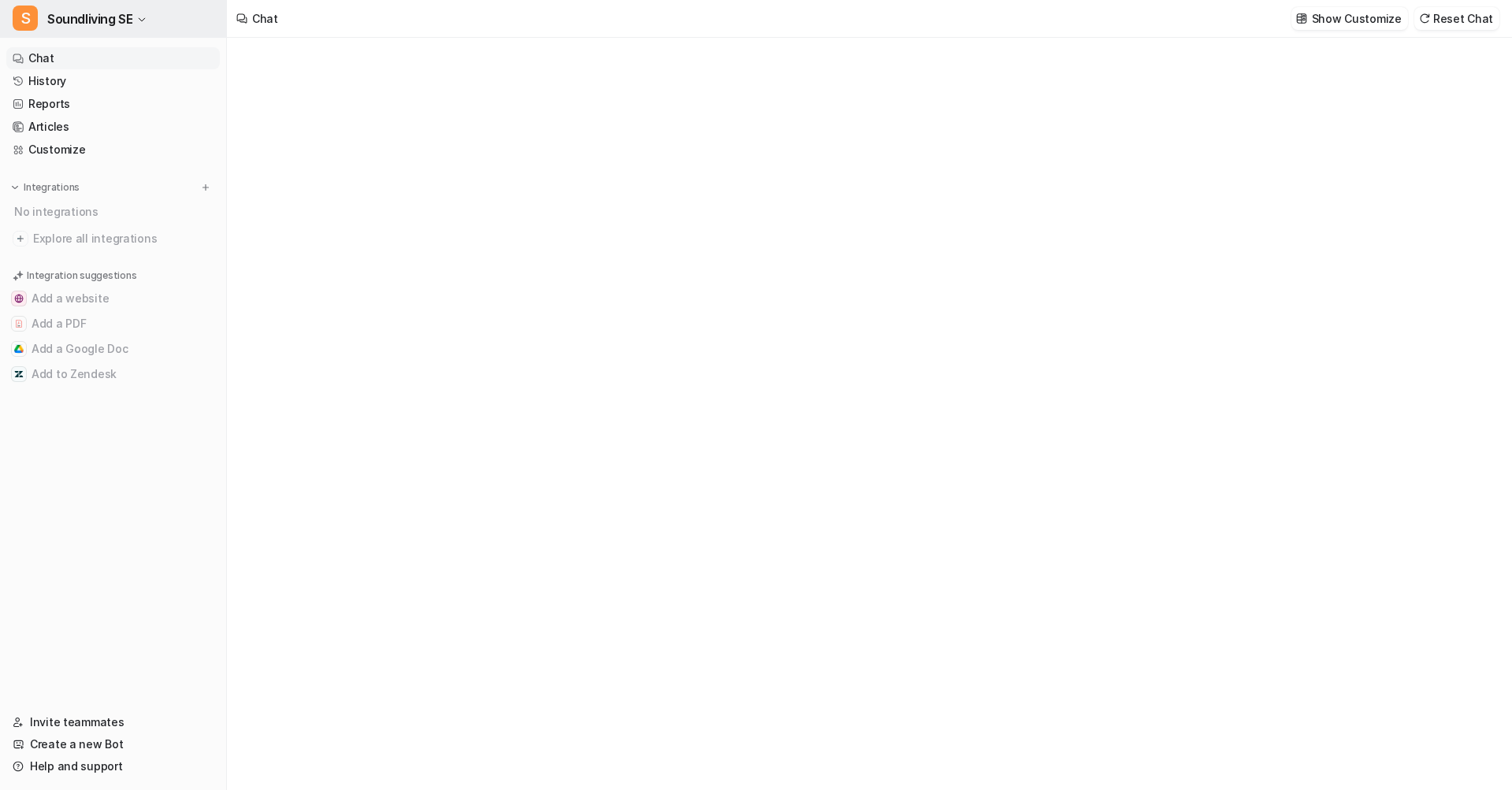
type textarea "**********"
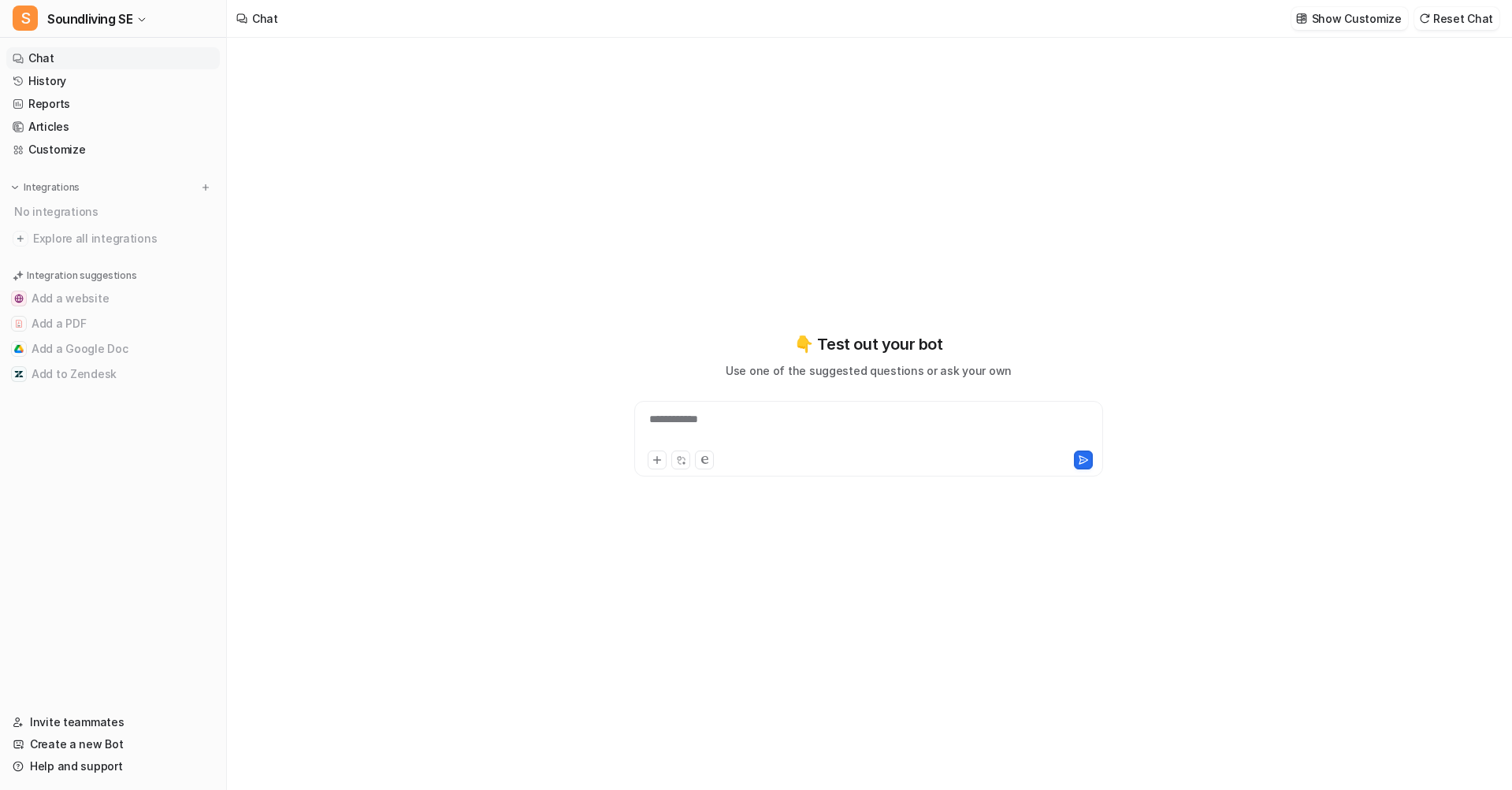
drag, startPoint x: 105, startPoint y: 16, endPoint x: 113, endPoint y: 40, distance: 25.3
click at [105, 16] on span "Soundliving SE" at bounding box center [90, 19] width 85 height 22
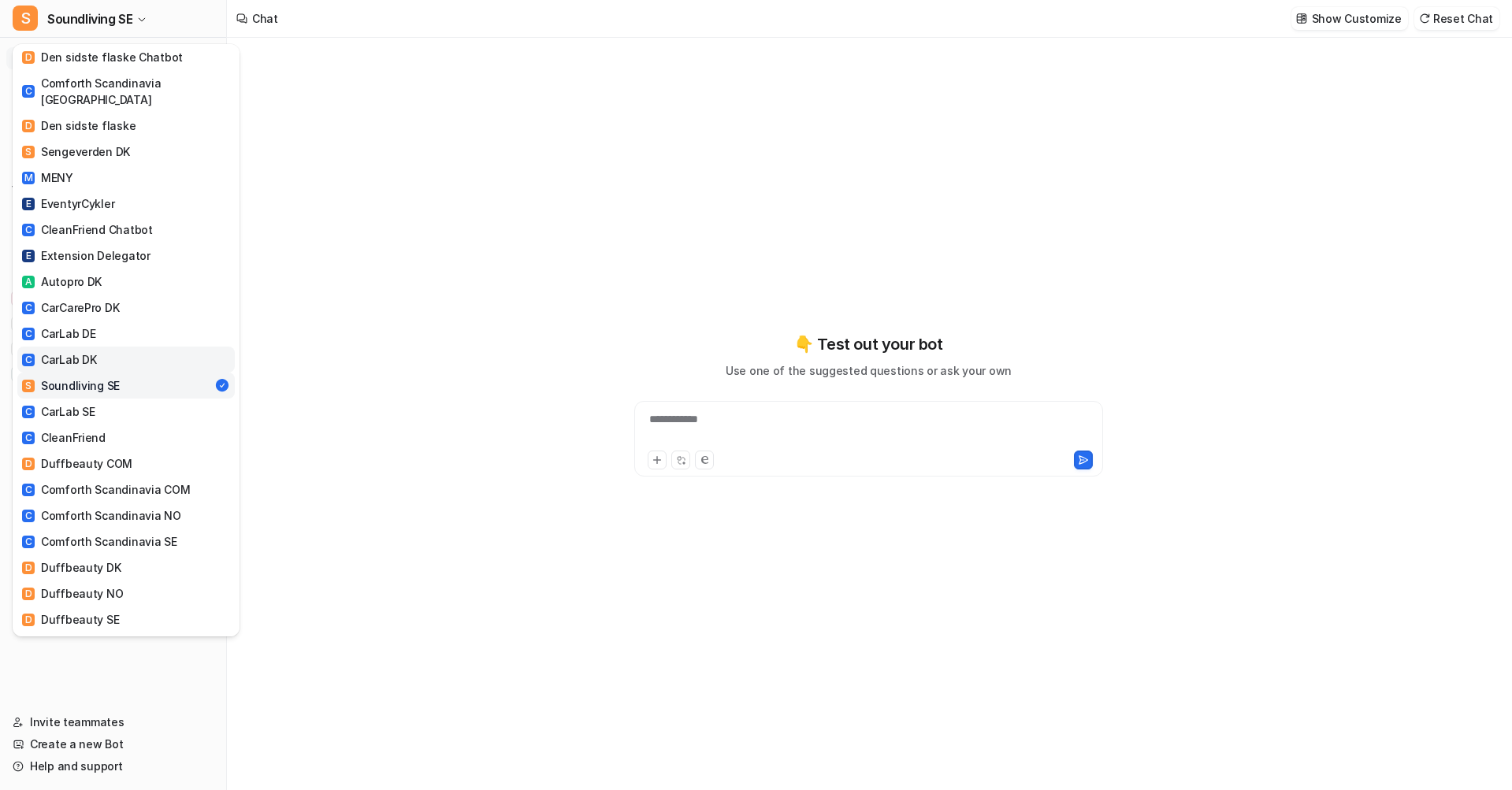
scroll to position [135, 0]
click at [75, 402] on div "C CarLab SE" at bounding box center [58, 410] width 72 height 17
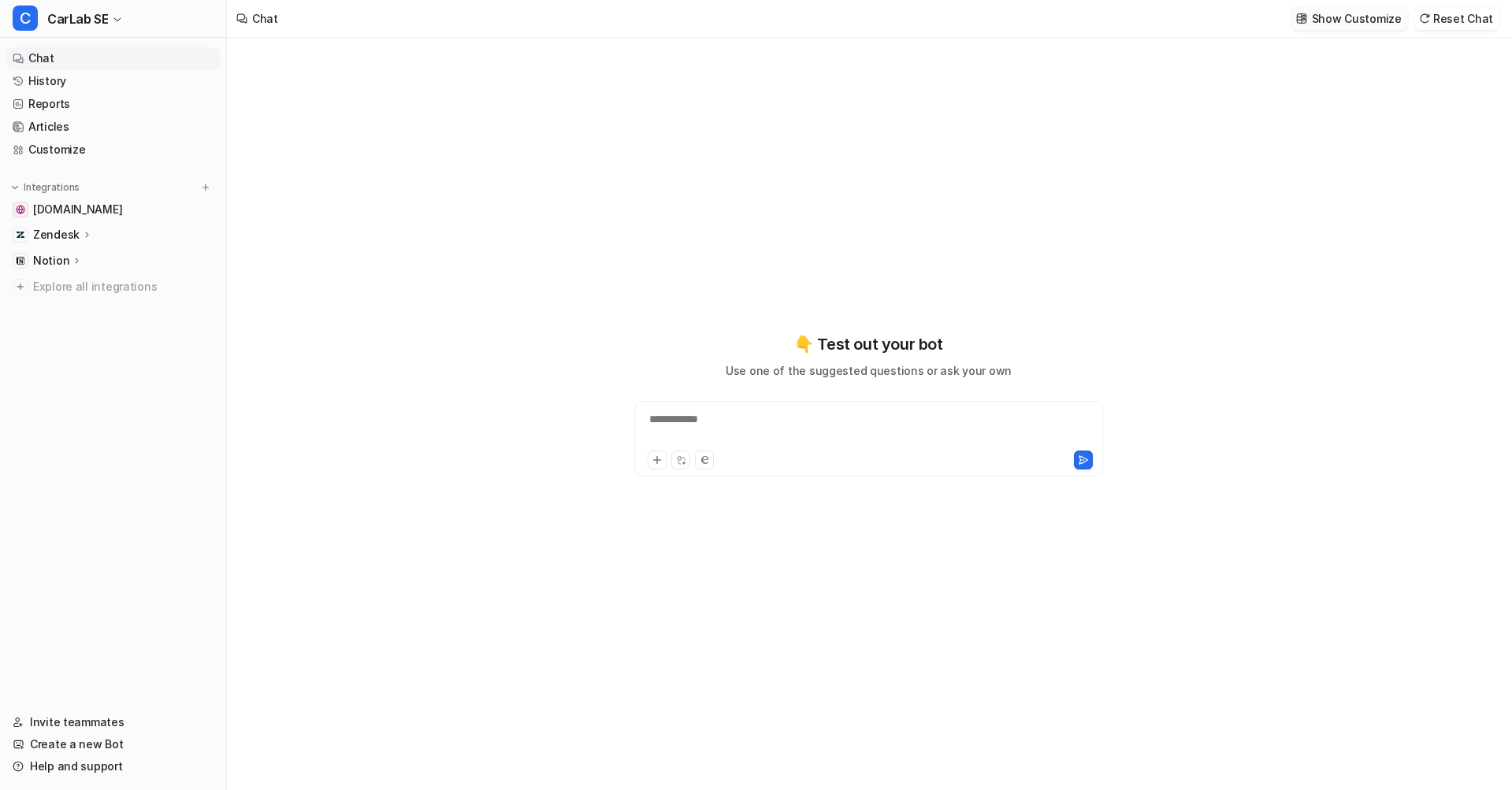
click at [1334, 22] on p "Show Customize" at bounding box center [1356, 18] width 90 height 17
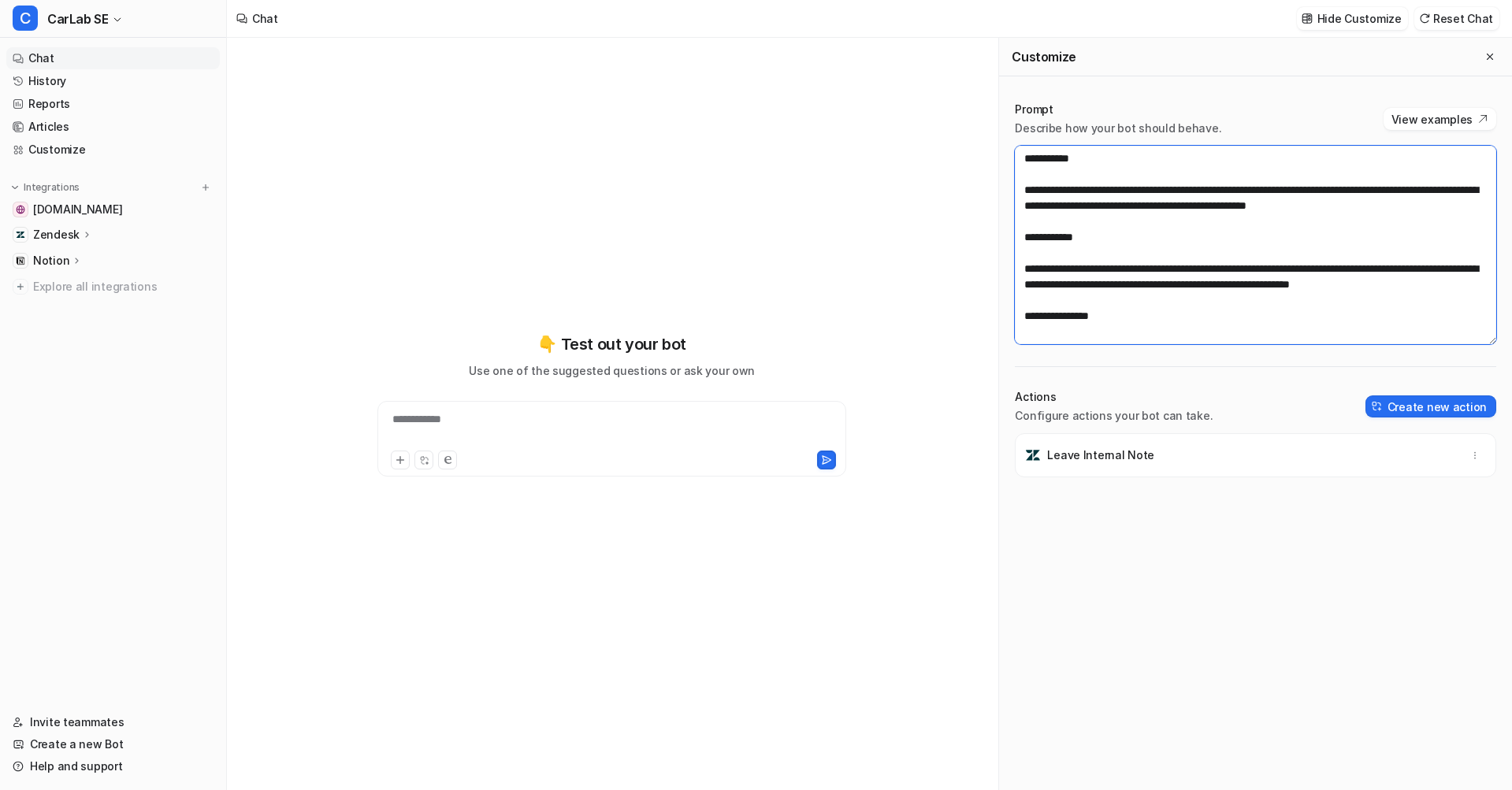
click at [1186, 321] on textarea at bounding box center [1254, 245] width 481 height 199
paste textarea "**********"
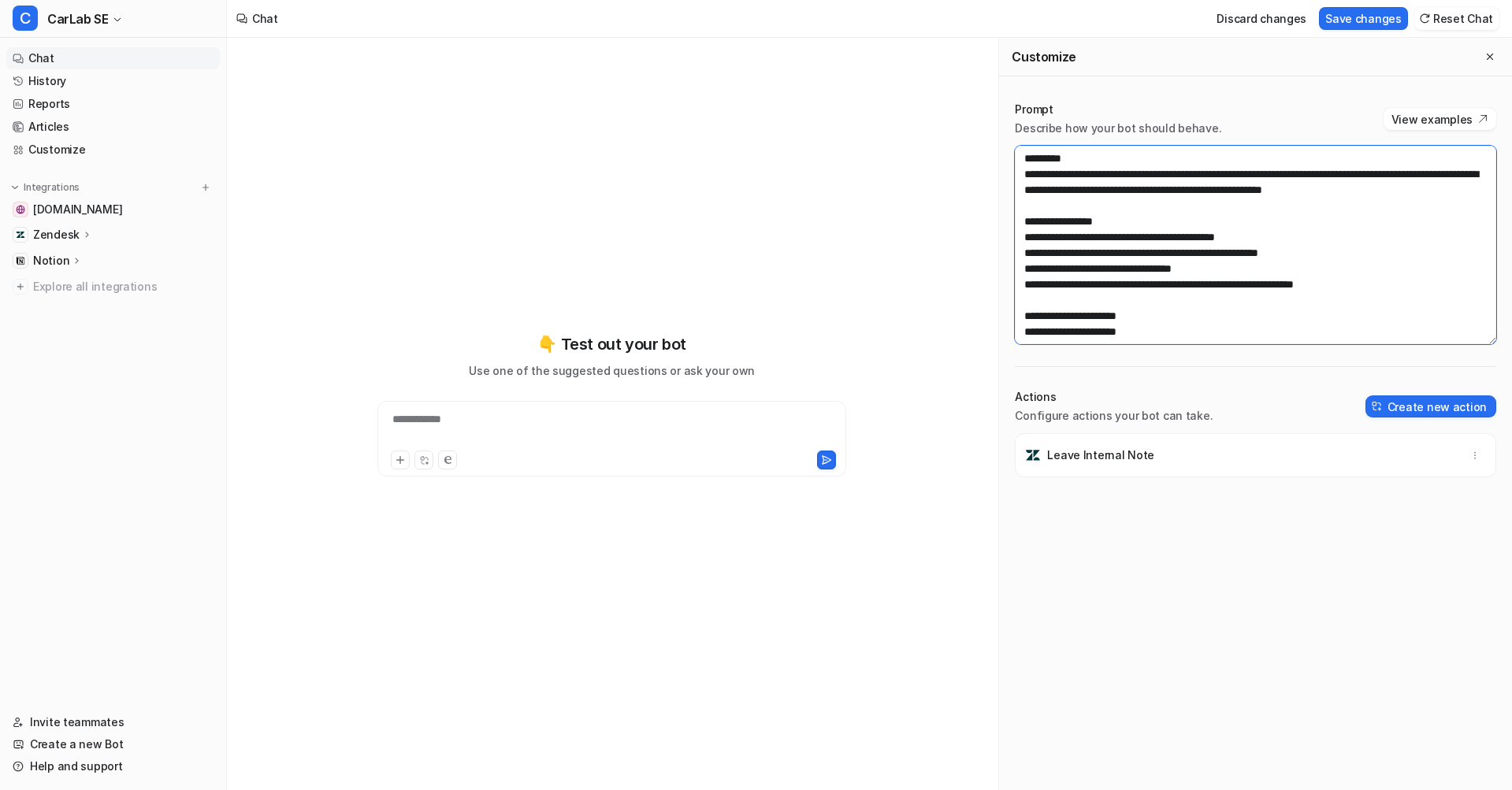
scroll to position [961, 0]
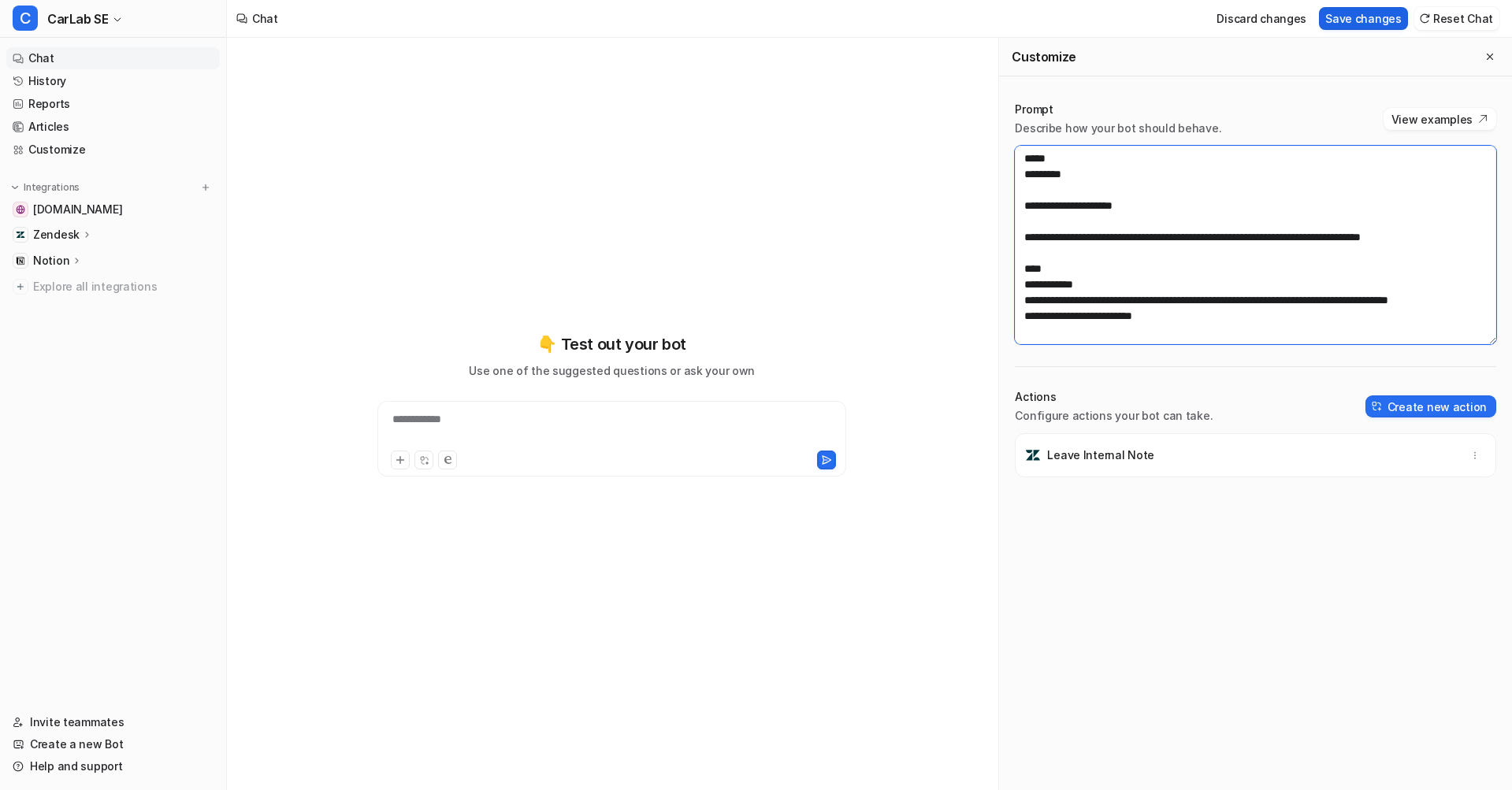
type textarea "**********"
click at [1383, 21] on button "Save changes" at bounding box center [1363, 18] width 89 height 23
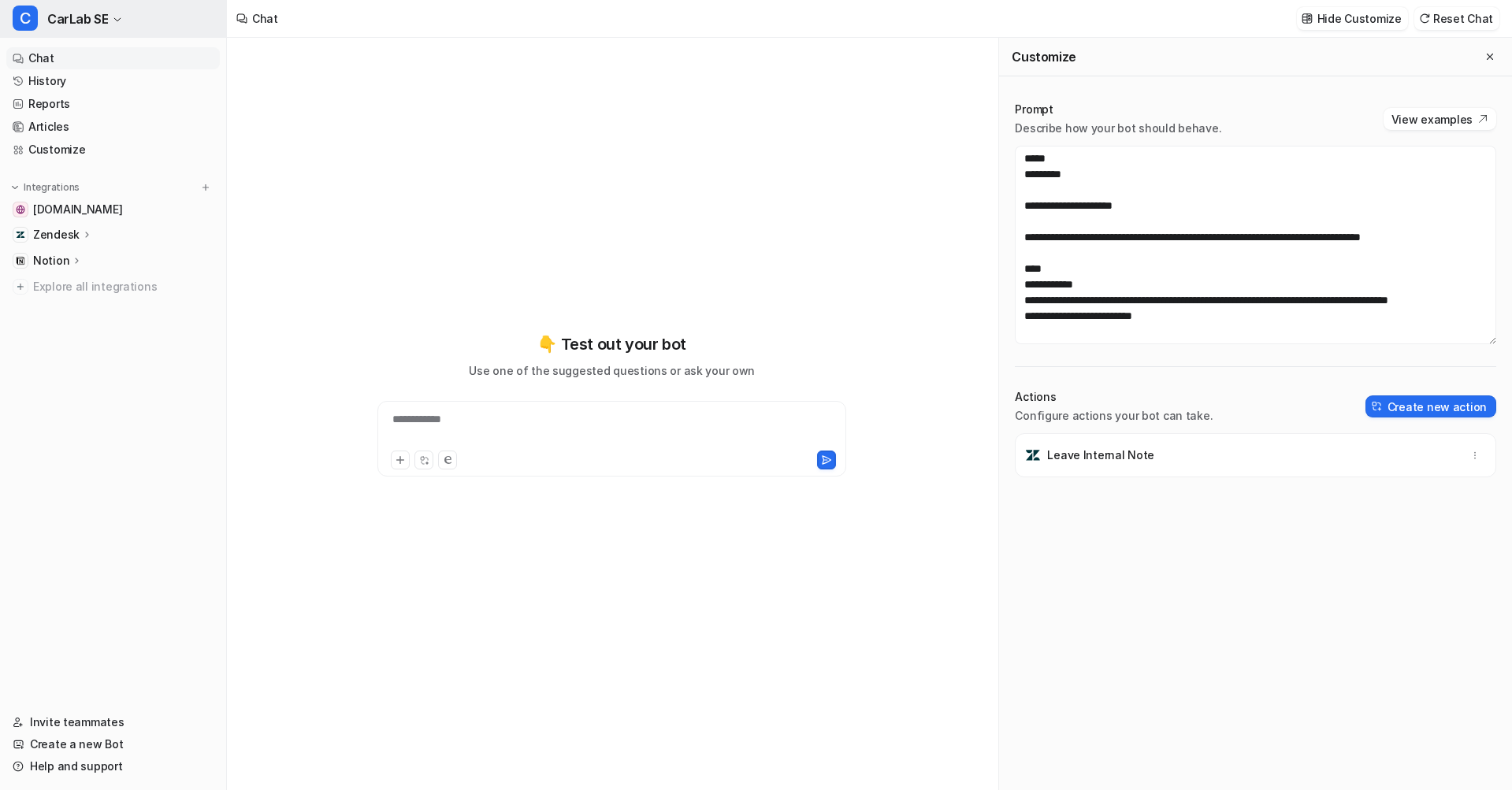
click at [97, 15] on span "CarLab SE" at bounding box center [78, 19] width 61 height 22
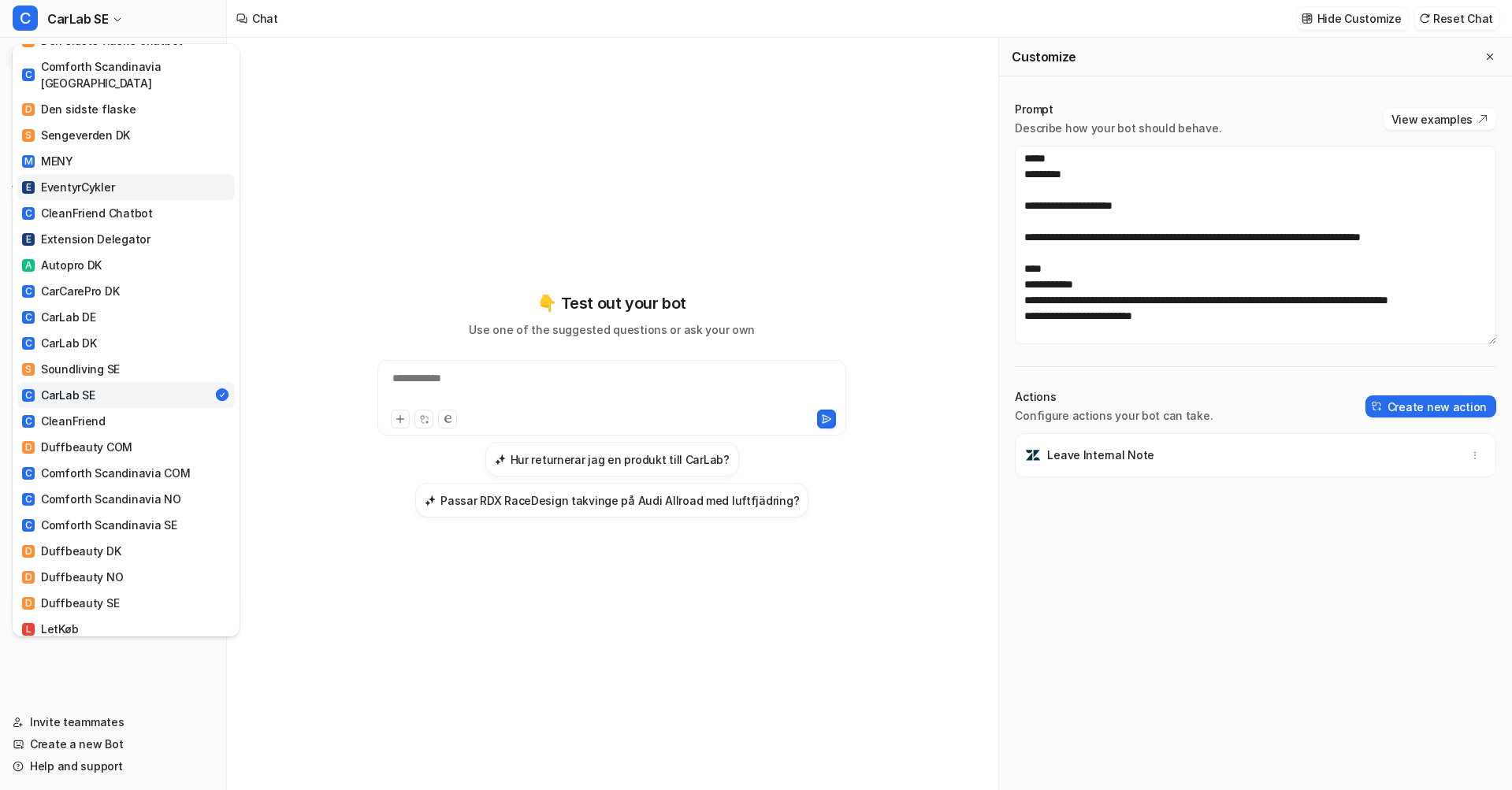
scroll to position [153, 0]
click at [104, 405] on link "C CleanFriend" at bounding box center [126, 418] width 217 height 26
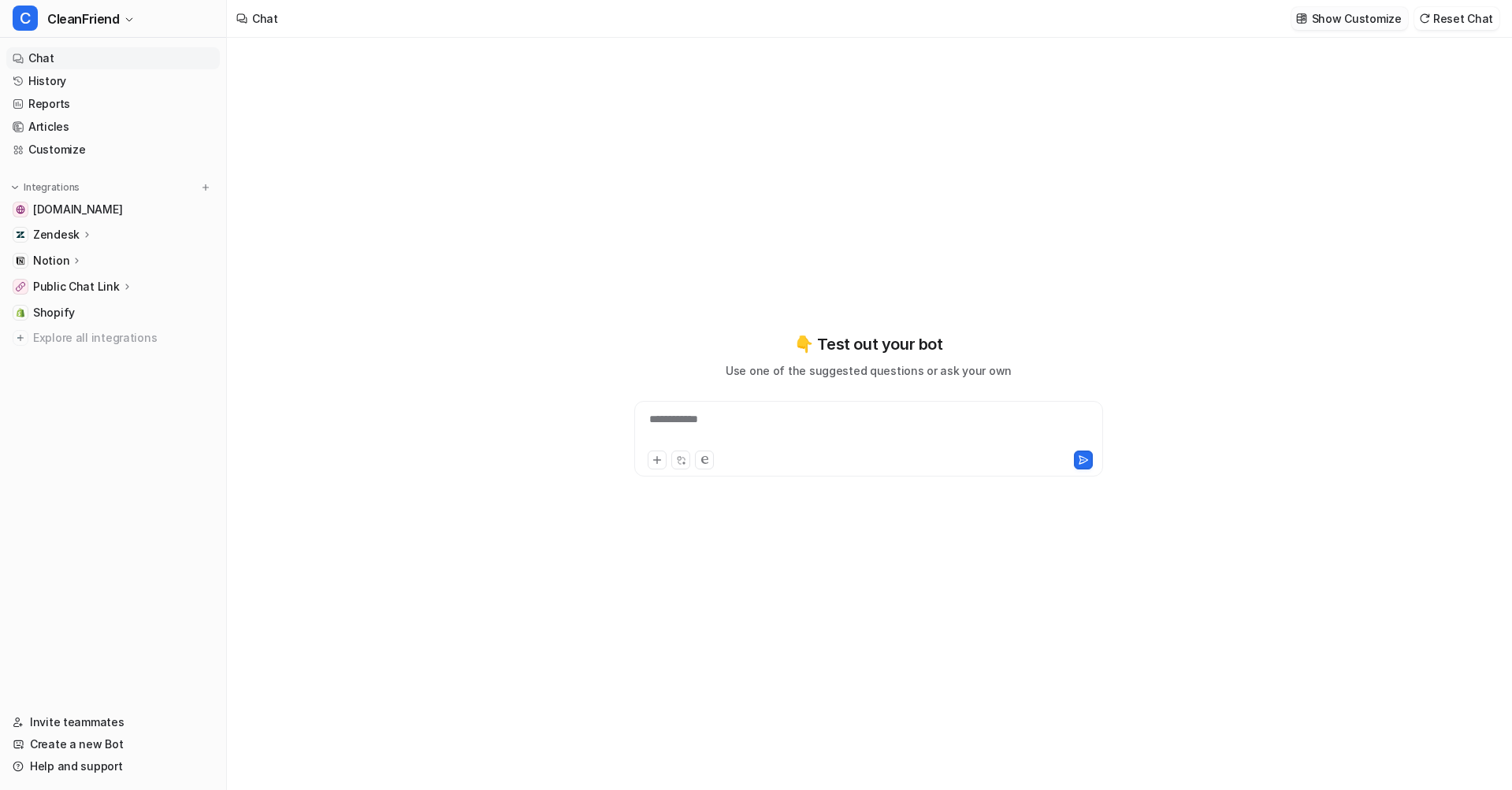
click at [1375, 24] on p "Show Customize" at bounding box center [1356, 18] width 90 height 17
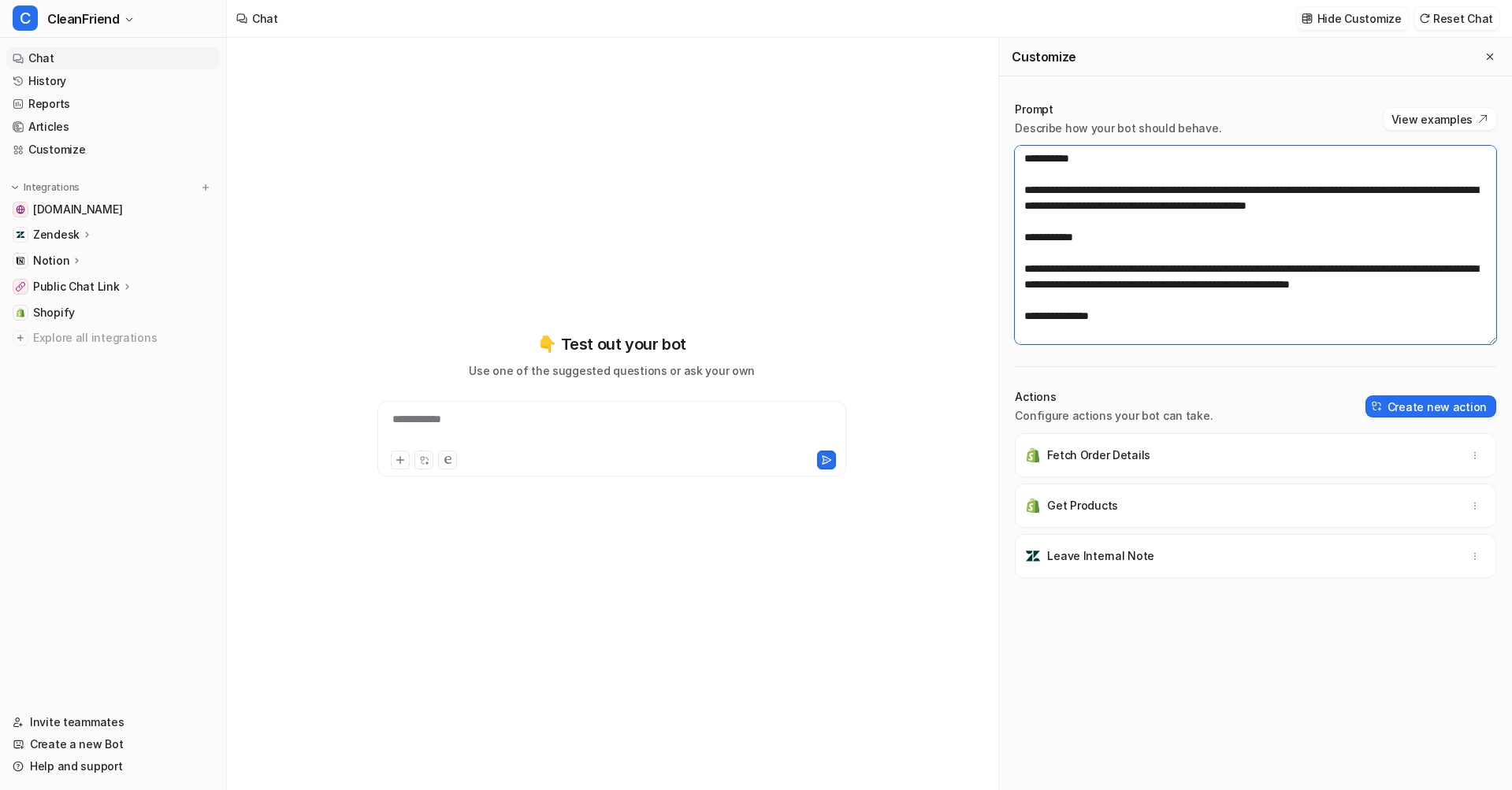
click at [1271, 250] on textarea at bounding box center [1254, 245] width 481 height 199
paste textarea "**********"
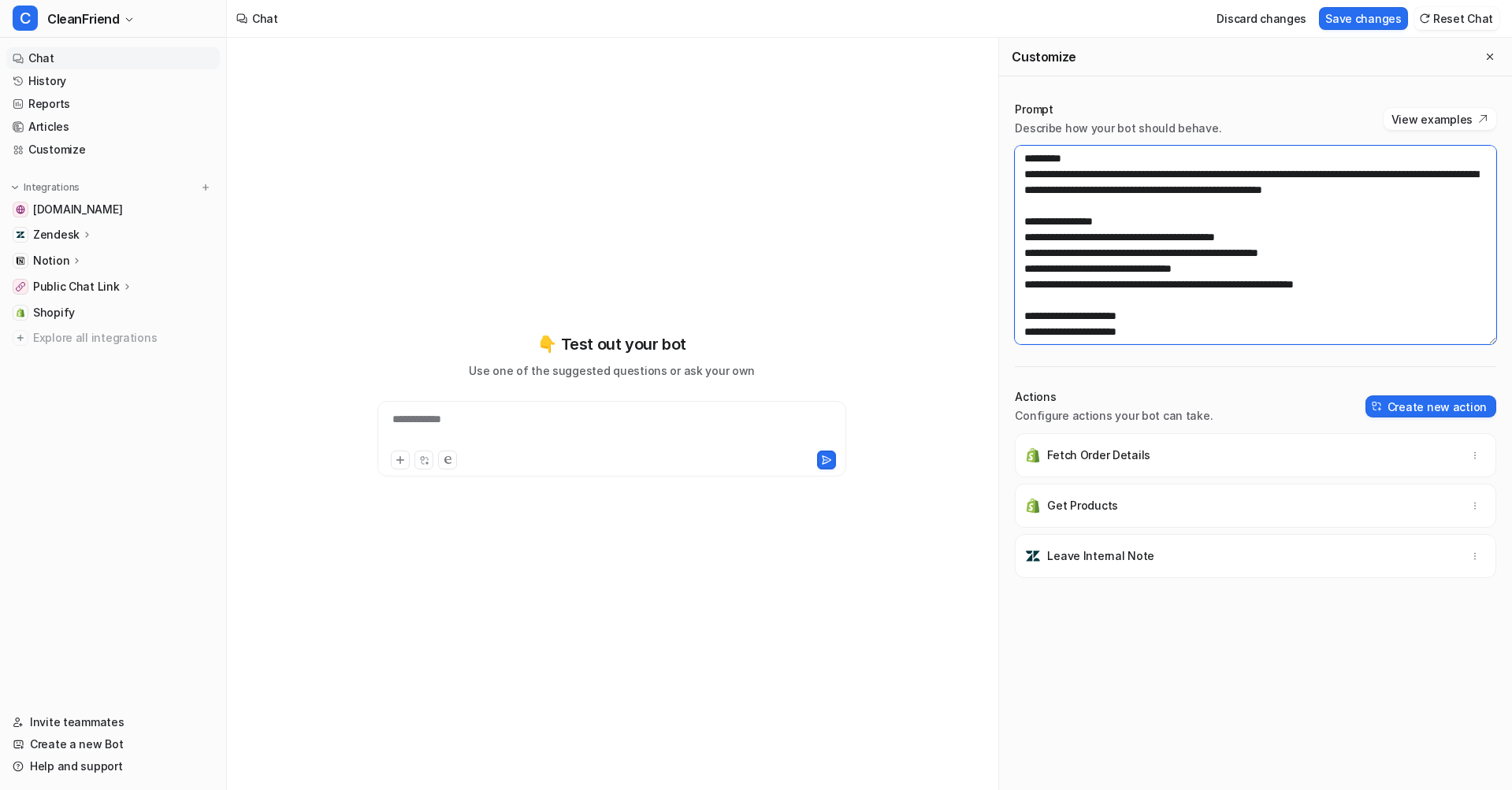
scroll to position [961, 0]
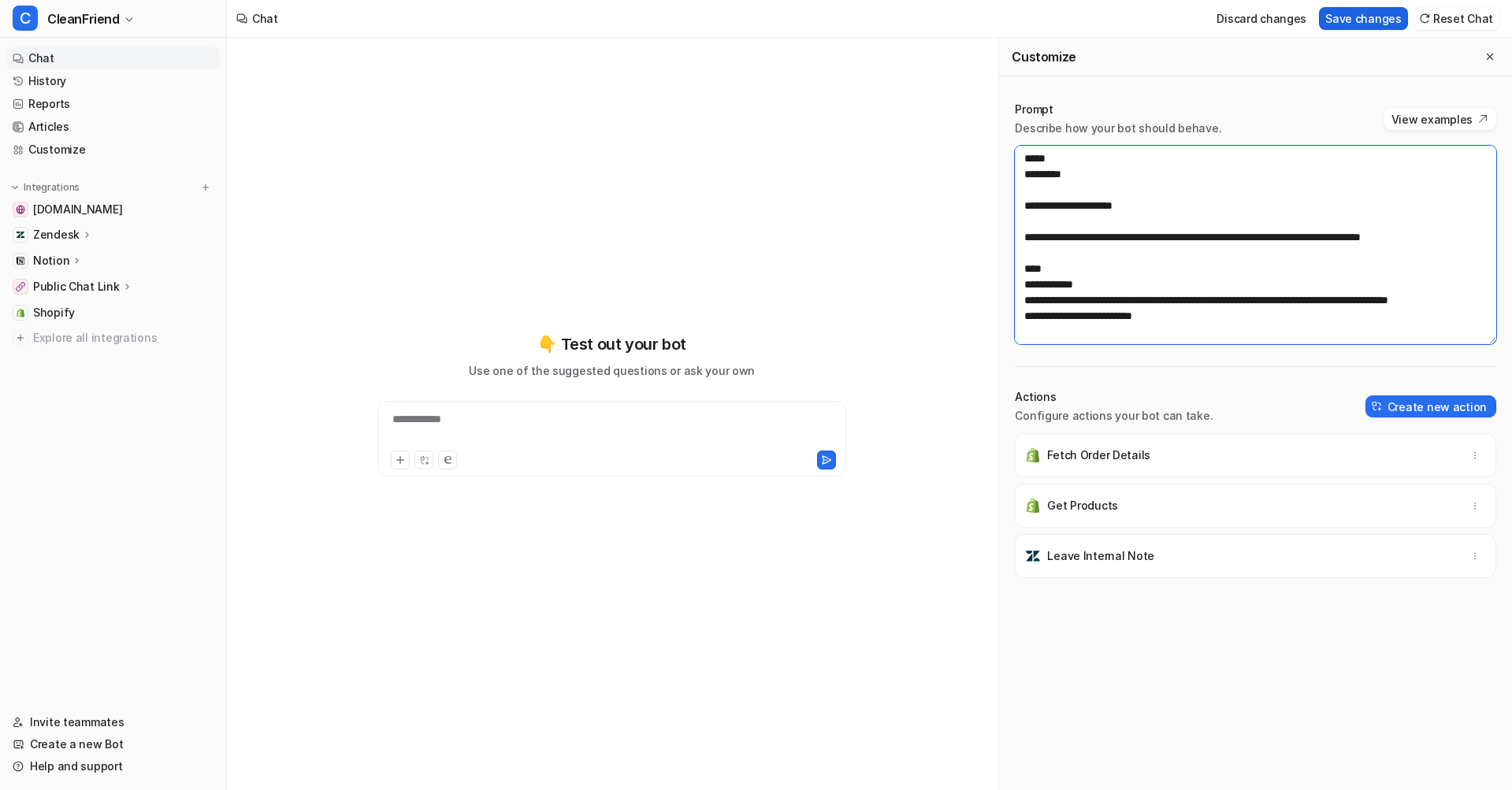
type textarea "**********"
click at [1371, 12] on button "Save changes" at bounding box center [1363, 18] width 89 height 23
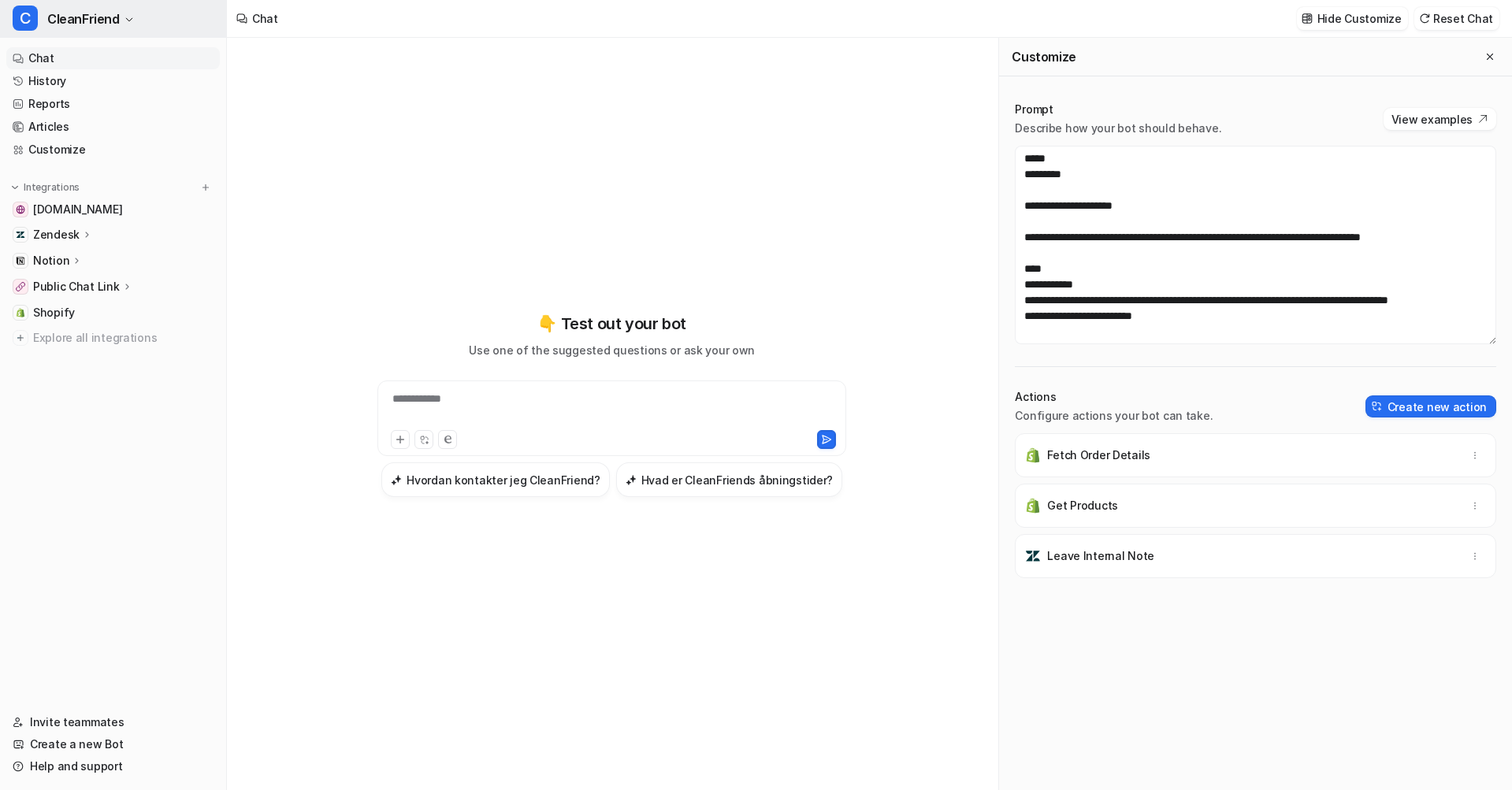
click at [99, 14] on span "CleanFriend" at bounding box center [83, 19] width 72 height 22
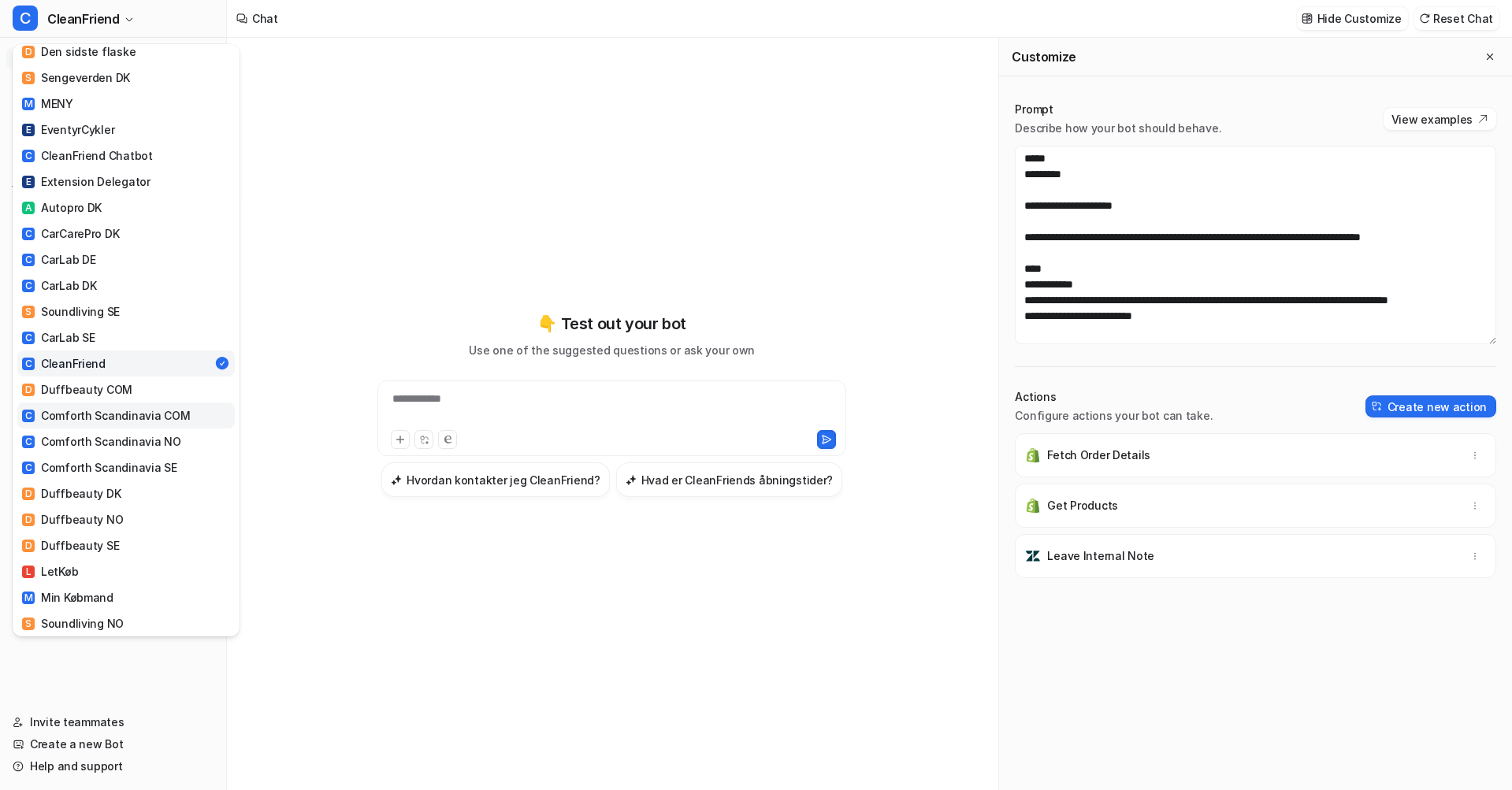
scroll to position [211, 0]
click at [101, 377] on div "D Duffbeauty COM" at bounding box center [77, 385] width 110 height 17
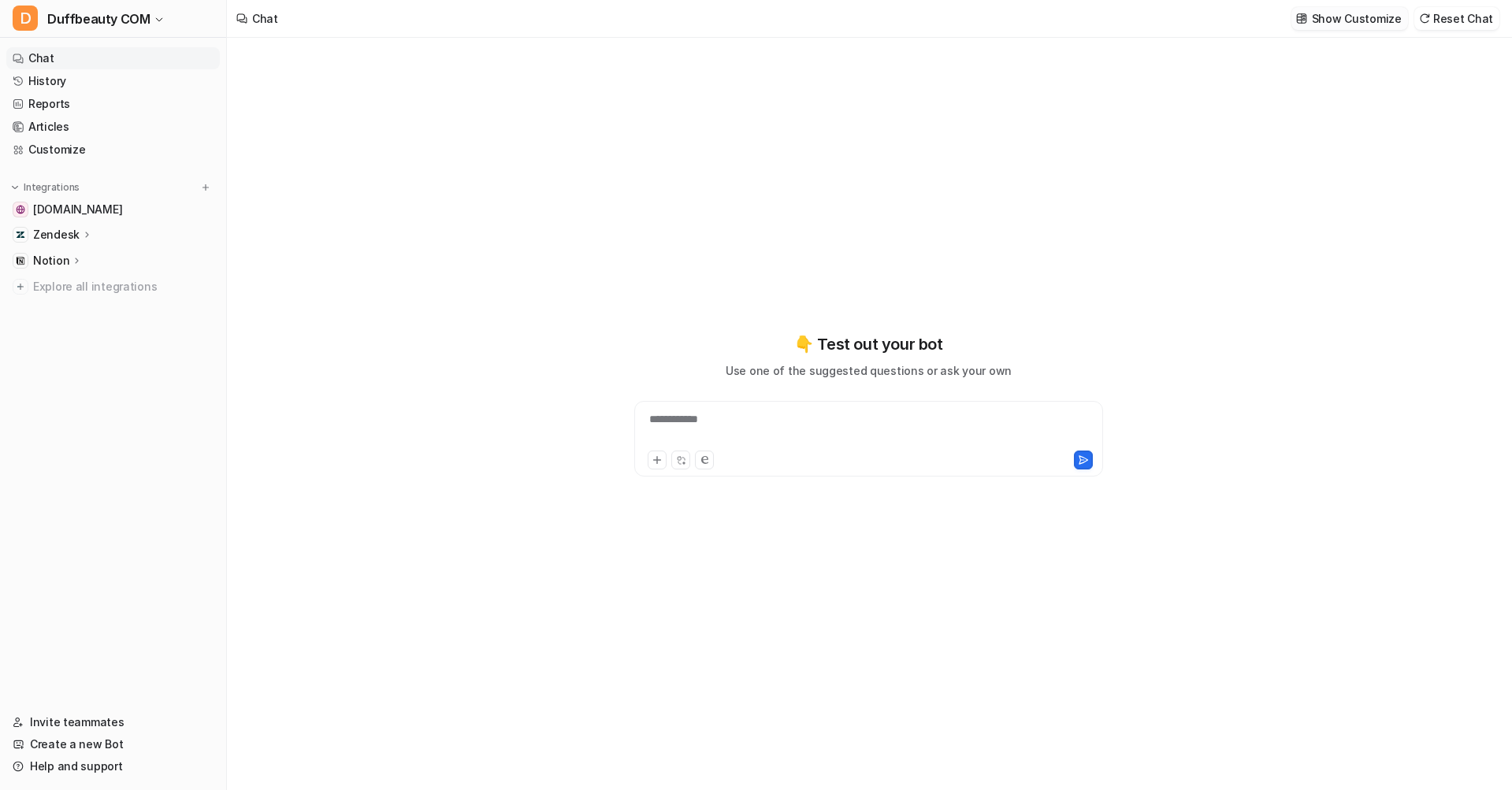
click at [1363, 23] on p "Show Customize" at bounding box center [1356, 18] width 90 height 17
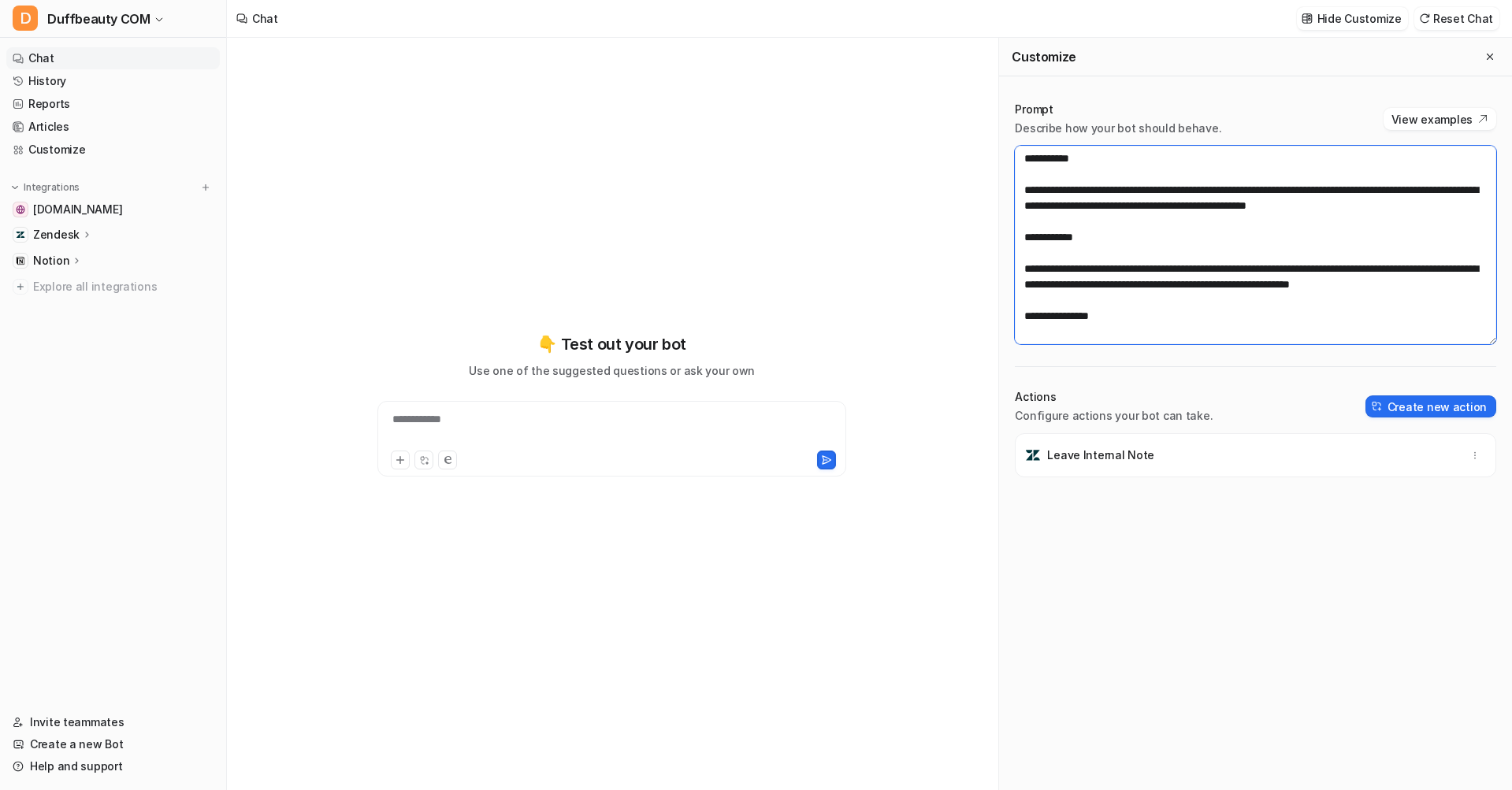
click at [1280, 247] on textarea at bounding box center [1254, 245] width 481 height 199
paste textarea "**********"
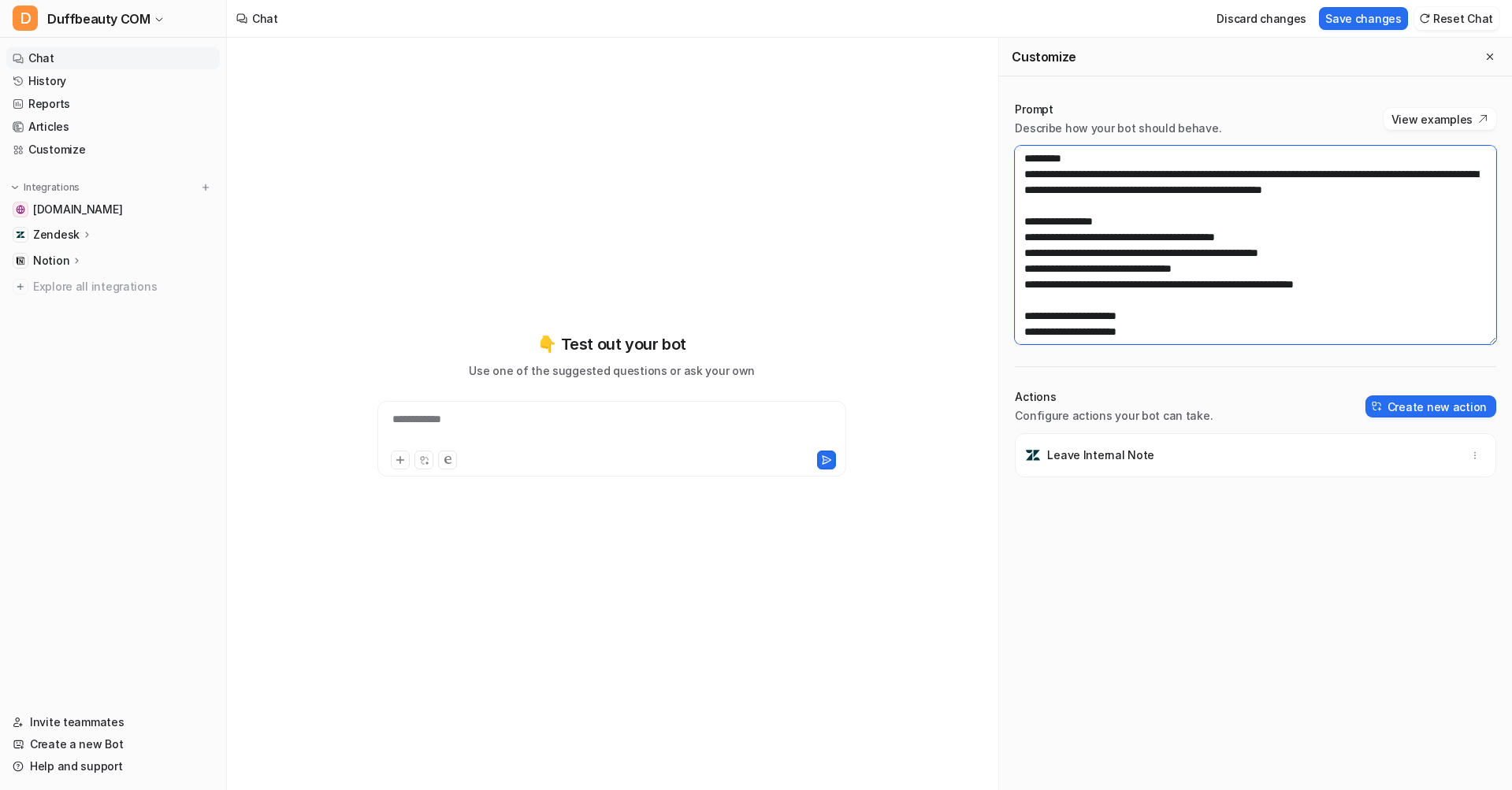
scroll to position [961, 0]
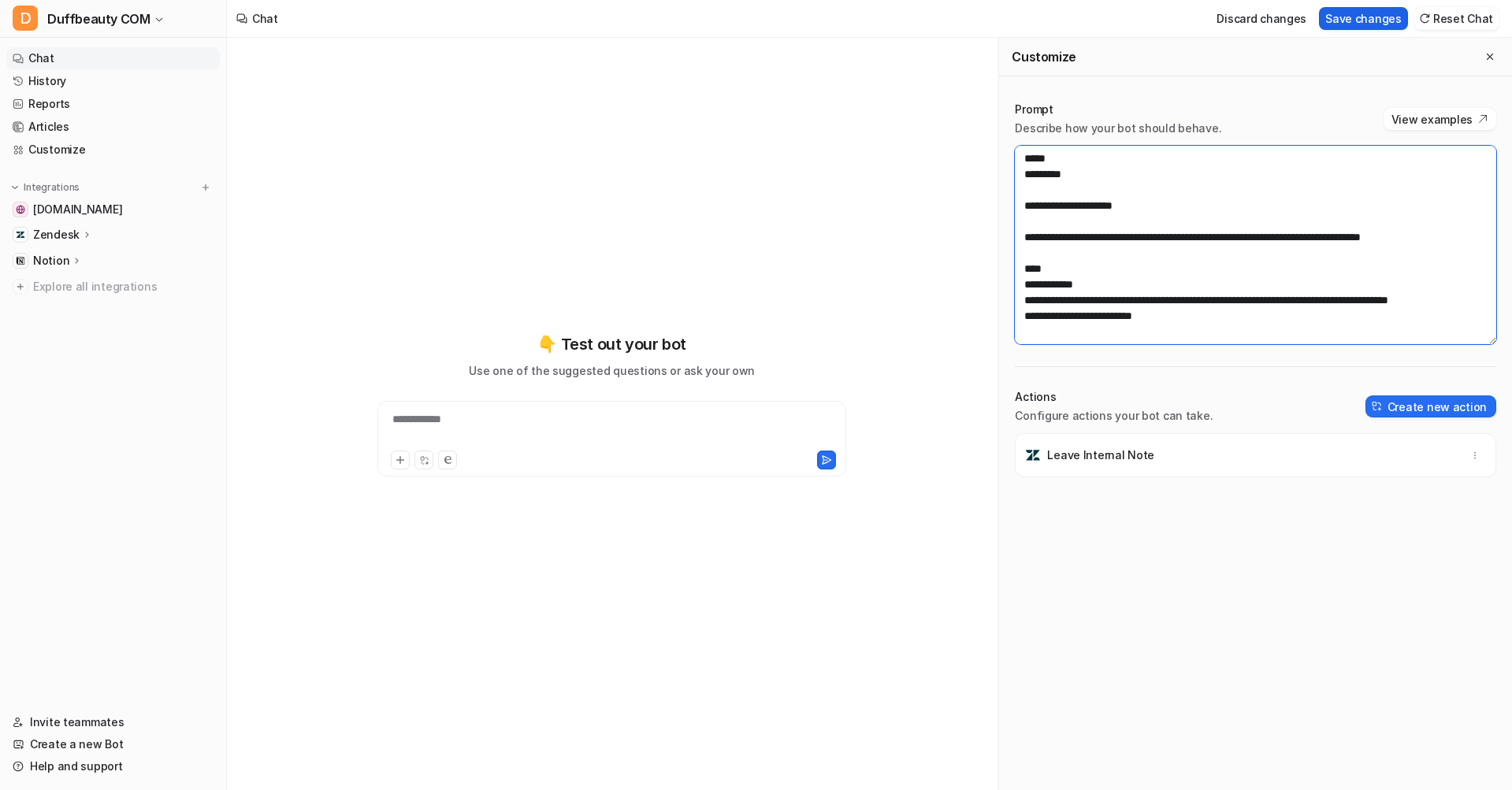
type textarea "**********"
click at [1354, 14] on button "Save changes" at bounding box center [1363, 18] width 89 height 23
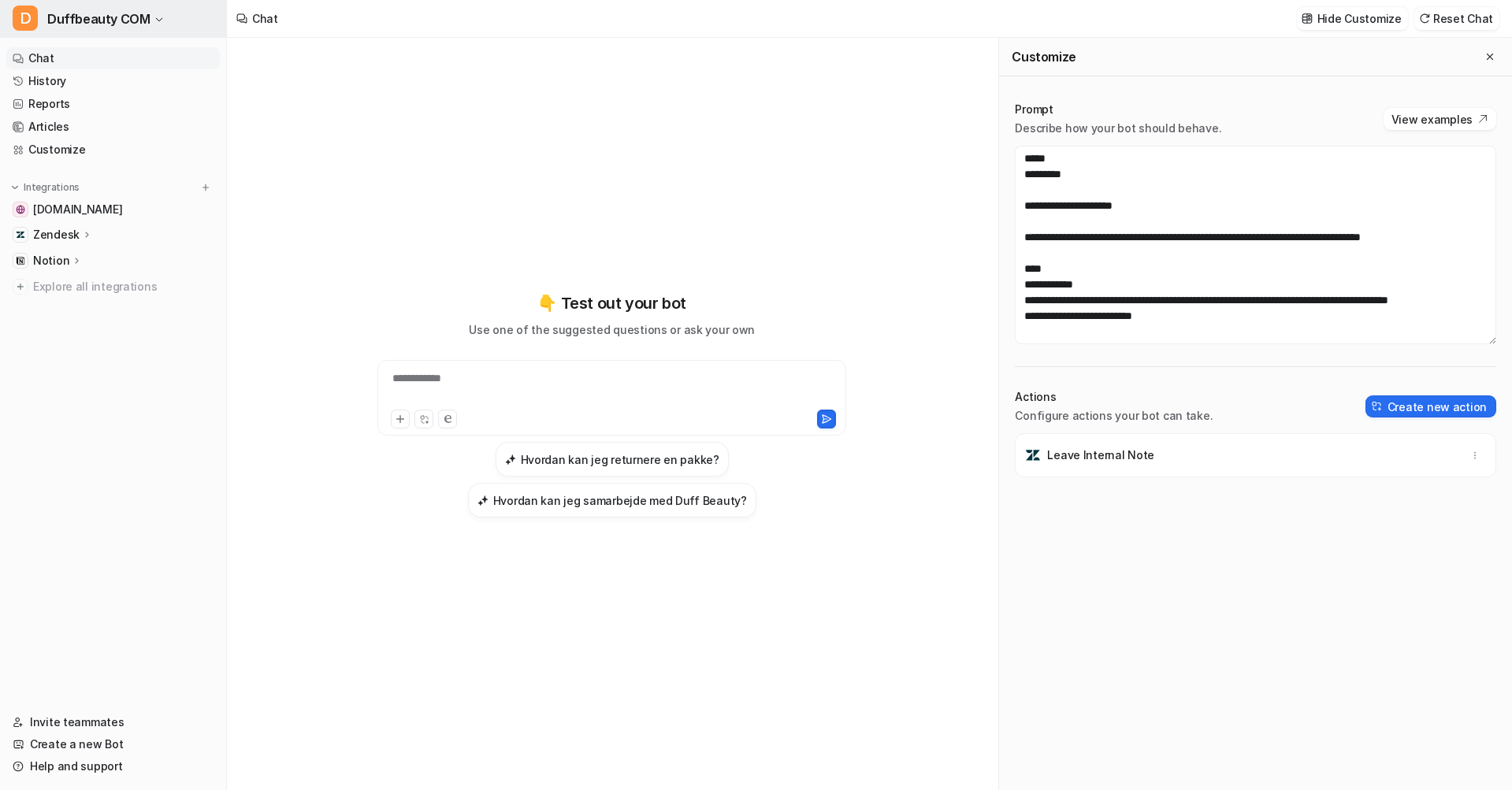
click at [99, 14] on span "Duffbeauty COM" at bounding box center [98, 19] width 102 height 22
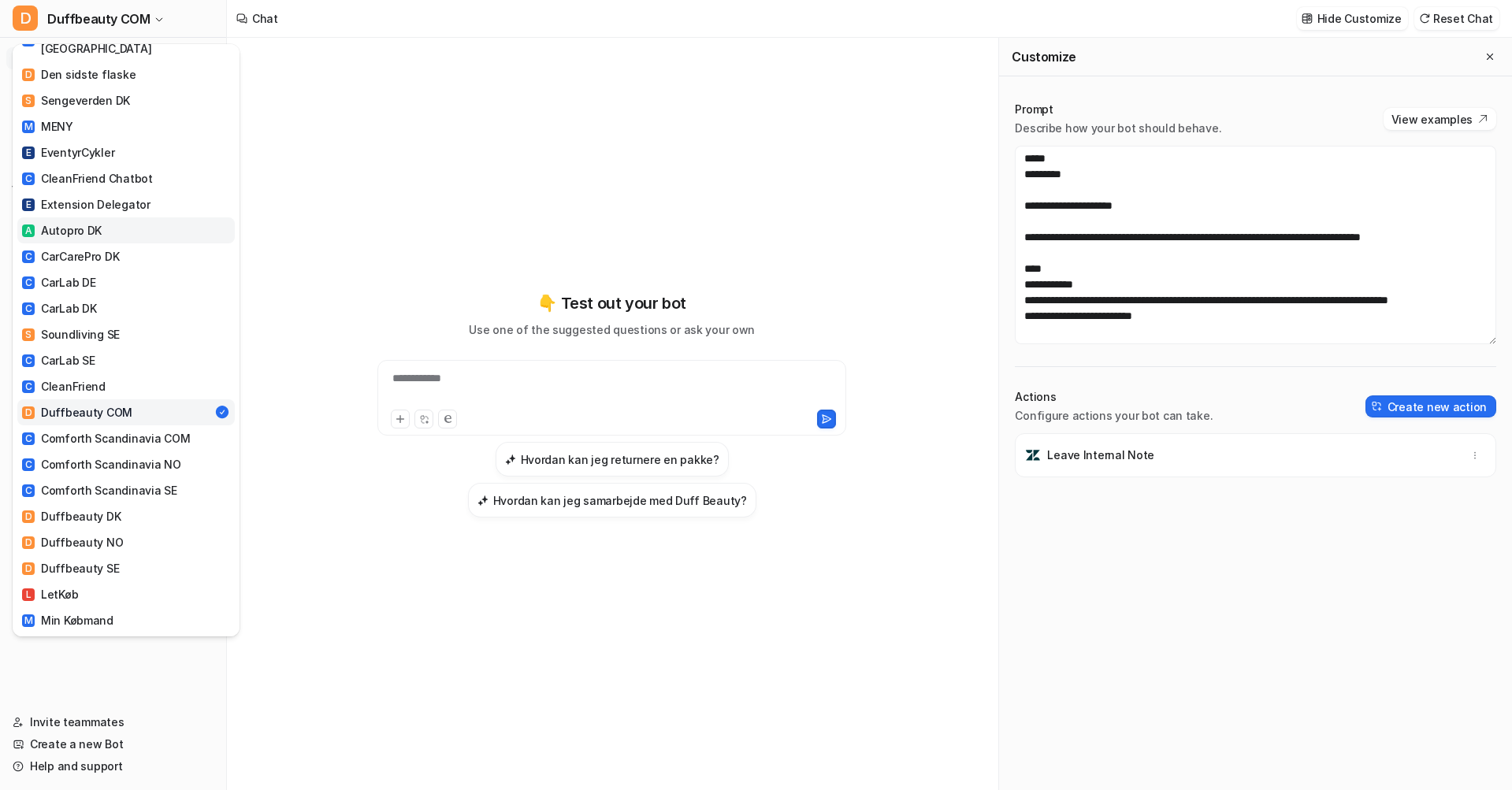
scroll to position [191, 0]
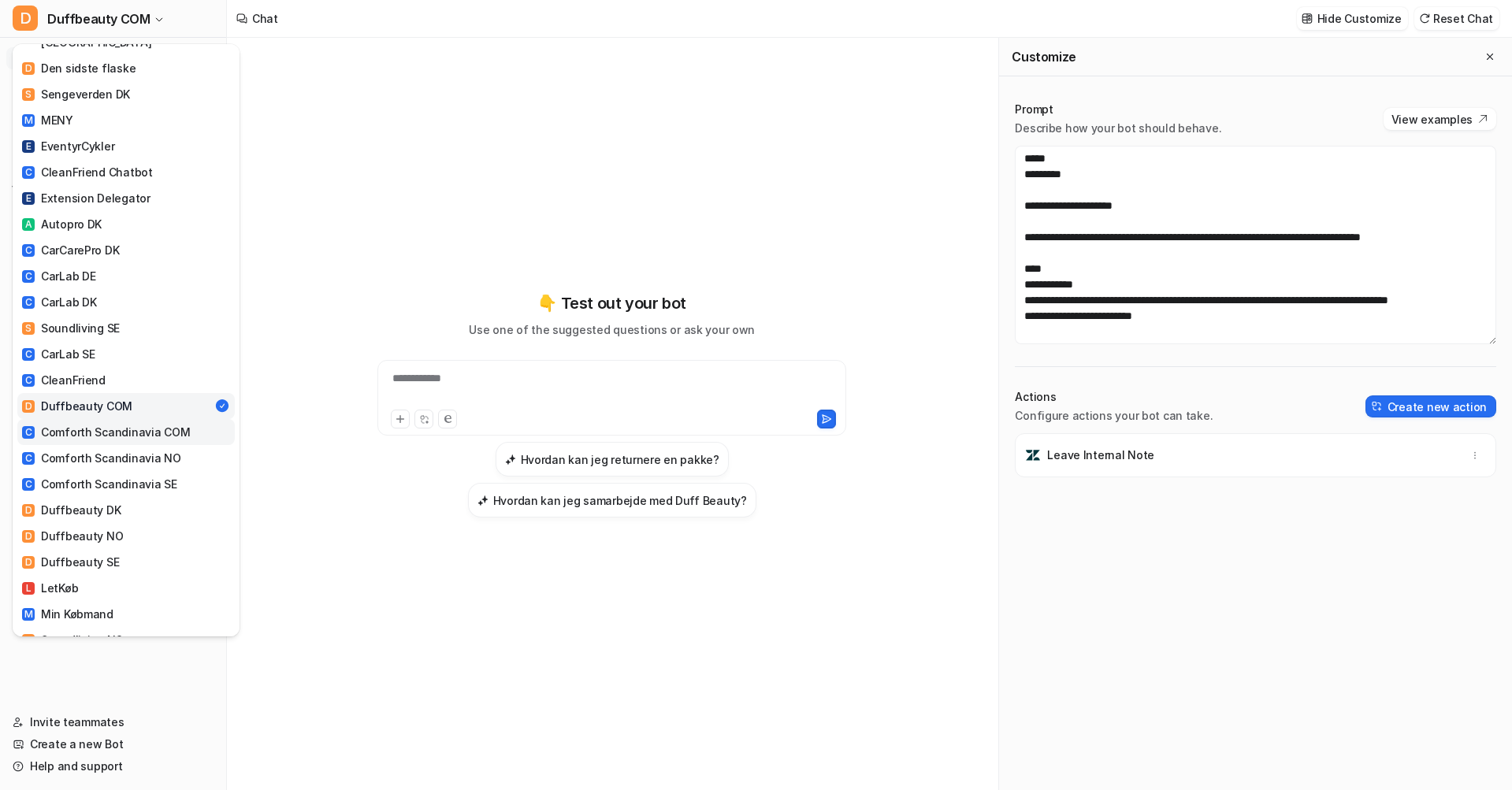
click at [109, 424] on div "C Comforth Scandinavia COM" at bounding box center [106, 432] width 168 height 17
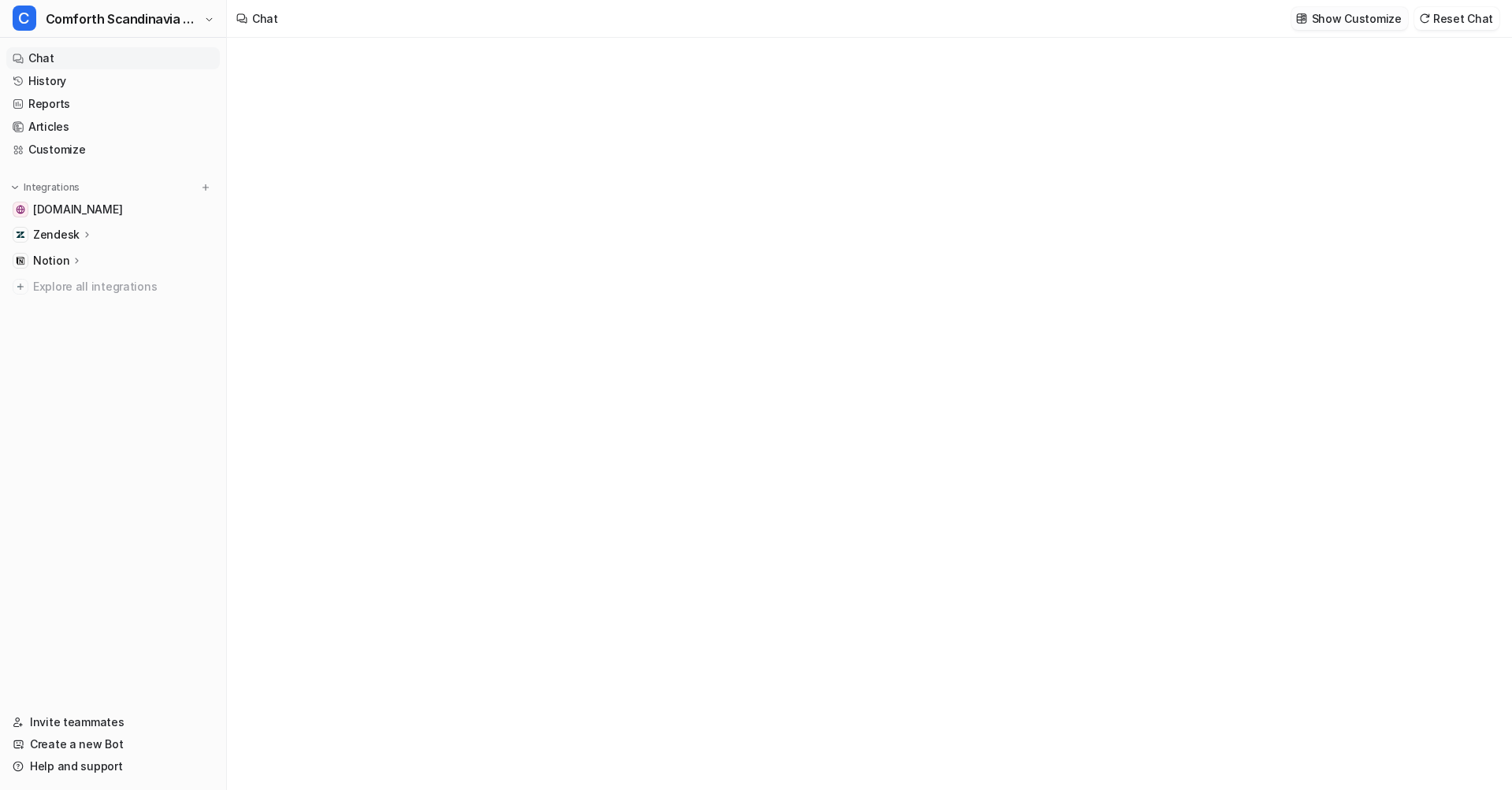
click at [1346, 21] on p "Show Customize" at bounding box center [1356, 18] width 90 height 17
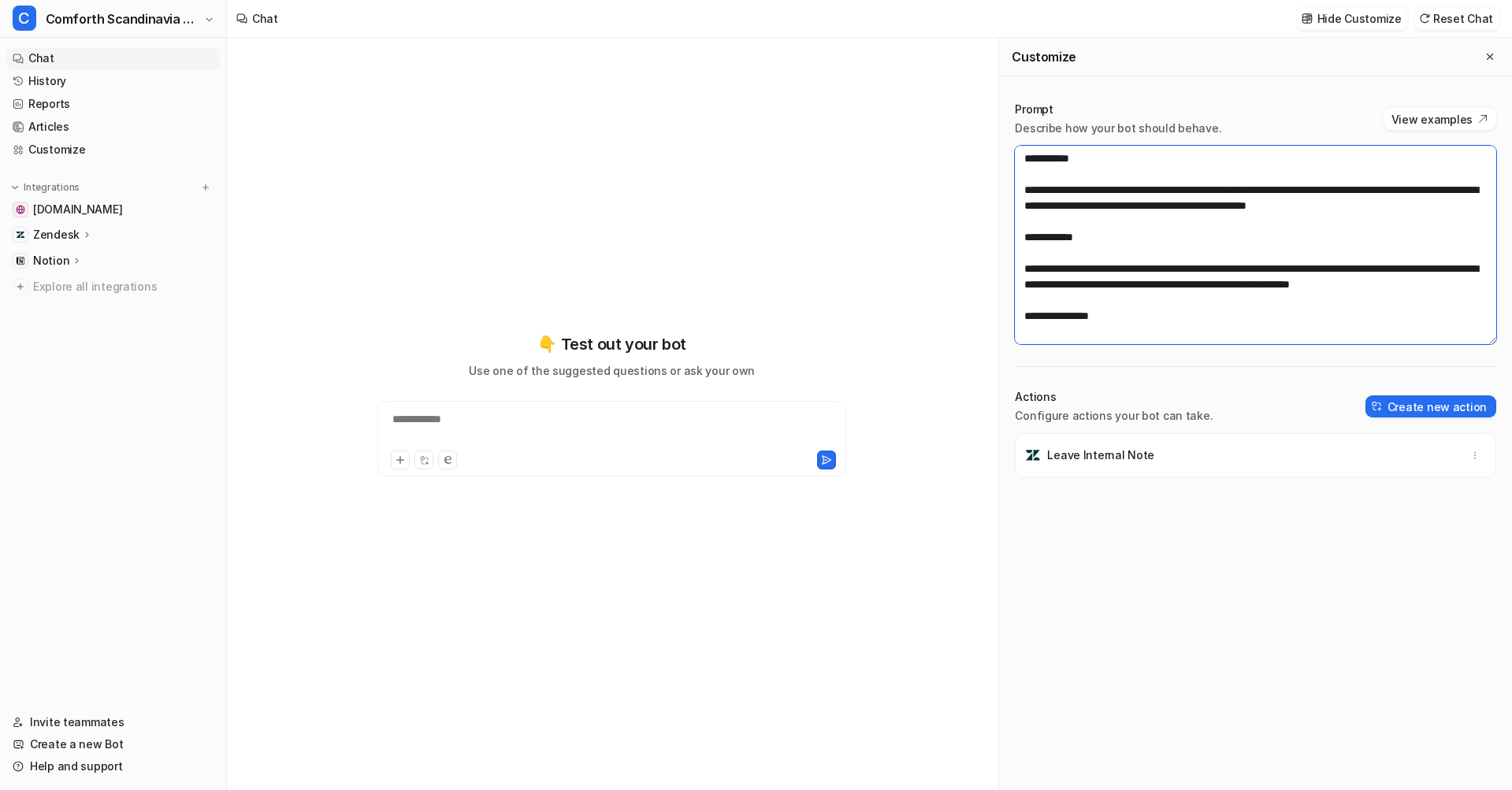
click at [1259, 189] on textarea at bounding box center [1254, 245] width 481 height 199
paste textarea "**********"
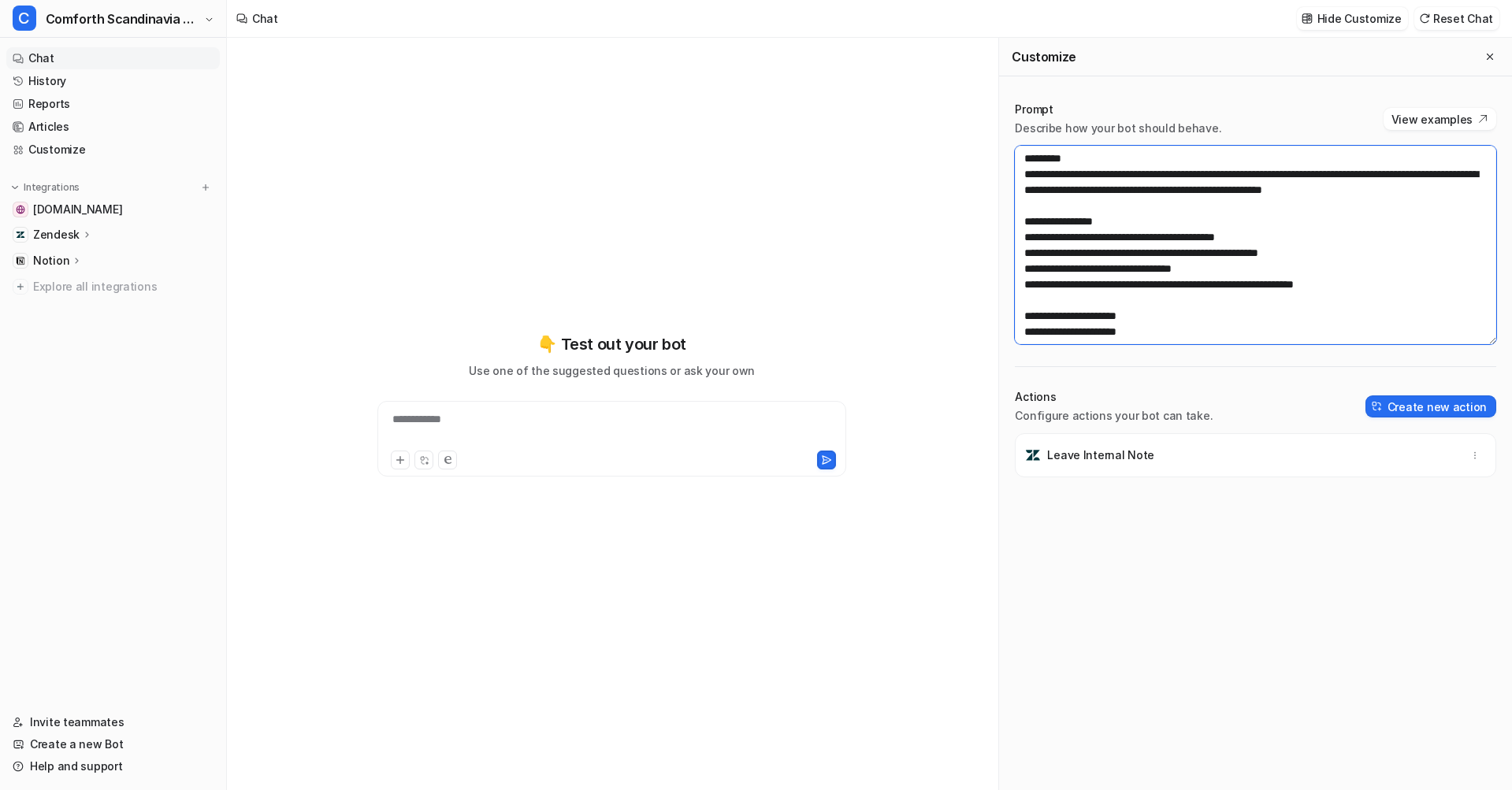
scroll to position [961, 0]
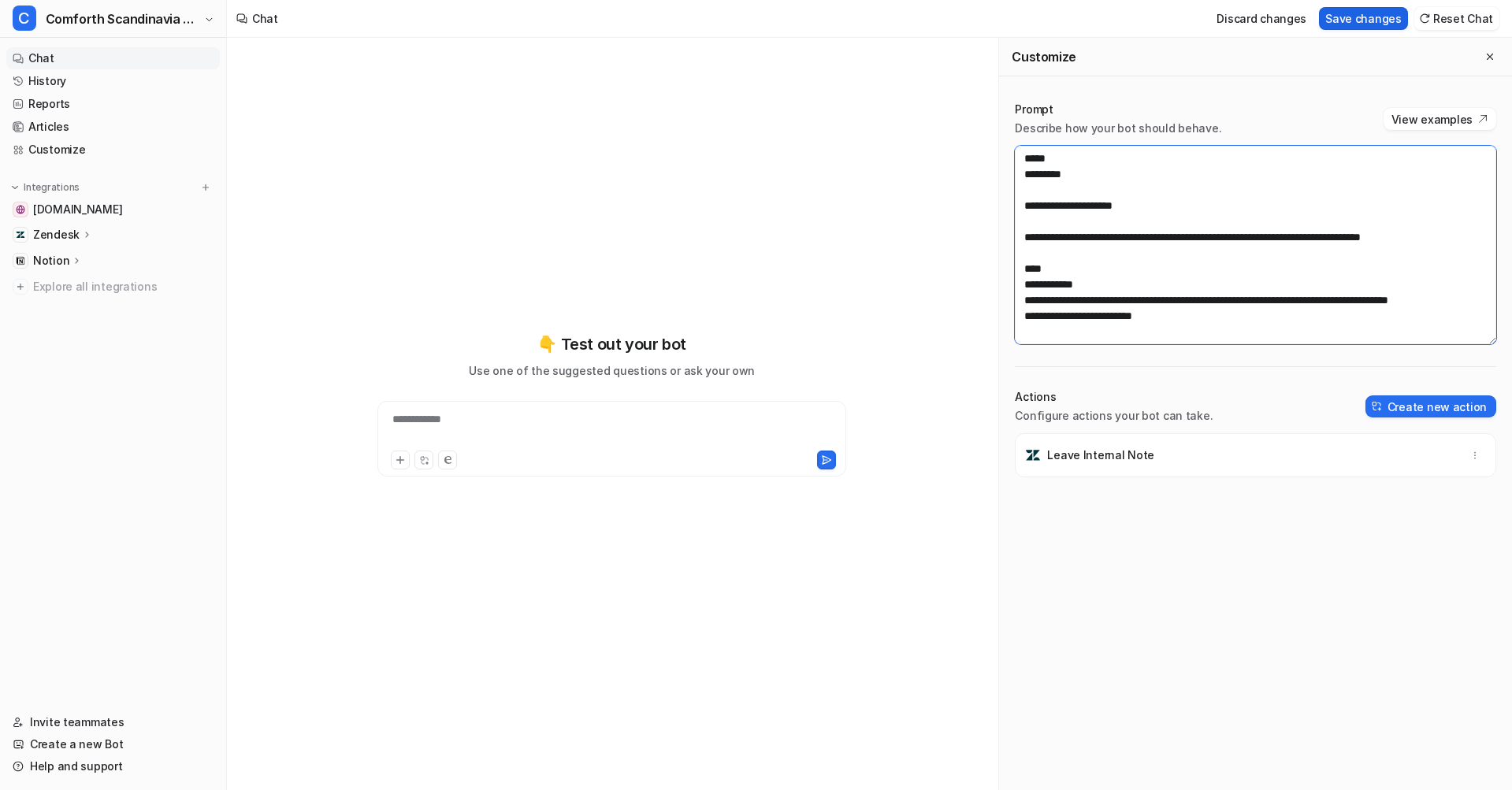
type textarea "**********"
drag, startPoint x: 1354, startPoint y: 21, endPoint x: 1029, endPoint y: 41, distance: 325.6
click at [1354, 21] on button "Save changes" at bounding box center [1363, 18] width 89 height 23
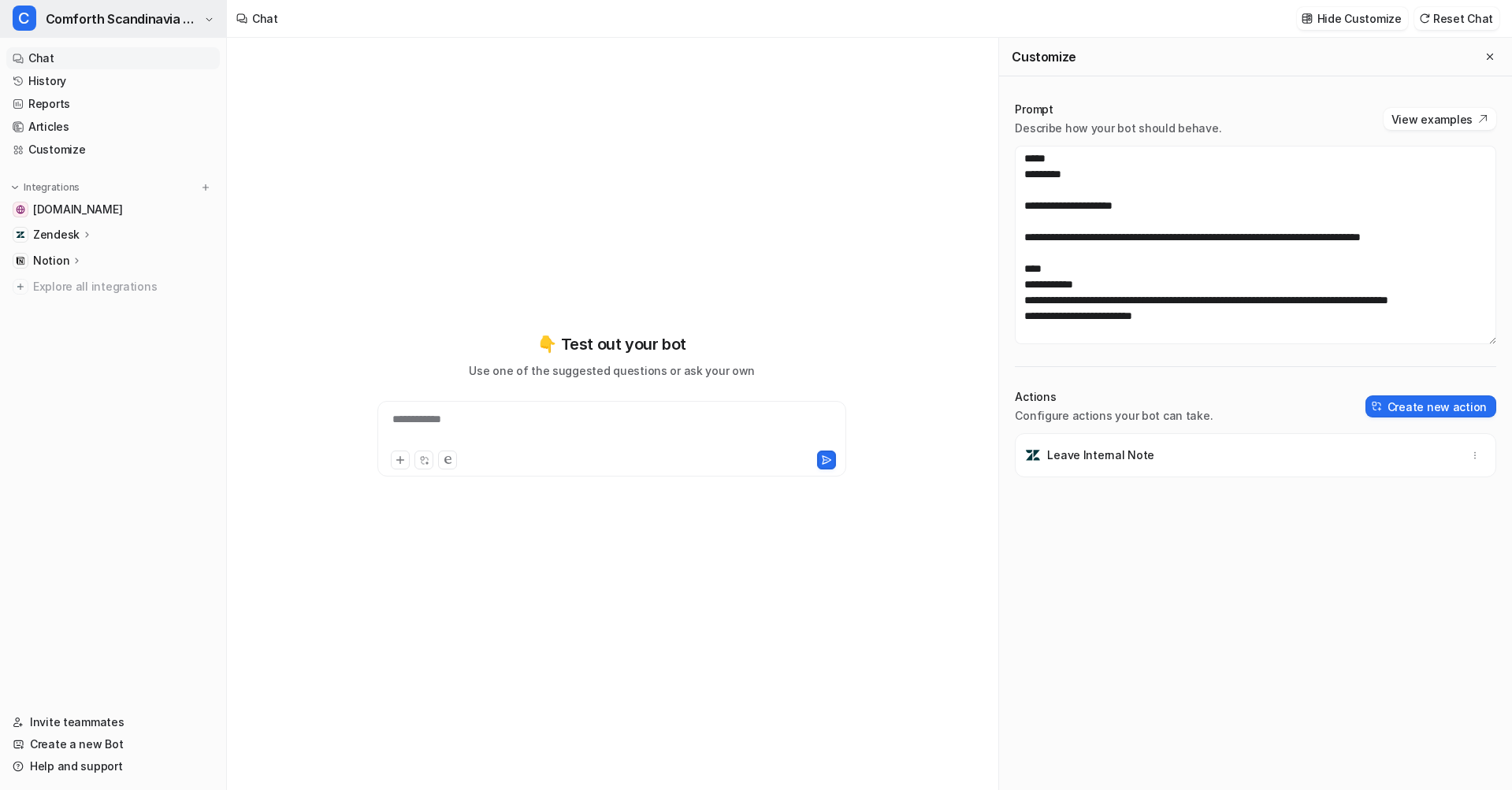
click at [105, 13] on span "Comforth Scandinavia COM" at bounding box center [123, 19] width 155 height 22
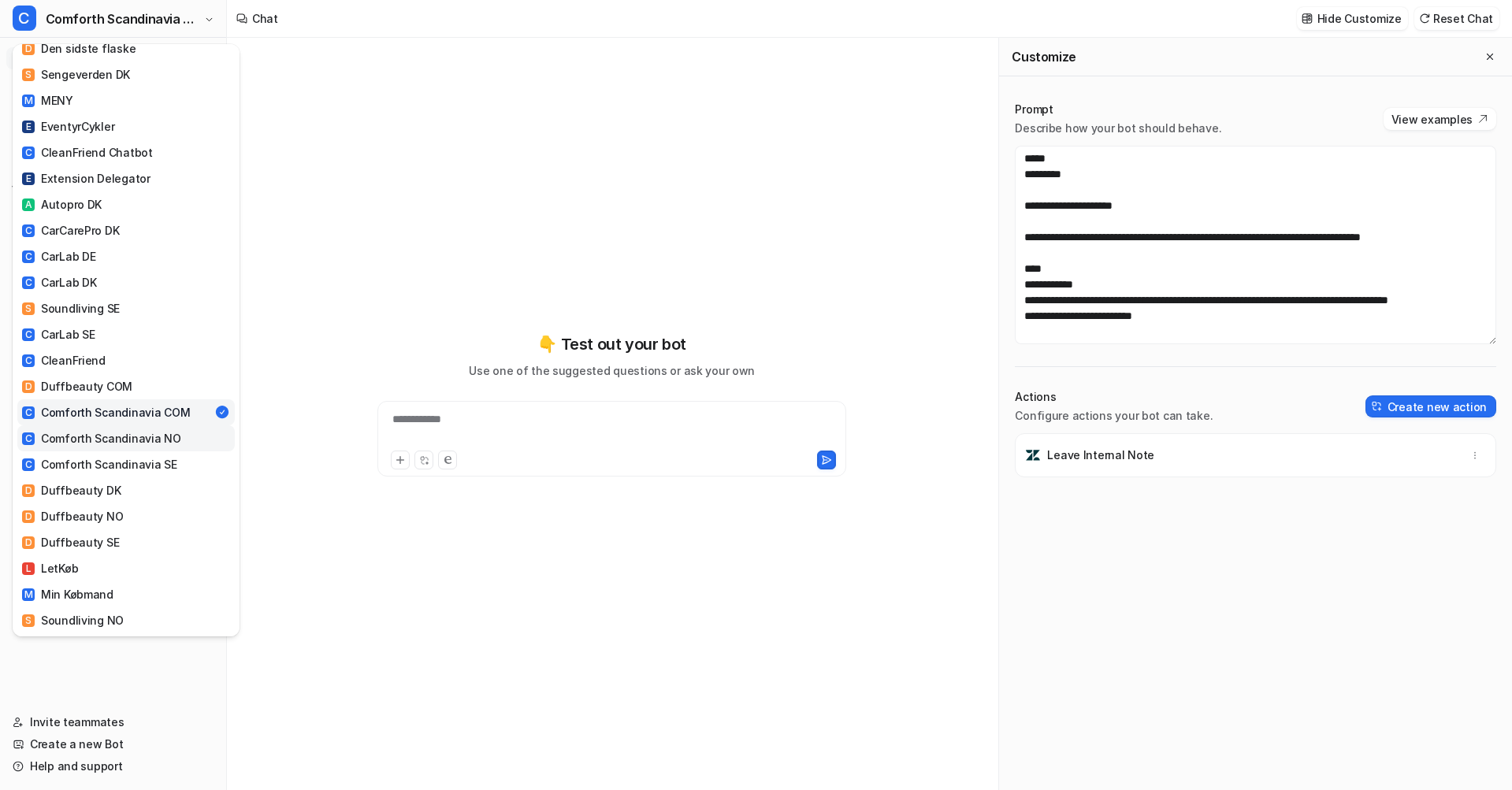
scroll to position [213, 0]
click at [132, 427] on div "C Comforth Scandinavia NO" at bounding box center [101, 435] width 159 height 17
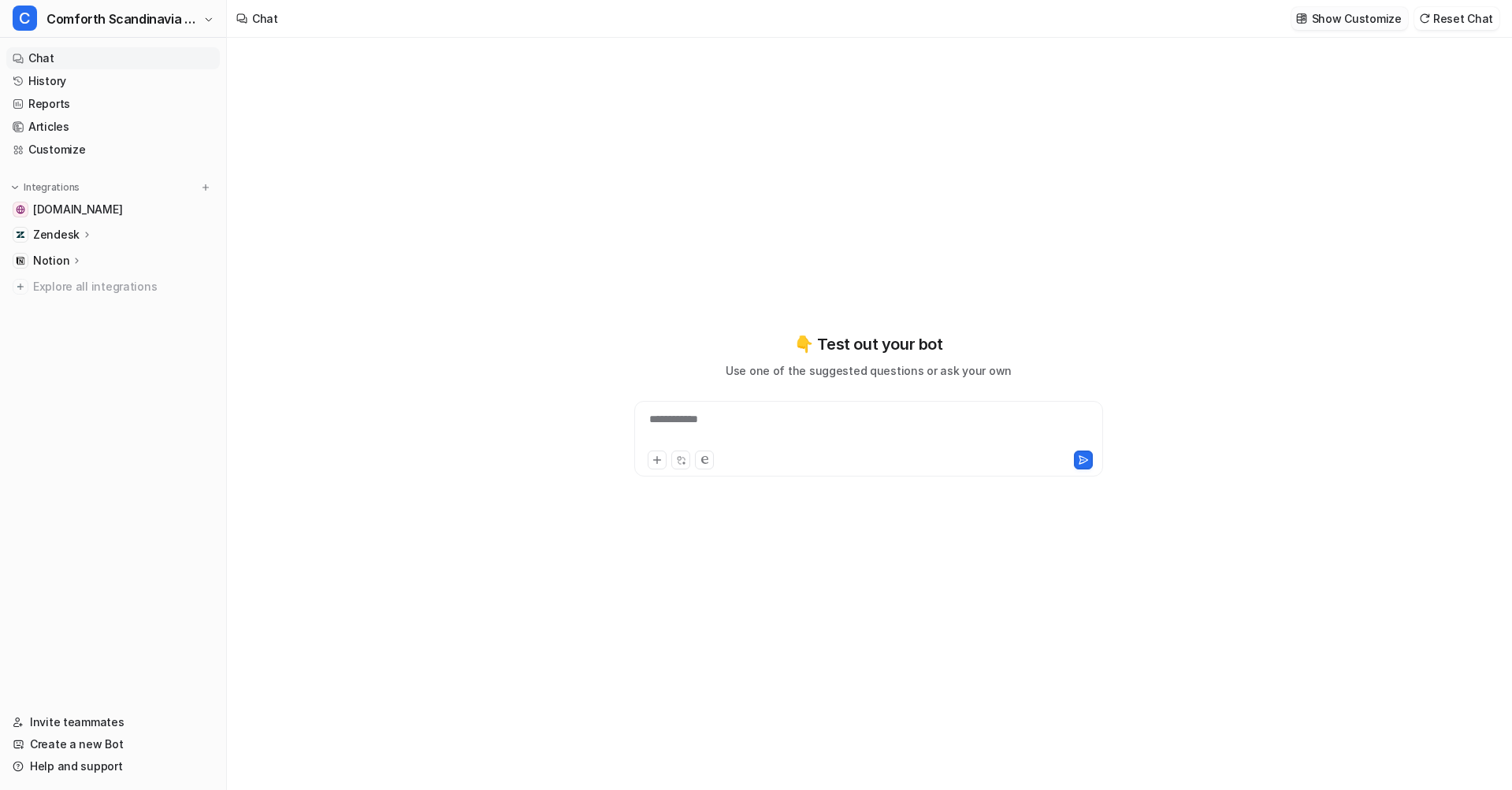
click at [1376, 21] on p "Show Customize" at bounding box center [1356, 18] width 90 height 17
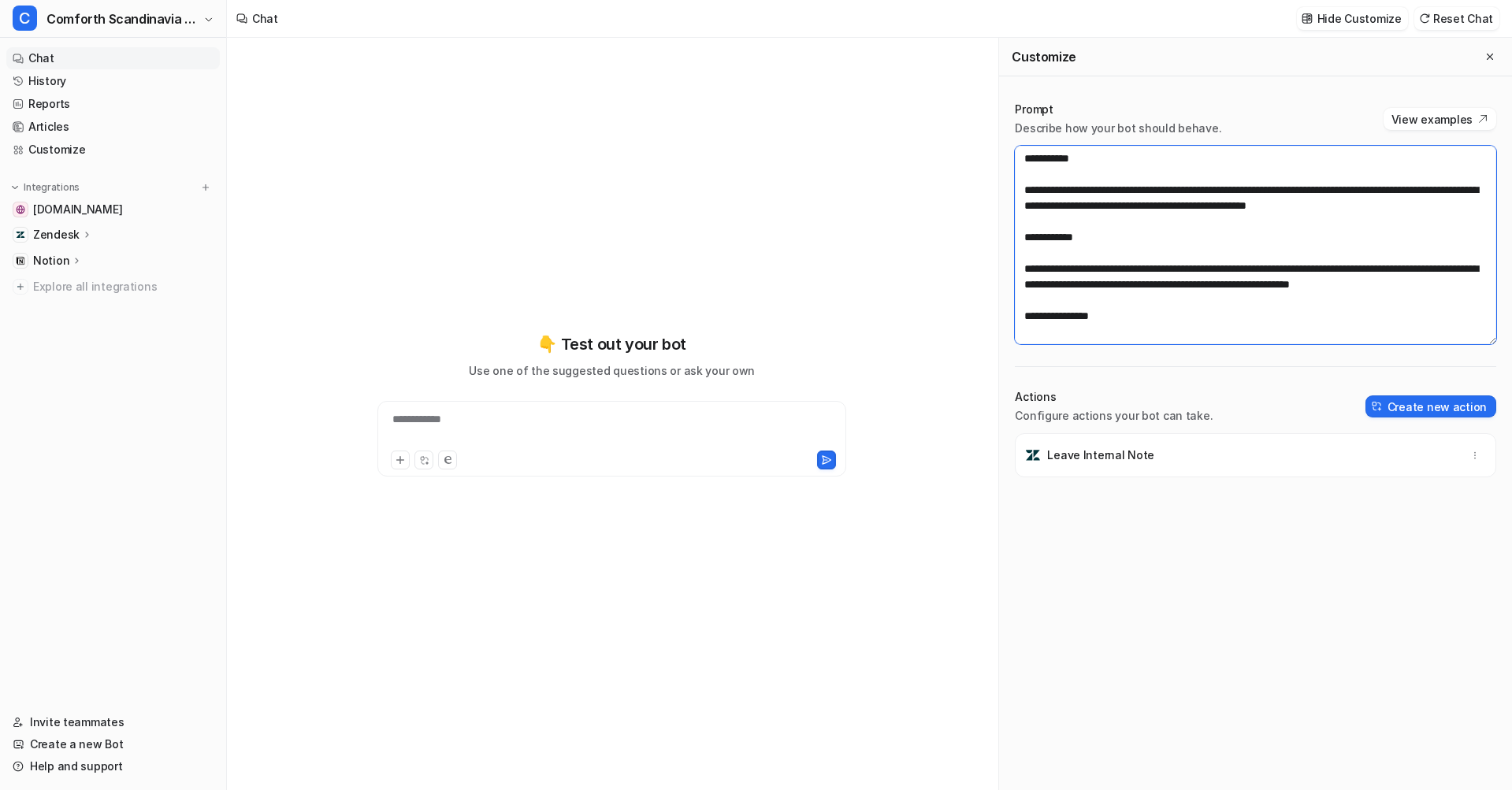
click at [1212, 264] on textarea at bounding box center [1254, 245] width 481 height 199
paste textarea "**********"
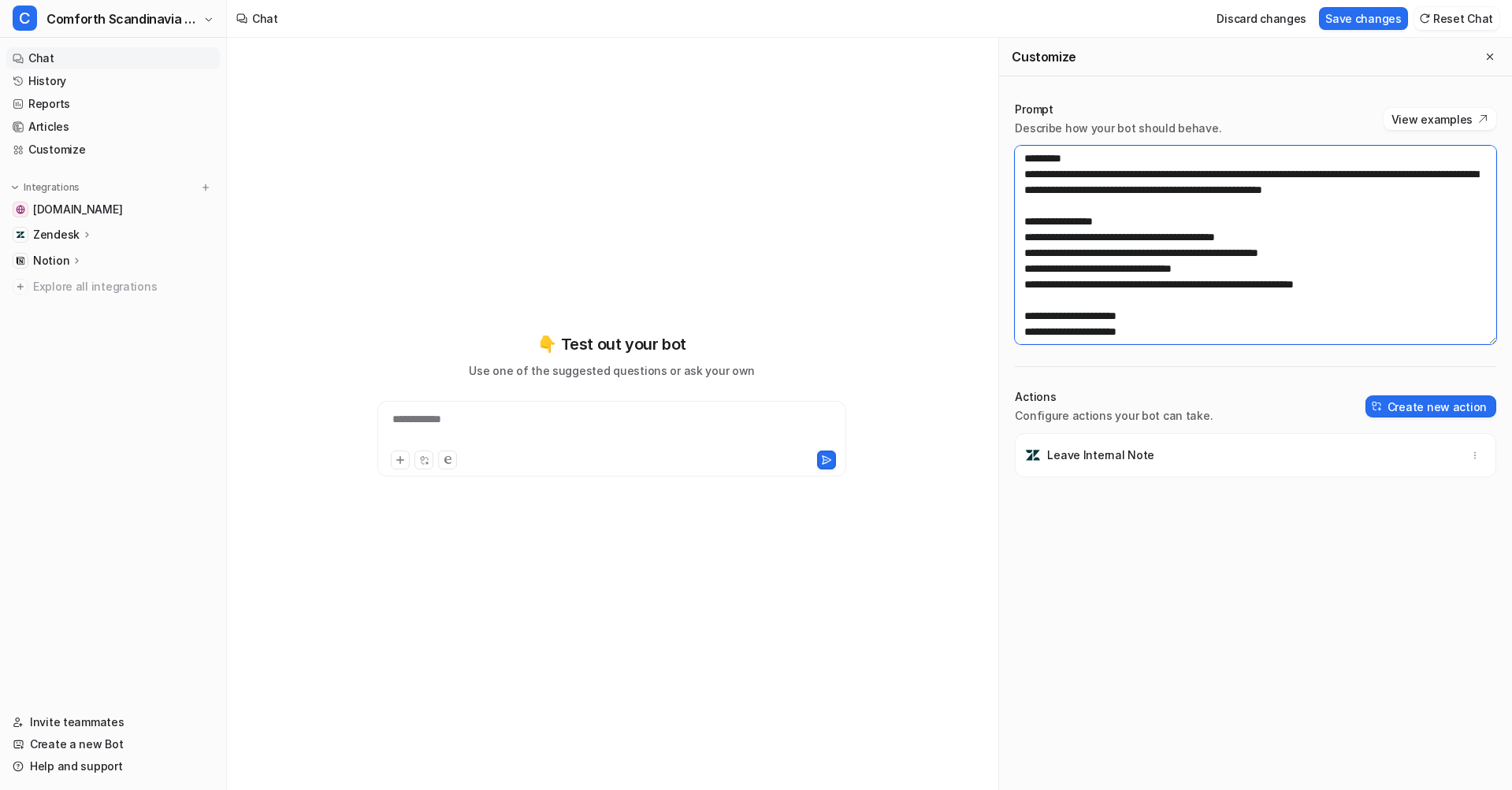
scroll to position [961, 0]
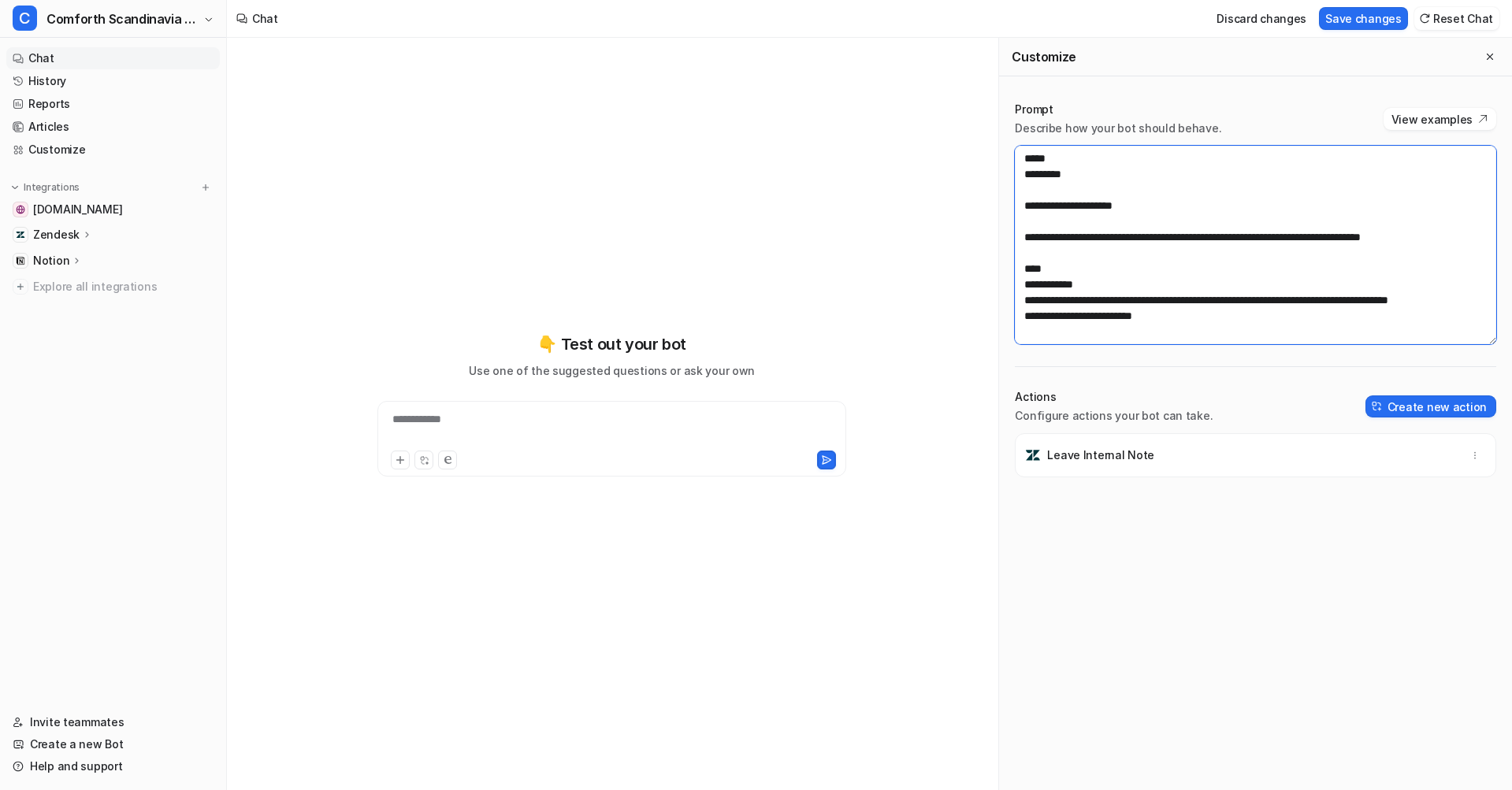
type textarea "**********"
click at [1351, 27] on button "Save changes" at bounding box center [1363, 18] width 89 height 23
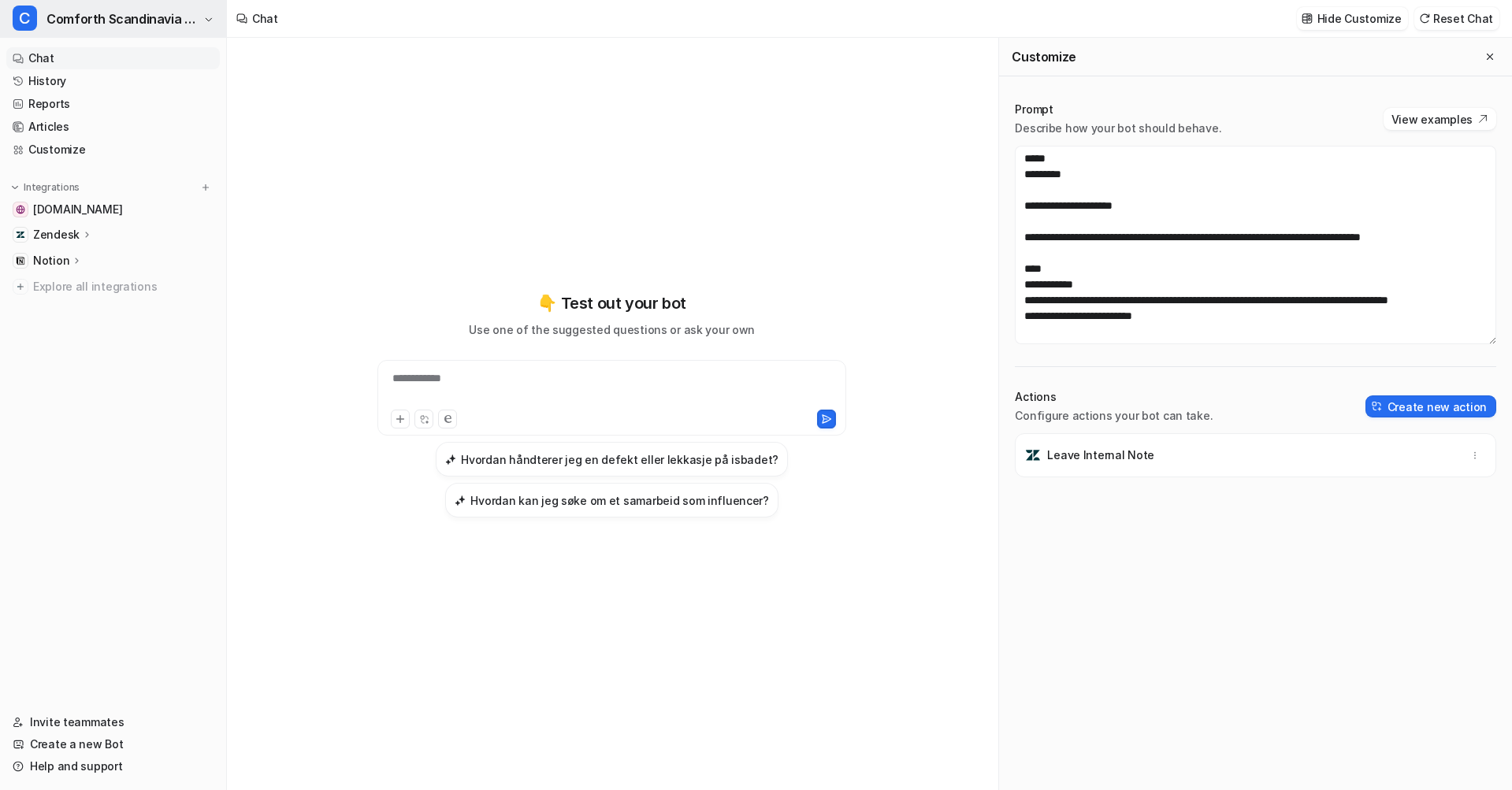
click at [163, 18] on span "Comforth Scandinavia NO" at bounding box center [123, 19] width 153 height 22
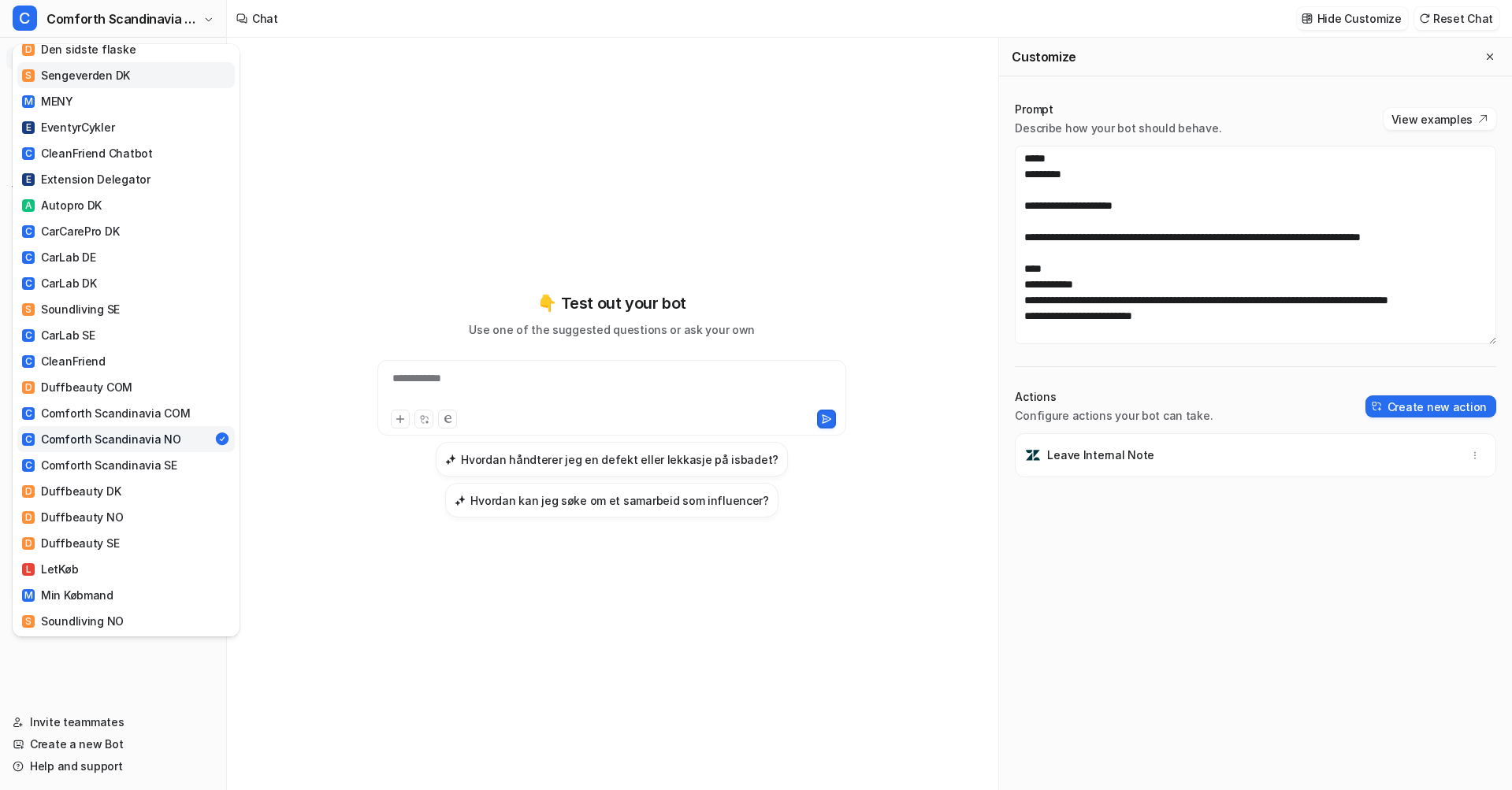
scroll to position [243, 0]
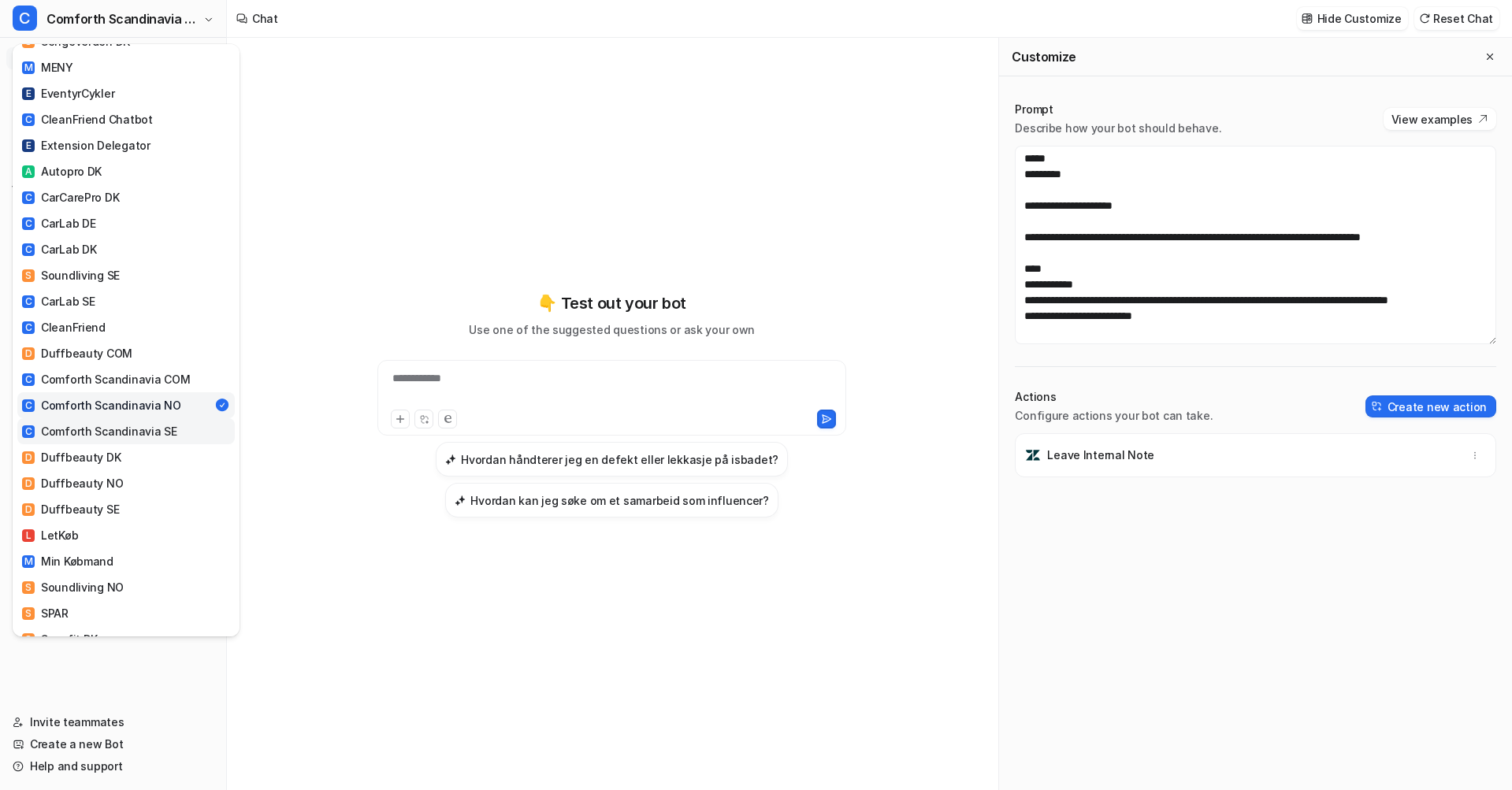
click at [142, 423] on div "C Comforth Scandinavia SE" at bounding box center [100, 431] width 155 height 17
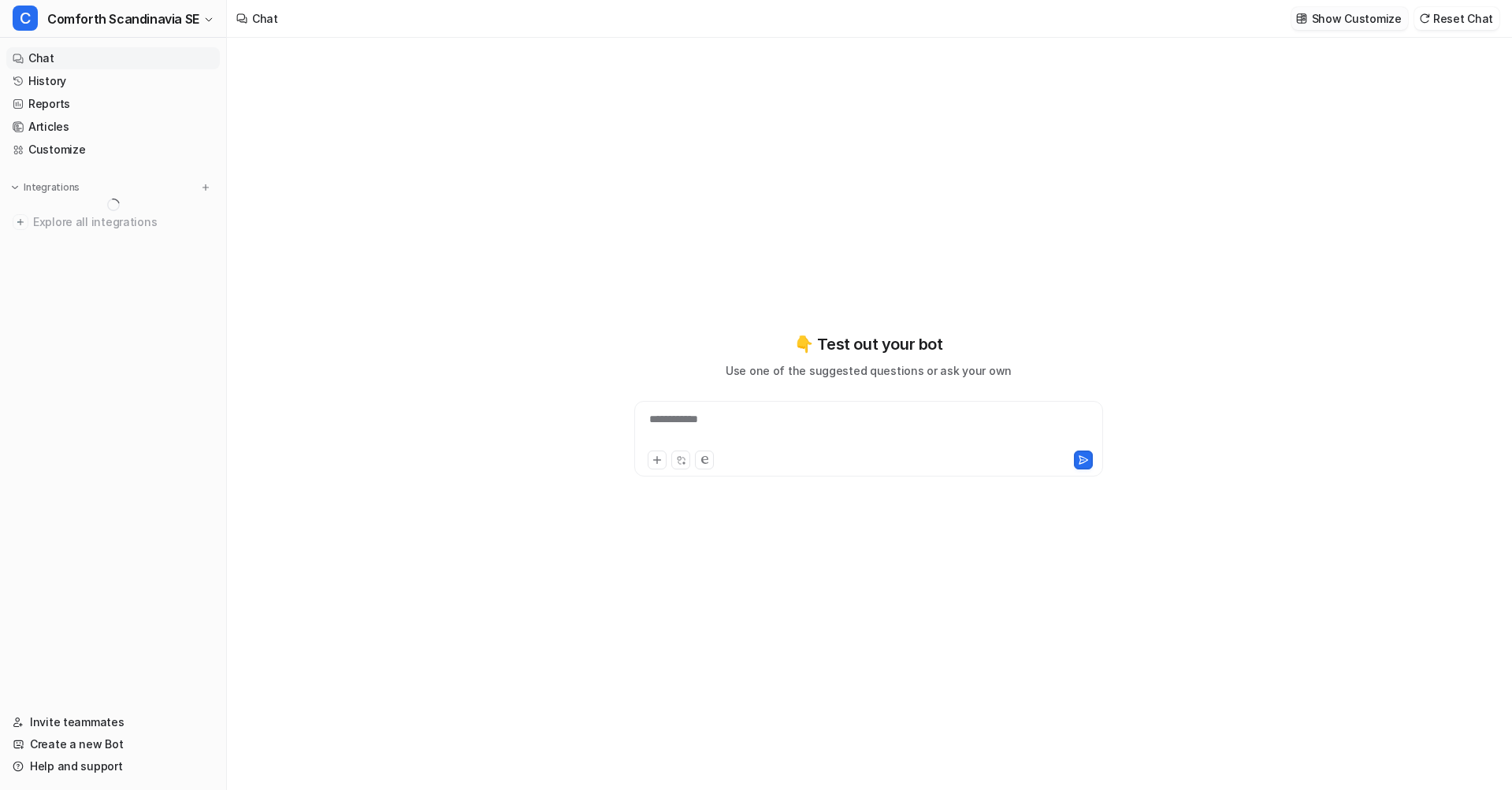
click at [1361, 27] on button "Show Customize" at bounding box center [1349, 18] width 116 height 23
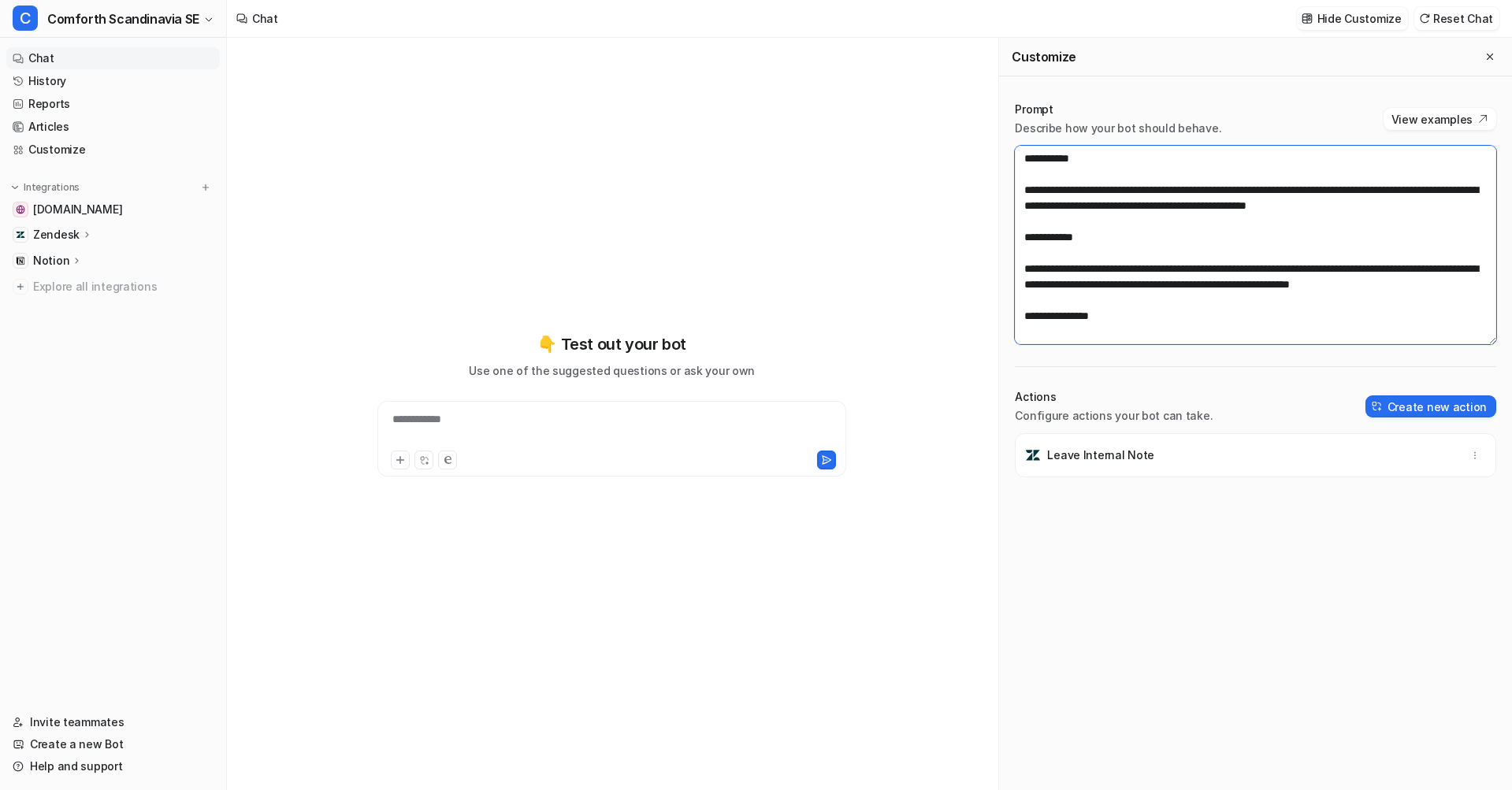
click at [1273, 252] on textarea at bounding box center [1254, 245] width 481 height 199
paste textarea "**********"
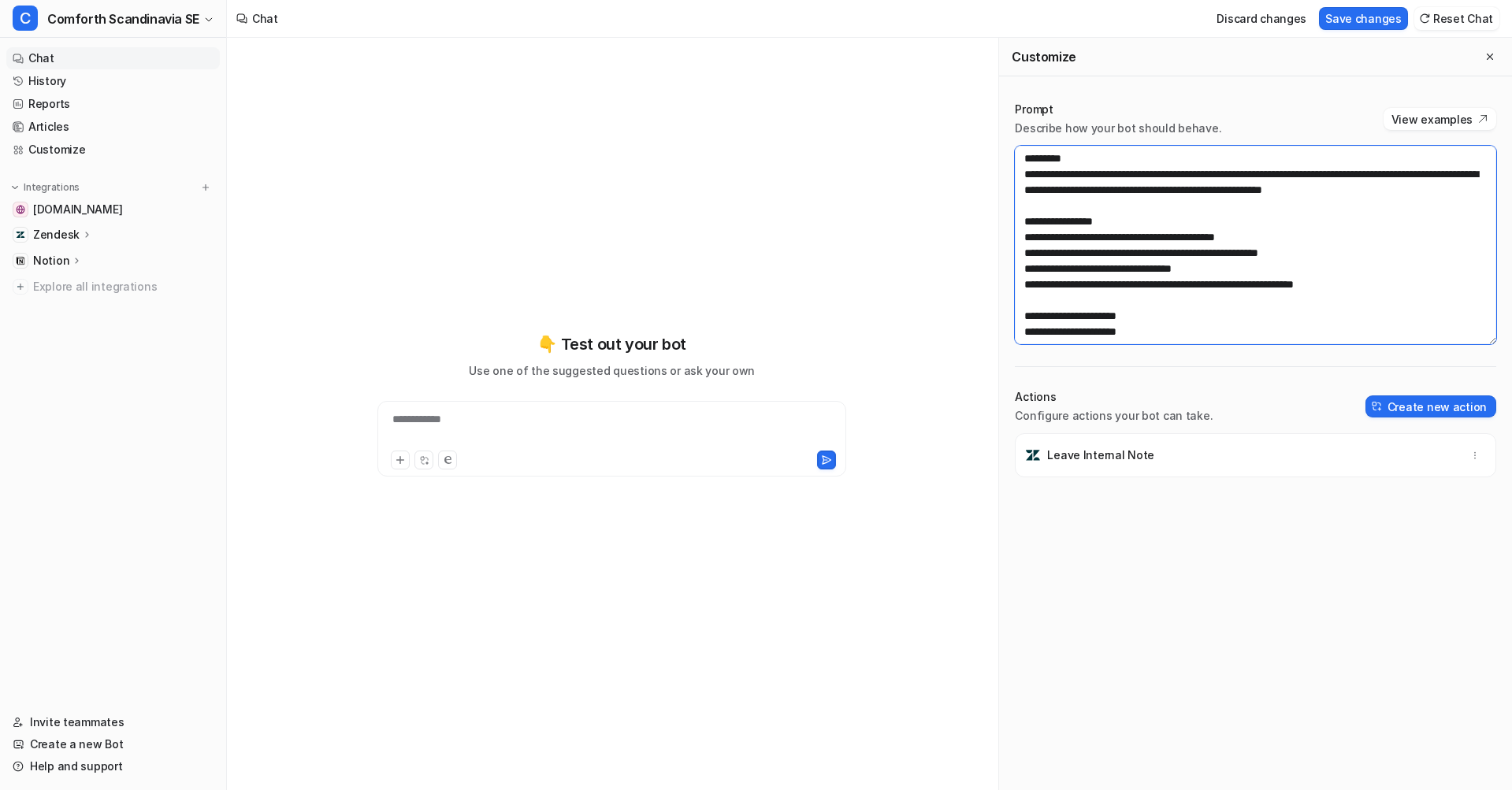
scroll to position [961, 0]
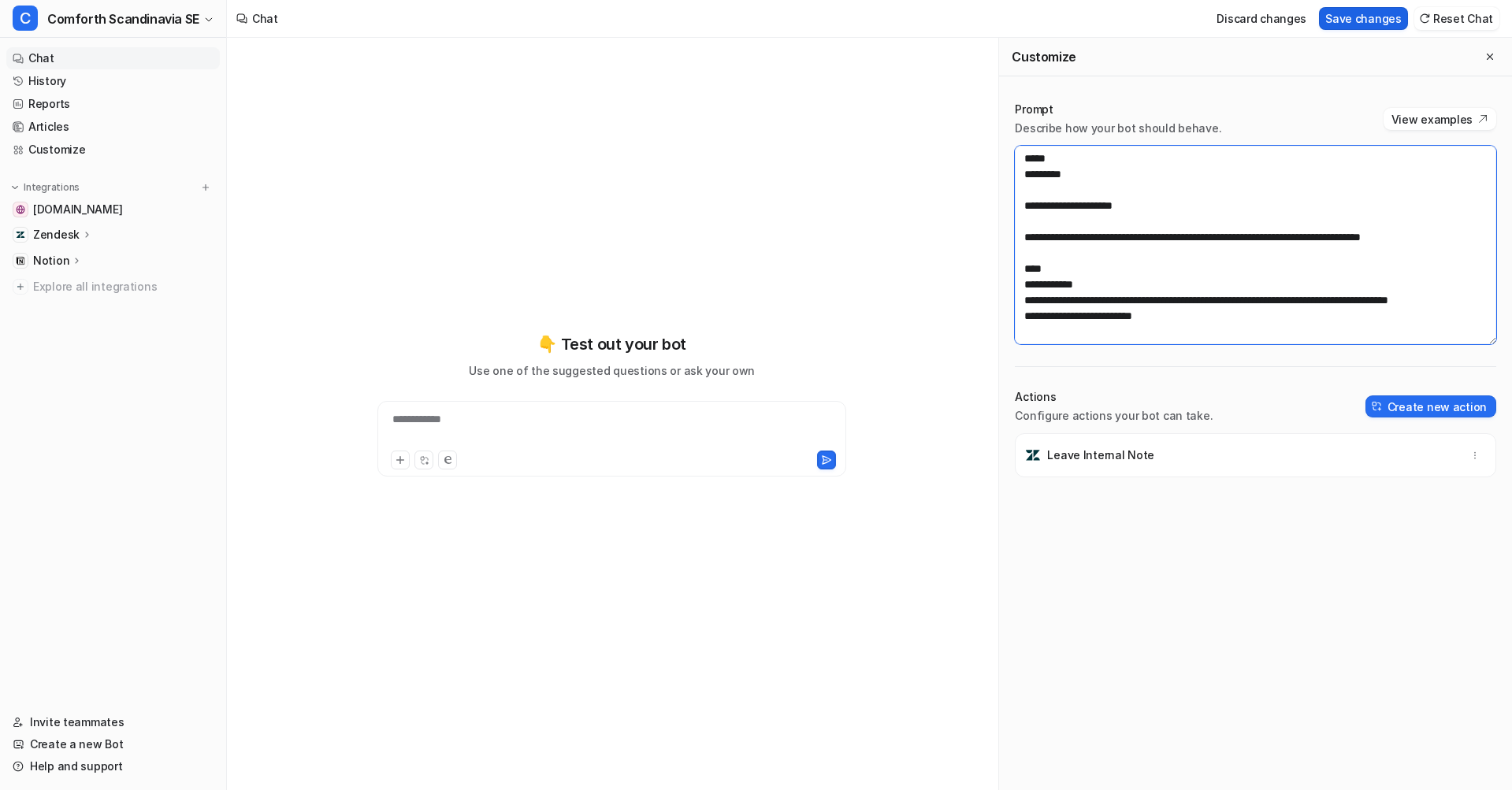
type textarea "**********"
click at [1360, 13] on button "Save changes" at bounding box center [1363, 18] width 89 height 23
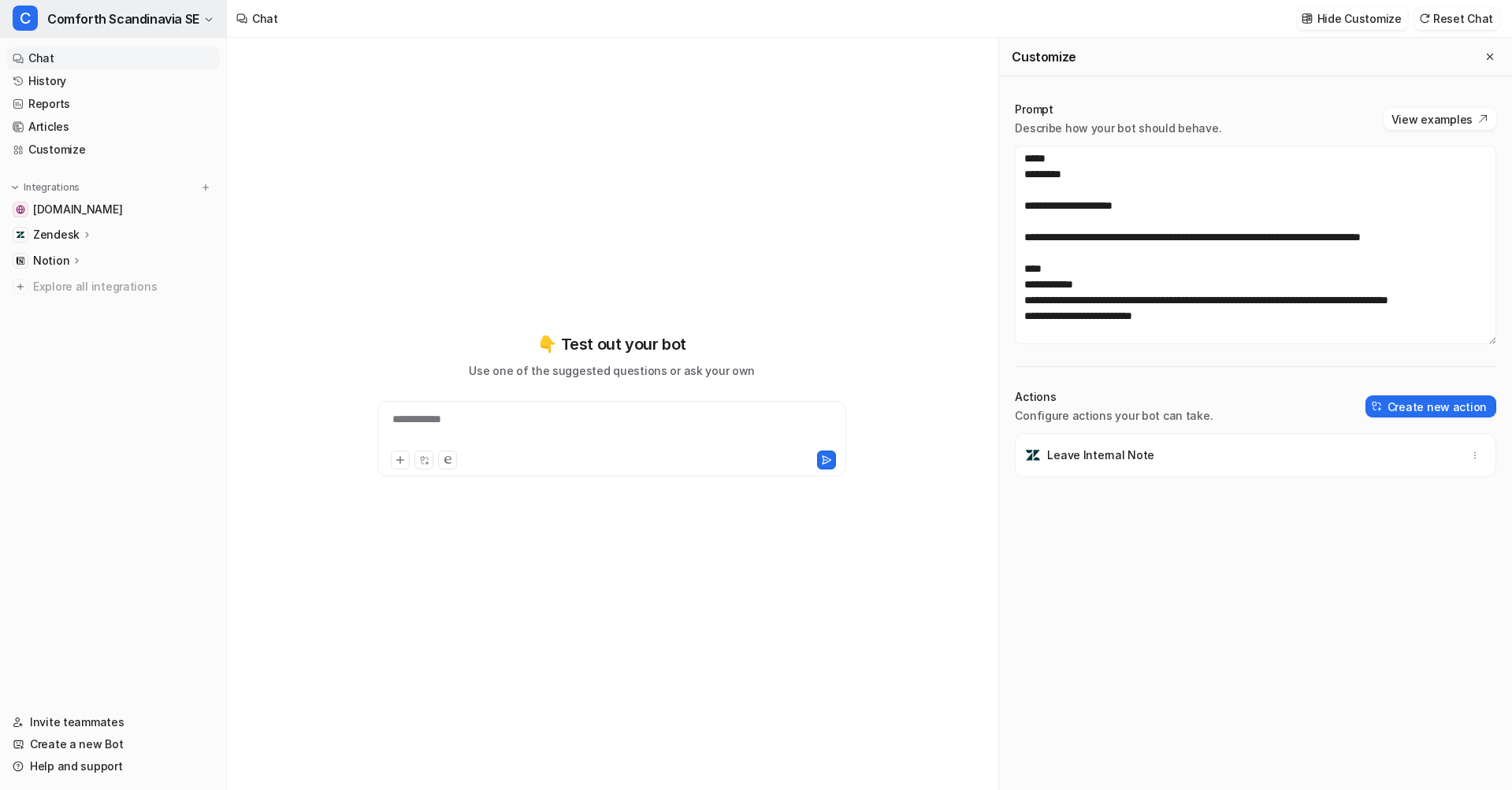
click at [78, 10] on span "Comforth Scandinavia SE" at bounding box center [124, 19] width 152 height 22
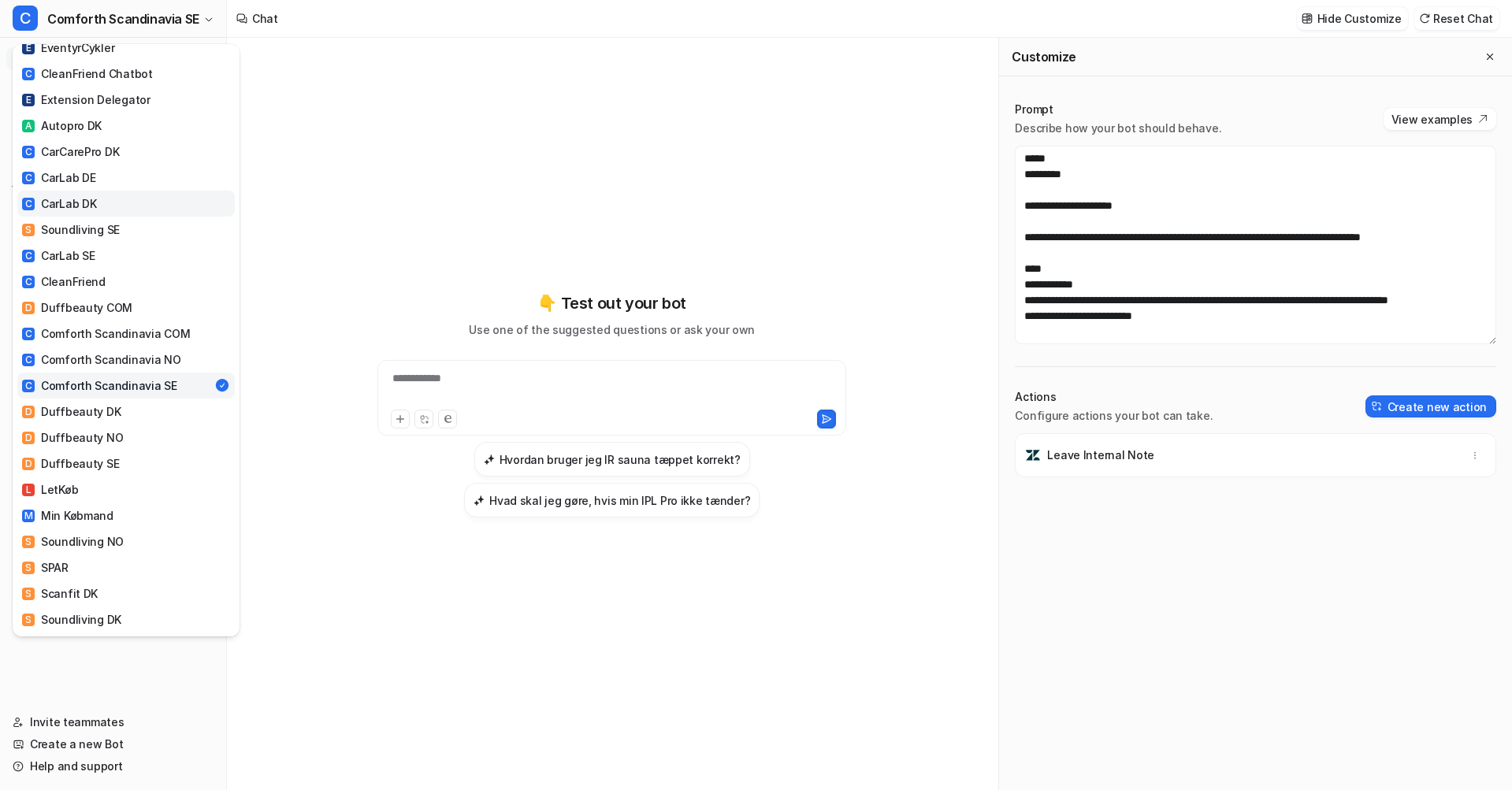
scroll to position [400, 0]
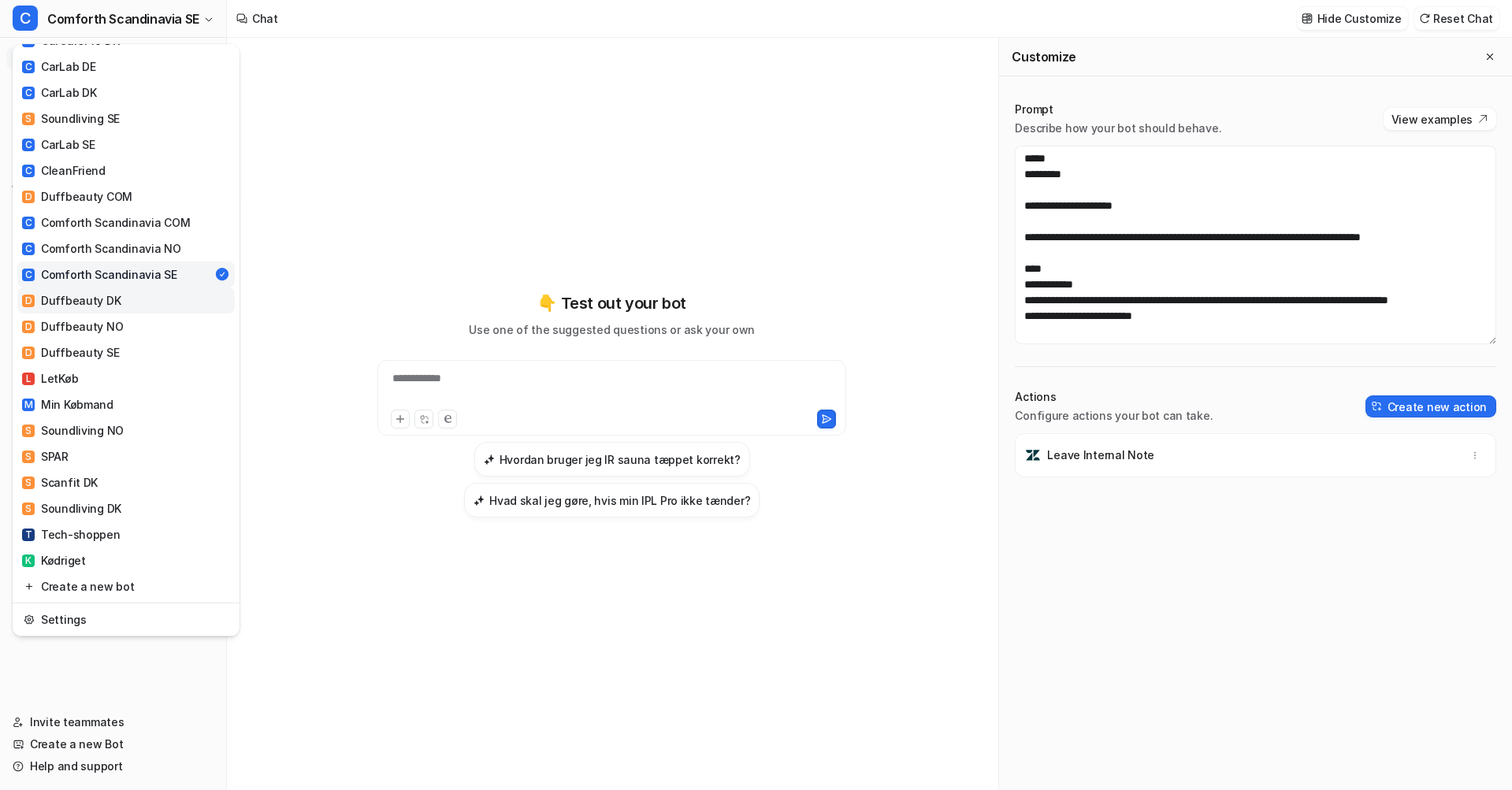
click at [105, 292] on div "D Duffbeauty DK" at bounding box center [71, 300] width 98 height 17
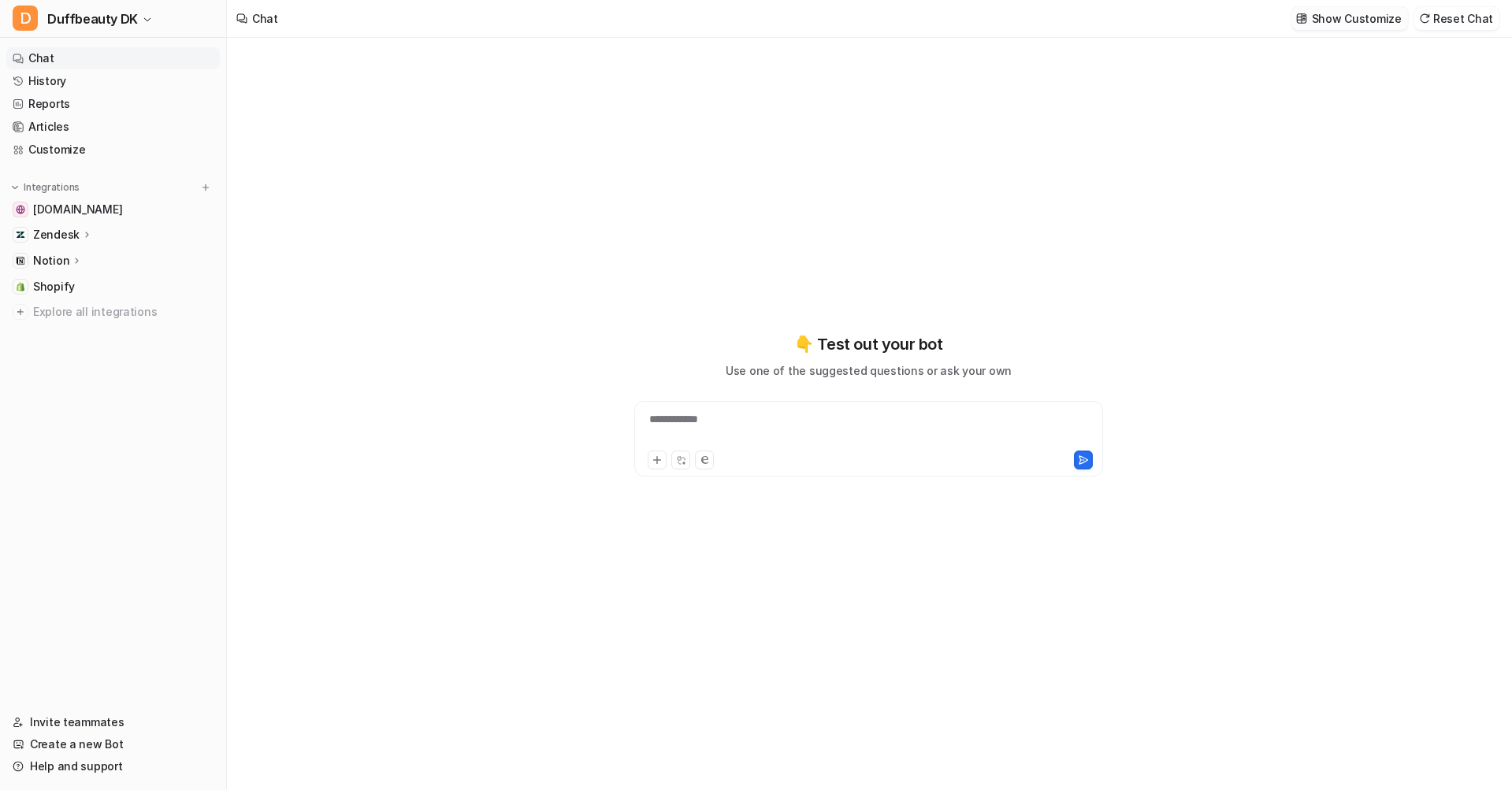
click at [1331, 23] on p "Show Customize" at bounding box center [1356, 18] width 90 height 17
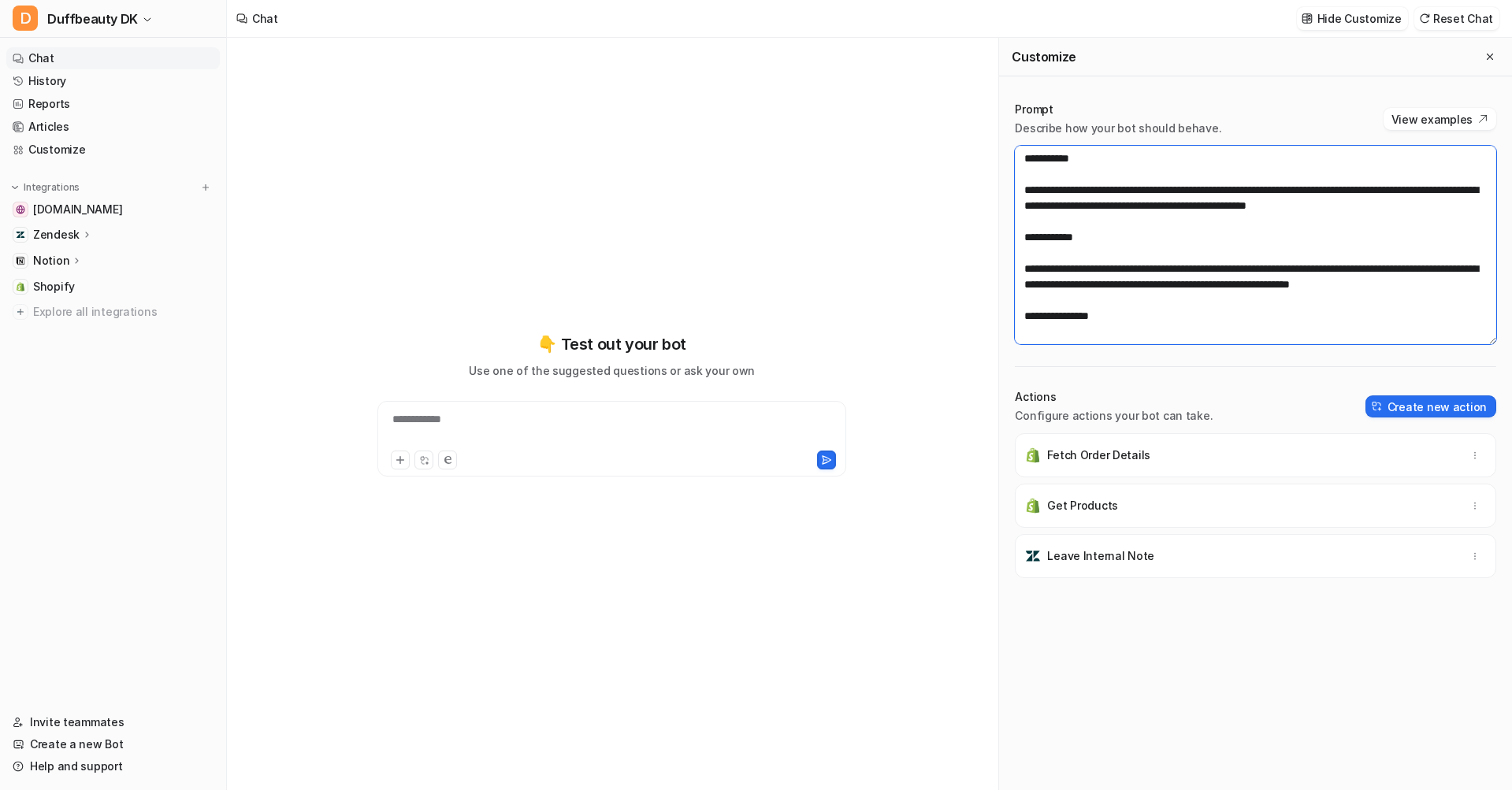
click at [1197, 226] on textarea at bounding box center [1254, 245] width 481 height 199
paste textarea "**********"
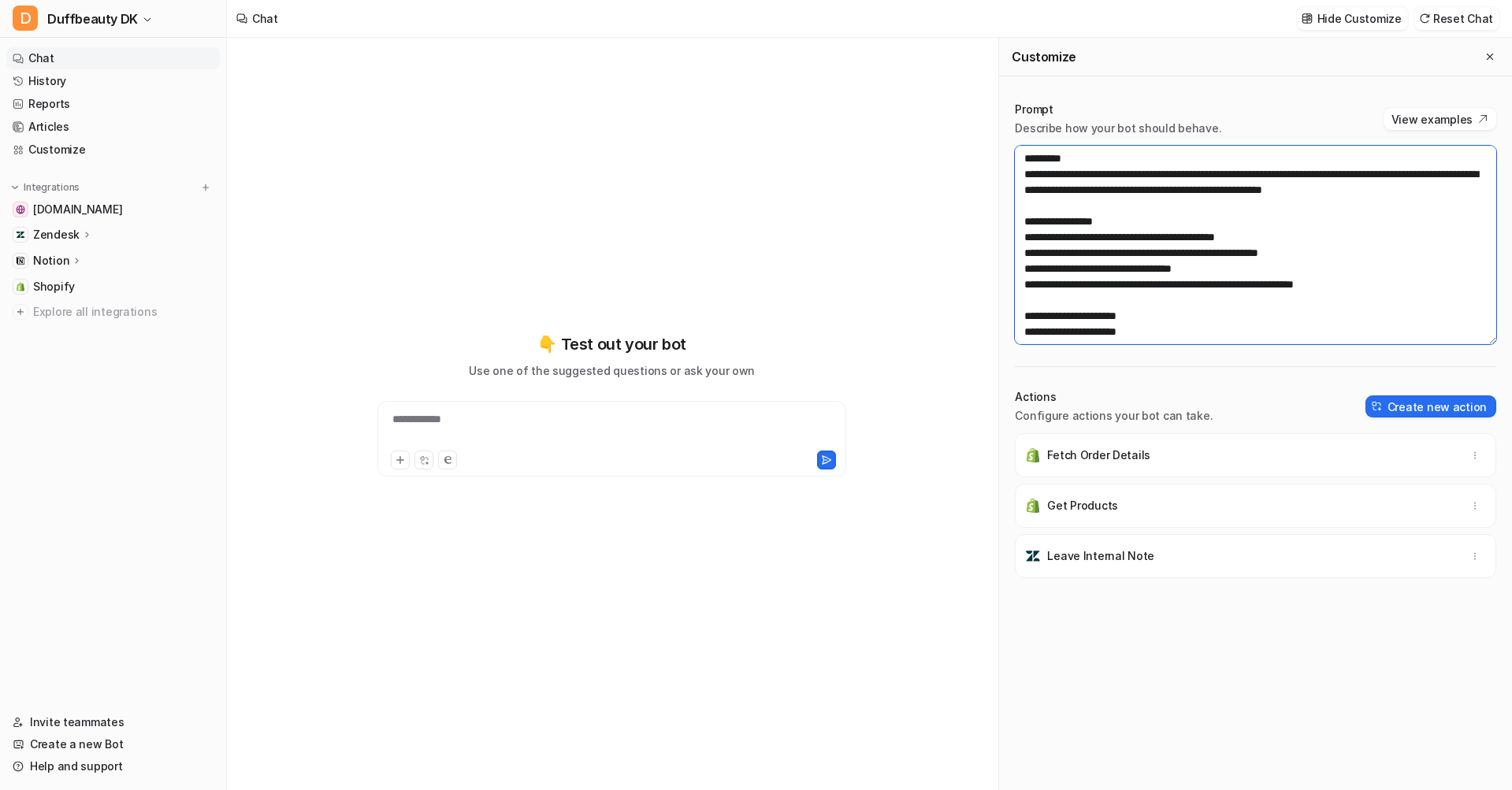
scroll to position [961, 0]
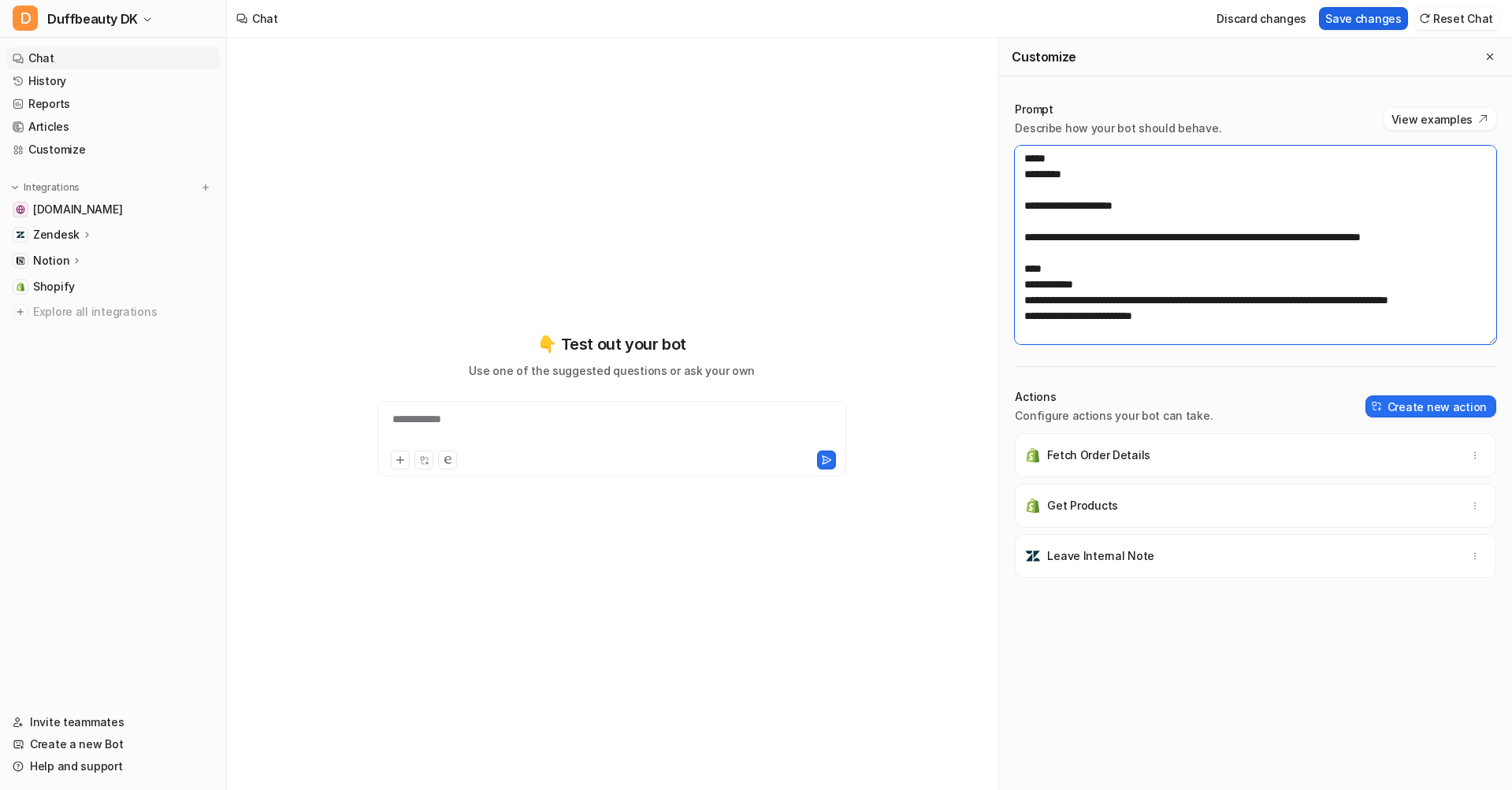
type textarea "**********"
click at [1371, 13] on button "Save changes" at bounding box center [1363, 18] width 89 height 23
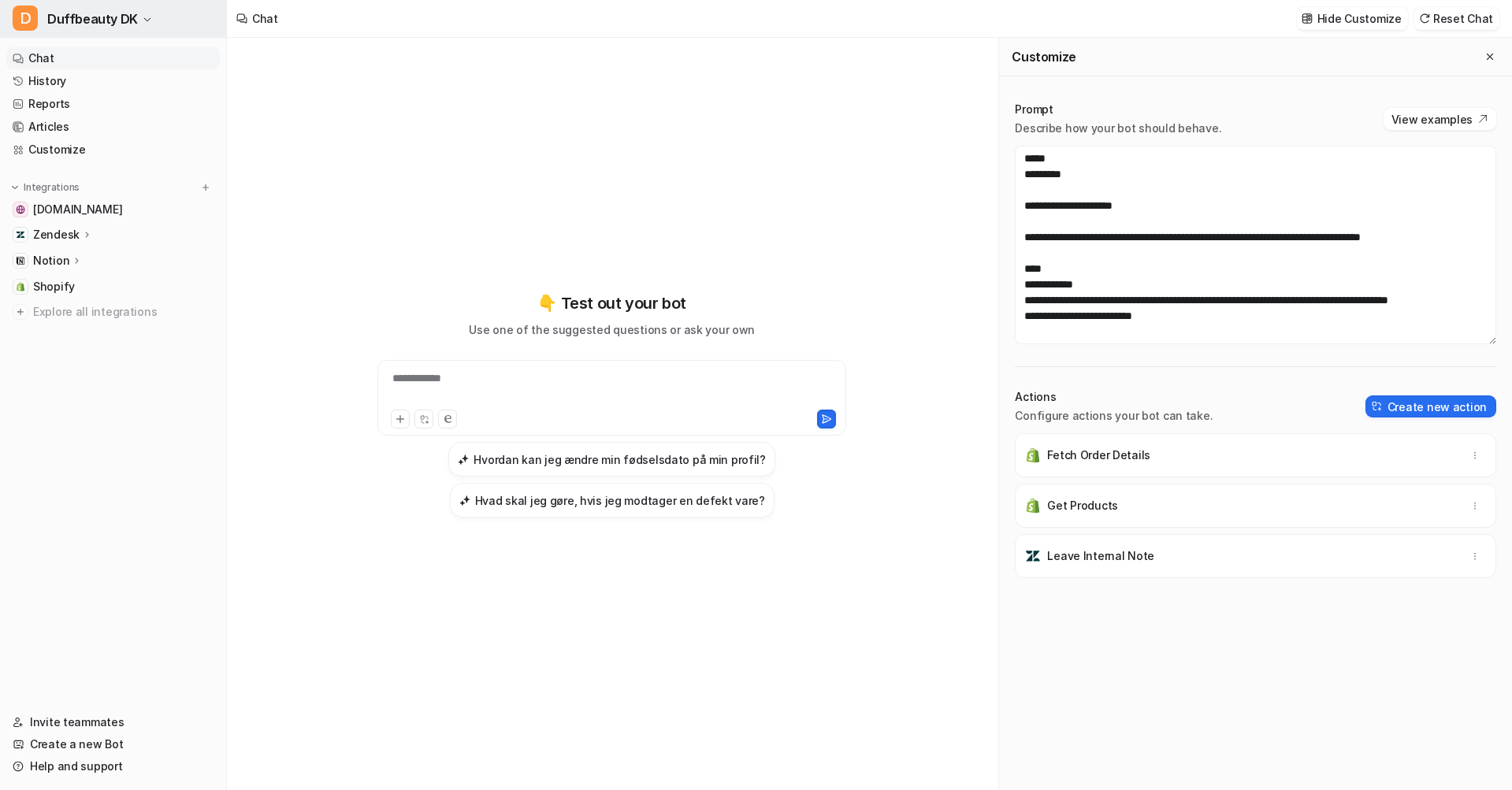
click at [39, 29] on button "D Duffbeauty DK" at bounding box center [113, 19] width 226 height 38
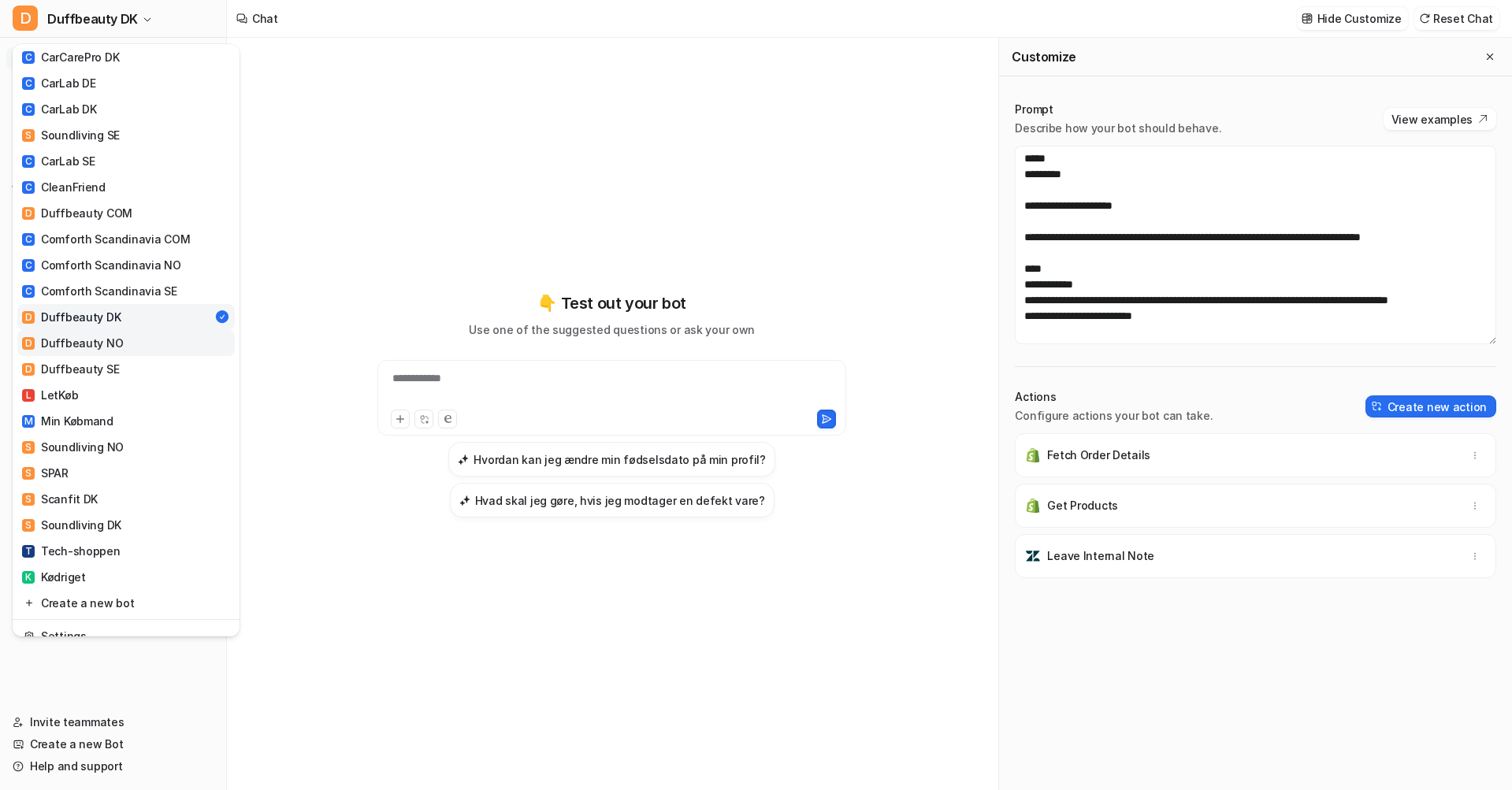
scroll to position [384, 0]
click at [90, 334] on div "D Duffbeauty NO" at bounding box center [72, 342] width 101 height 17
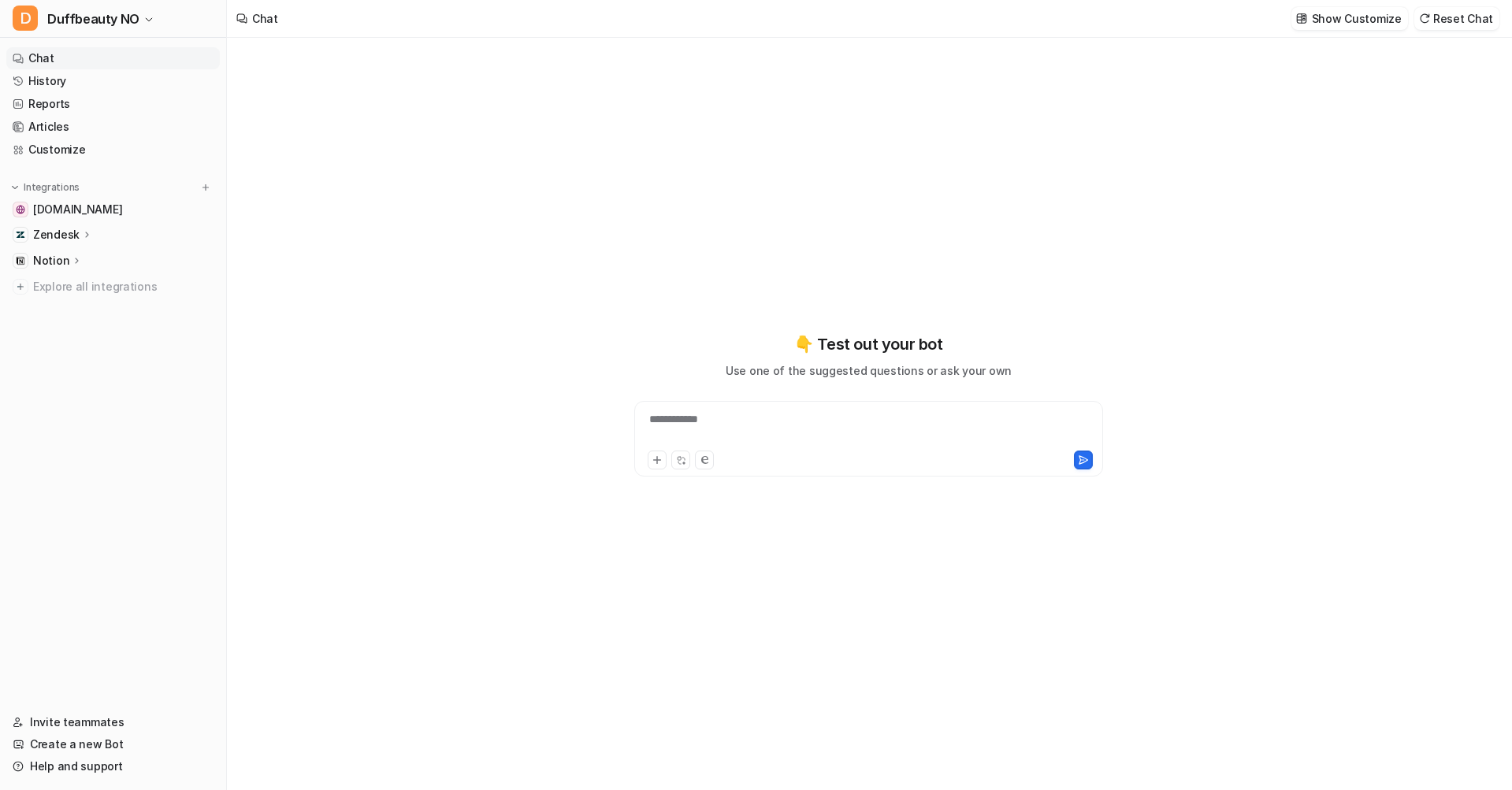
drag, startPoint x: 1319, startPoint y: 25, endPoint x: 1308, endPoint y: 57, distance: 33.8
click at [1319, 25] on button "Show Customize" at bounding box center [1349, 18] width 116 height 23
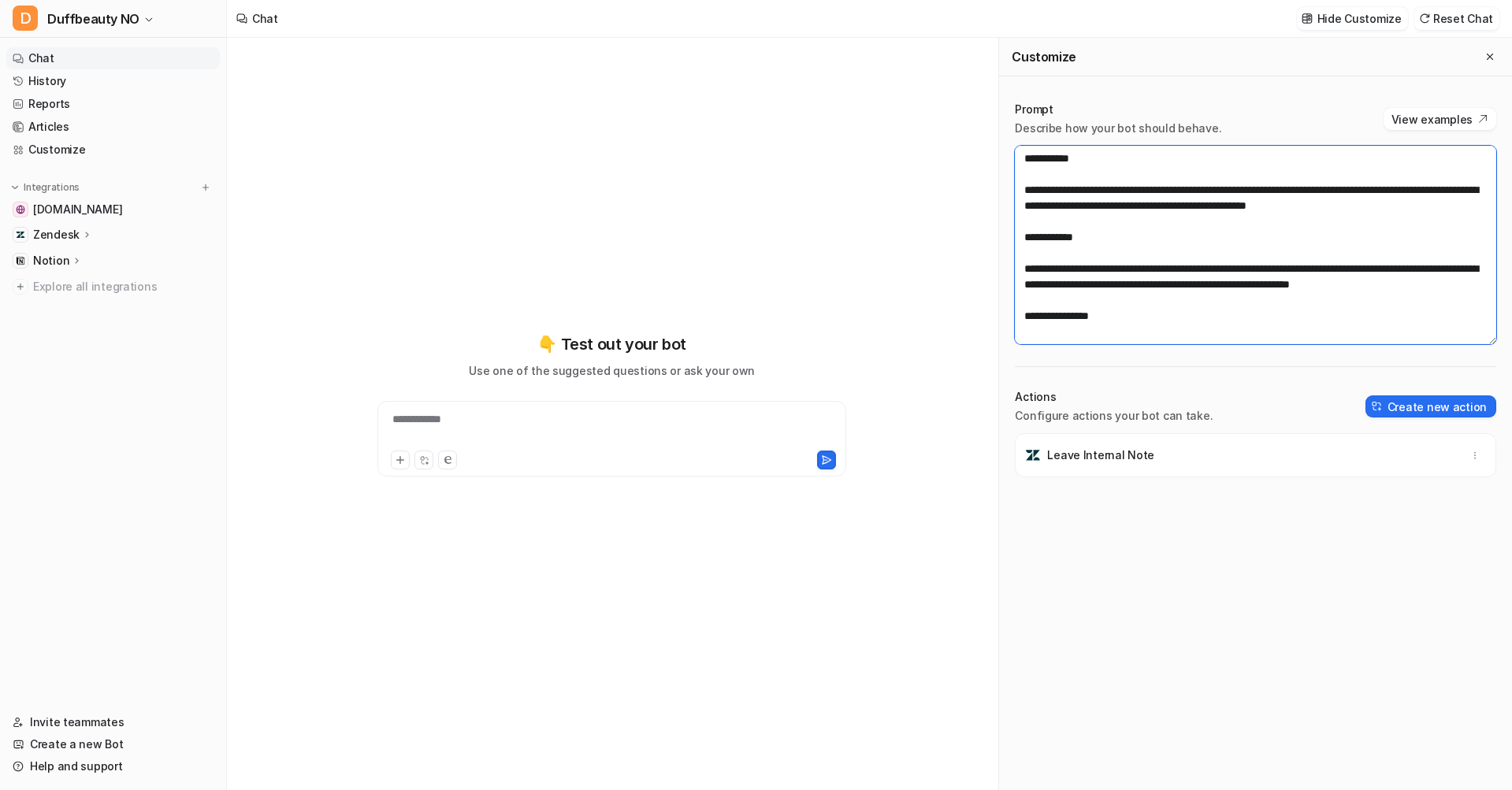
click at [1233, 265] on textarea at bounding box center [1254, 245] width 481 height 199
paste textarea "**********"
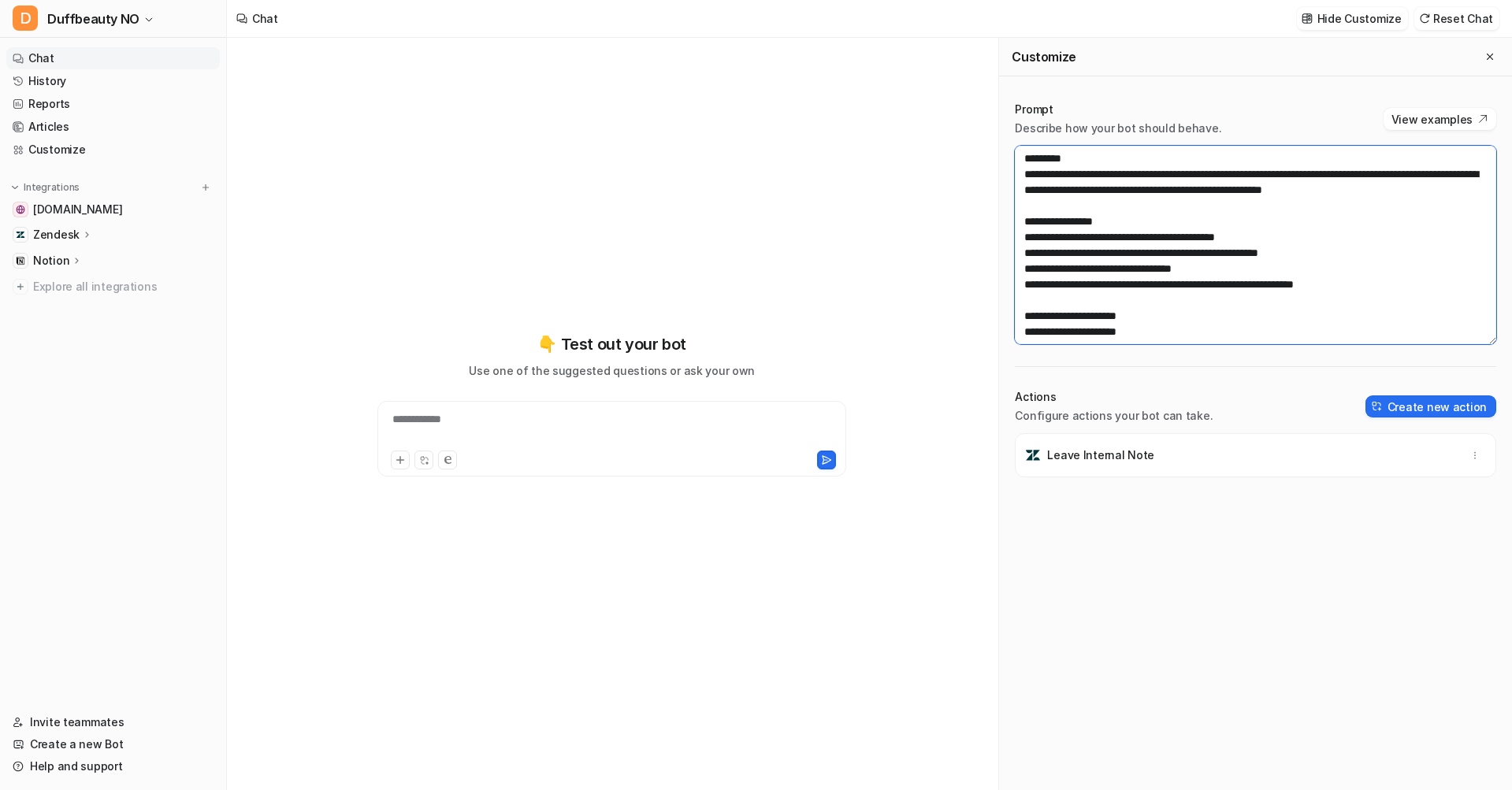
scroll to position [961, 0]
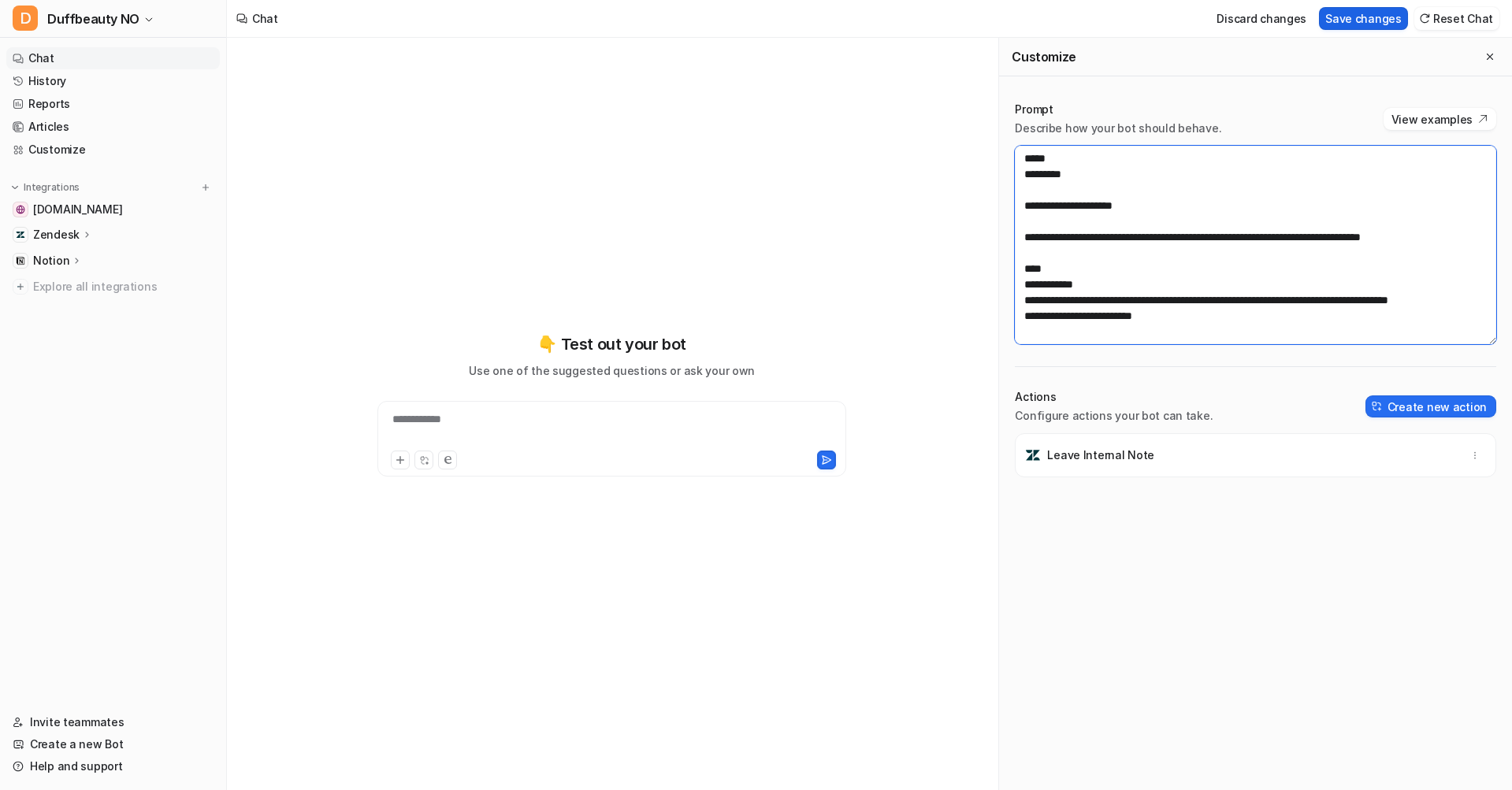
type textarea "**********"
click at [1356, 24] on button "Save changes" at bounding box center [1363, 18] width 89 height 23
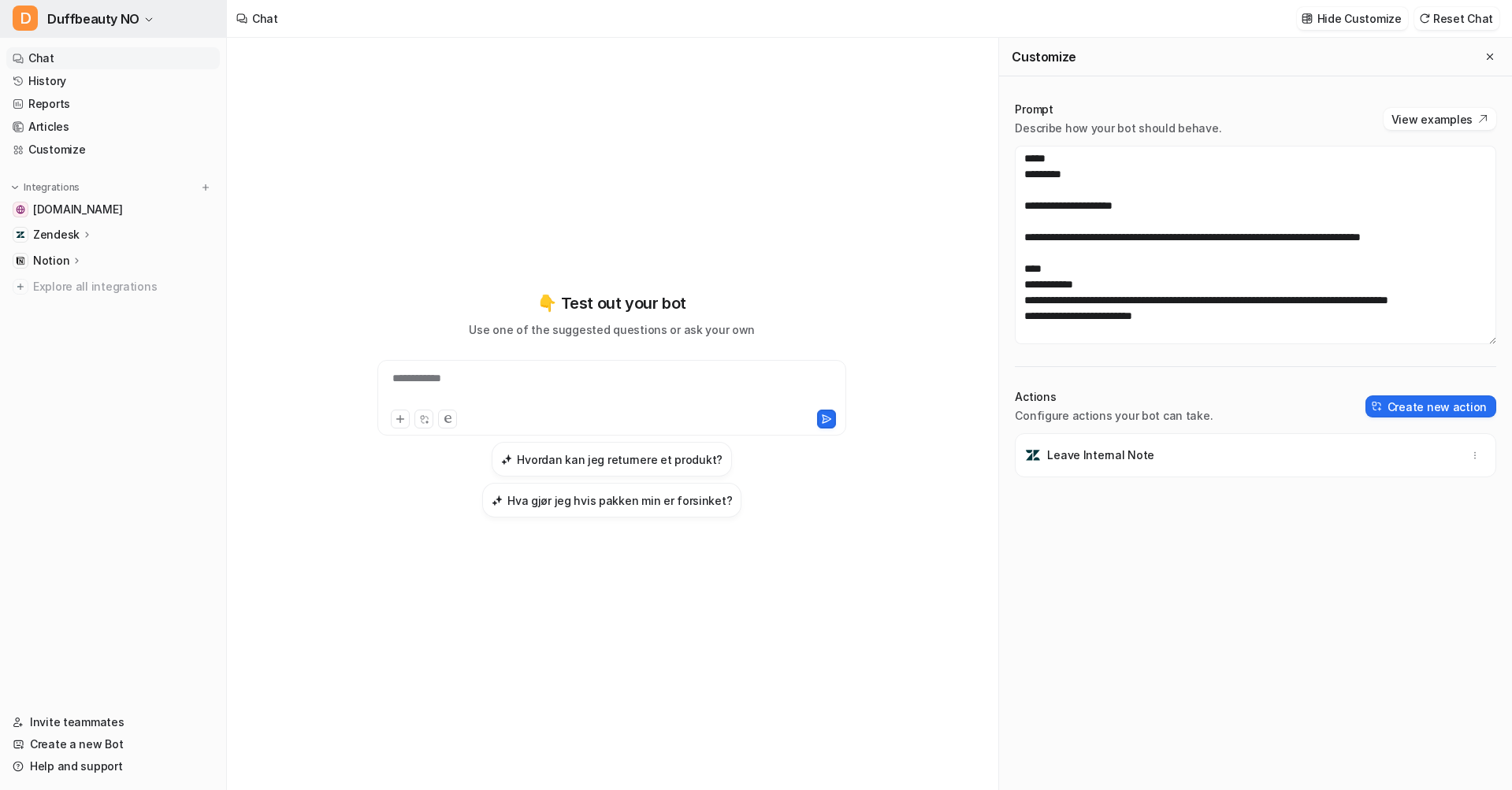
click at [98, 22] on span "Duffbeauty NO" at bounding box center [94, 19] width 92 height 22
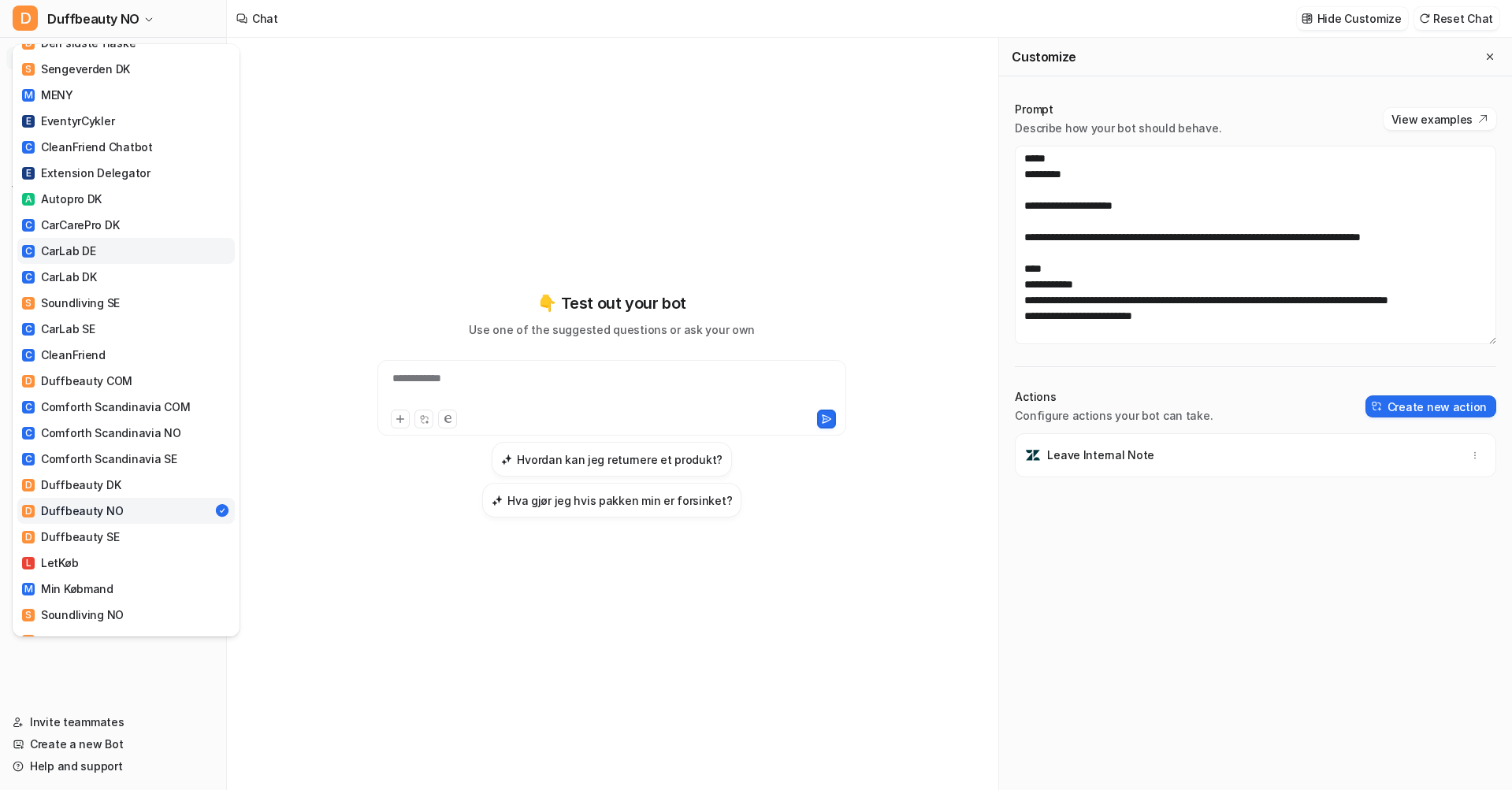
scroll to position [350, 0]
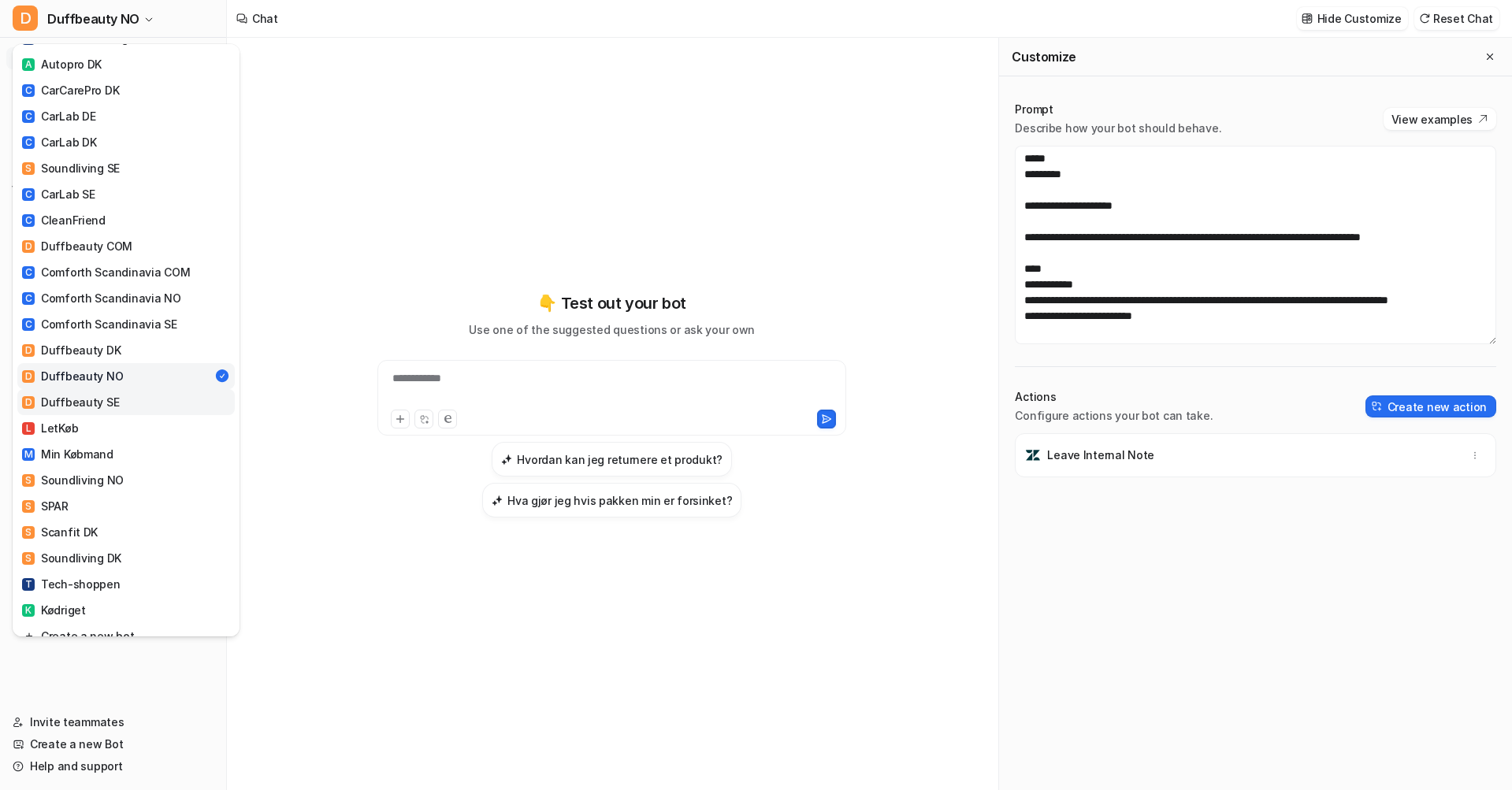
click at [103, 394] on div "D Duffbeauty SE" at bounding box center [71, 402] width 97 height 17
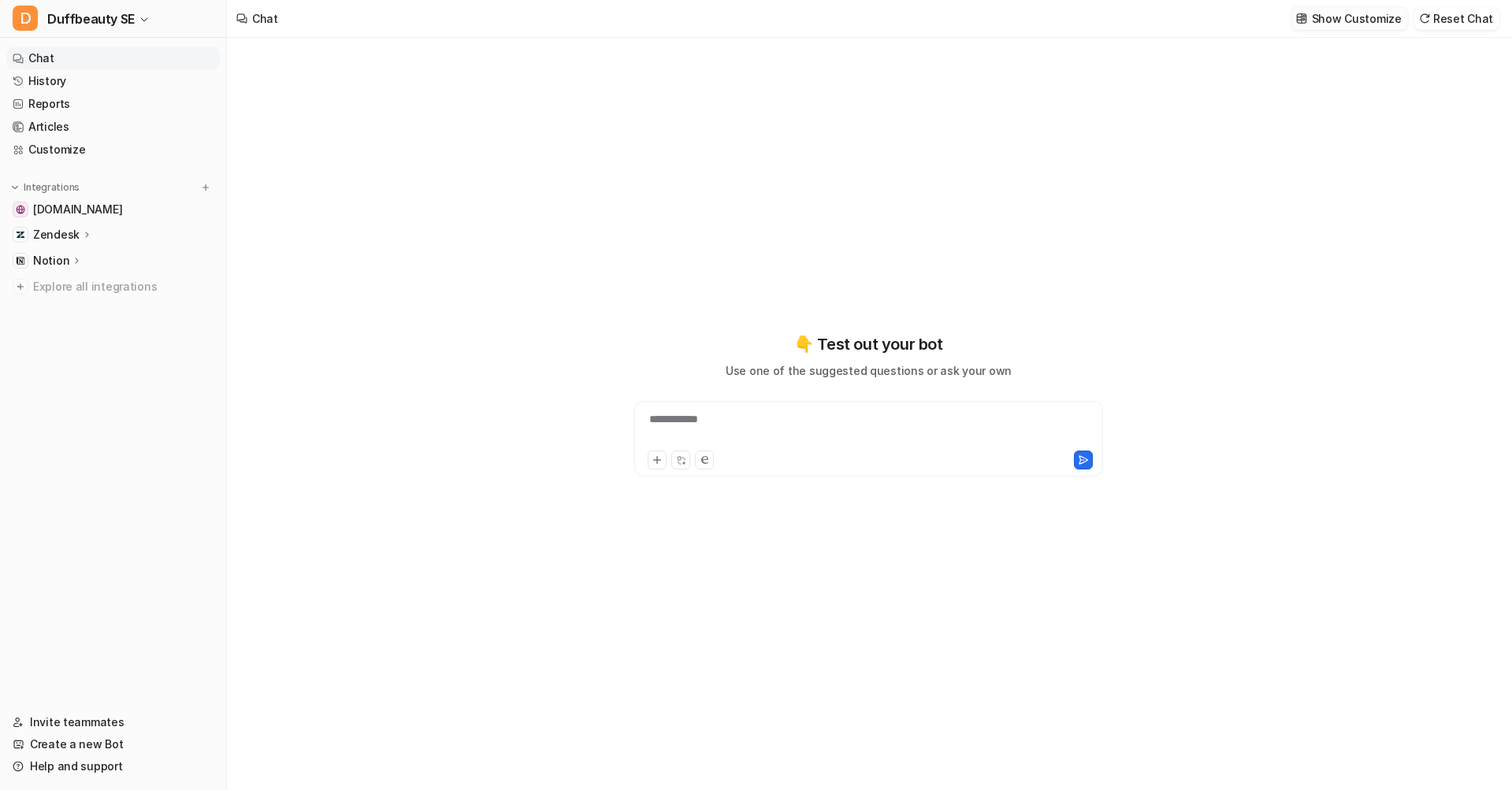
click at [1360, 21] on p "Show Customize" at bounding box center [1356, 18] width 90 height 17
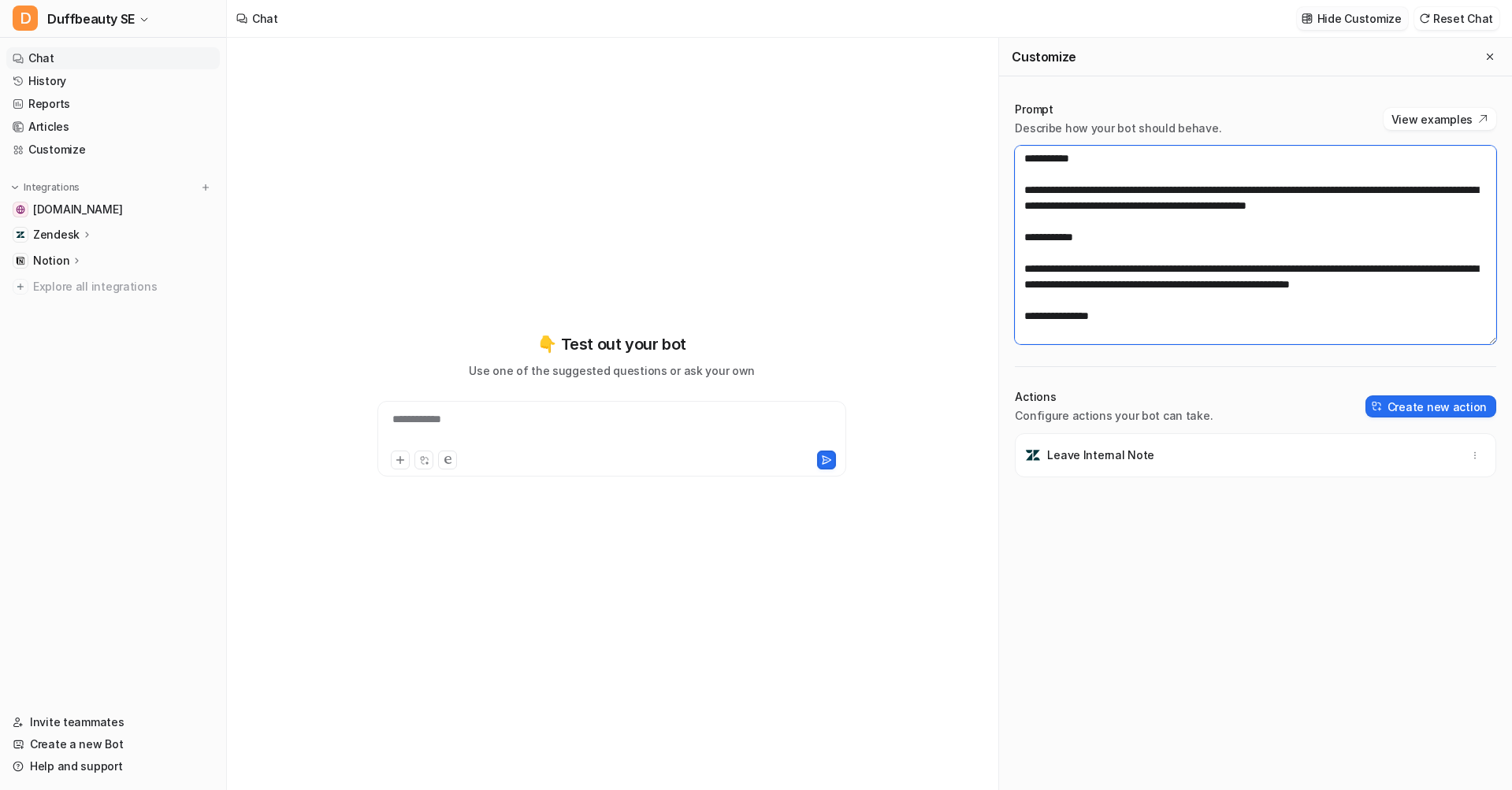
click at [1285, 195] on textarea at bounding box center [1254, 245] width 481 height 199
paste textarea "**********"
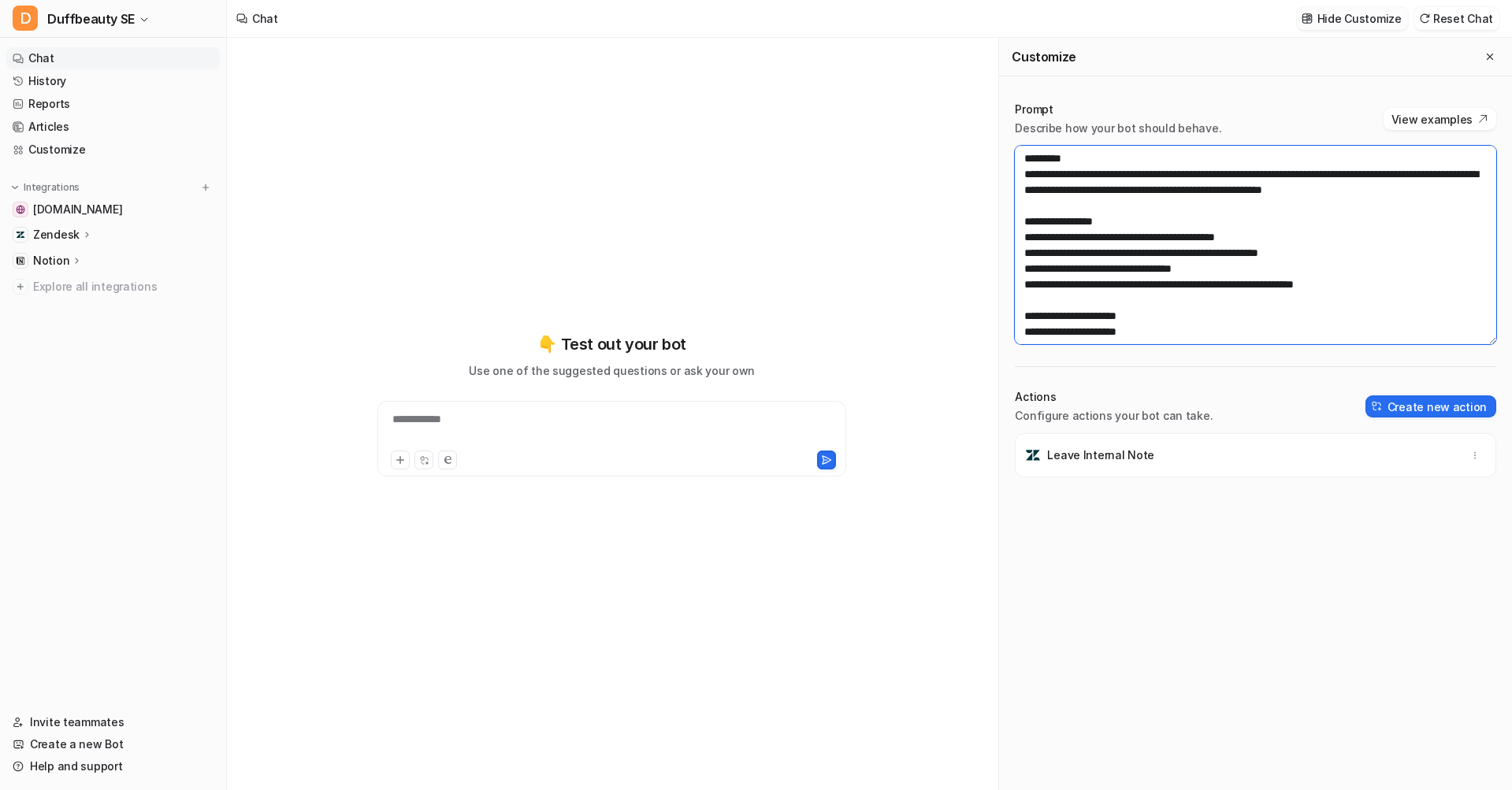
scroll to position [961, 0]
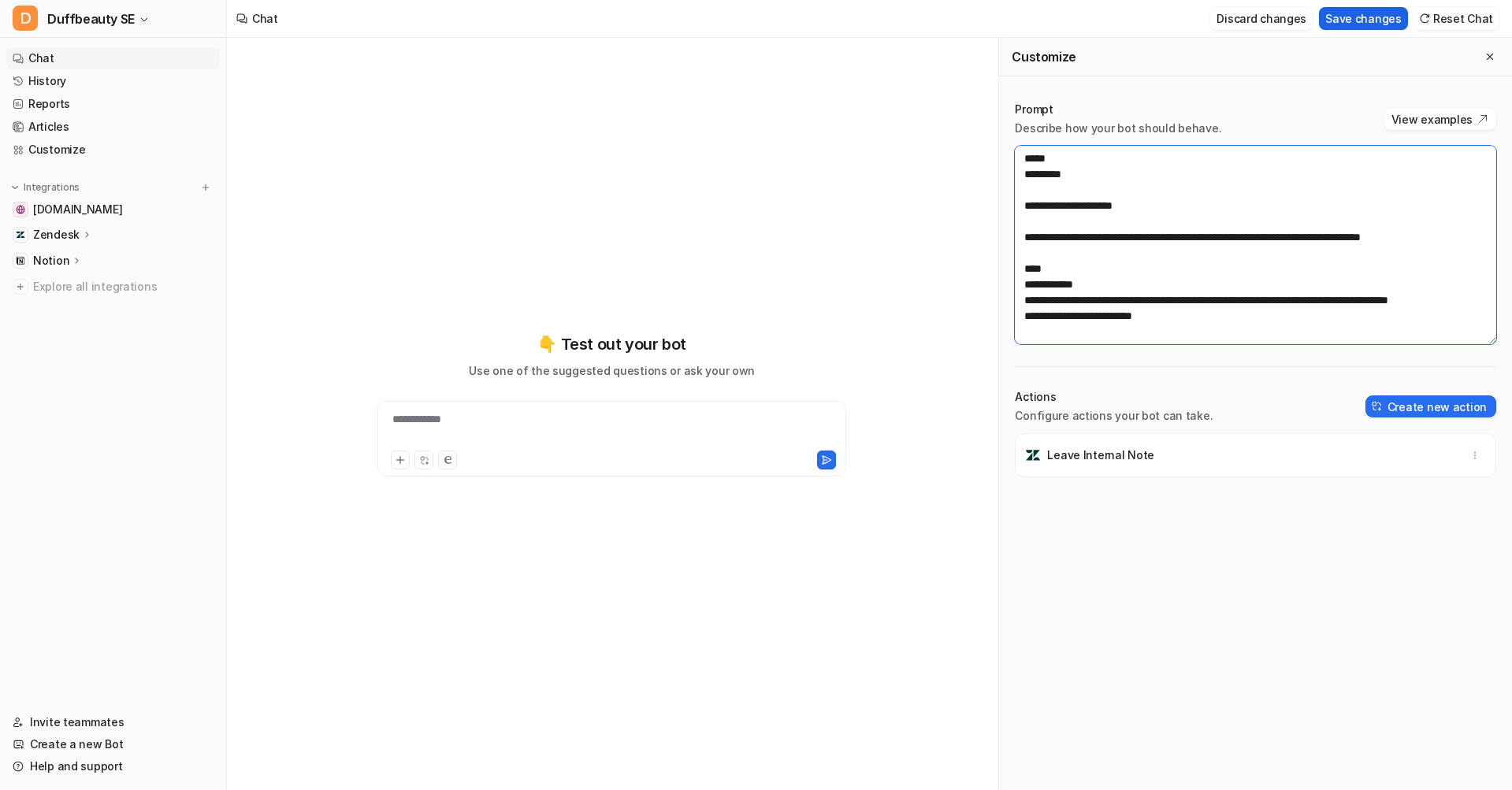
type textarea "**********"
click at [1351, 25] on button "Save changes" at bounding box center [1363, 18] width 89 height 23
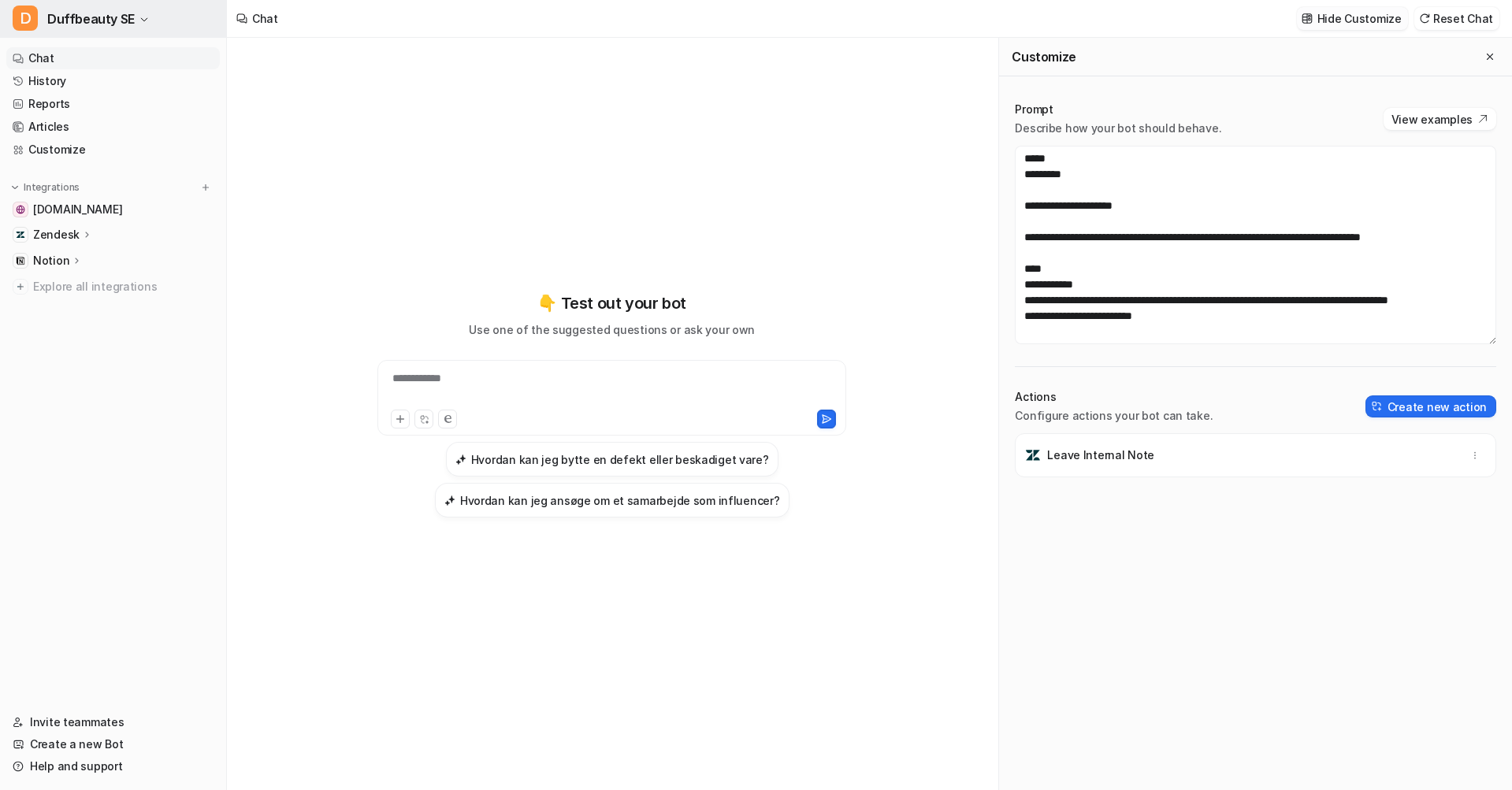
click at [123, 20] on span "Duffbeauty SE" at bounding box center [91, 19] width 87 height 22
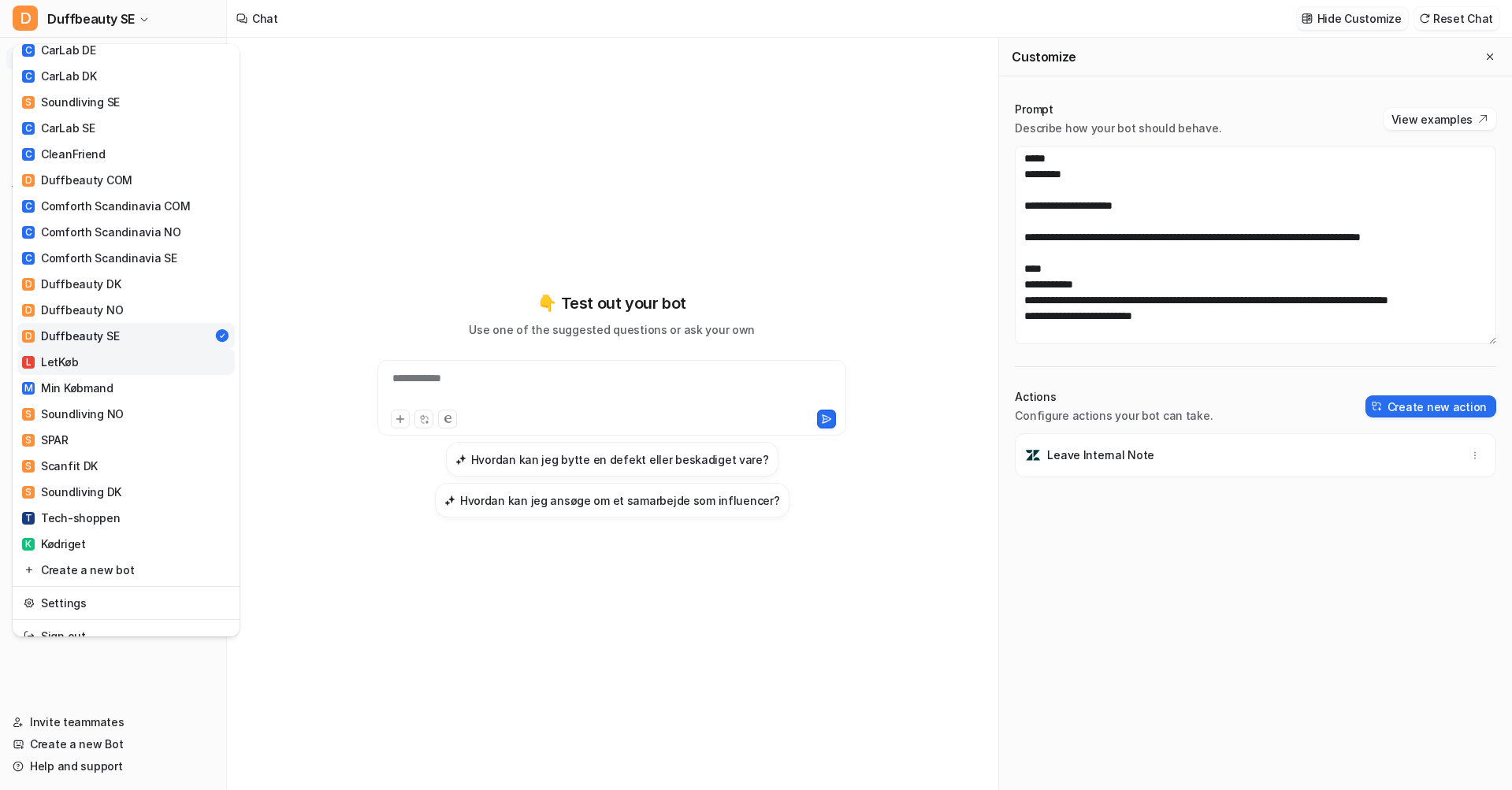
scroll to position [416, 0]
click at [106, 406] on div "S Soundliving NO" at bounding box center [73, 414] width 101 height 17
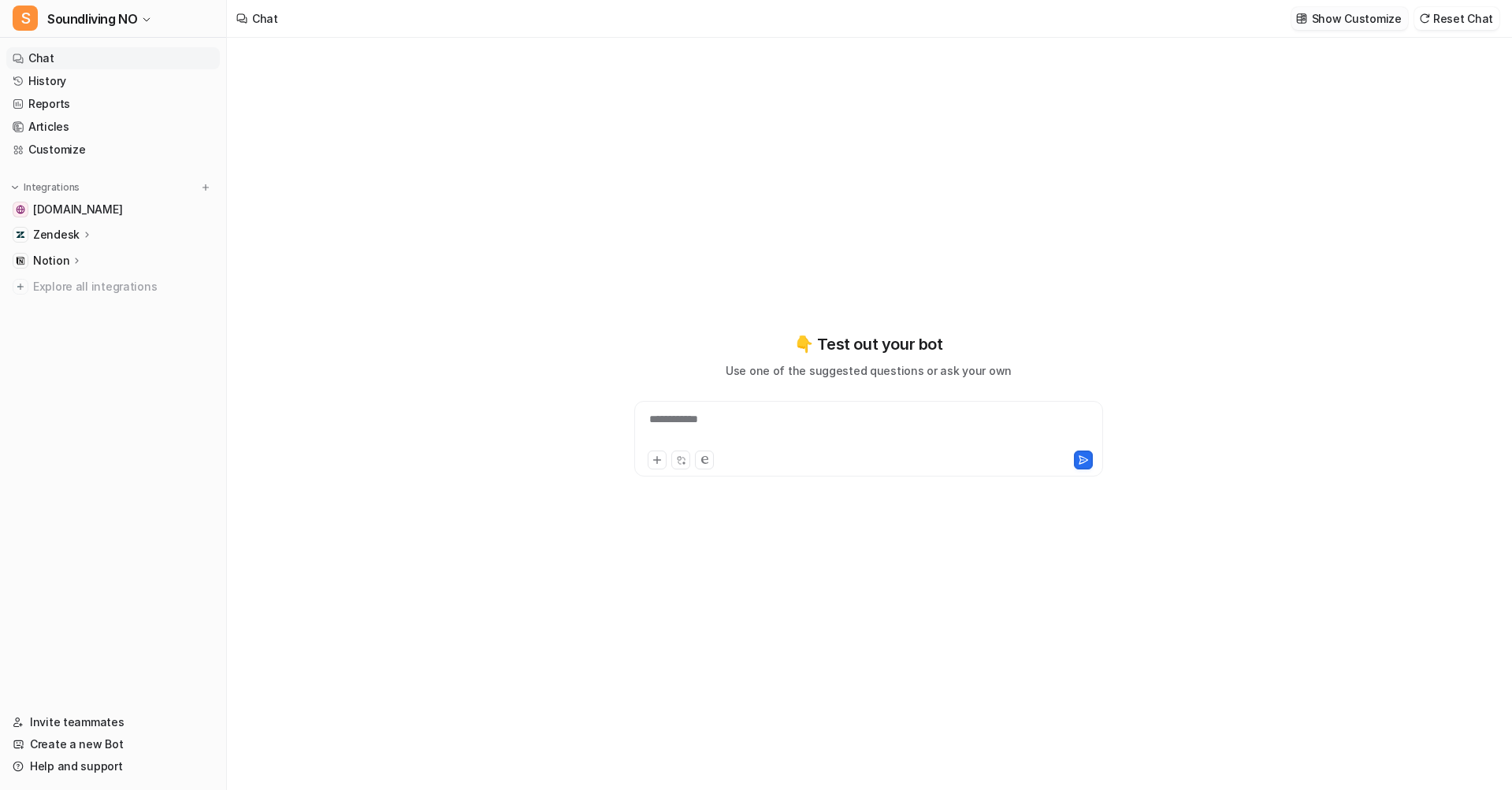
click at [1365, 22] on p "Show Customize" at bounding box center [1356, 18] width 90 height 17
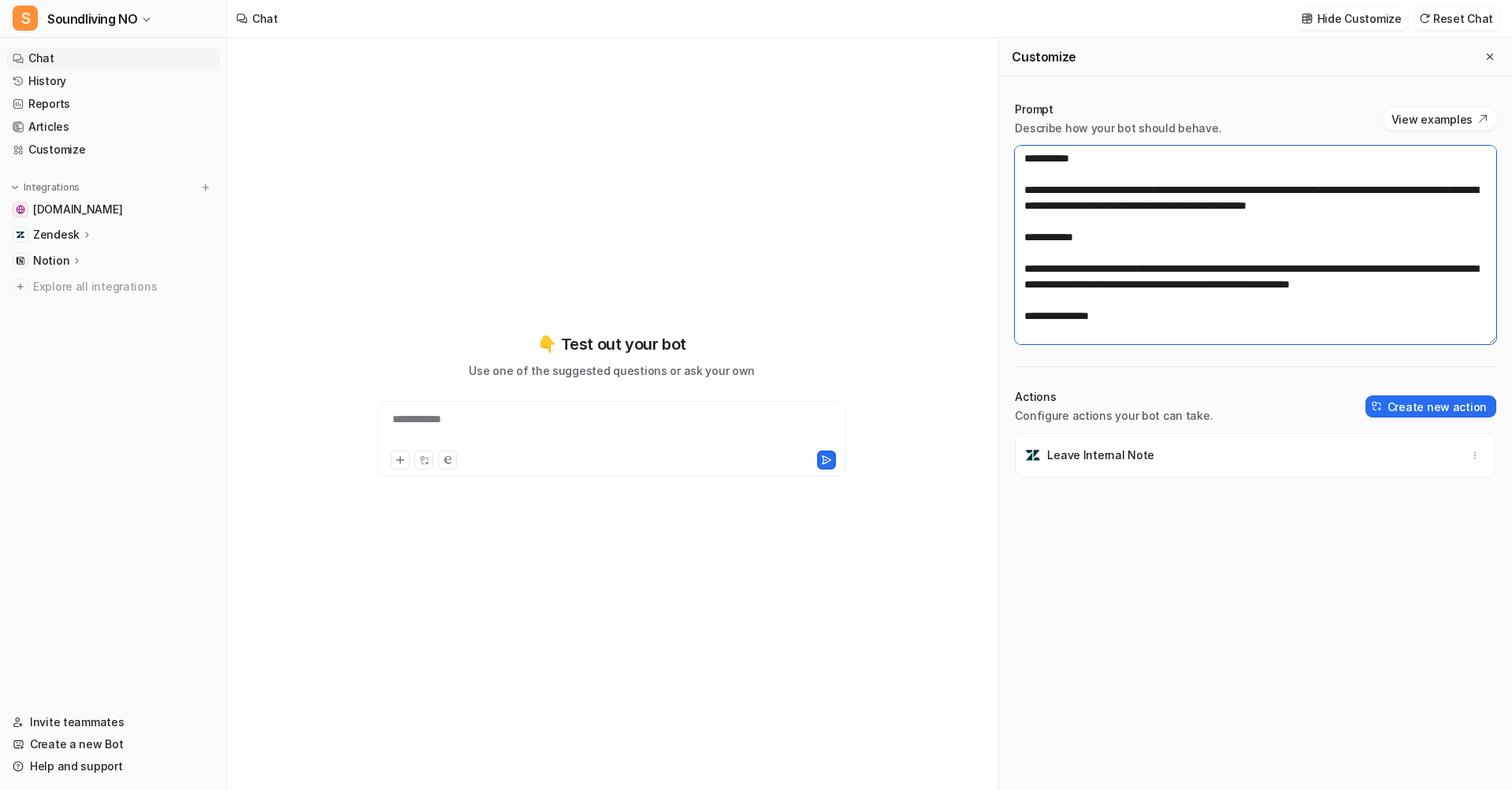
click at [1290, 236] on textarea at bounding box center [1254, 245] width 481 height 199
paste textarea "**********"
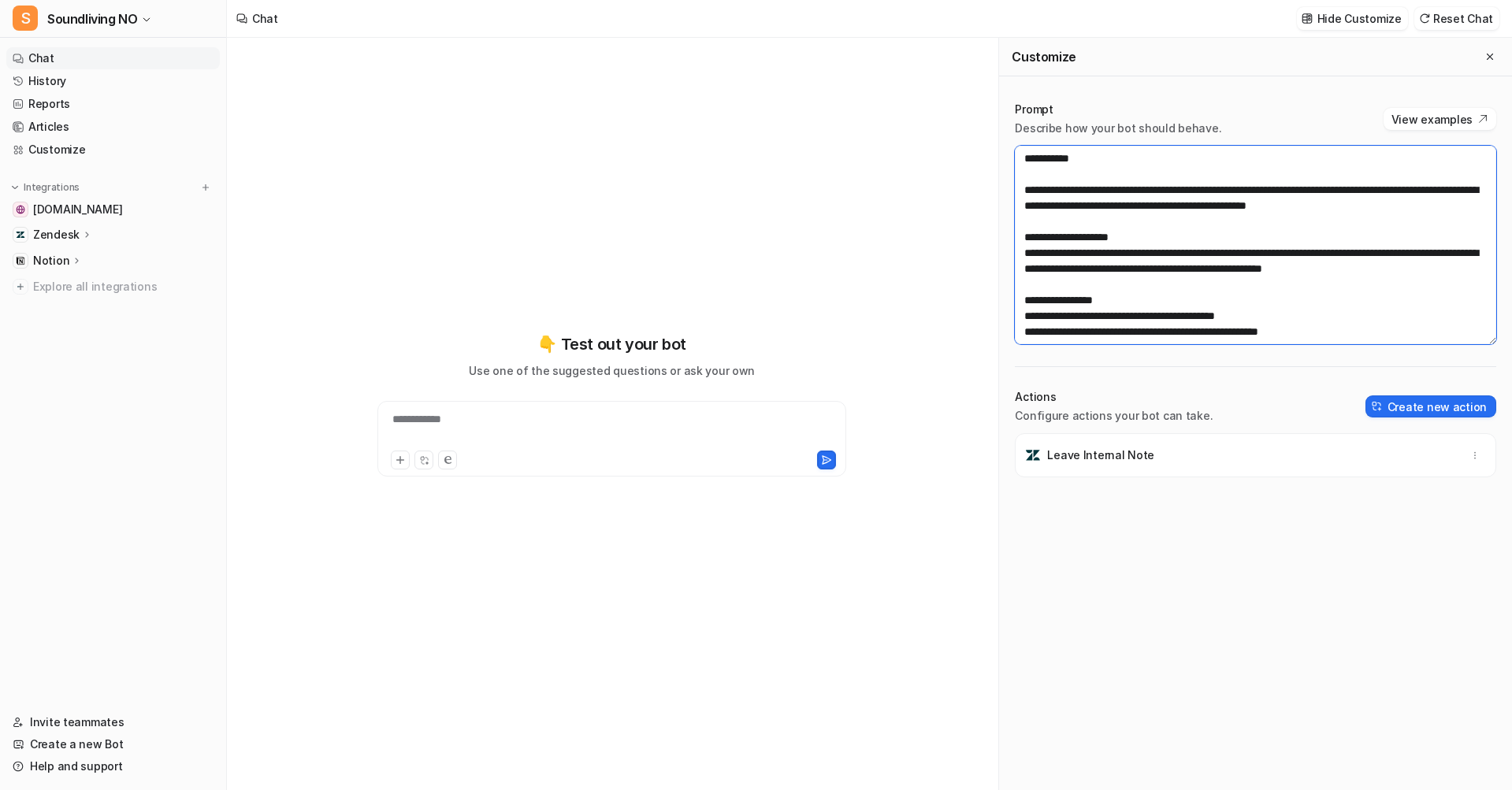
scroll to position [1109, 0]
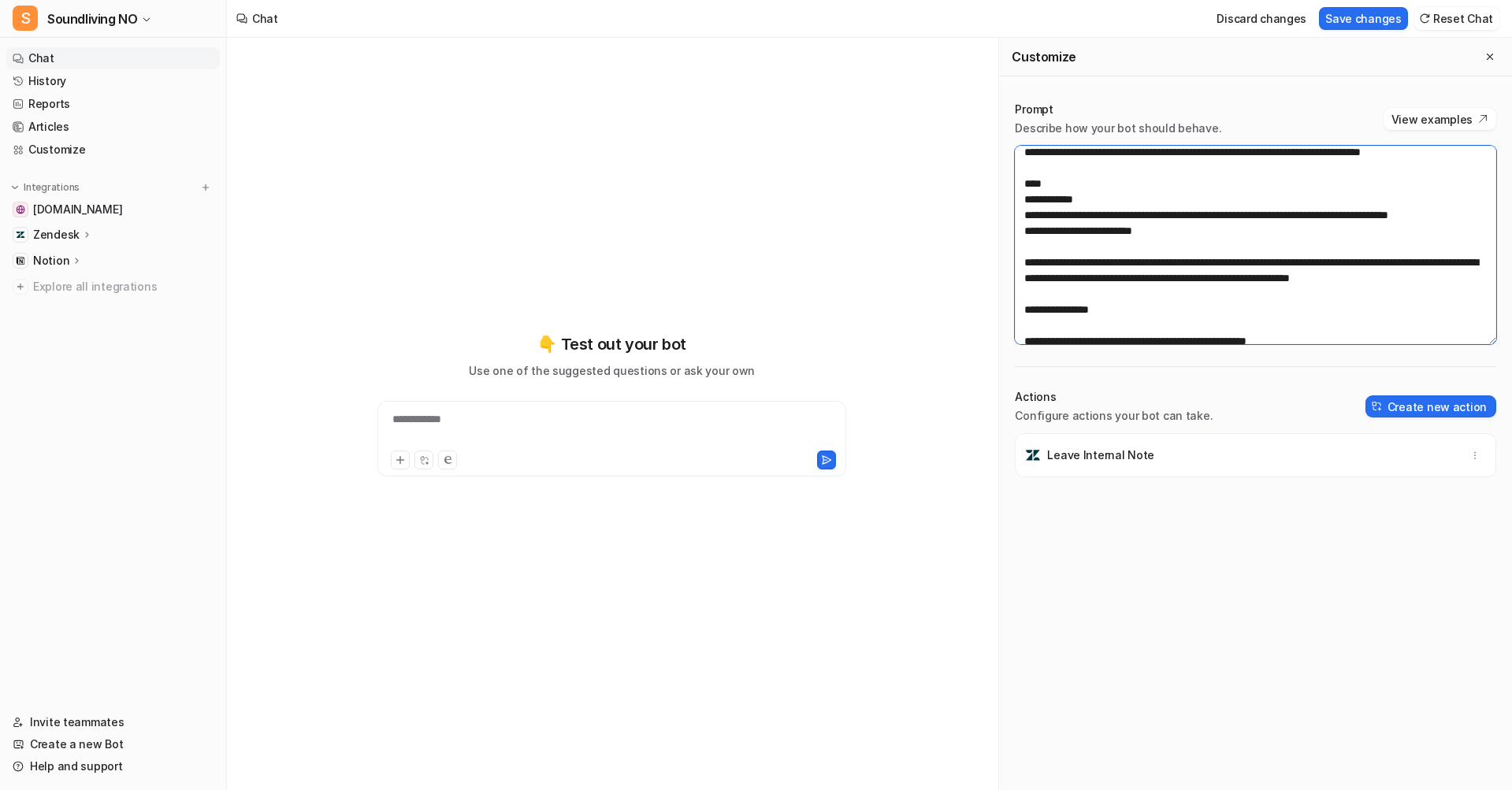
paste textarea "**********"
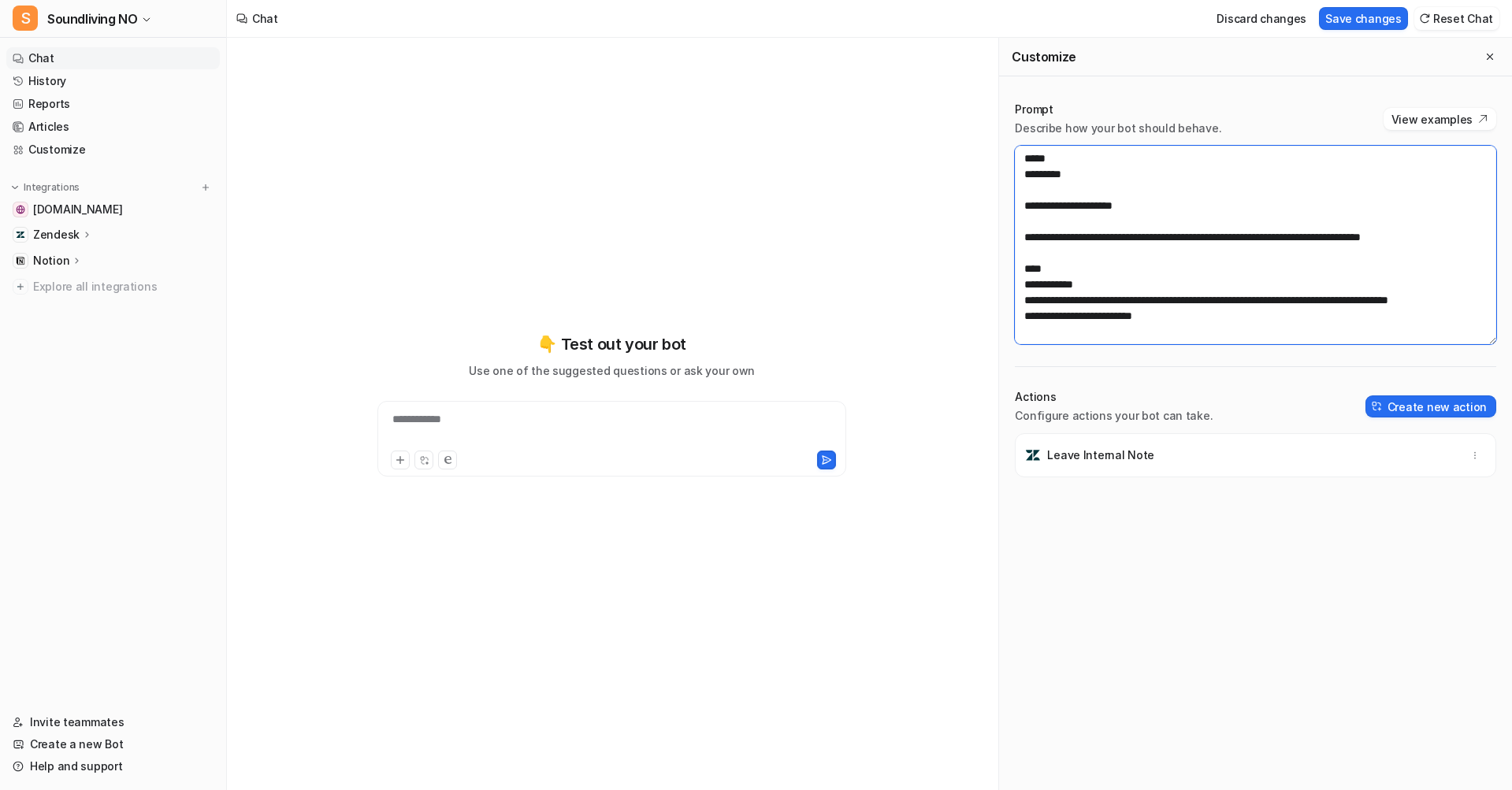
scroll to position [961, 0]
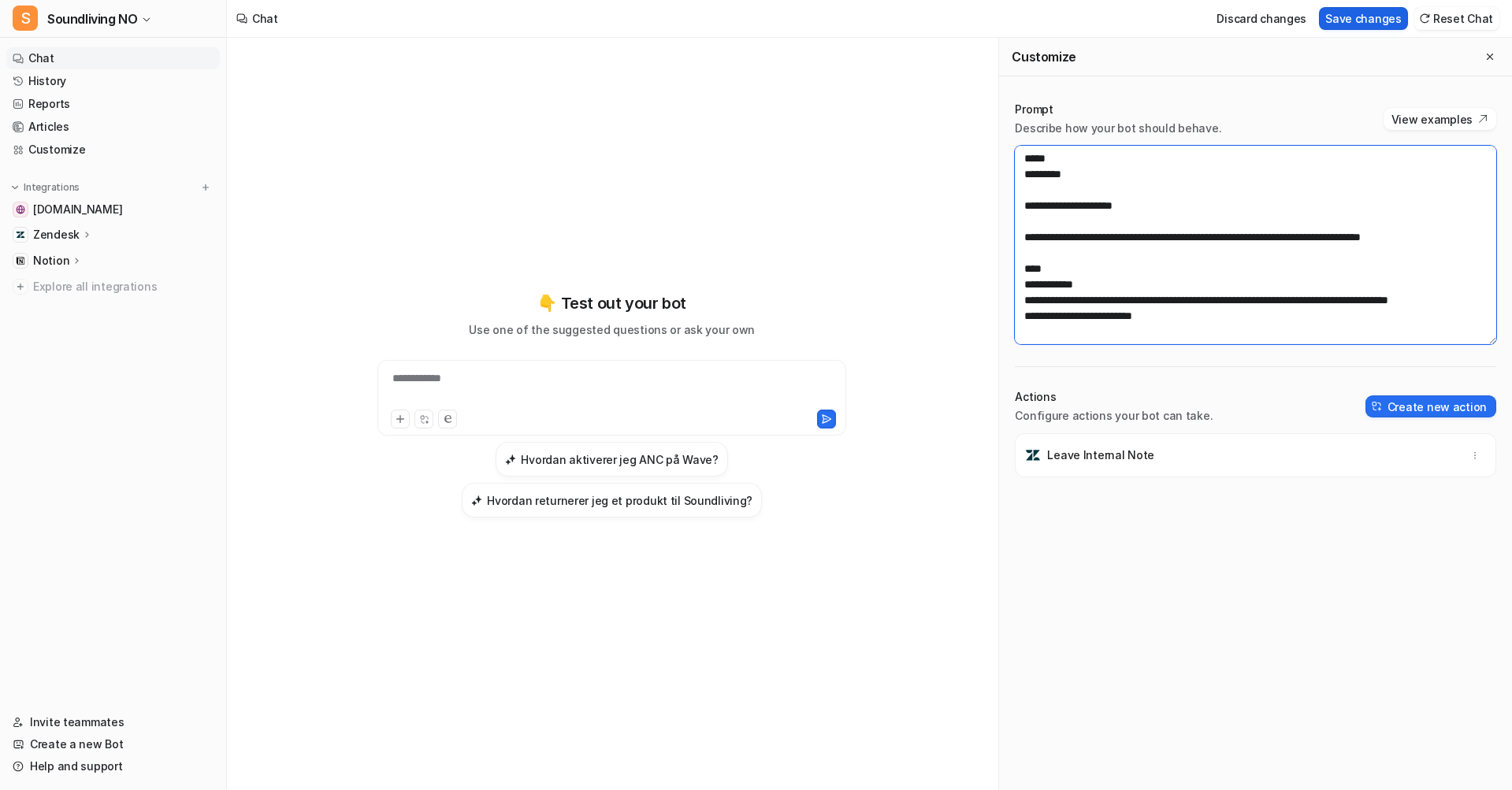
type textarea "**********"
drag, startPoint x: 1361, startPoint y: 19, endPoint x: 1349, endPoint y: 20, distance: 12.0
click at [1361, 18] on button "Save changes" at bounding box center [1363, 18] width 89 height 23
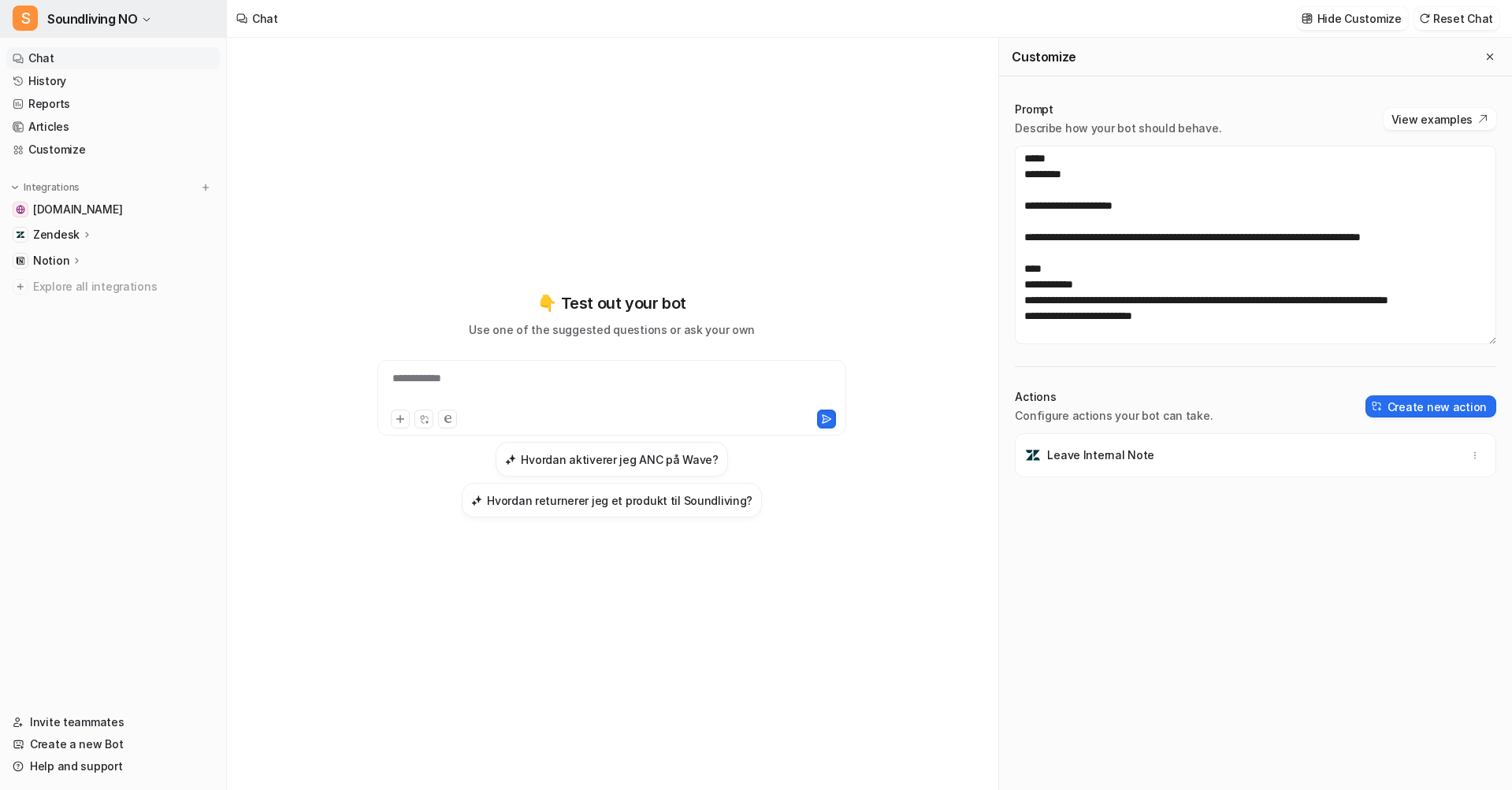
click at [82, 21] on span "Soundliving NO" at bounding box center [92, 19] width 90 height 22
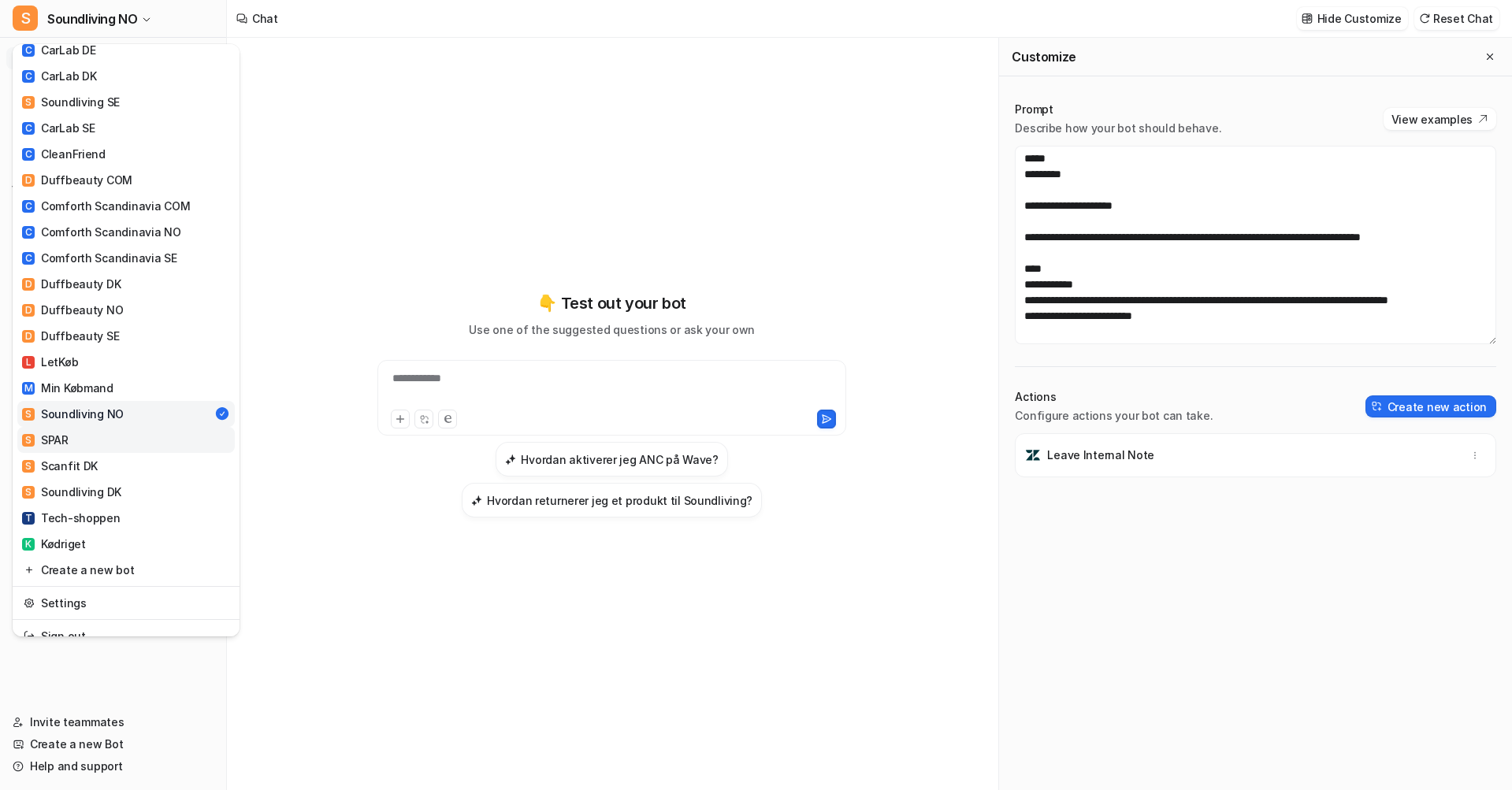
scroll to position [416, 0]
click at [86, 459] on div "S Scanfit DK" at bounding box center [59, 467] width 75 height 17
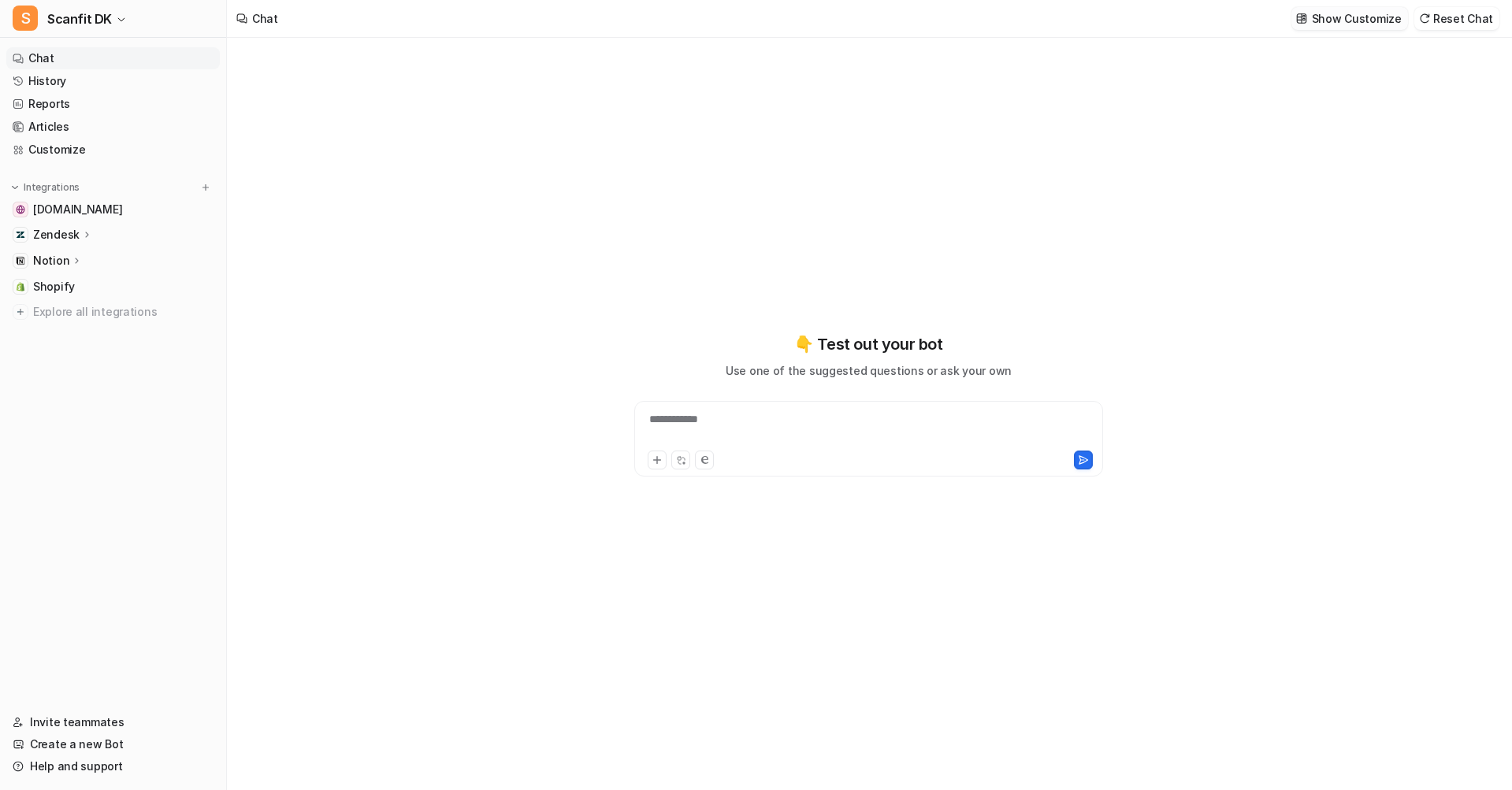
click at [1350, 25] on p "Show Customize" at bounding box center [1356, 18] width 90 height 17
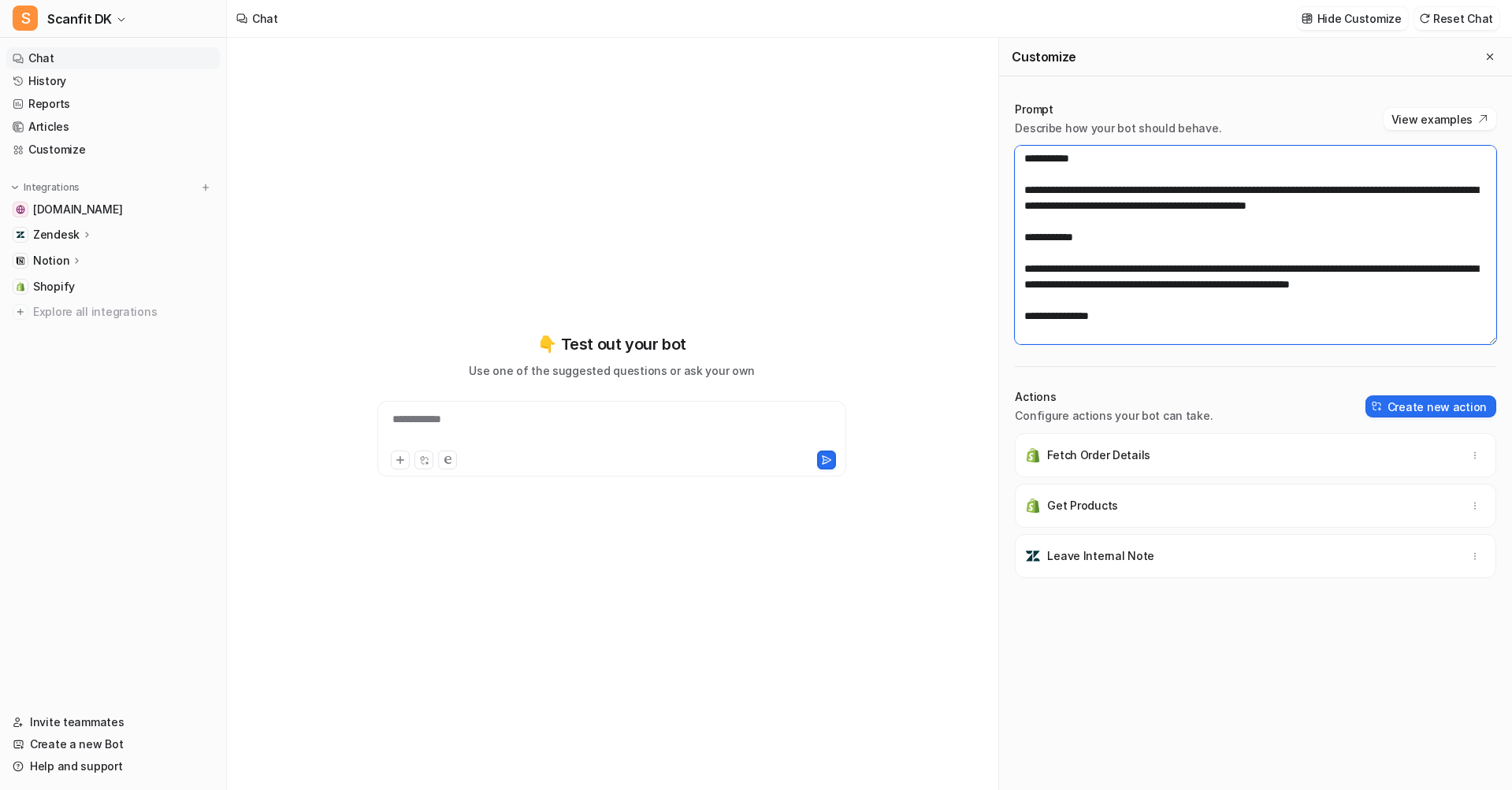
click at [1277, 208] on textarea at bounding box center [1254, 245] width 481 height 199
paste textarea "**********"
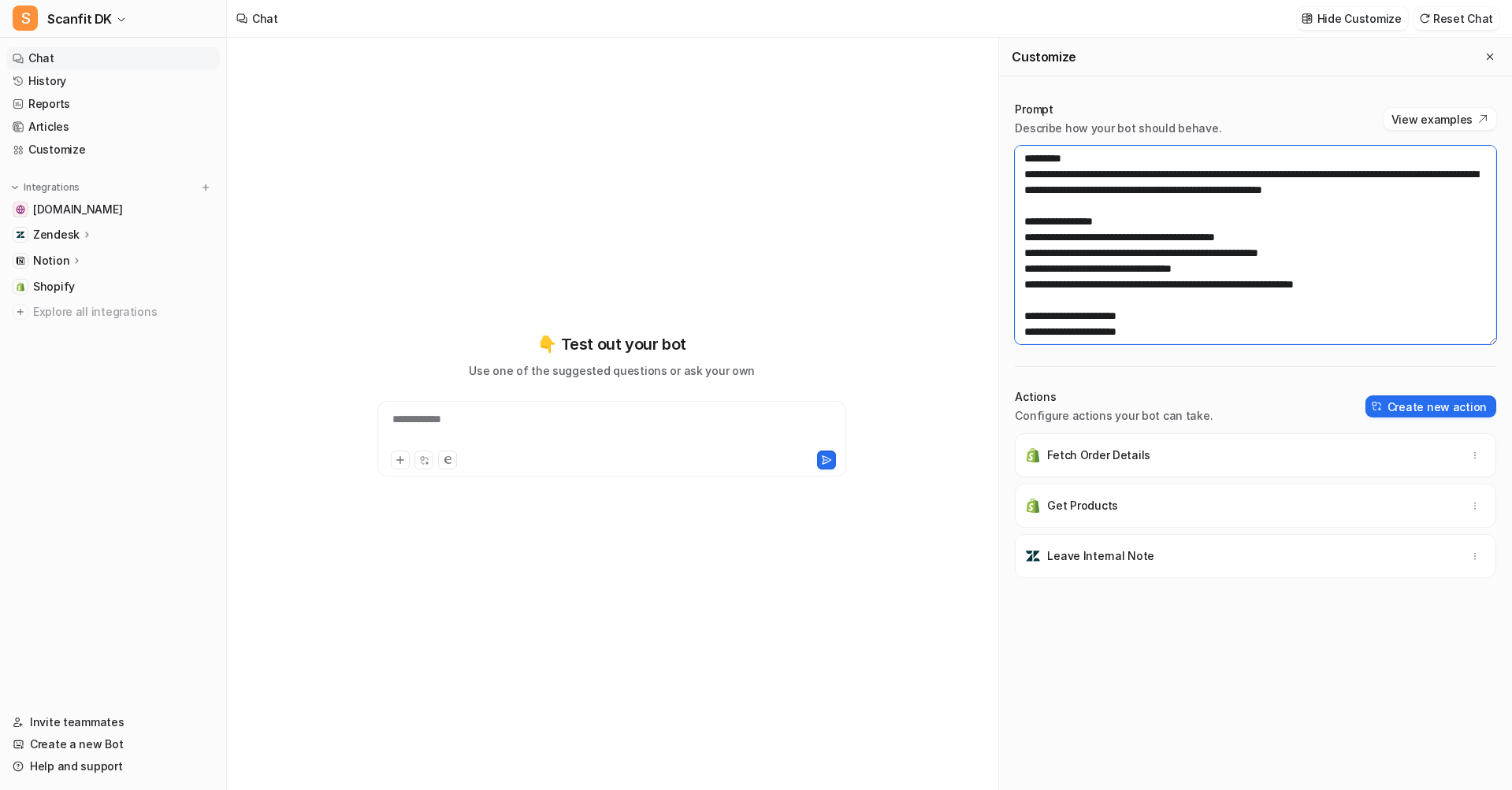
scroll to position [961, 0]
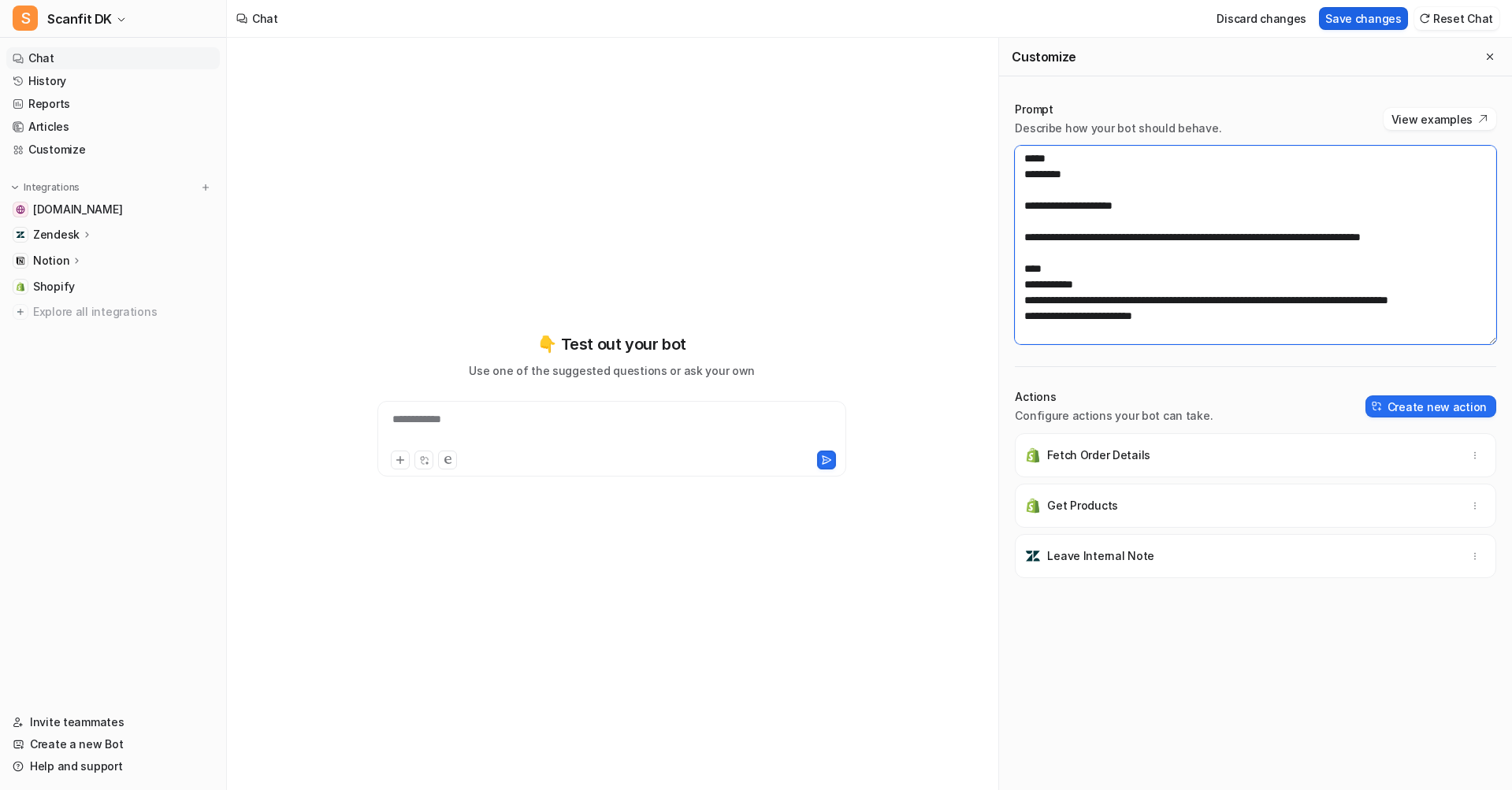
type textarea "**********"
click at [1350, 20] on button "Save changes" at bounding box center [1363, 18] width 89 height 23
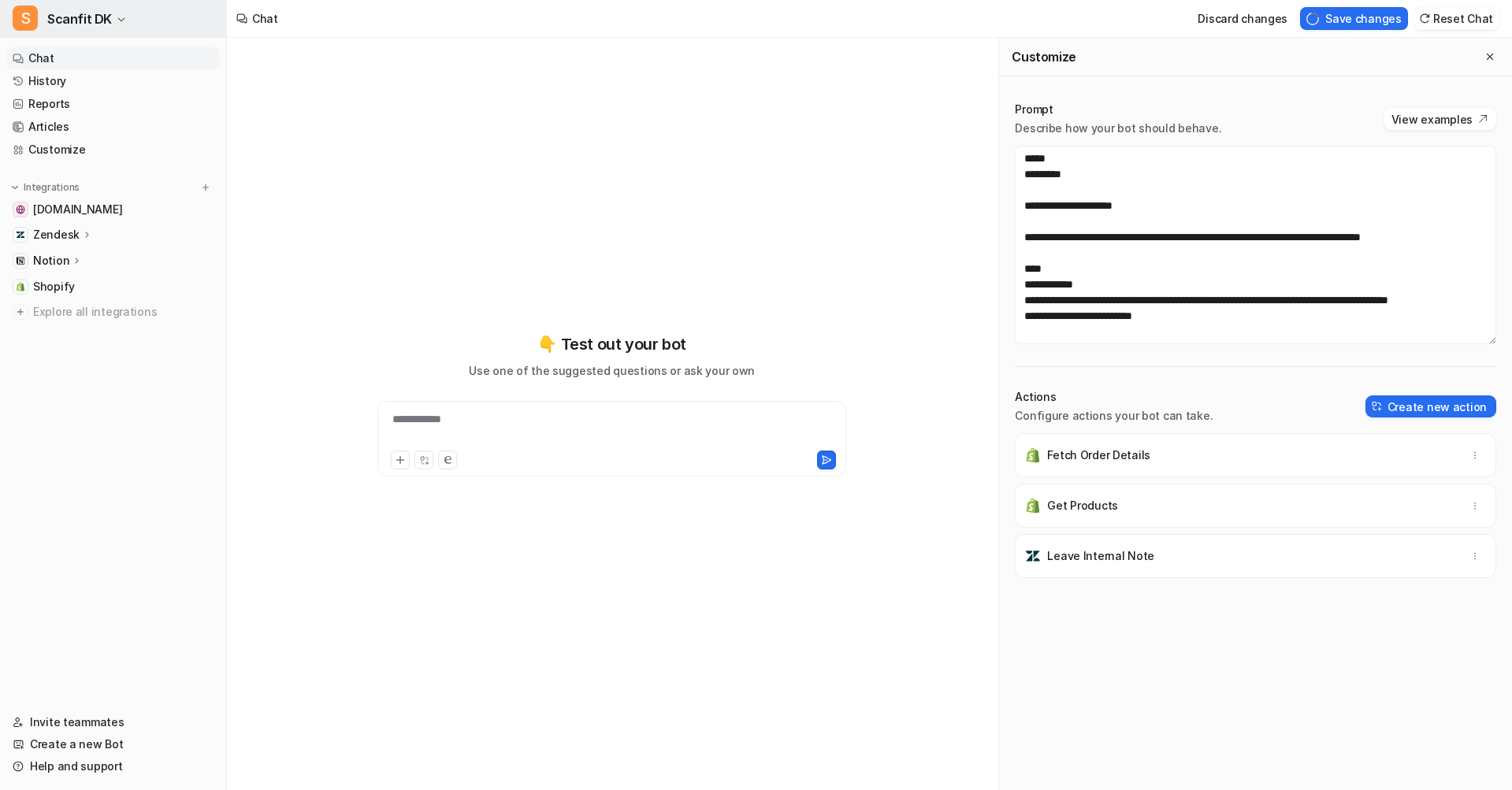
click at [99, 22] on span "Scanfit DK" at bounding box center [80, 19] width 65 height 22
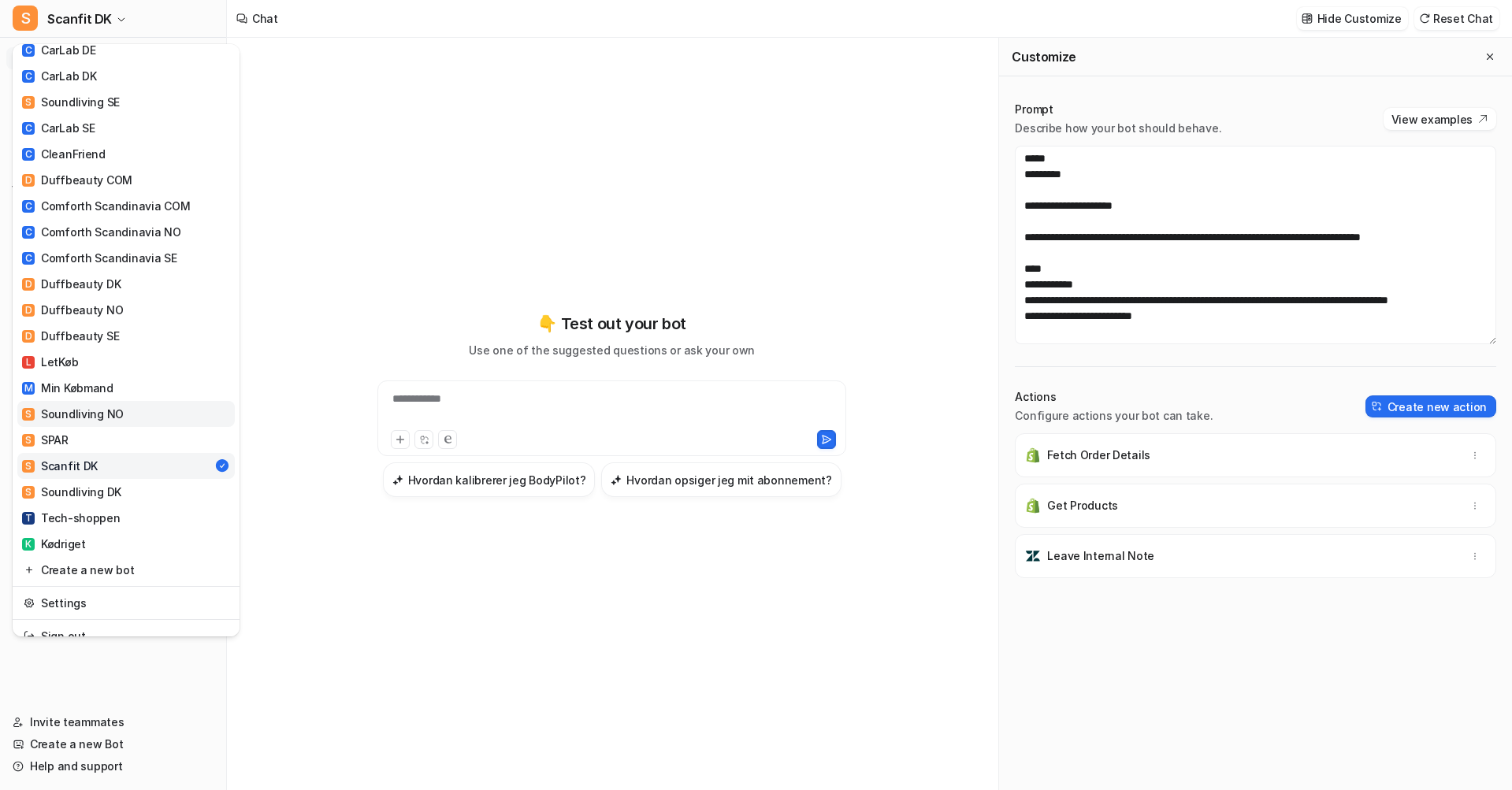
scroll to position [416, 0]
click at [94, 484] on div "S Soundliving DK" at bounding box center [71, 492] width 99 height 17
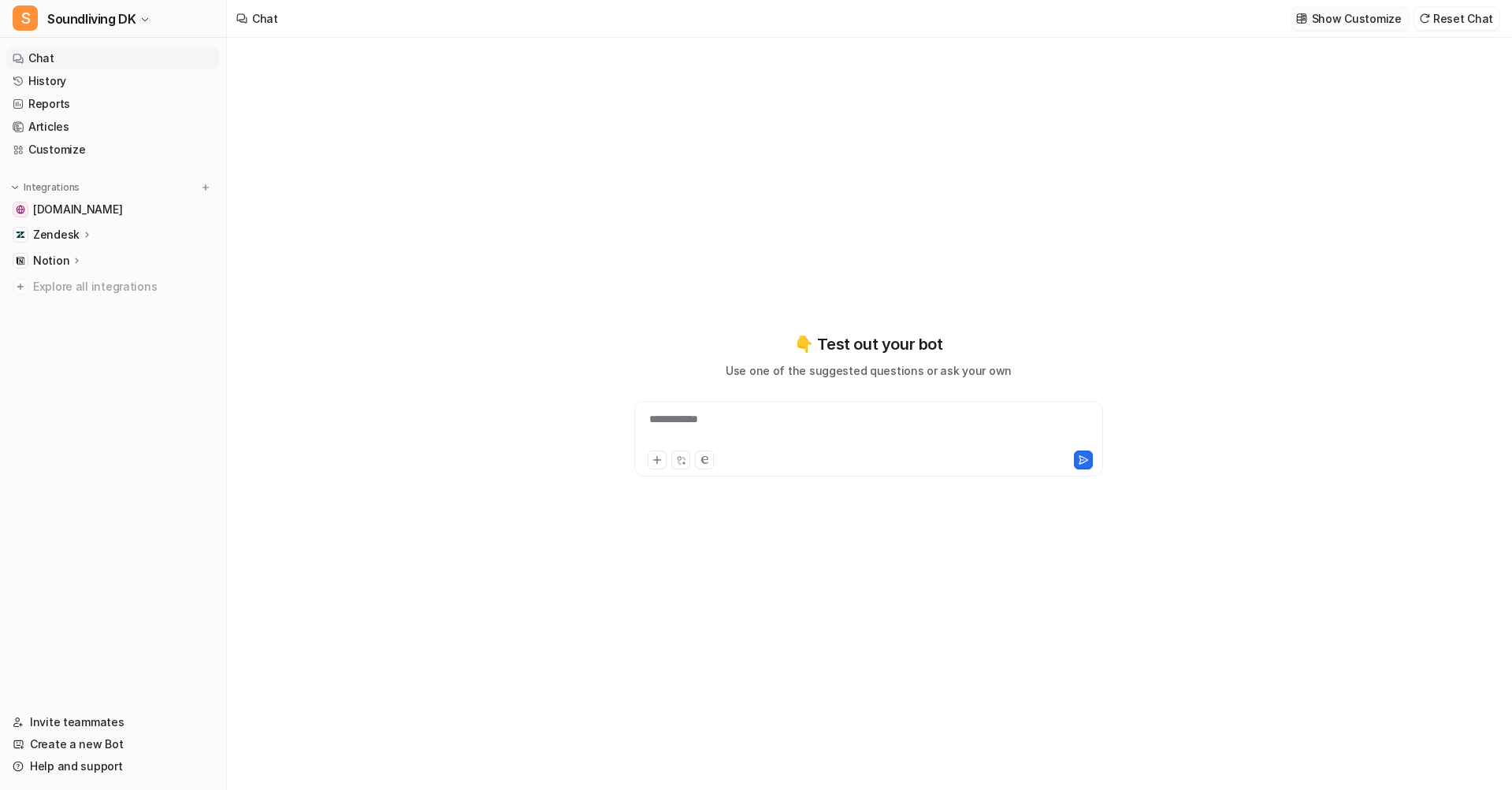
click at [1362, 12] on p "Show Customize" at bounding box center [1356, 18] width 90 height 17
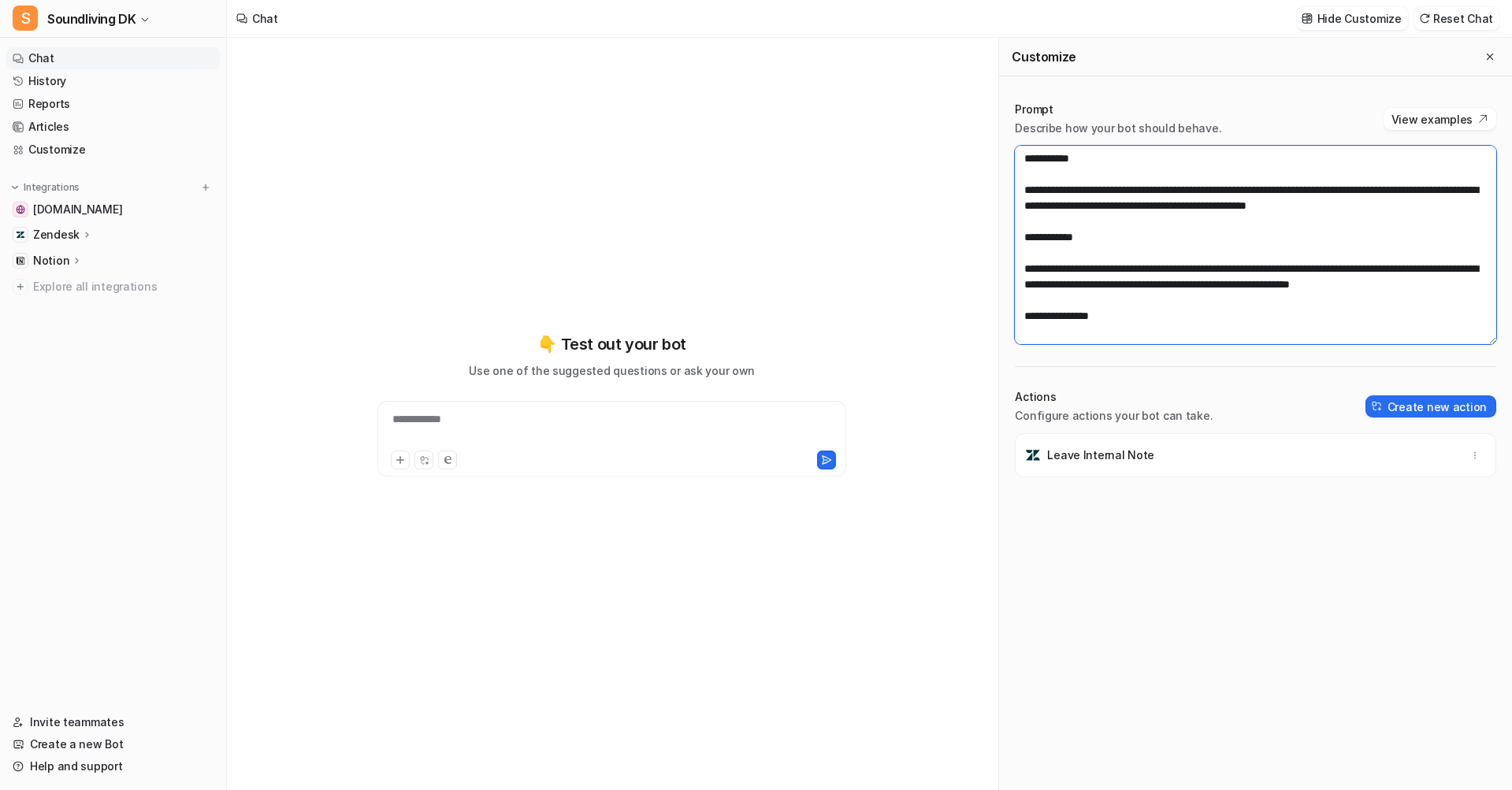
click at [1220, 238] on textarea at bounding box center [1254, 245] width 481 height 199
paste textarea "**********"
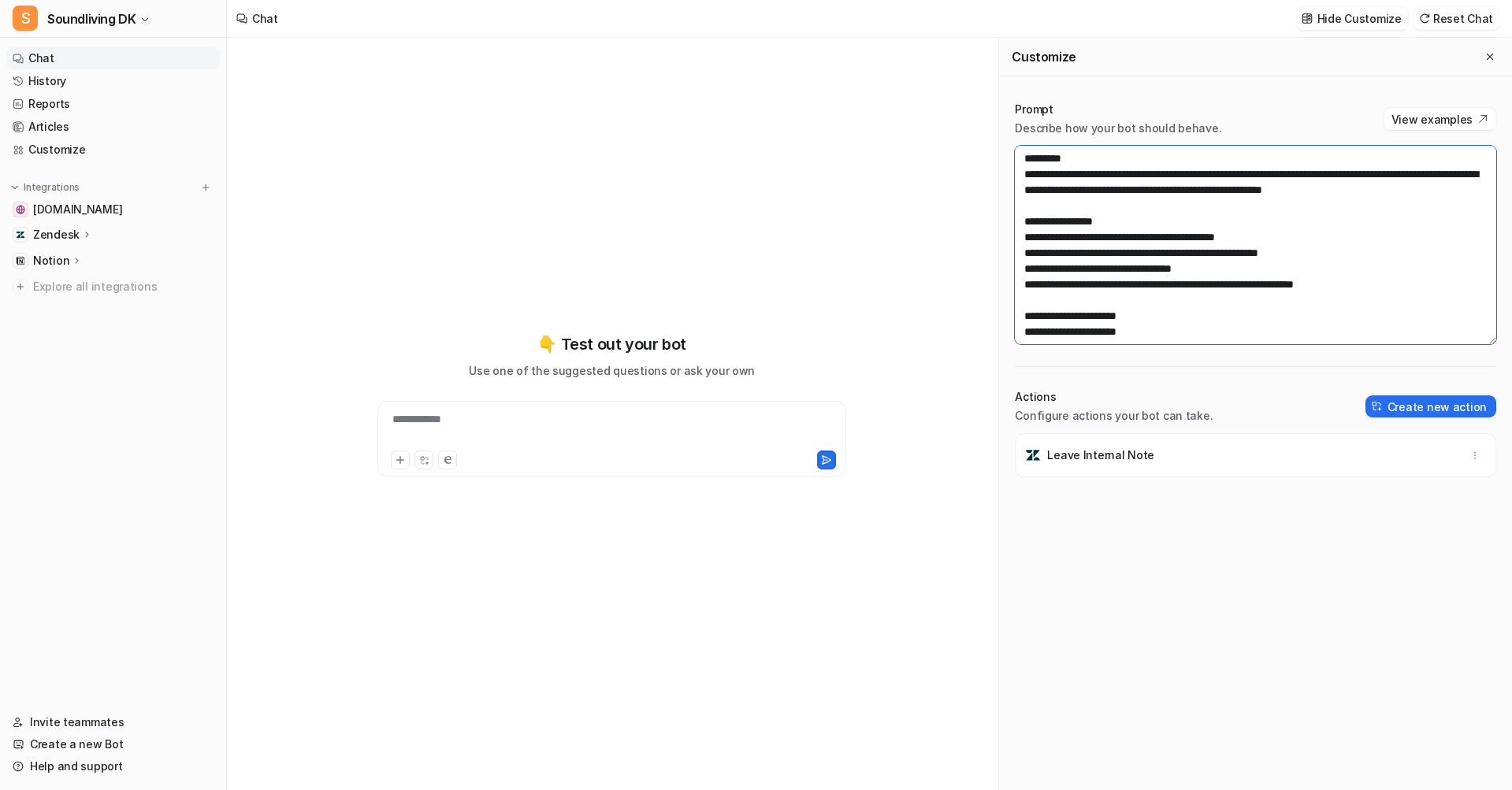
scroll to position [961, 0]
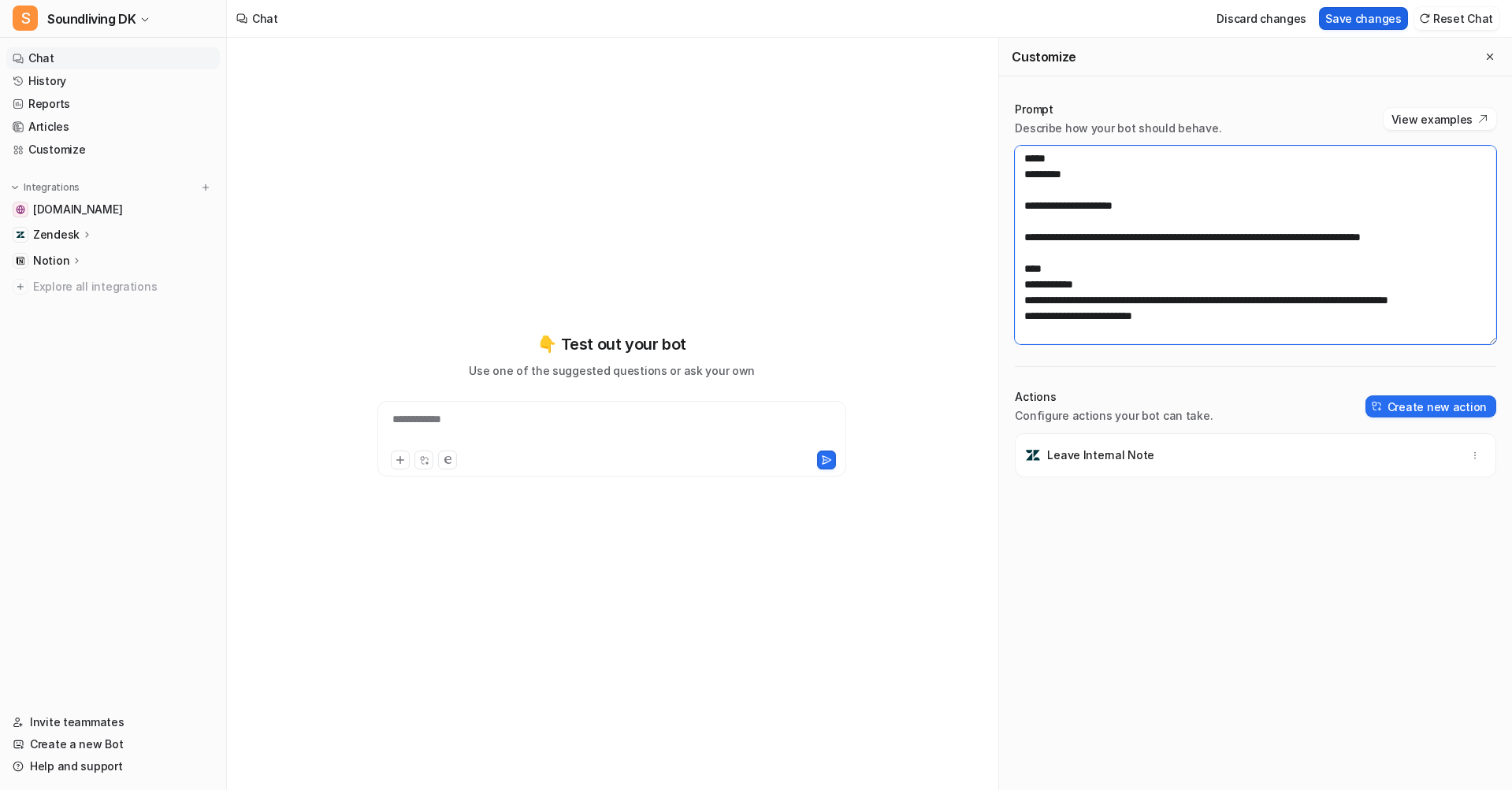
type textarea "**********"
drag, startPoint x: 1376, startPoint y: 12, endPoint x: 1158, endPoint y: 53, distance: 221.8
click at [1376, 12] on button "Save changes" at bounding box center [1363, 18] width 89 height 23
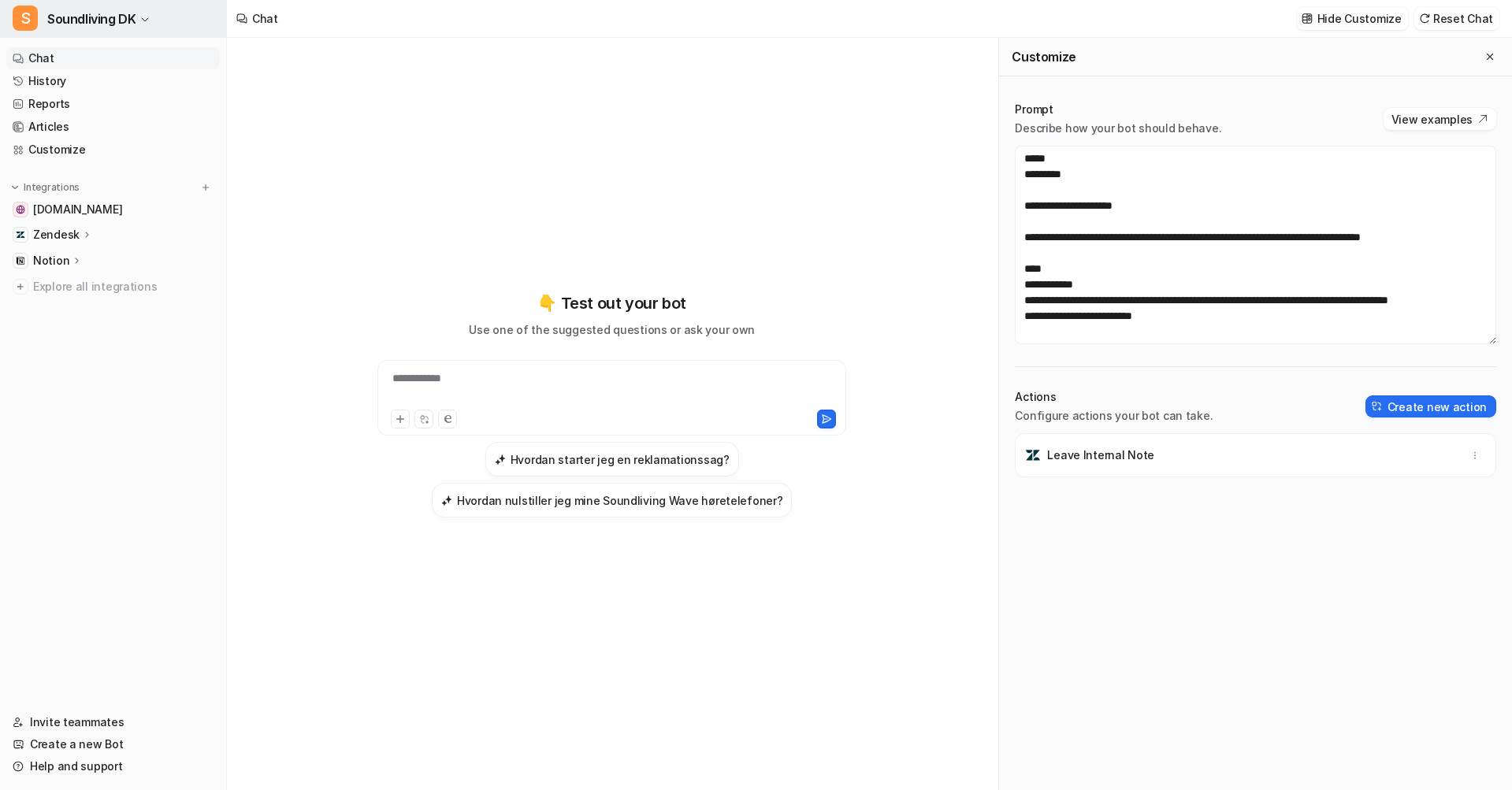
click at [90, 15] on span "Soundliving DK" at bounding box center [91, 19] width 88 height 22
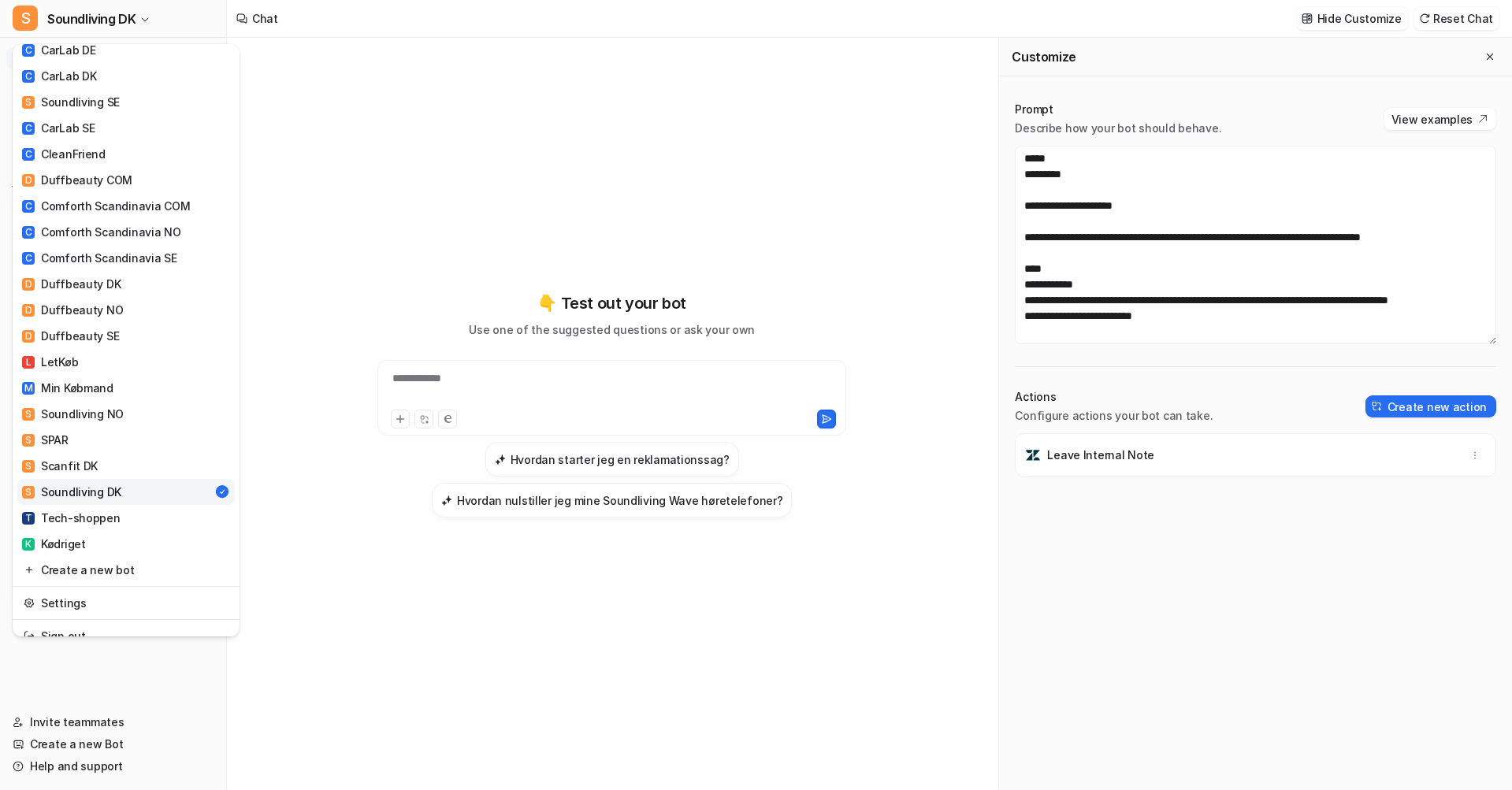
scroll to position [416, 0]
click at [90, 510] on div "T Tech-shoppen" at bounding box center [71, 518] width 98 height 17
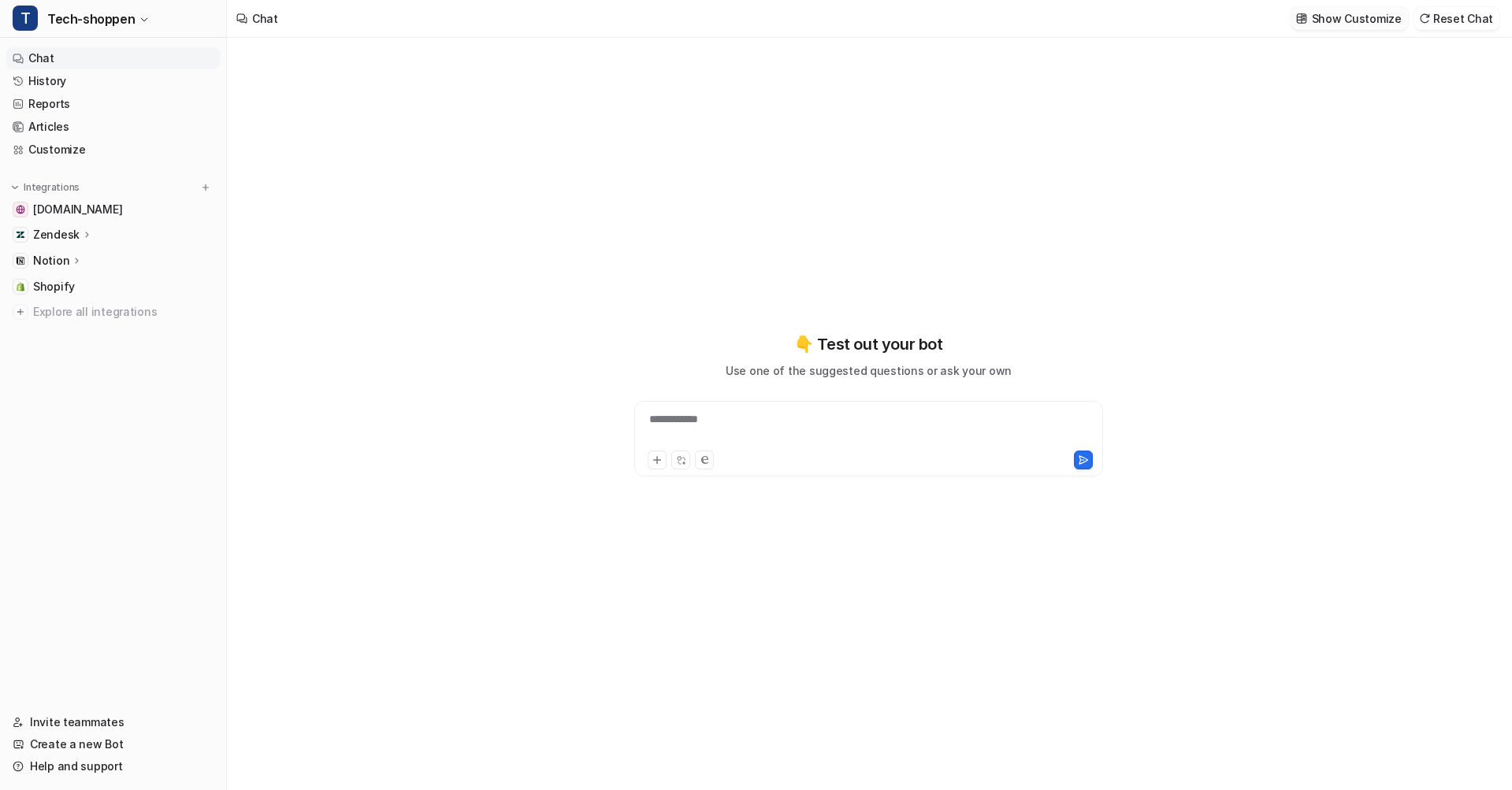
click at [1343, 24] on p "Show Customize" at bounding box center [1356, 18] width 90 height 17
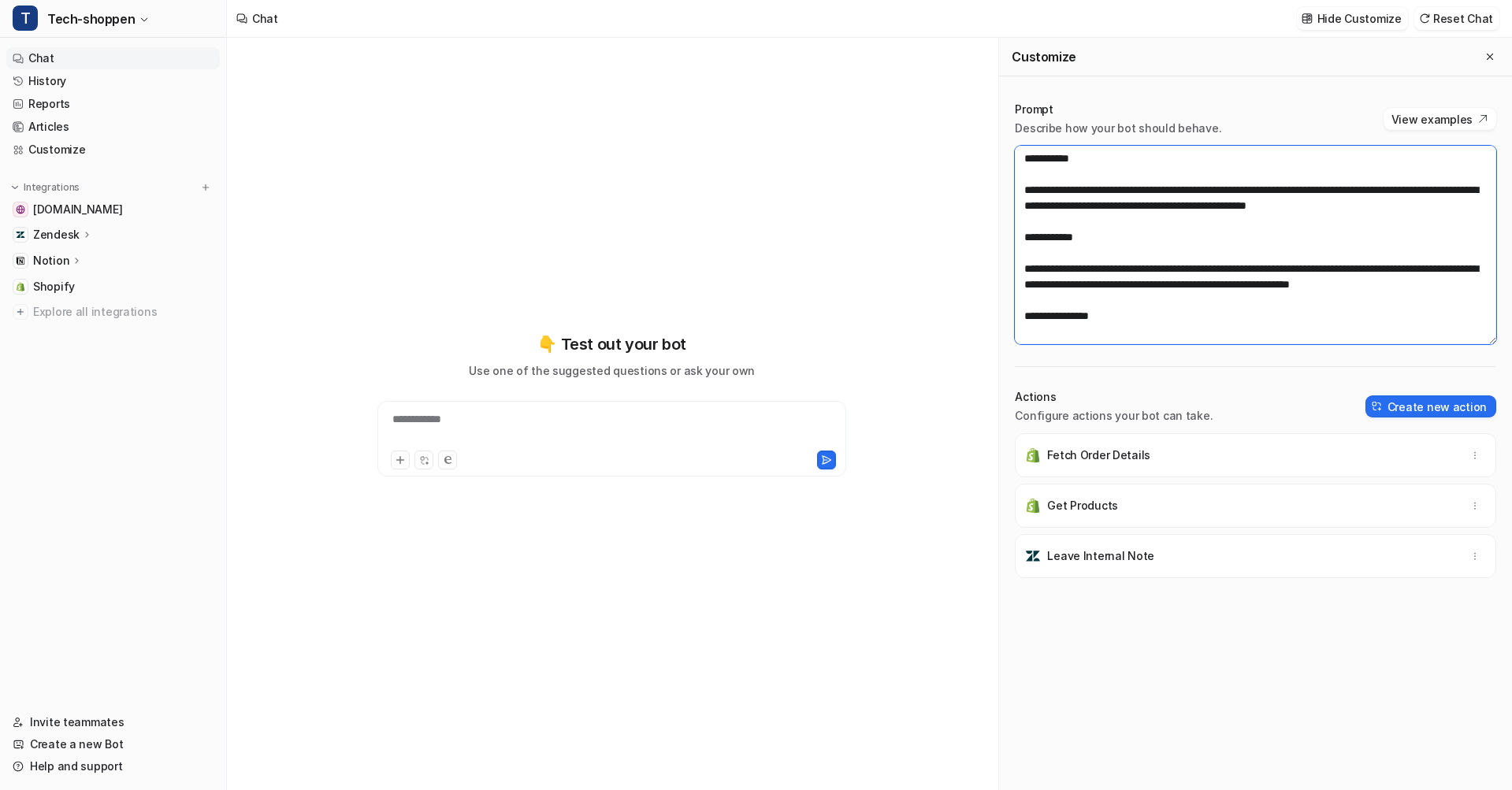
click at [1325, 202] on textarea at bounding box center [1254, 245] width 481 height 199
paste textarea "**********"
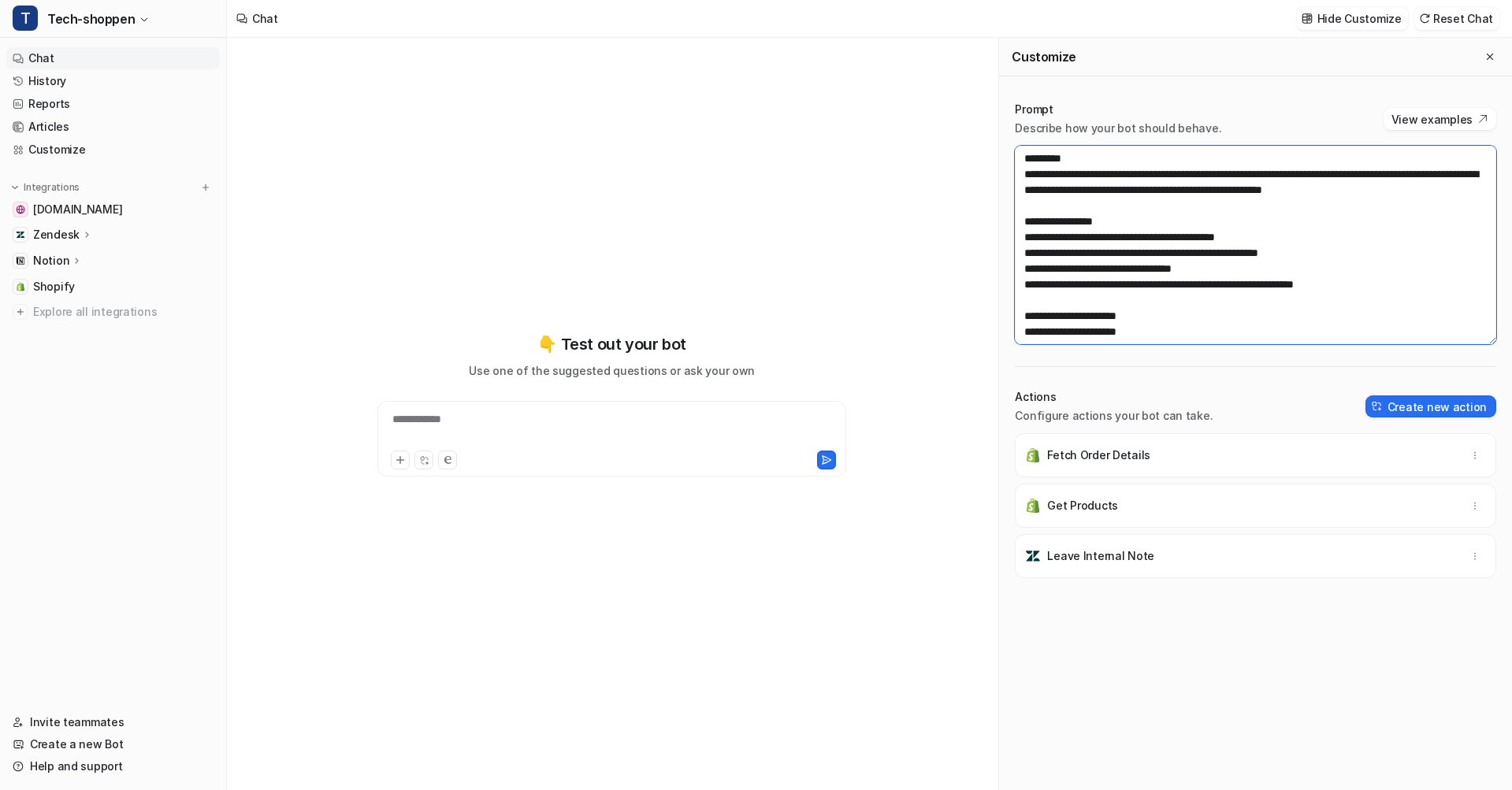
scroll to position [961, 0]
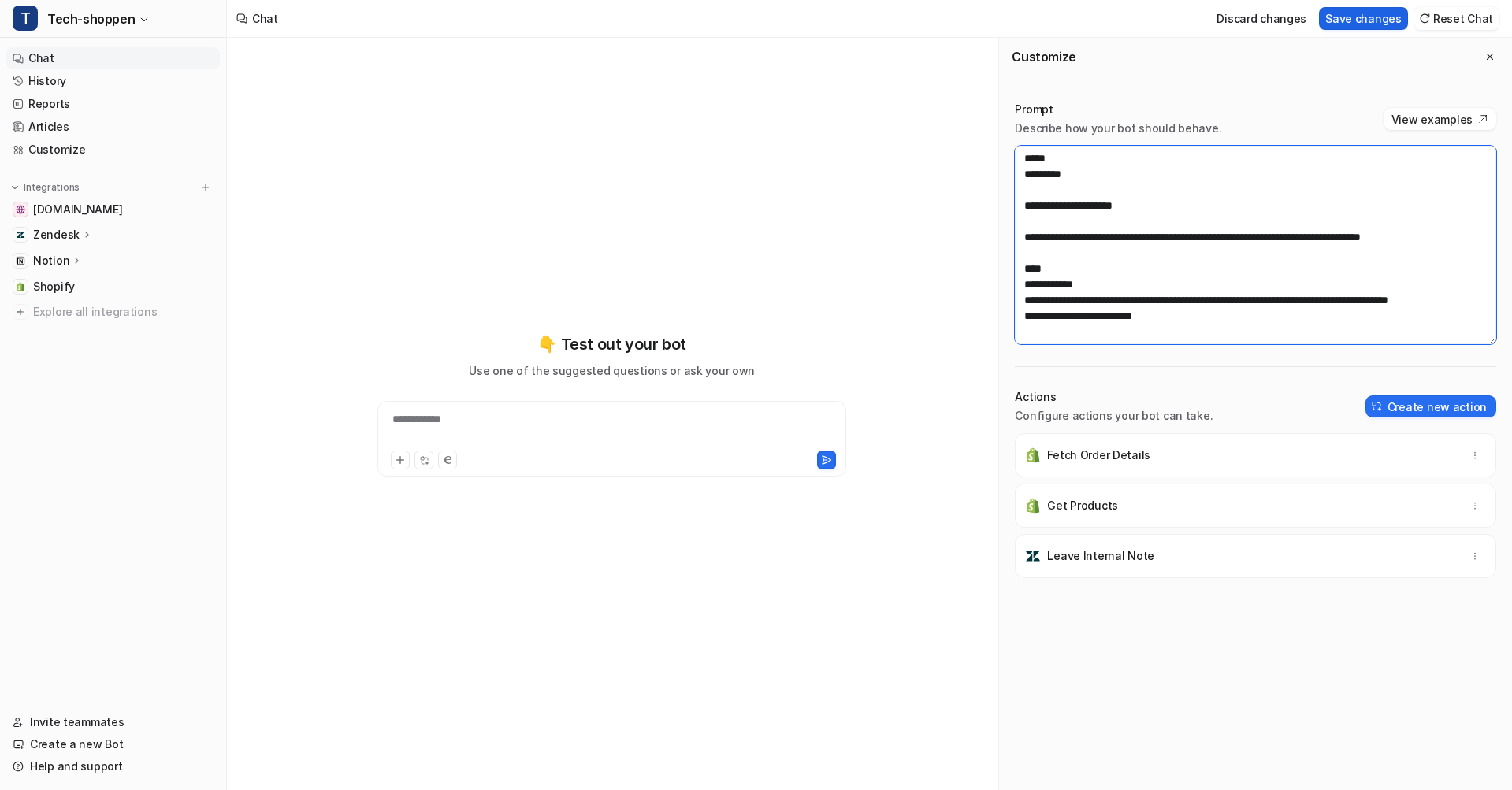
type textarea "**********"
click at [1390, 13] on button "Save changes" at bounding box center [1363, 18] width 89 height 23
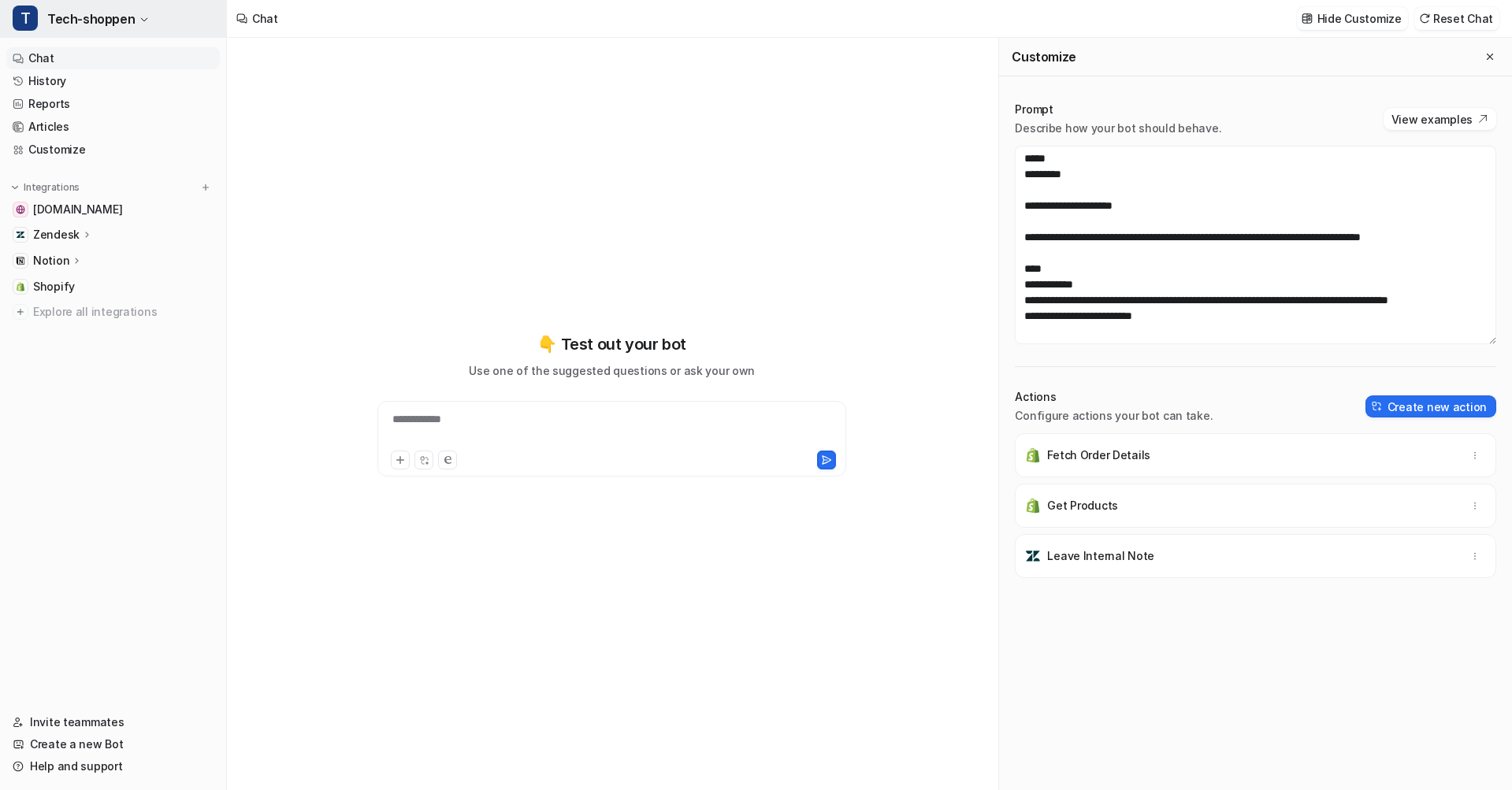
click at [68, 5] on button "T Tech-shoppen" at bounding box center [113, 19] width 226 height 38
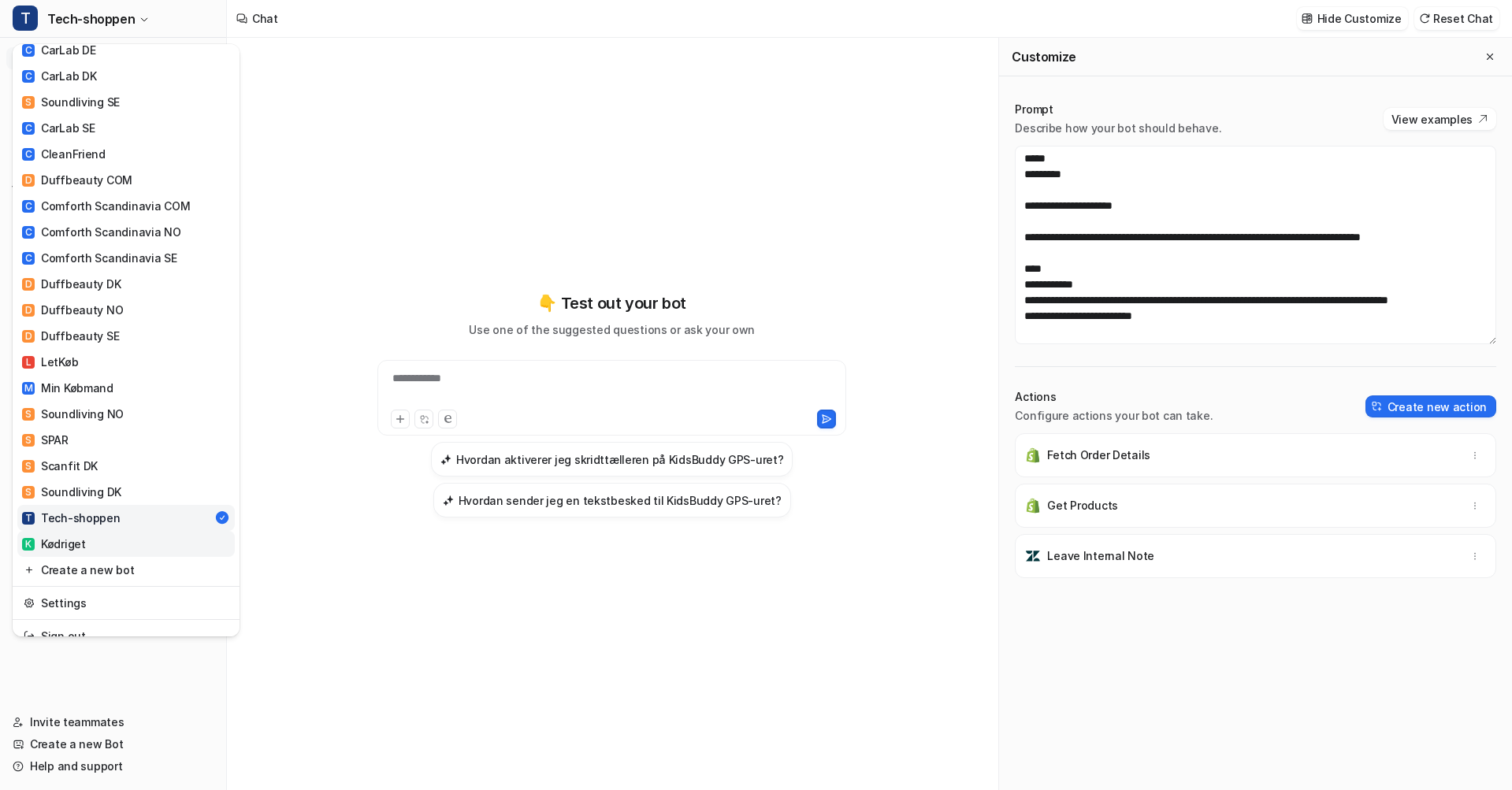
scroll to position [416, 0]
click at [93, 532] on link "K Kødriget" at bounding box center [126, 544] width 217 height 26
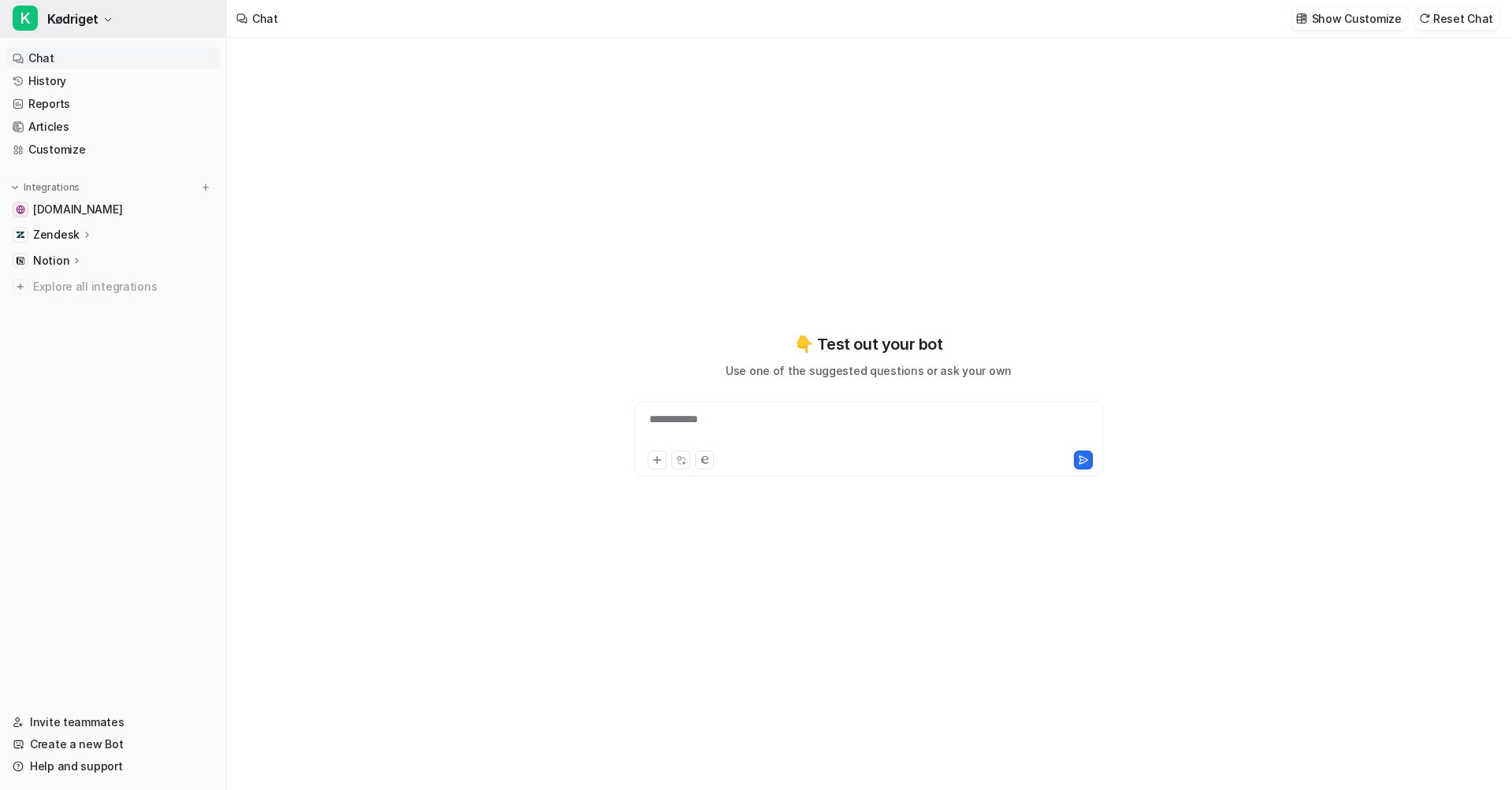
type textarea "**********"
click at [103, 23] on icon "button" at bounding box center [108, 20] width 10 height 10
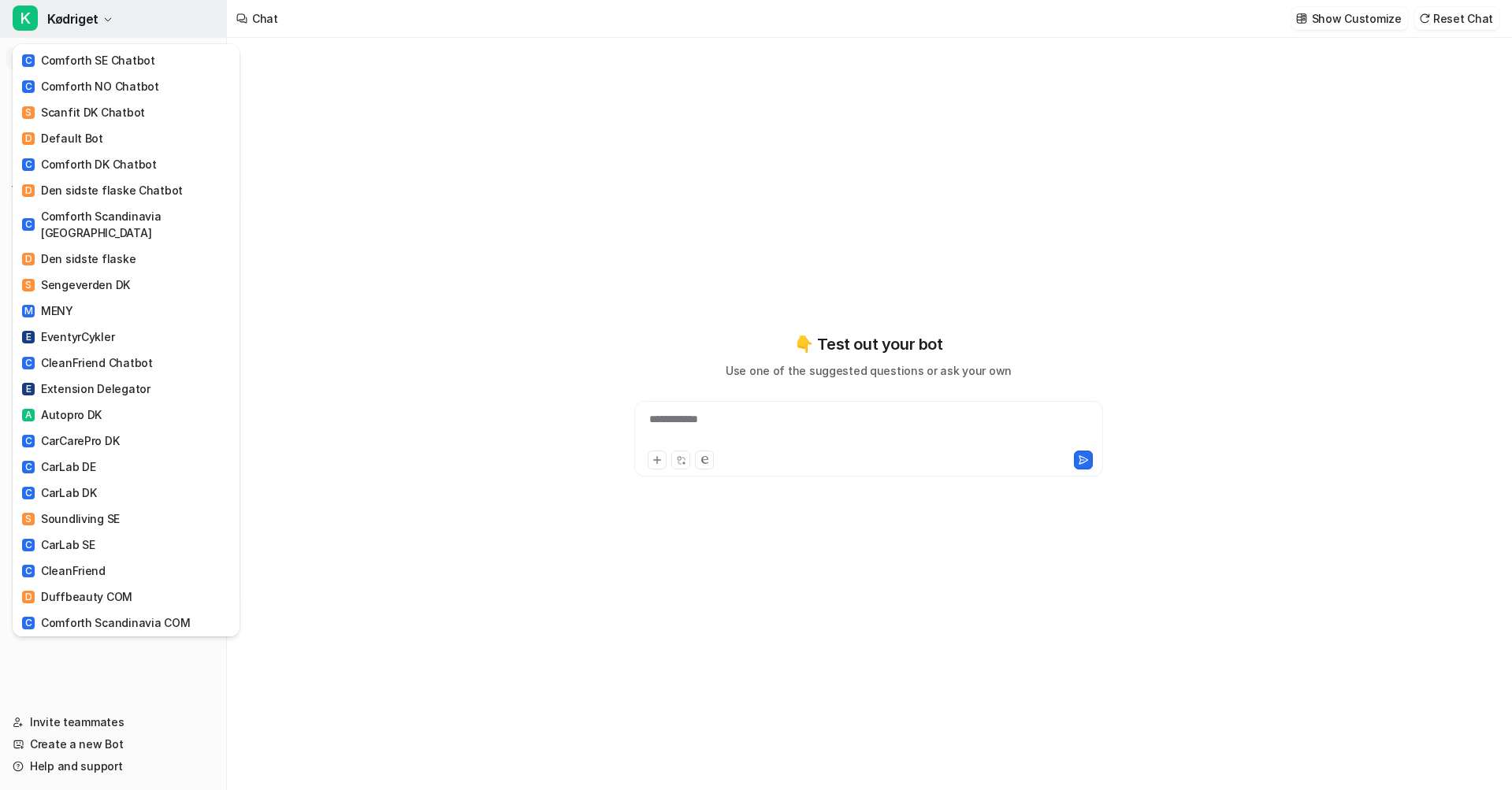
click at [103, 23] on icon "button" at bounding box center [108, 20] width 10 height 10
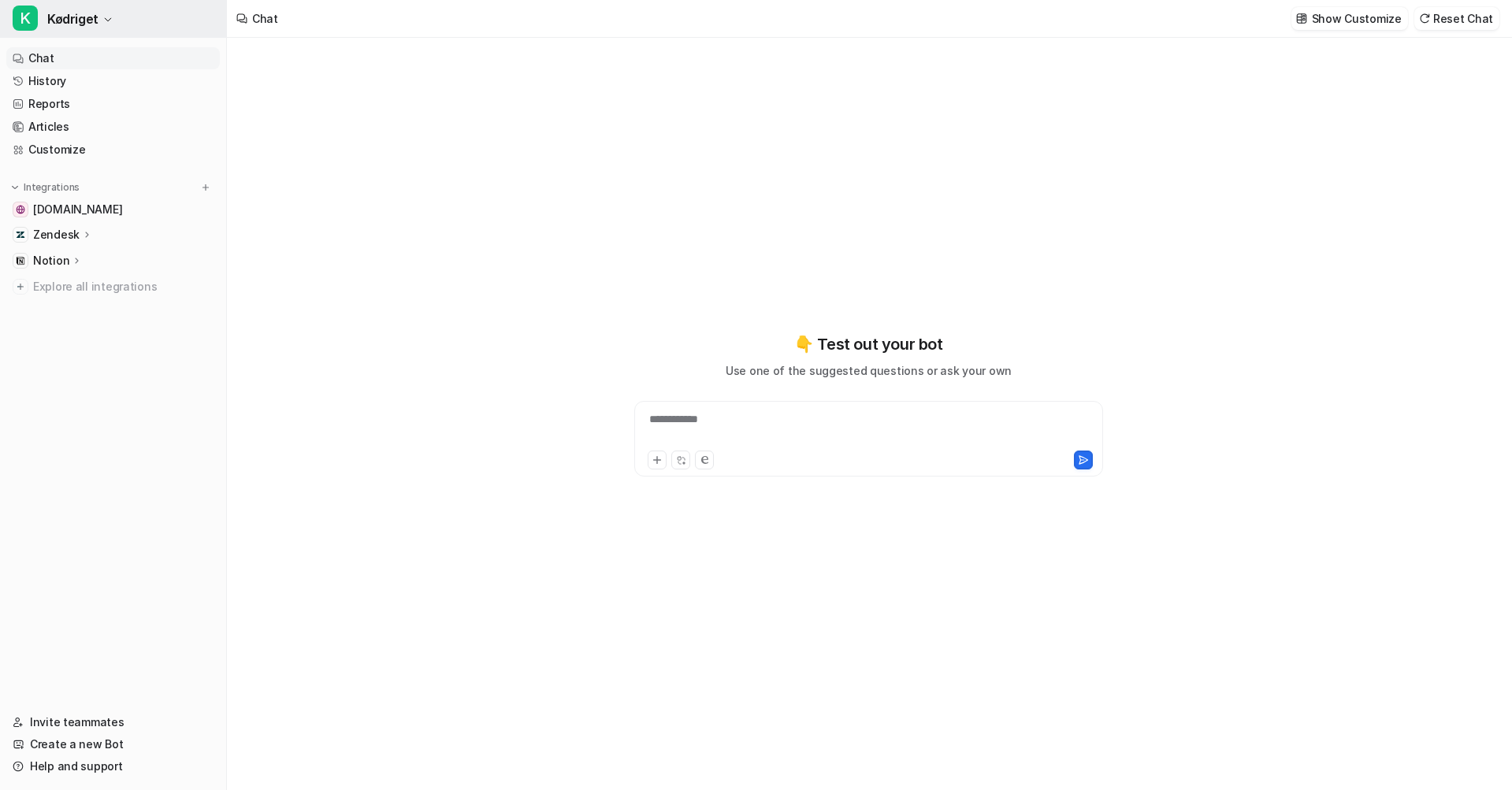
click at [103, 26] on button "K Kødriget" at bounding box center [113, 19] width 226 height 38
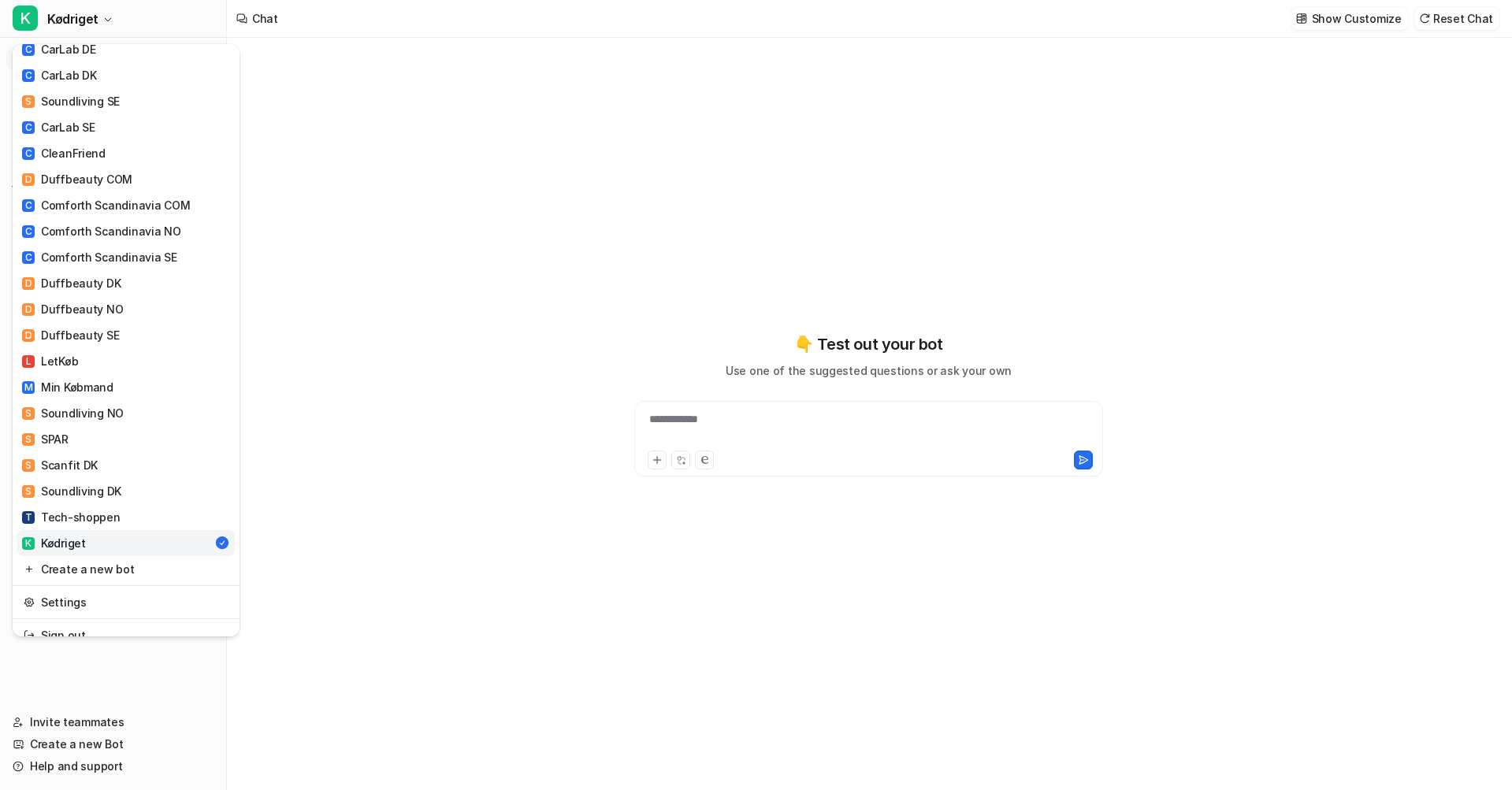
scroll to position [416, 0]
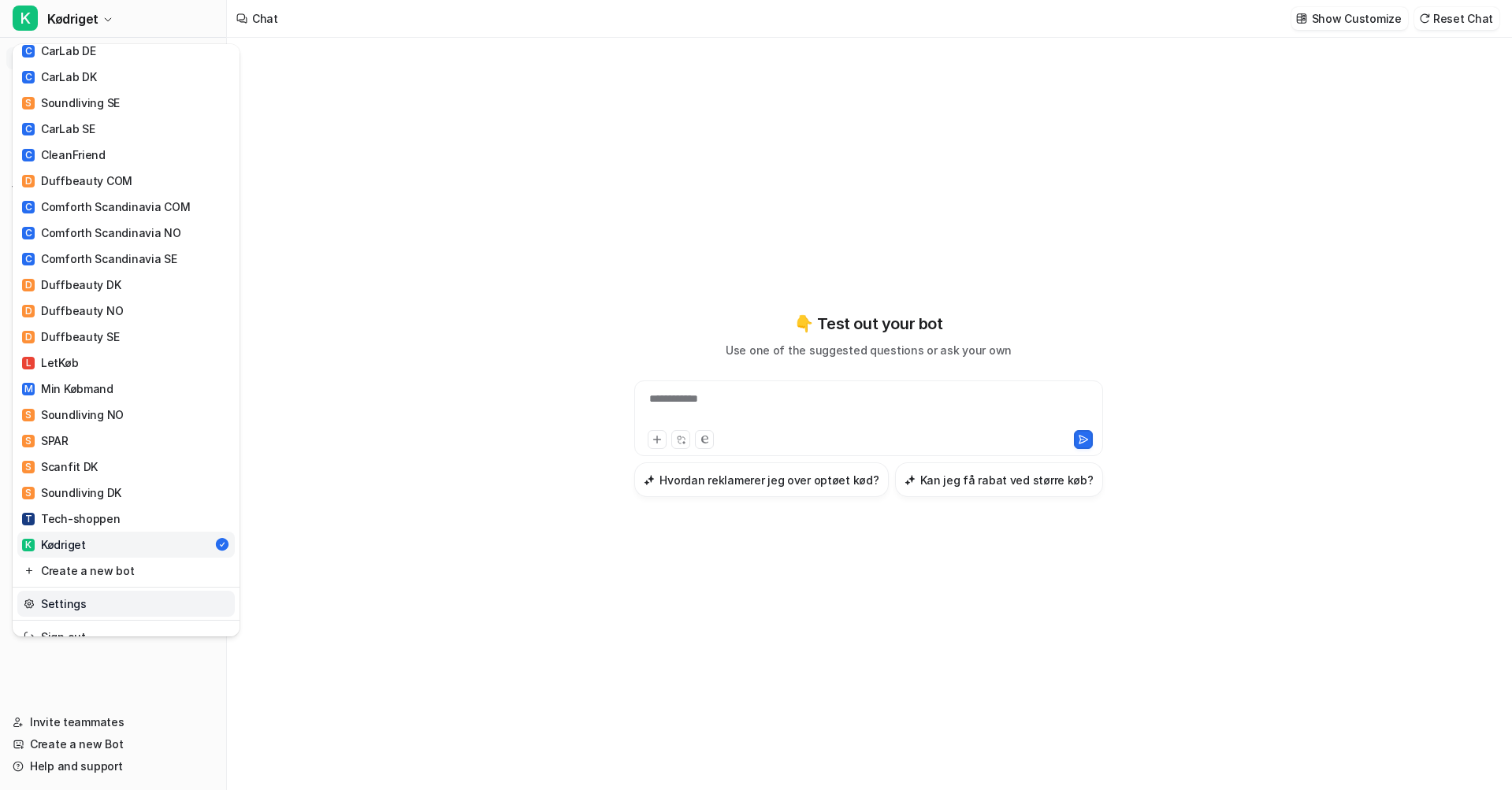
click at [113, 591] on link "Settings" at bounding box center [126, 604] width 217 height 26
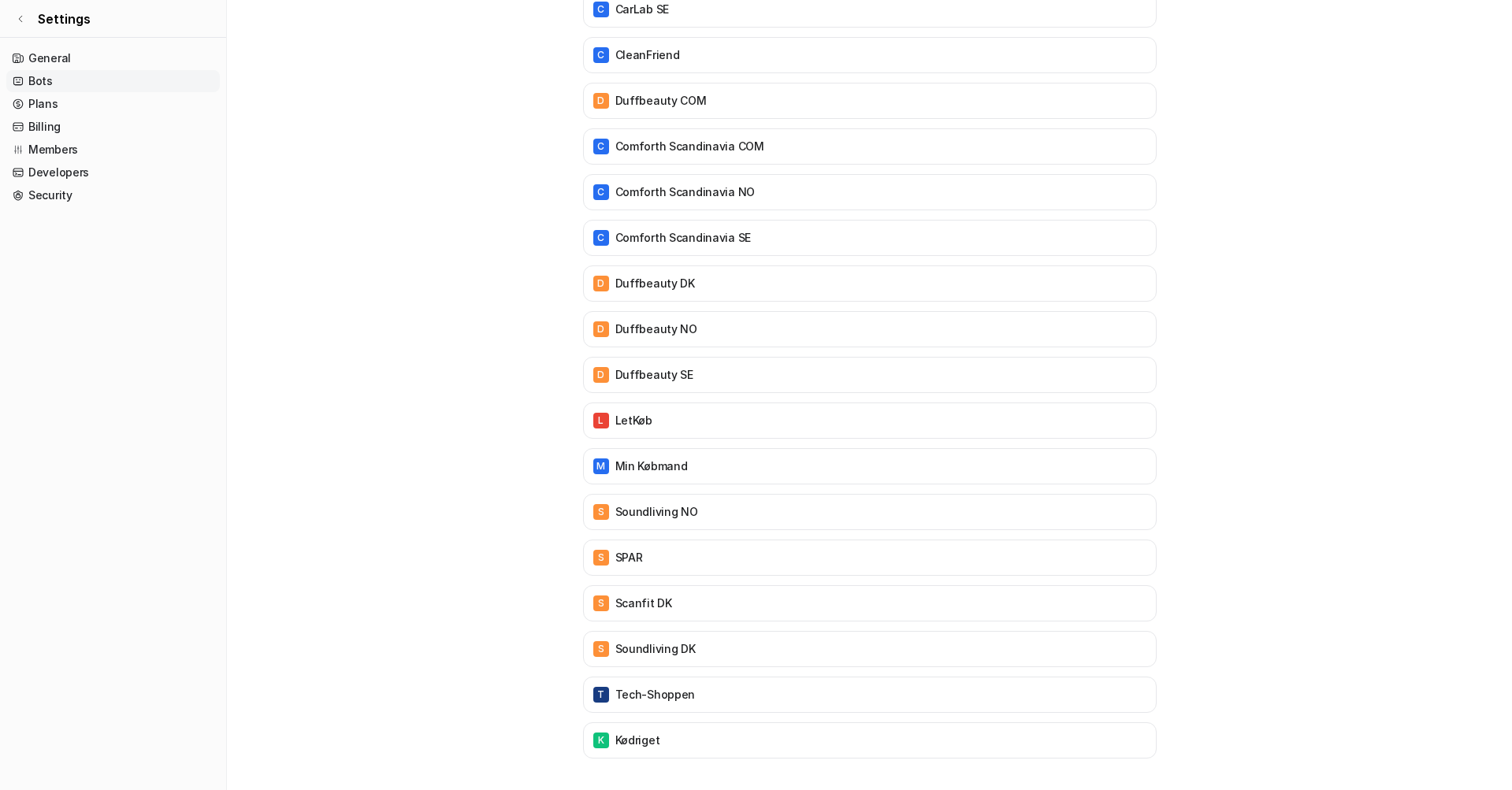
scroll to position [1028, 0]
click at [750, 750] on div "K Kødriget" at bounding box center [870, 741] width 559 height 22
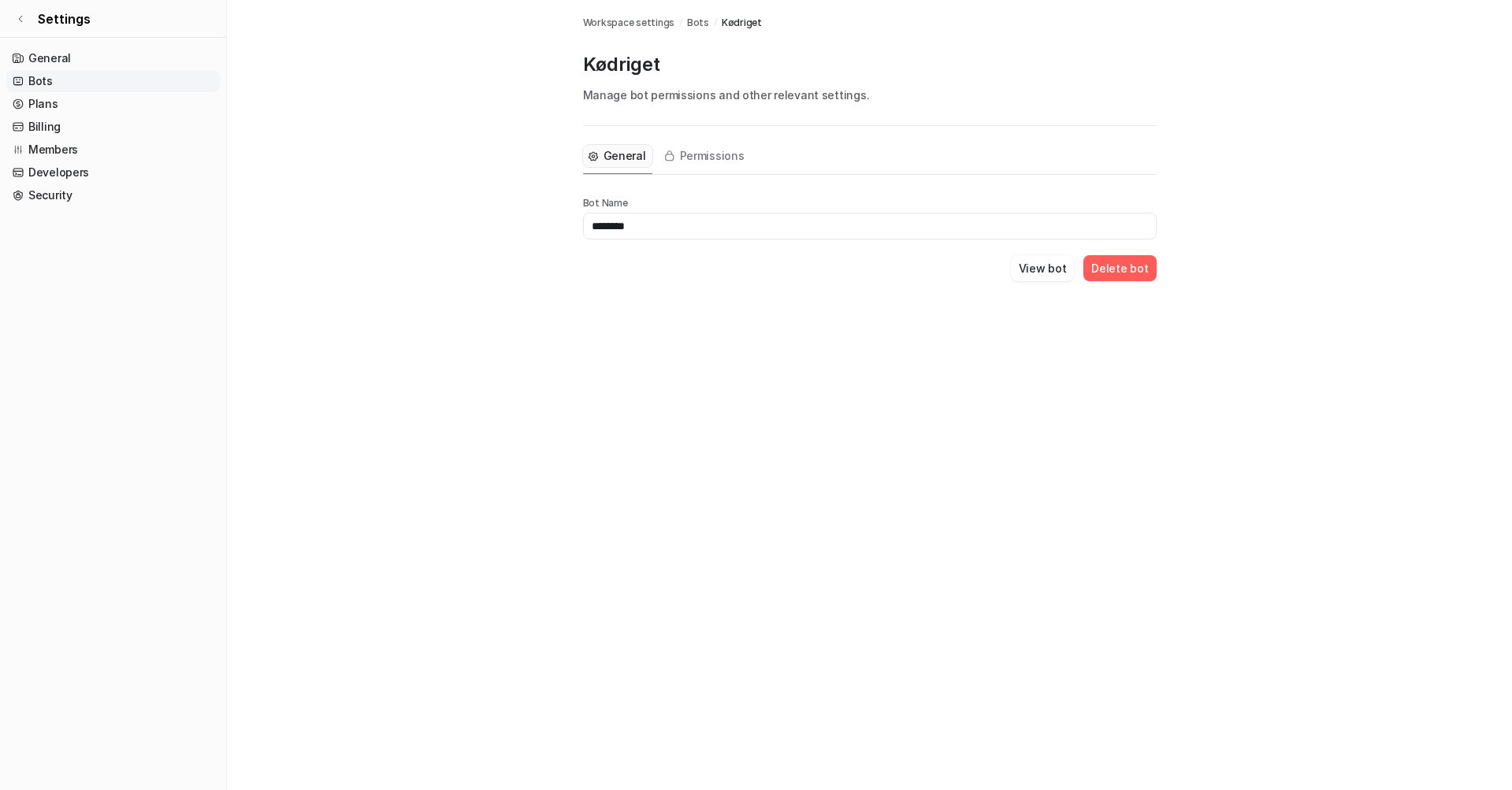
click at [1126, 271] on button "Delete bot" at bounding box center [1119, 268] width 72 height 26
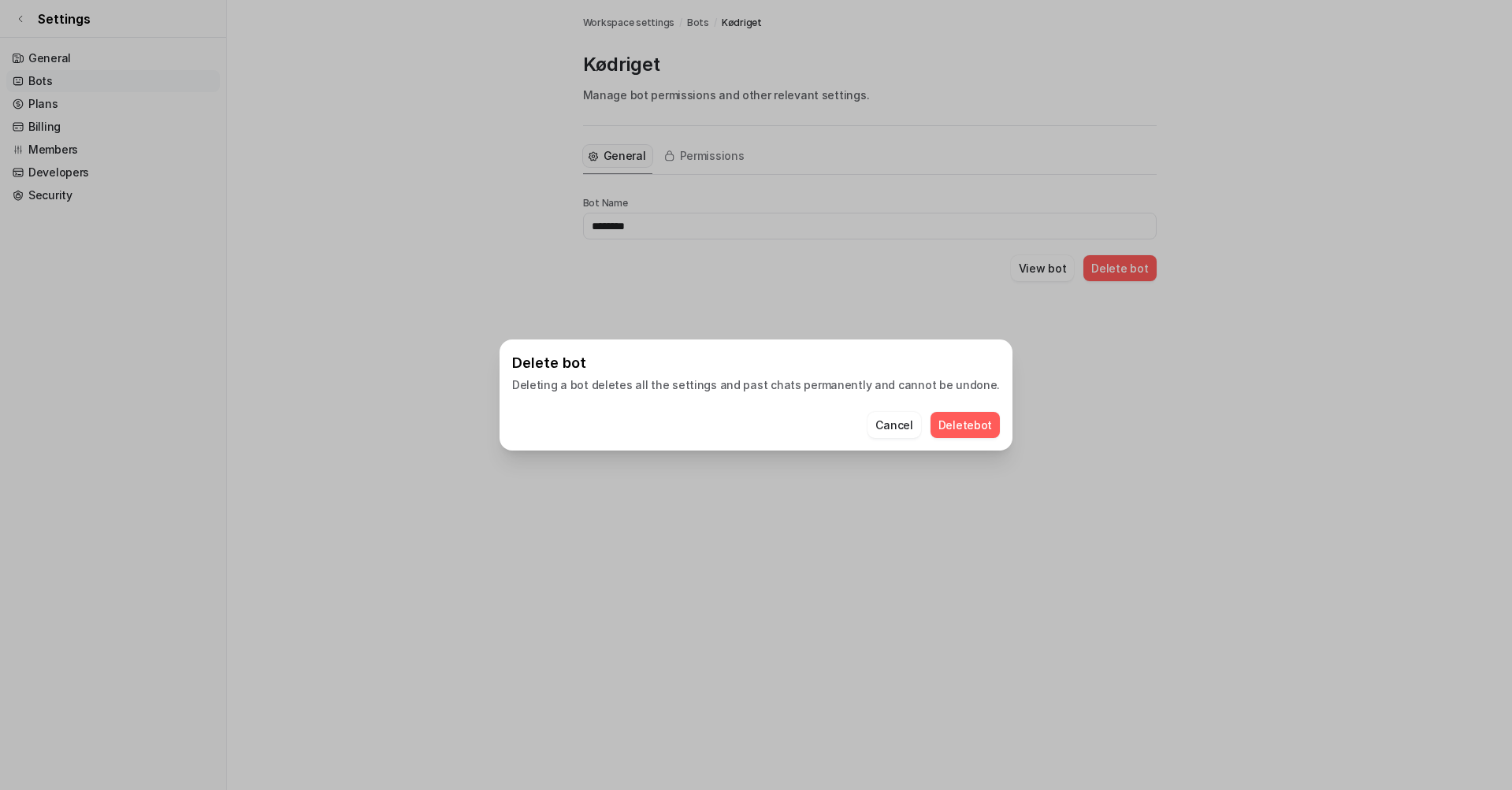
click at [930, 429] on button "Delete bot" at bounding box center [965, 425] width 70 height 26
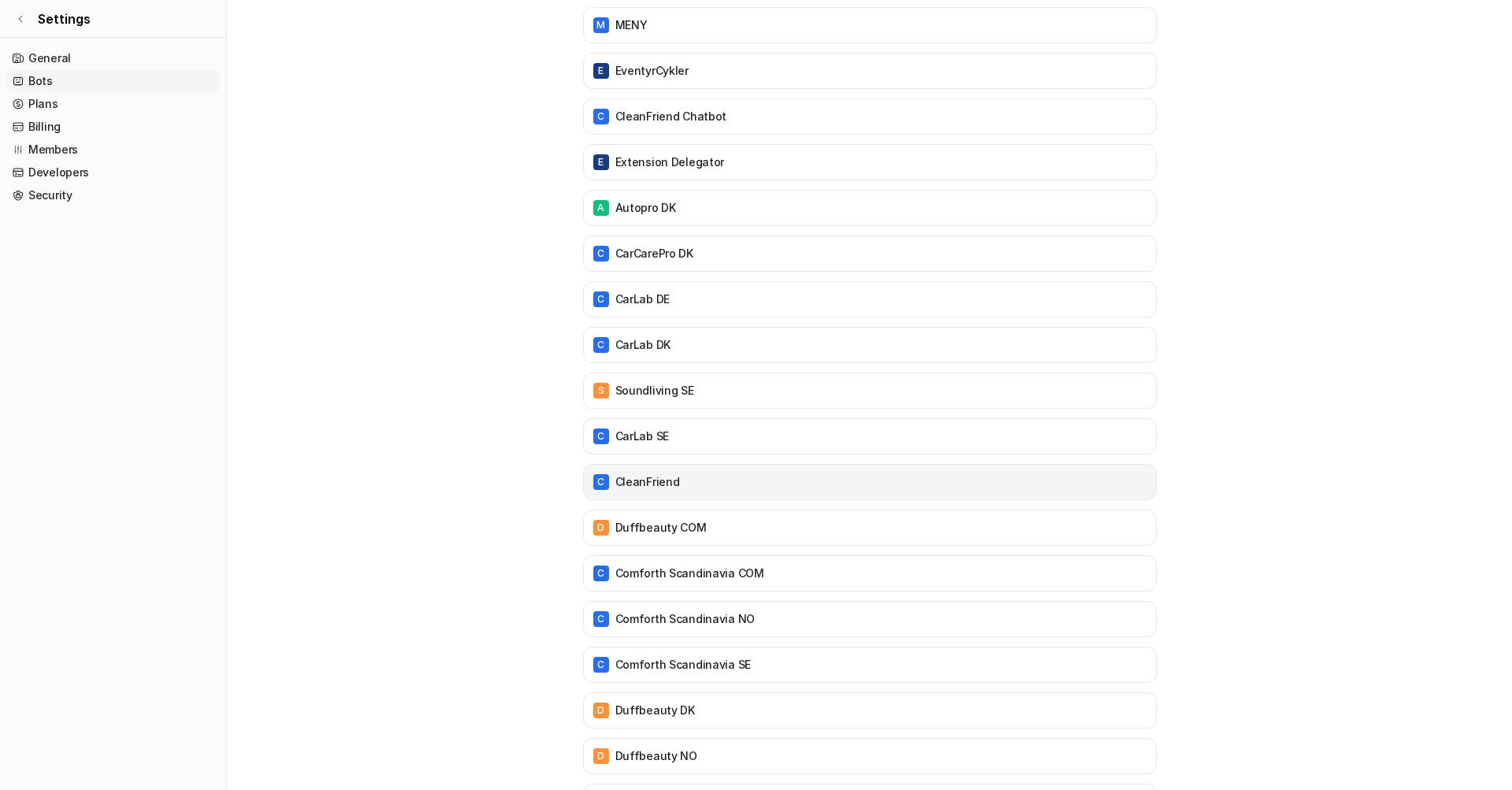
scroll to position [606, 0]
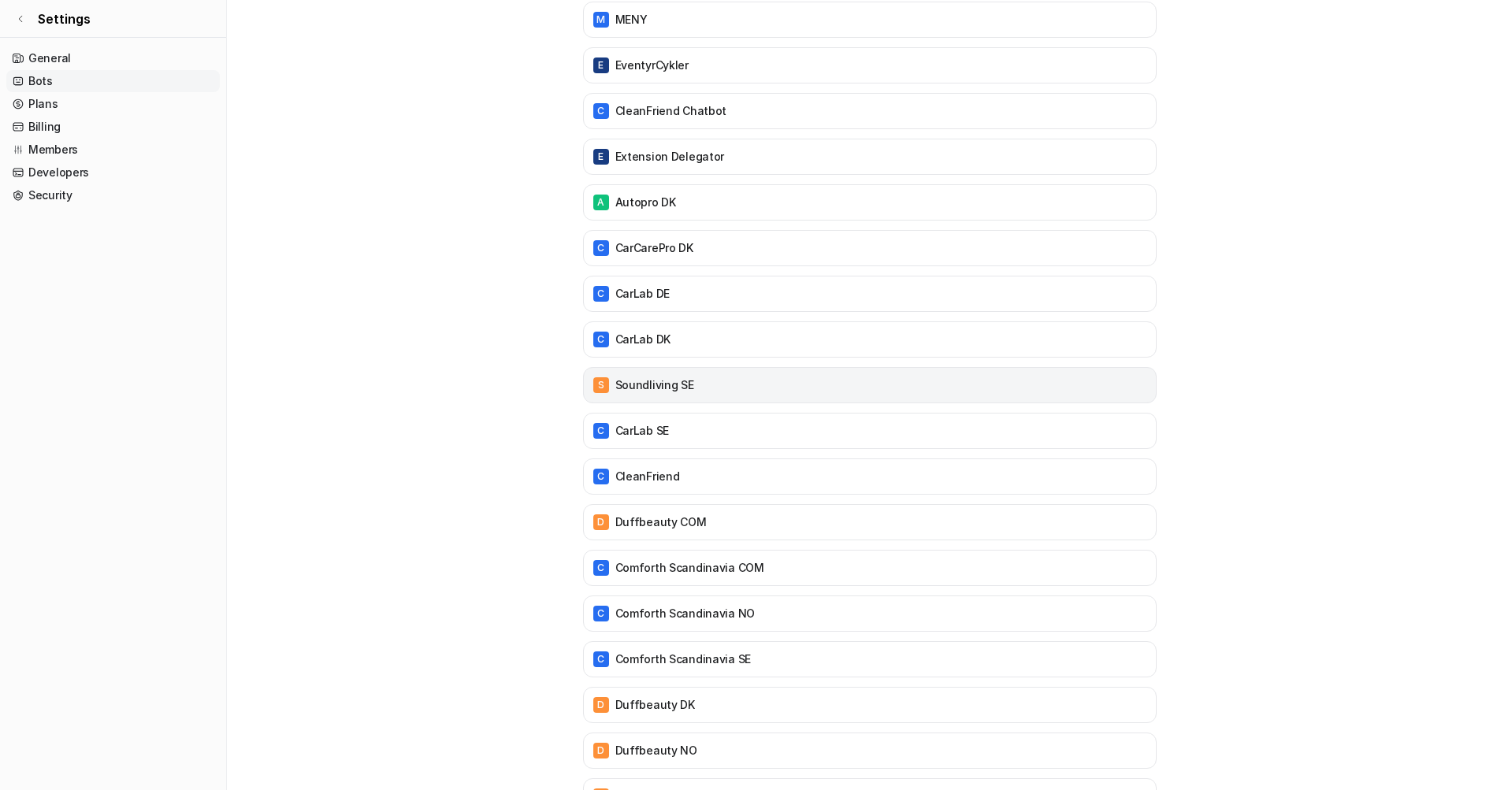
click at [854, 385] on div "S Soundliving SE" at bounding box center [870, 385] width 559 height 22
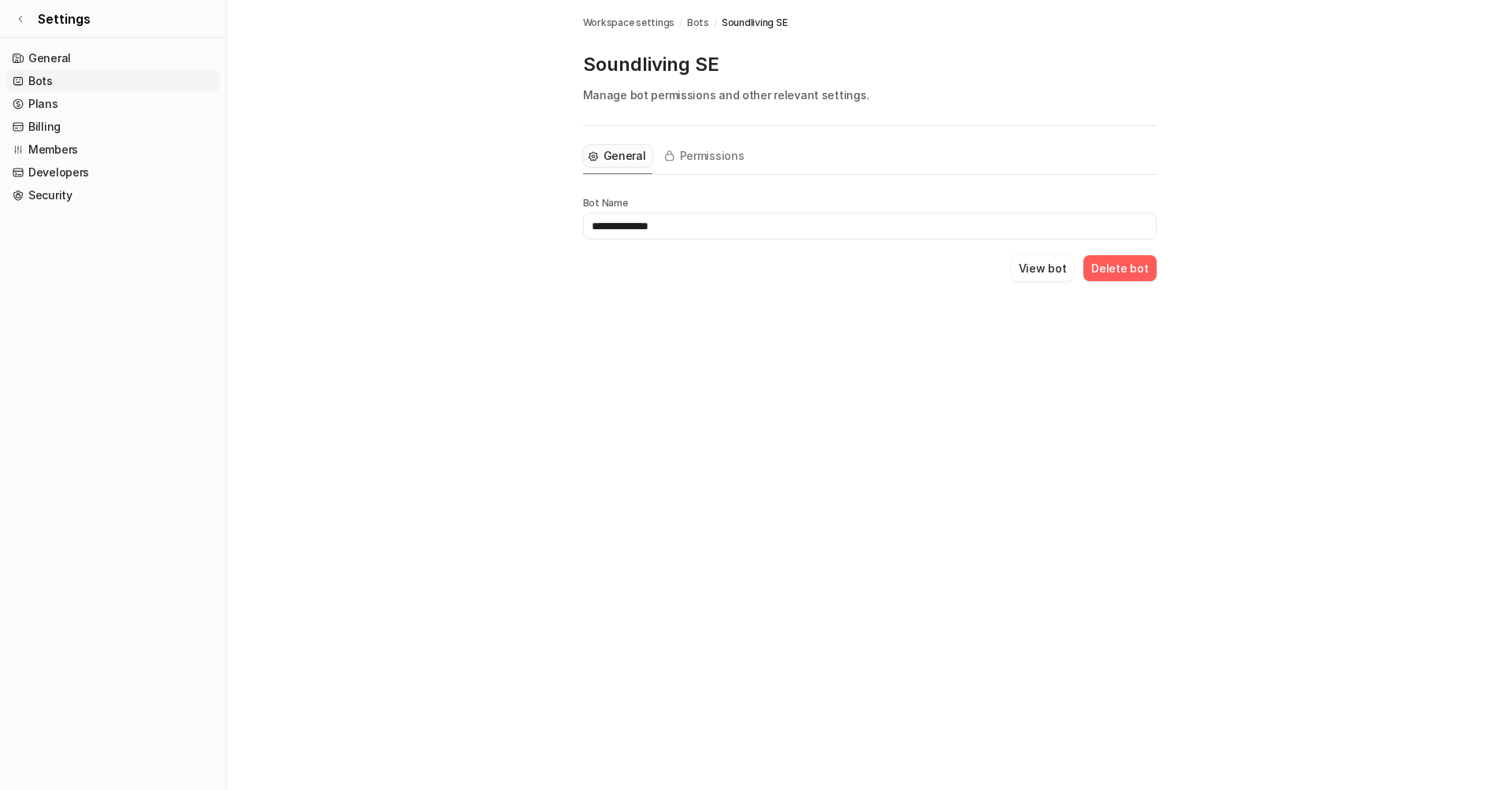
click at [1097, 277] on button "Delete bot" at bounding box center [1119, 268] width 72 height 26
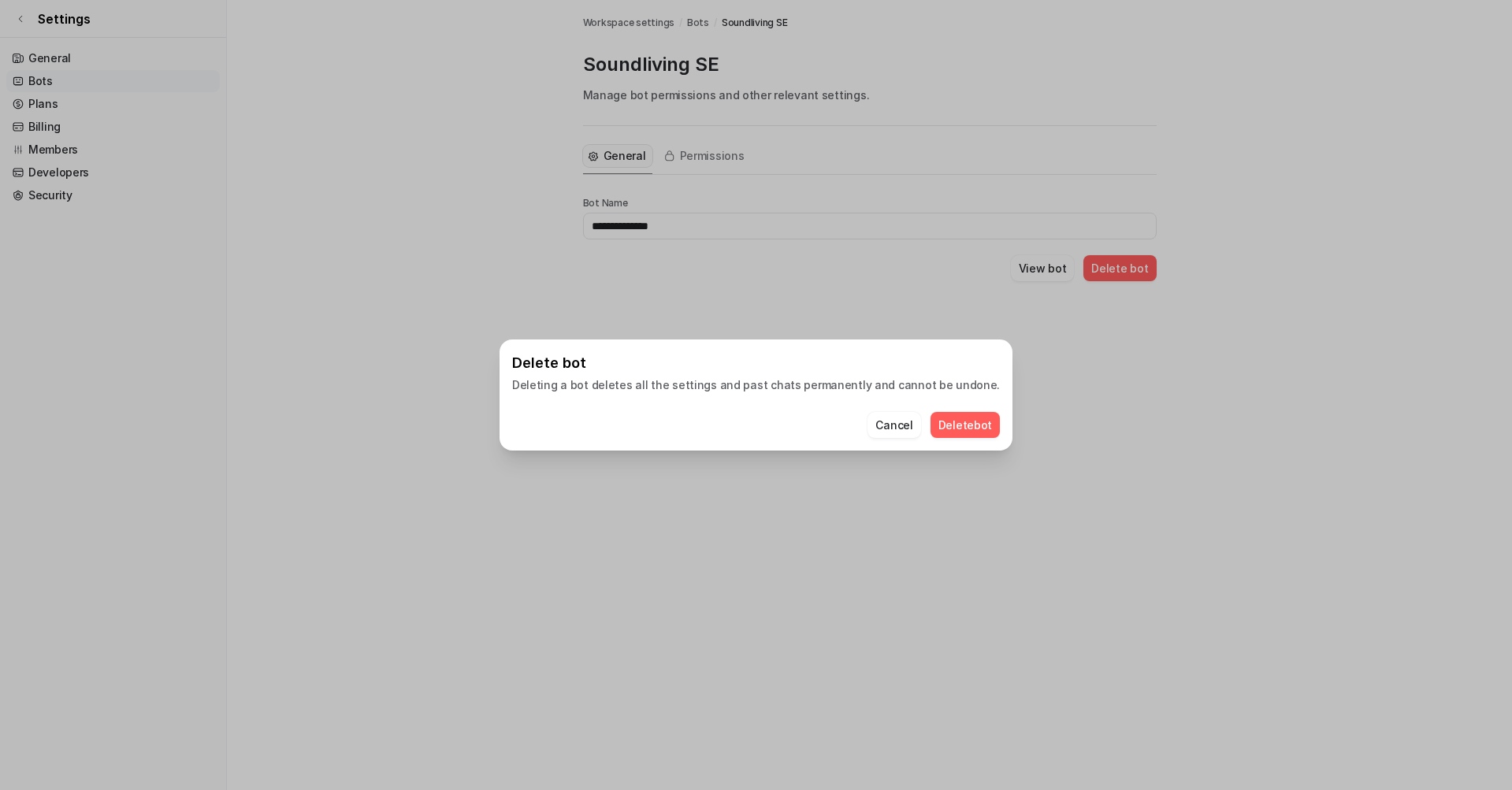
click at [934, 429] on button "Delete bot" at bounding box center [965, 425] width 70 height 26
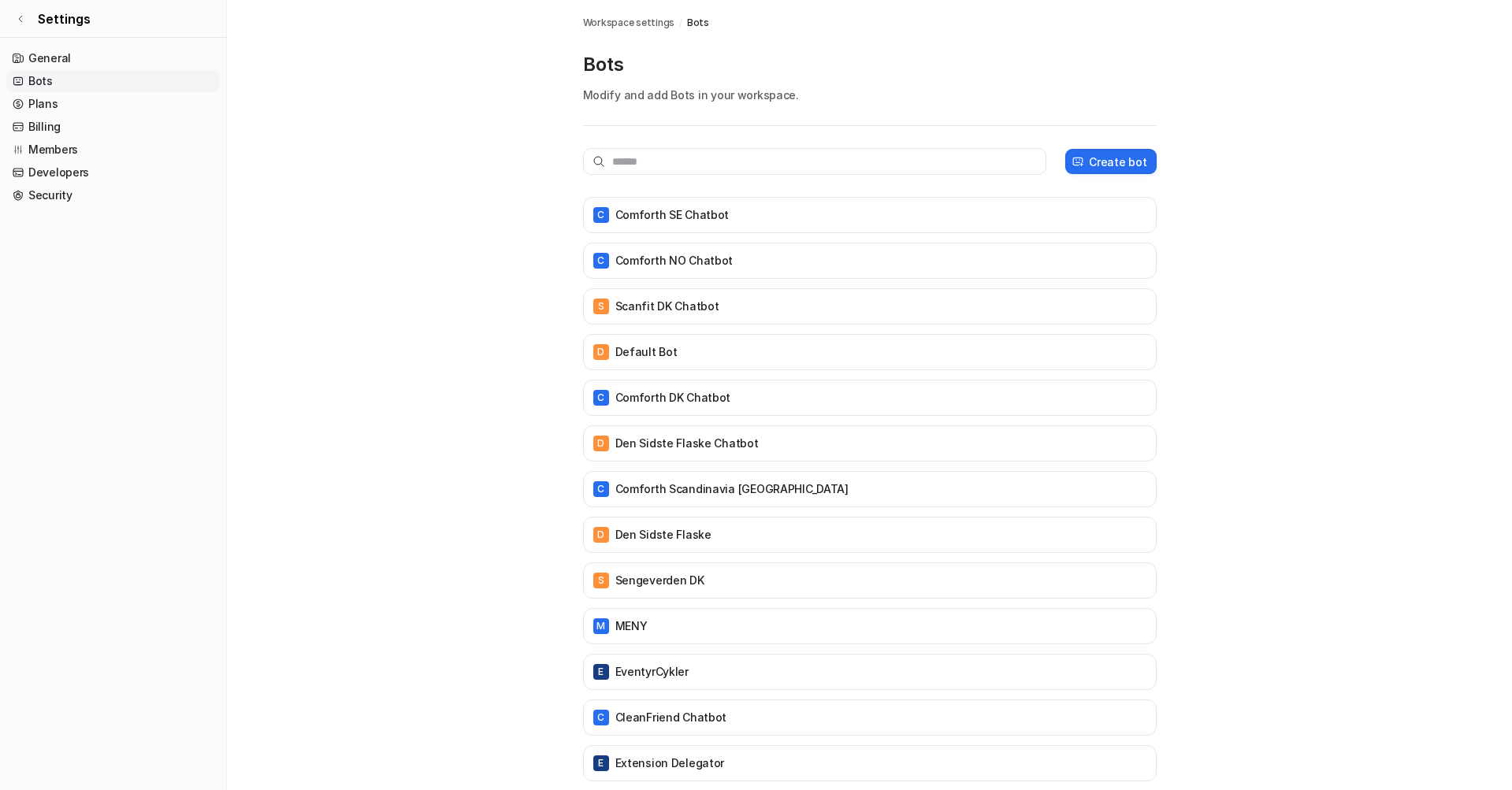
scroll to position [-1, 0]
